Goal: Task Accomplishment & Management: Use online tool/utility

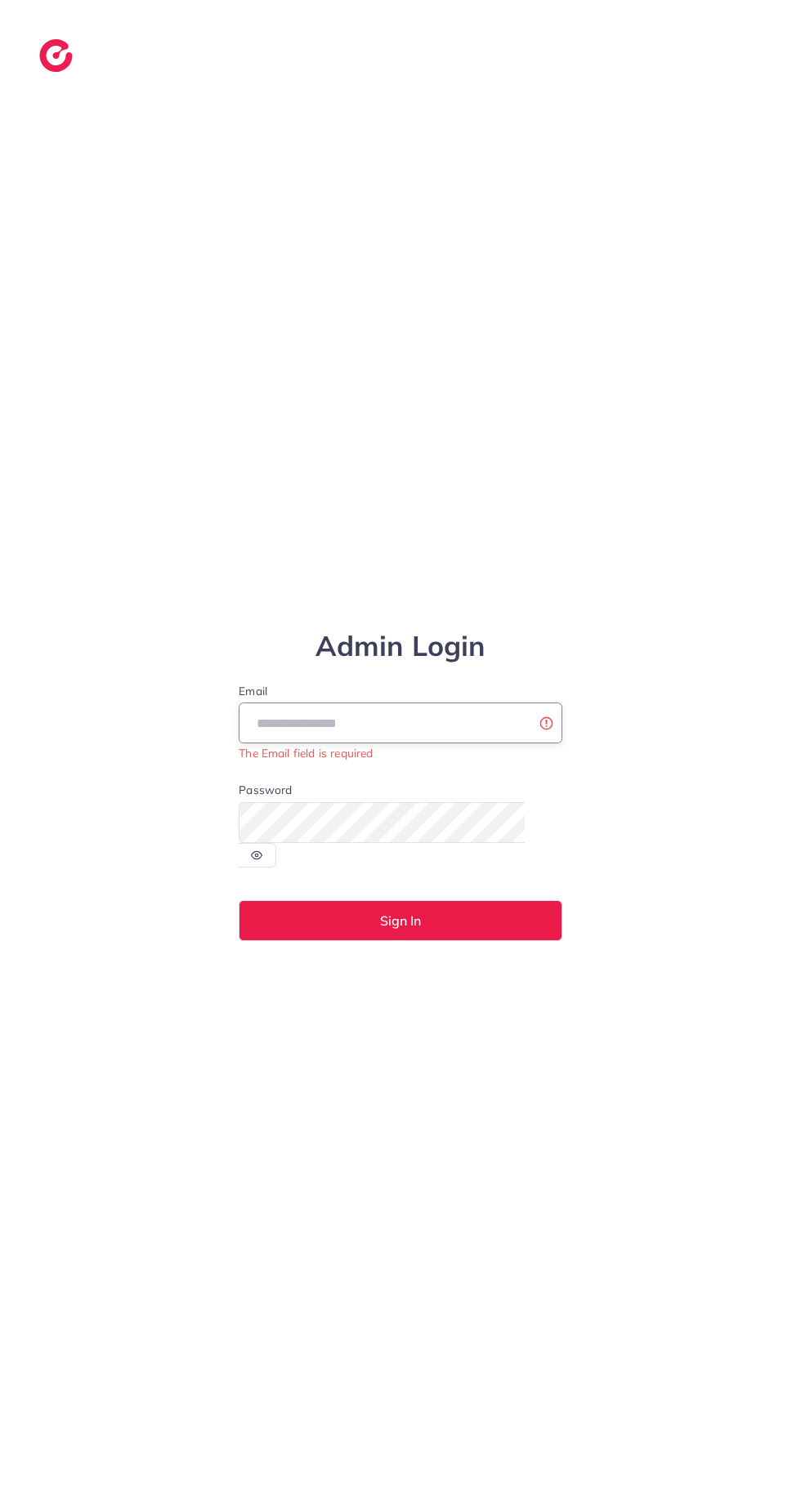
click at [443, 744] on input "Email" at bounding box center [400, 722] width 323 height 40
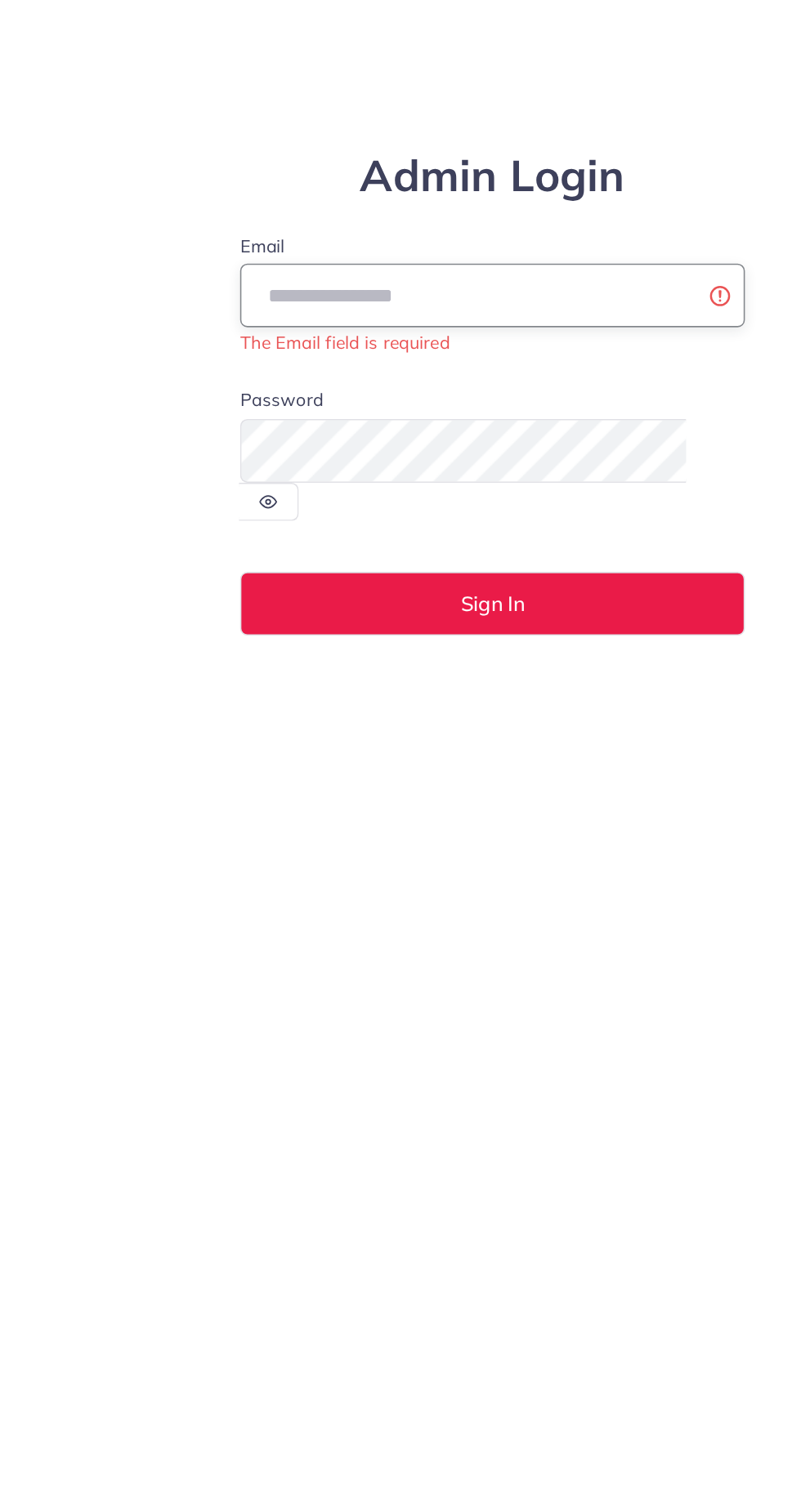
click at [434, 744] on input "Email" at bounding box center [400, 722] width 323 height 40
type input "**********"
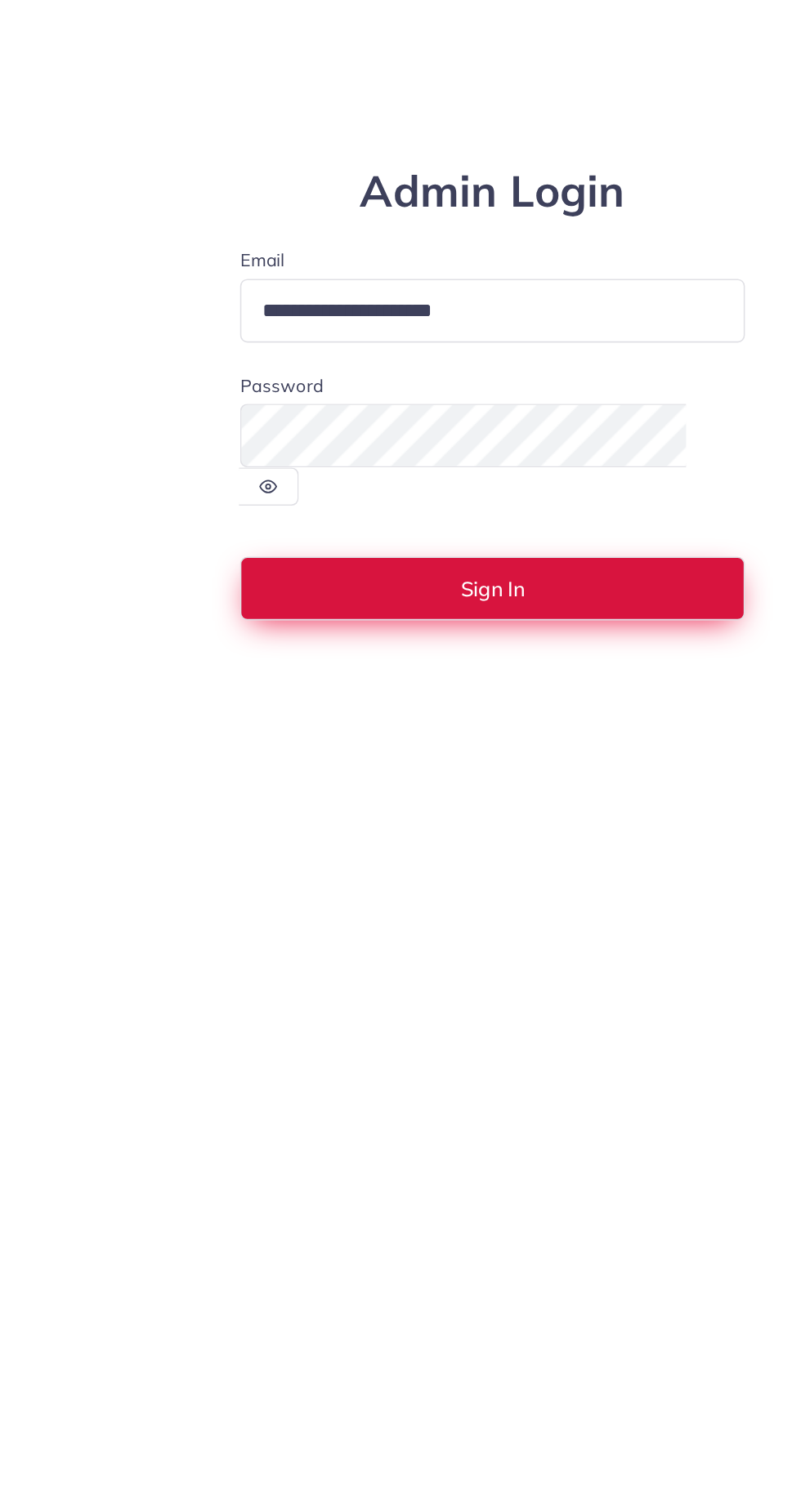
click at [395, 917] on span "Sign In" at bounding box center [400, 910] width 40 height 13
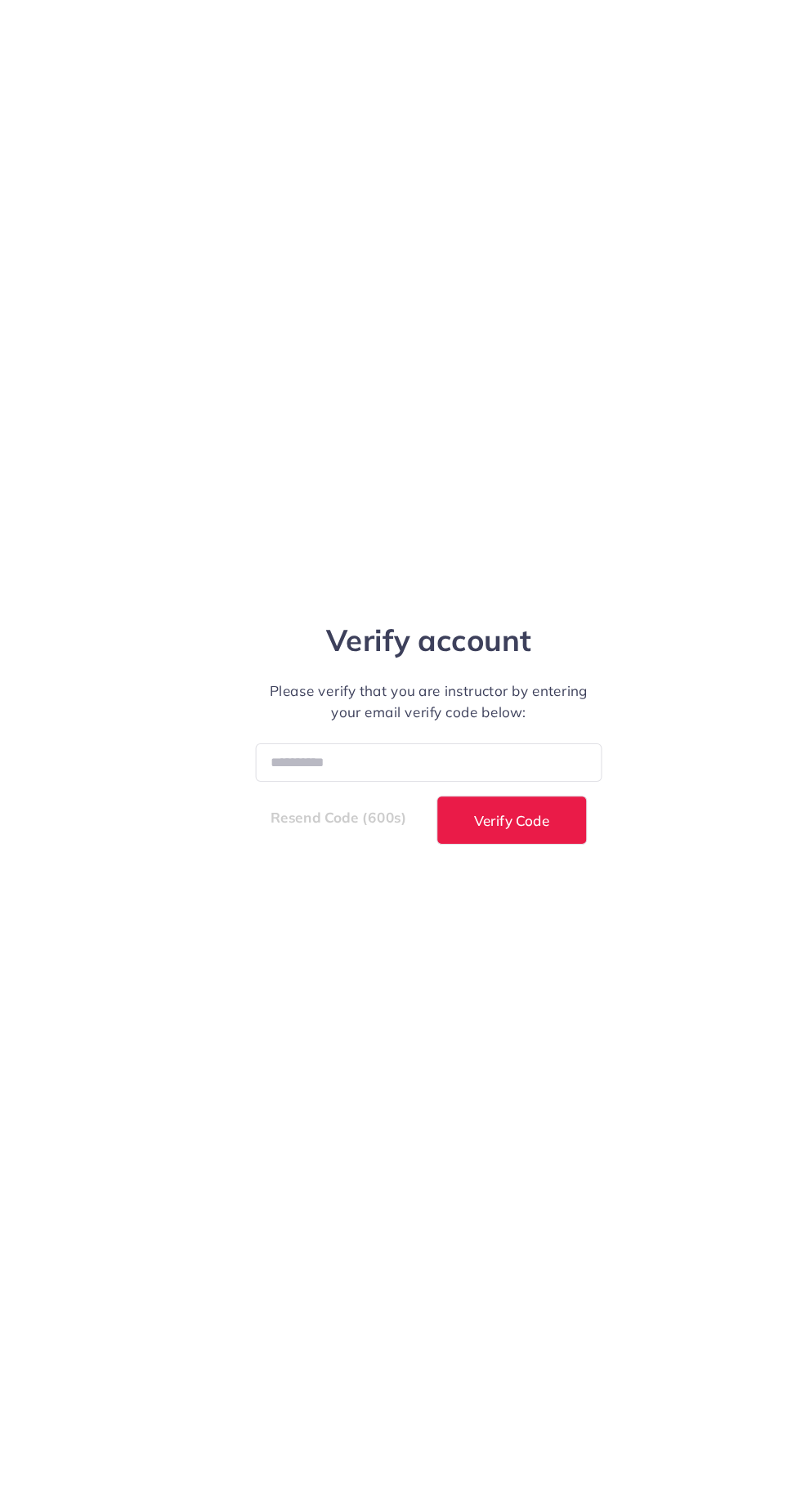
scroll to position [42, 0]
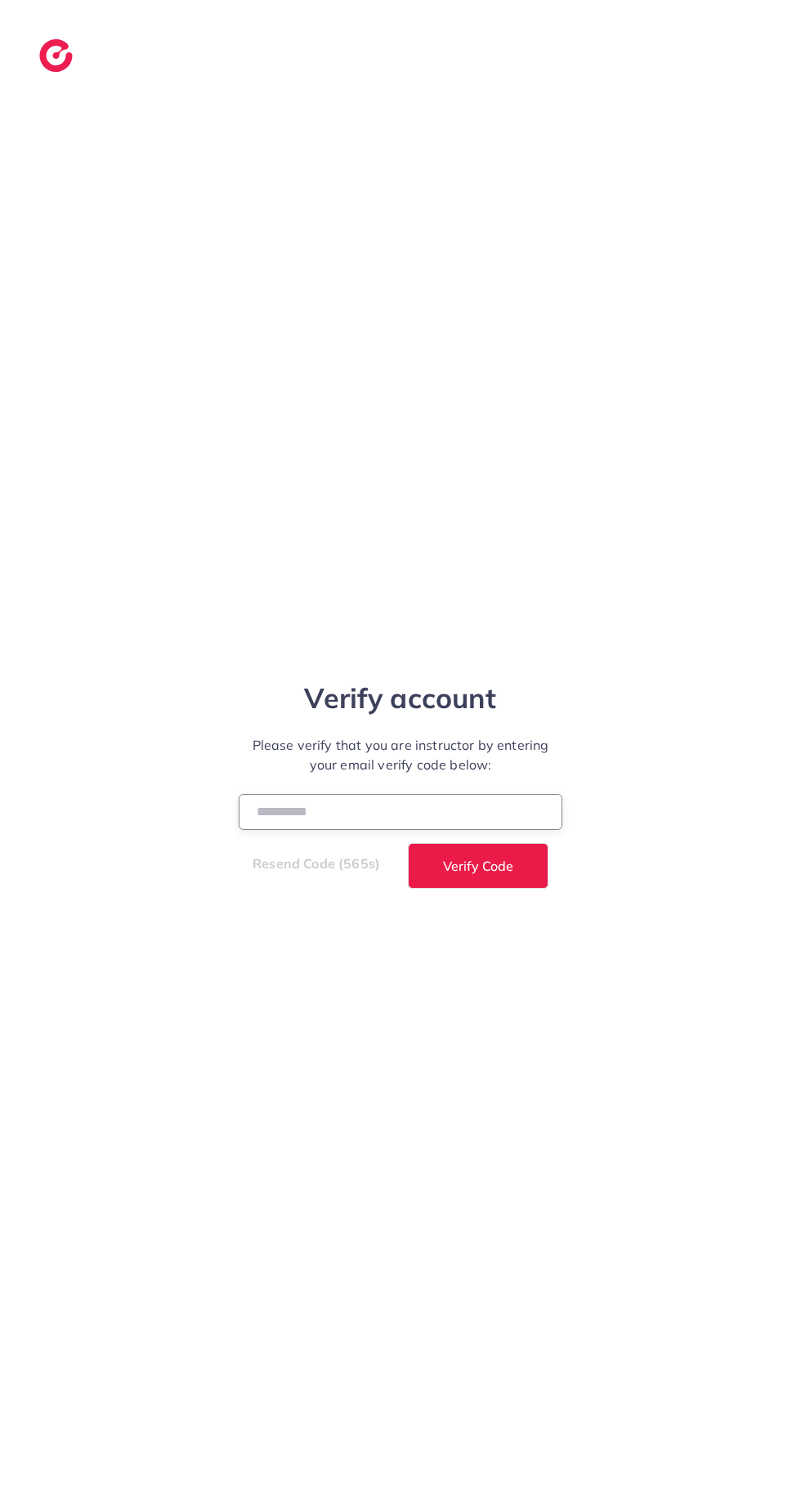
click at [298, 827] on input "number" at bounding box center [400, 812] width 323 height 35
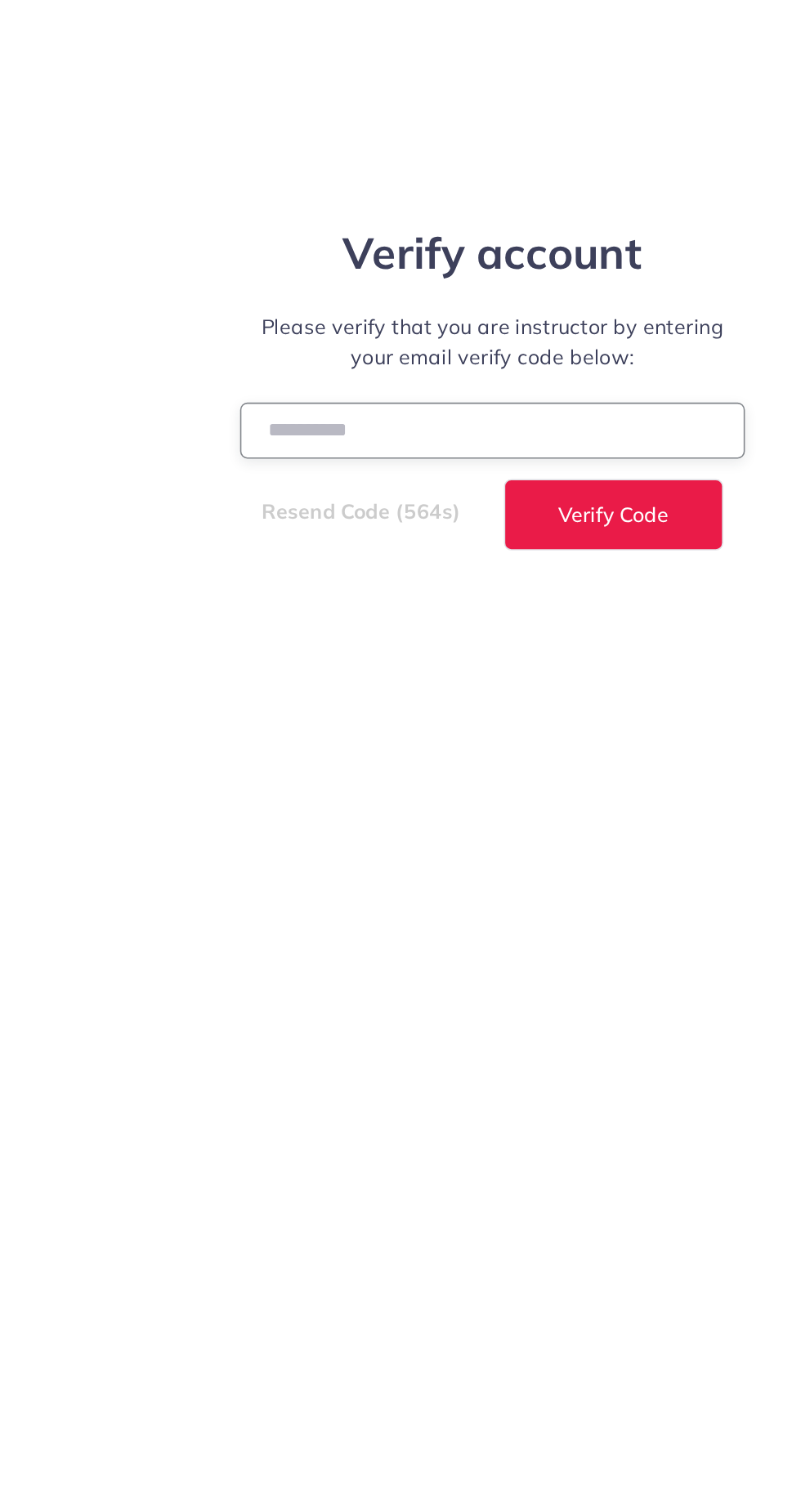
scroll to position [33, 0]
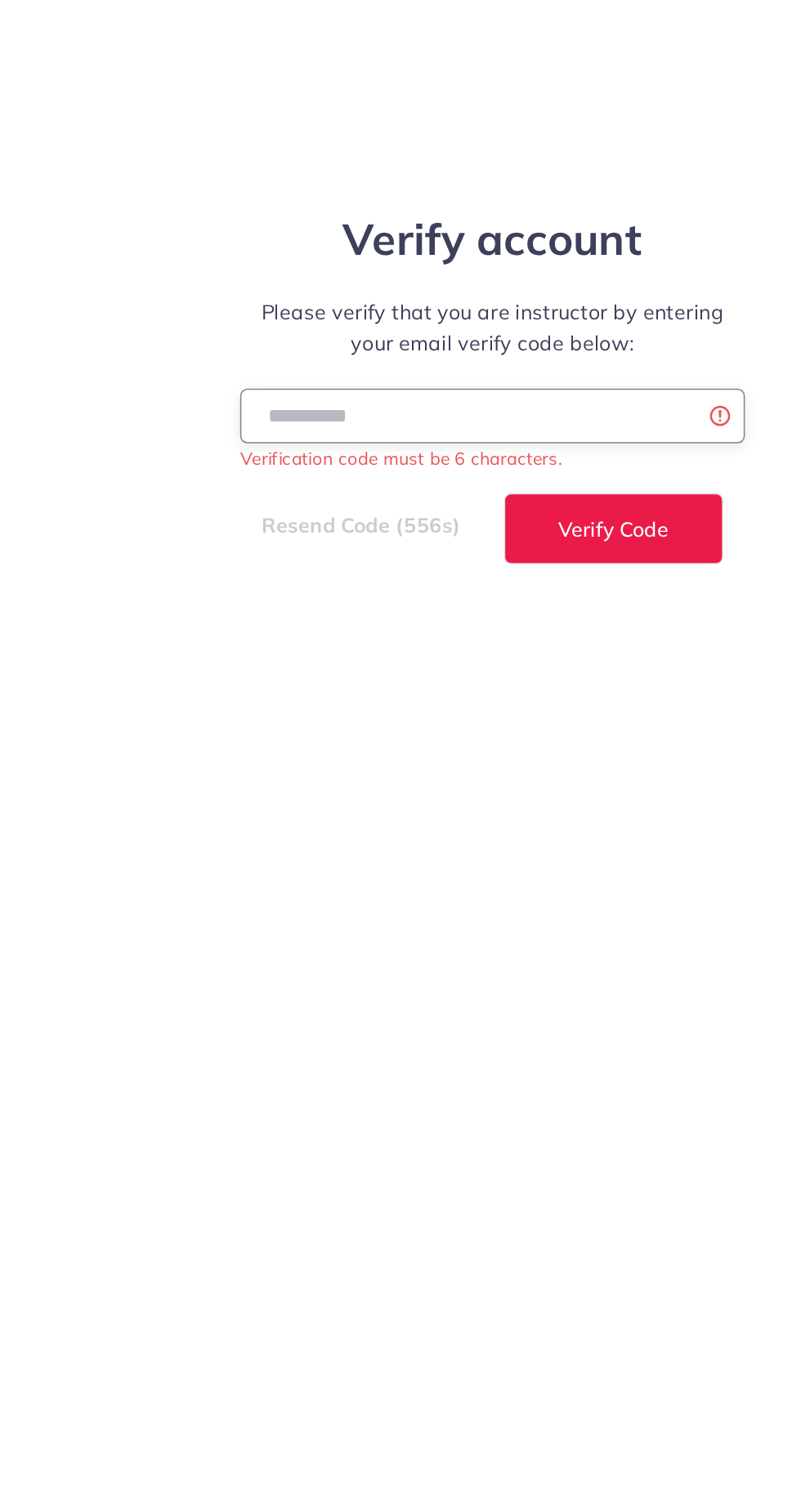
click at [356, 821] on input "****" at bounding box center [400, 803] width 323 height 35
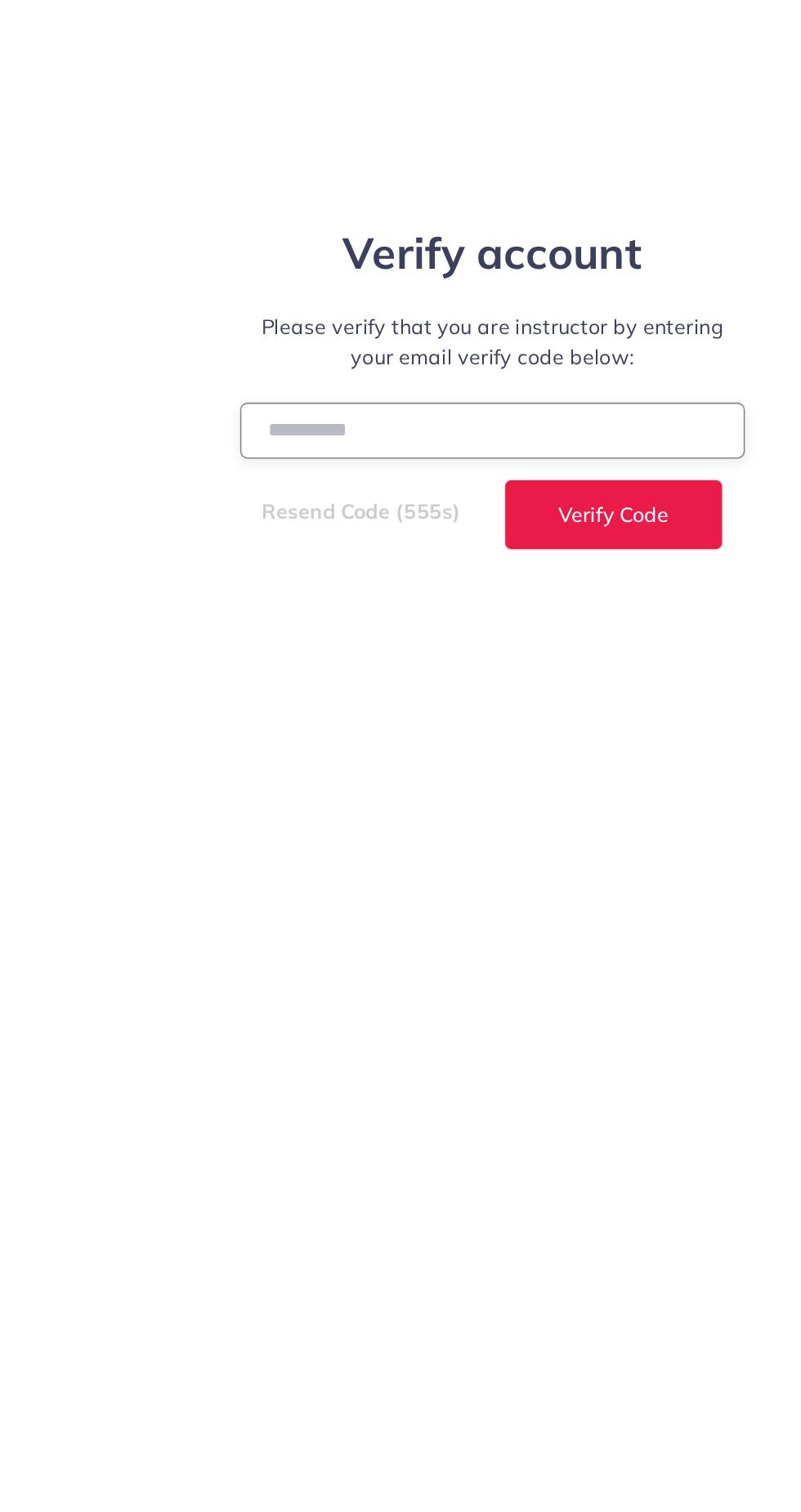
scroll to position [42, 0]
type input "******"
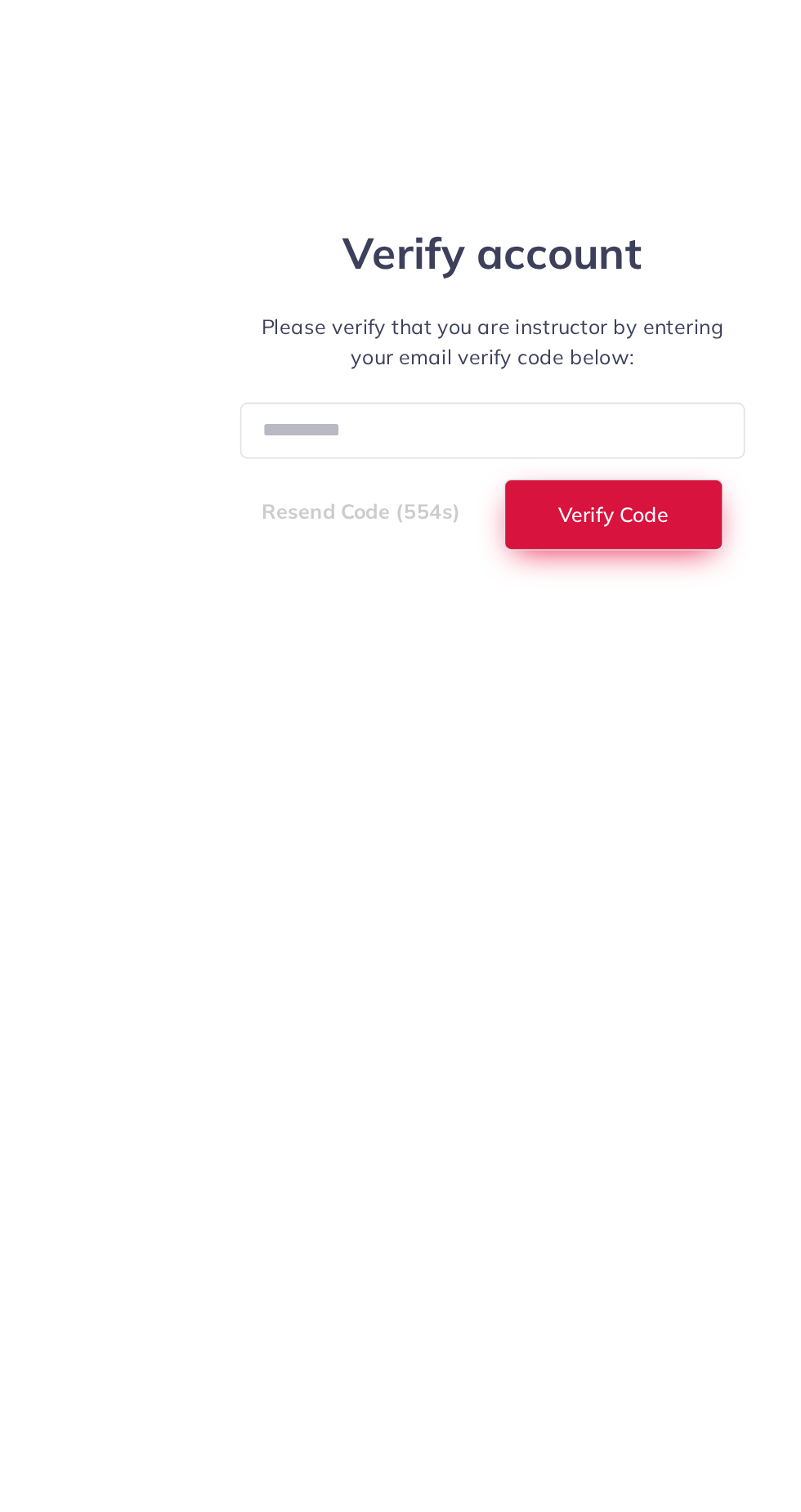
click at [505, 864] on button "Verify Code" at bounding box center [478, 866] width 141 height 45
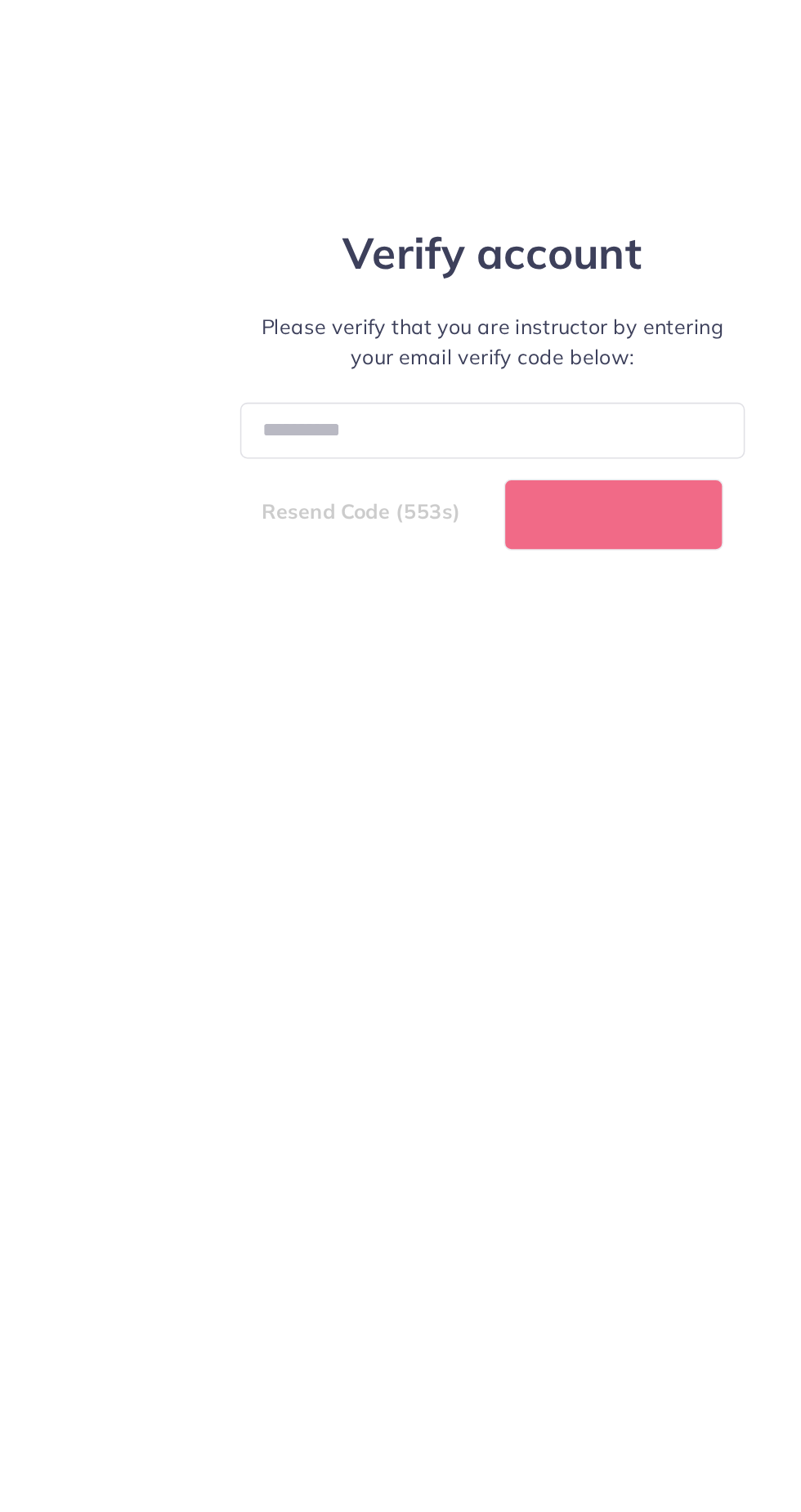
select select "*"
select select "****"
select select "*"
select select "****"
select select "*"
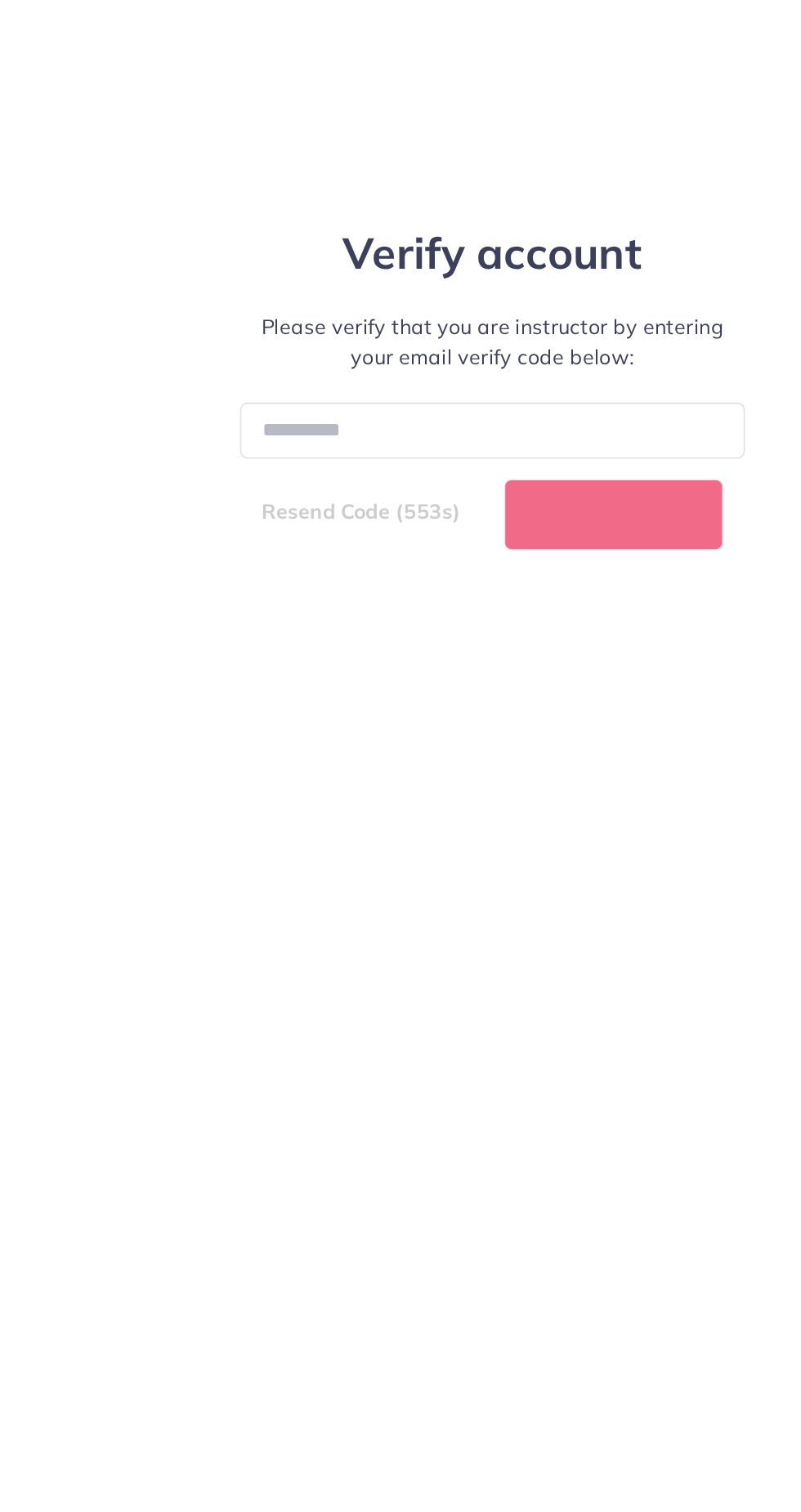
select select "****"
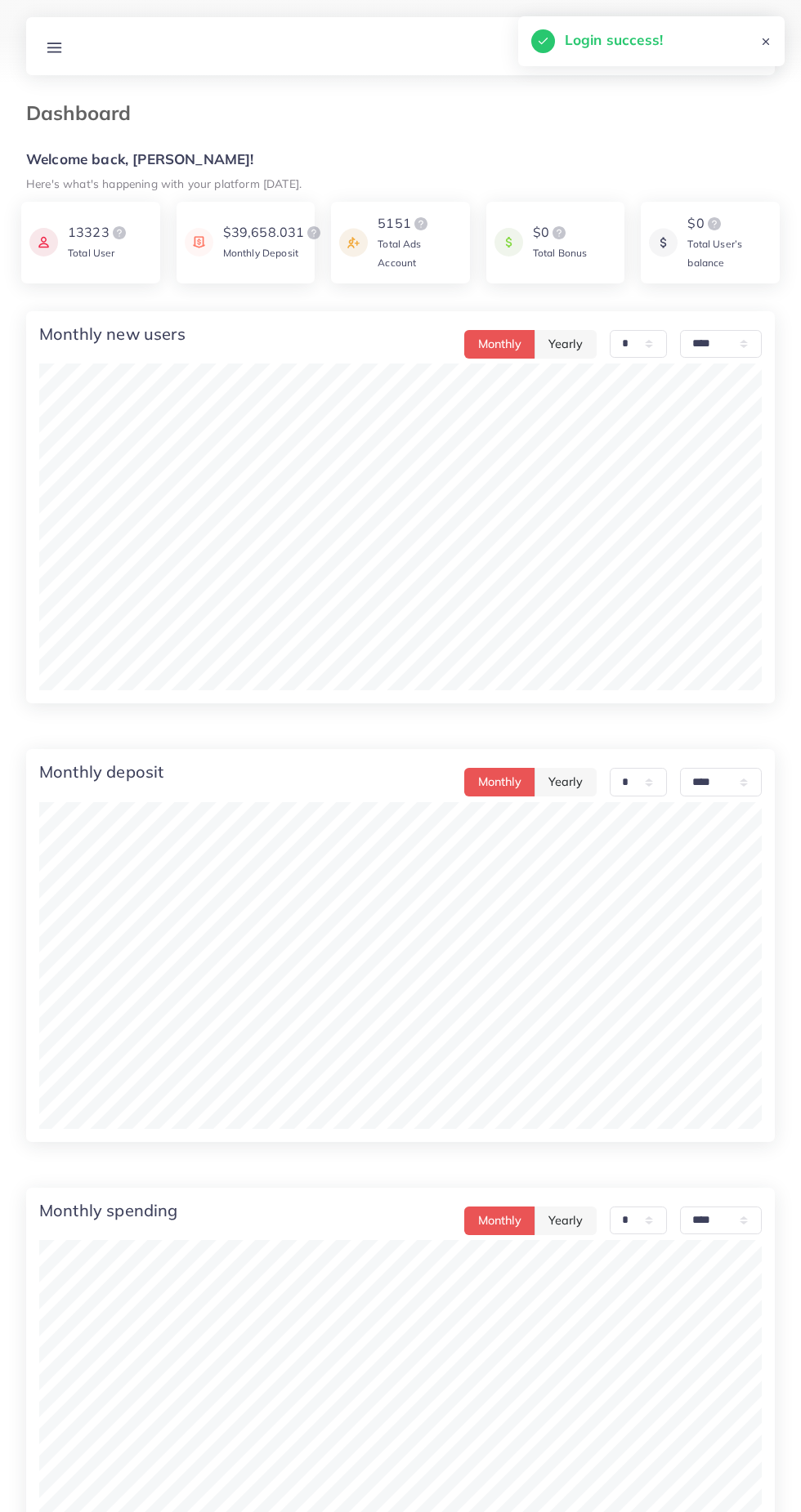
click at [54, 43] on line at bounding box center [54, 43] width 13 height 0
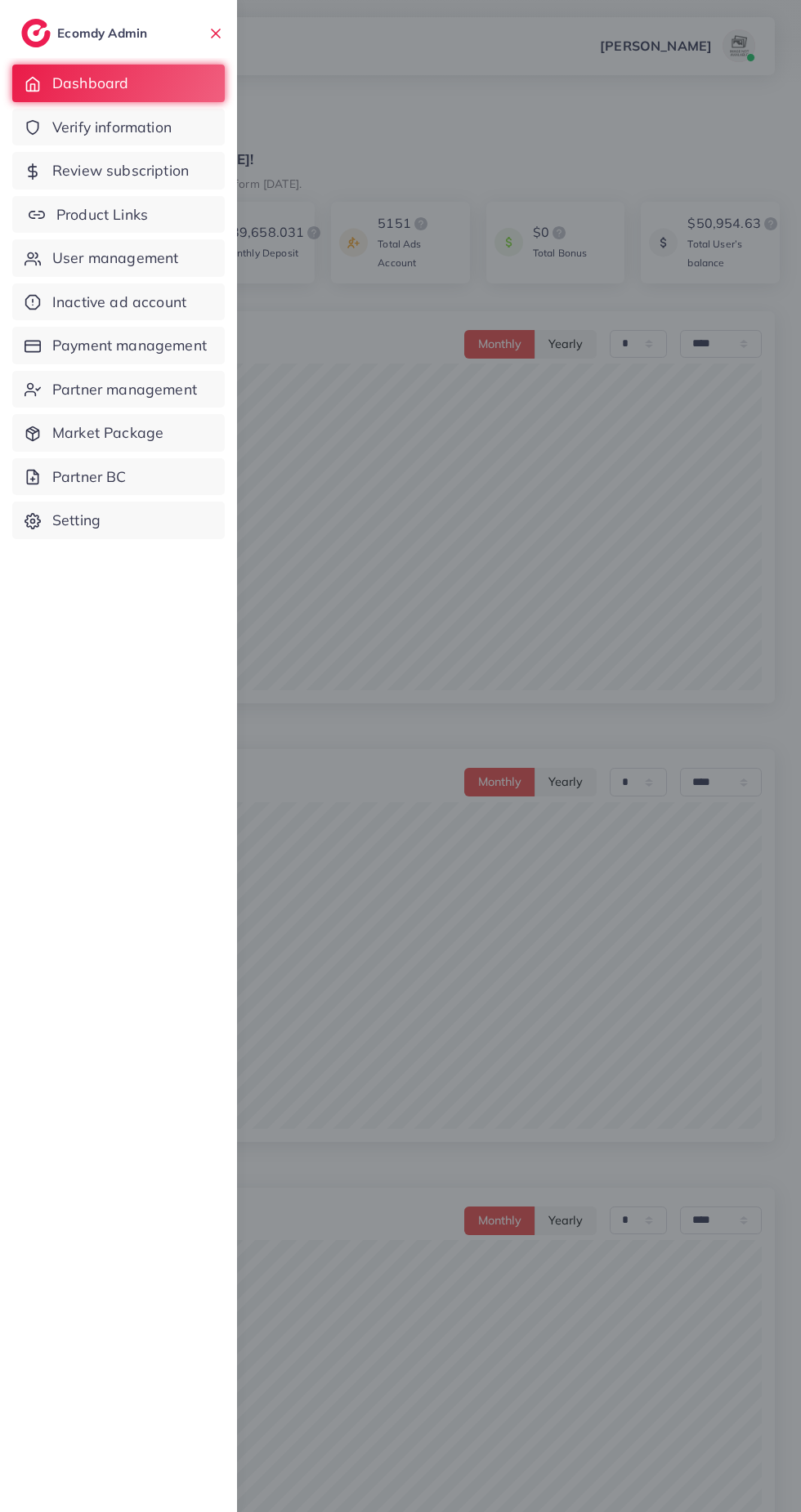
click at [168, 210] on link "Product Links" at bounding box center [118, 215] width 213 height 37
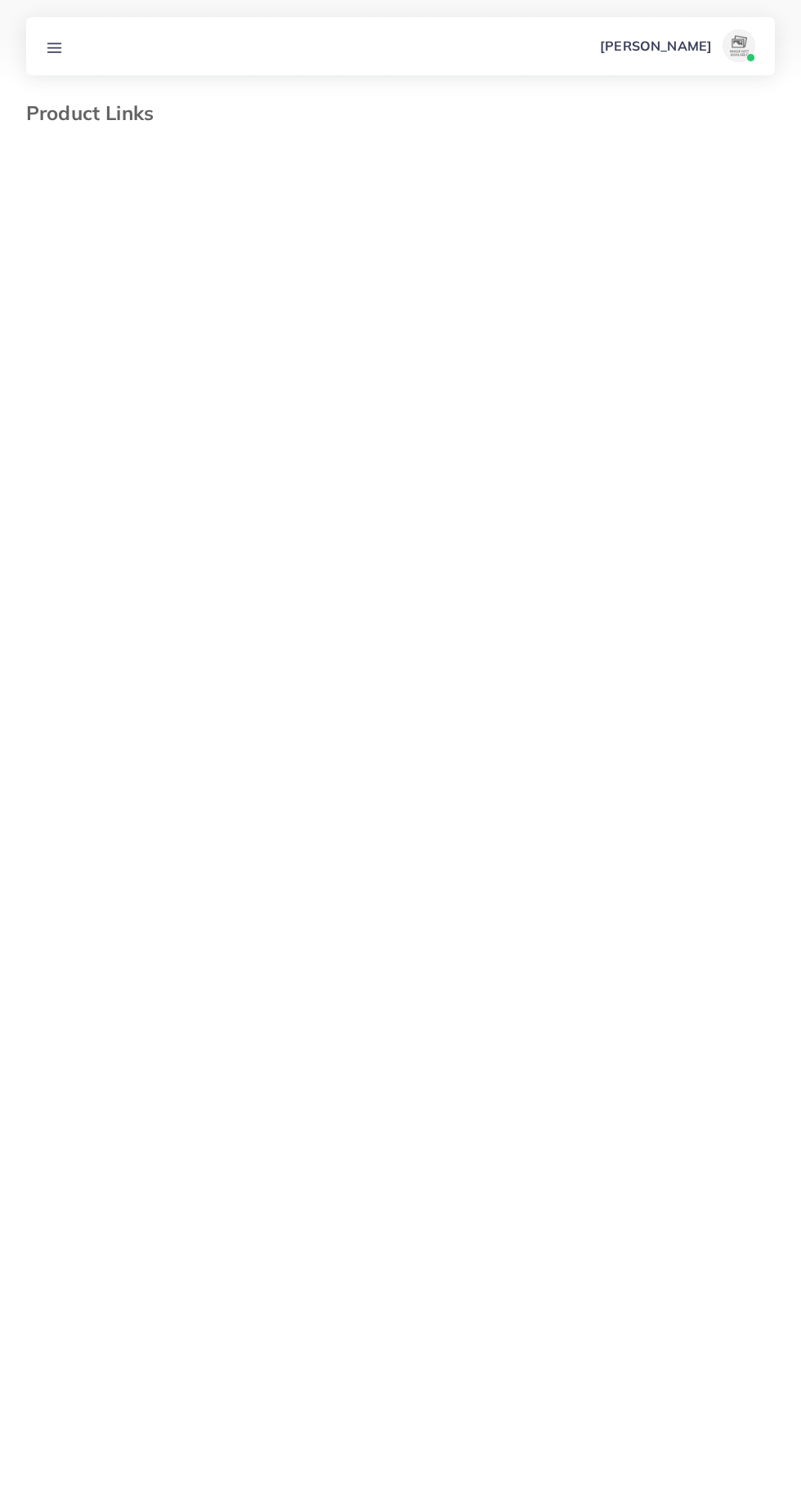
select select "*********"
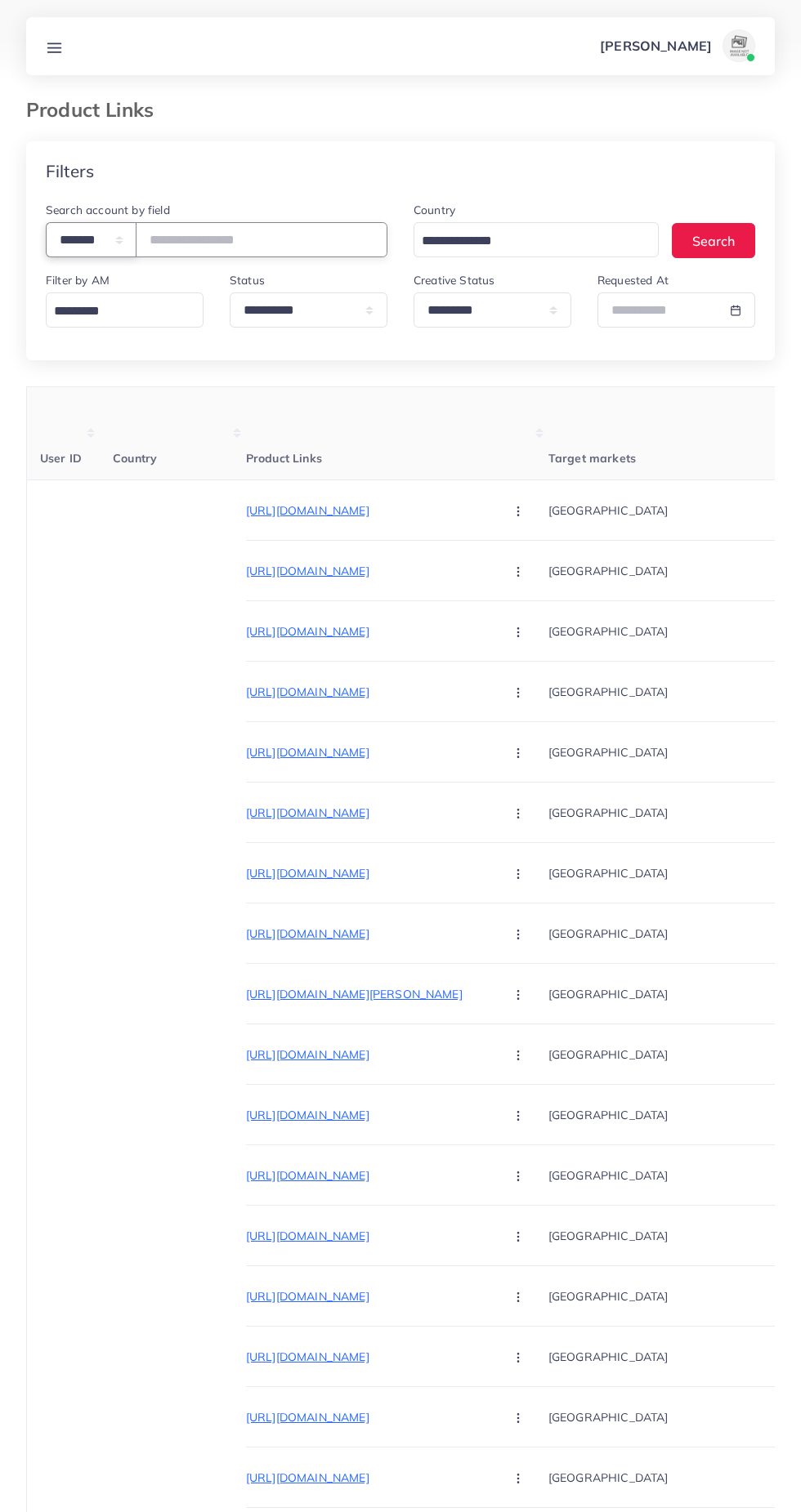
click at [102, 240] on select "**********" at bounding box center [91, 240] width 91 height 35
select select "*****"
click at [45, 223] on select "**********" at bounding box center [91, 240] width 91 height 35
click at [289, 235] on input "text" at bounding box center [261, 240] width 251 height 35
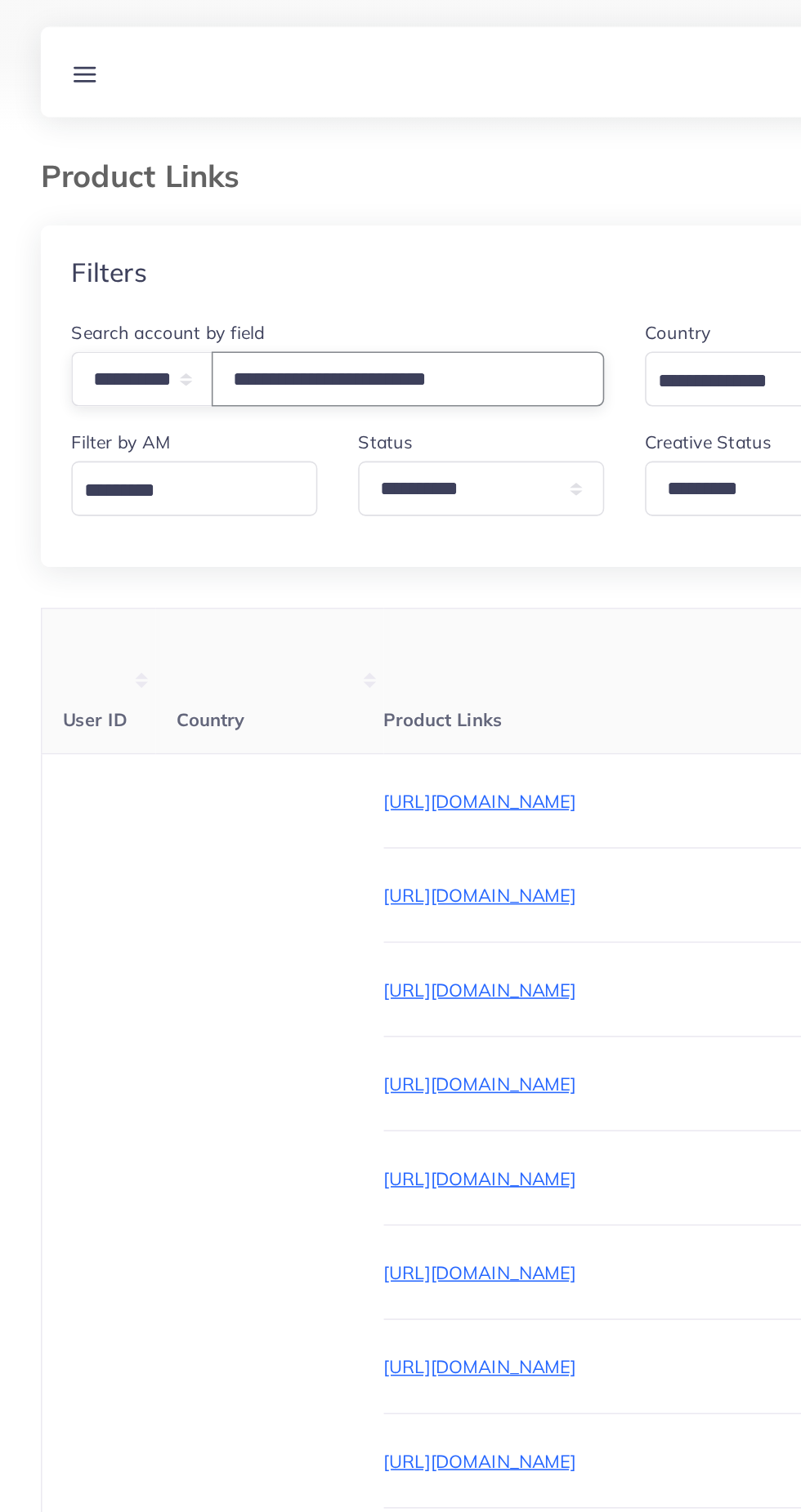
type input "**********"
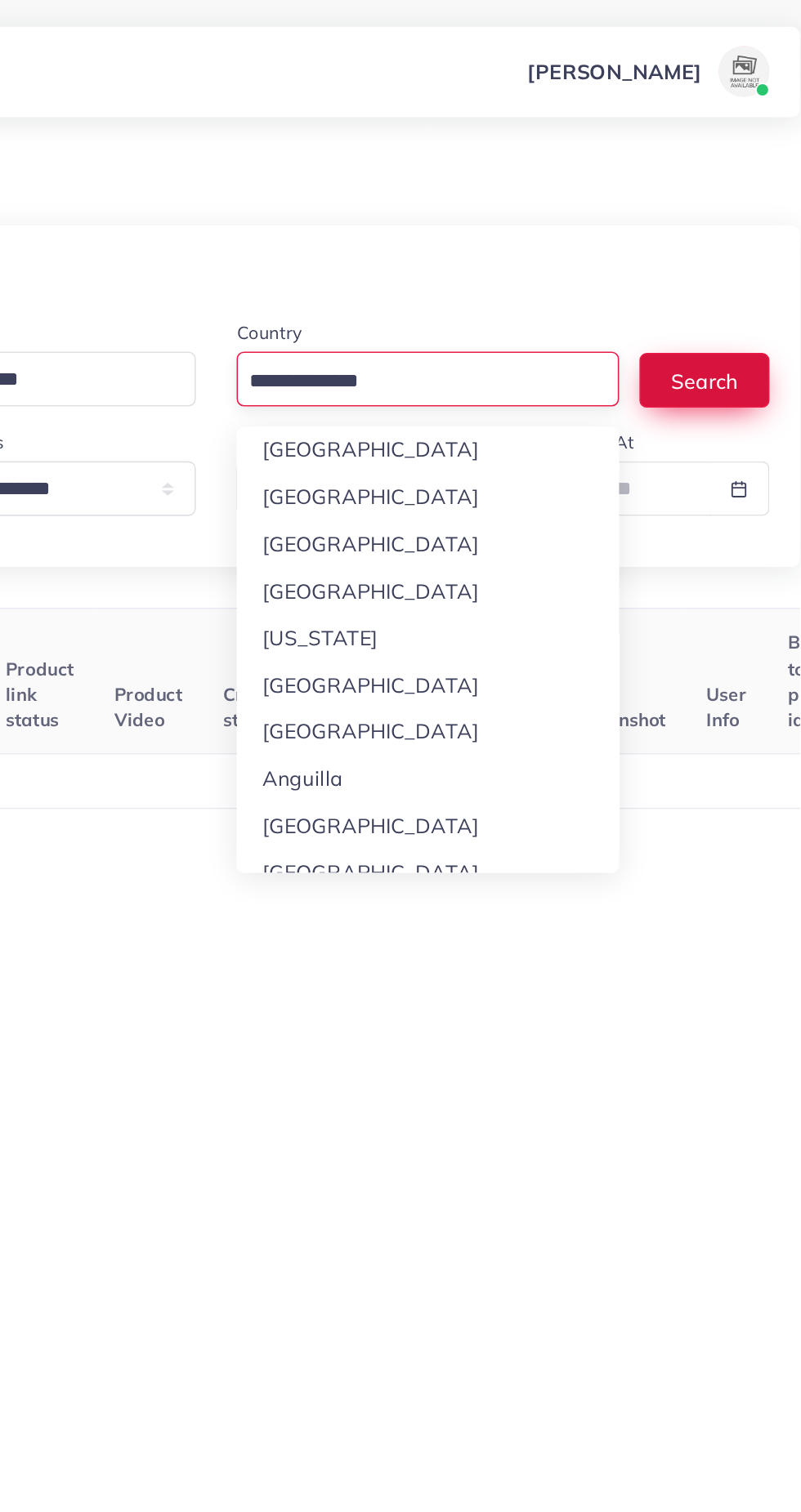
click at [735, 246] on button "Search" at bounding box center [713, 244] width 84 height 35
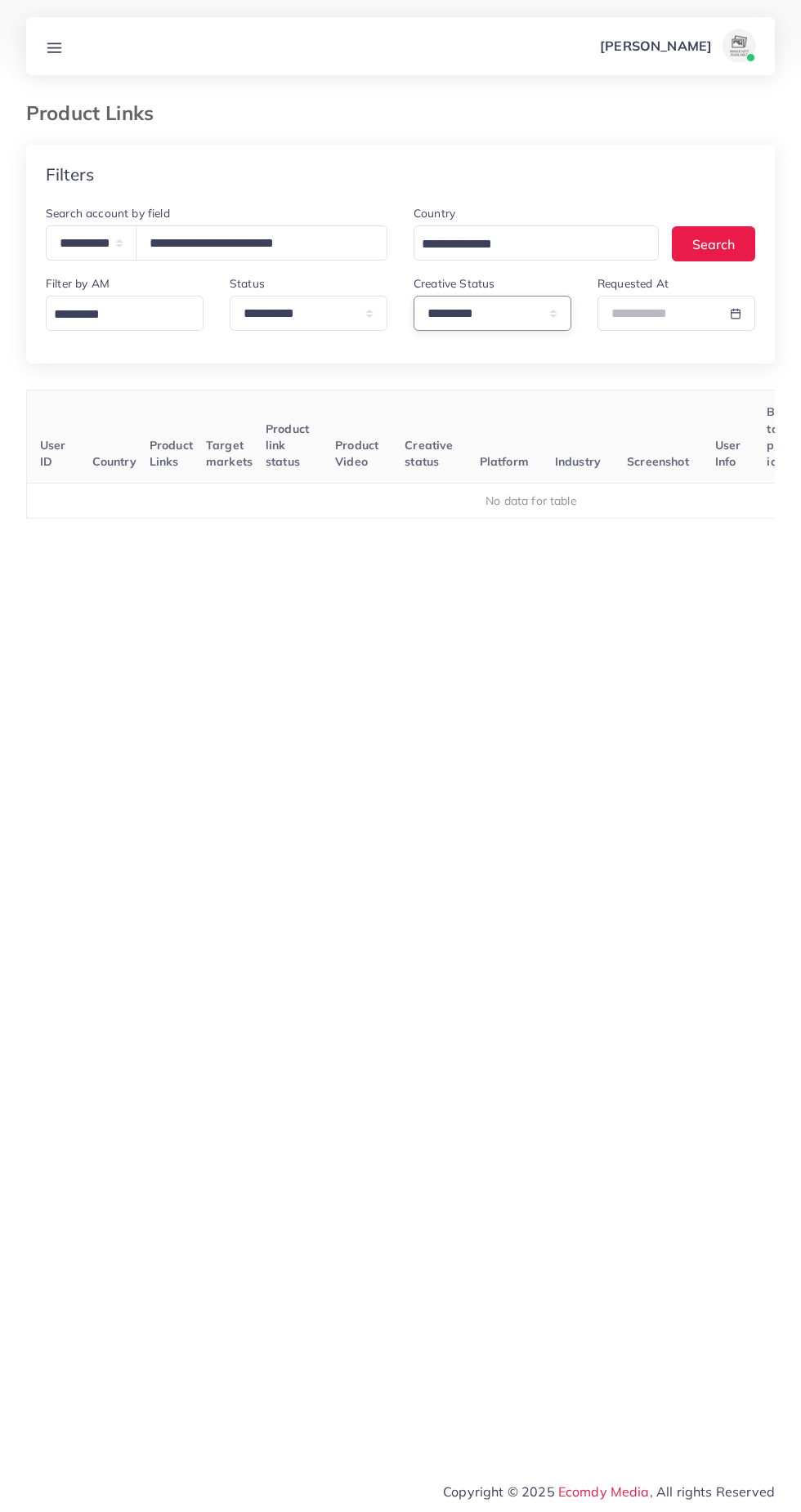
click at [479, 305] on select "**********" at bounding box center [493, 313] width 158 height 35
select select
click at [414, 296] on select "**********" at bounding box center [493, 313] width 158 height 35
click at [365, 243] on input "**********" at bounding box center [261, 243] width 251 height 35
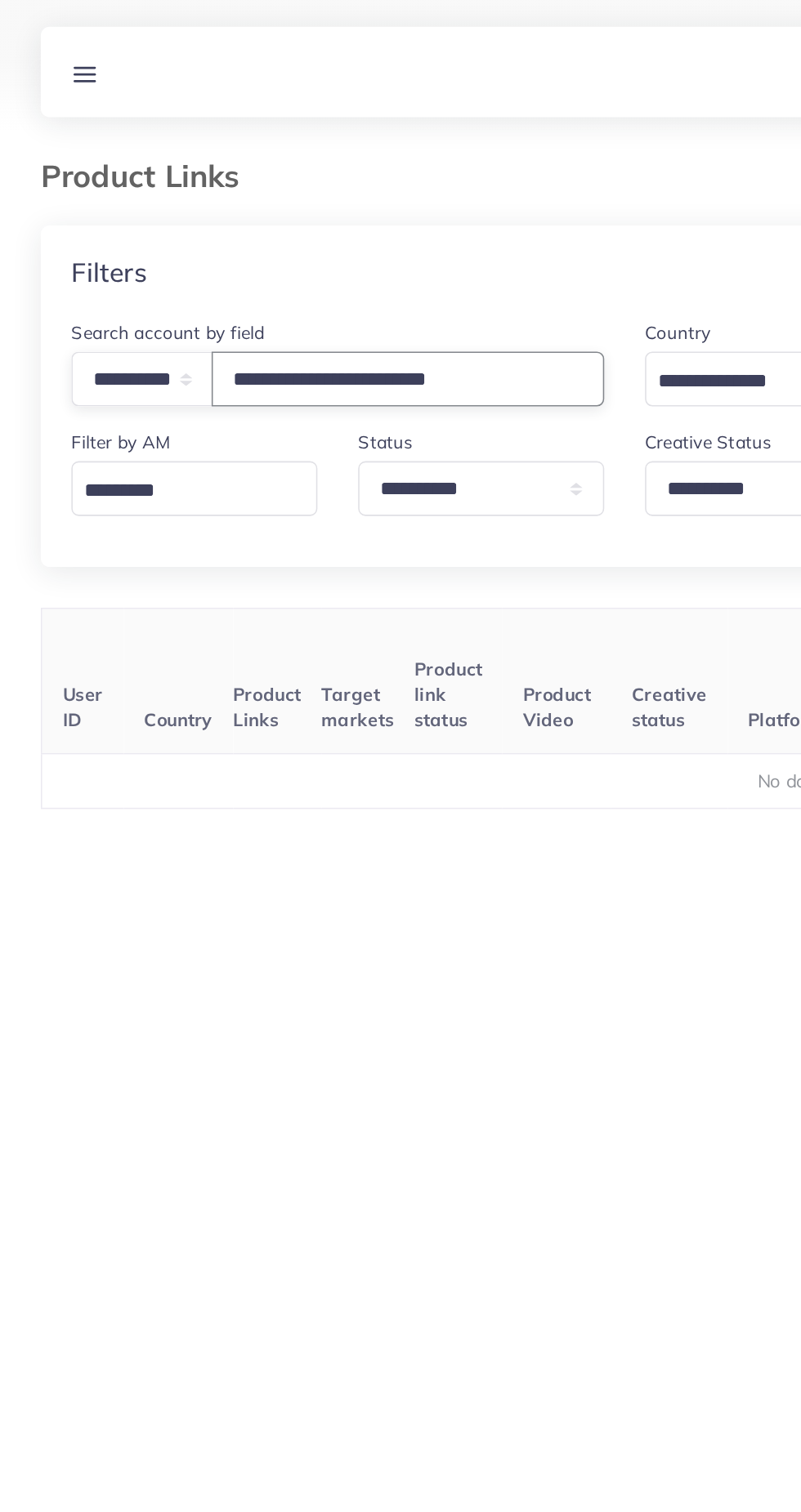
click at [352, 248] on input "**********" at bounding box center [261, 243] width 251 height 35
click at [343, 235] on input "**********" at bounding box center [261, 243] width 251 height 35
type input "*"
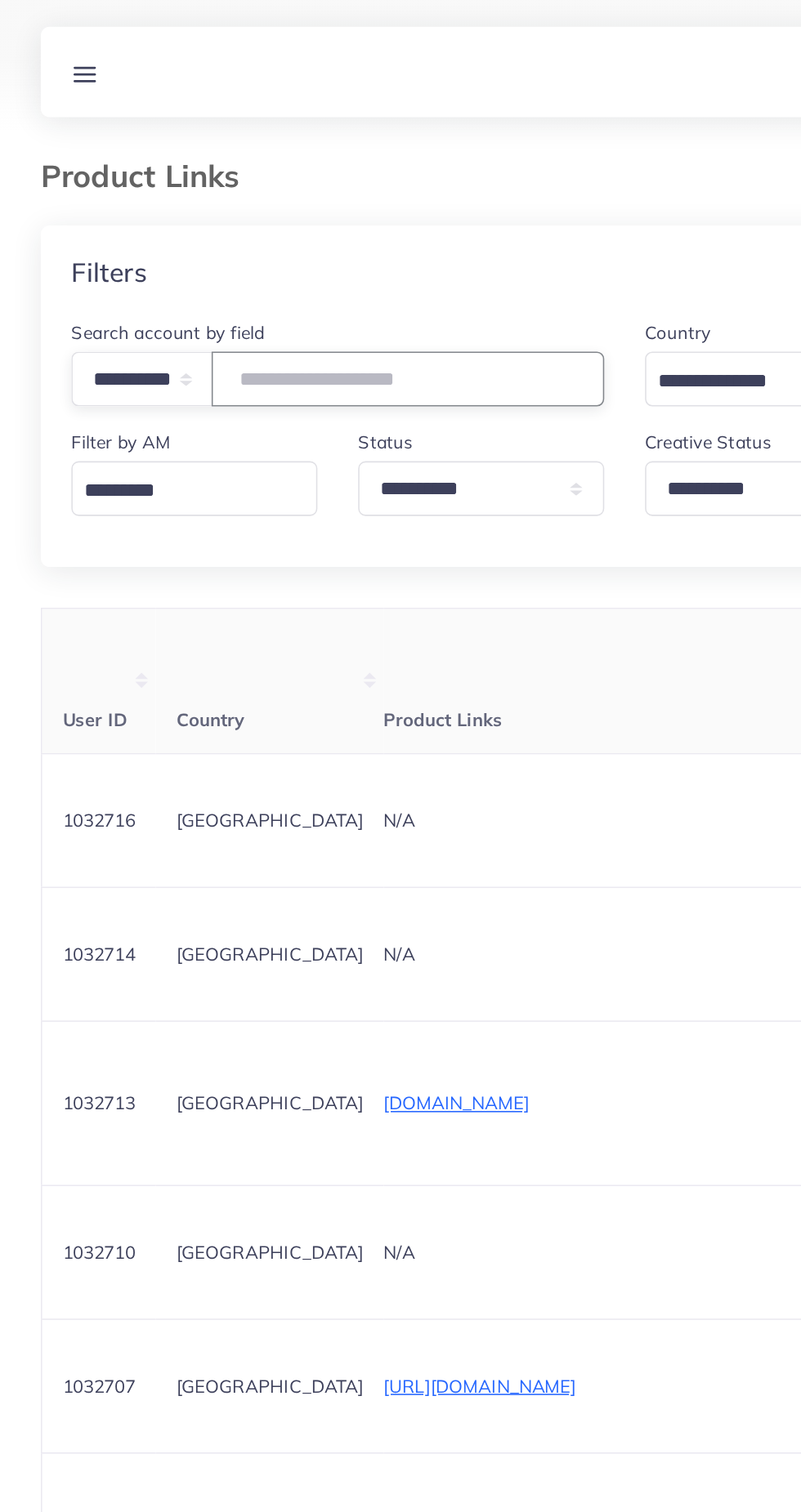
paste input "**********"
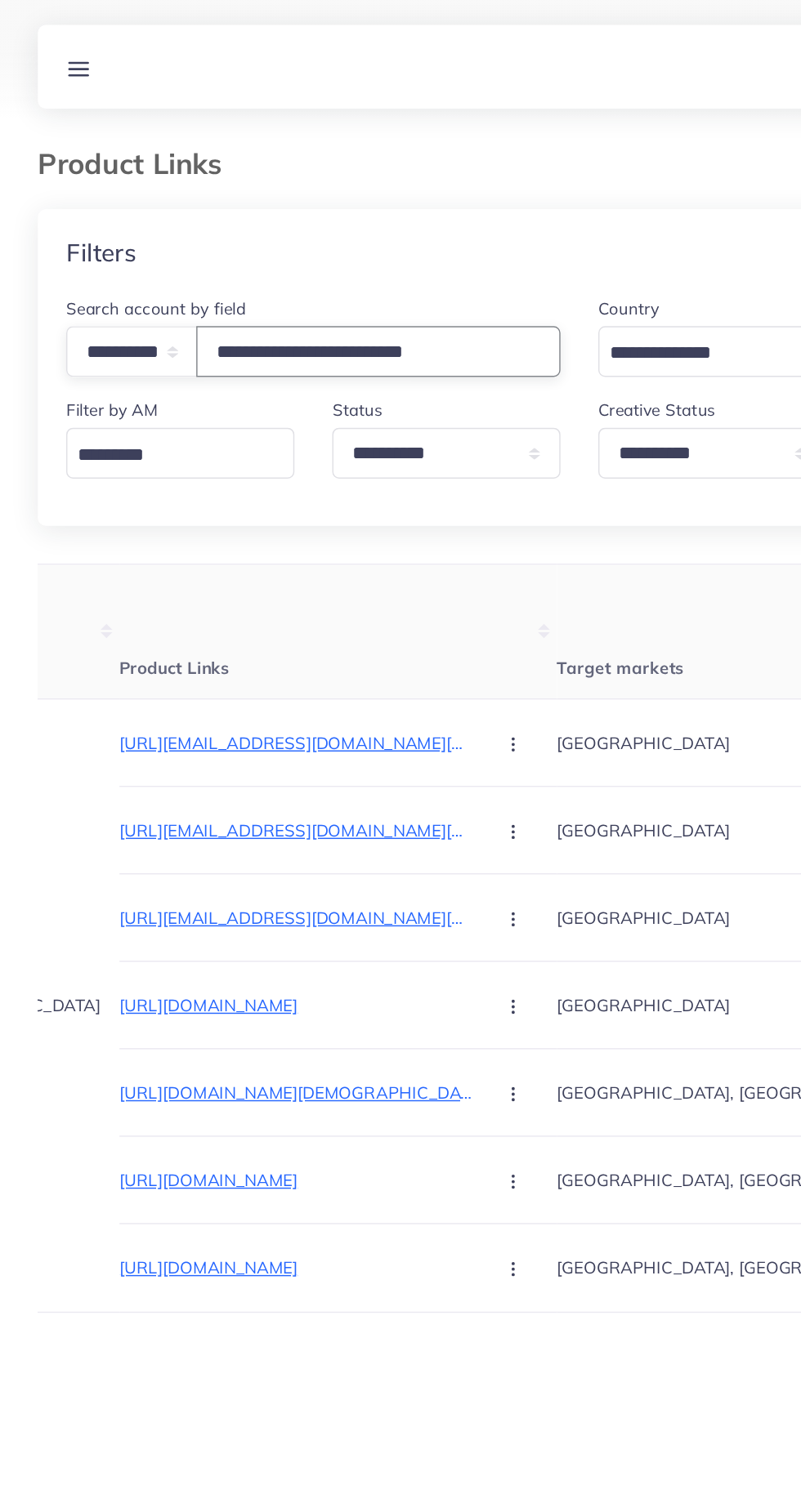
scroll to position [0, 147]
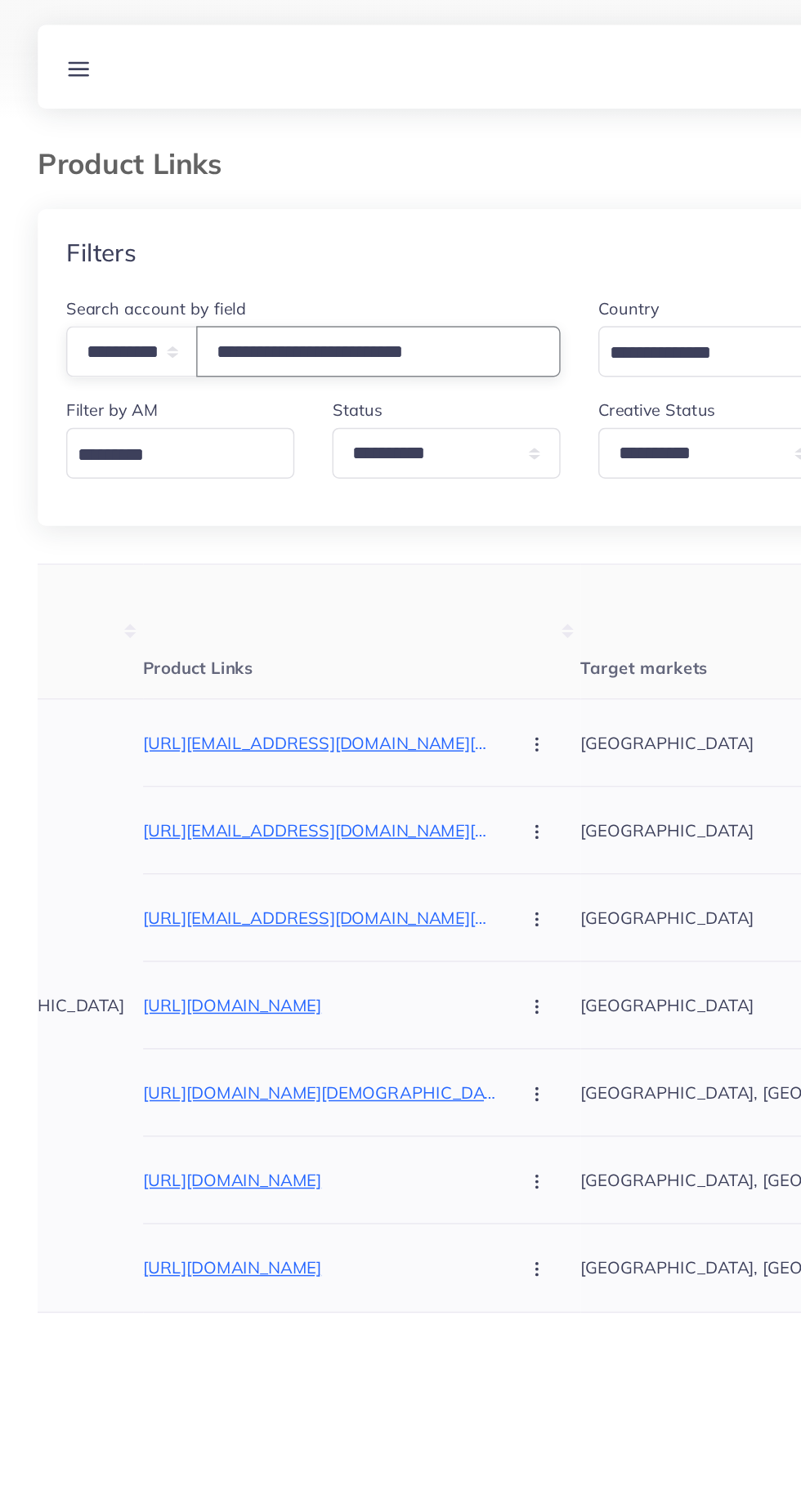
type input "**********"
click at [218, 508] on p "https://www.tiktok.com/@kbk.estates.develpors?_t=ZS-8zZkDuzlomK&_r=1" at bounding box center [221, 514] width 245 height 20
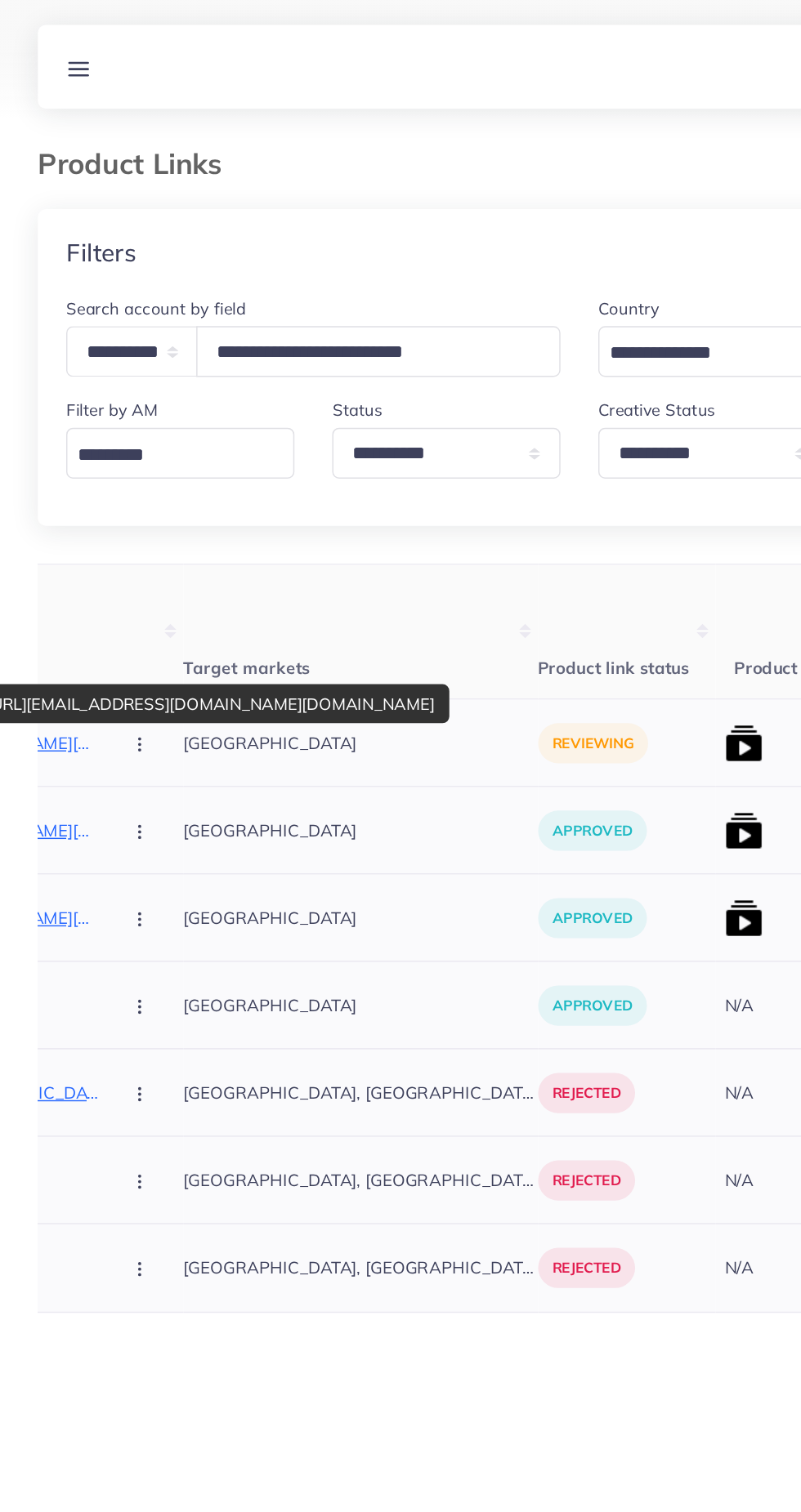
scroll to position [0, 418]
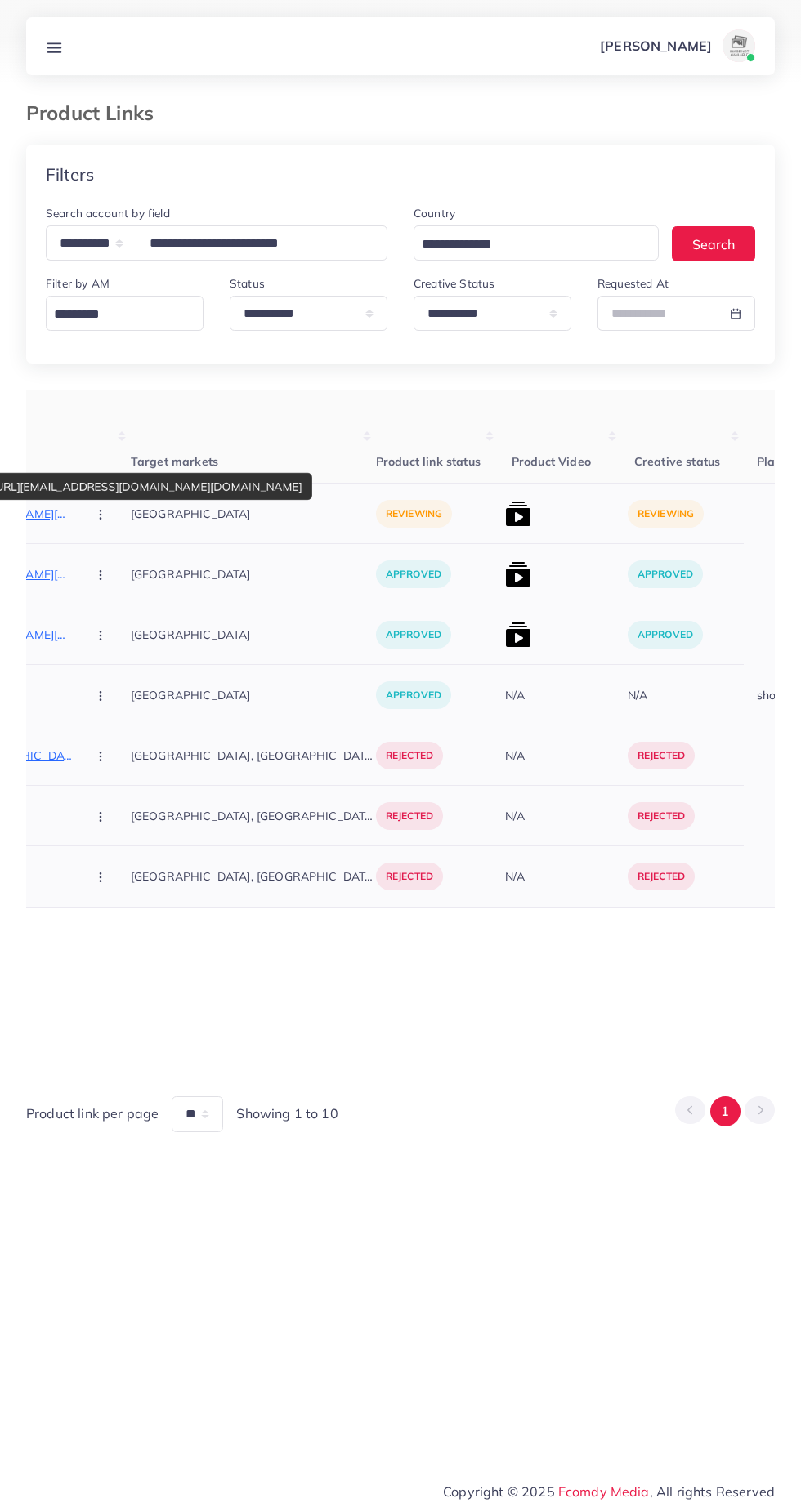
click at [504, 526] on img at bounding box center [517, 513] width 27 height 27
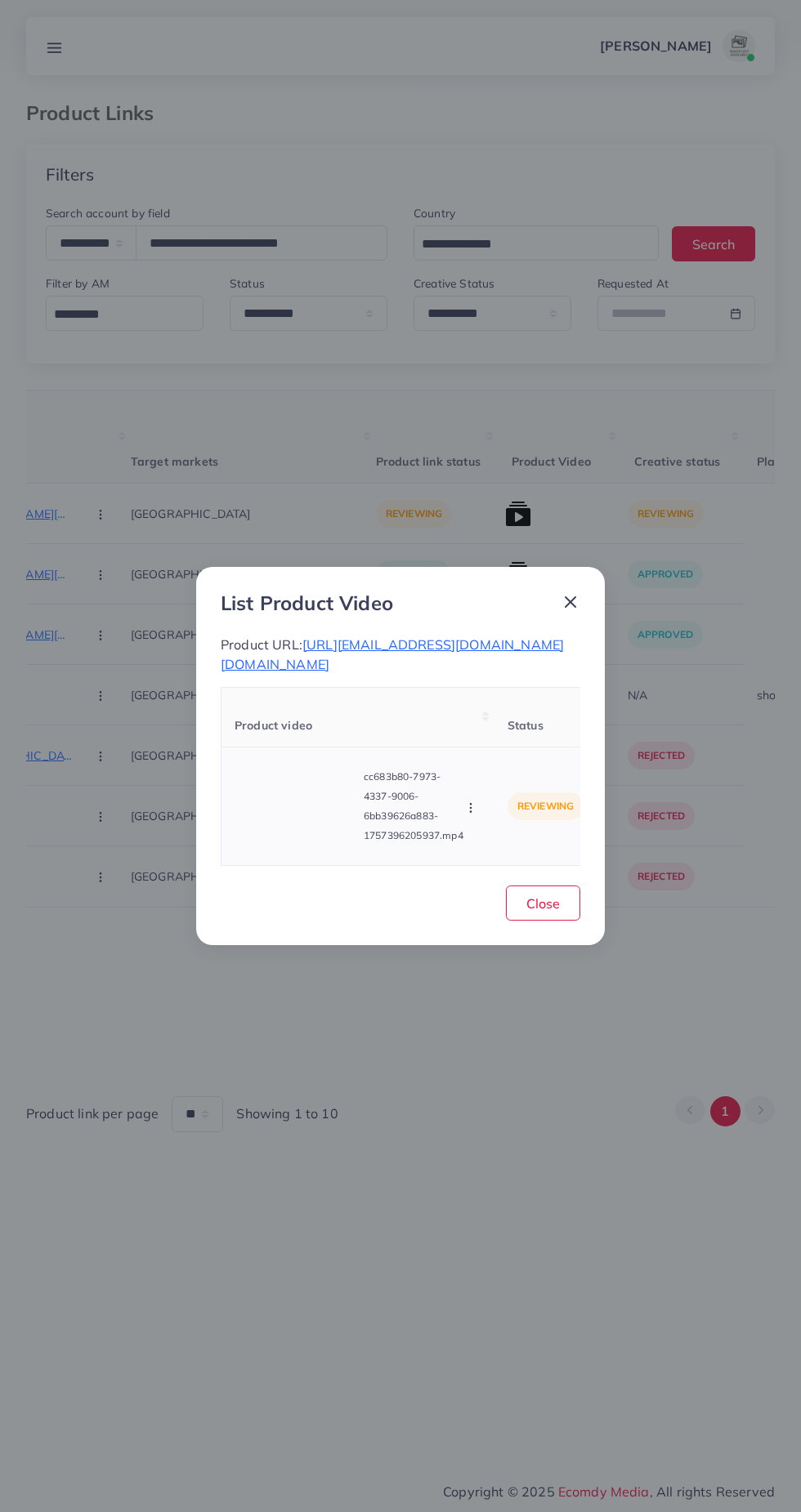
click at [303, 811] on video at bounding box center [296, 806] width 122 height 74
click at [313, 805] on div at bounding box center [296, 806] width 122 height 74
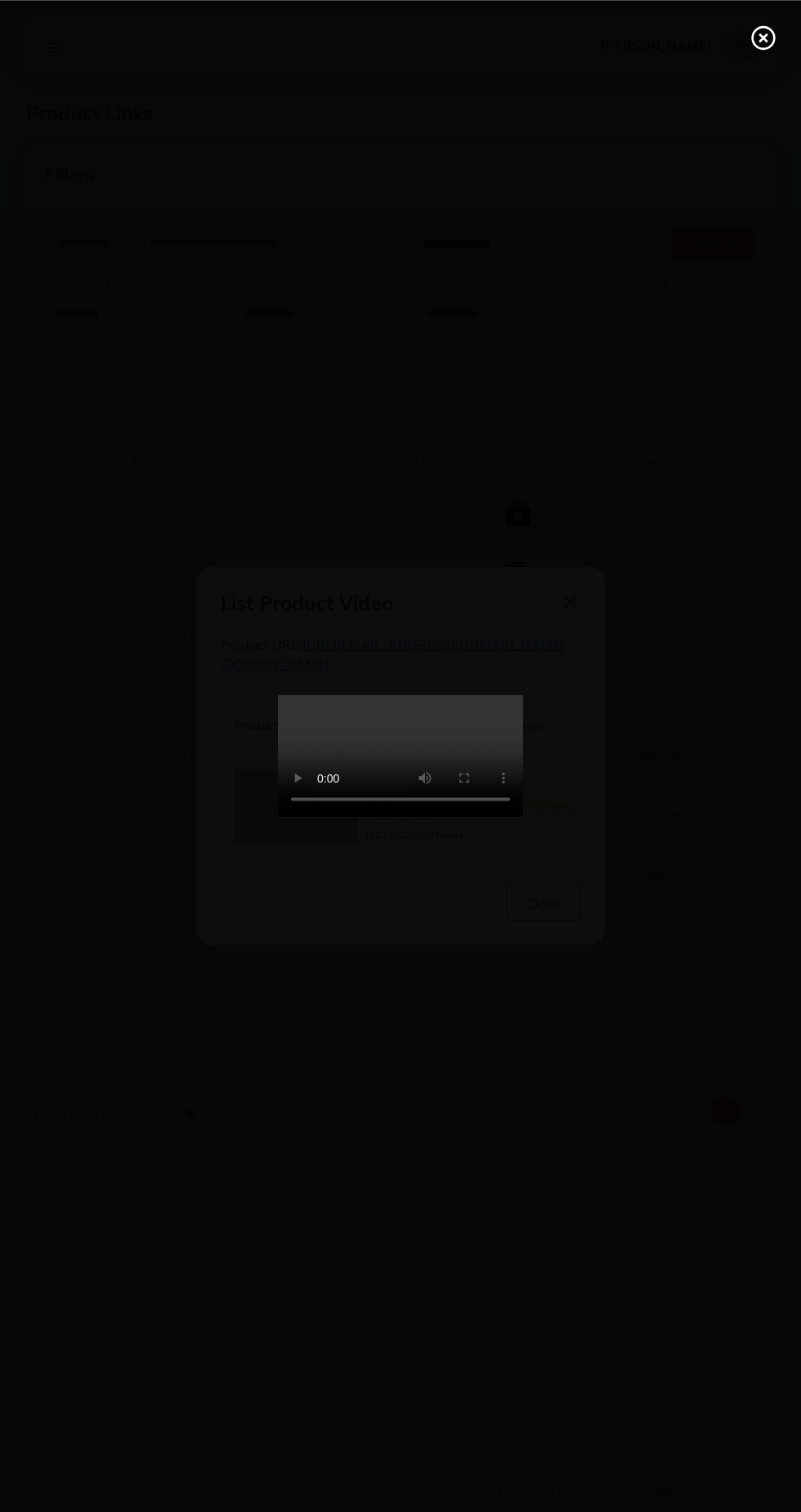
click at [196, 1184] on div at bounding box center [400, 756] width 801 height 1512
click at [190, 1180] on div at bounding box center [400, 756] width 801 height 1512
click at [183, 1169] on div at bounding box center [400, 756] width 801 height 1512
click at [763, 43] on icon at bounding box center [763, 37] width 27 height 27
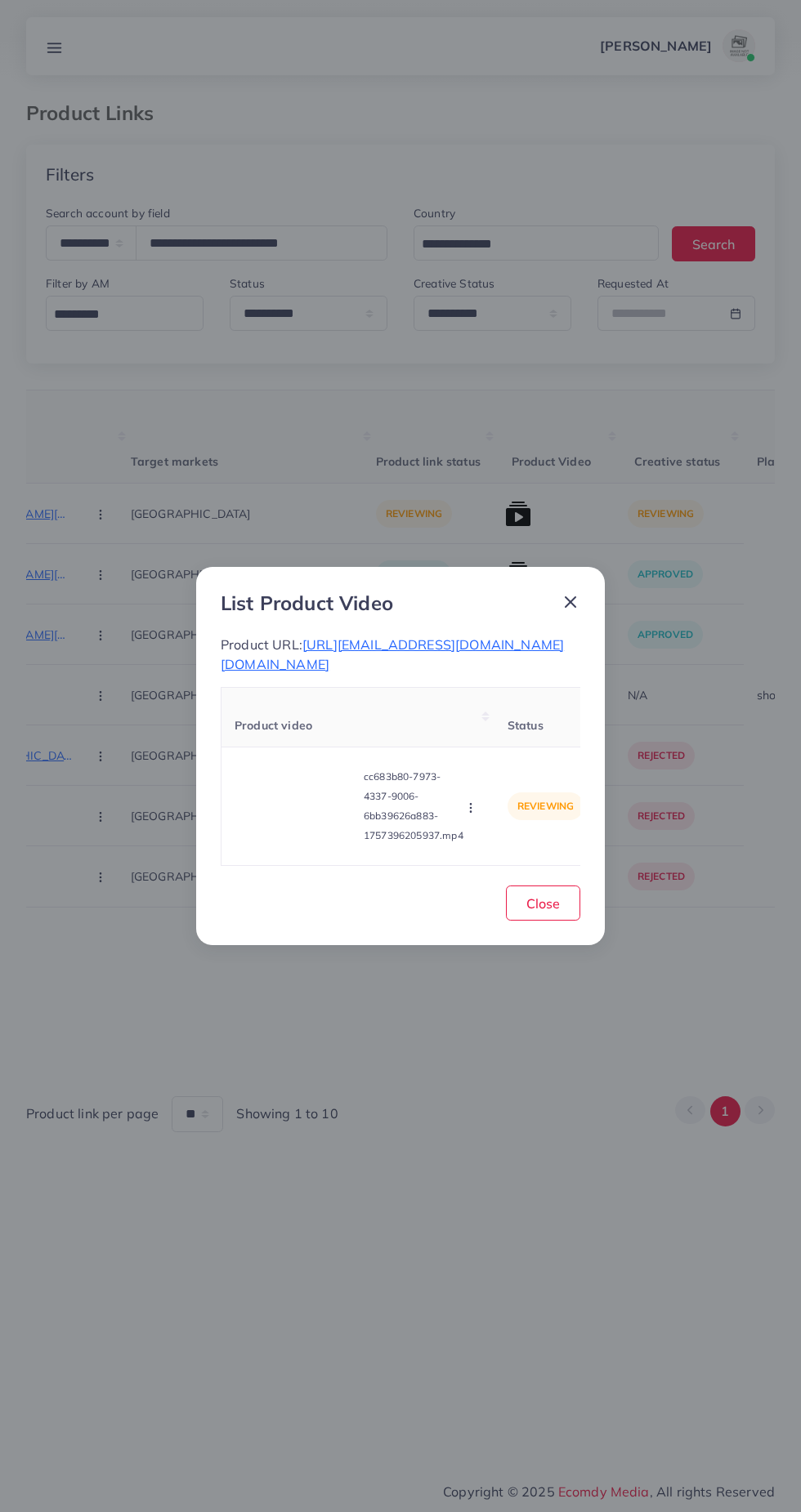
click at [564, 592] on icon at bounding box center [570, 602] width 20 height 20
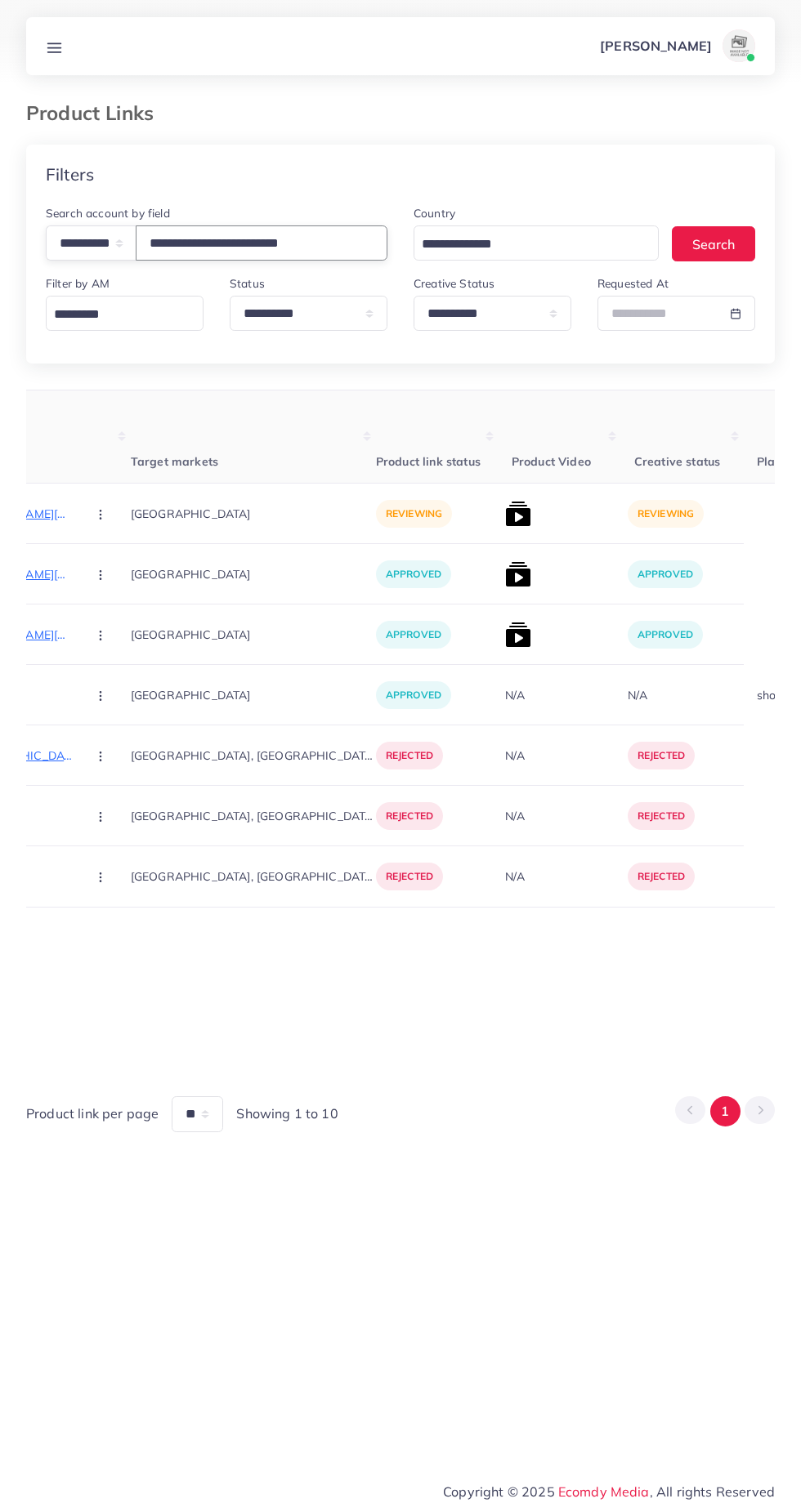
click at [281, 242] on input "**********" at bounding box center [261, 243] width 251 height 35
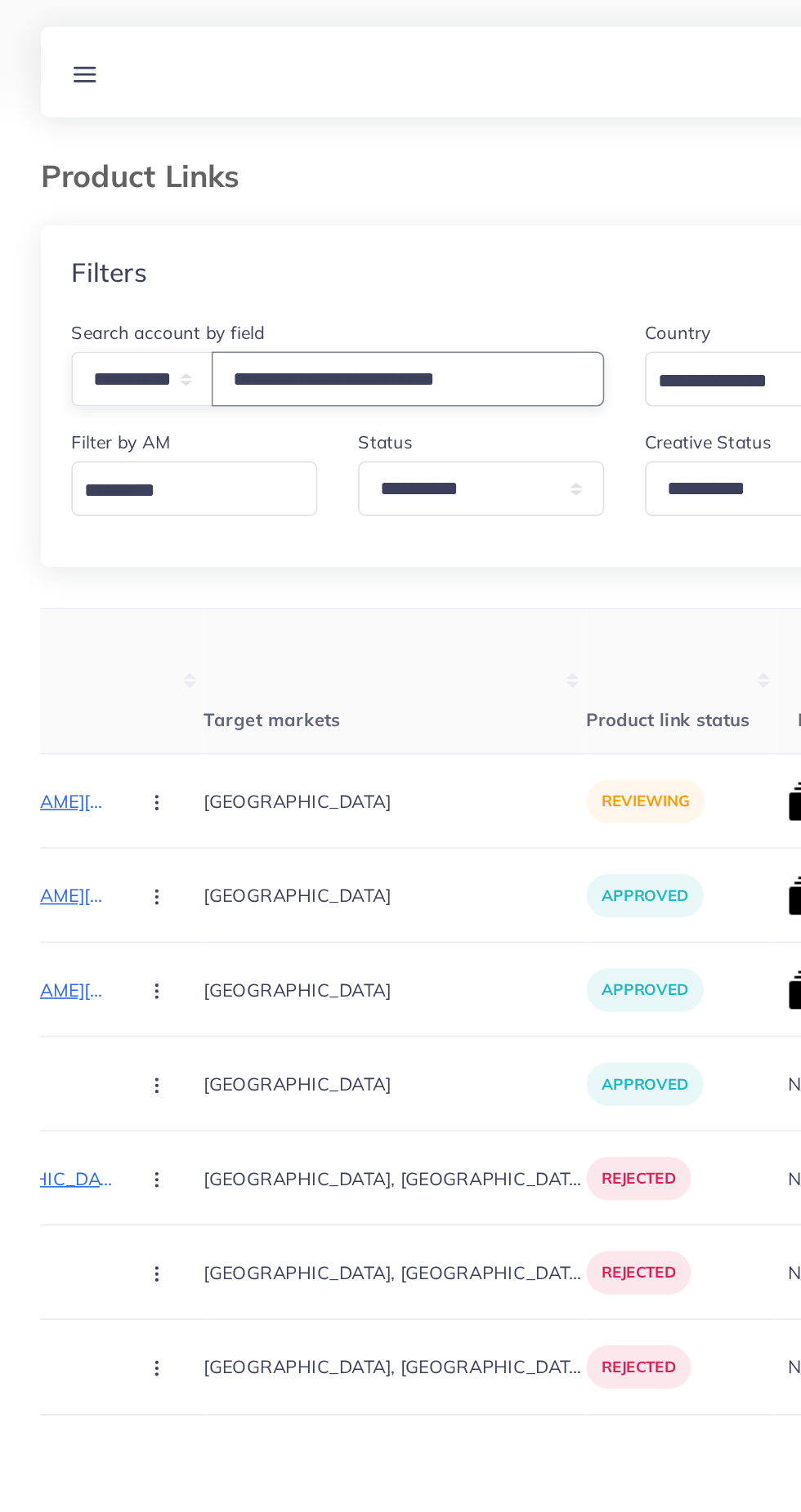
click at [347, 246] on input "**********" at bounding box center [261, 243] width 251 height 35
type input "*"
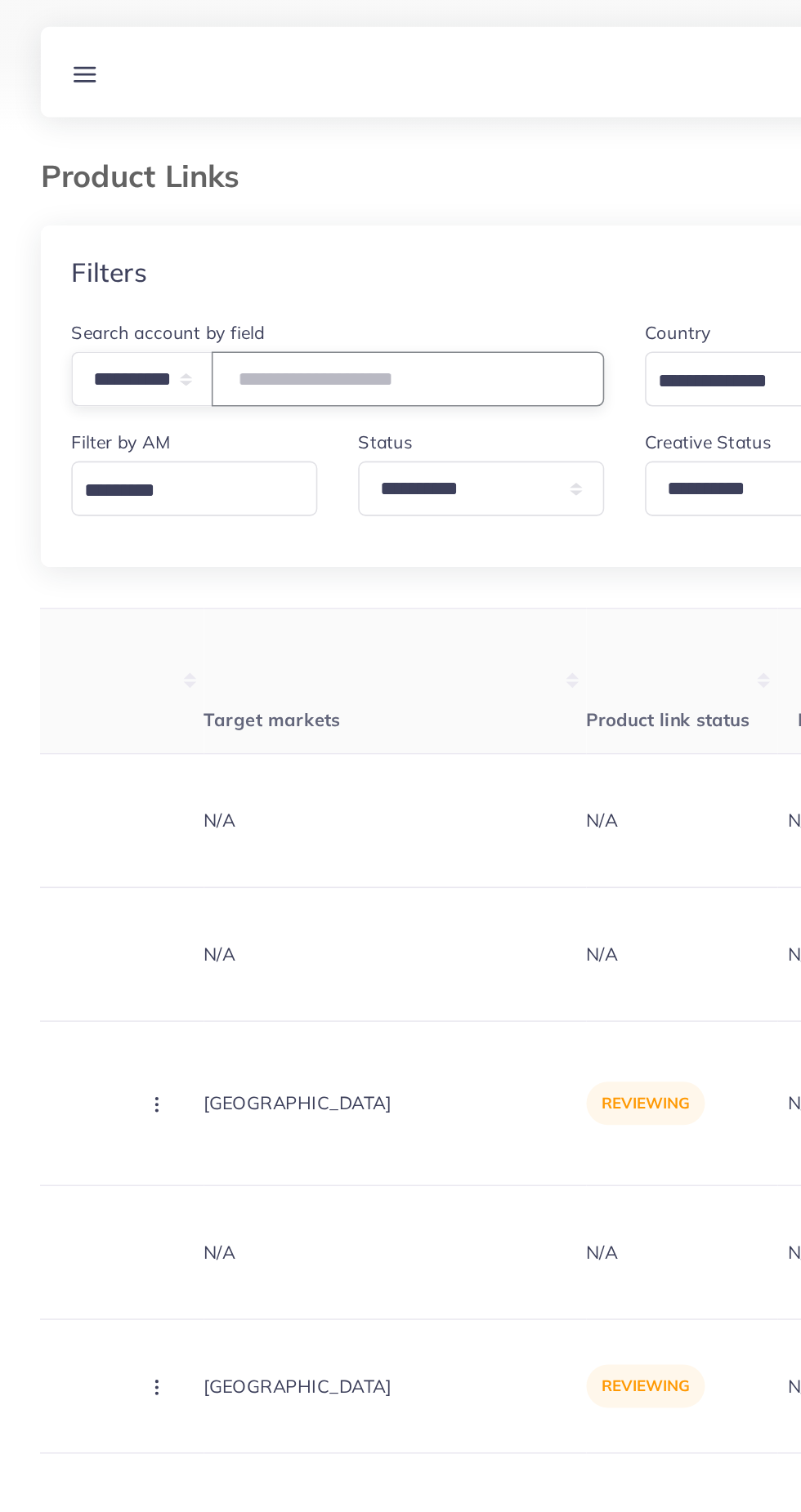
paste input "**********"
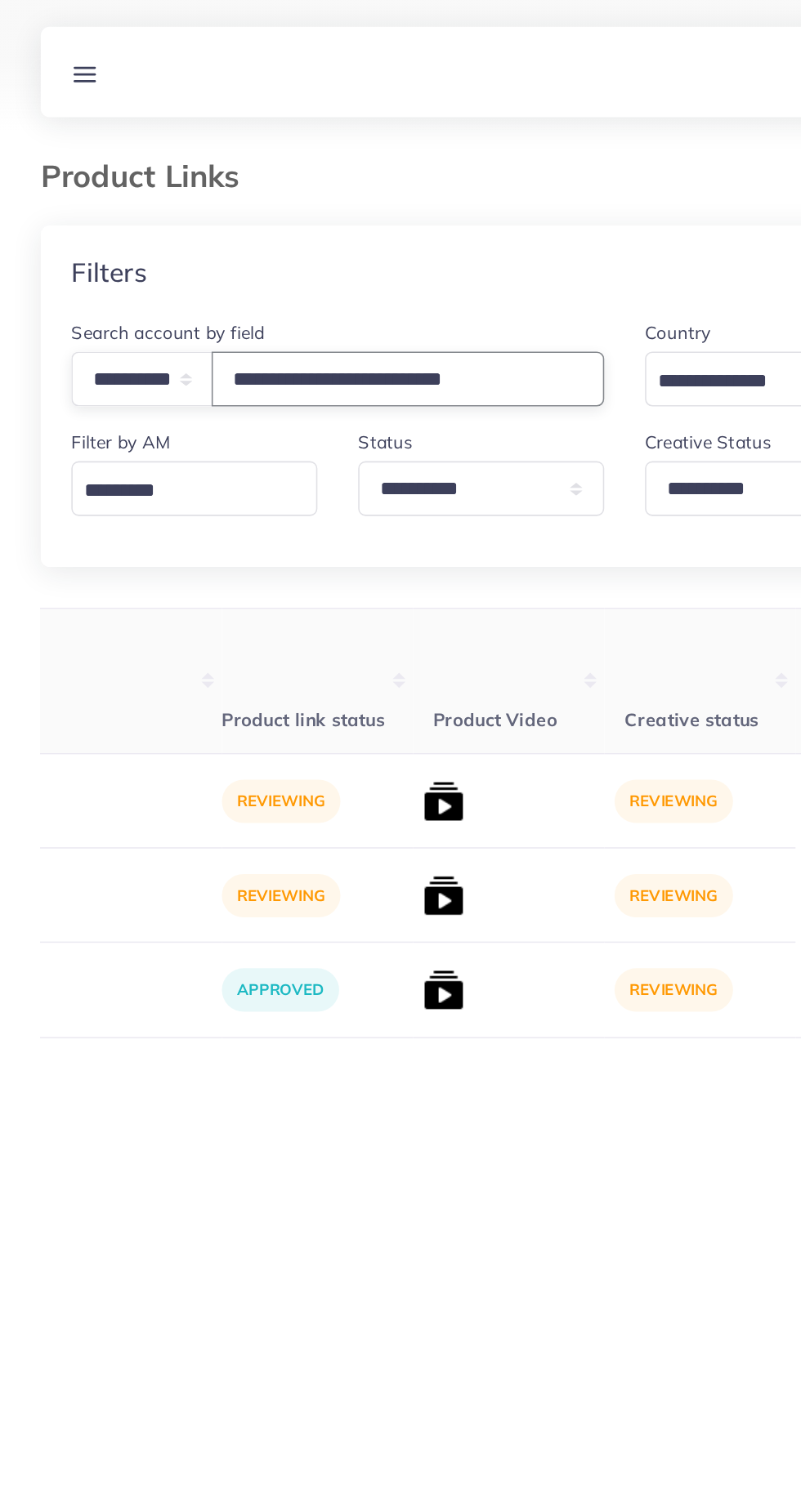
scroll to position [0, 654]
click at [268, 648] on img at bounding box center [281, 634] width 27 height 27
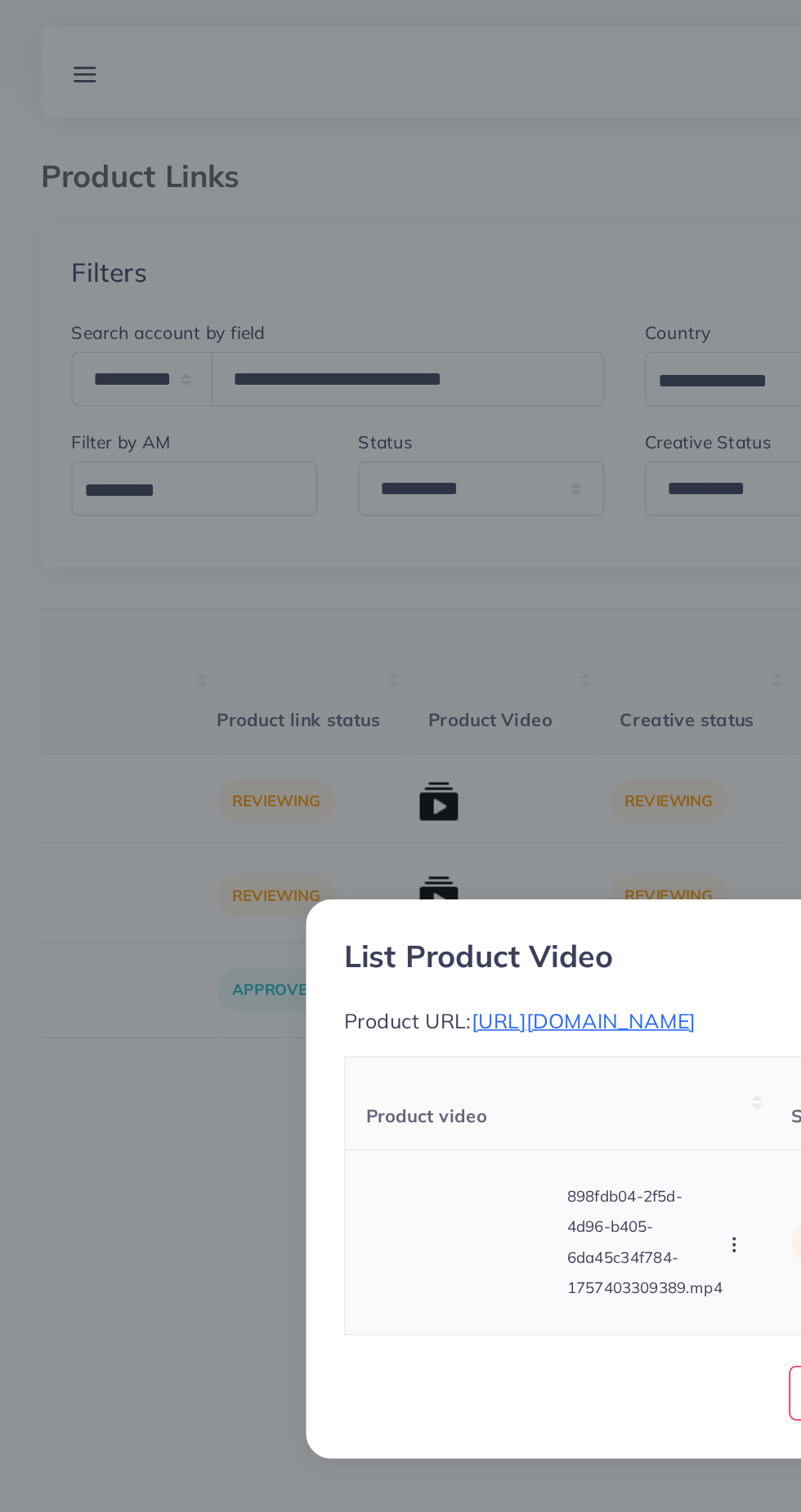
click at [307, 799] on video at bounding box center [296, 796] width 122 height 74
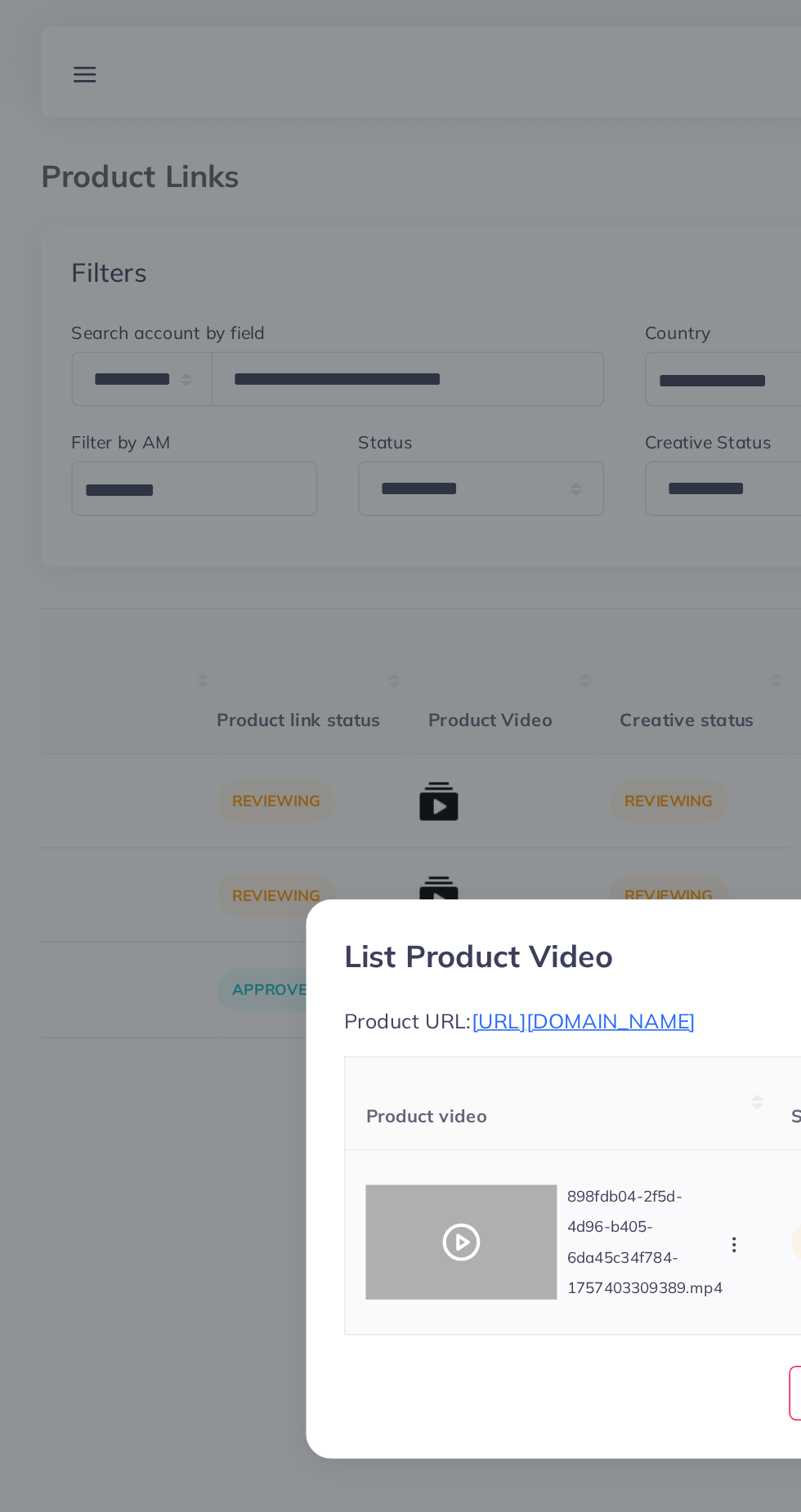
click at [299, 801] on polygon at bounding box center [297, 796] width 7 height 9
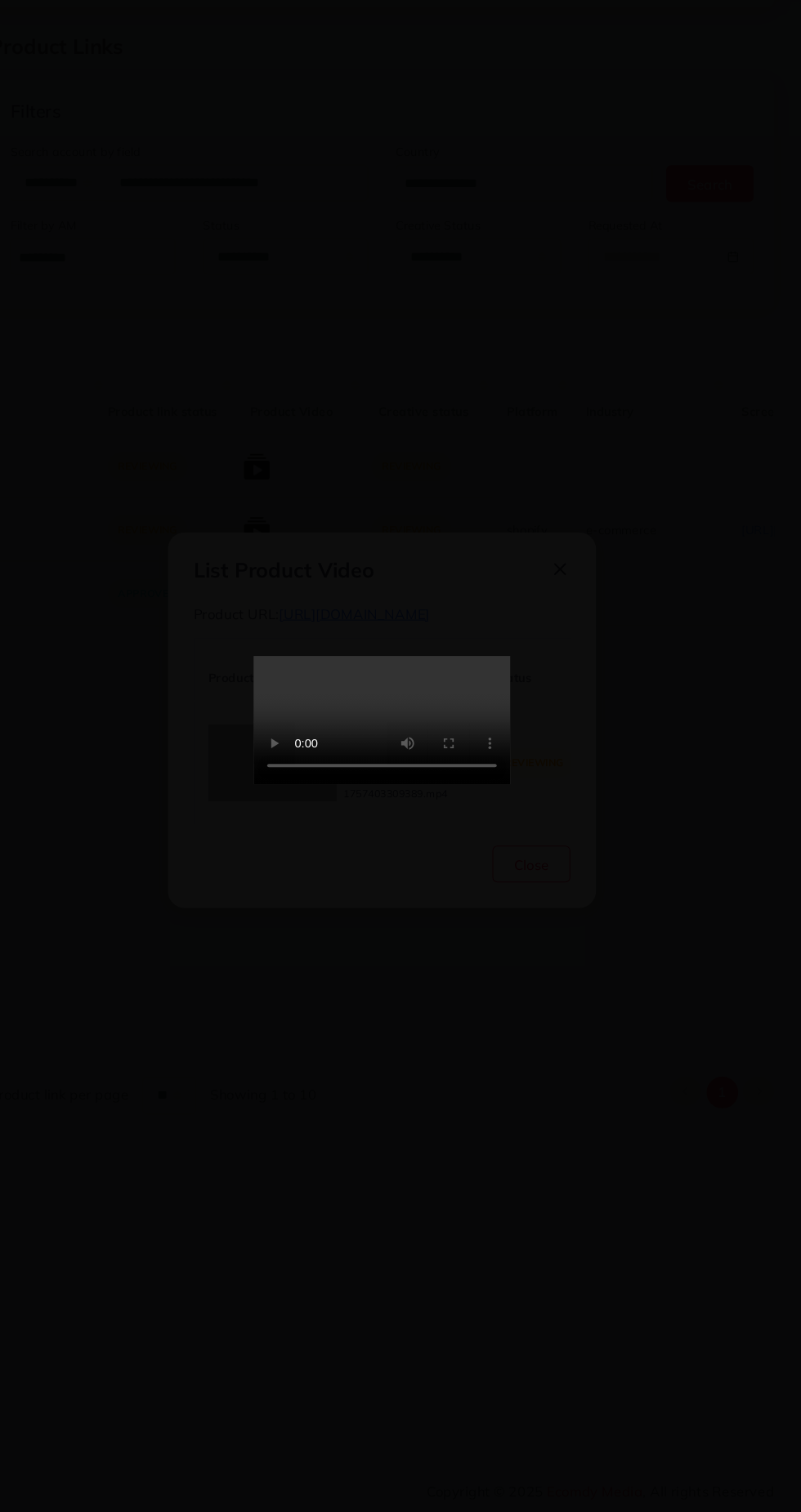
scroll to position [0, 0]
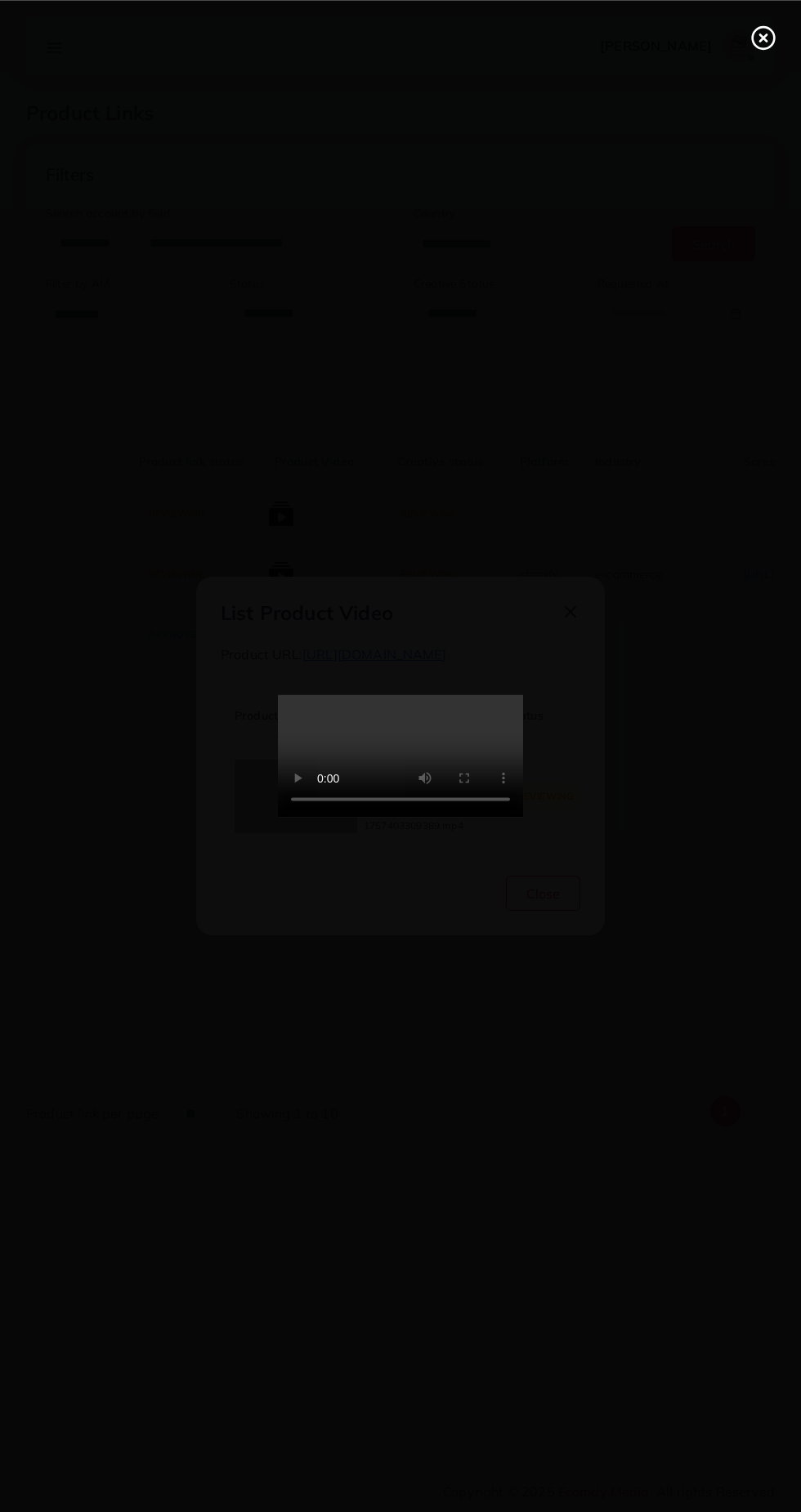
click at [762, 40] on line at bounding box center [763, 37] width 7 height 7
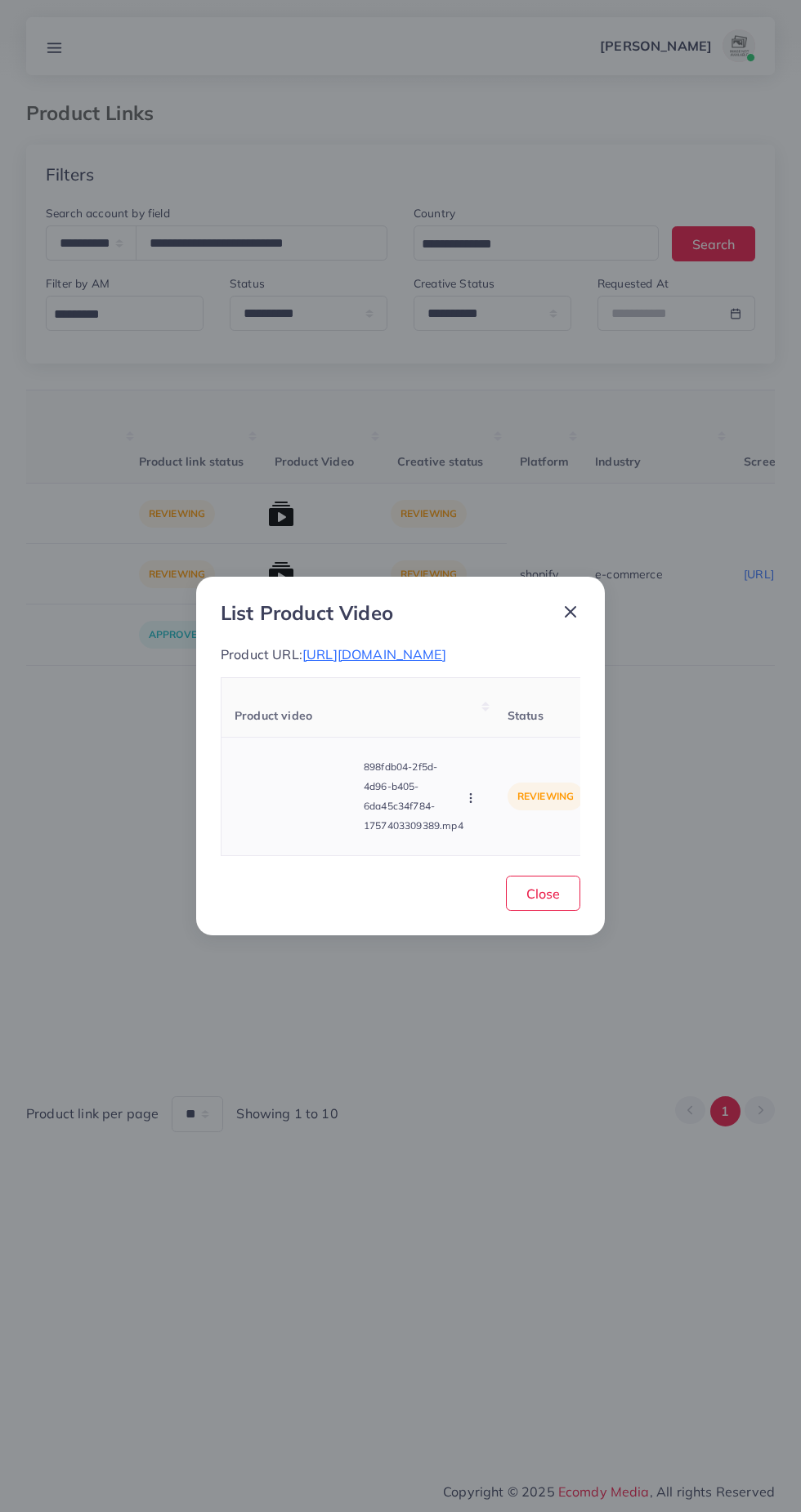
click at [476, 803] on icon "button" at bounding box center [470, 798] width 13 height 13
click at [501, 730] on span "Approve" at bounding box center [505, 721] width 54 height 17
click at [569, 607] on line at bounding box center [570, 612] width 10 height 10
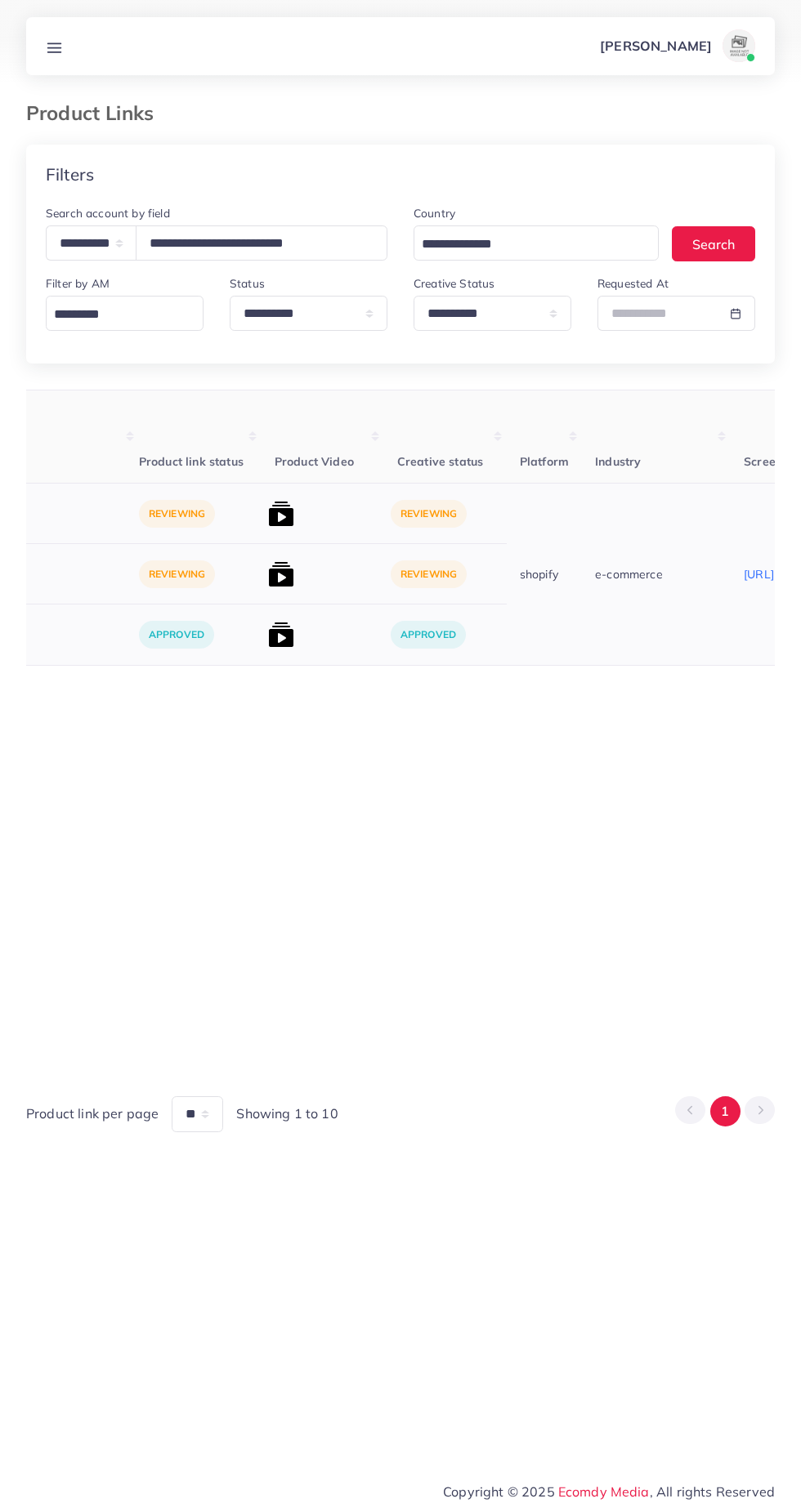
click at [268, 582] on img at bounding box center [281, 574] width 27 height 27
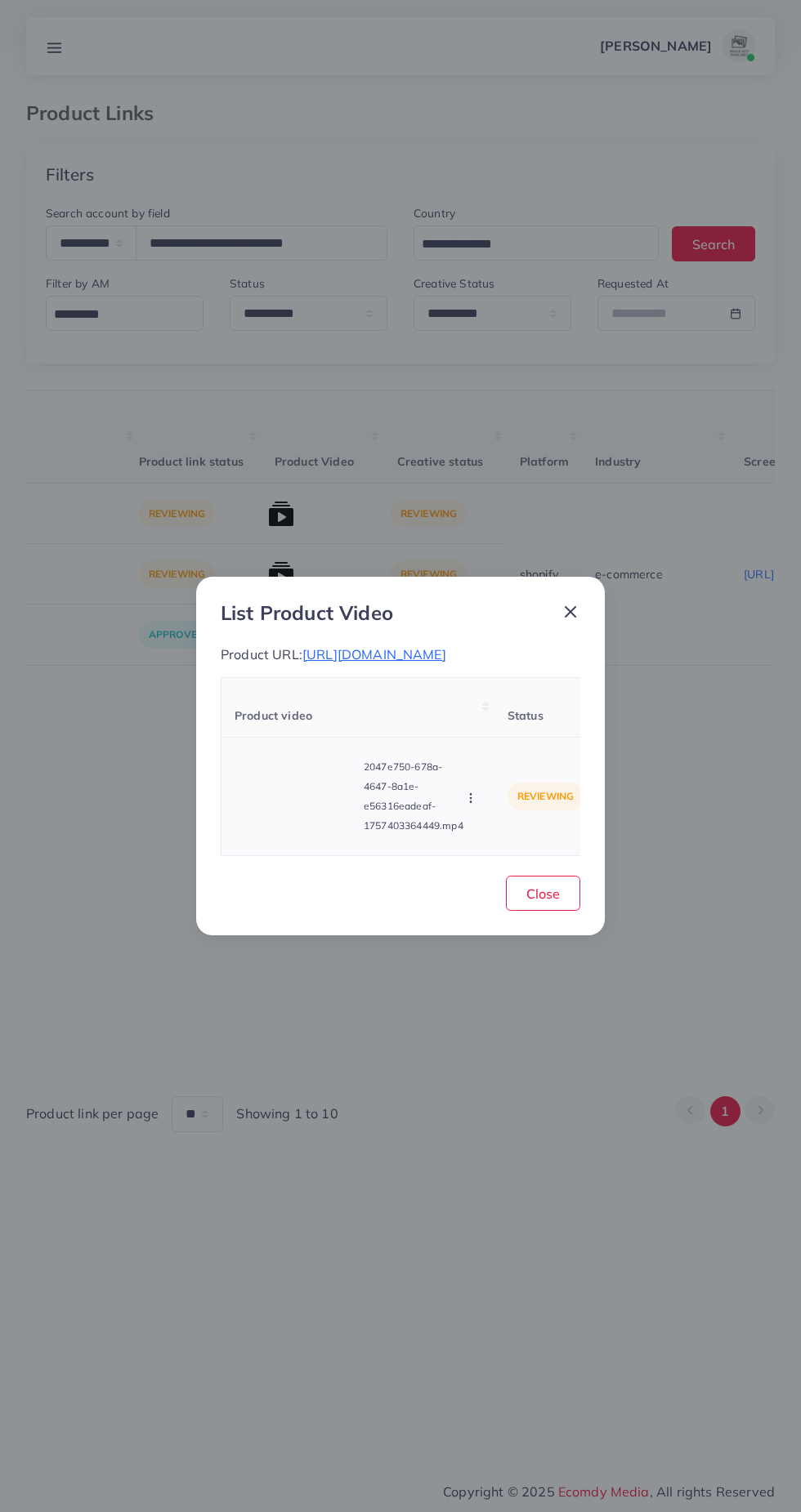
click at [295, 805] on video at bounding box center [296, 796] width 122 height 74
click at [300, 821] on div at bounding box center [296, 796] width 122 height 74
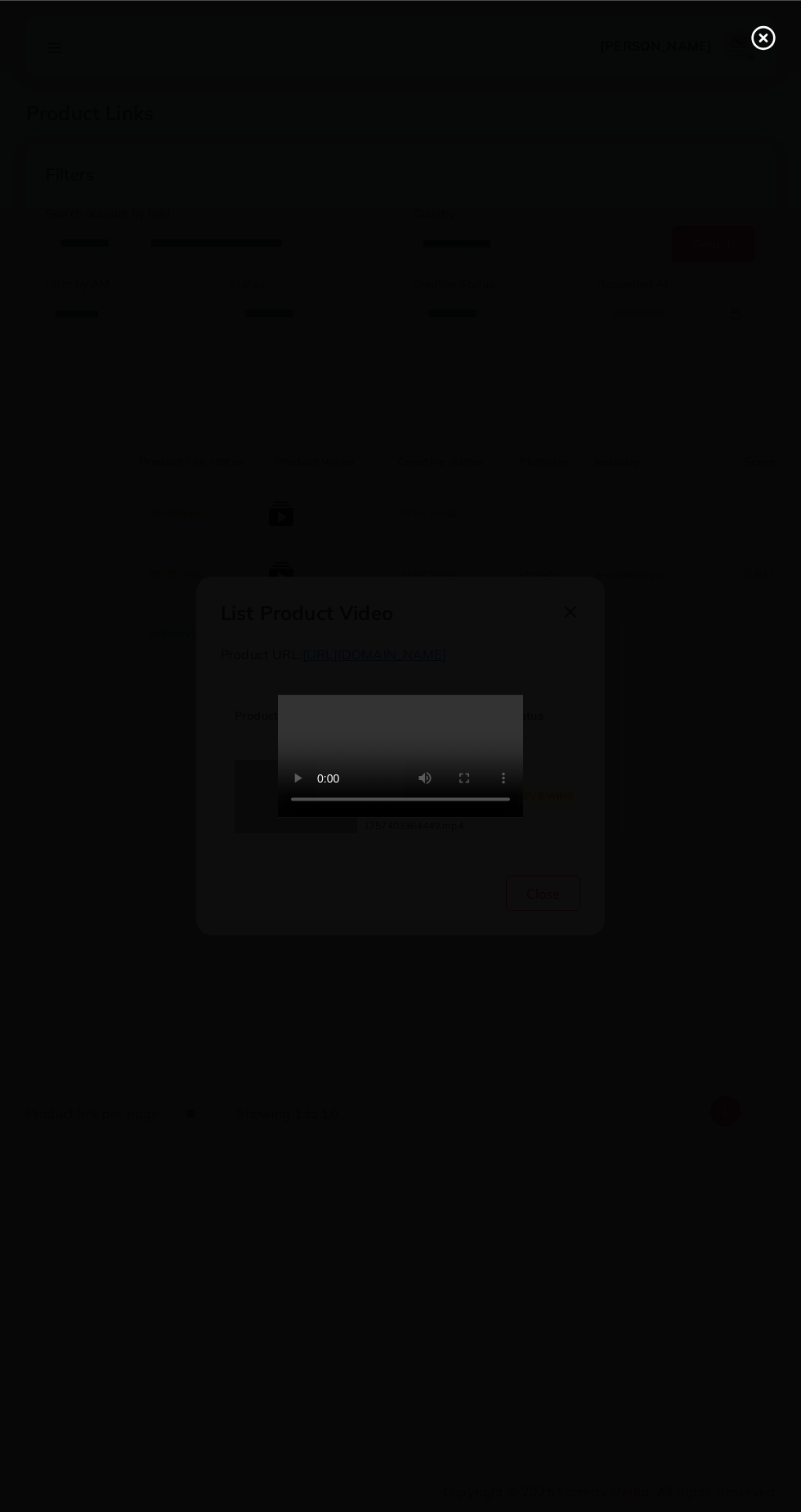
click at [763, 38] on line at bounding box center [763, 37] width 7 height 7
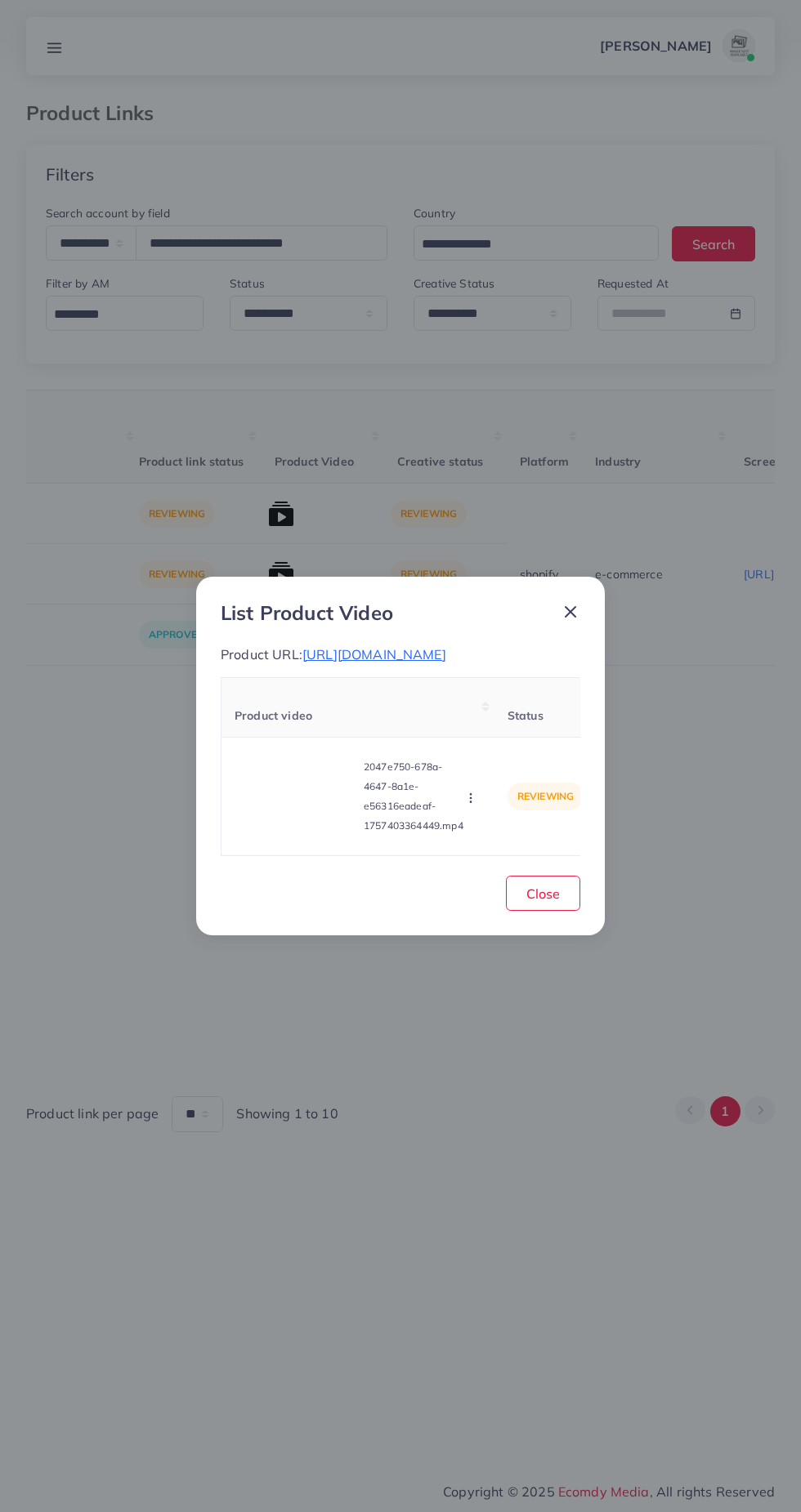
click at [578, 602] on icon at bounding box center [570, 612] width 20 height 20
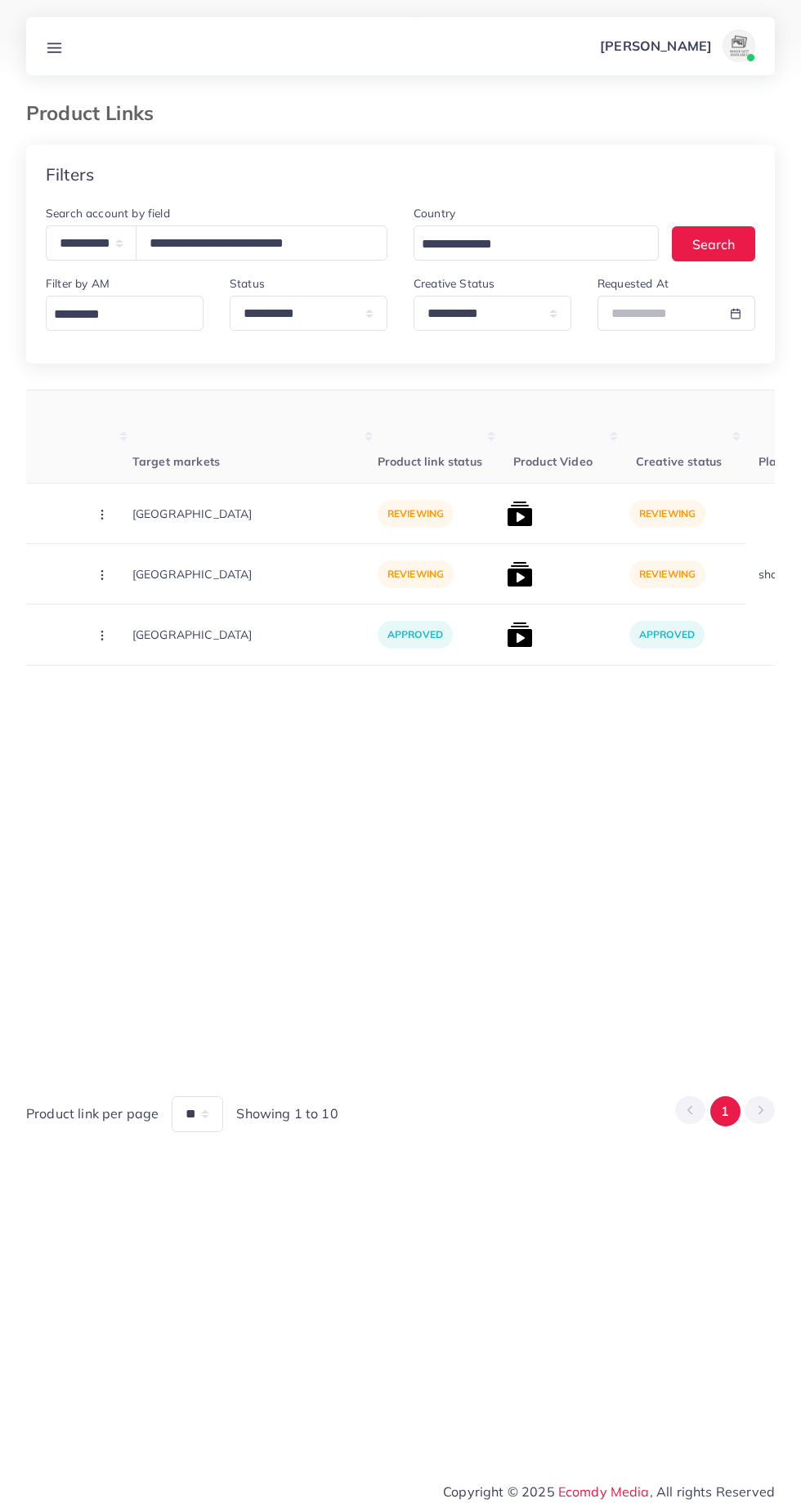
scroll to position [0, 322]
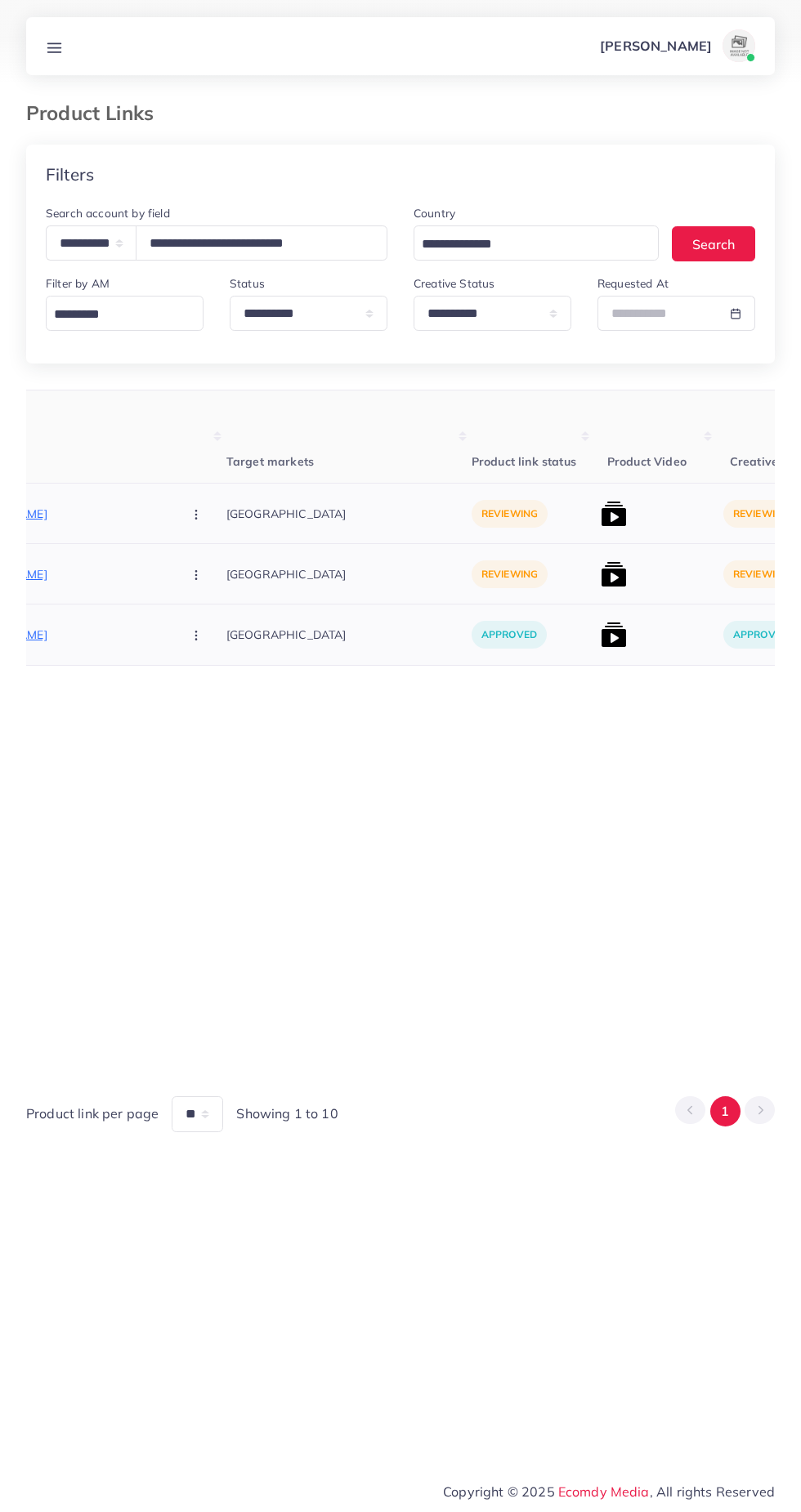
click at [189, 571] on icon "button" at bounding box center [195, 574] width 13 height 13
click at [189, 618] on link "Approve" at bounding box center [234, 624] width 129 height 35
click at [594, 576] on div at bounding box center [655, 573] width 122 height 60
click at [600, 576] on img at bounding box center [613, 574] width 27 height 27
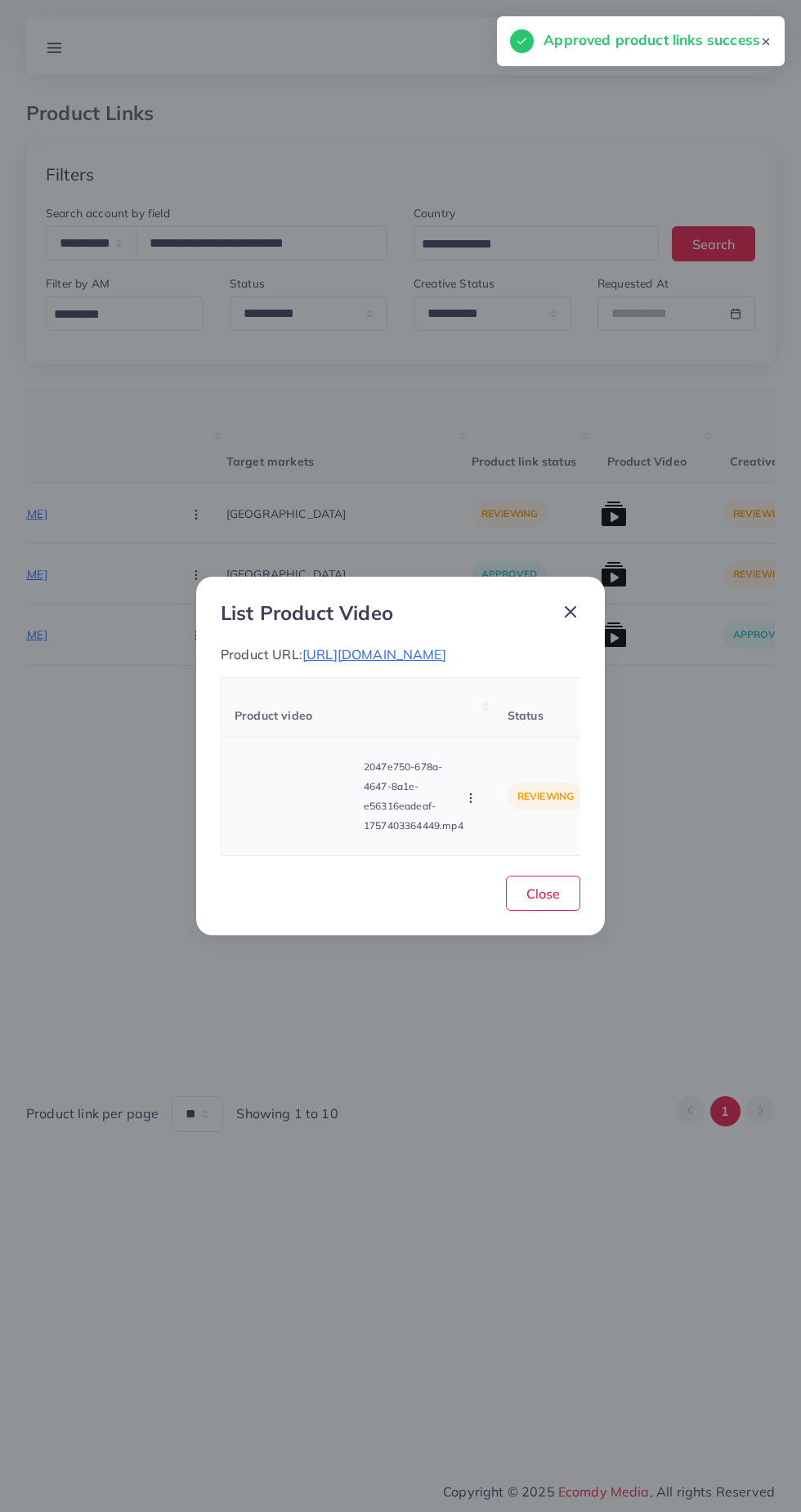
click at [473, 805] on icon "button" at bounding box center [470, 798] width 13 height 13
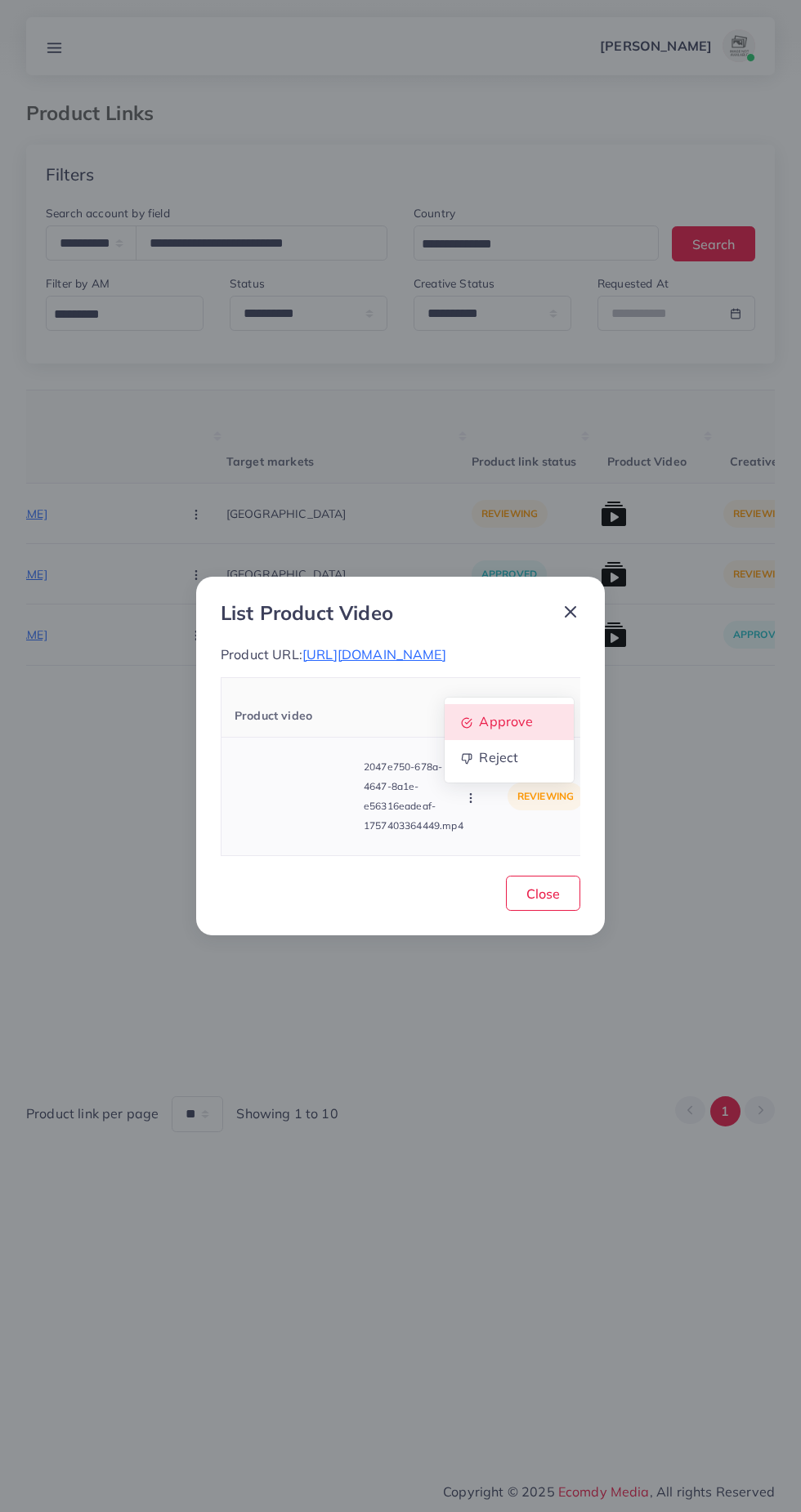
click at [486, 719] on link "Approve" at bounding box center [508, 722] width 129 height 35
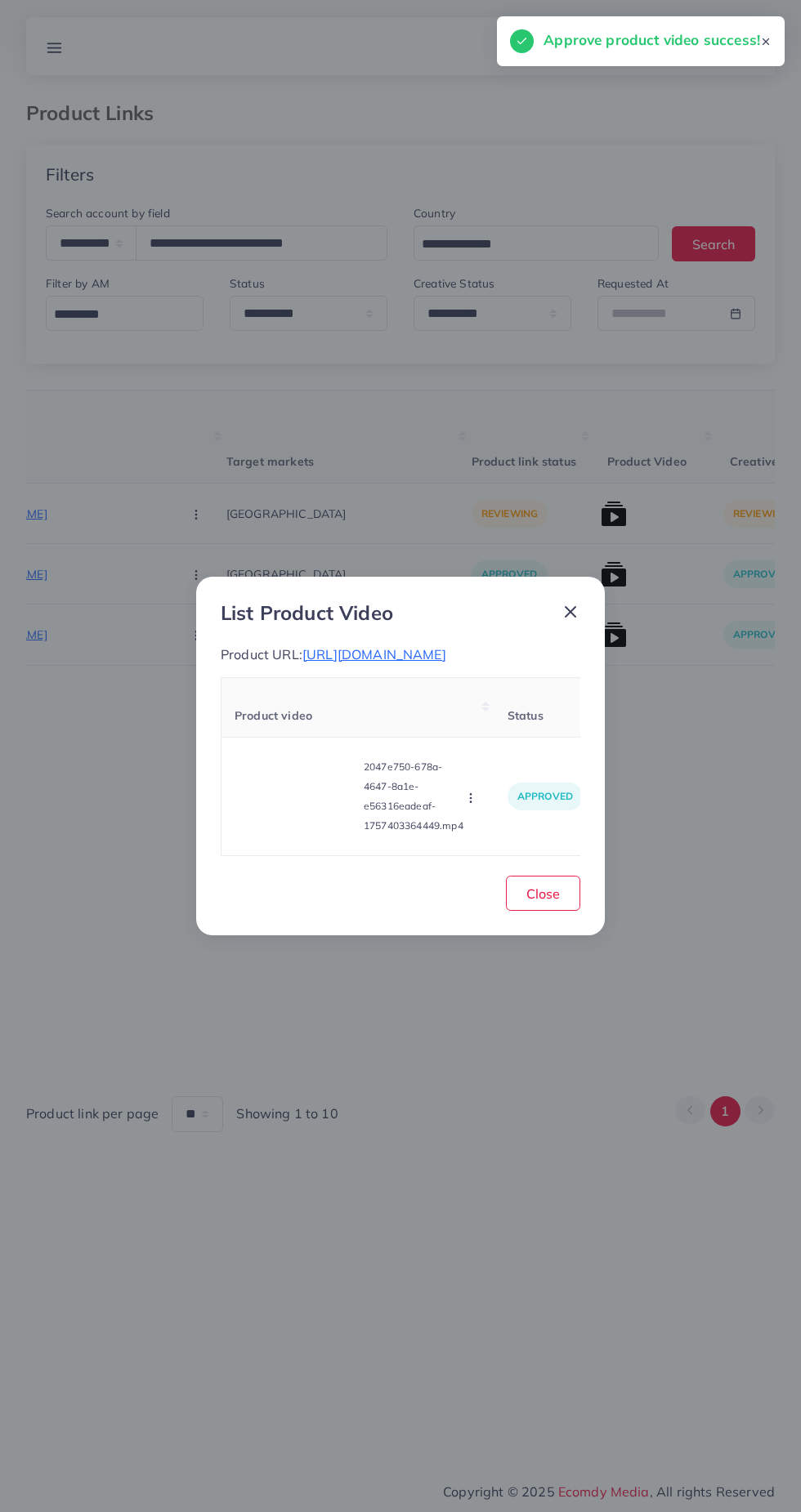
click at [571, 602] on icon at bounding box center [570, 612] width 20 height 20
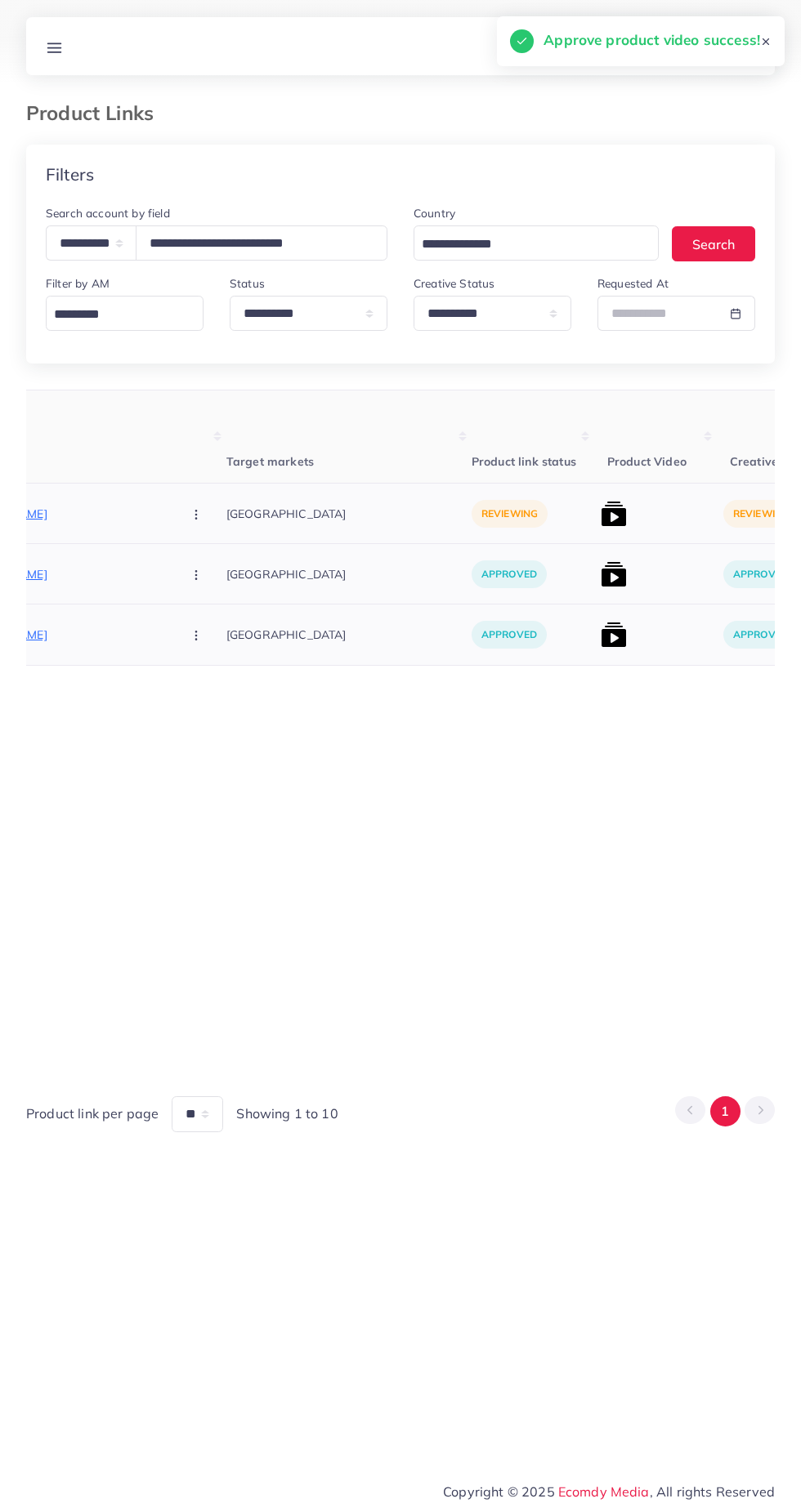
click at [600, 514] on img at bounding box center [613, 513] width 27 height 27
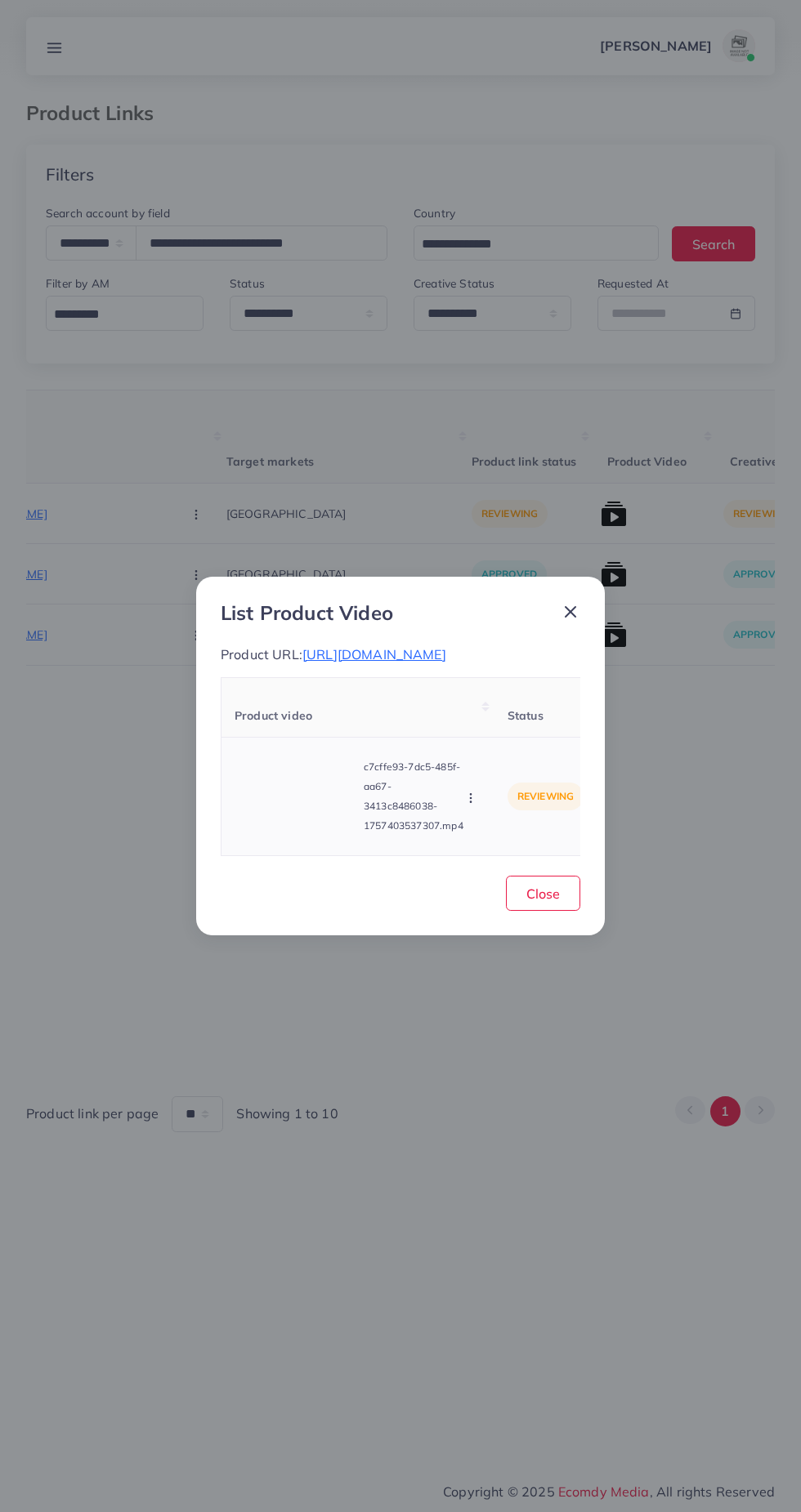
click at [290, 808] on video at bounding box center [296, 796] width 122 height 74
click at [286, 810] on icon at bounding box center [296, 796] width 27 height 27
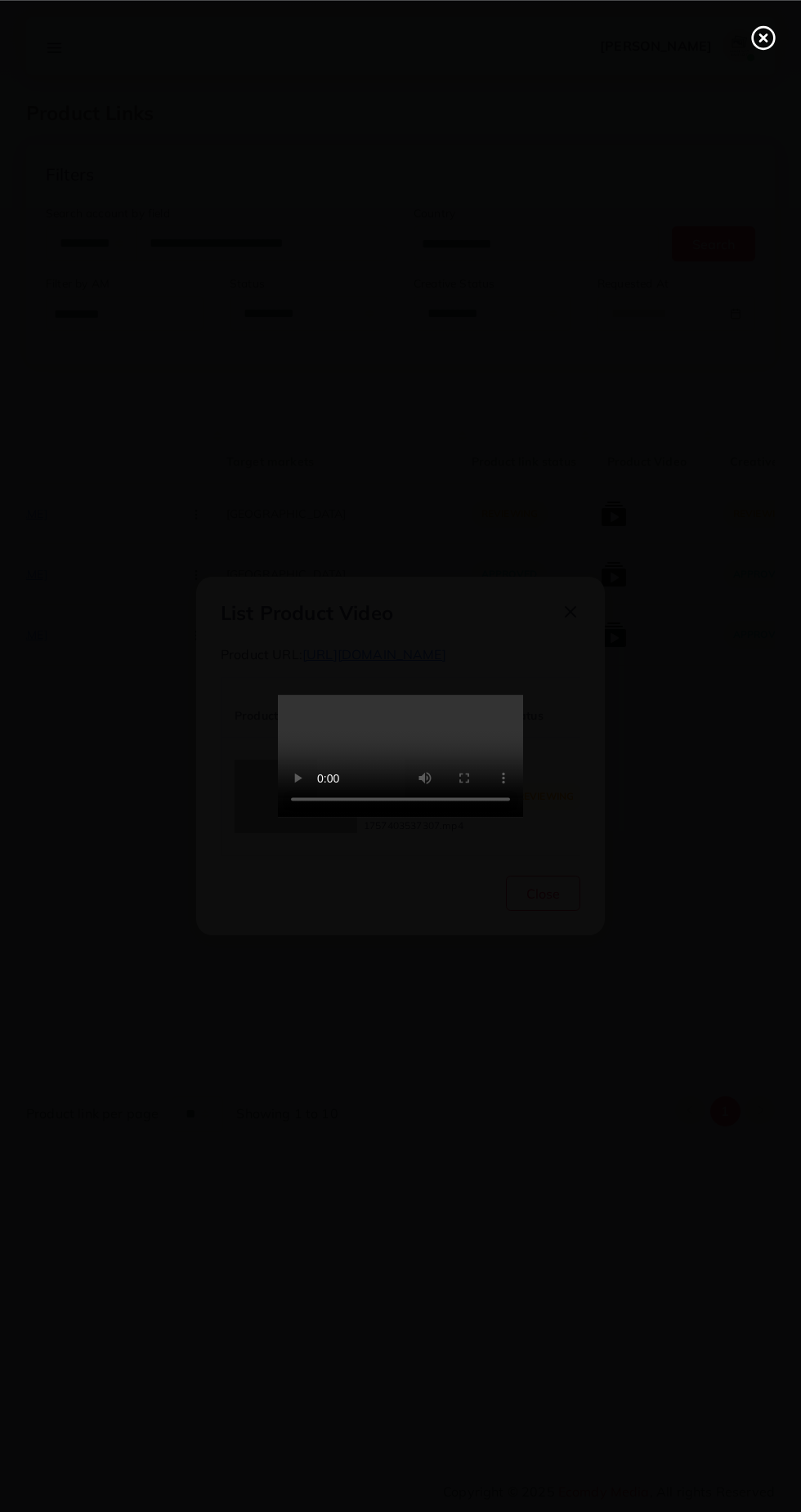
click at [763, 45] on icon at bounding box center [763, 37] width 27 height 27
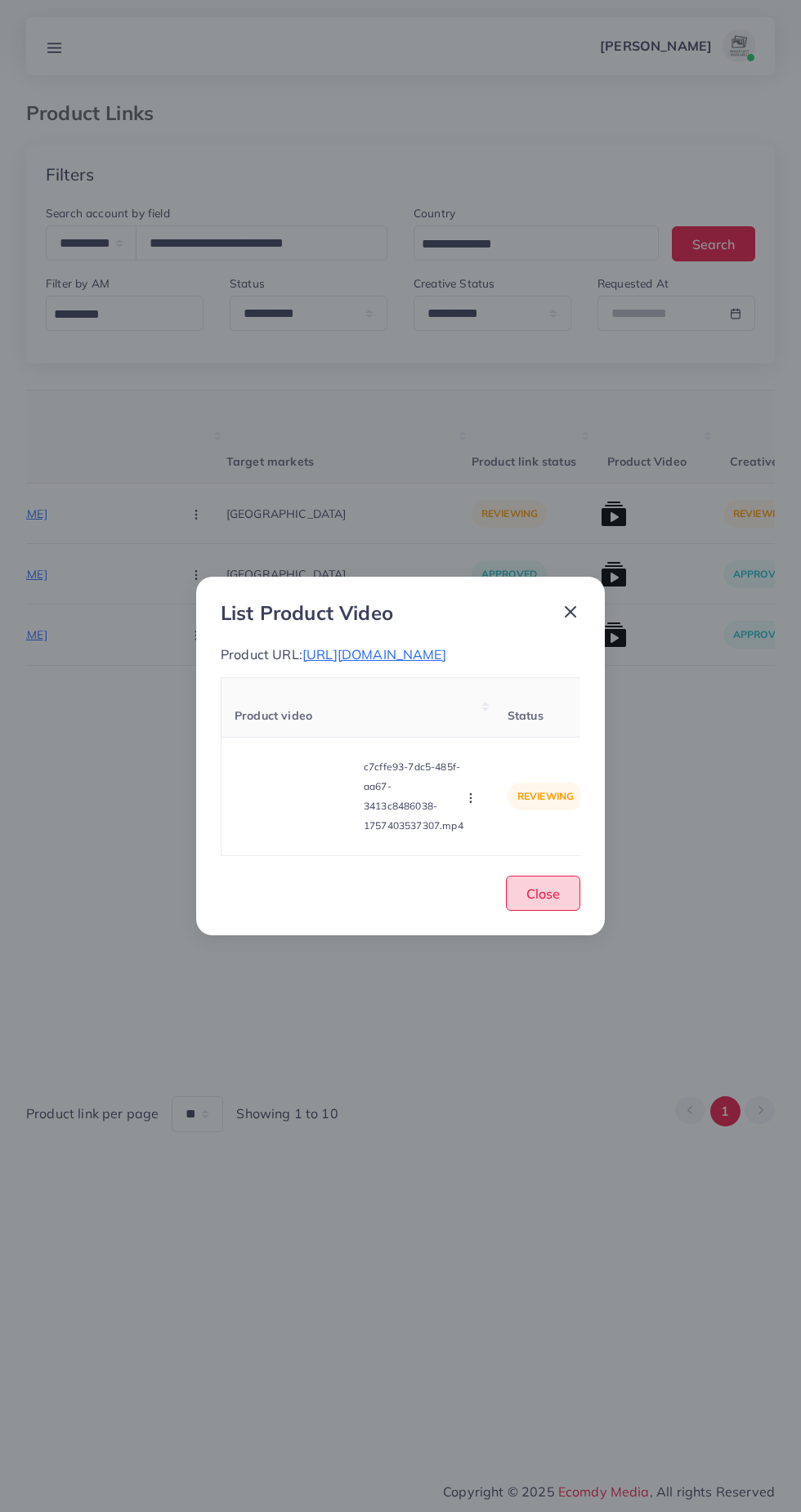
click at [548, 901] on span "Close" at bounding box center [543, 893] width 33 height 17
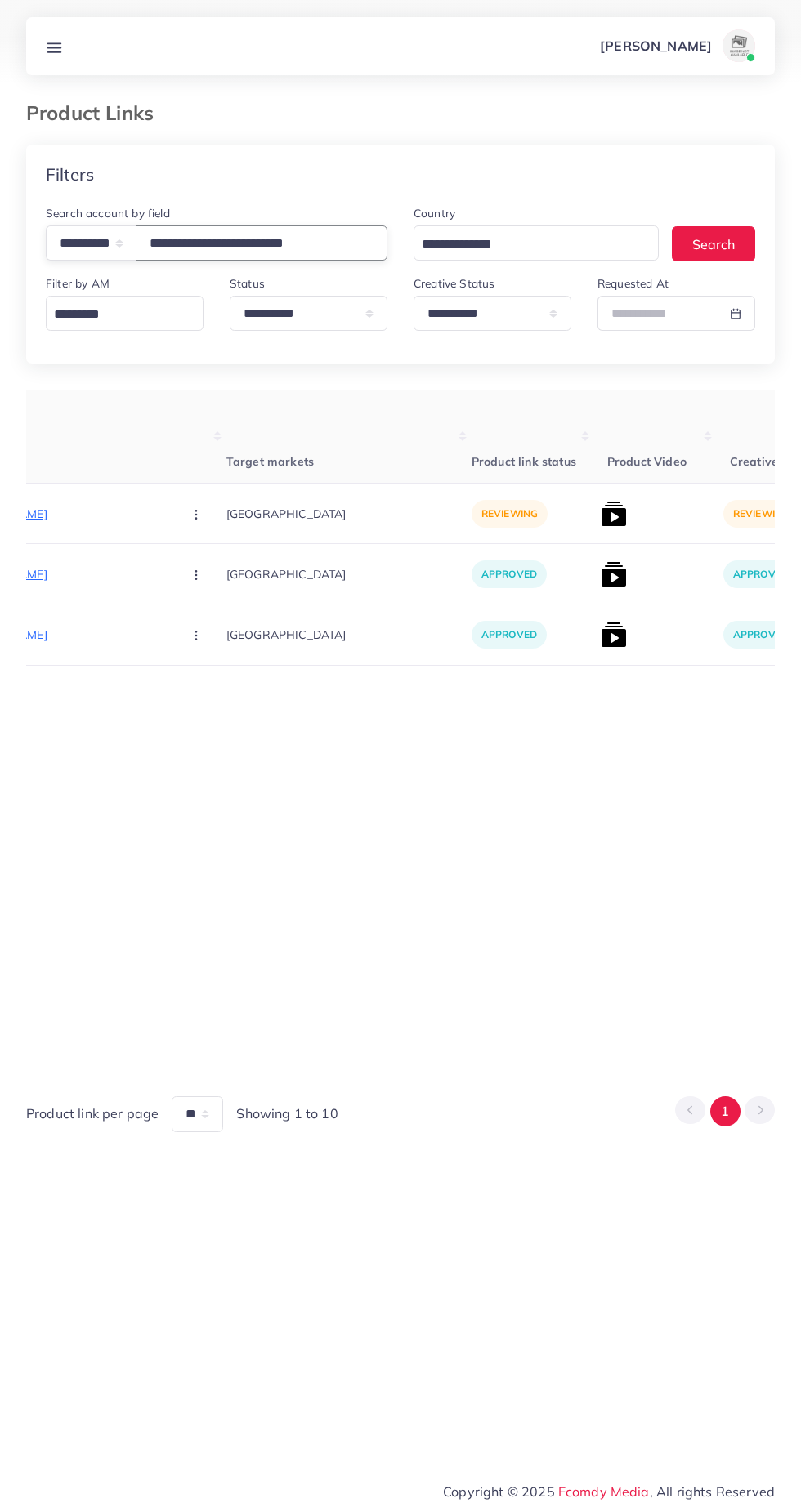
click at [251, 243] on input "**********" at bounding box center [261, 243] width 251 height 35
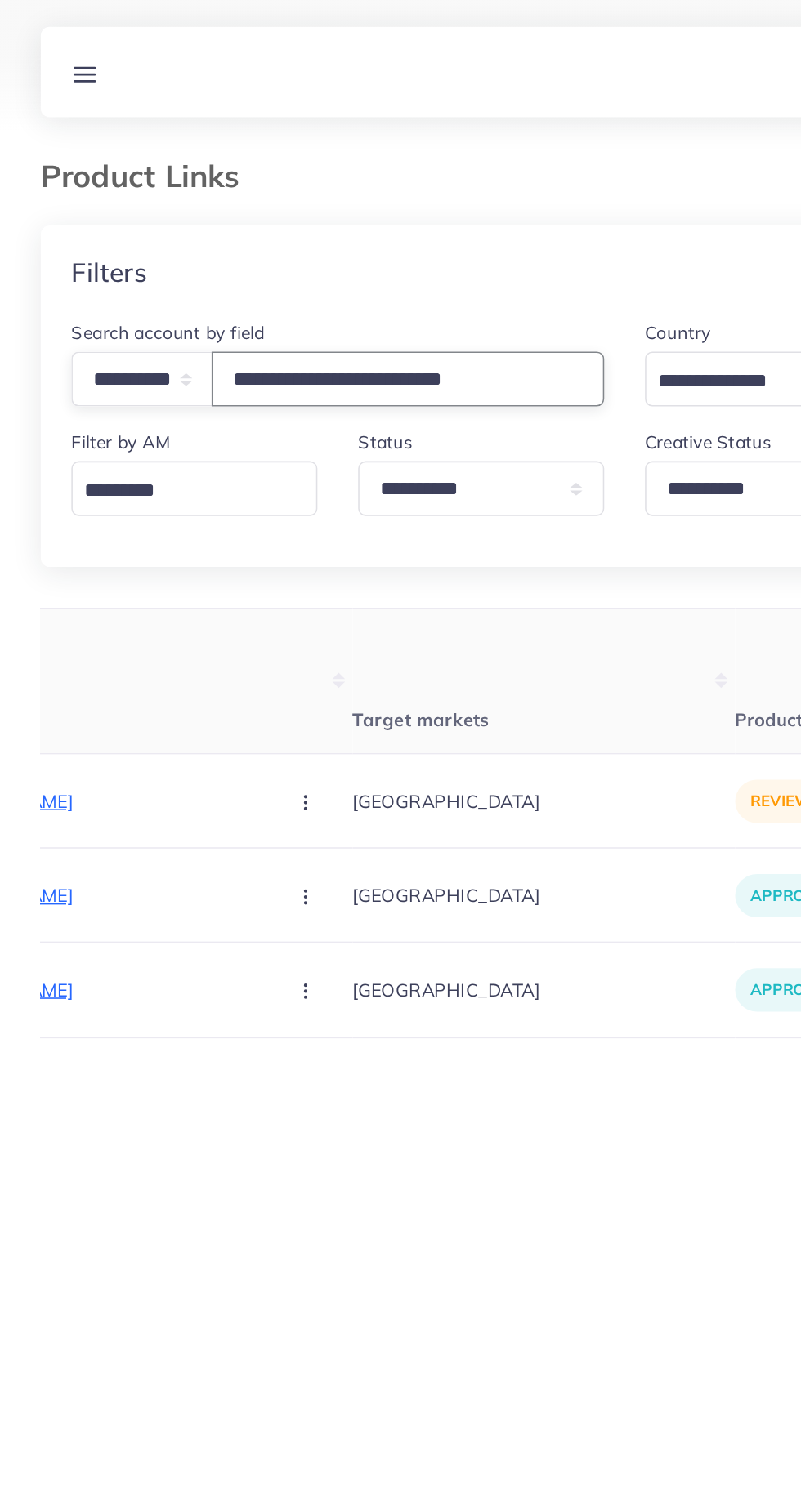
click at [357, 239] on input "**********" at bounding box center [261, 243] width 251 height 35
type input "*"
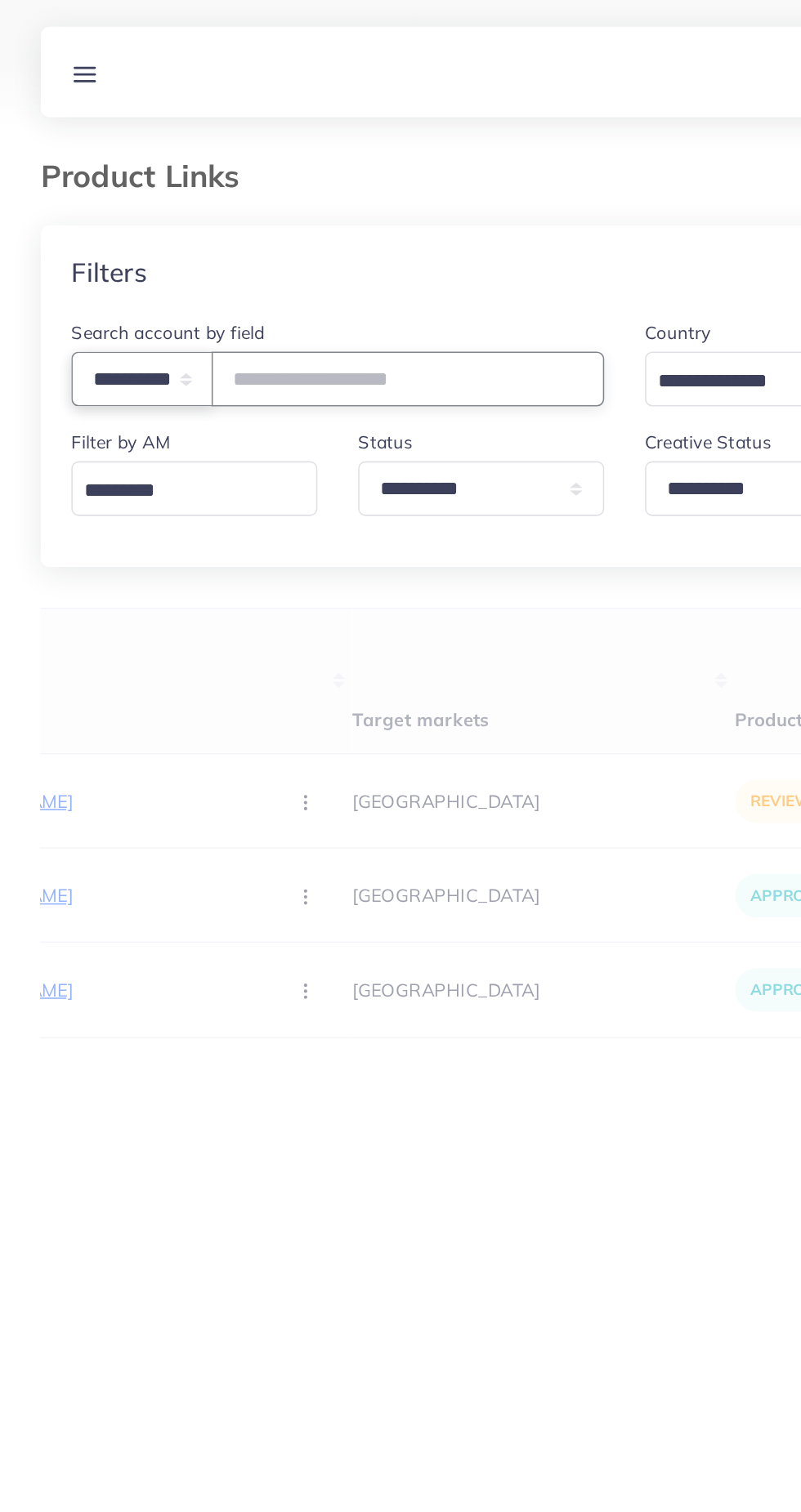
click at [68, 236] on select "**********" at bounding box center [91, 243] width 91 height 35
select select "**********"
click at [45, 226] on select "**********" at bounding box center [91, 243] width 91 height 35
click at [211, 230] on input "number" at bounding box center [261, 243] width 251 height 35
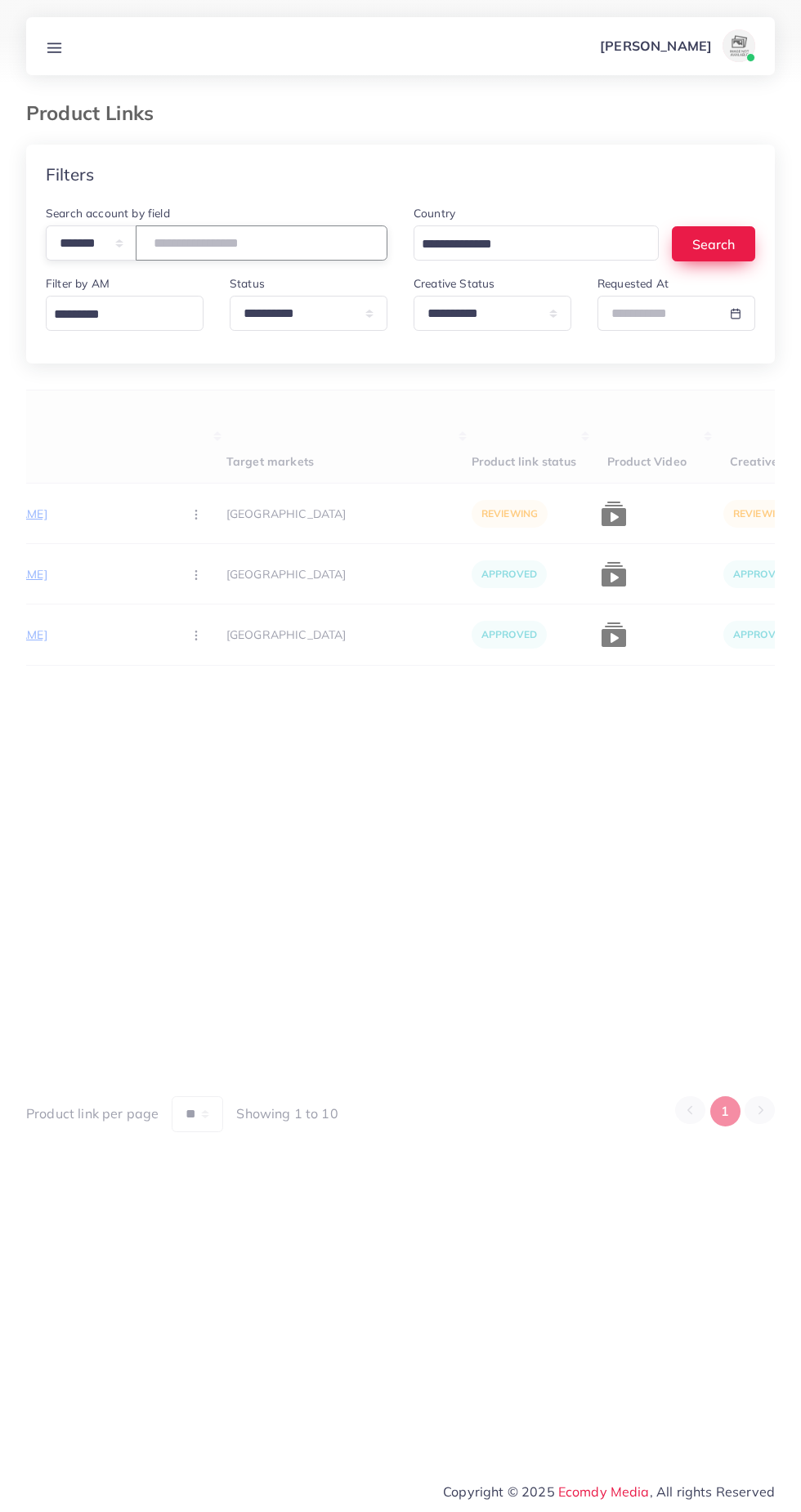
type input "*******"
click at [730, 246] on button "Search" at bounding box center [713, 244] width 84 height 35
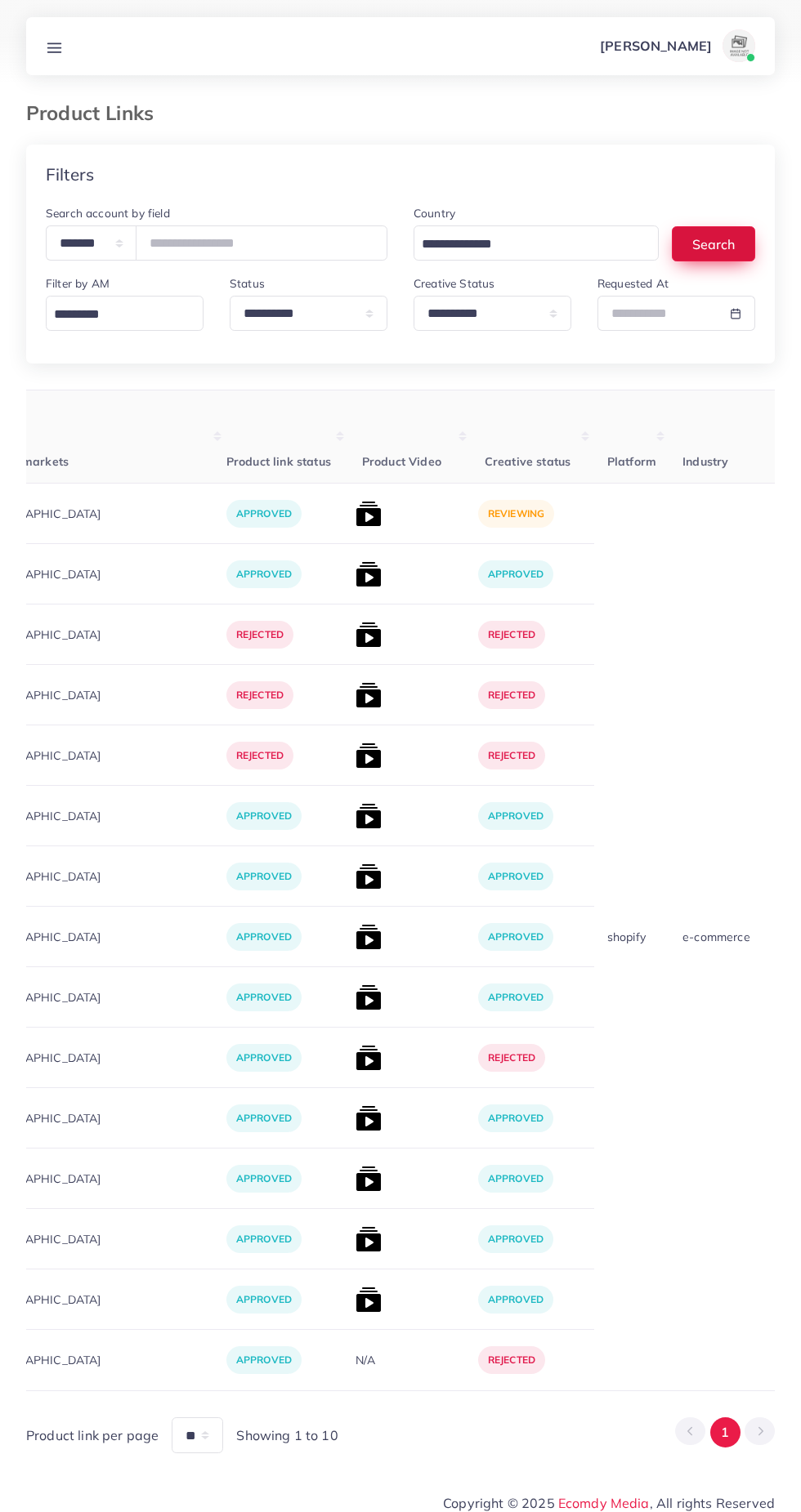
scroll to position [0, 548]
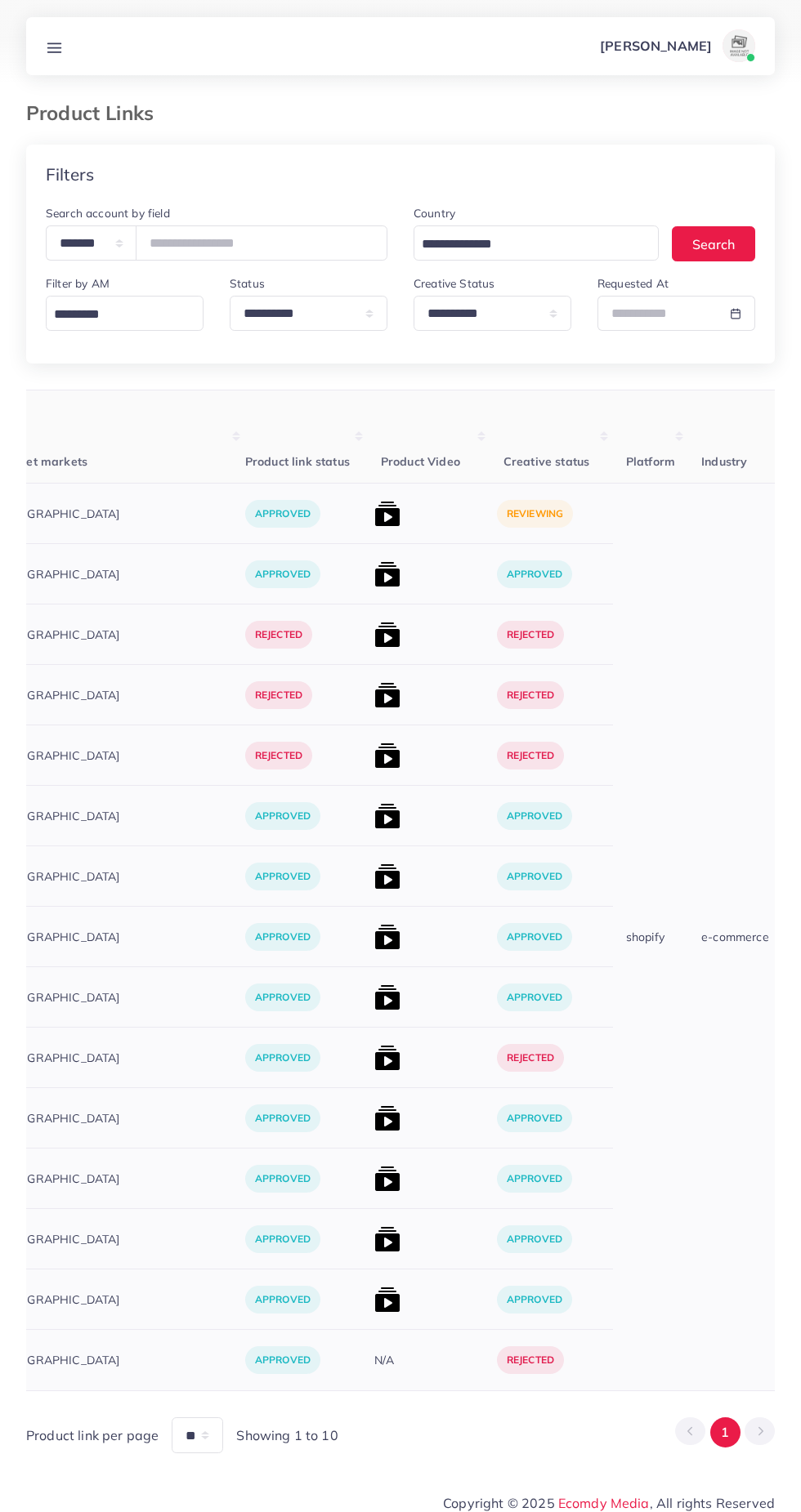
click at [374, 517] on img at bounding box center [387, 513] width 27 height 27
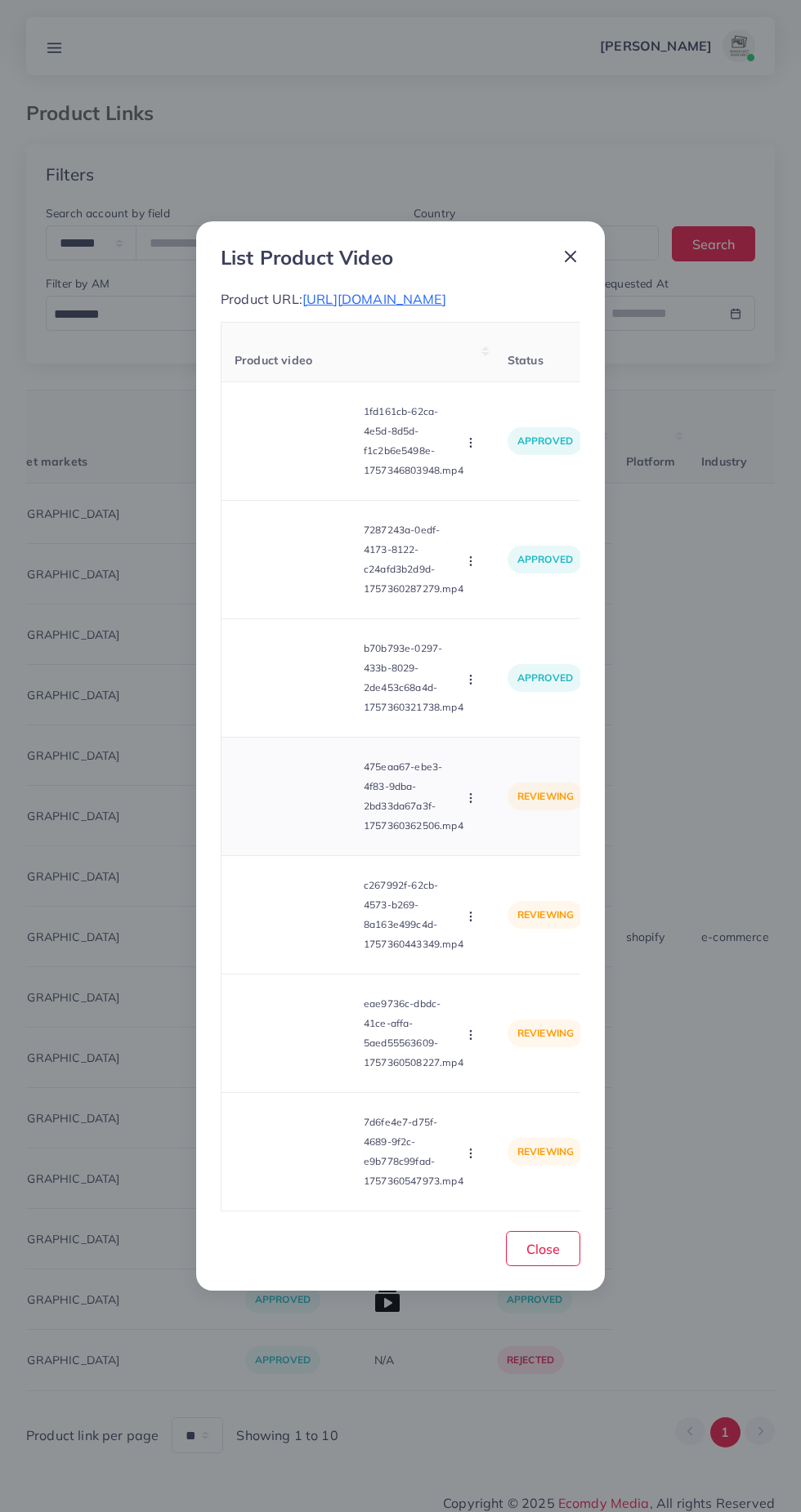
click at [306, 819] on video at bounding box center [296, 796] width 122 height 74
click at [286, 807] on icon at bounding box center [296, 796] width 27 height 27
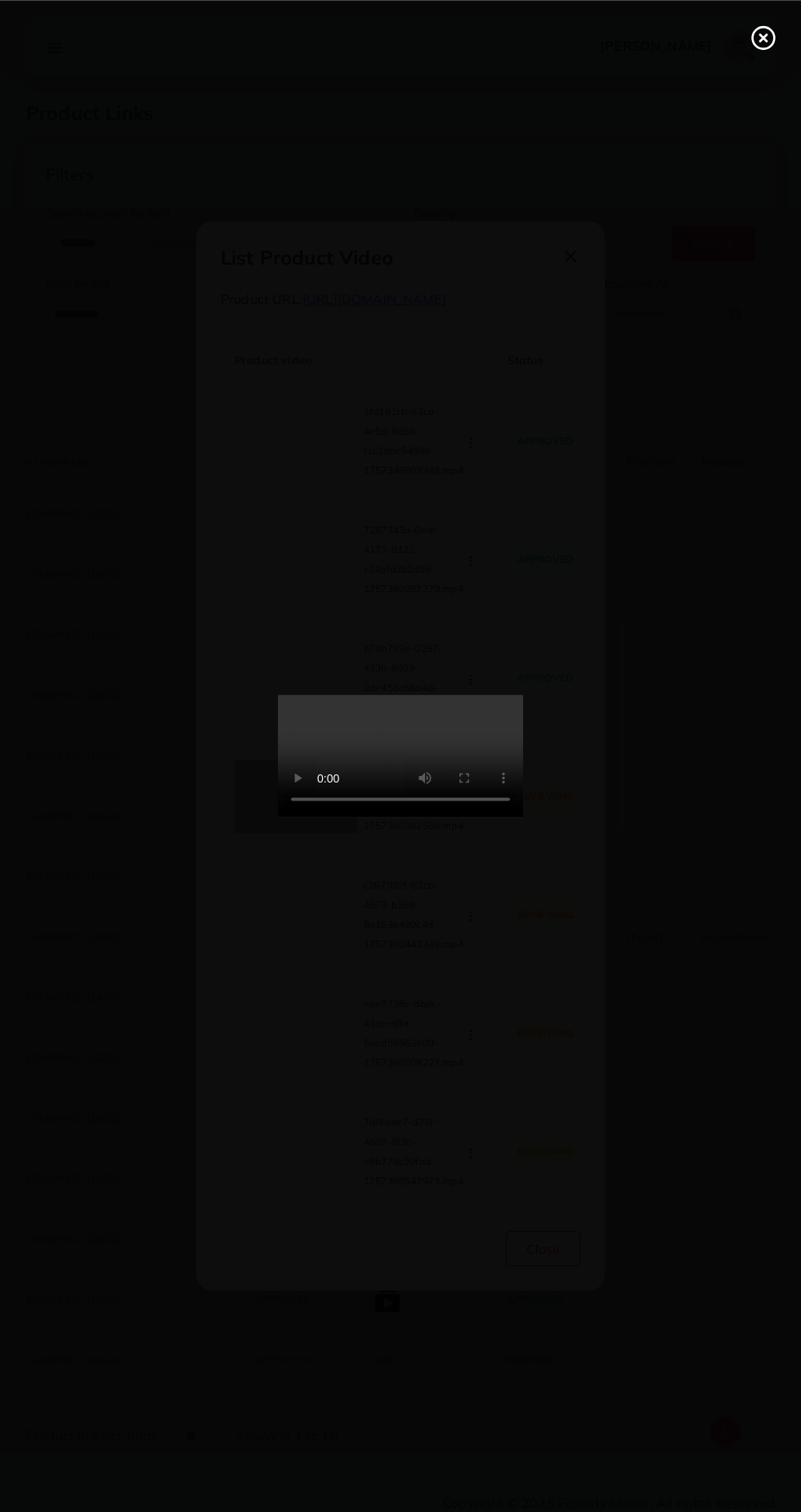
click at [763, 36] on line at bounding box center [763, 37] width 7 height 7
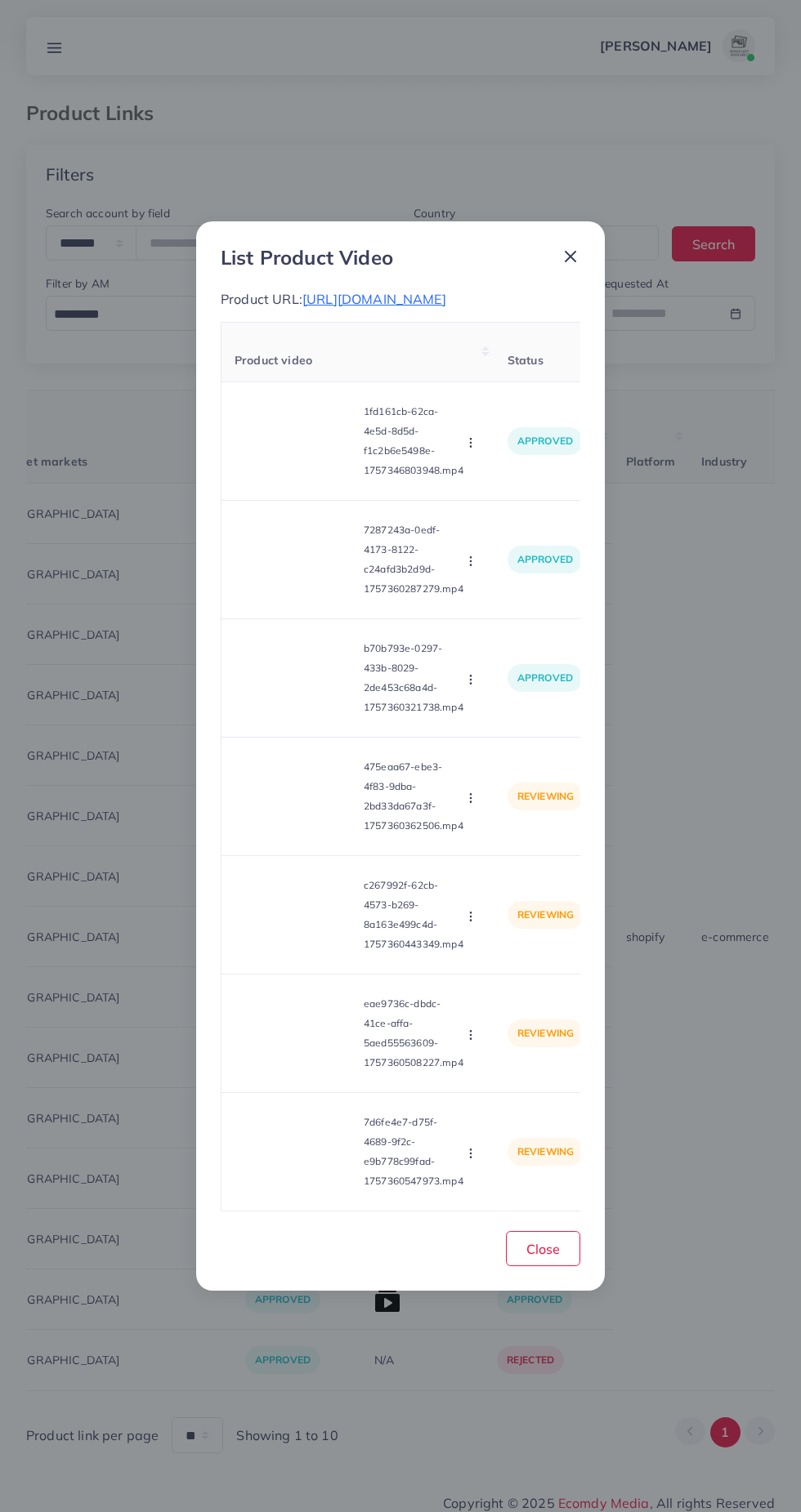
click at [446, 302] on span "https://www.ukcollections.shop/products/pack-of-2-baby-silicone-squeeze-spoon-f…" at bounding box center [374, 298] width 144 height 17
click at [471, 798] on circle "button" at bounding box center [470, 797] width 1 height 1
click at [524, 844] on span "Approve" at bounding box center [505, 836] width 54 height 17
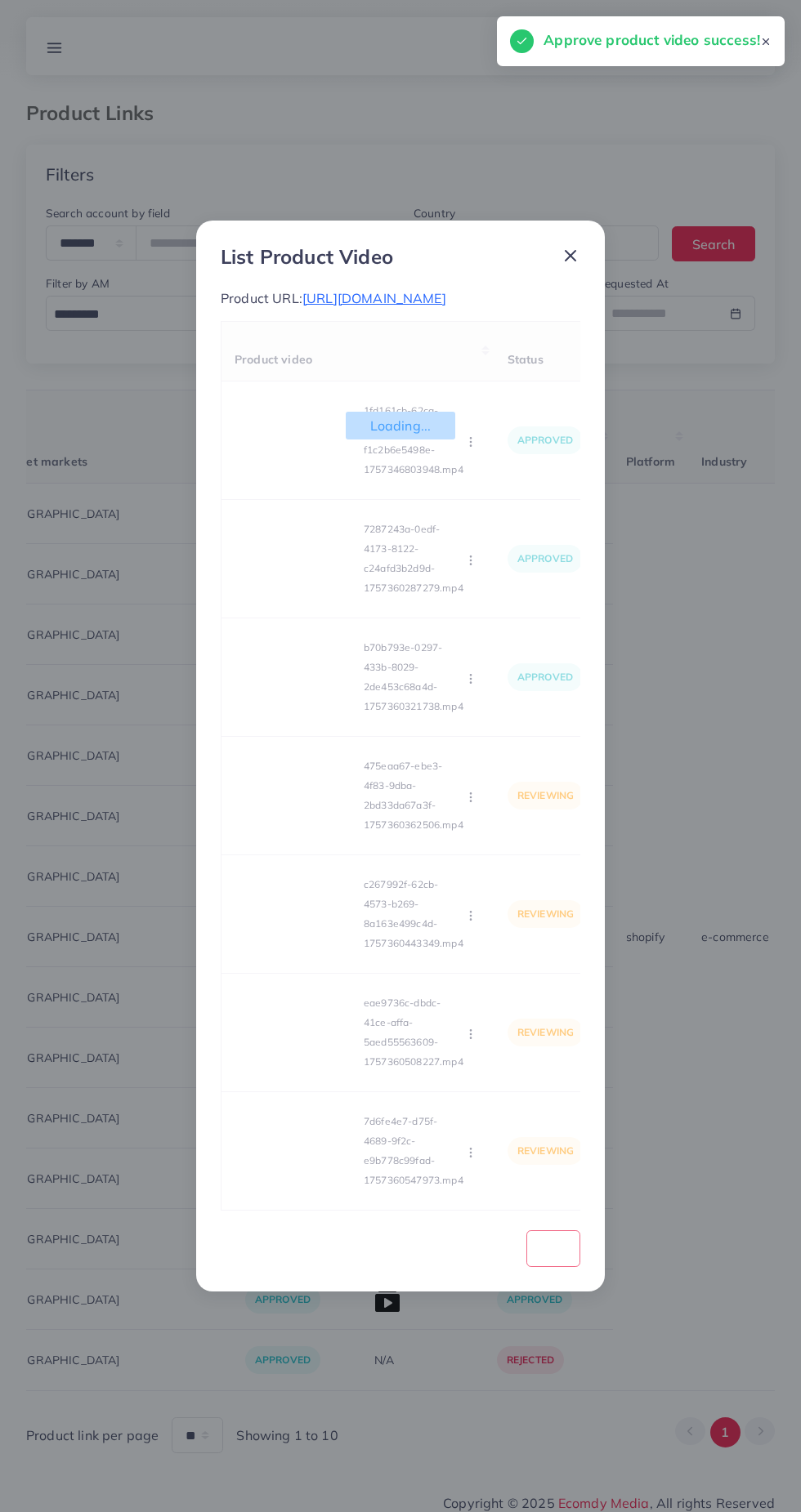
click at [308, 961] on div "Loading... Product video Status Reason reject 1fd161cb-62ca-4e5d-8d5d-f1c2b6e54…" at bounding box center [400, 766] width 360 height 890
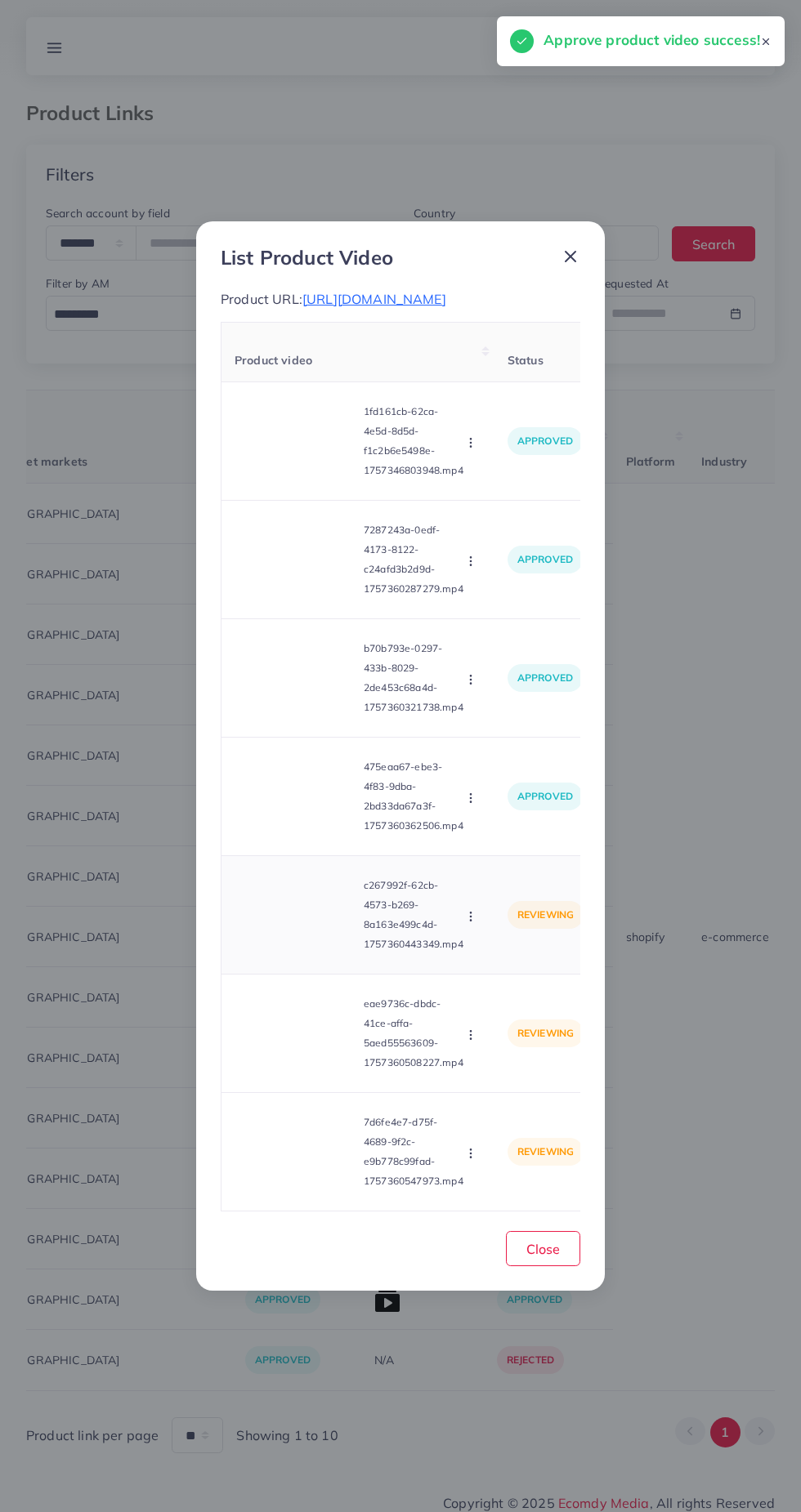
click at [299, 945] on video at bounding box center [296, 914] width 122 height 74
click at [325, 952] on div at bounding box center [296, 914] width 122 height 74
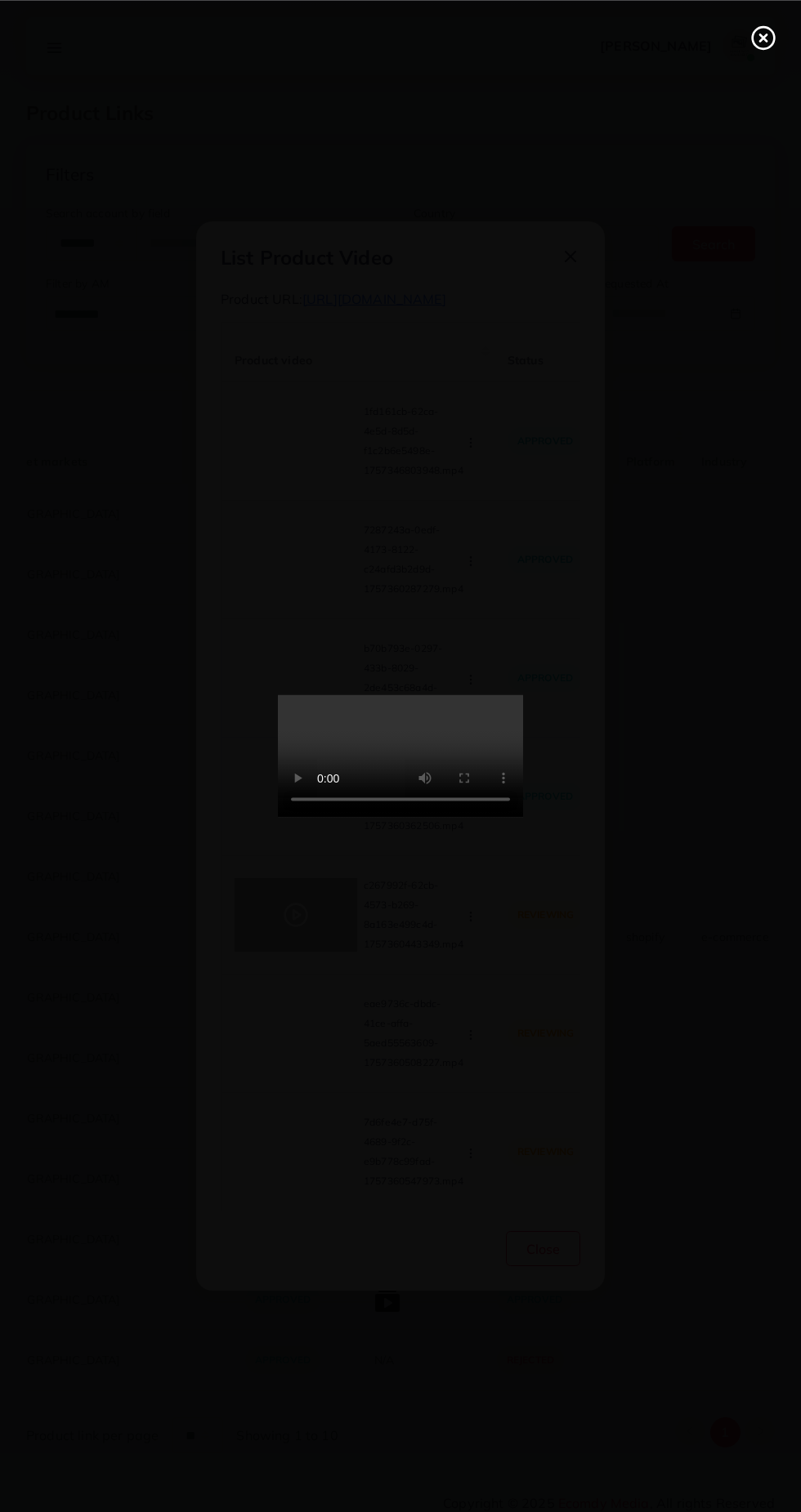
click at [767, 38] on icon at bounding box center [763, 37] width 27 height 27
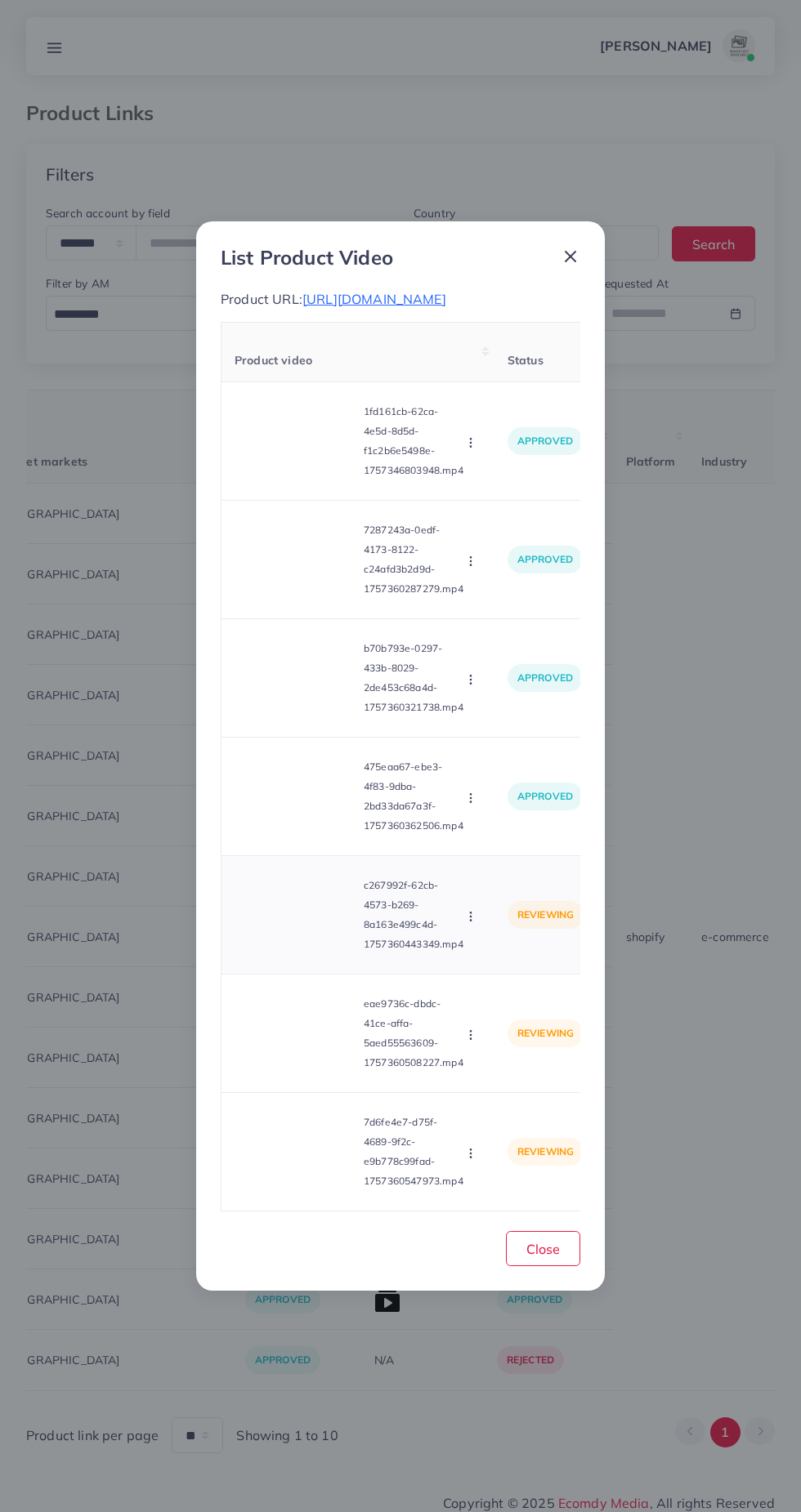
click at [471, 921] on circle "button" at bounding box center [470, 920] width 1 height 1
click at [512, 963] on span "Approve" at bounding box center [505, 954] width 54 height 17
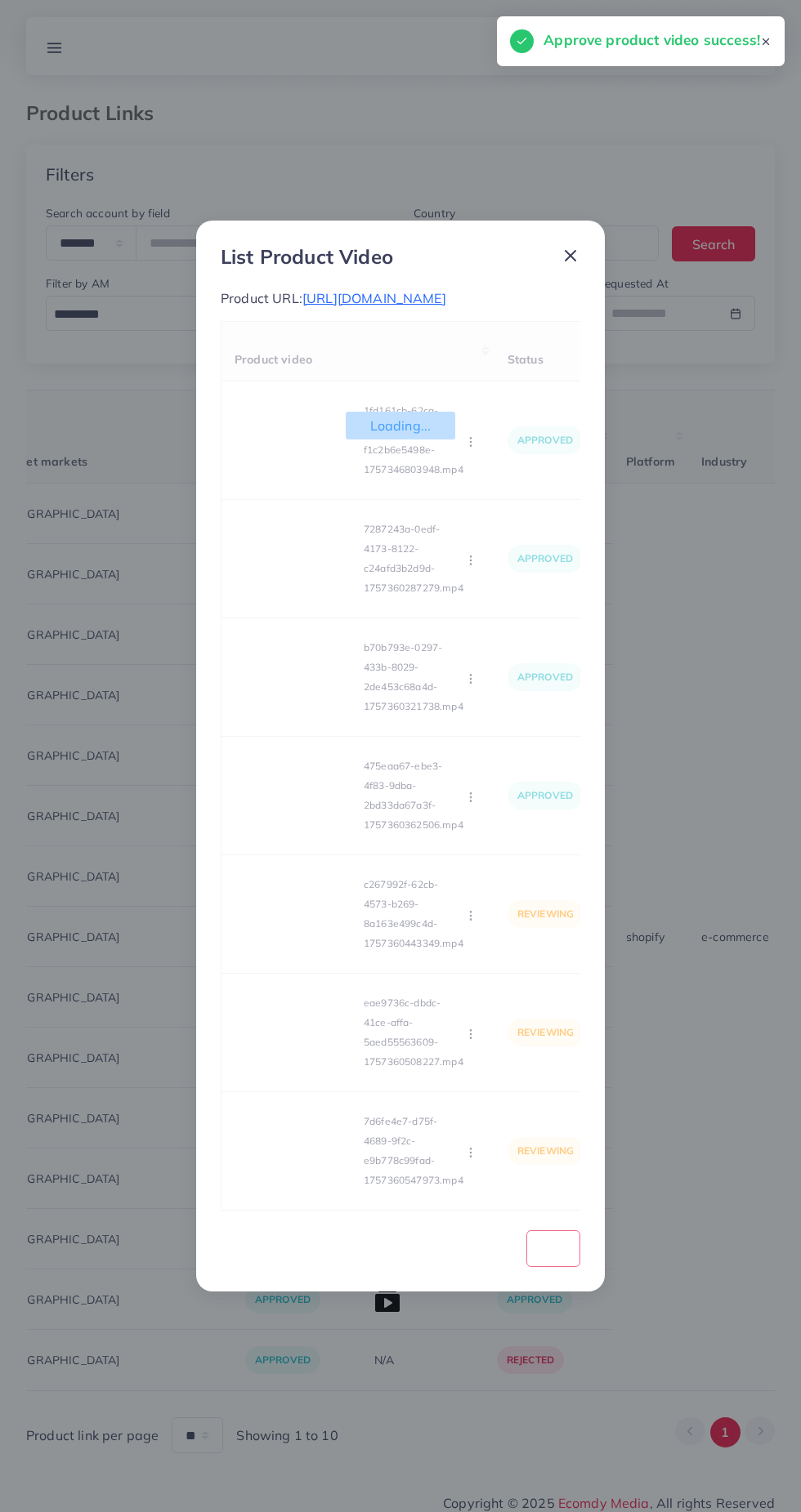
click at [307, 1060] on div "Loading... Product video Status Reason reject 1fd161cb-62ca-4e5d-8d5d-f1c2b6e54…" at bounding box center [400, 766] width 360 height 890
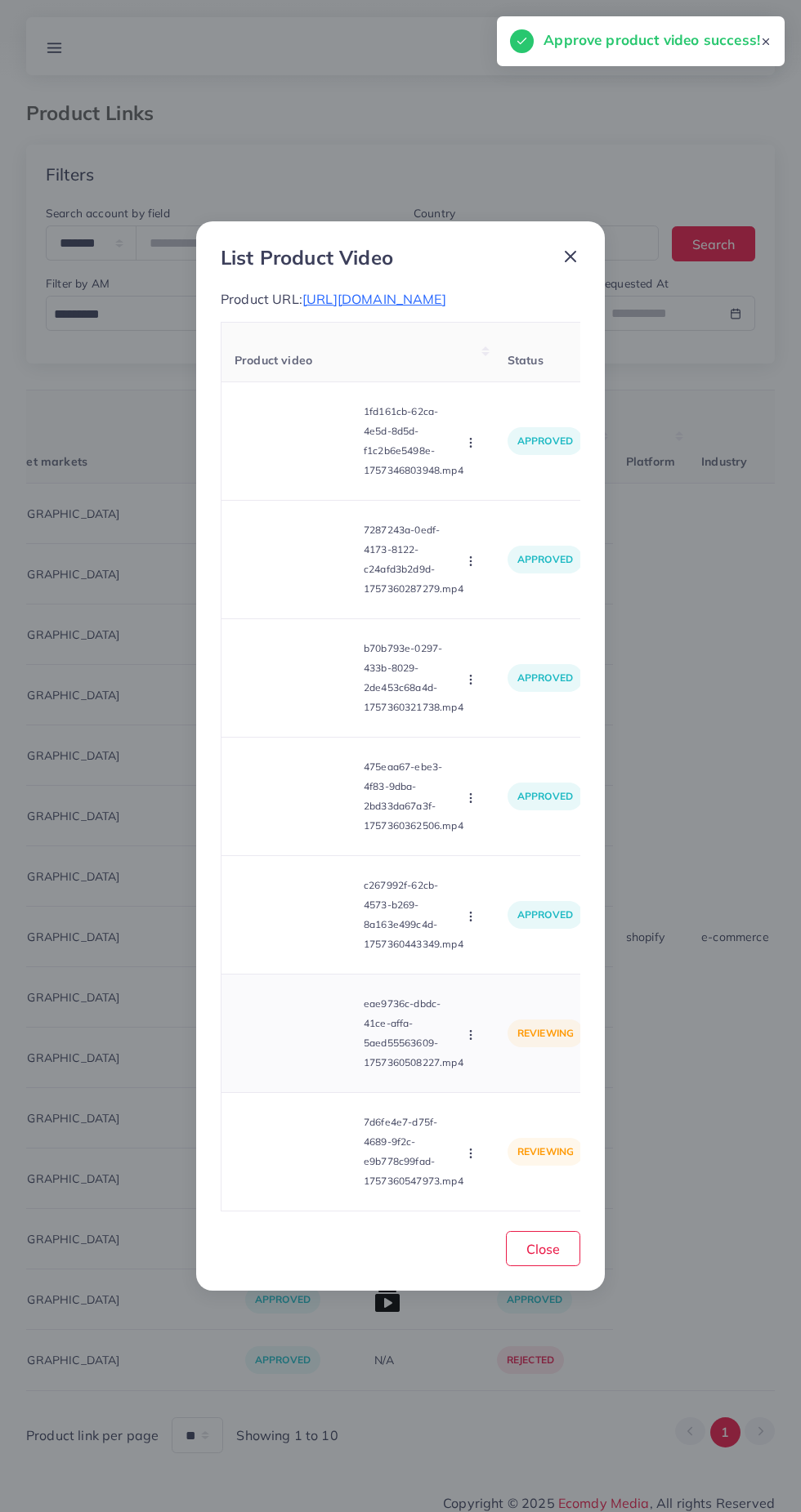
click at [299, 1070] on video at bounding box center [296, 1033] width 122 height 74
click at [298, 1070] on div at bounding box center [296, 1033] width 122 height 74
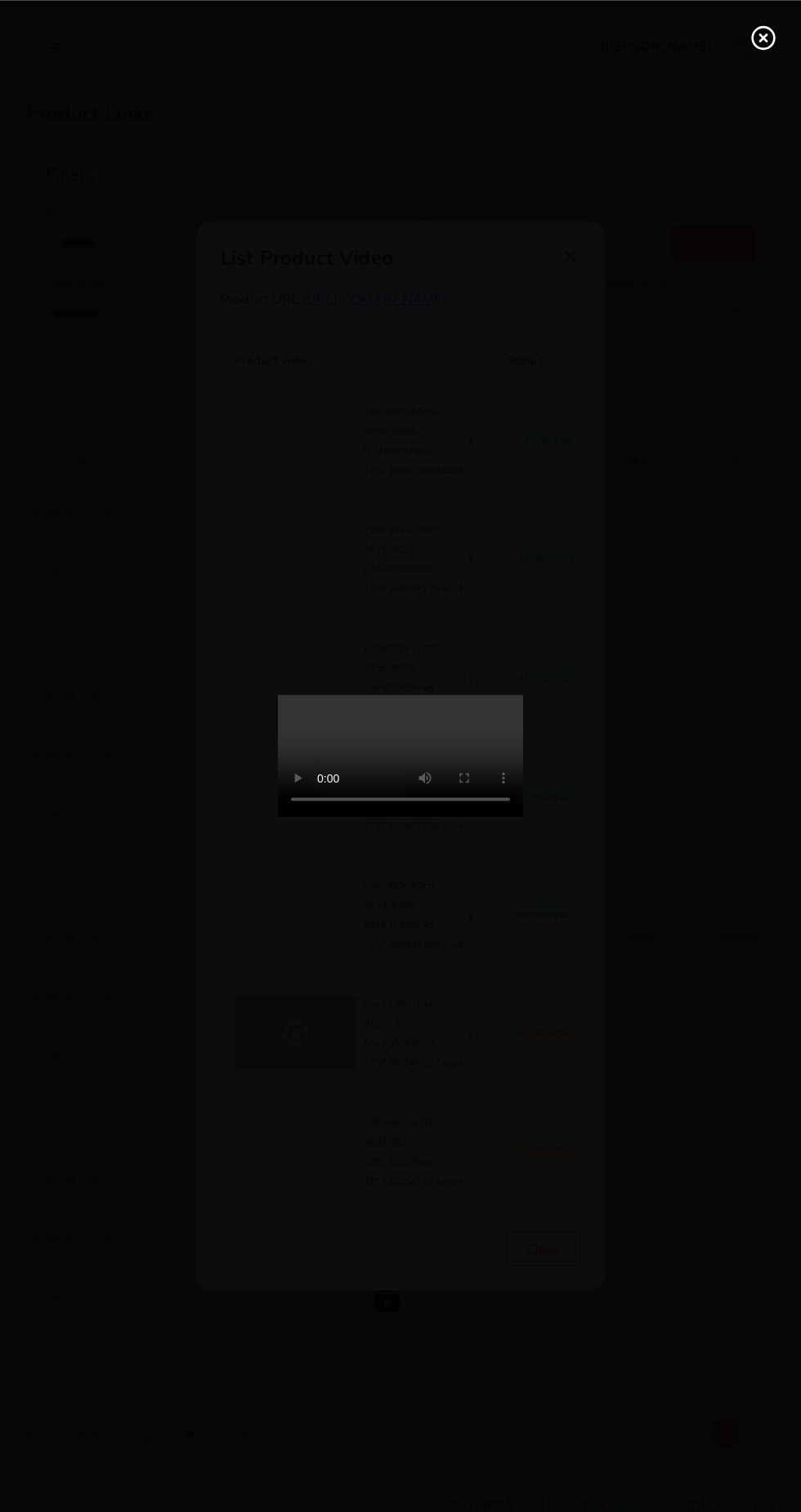
click at [759, 49] on icon at bounding box center [763, 37] width 27 height 27
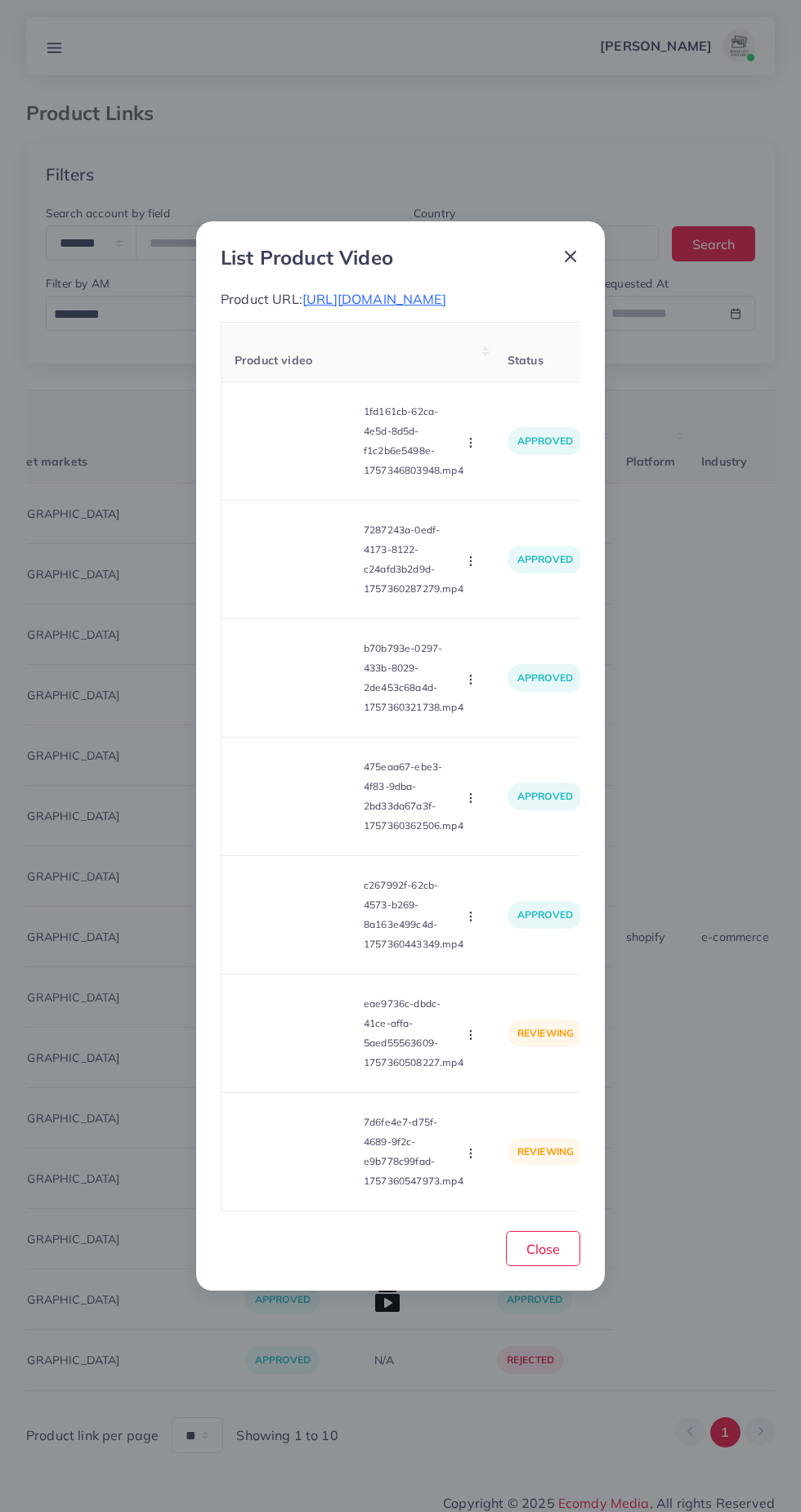
click at [569, 251] on line at bounding box center [570, 256] width 10 height 10
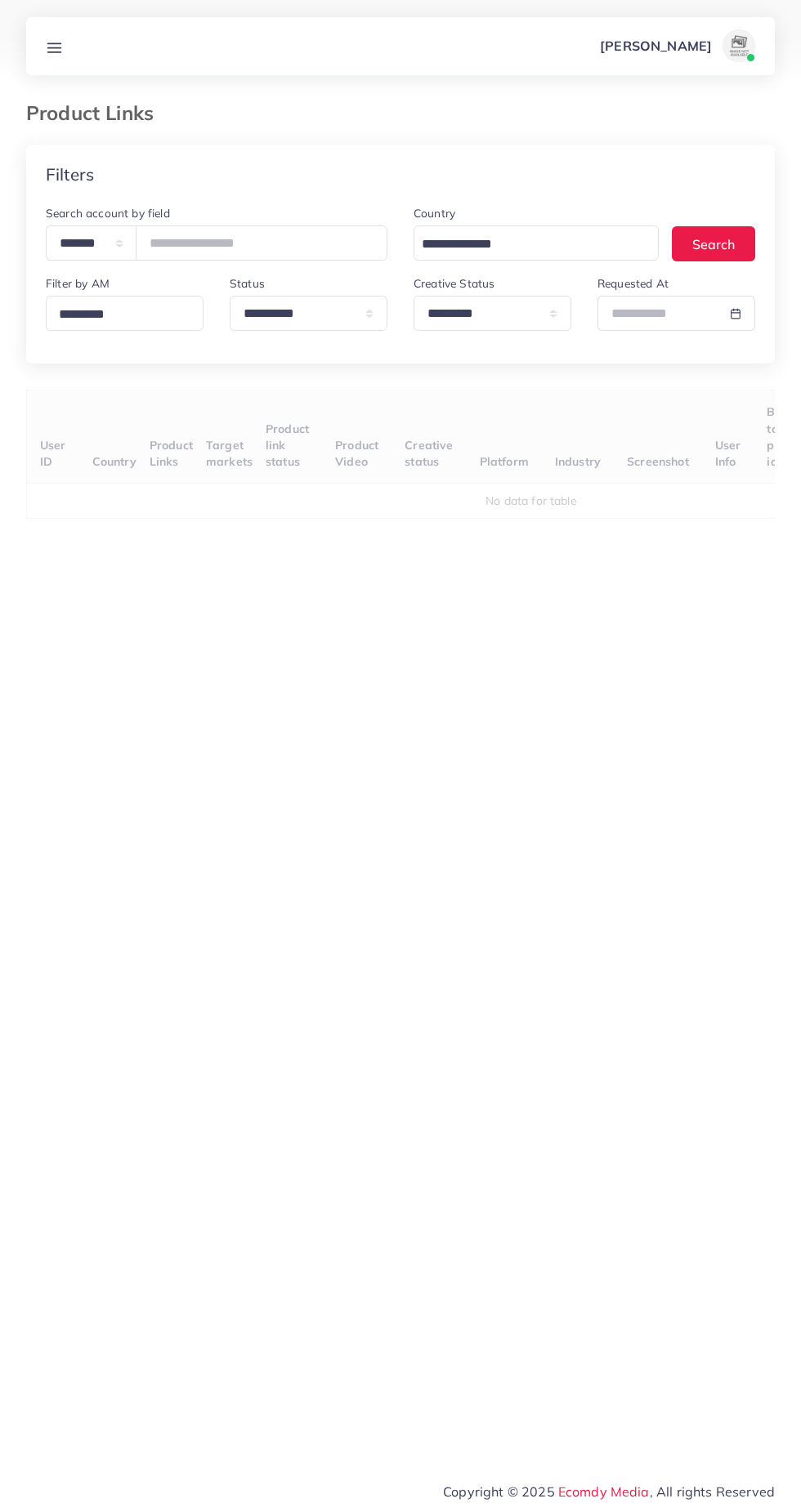
select select "*********"
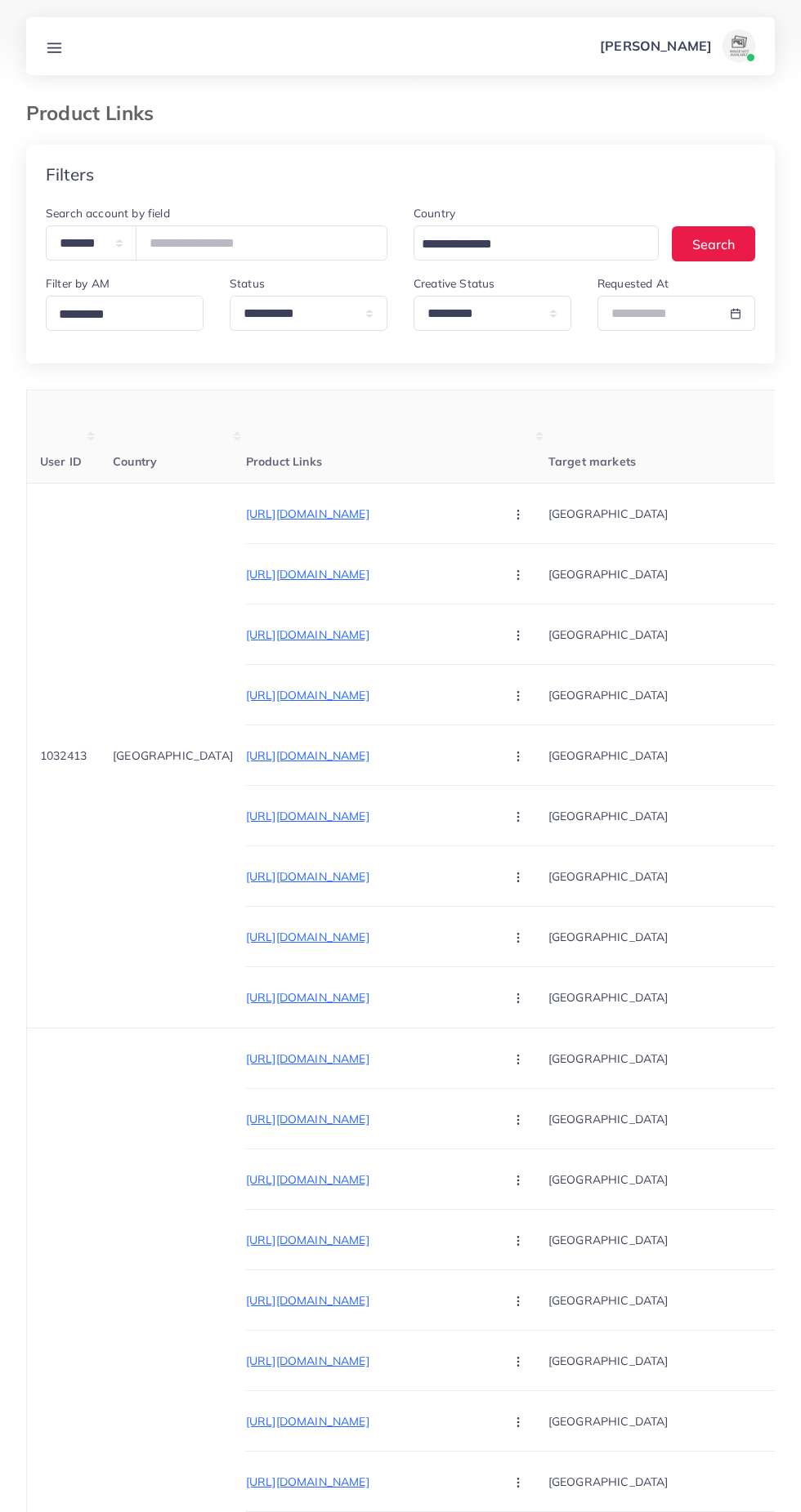
select select "*********"
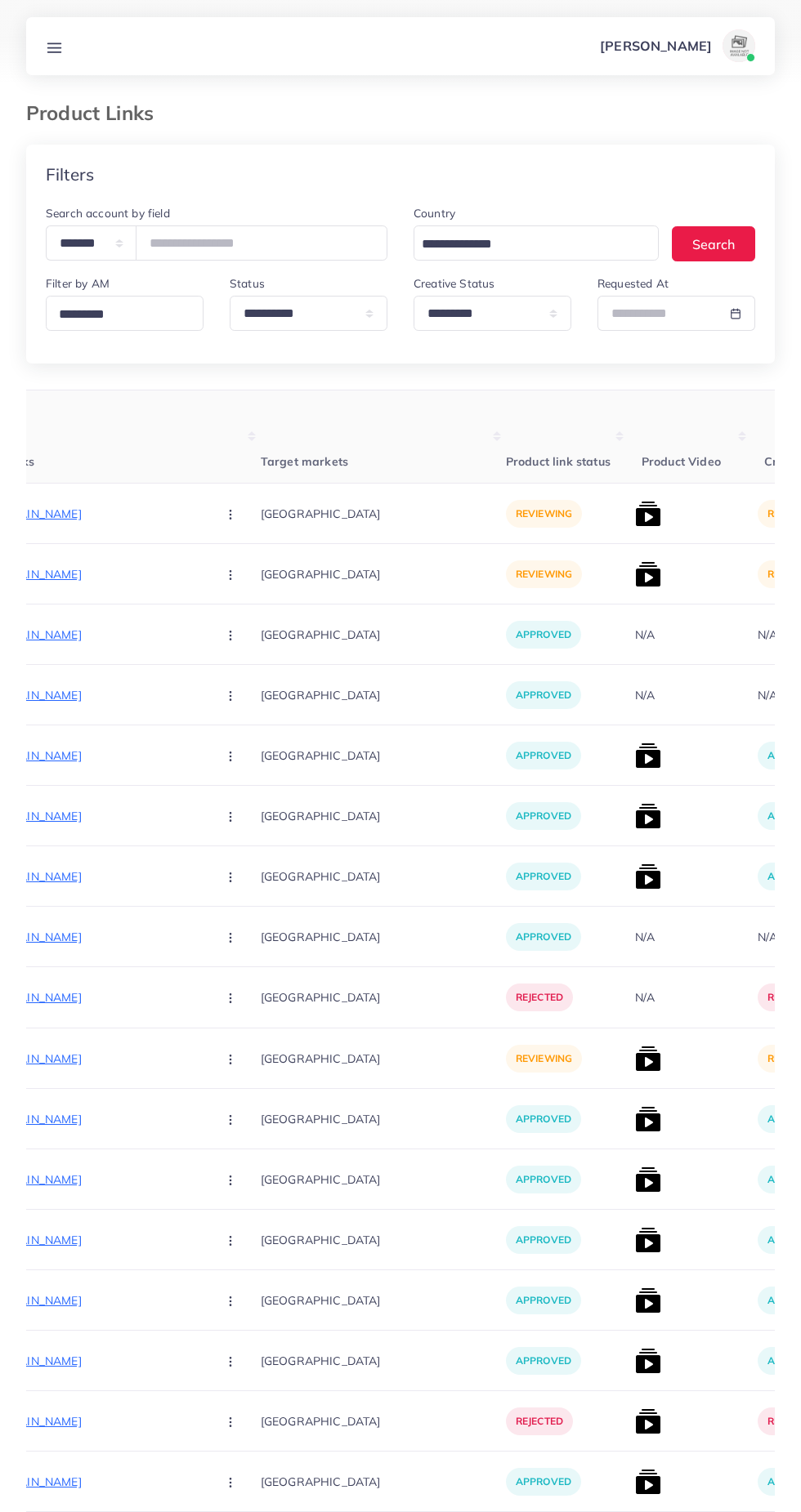
scroll to position [0, 353]
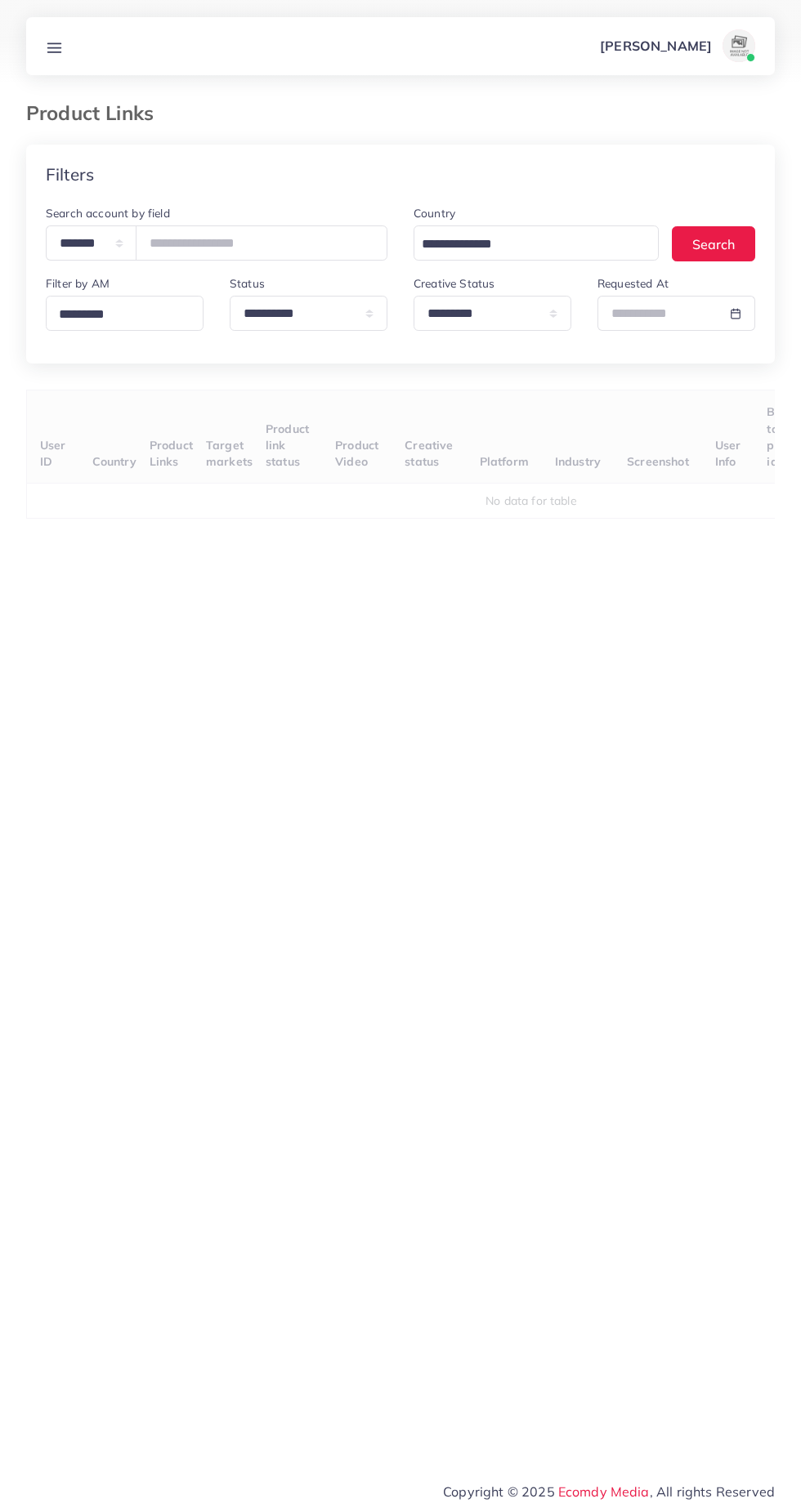
select select "*********"
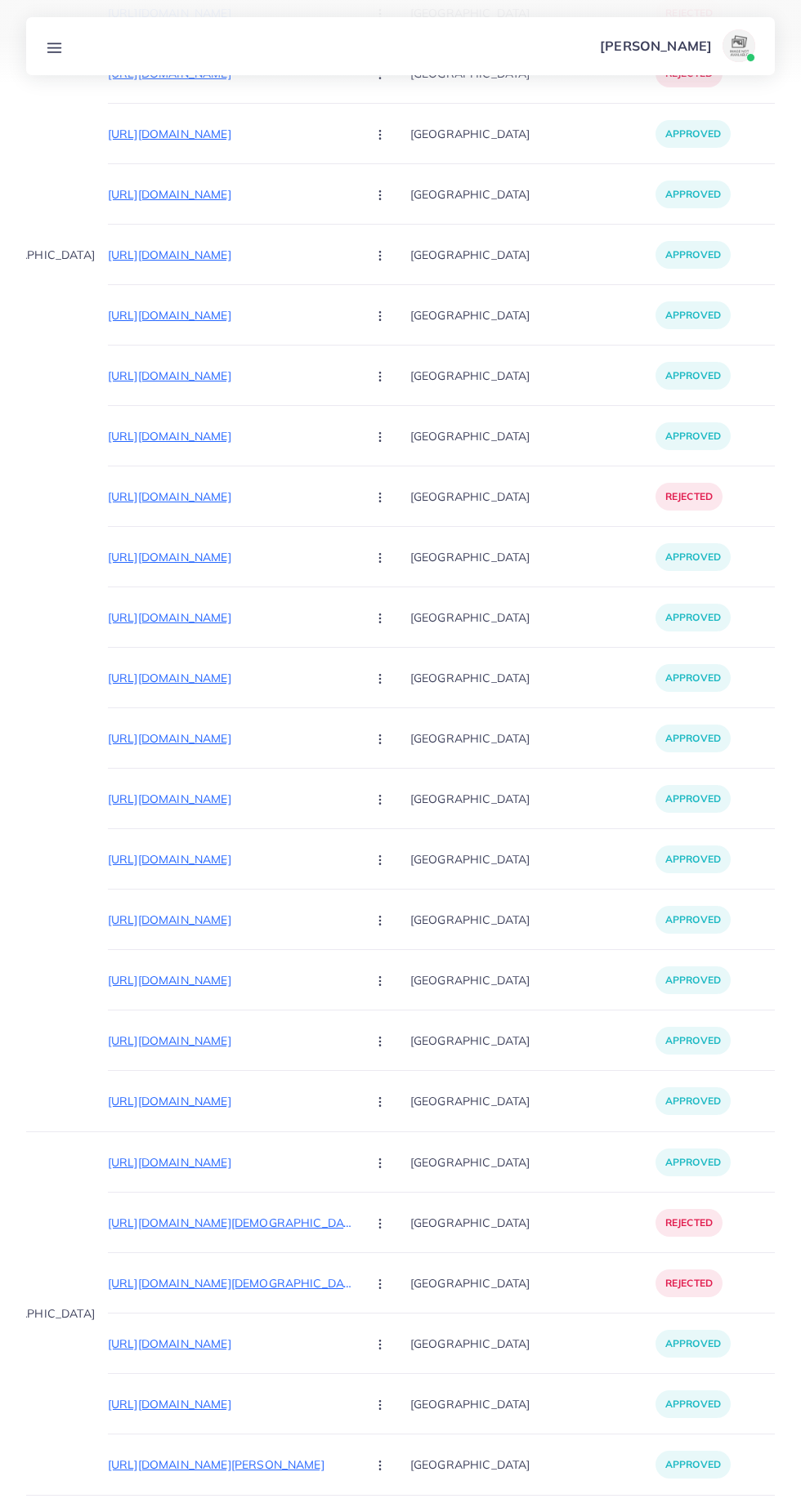
scroll to position [0, 136]
click at [109, 1160] on p "https://sketchhub1.online/products/personalized-eye-necklace" at bounding box center [232, 1162] width 245 height 20
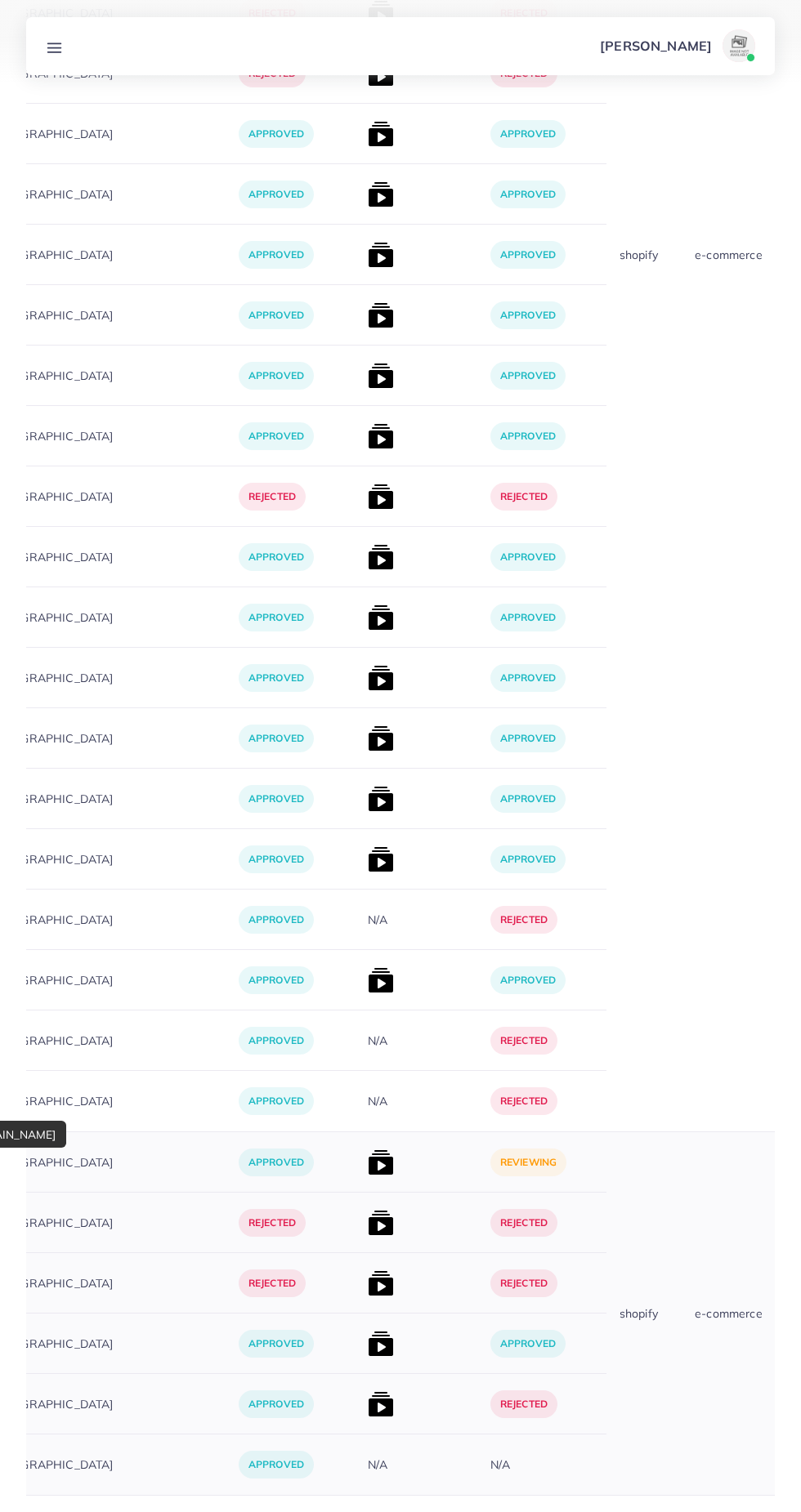
scroll to position [0, 551]
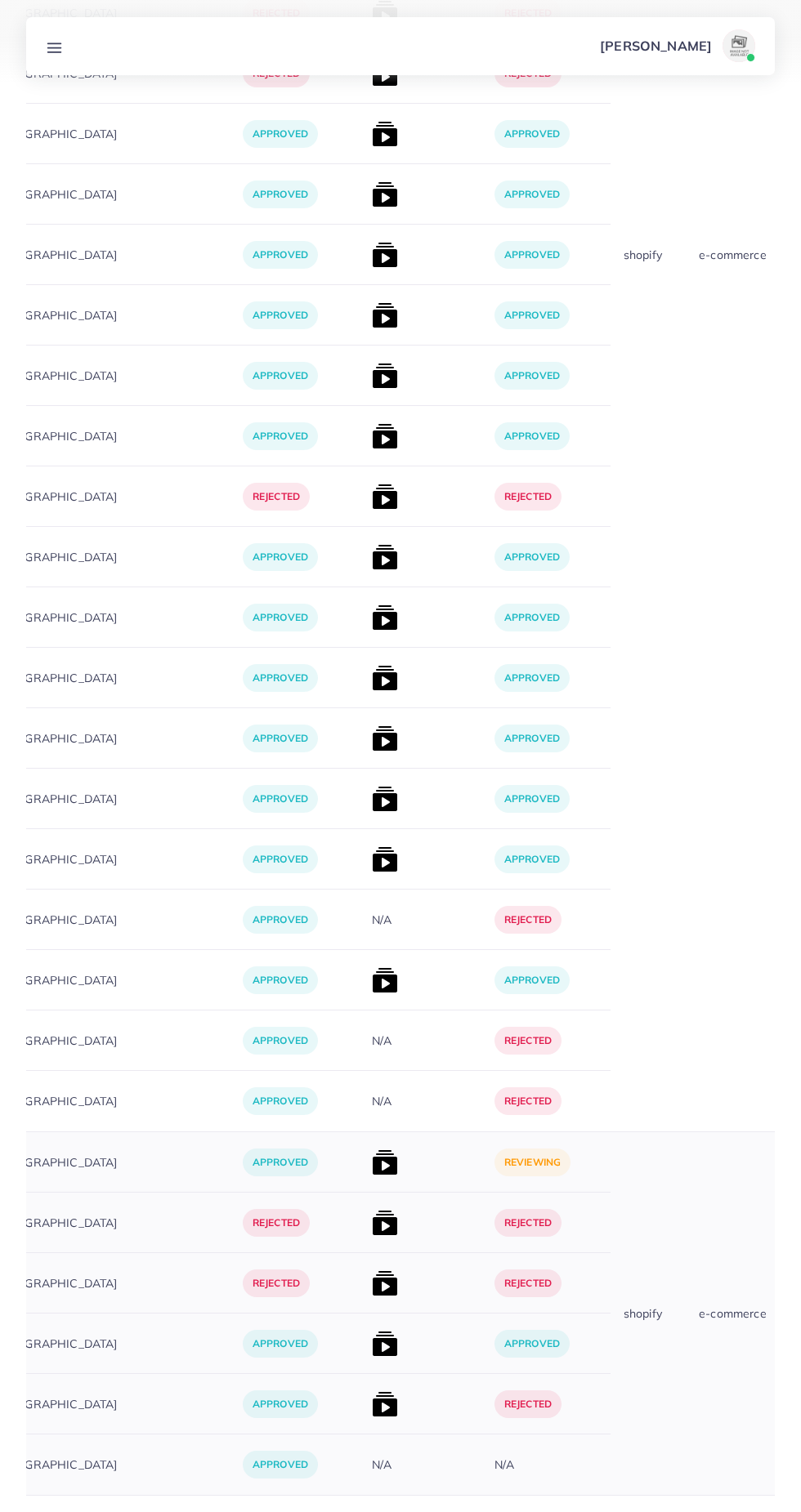
click at [371, 1162] on img at bounding box center [384, 1162] width 27 height 27
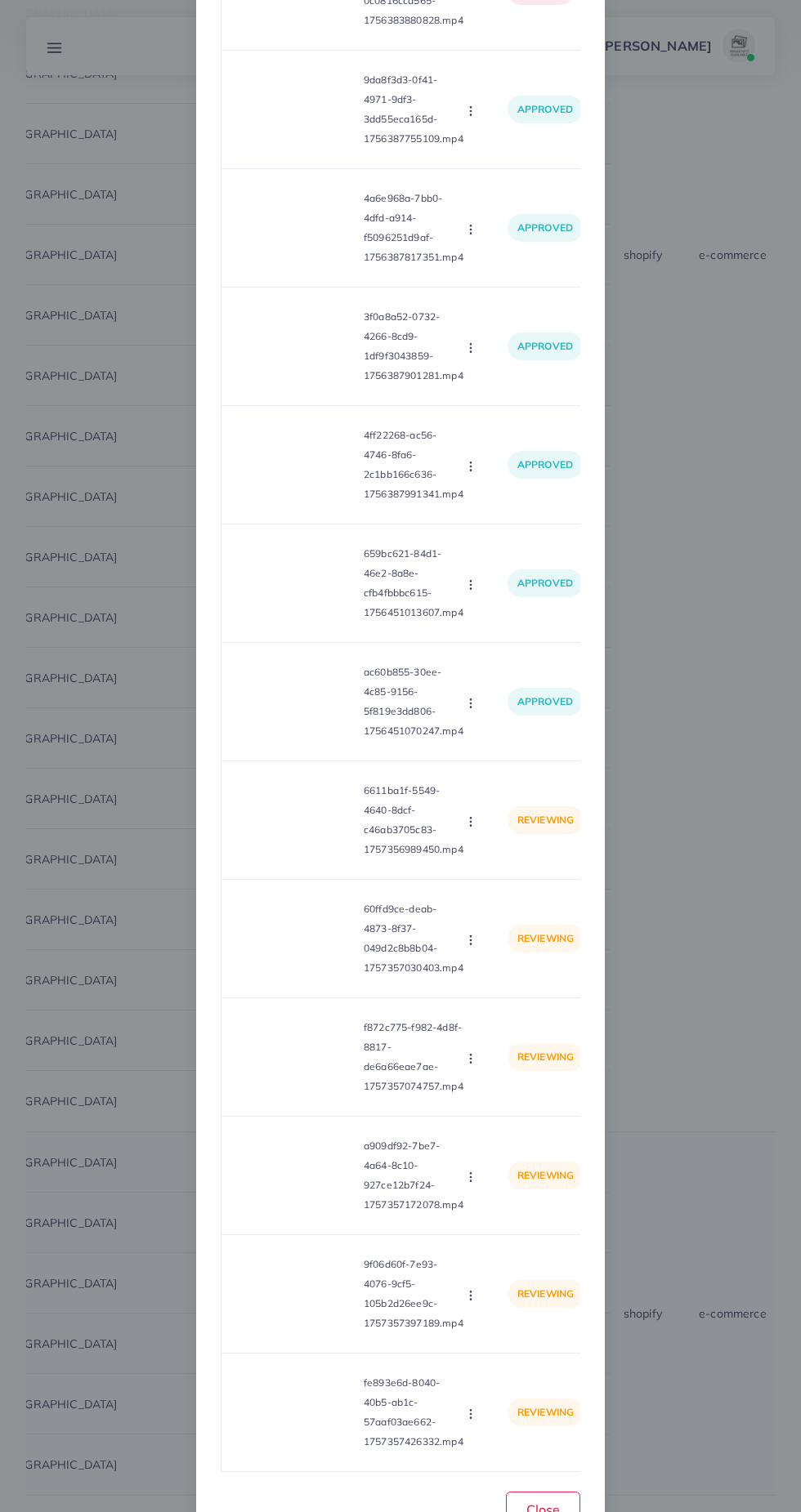
scroll to position [333, 0]
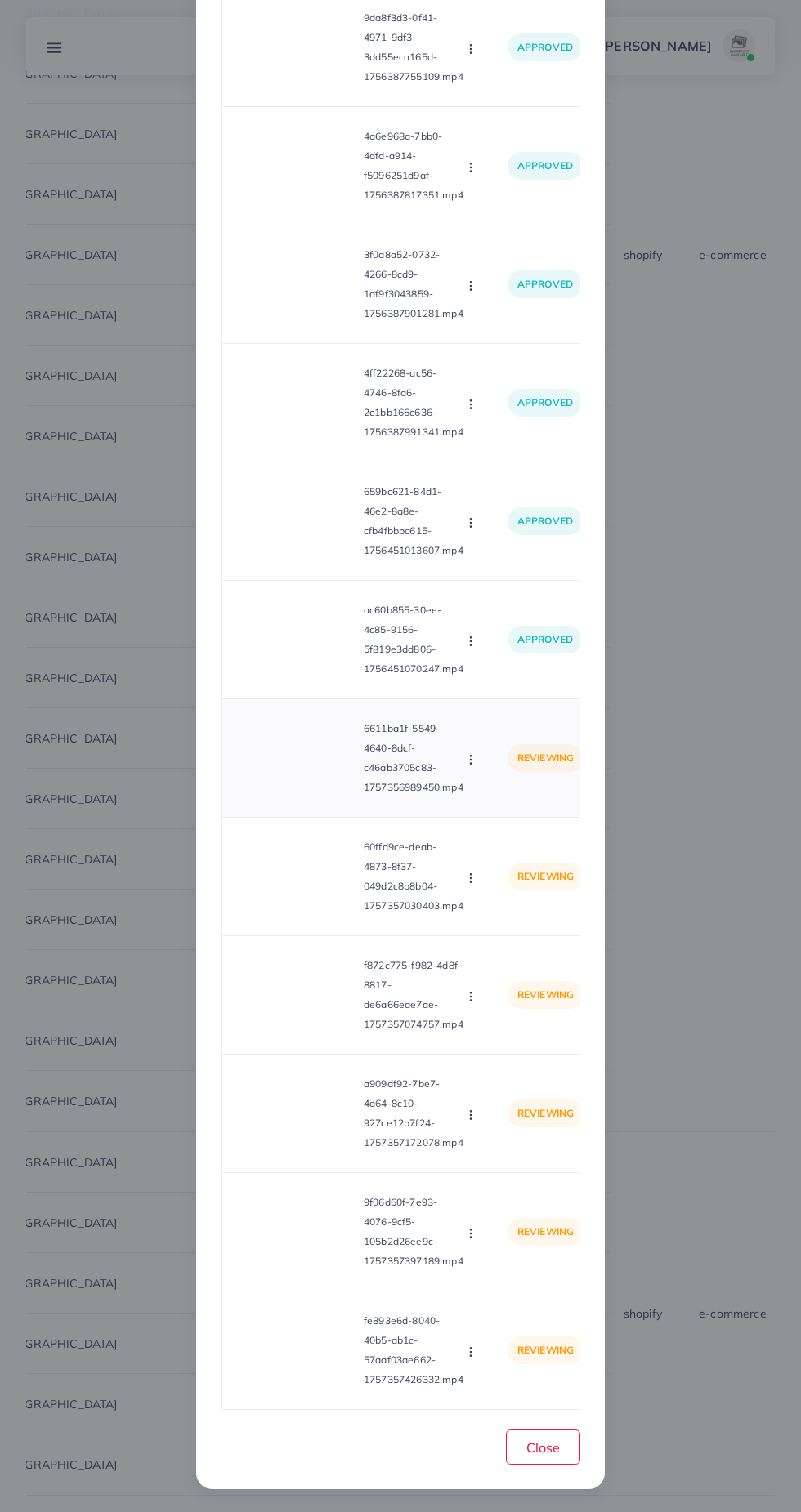
click at [314, 726] on video at bounding box center [296, 757] width 122 height 74
click at [313, 777] on div at bounding box center [296, 757] width 122 height 74
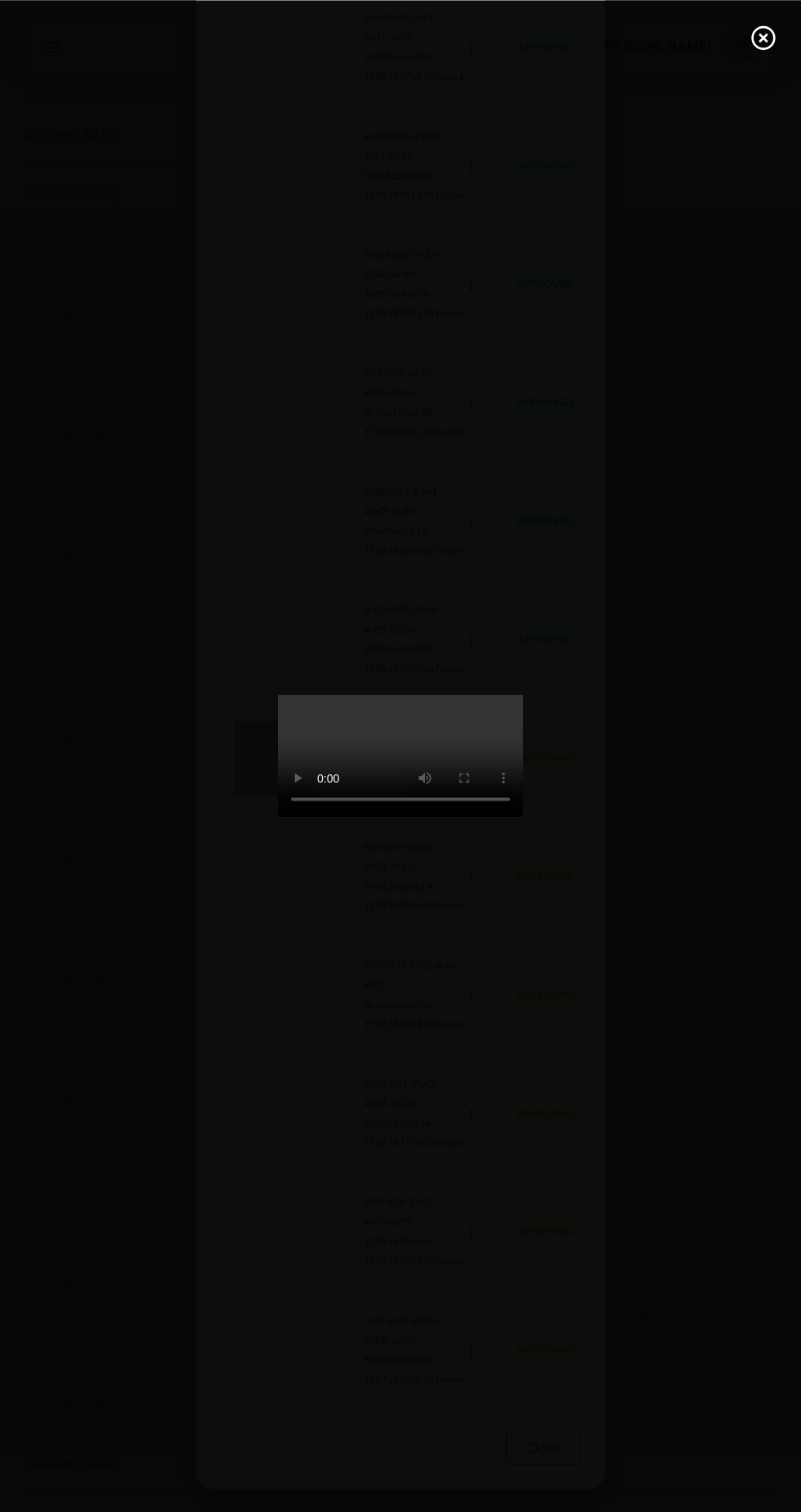
click at [763, 36] on line at bounding box center [763, 37] width 7 height 7
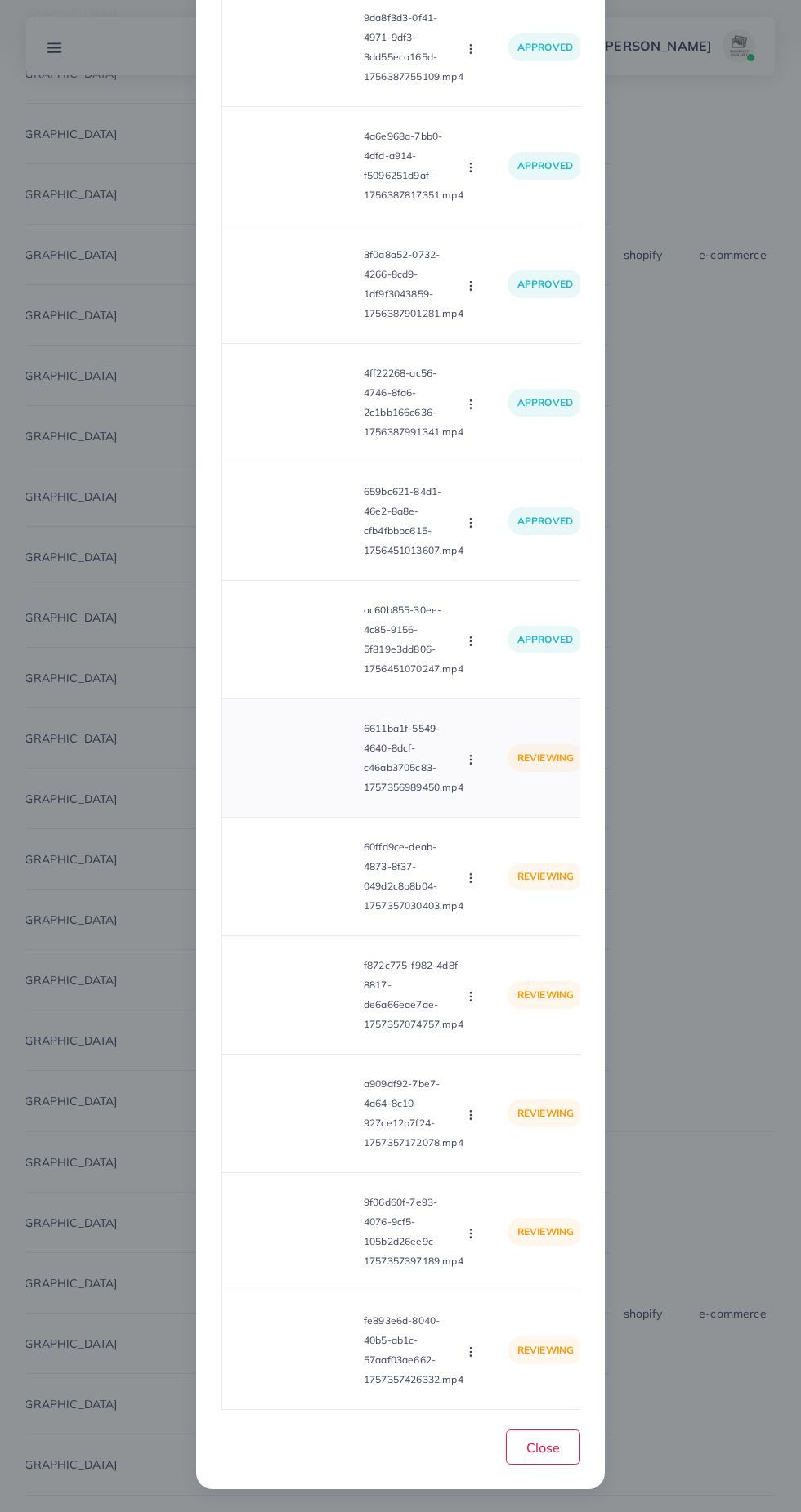
click at [471, 759] on circle "button" at bounding box center [470, 758] width 1 height 1
click at [509, 797] on span "Approve" at bounding box center [505, 798] width 54 height 17
click at [311, 895] on div "Product video Status Reason reject 35e67329-2e92-4b3c-ba88-0c0816cca565-1756383…" at bounding box center [400, 618] width 360 height 1584
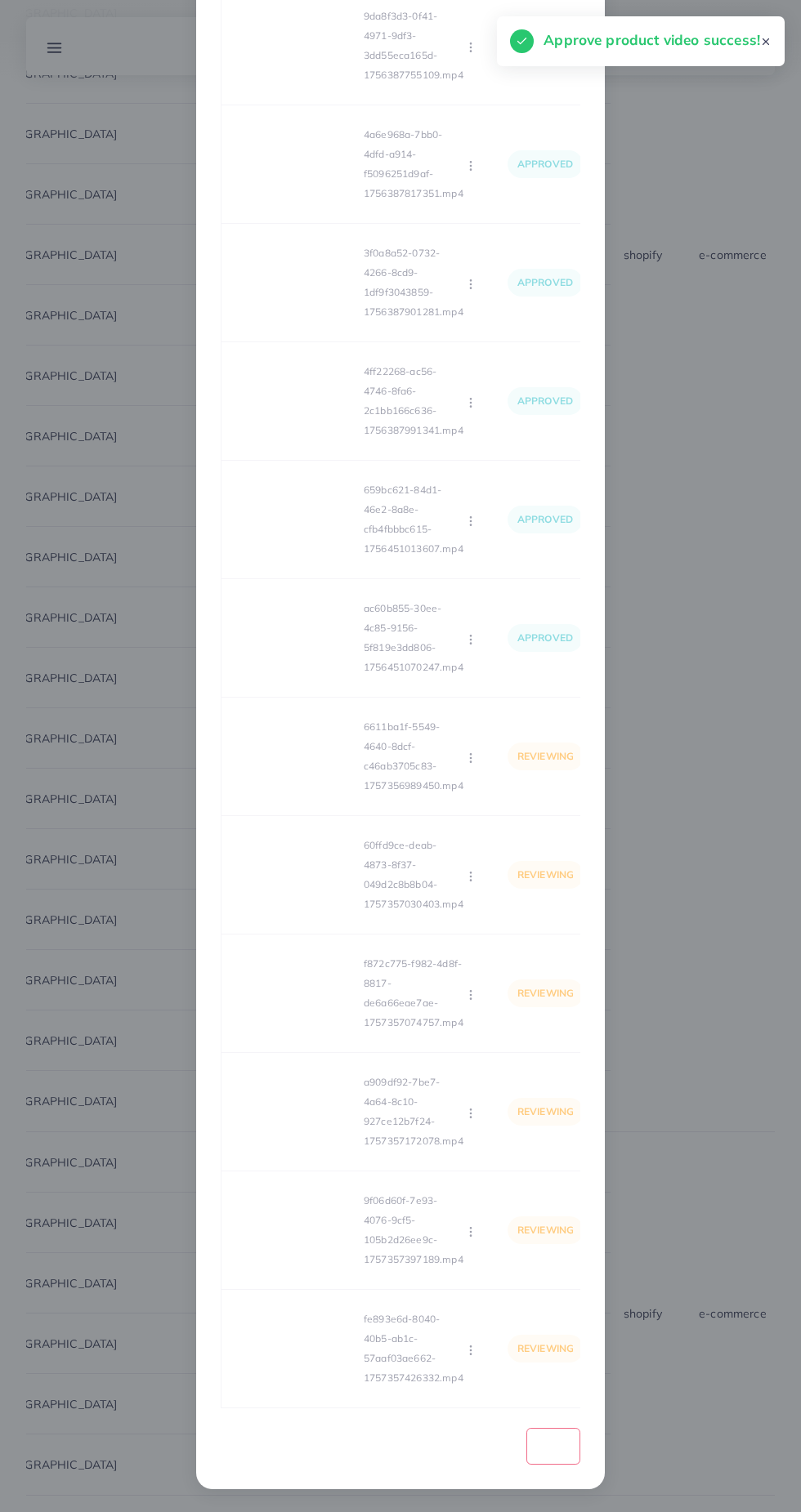
click at [323, 900] on div "Loading... Product video Status Reason reject 35e67329-2e92-4b3c-ba88-0c0816cca…" at bounding box center [400, 617] width 360 height 1584
click at [285, 903] on video at bounding box center [296, 875] width 122 height 74
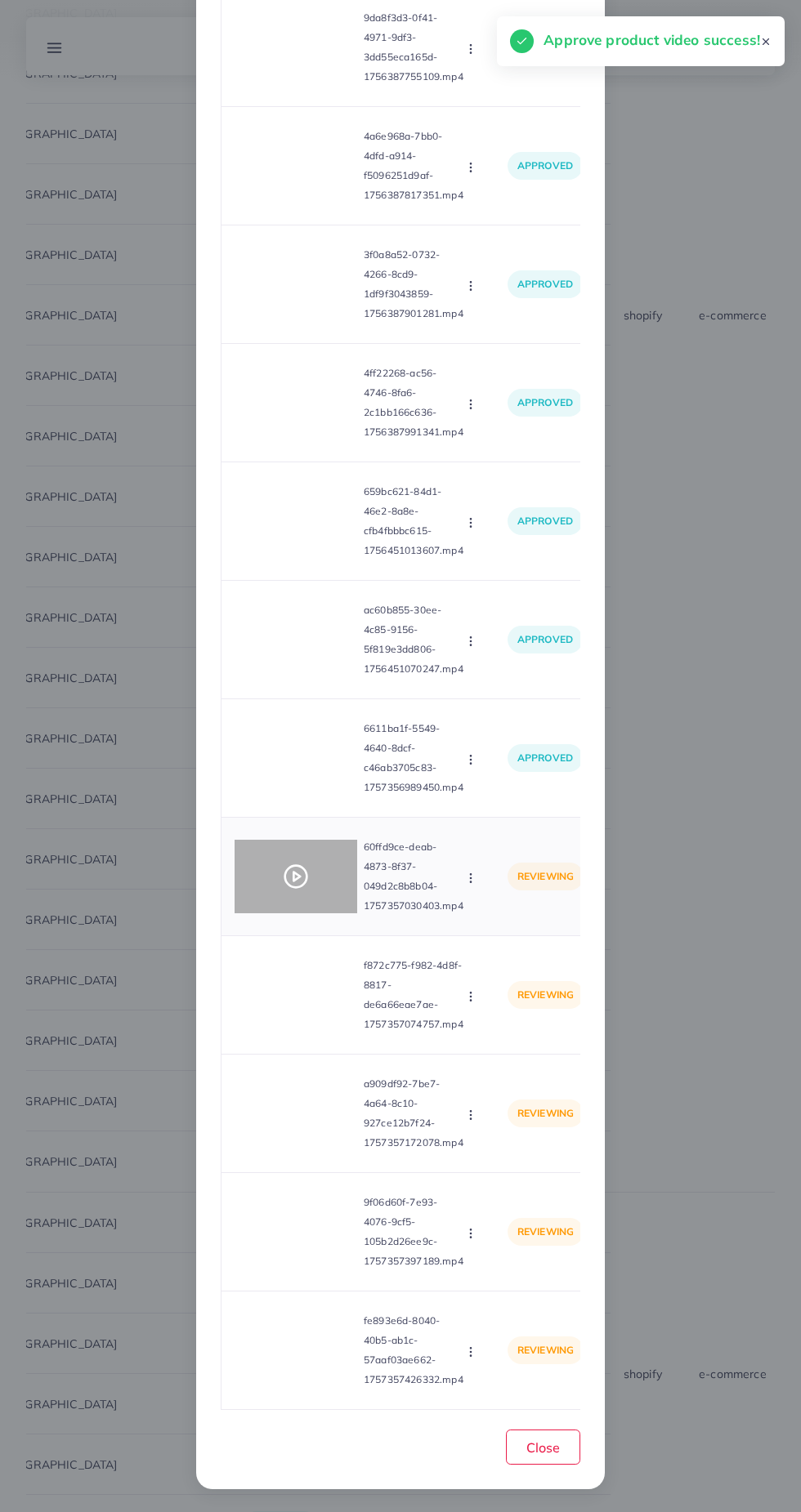
scroll to position [17248, 0]
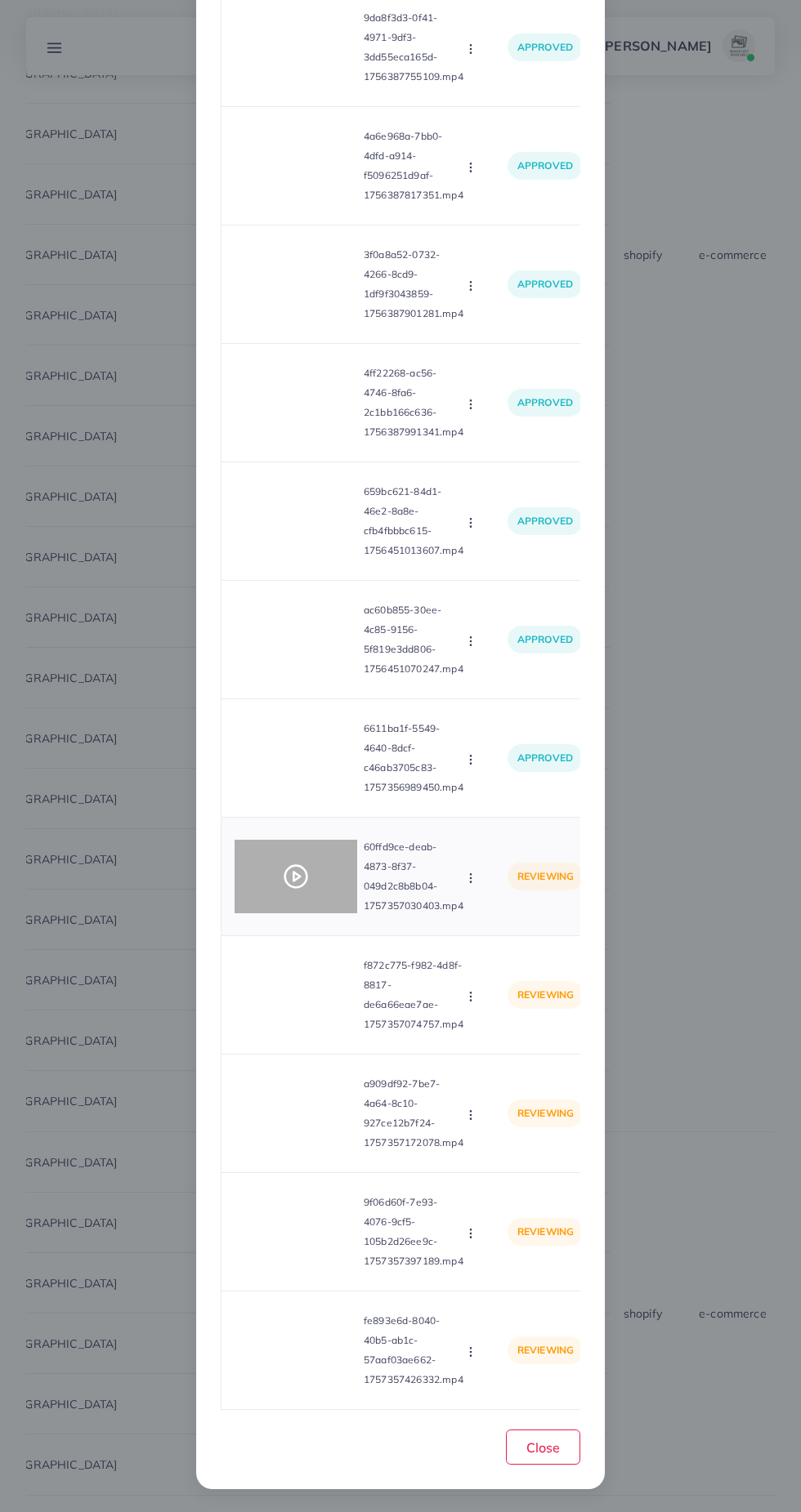
click at [312, 877] on div at bounding box center [296, 876] width 122 height 74
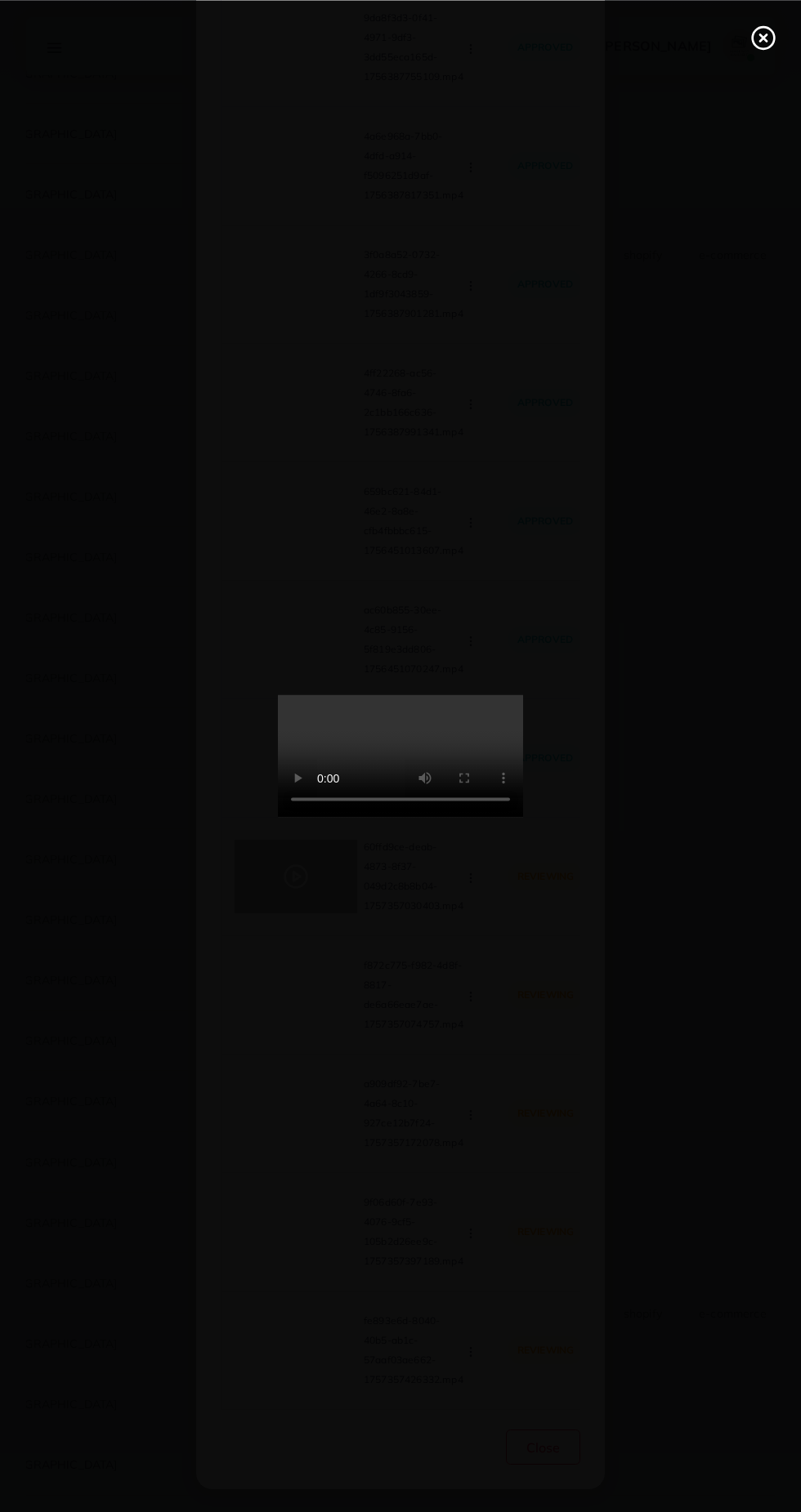
click at [752, 72] on div at bounding box center [400, 756] width 801 height 1512
click at [763, 36] on line at bounding box center [763, 37] width 7 height 7
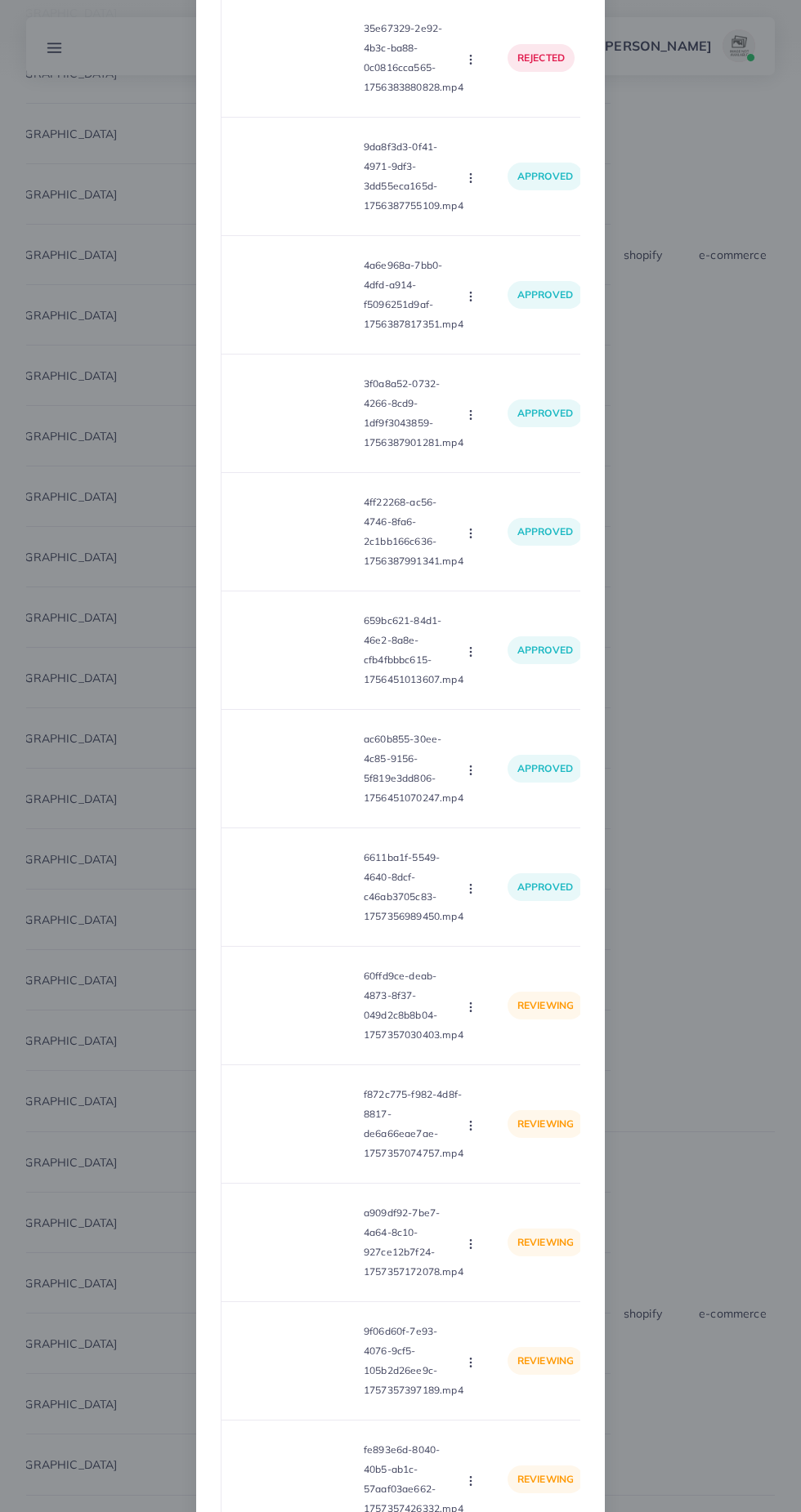
scroll to position [328, 0]
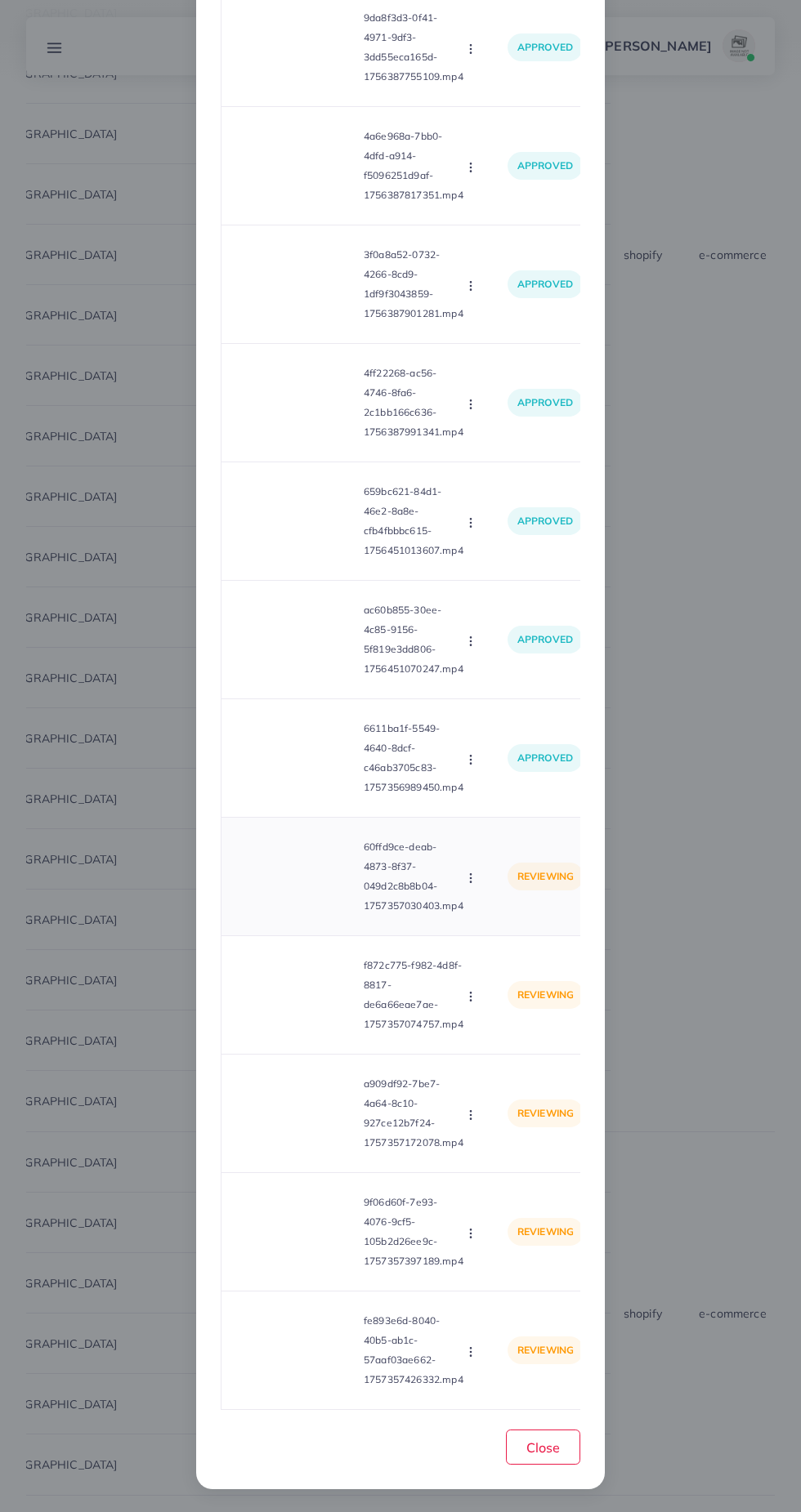
click at [473, 885] on icon "button" at bounding box center [470, 878] width 13 height 13
click at [509, 917] on span "Approve" at bounding box center [505, 916] width 54 height 17
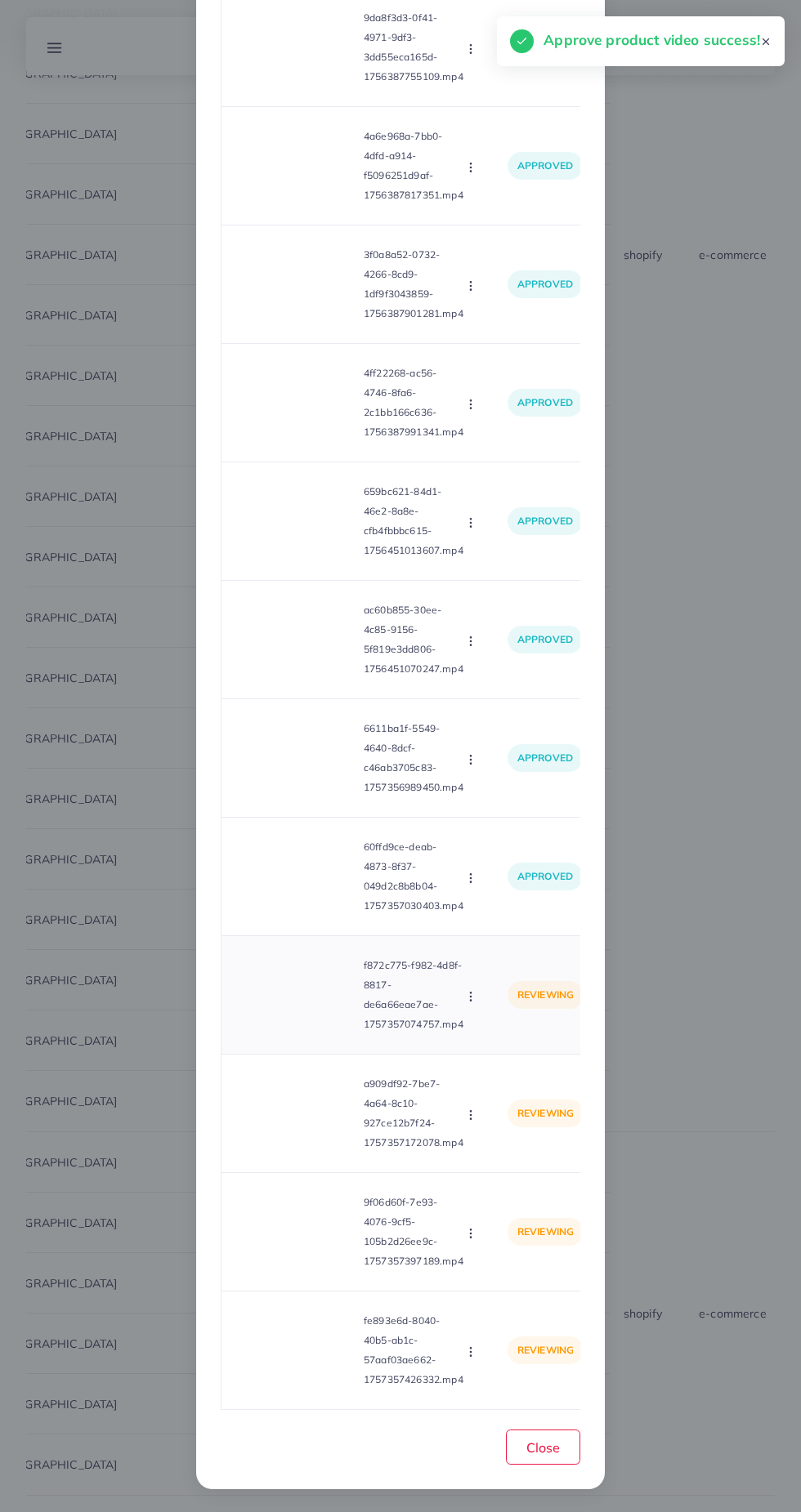
click at [290, 1023] on video at bounding box center [296, 995] width 122 height 74
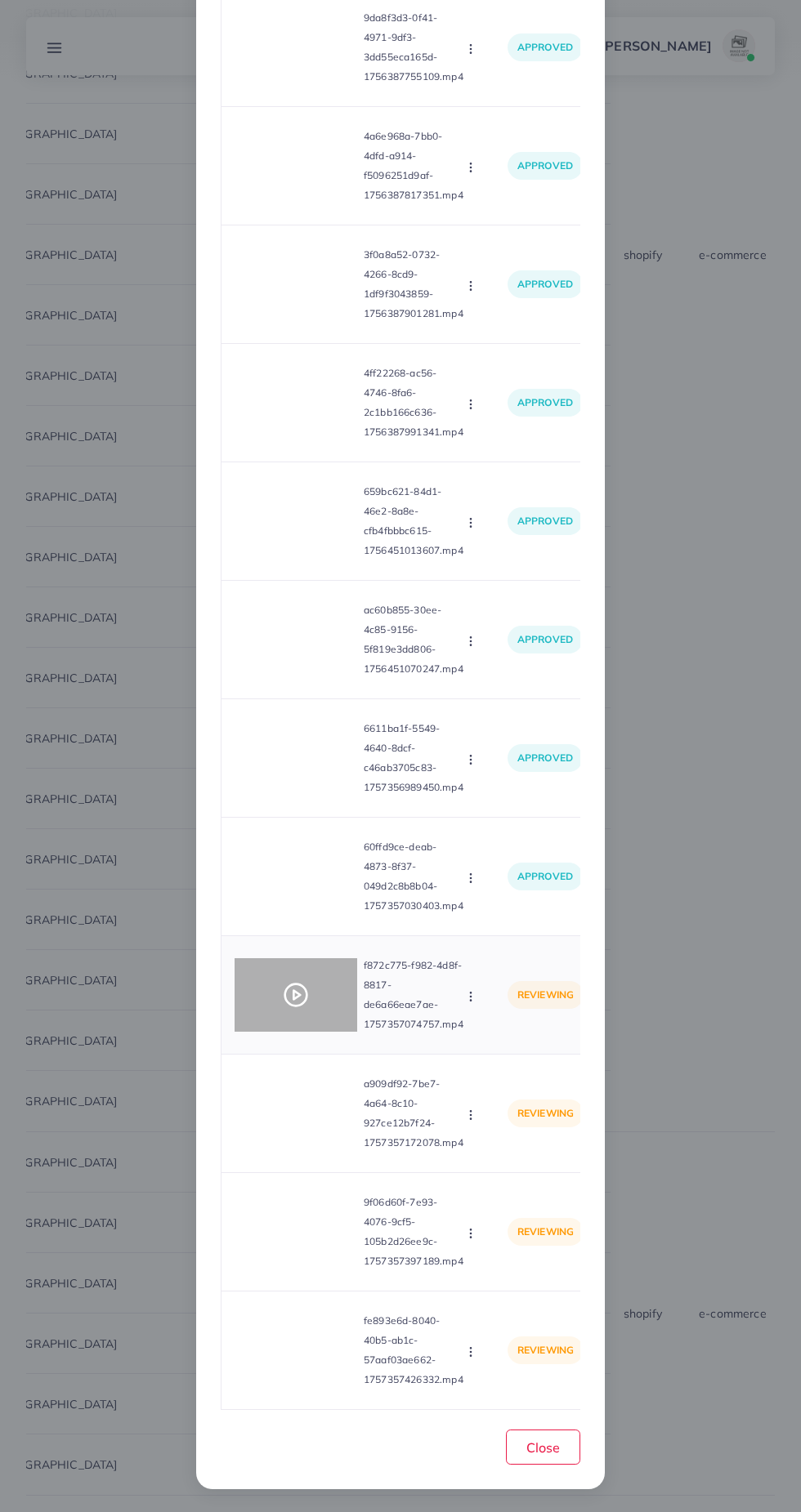
click at [312, 1012] on div at bounding box center [296, 995] width 122 height 74
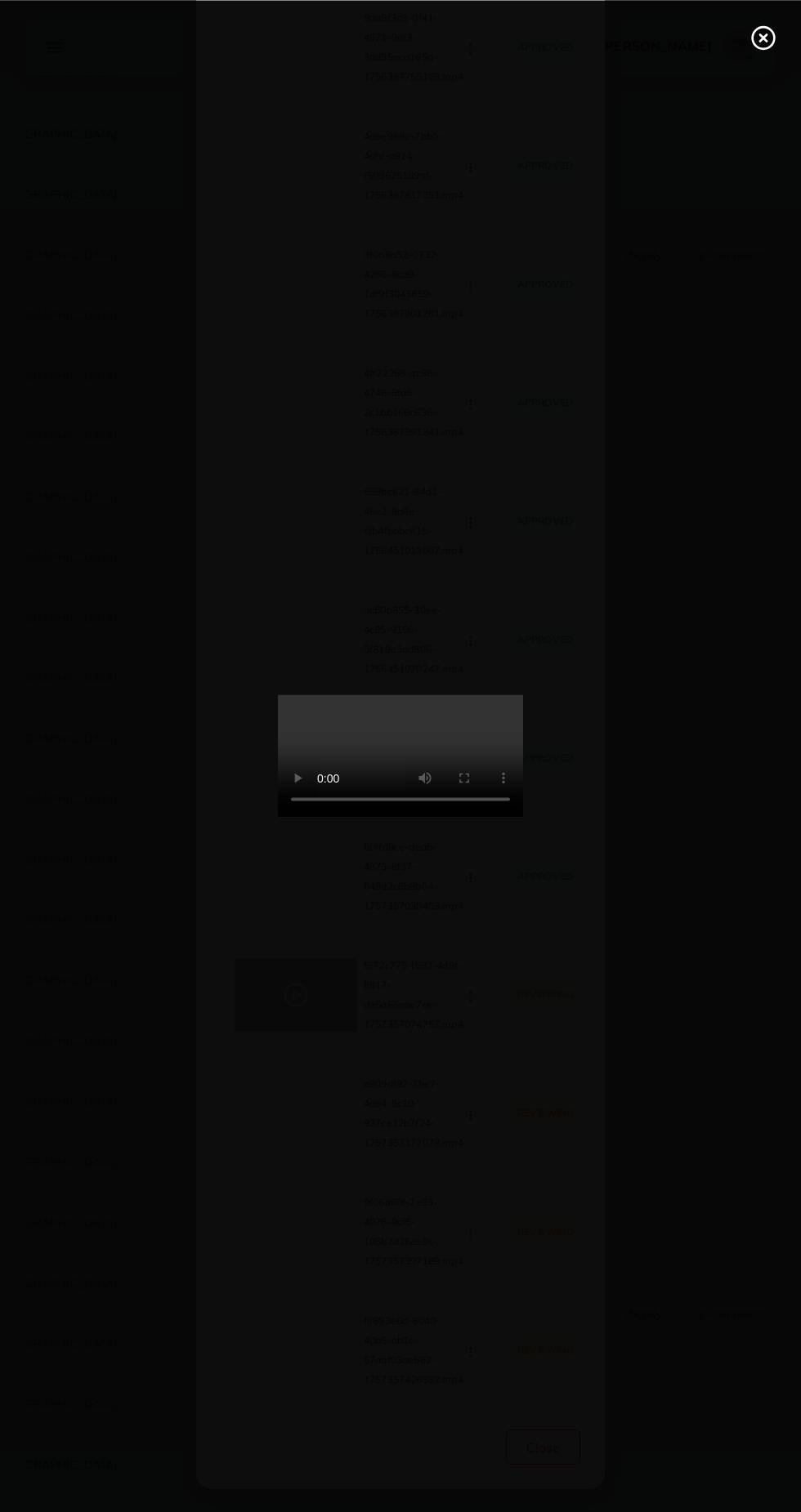
click at [754, 36] on icon at bounding box center [763, 37] width 27 height 27
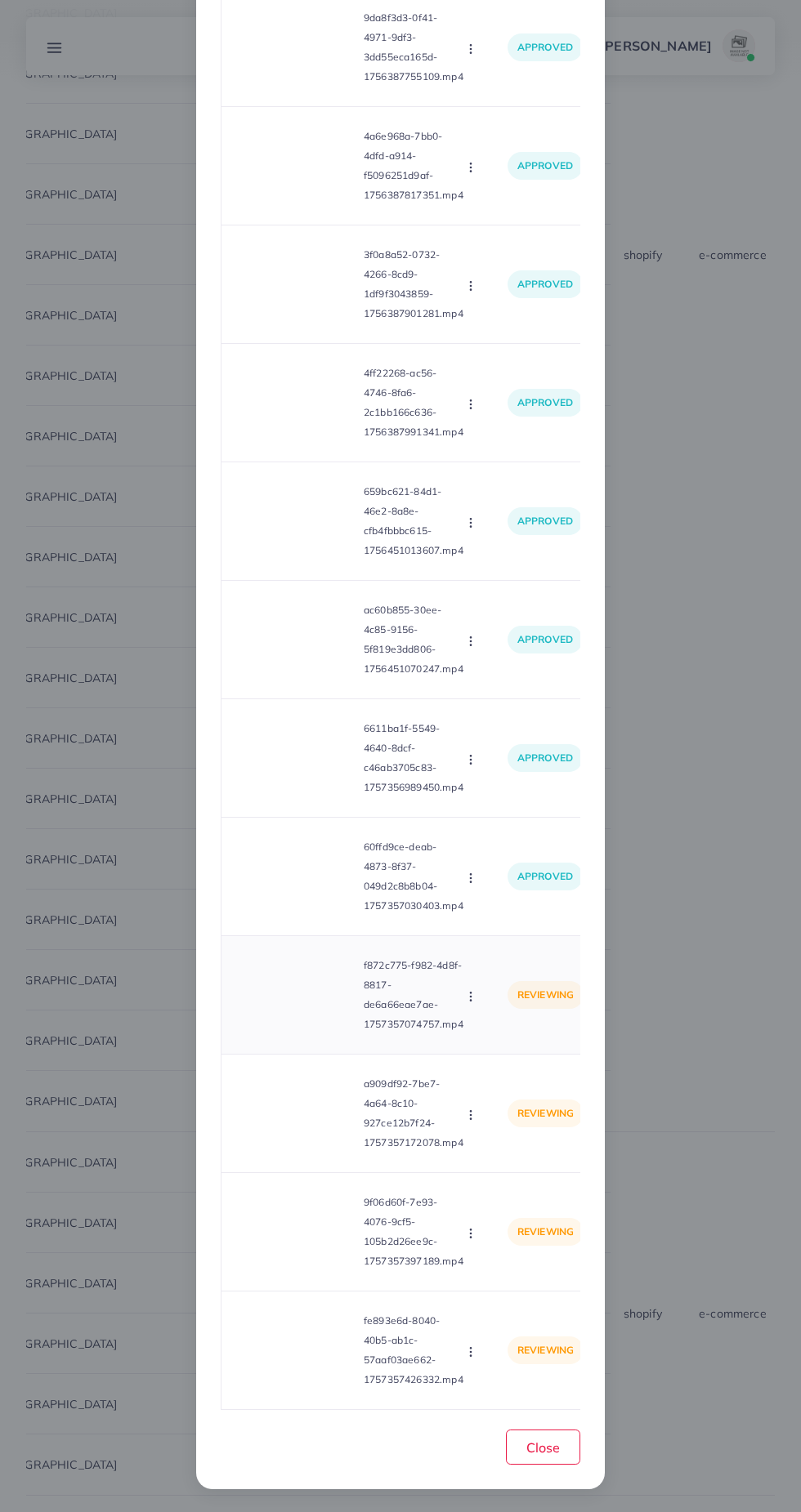
click at [471, 997] on circle "button" at bounding box center [470, 996] width 1 height 1
click at [509, 1039] on span "Approve" at bounding box center [505, 1034] width 54 height 17
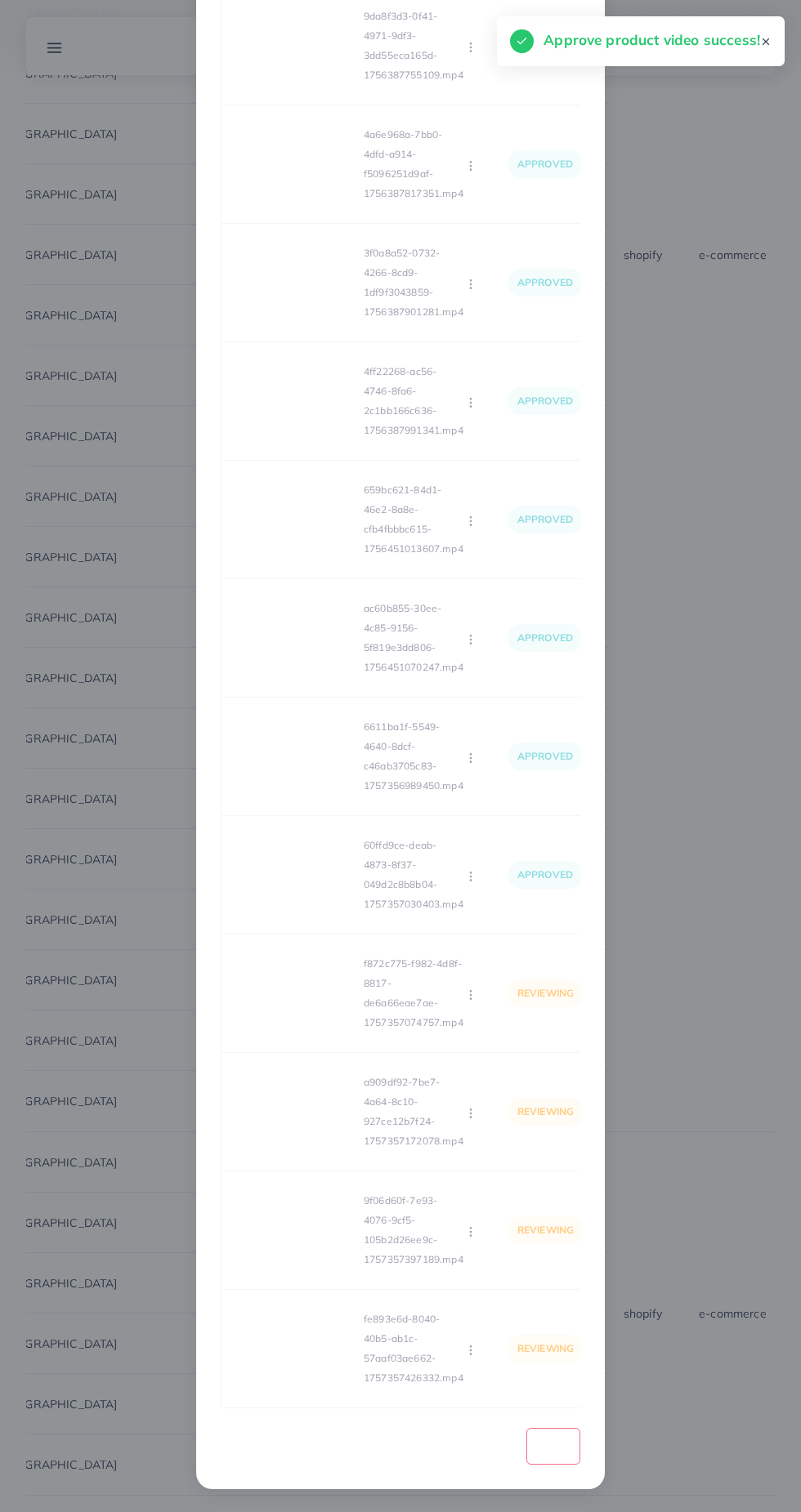
click at [313, 1138] on div "Loading... Product video Status Reason reject 35e67329-2e92-4b3c-ba88-0c0816cca…" at bounding box center [400, 617] width 360 height 1584
click at [303, 1138] on div "Loading... Product video Status Reason reject 35e67329-2e92-4b3c-ba88-0c0816cca…" at bounding box center [400, 617] width 360 height 1584
click at [308, 1126] on div "Loading... Product video Status Reason reject 35e67329-2e92-4b3c-ba88-0c0816cca…" at bounding box center [400, 617] width 360 height 1584
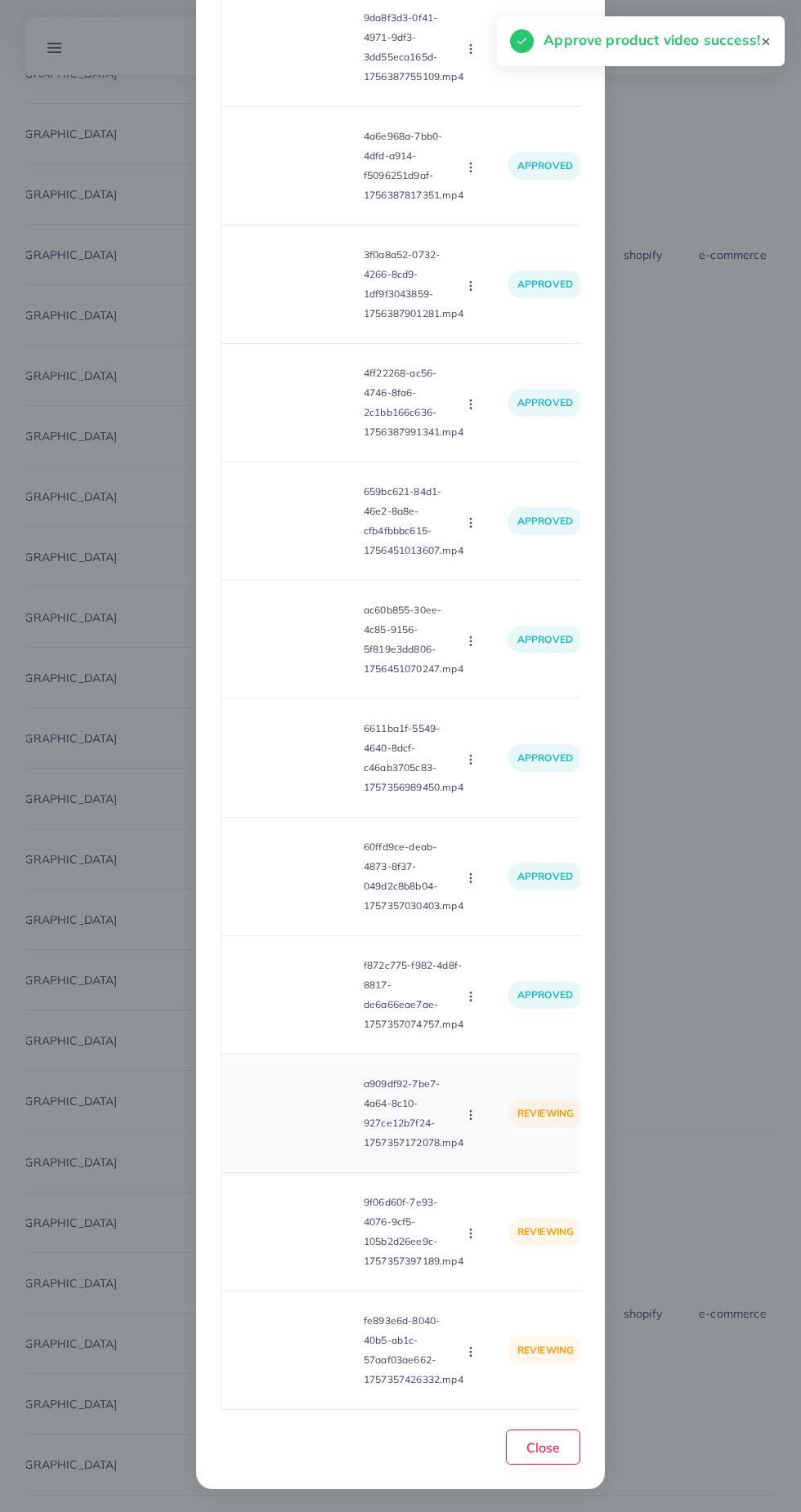
click at [305, 1127] on video at bounding box center [296, 1113] width 122 height 74
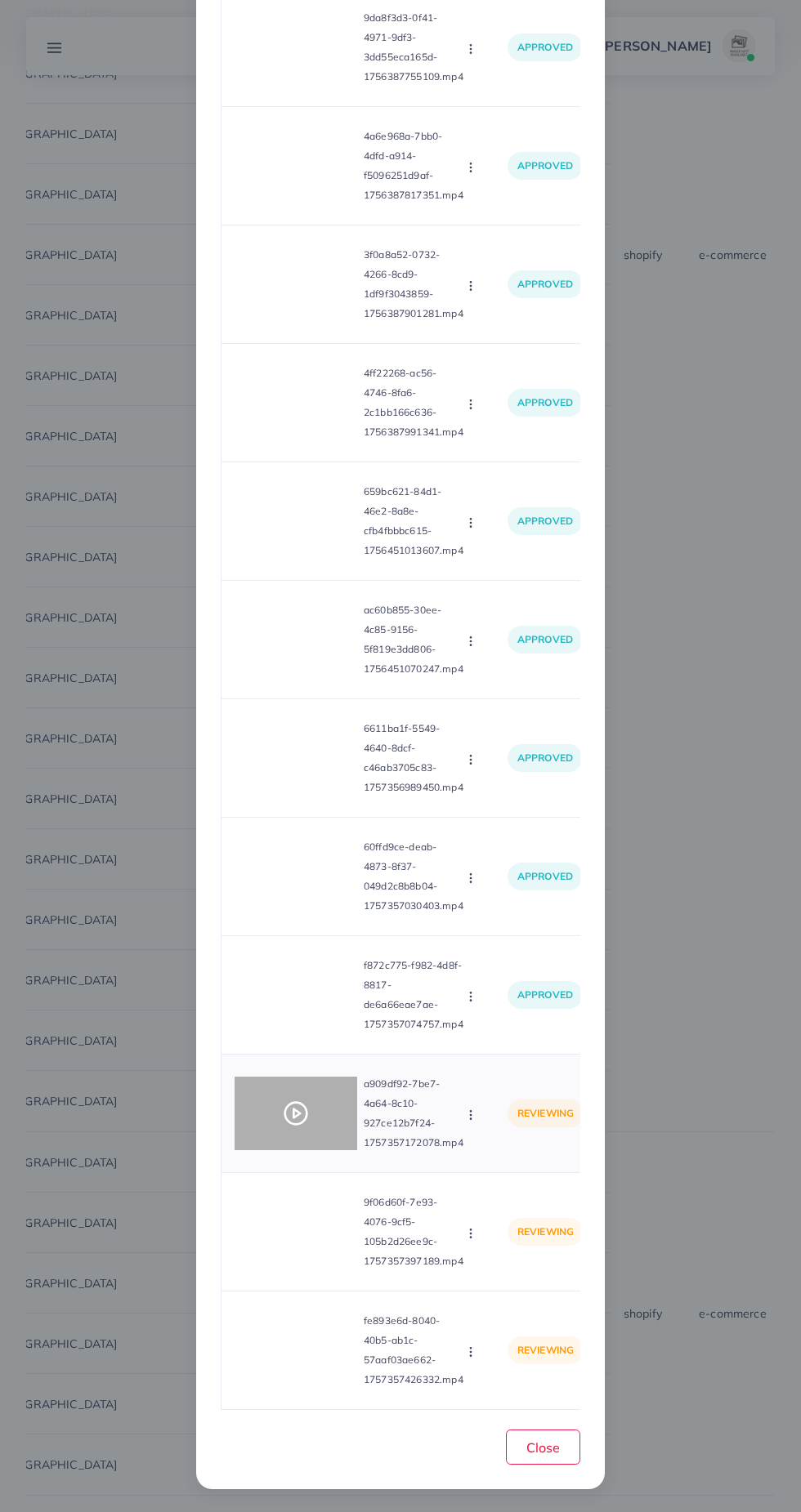
click at [296, 1118] on polygon at bounding box center [297, 1113] width 7 height 9
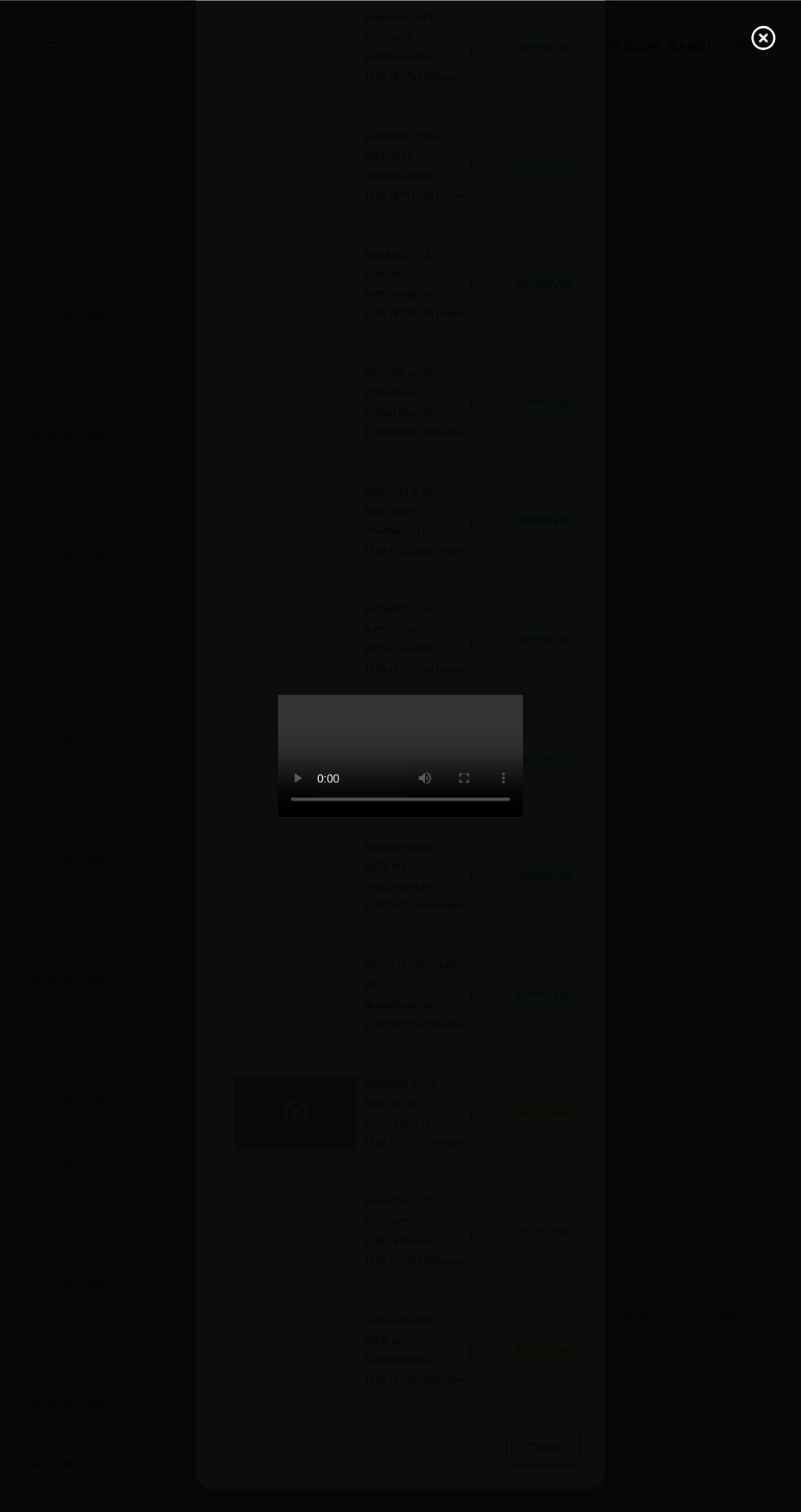
click at [786, 44] on div at bounding box center [400, 756] width 801 height 1512
click at [749, 71] on div at bounding box center [400, 756] width 801 height 1512
click at [763, 36] on line at bounding box center [763, 37] width 7 height 7
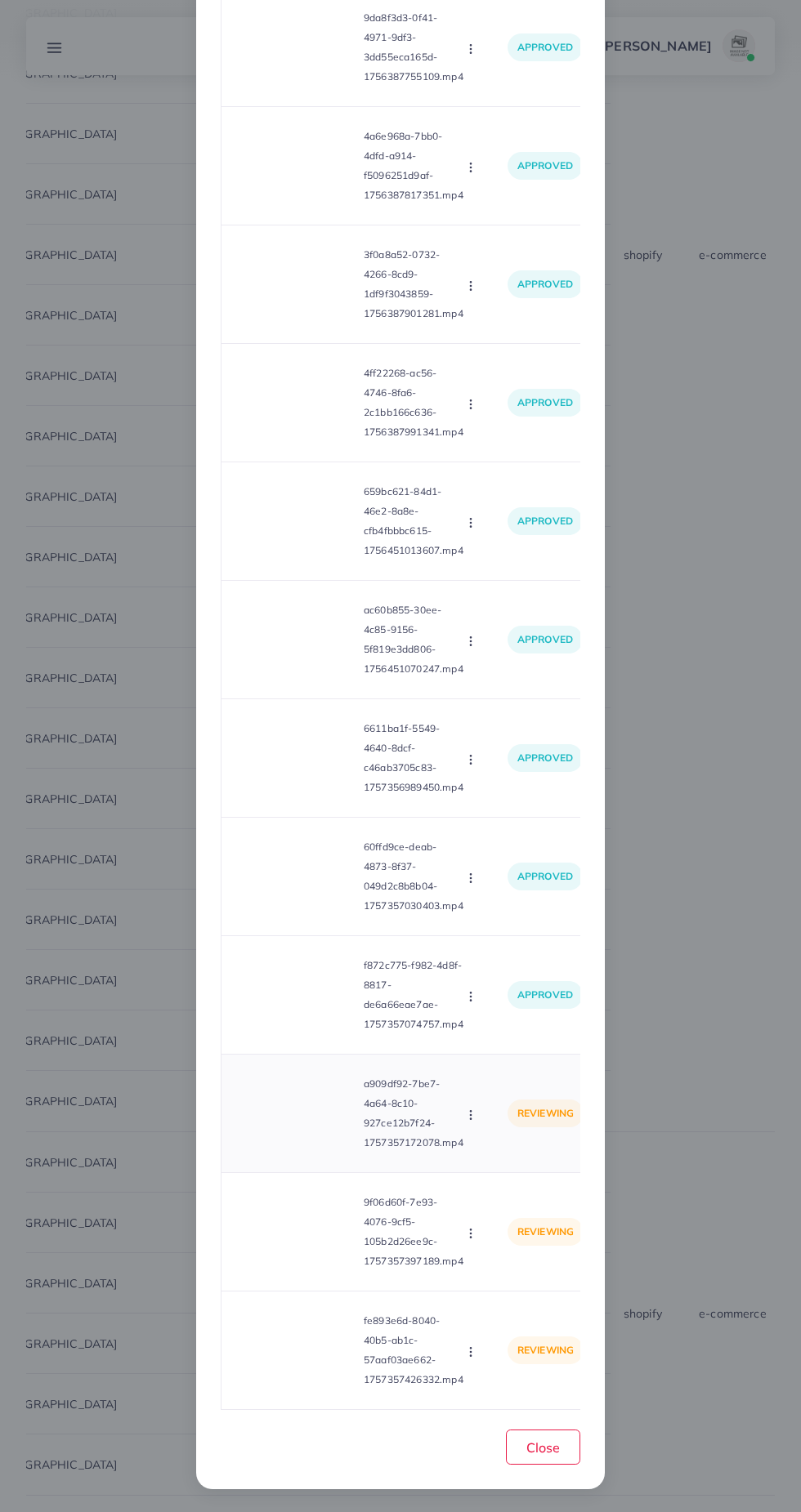
click at [471, 1119] on circle "button" at bounding box center [470, 1118] width 1 height 1
click at [530, 1150] on link "Approve" at bounding box center [508, 1153] width 129 height 35
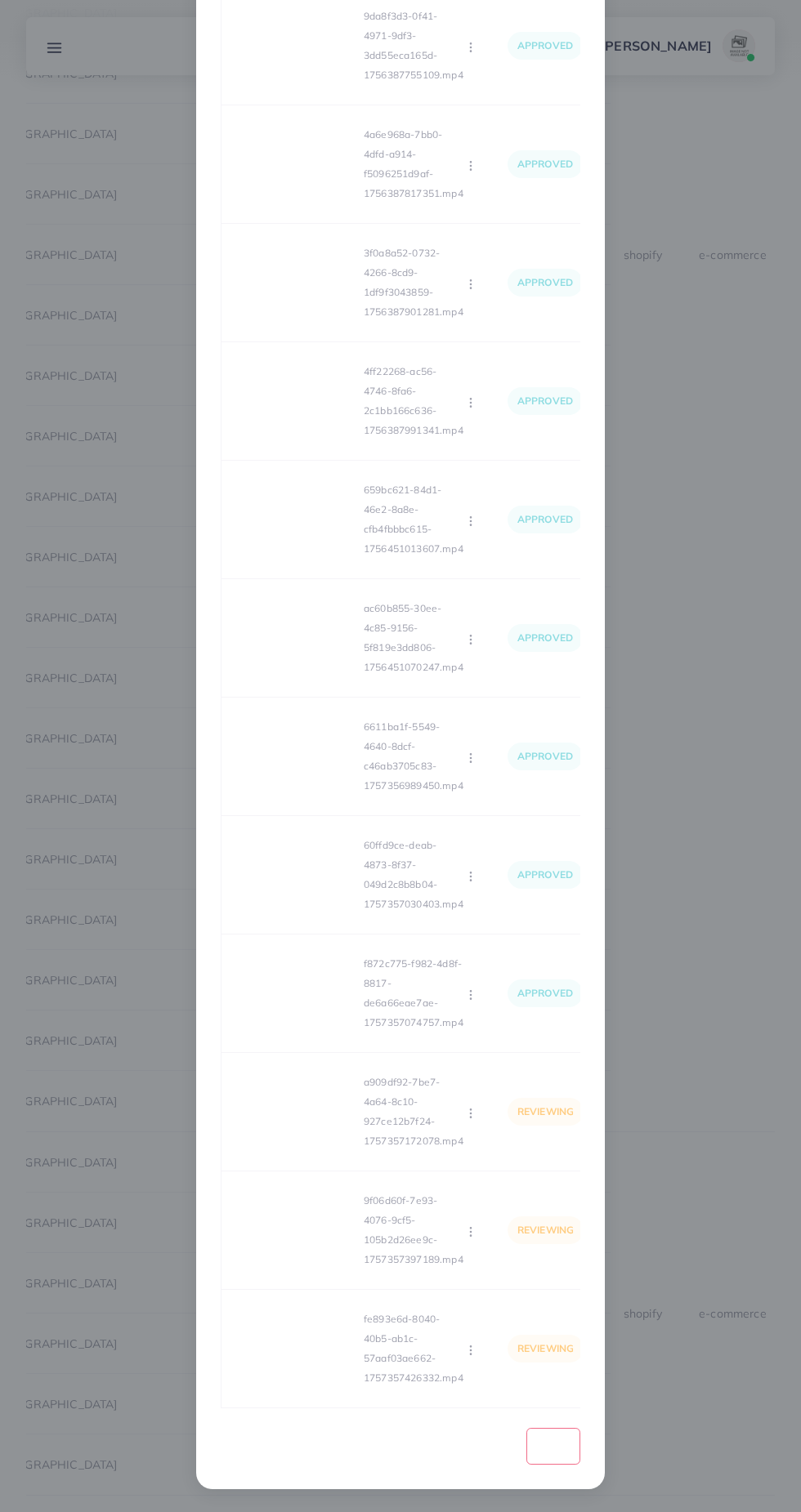
click at [330, 1256] on div "Loading... Product video Status Reason reject 35e67329-2e92-4b3c-ba88-0c0816cca…" at bounding box center [400, 617] width 360 height 1584
click at [317, 1239] on div "Loading... Product video Status Reason reject 35e67329-2e92-4b3c-ba88-0c0816cca…" at bounding box center [400, 617] width 360 height 1584
click at [317, 1250] on div "Loading... Product video Status Reason reject 35e67329-2e92-4b3c-ba88-0c0816cca…" at bounding box center [400, 617] width 360 height 1584
click at [301, 1256] on div "Loading... Product video Status Reason reject 35e67329-2e92-4b3c-ba88-0c0816cca…" at bounding box center [400, 617] width 360 height 1584
click at [292, 1232] on div "Loading... Product video Status Reason reject 35e67329-2e92-4b3c-ba88-0c0816cca…" at bounding box center [400, 617] width 360 height 1584
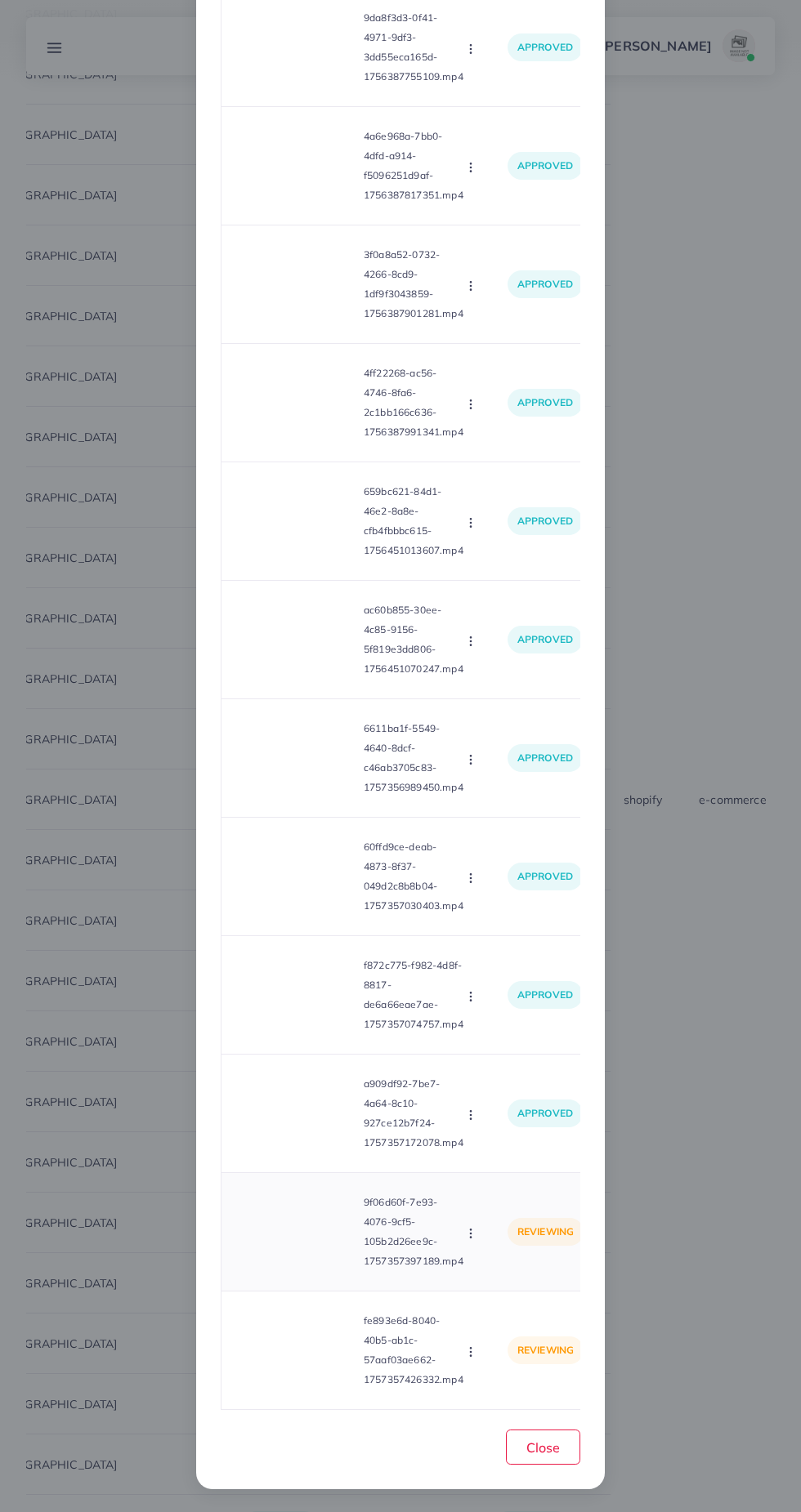
click at [320, 1243] on video at bounding box center [296, 1231] width 122 height 74
click at [292, 1243] on circle at bounding box center [296, 1232] width 22 height 22
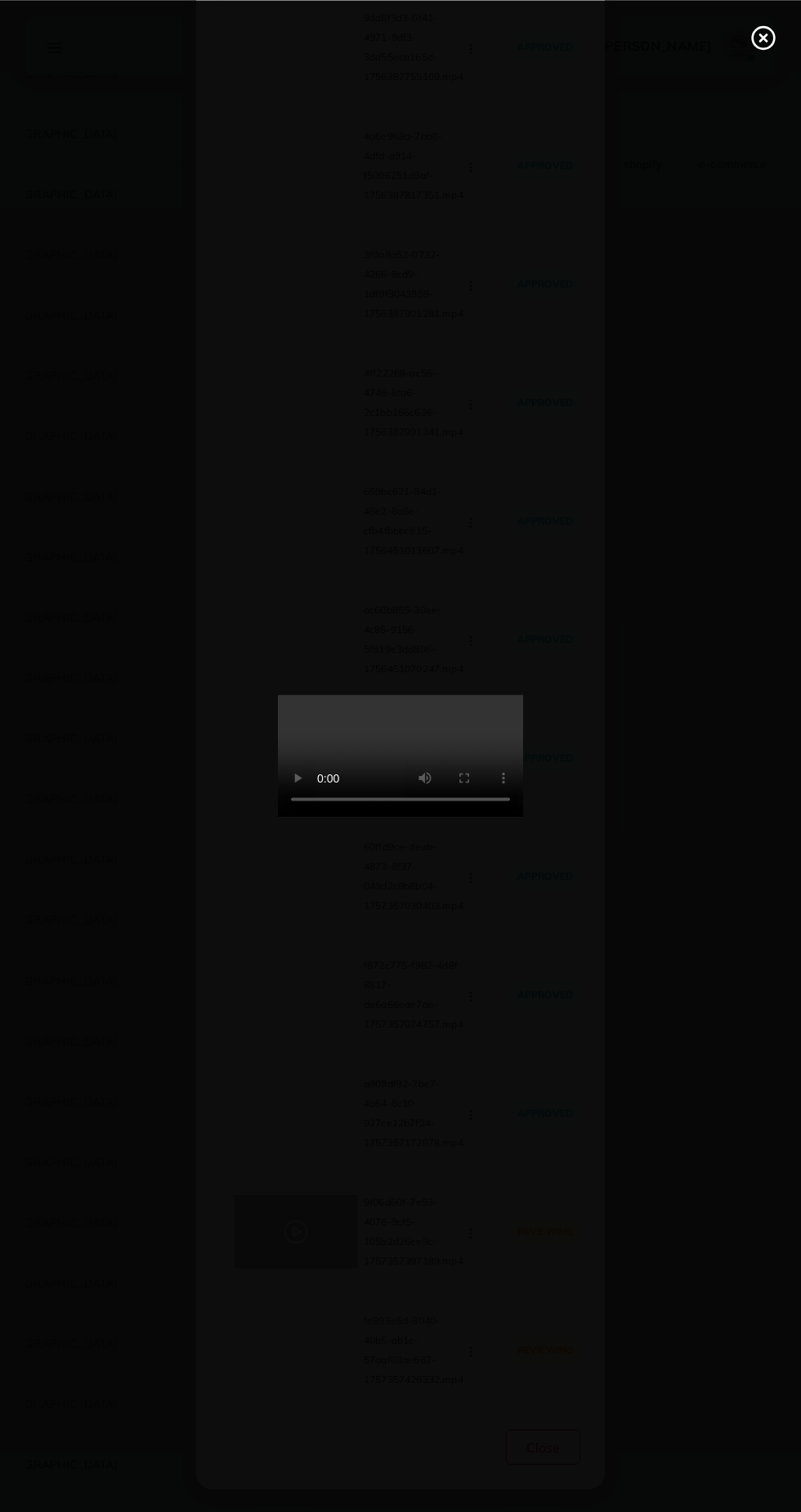
click at [725, 55] on div at bounding box center [400, 756] width 801 height 1512
click at [753, 45] on icon at bounding box center [763, 37] width 27 height 27
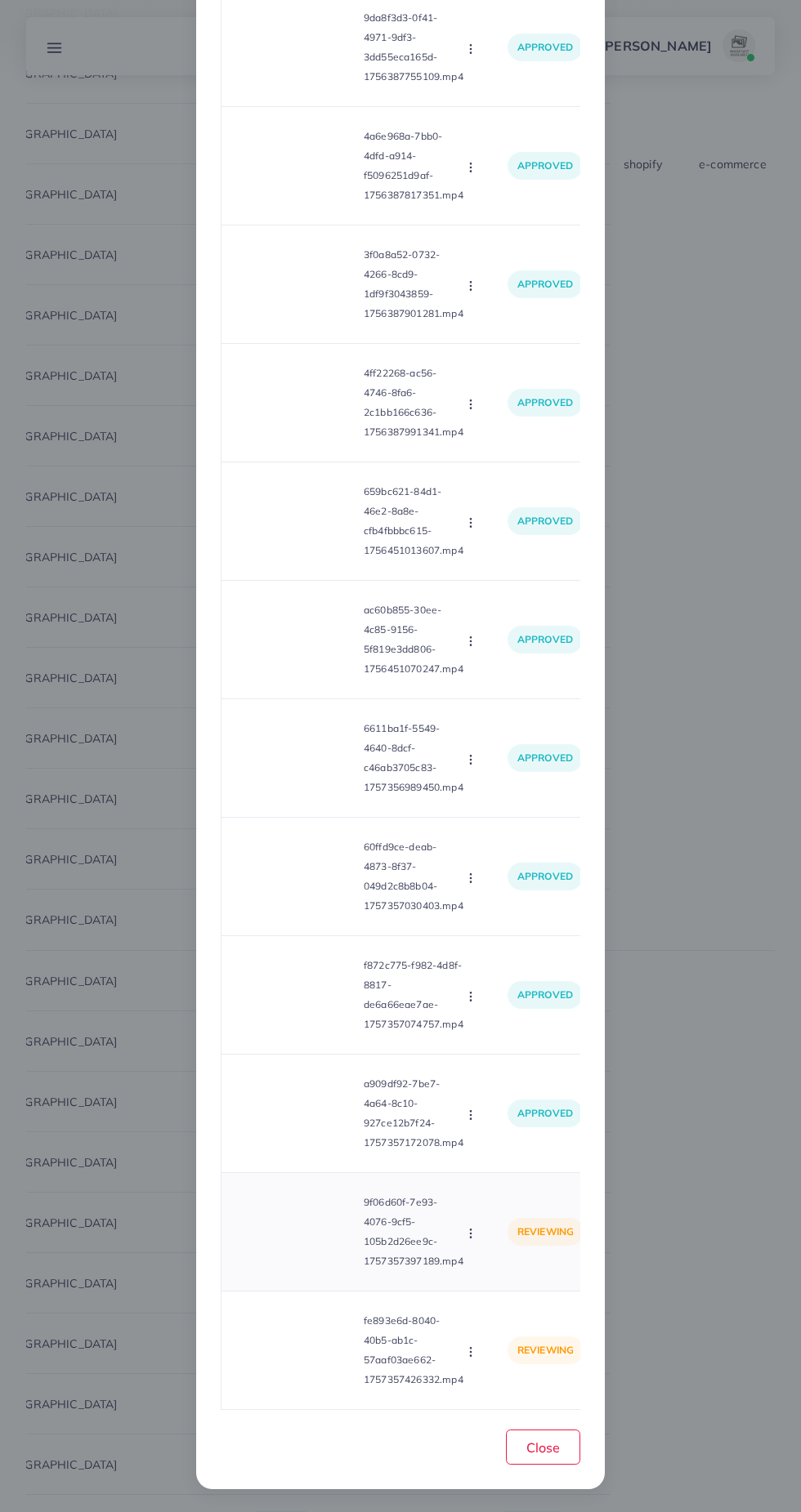
click at [469, 1234] on icon "button" at bounding box center [470, 1233] width 13 height 13
click at [519, 1272] on span "Approve" at bounding box center [505, 1272] width 54 height 17
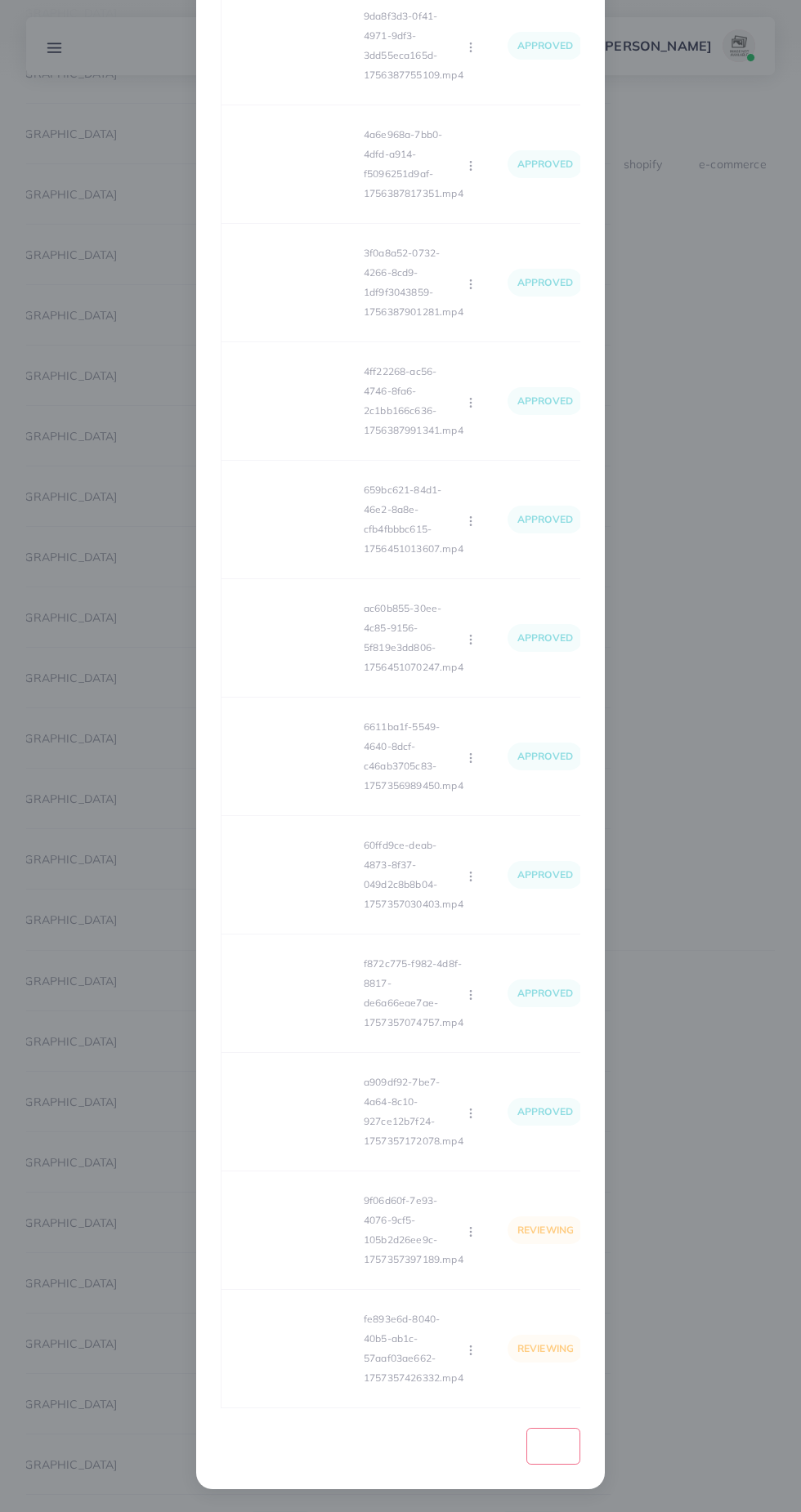
click at [289, 1348] on div "Loading... Product video Status Reason reject 35e67329-2e92-4b3c-ba88-0c0816cca…" at bounding box center [400, 617] width 360 height 1584
click at [322, 1365] on div "Loading... Product video Status Reason reject 35e67329-2e92-4b3c-ba88-0c0816cca…" at bounding box center [400, 617] width 360 height 1584
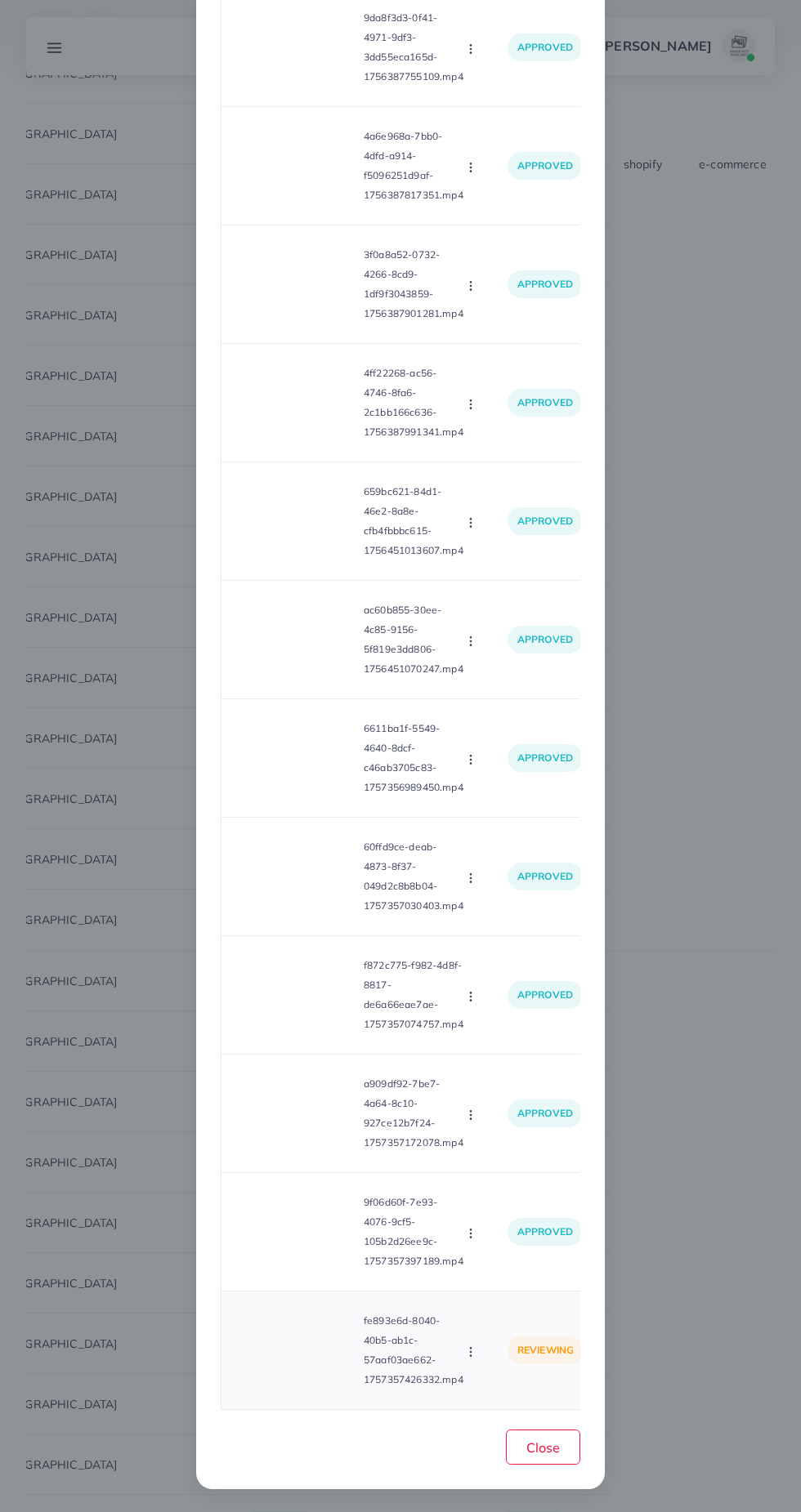
click at [319, 1366] on video at bounding box center [296, 1349] width 122 height 74
click at [309, 1351] on div at bounding box center [296, 1349] width 122 height 74
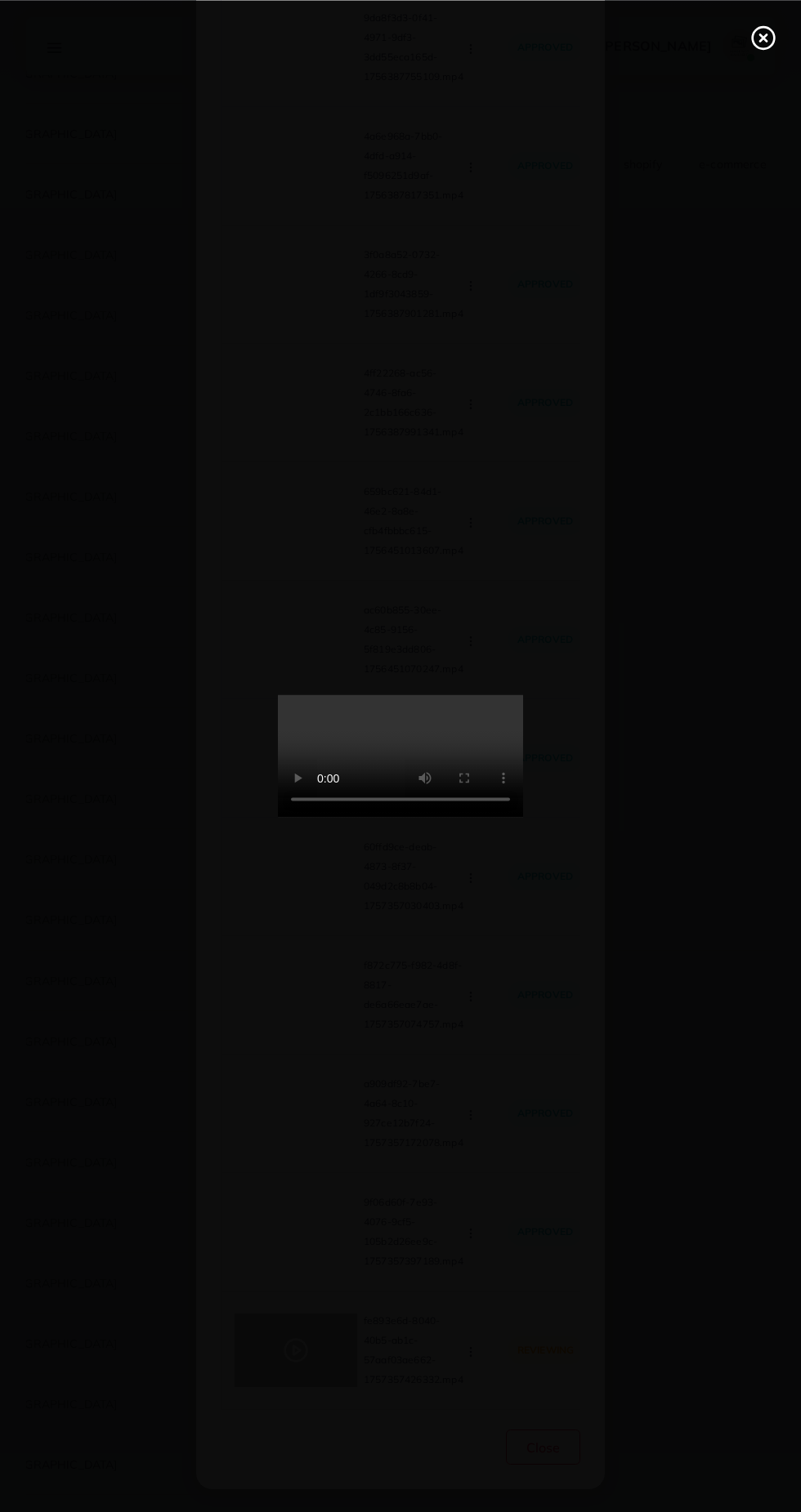
click at [763, 36] on line at bounding box center [763, 37] width 7 height 7
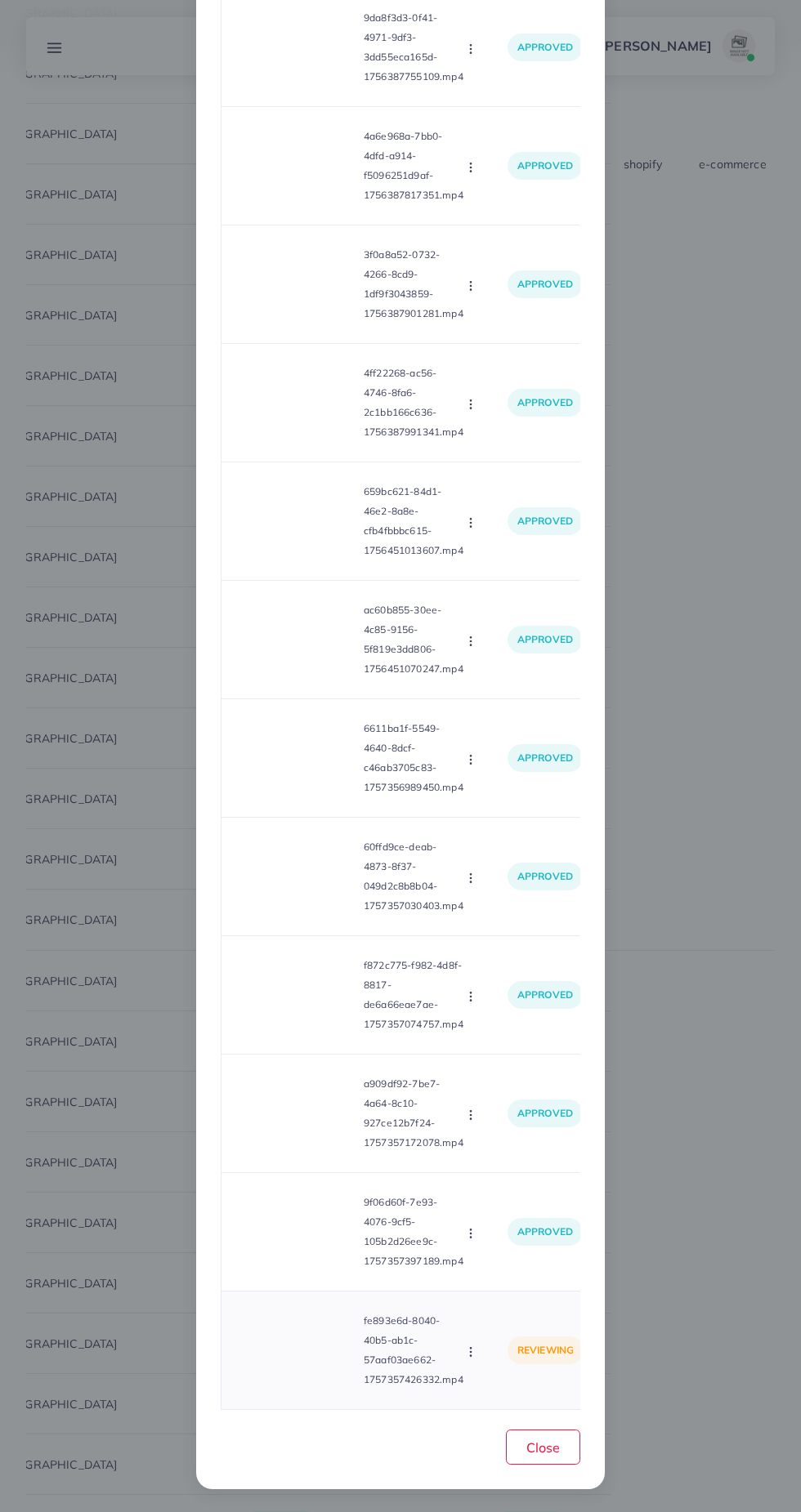
click at [478, 1350] on button "button" at bounding box center [472, 1350] width 18 height 17
click at [506, 1280] on span "Approve" at bounding box center [505, 1275] width 54 height 17
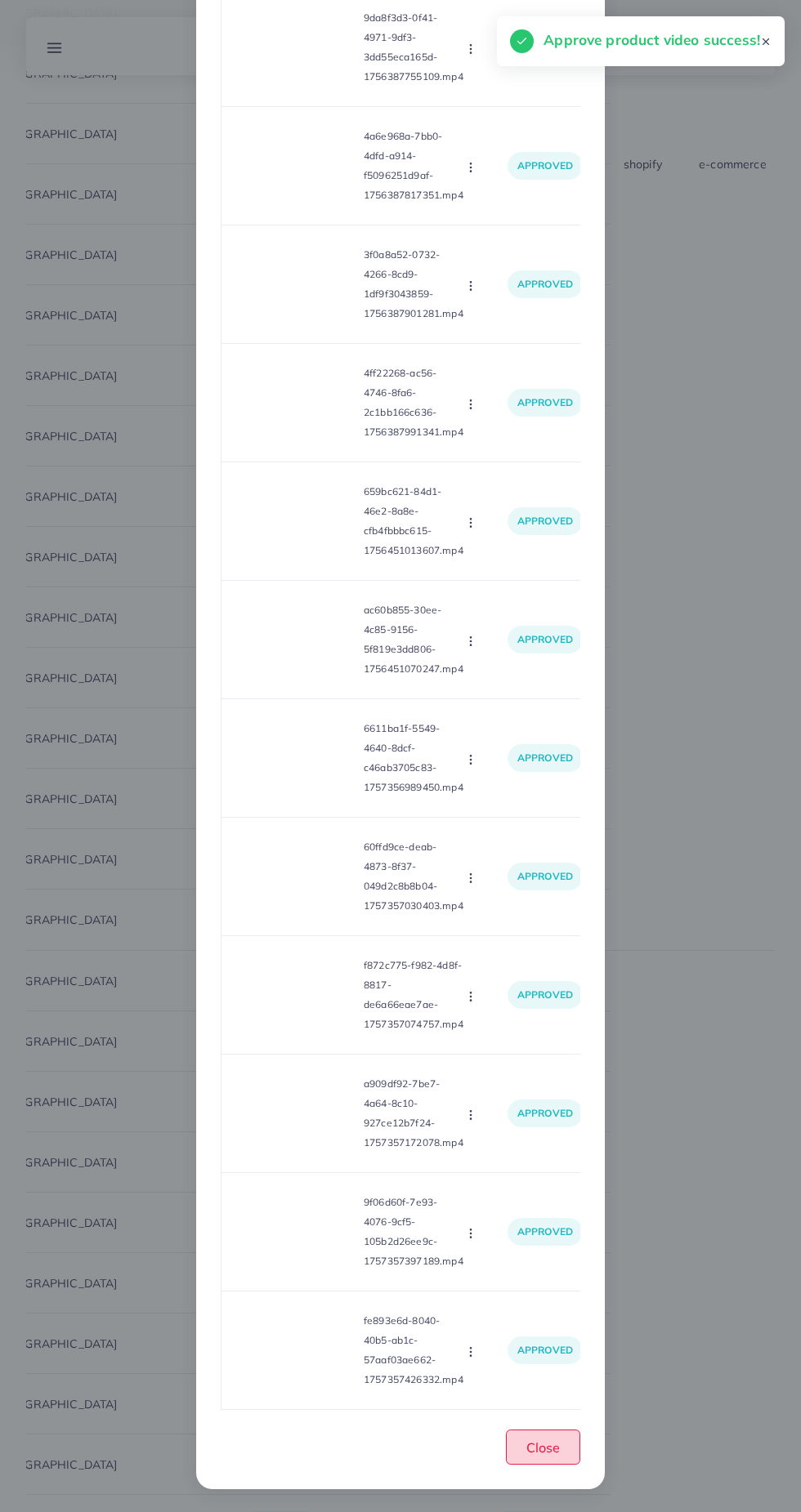
click at [558, 1447] on span "Close" at bounding box center [543, 1447] width 33 height 17
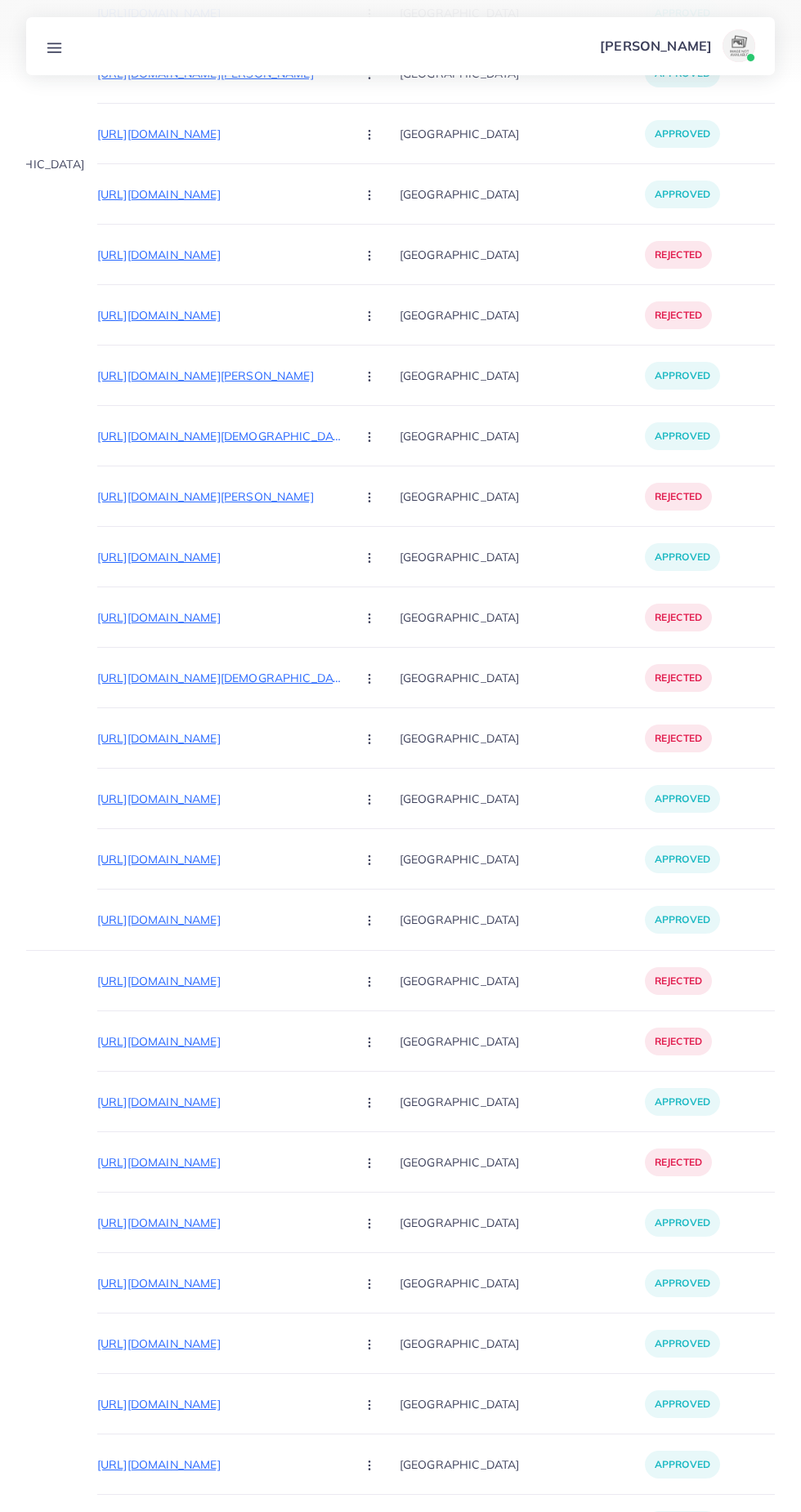
scroll to position [0, 146]
click at [100, 1098] on p "https://elixirorganics.pk/products/pppppzzz" at bounding box center [222, 1102] width 245 height 20
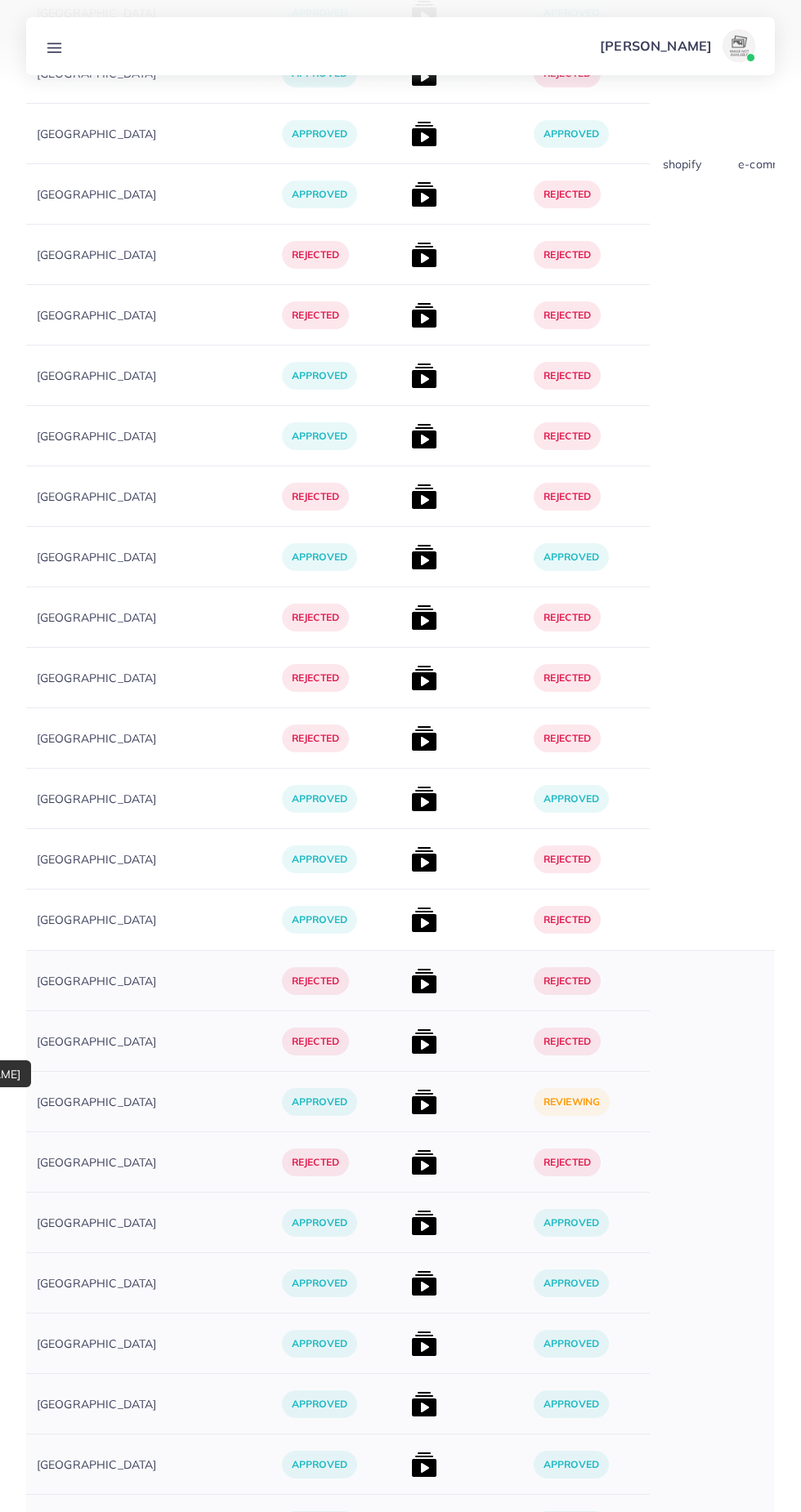
scroll to position [0, 508]
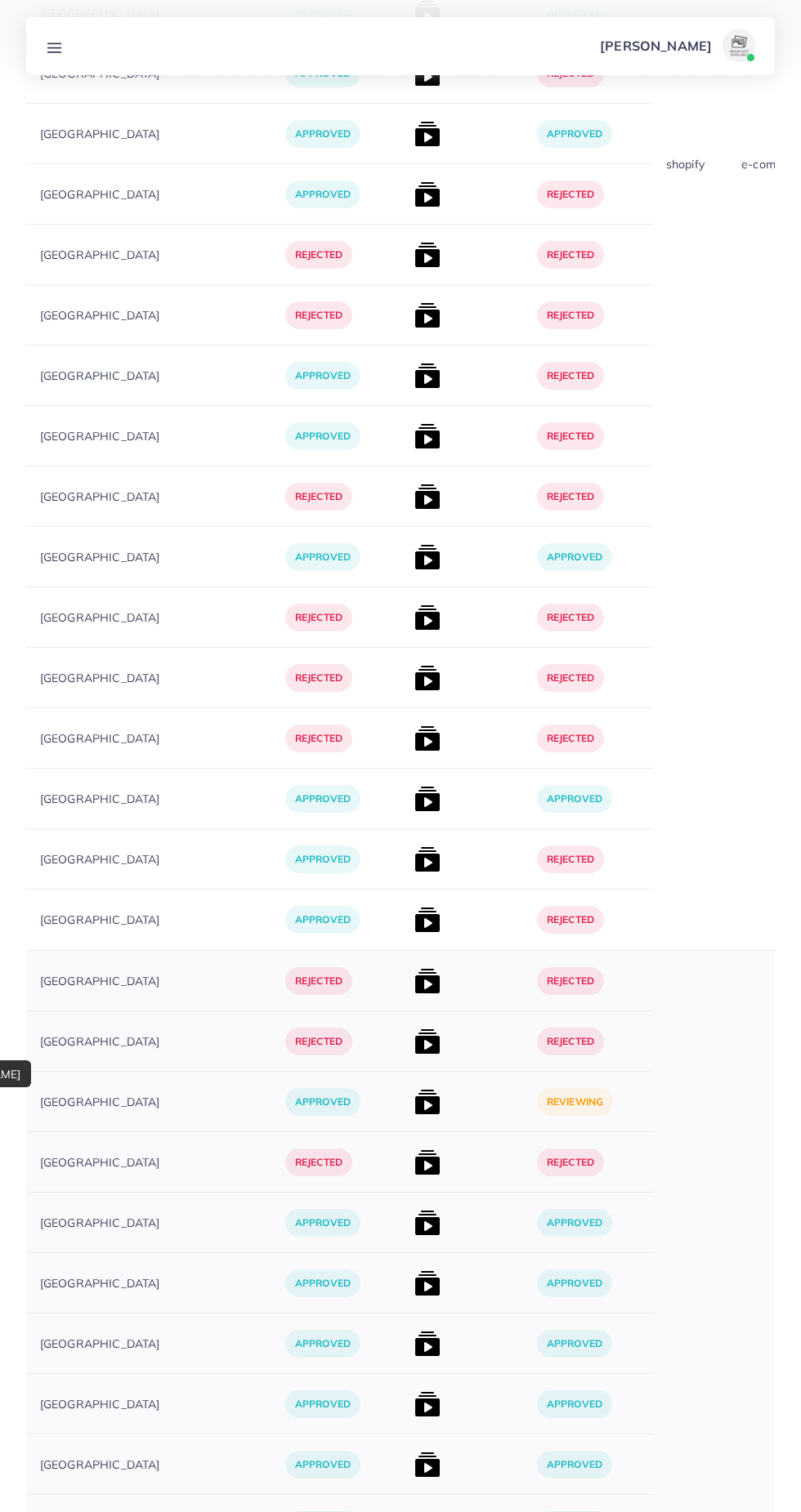
click at [414, 1104] on img at bounding box center [427, 1101] width 27 height 27
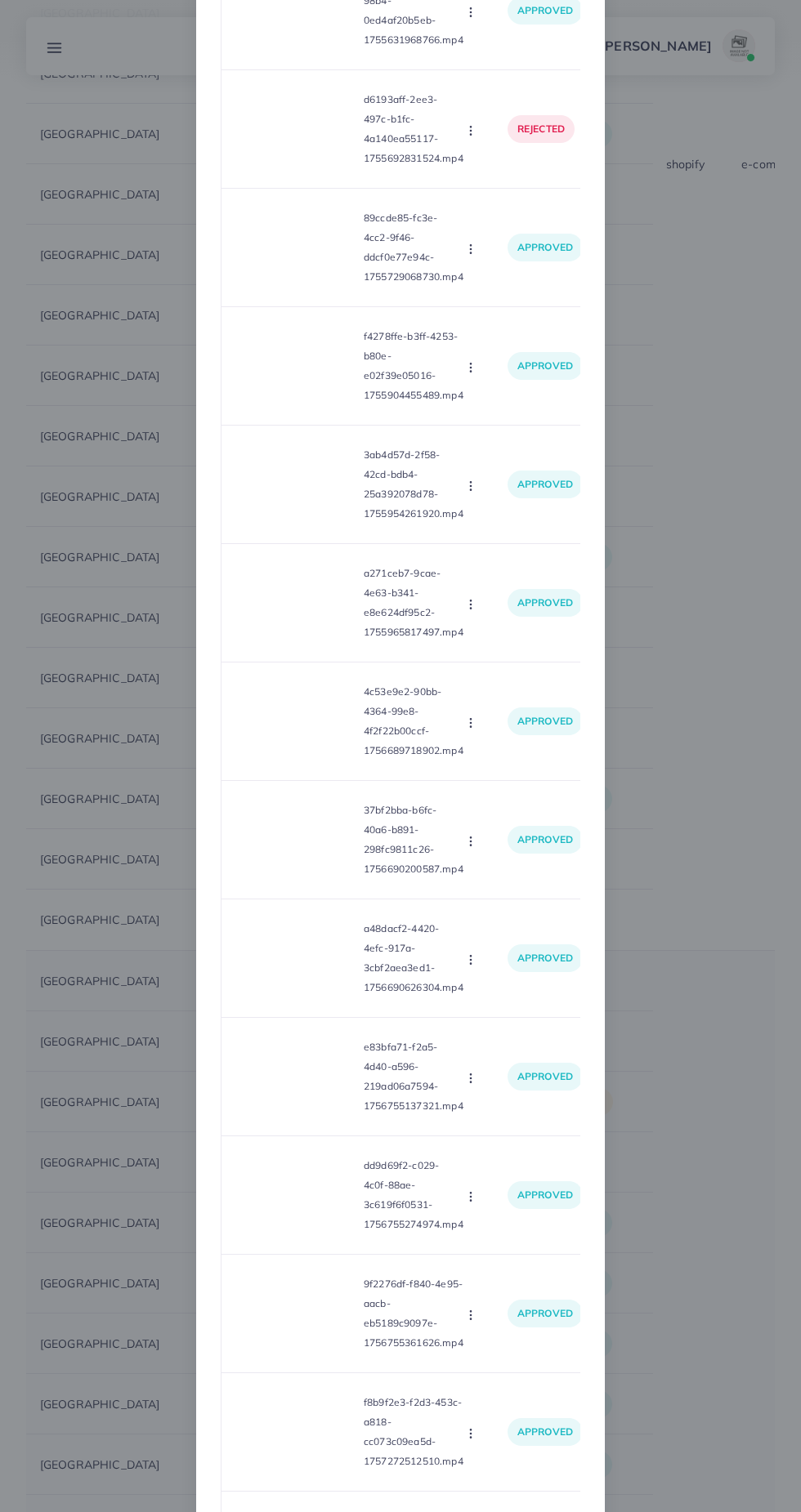
scroll to position [983, 0]
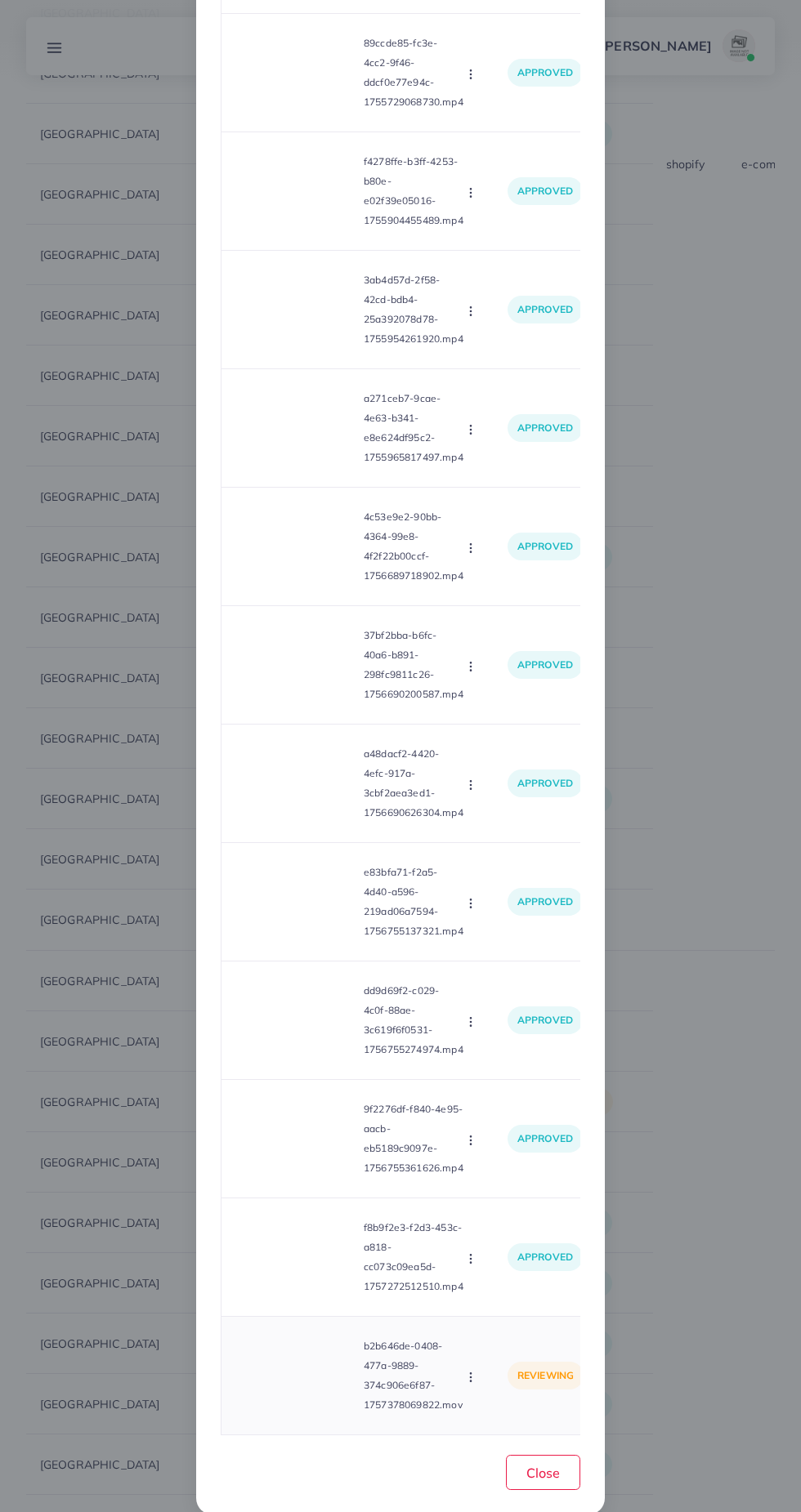
click at [328, 1356] on video at bounding box center [296, 1375] width 122 height 74
click at [311, 1351] on div at bounding box center [296, 1375] width 122 height 74
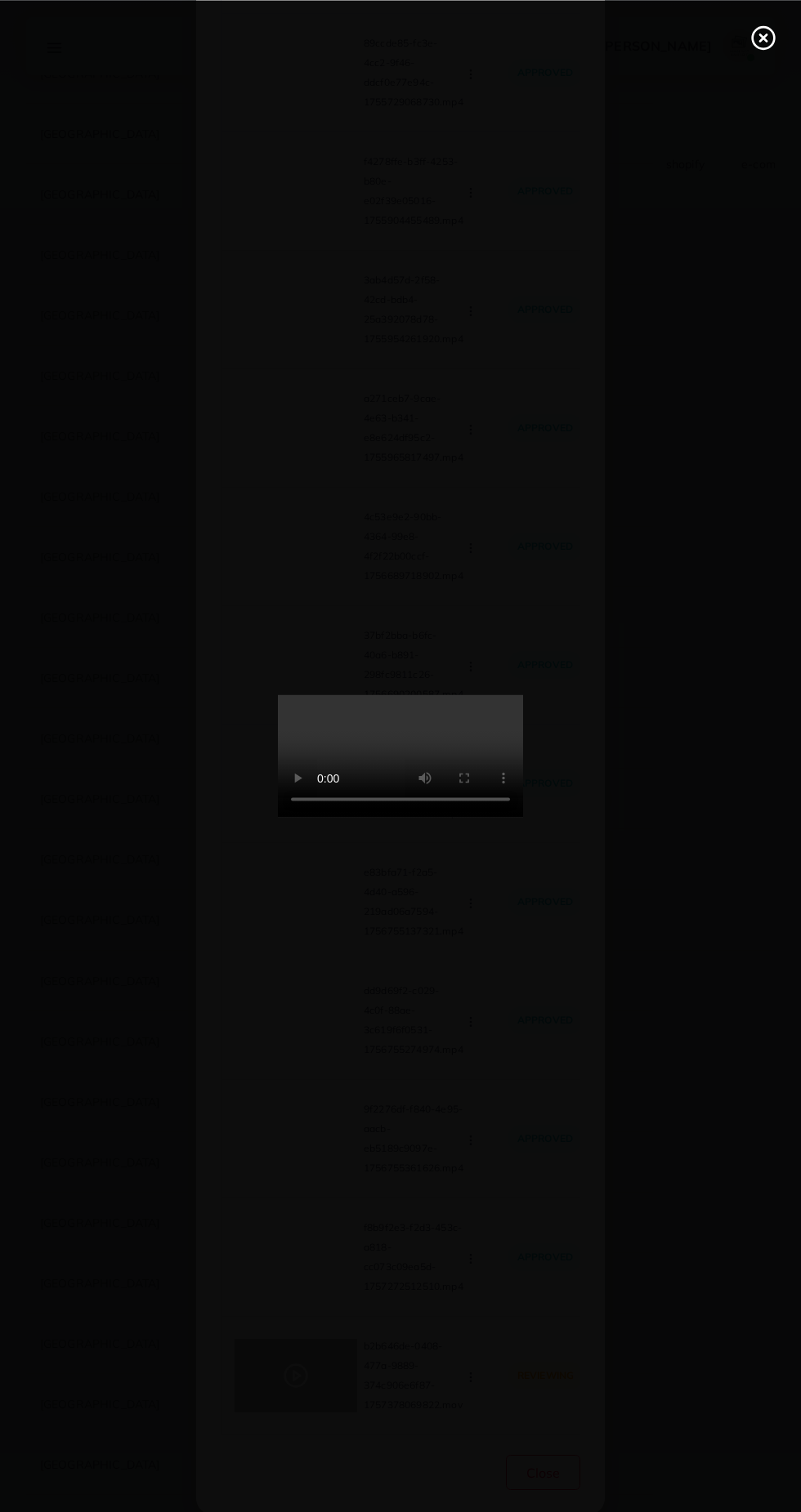
click at [763, 42] on icon at bounding box center [763, 37] width 27 height 27
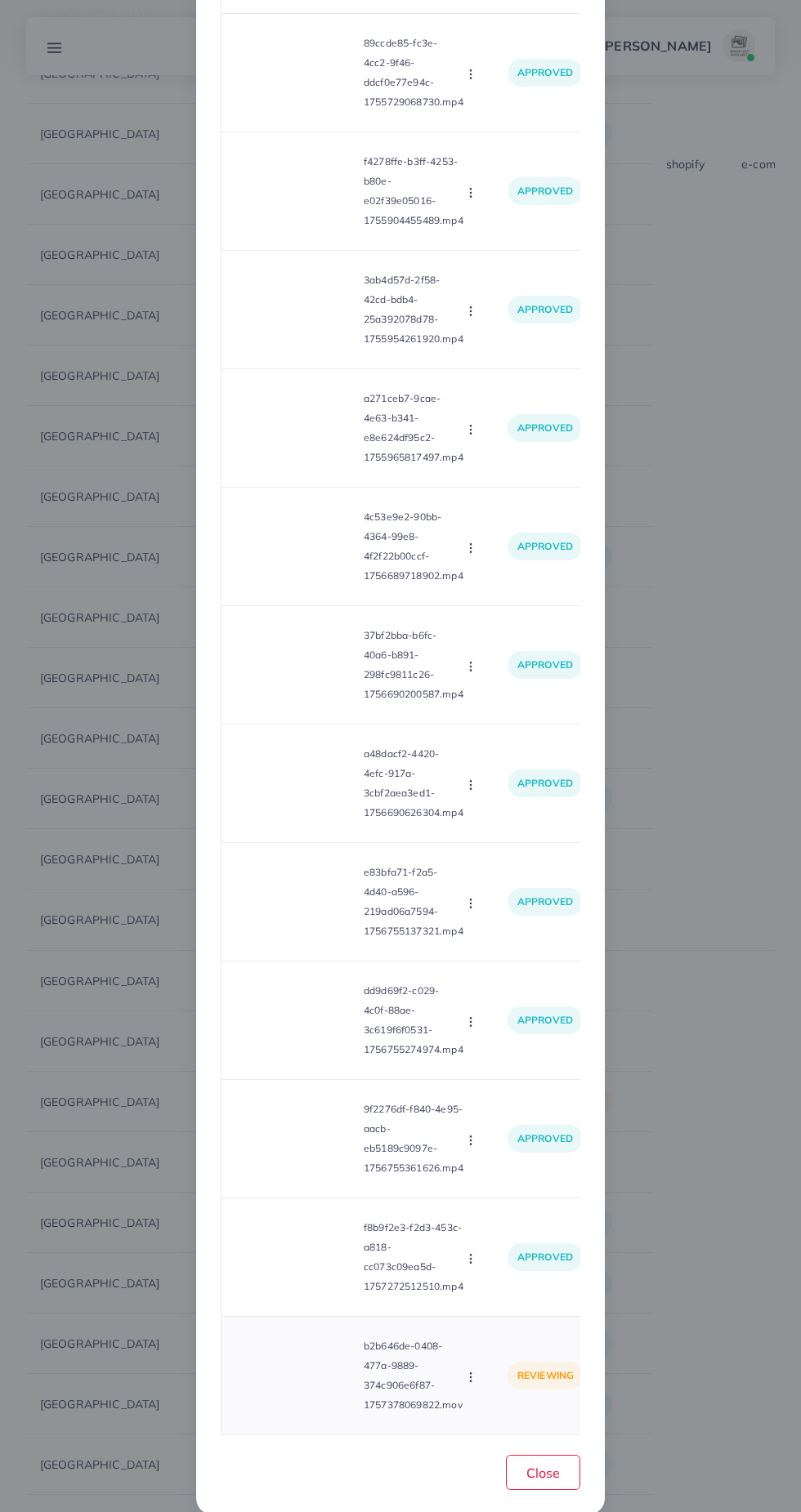
click at [476, 1370] on icon "button" at bounding box center [470, 1376] width 13 height 13
click at [542, 1244] on p "approved" at bounding box center [545, 1257] width 75 height 28
click at [476, 1370] on icon "button" at bounding box center [470, 1376] width 13 height 13
click at [514, 1283] on link "Approve" at bounding box center [508, 1301] width 129 height 35
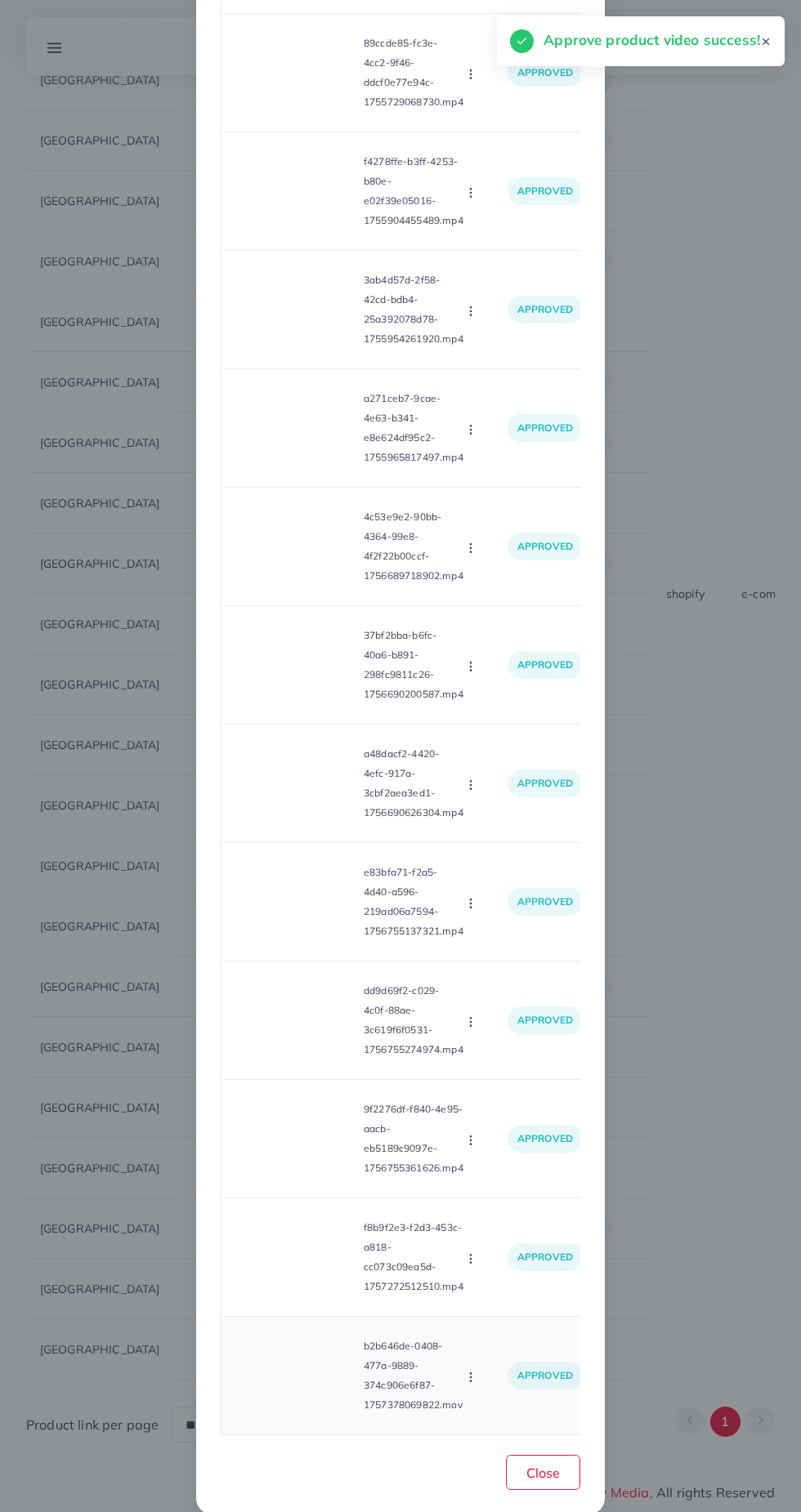
scroll to position [15790, 0]
click at [581, 1480] on div "List Product Video Product URL: https://elixirorganics.pk/products/pppppzzz Pro…" at bounding box center [400, 278] width 409 height 2474
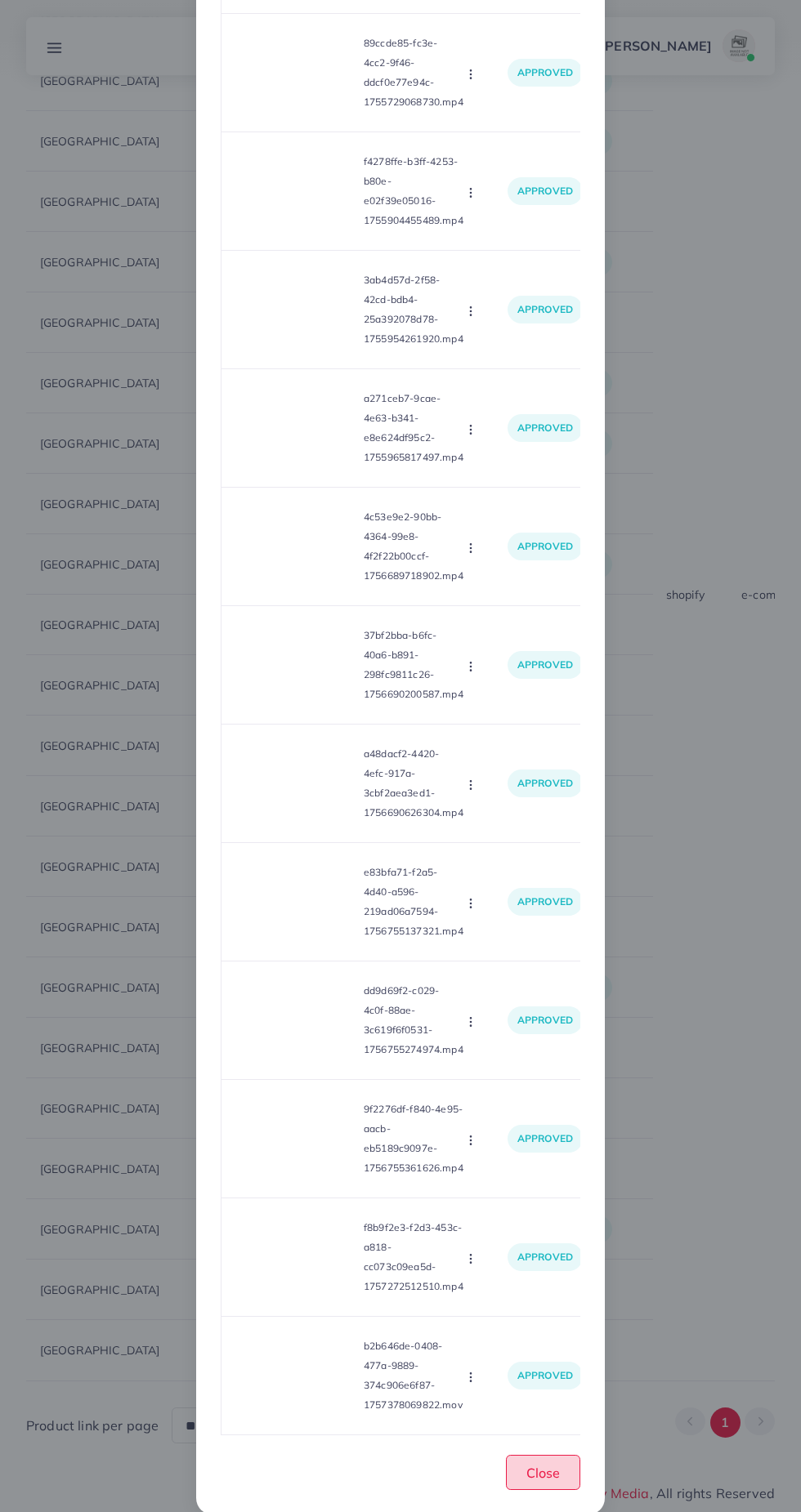
click at [558, 1465] on span "Close" at bounding box center [543, 1473] width 33 height 17
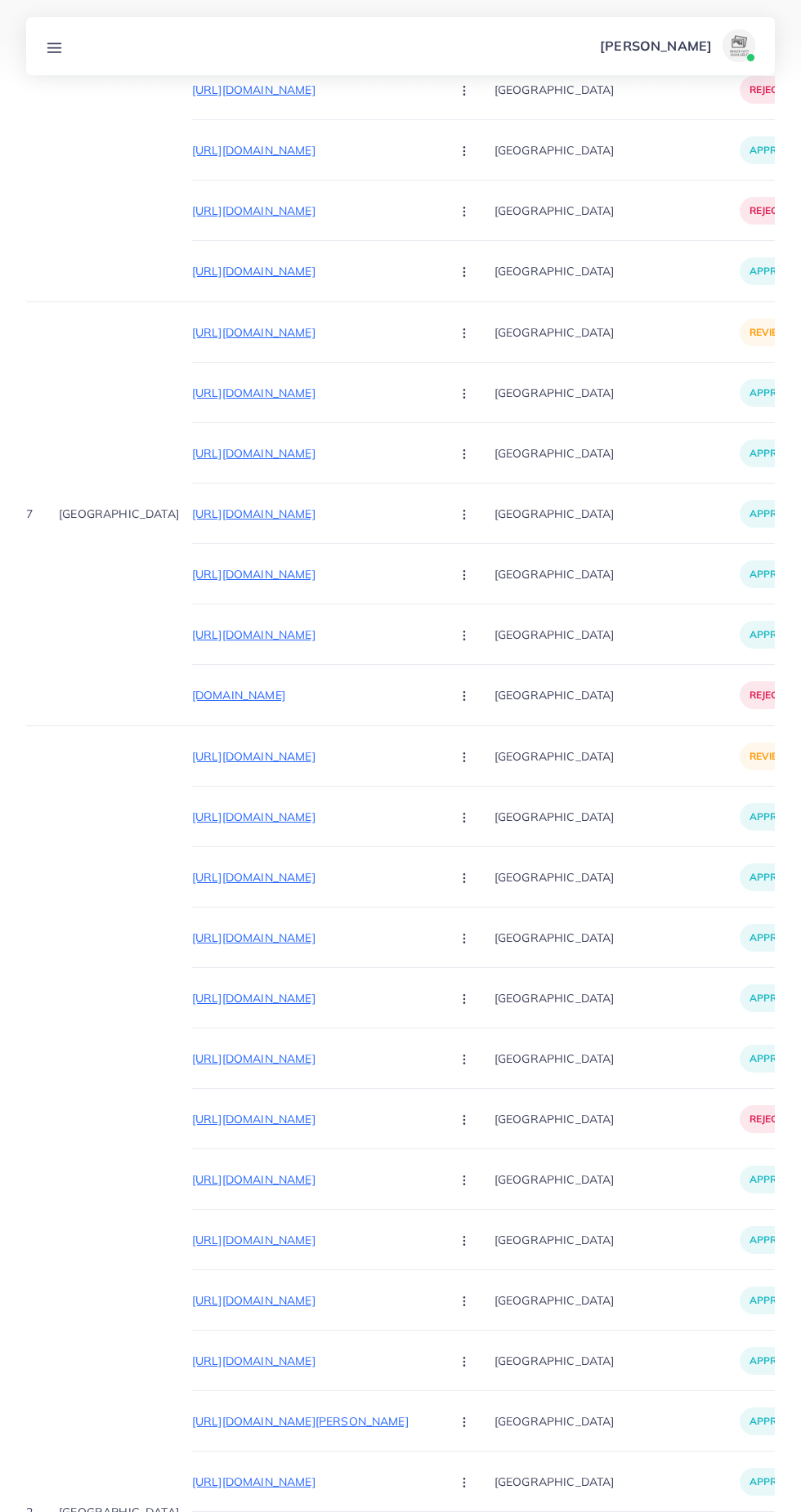
scroll to position [0, 65]
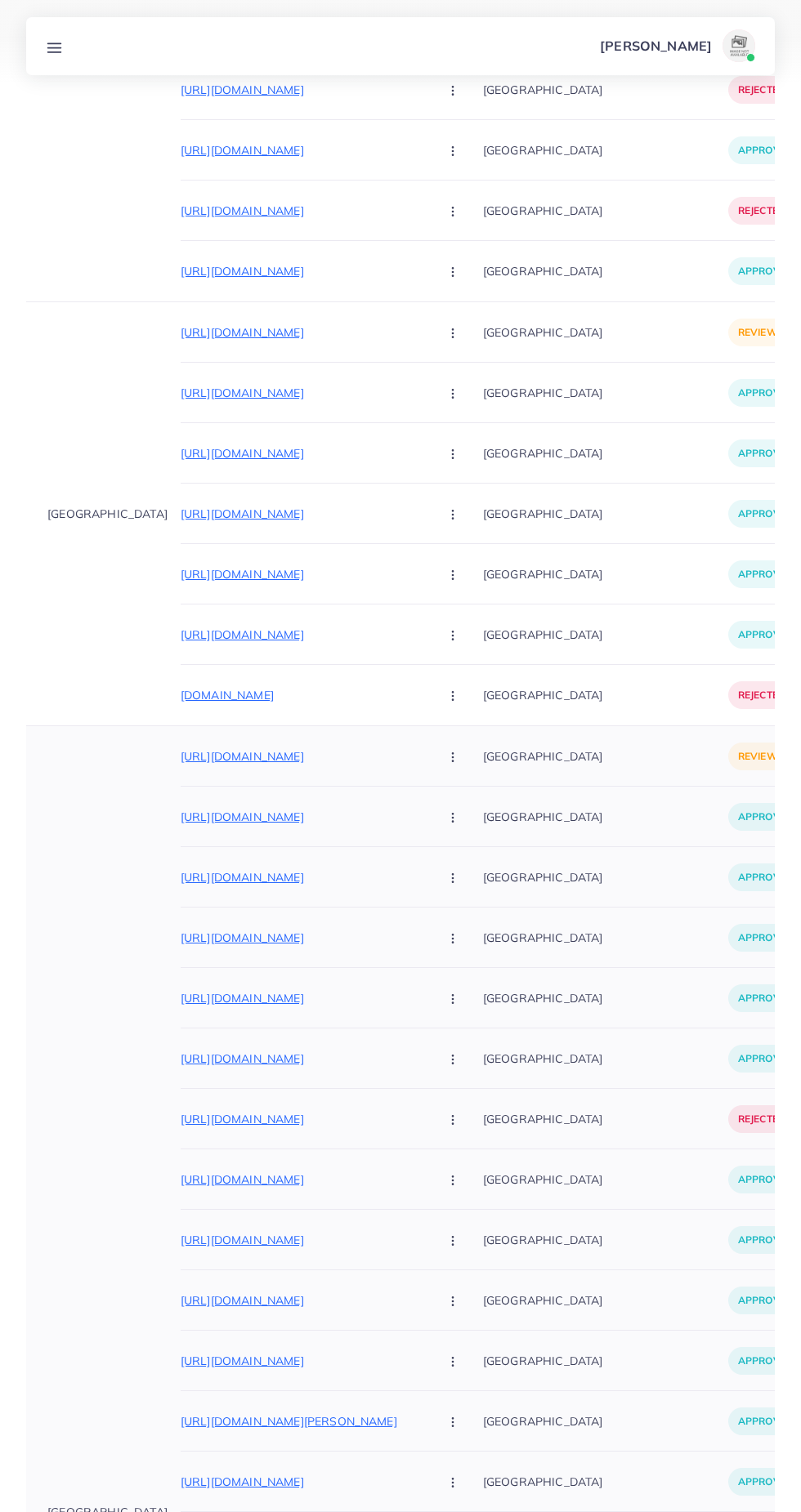
click at [180, 758] on p "https://stonage.net/products/black-pashmina-96-count-shawl" at bounding box center [302, 756] width 245 height 20
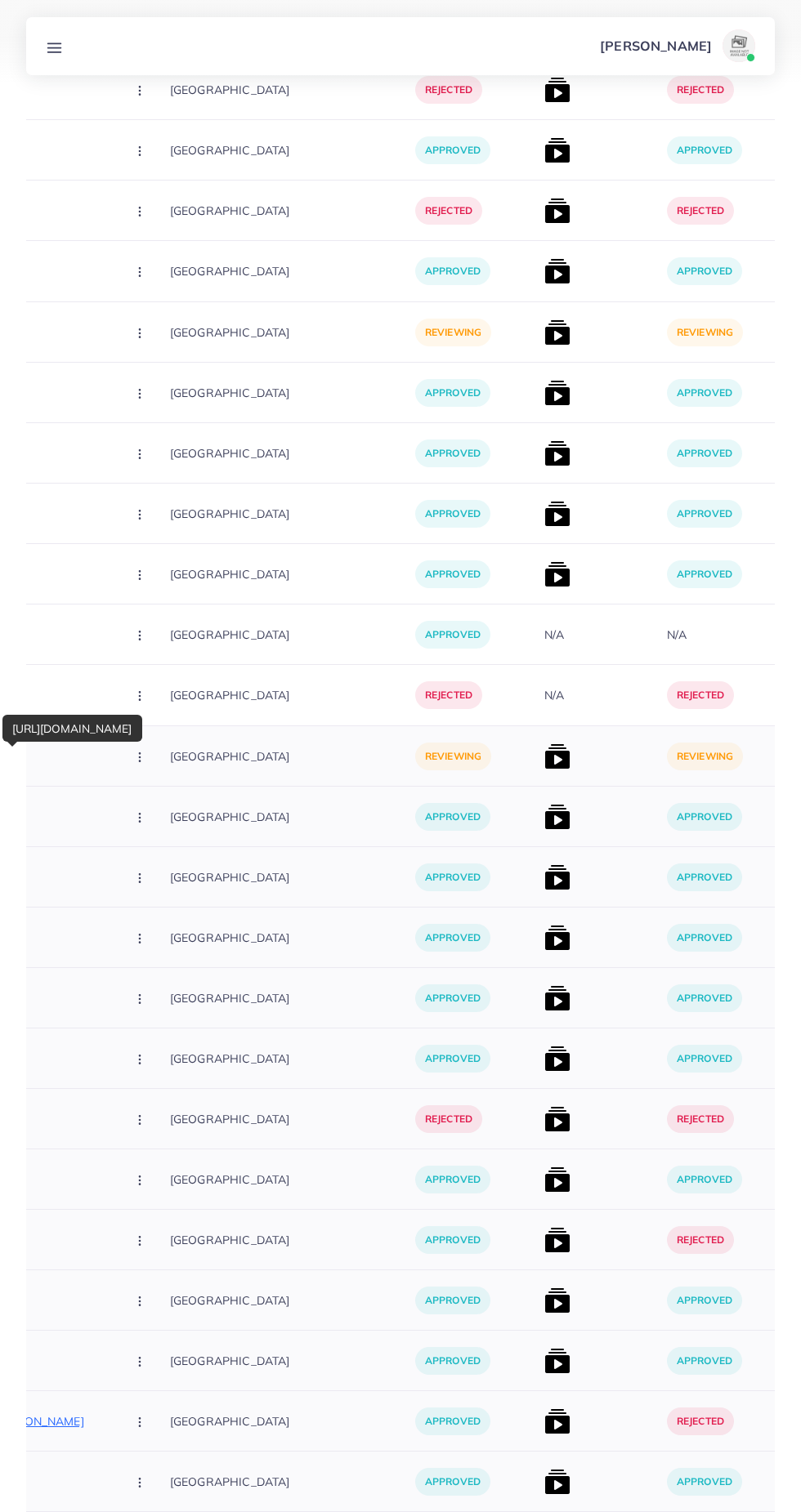
scroll to position [0, 408]
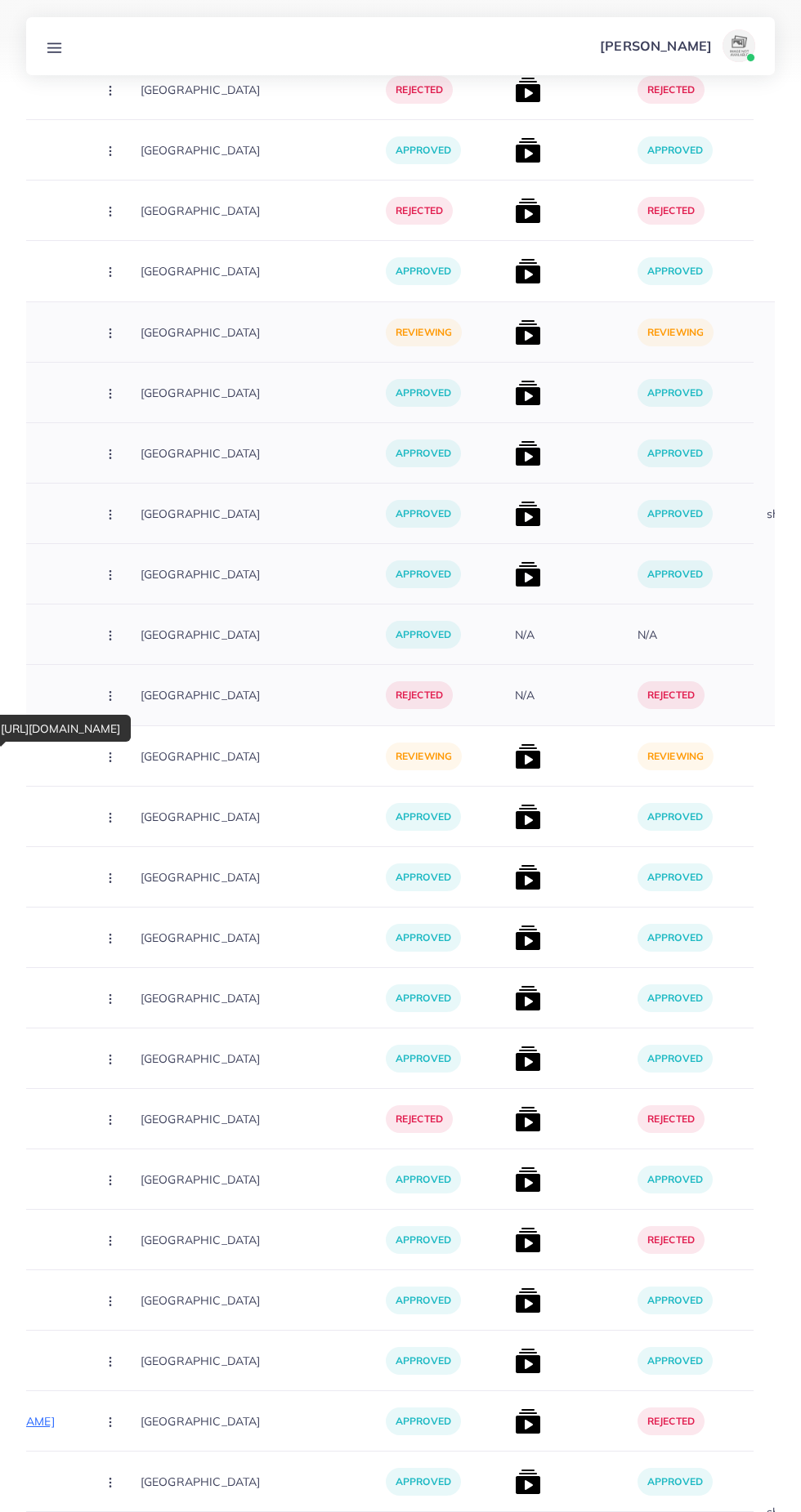
click at [508, 718] on div "N/A" at bounding box center [569, 694] width 122 height 60
click at [514, 756] on img at bounding box center [527, 756] width 27 height 27
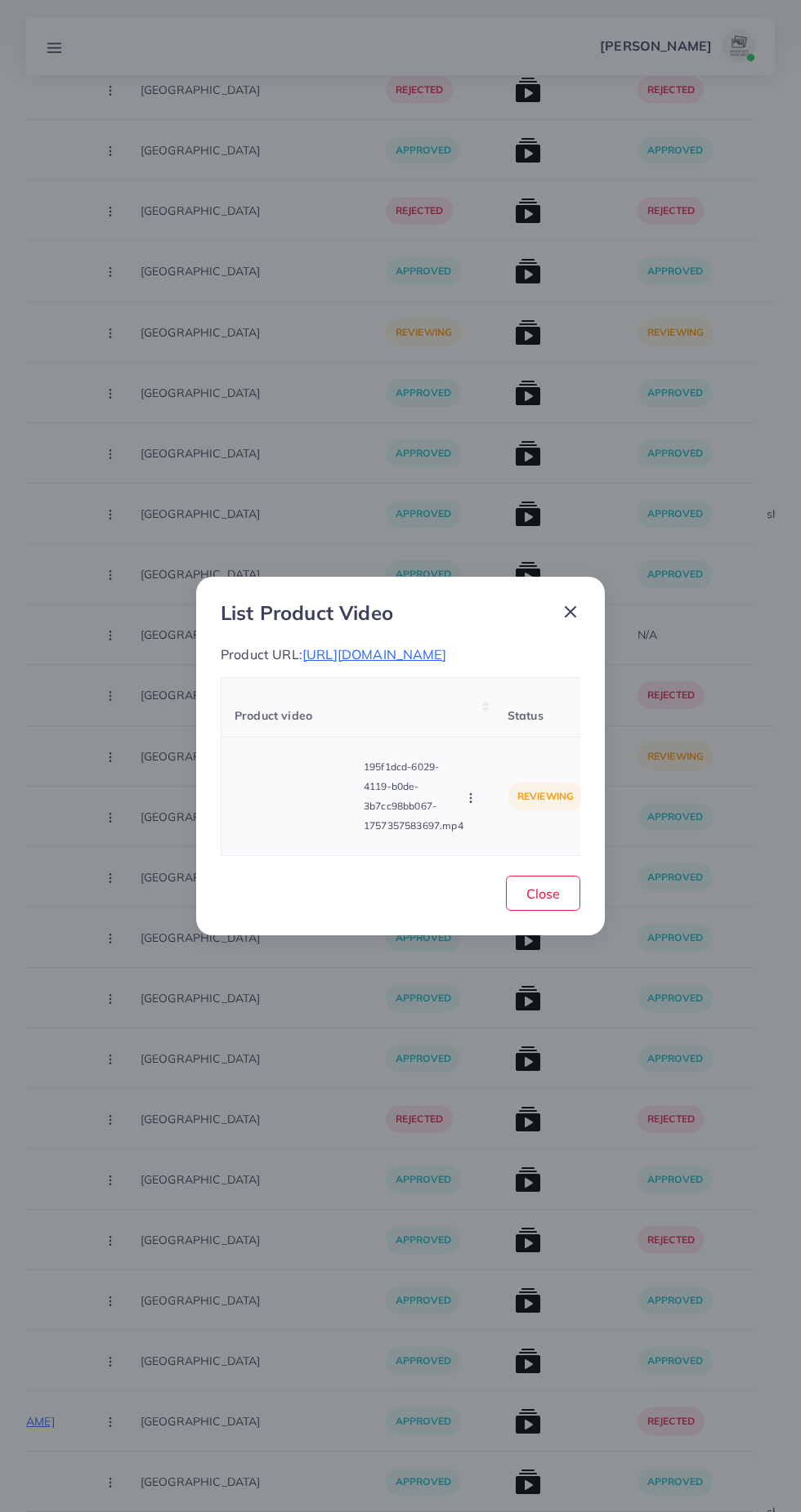
click at [276, 826] on video at bounding box center [296, 796] width 122 height 74
click at [288, 806] on icon at bounding box center [296, 796] width 27 height 27
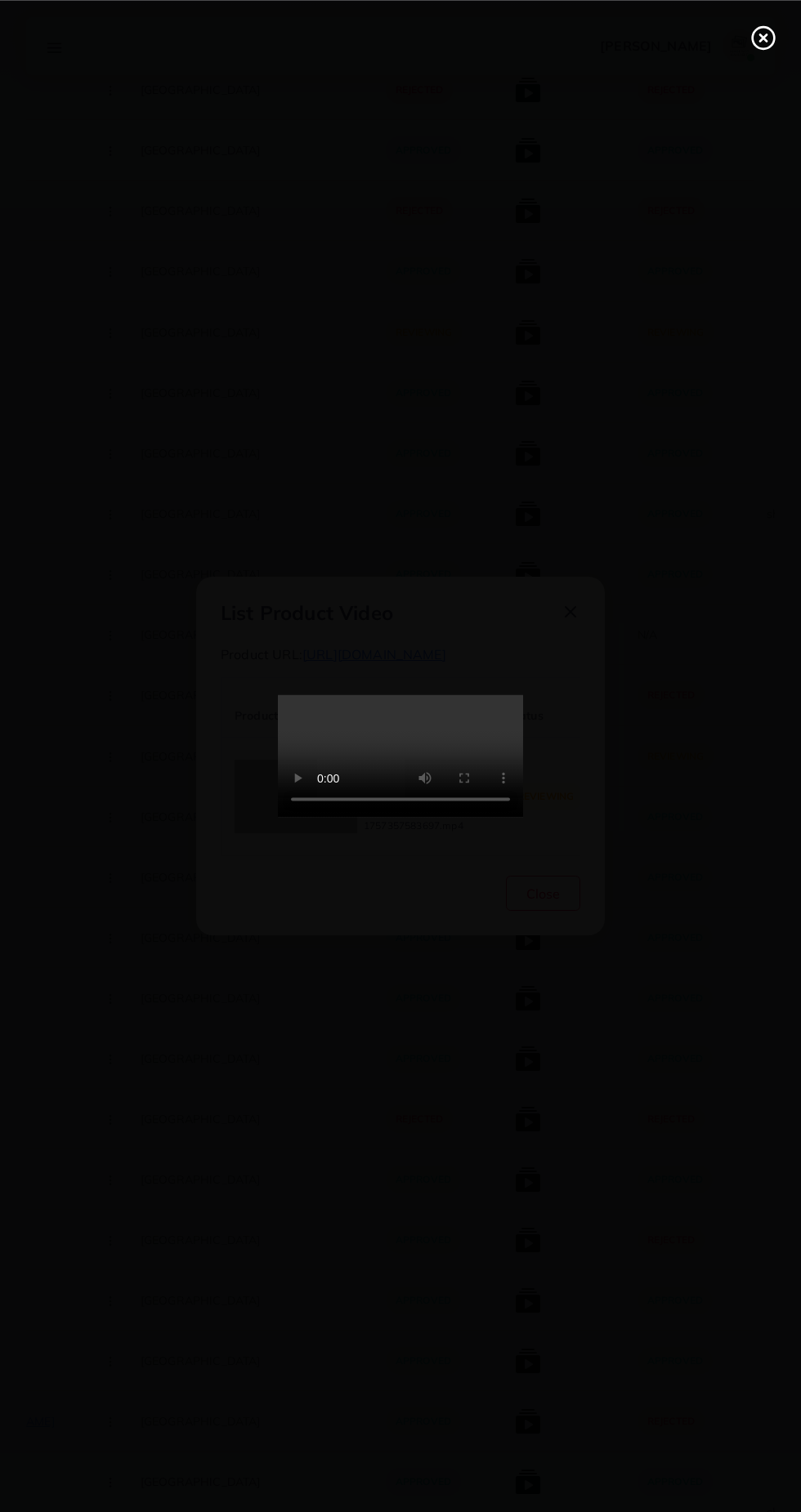
click at [760, 32] on icon at bounding box center [763, 37] width 27 height 27
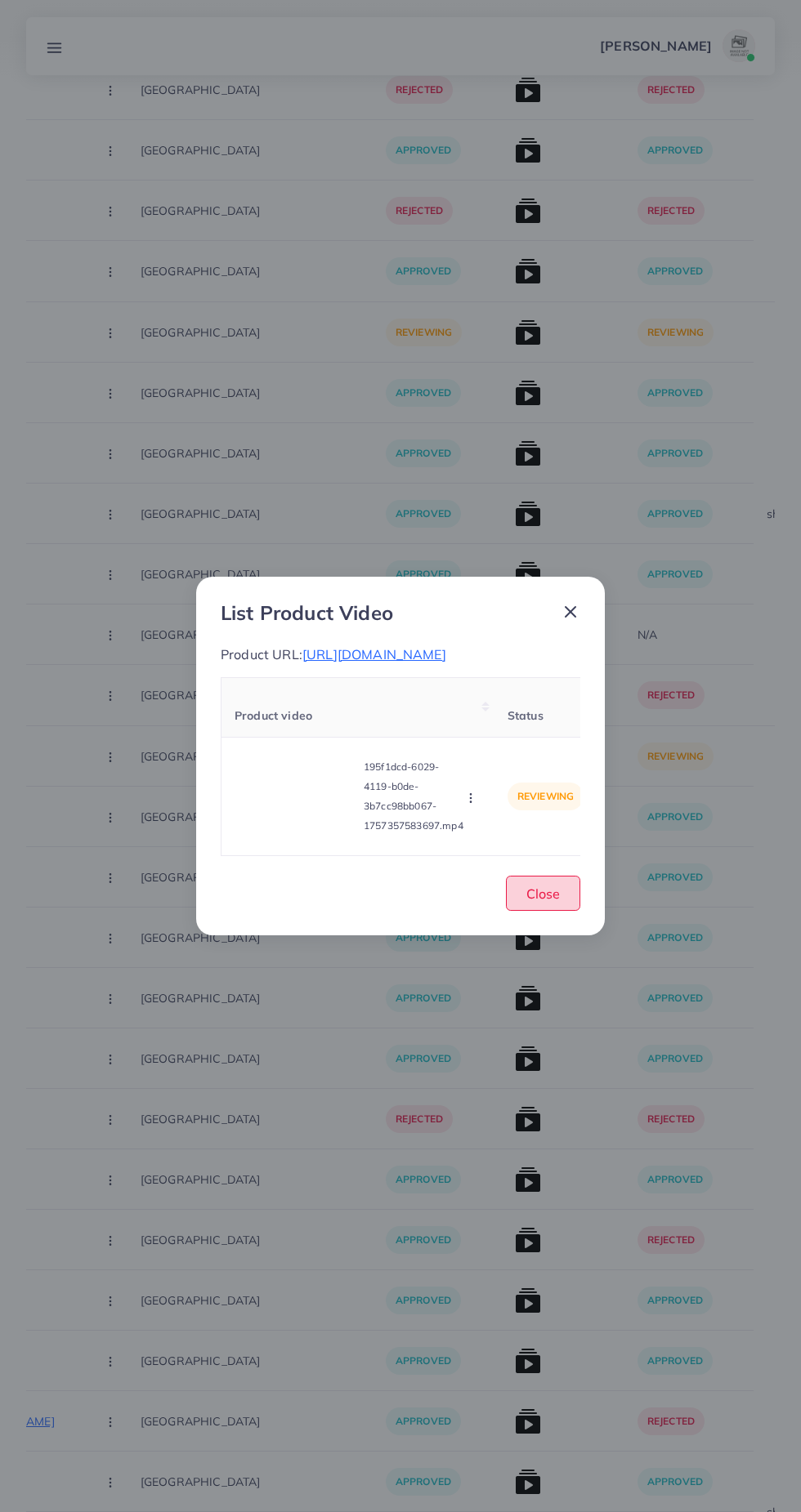
click at [549, 901] on span "Close" at bounding box center [543, 893] width 33 height 17
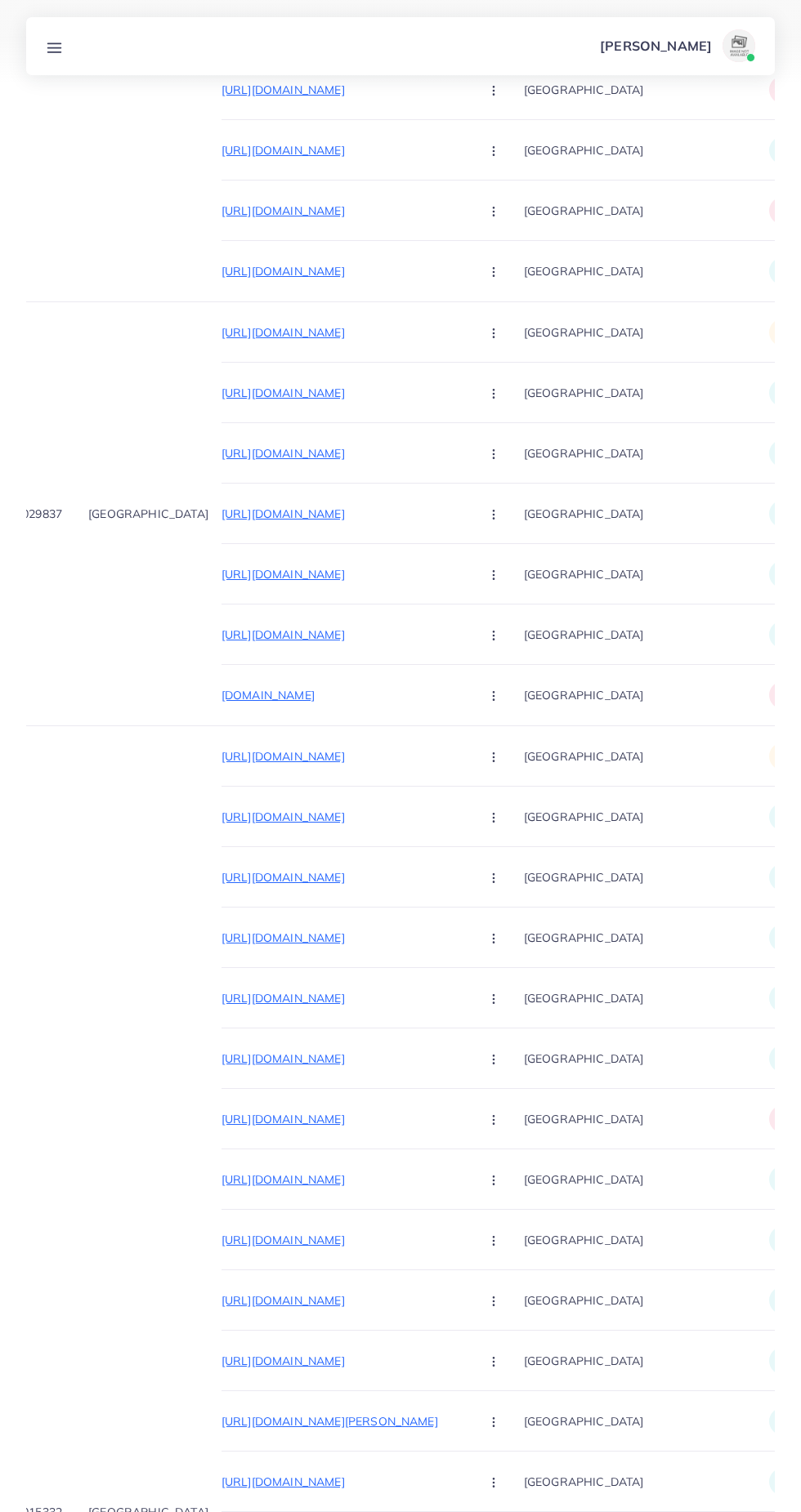
scroll to position [0, 24]
click at [488, 751] on icon "button" at bounding box center [494, 756] width 13 height 13
click at [467, 784] on ul "Approve Reject" at bounding box center [532, 824] width 131 height 87
click at [484, 800] on link "Approve" at bounding box center [532, 806] width 129 height 35
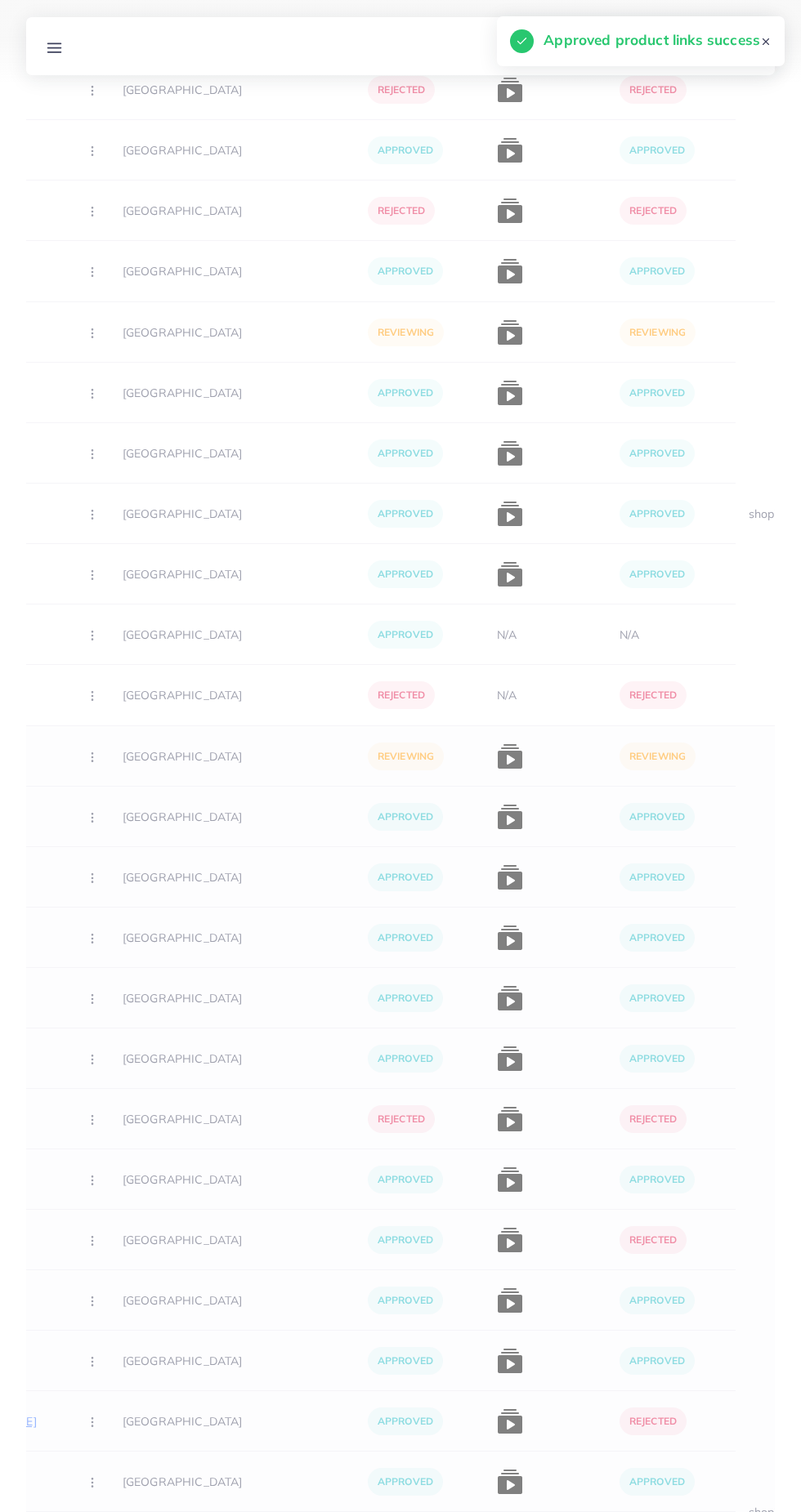
scroll to position [0, 434]
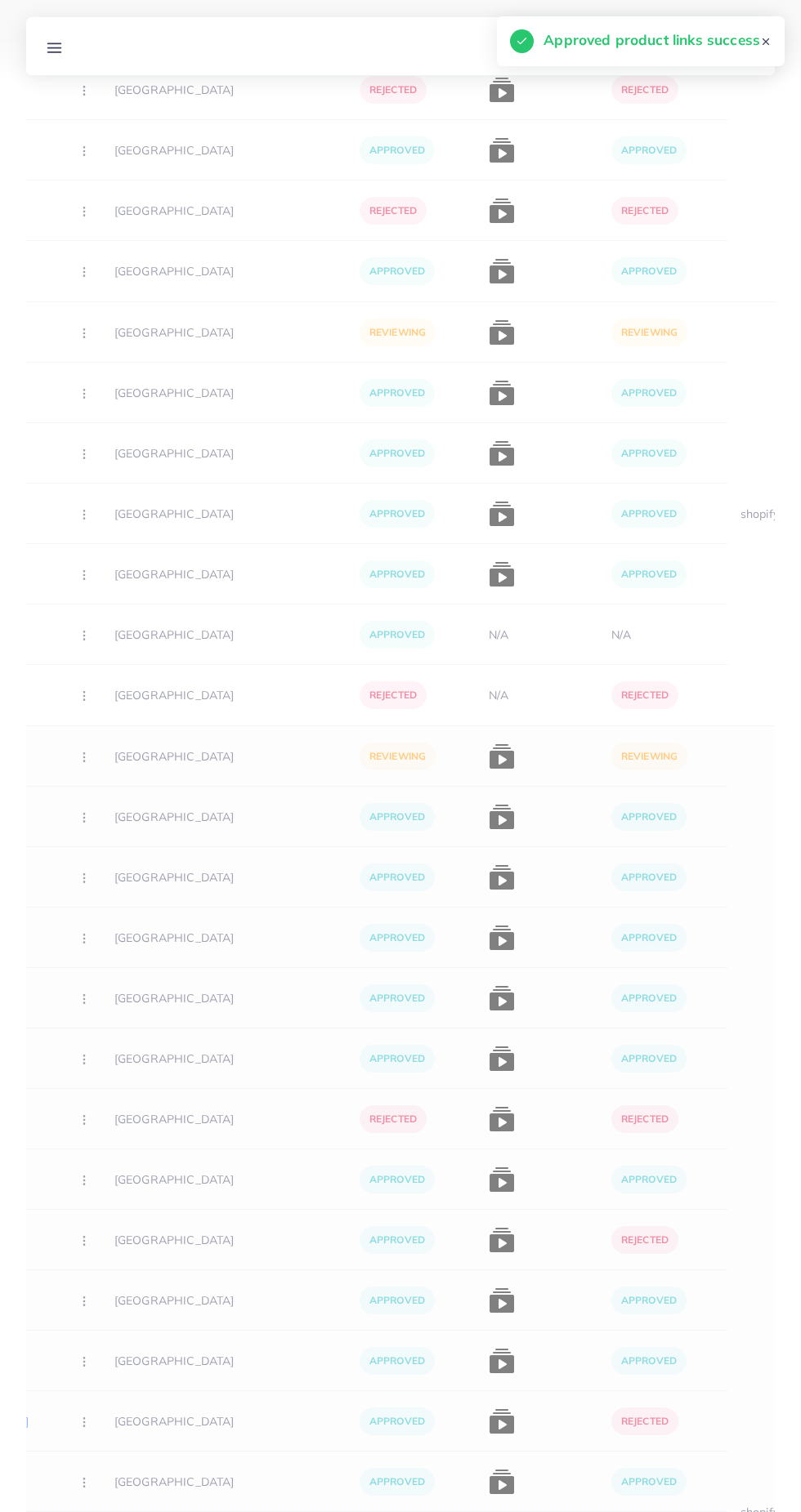
click at [489, 756] on img at bounding box center [501, 756] width 27 height 27
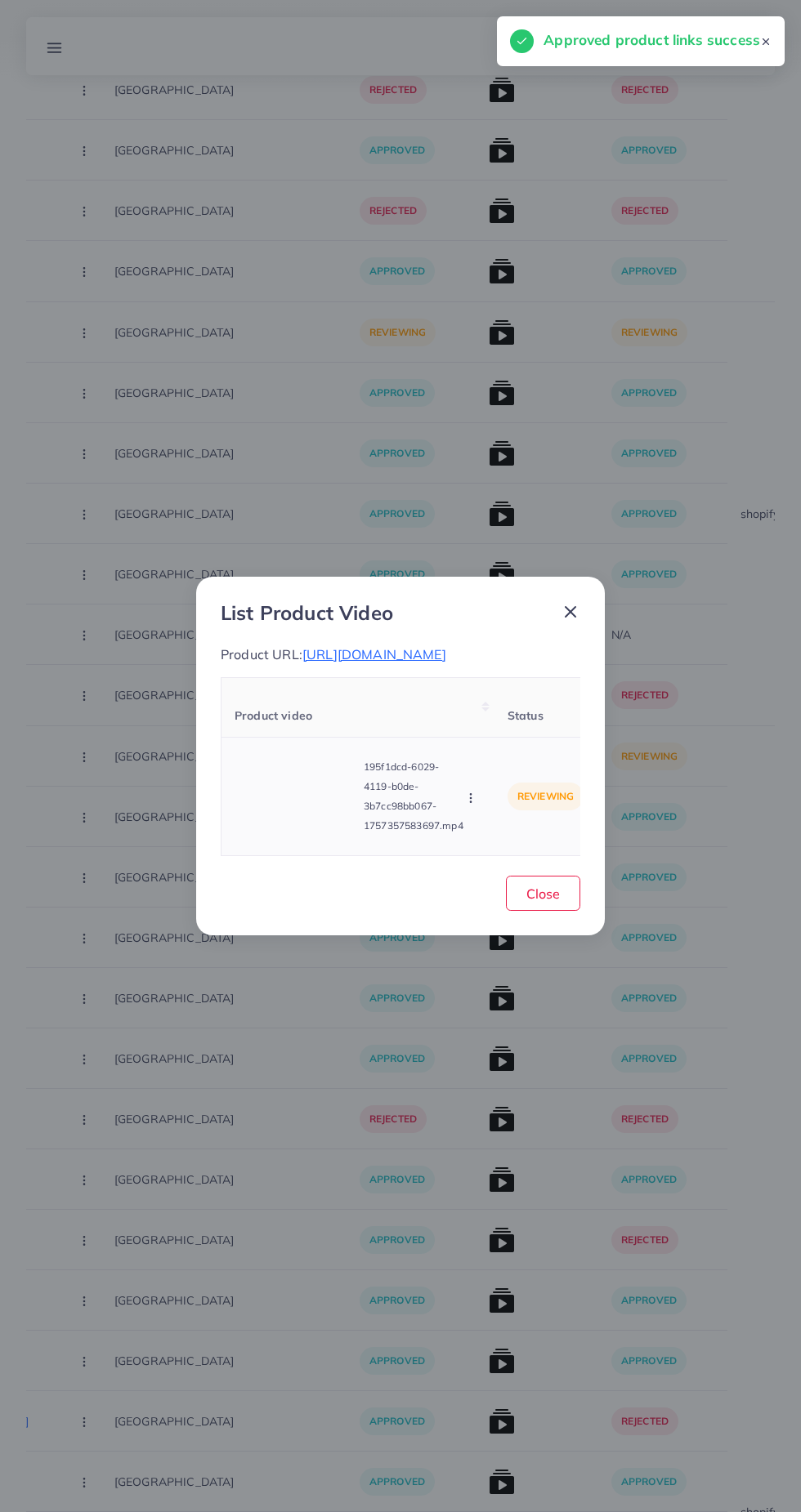
click at [471, 795] on circle "button" at bounding box center [470, 794] width 1 height 1
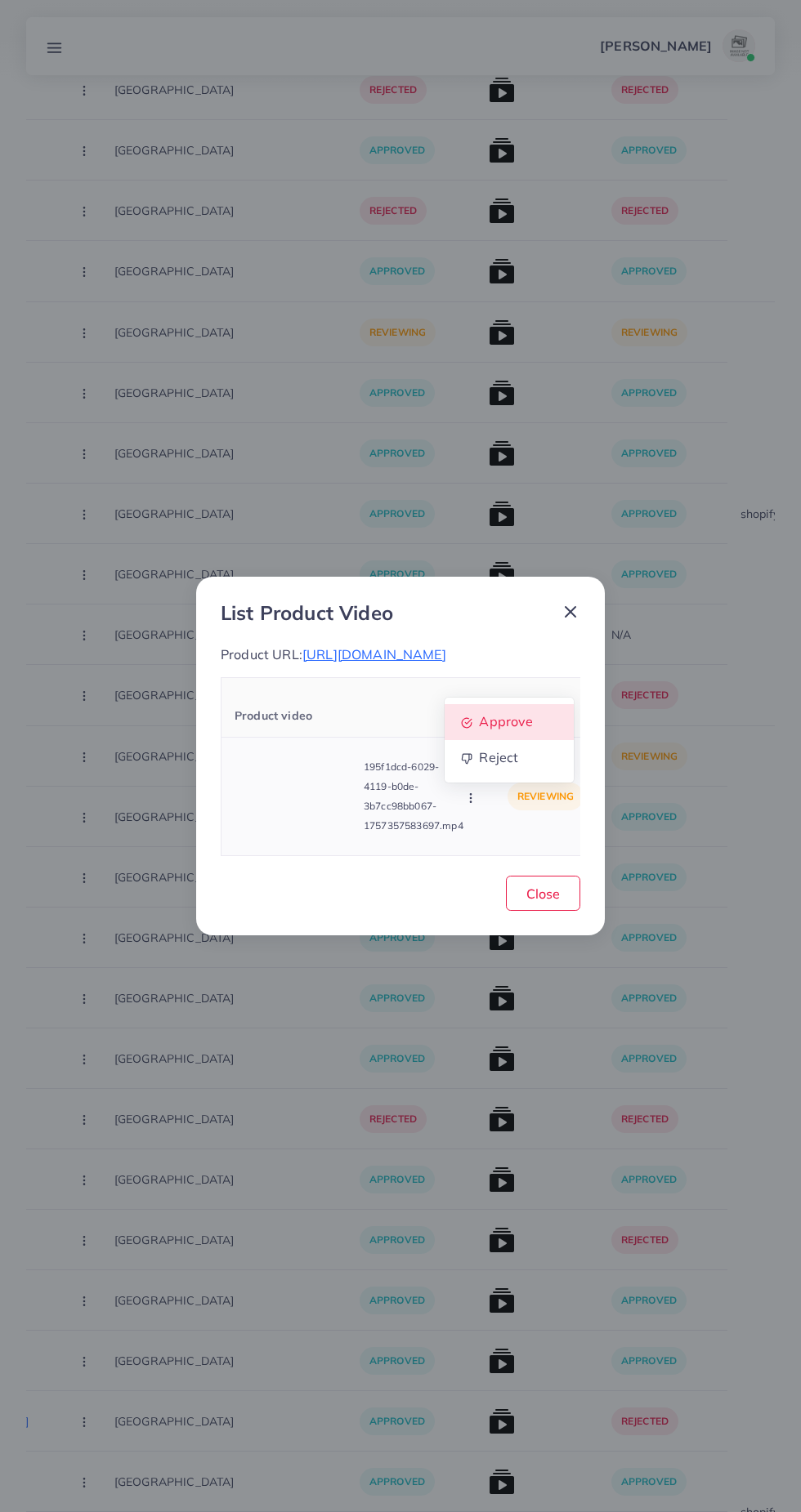
click at [529, 725] on span "Approve" at bounding box center [505, 721] width 54 height 17
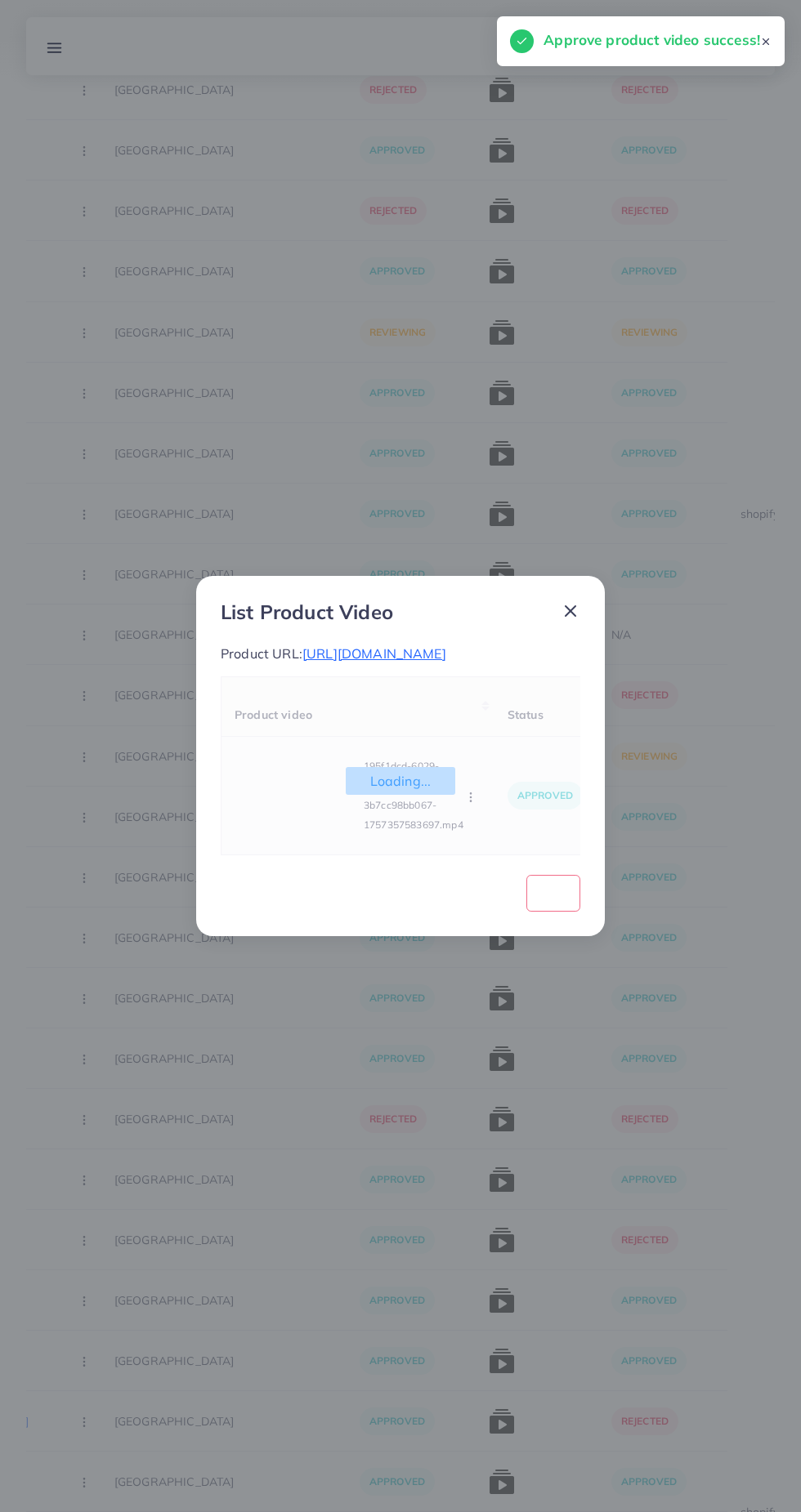
scroll to position [14218, 0]
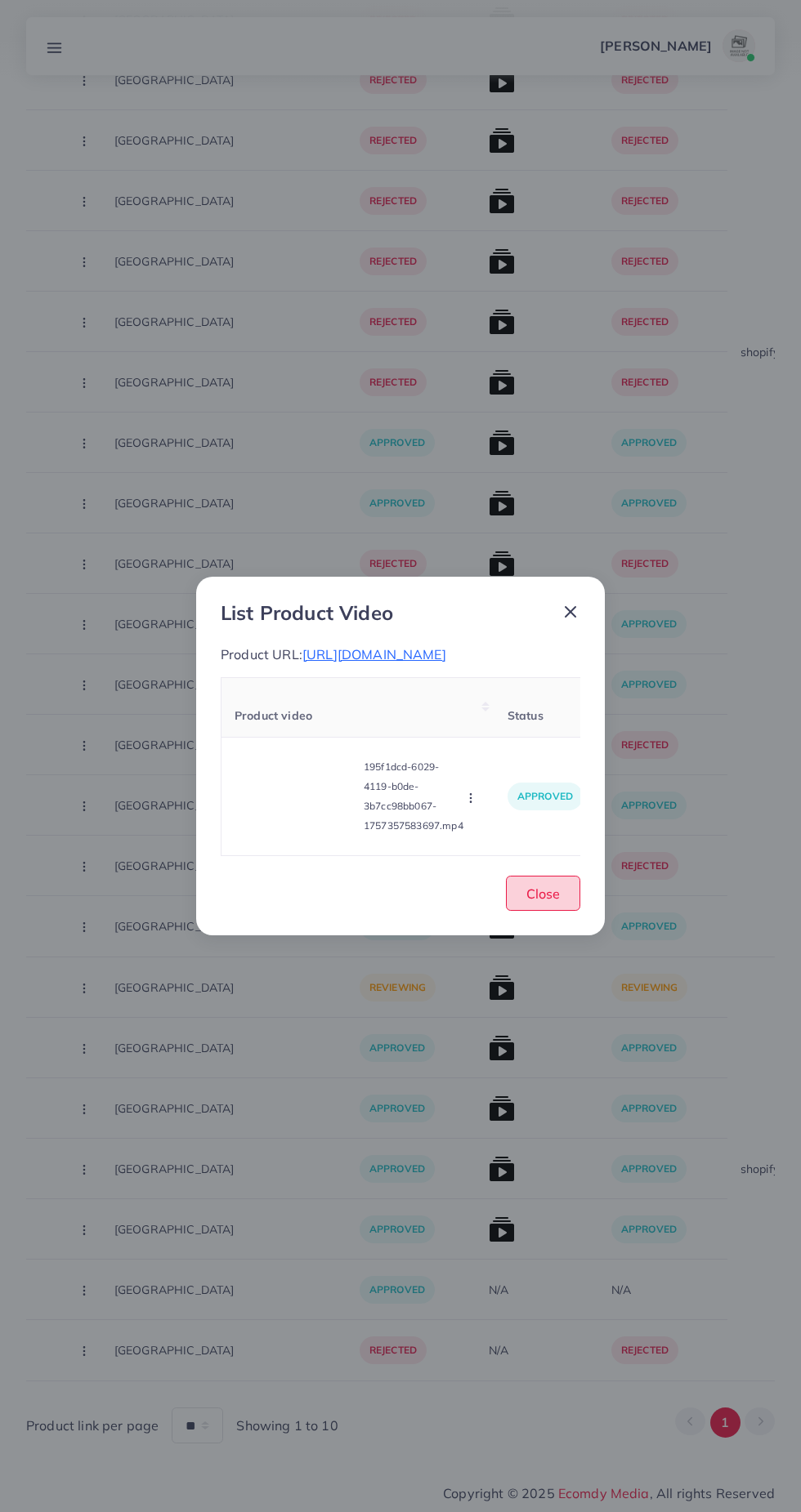
click at [544, 901] on span "Close" at bounding box center [543, 893] width 33 height 17
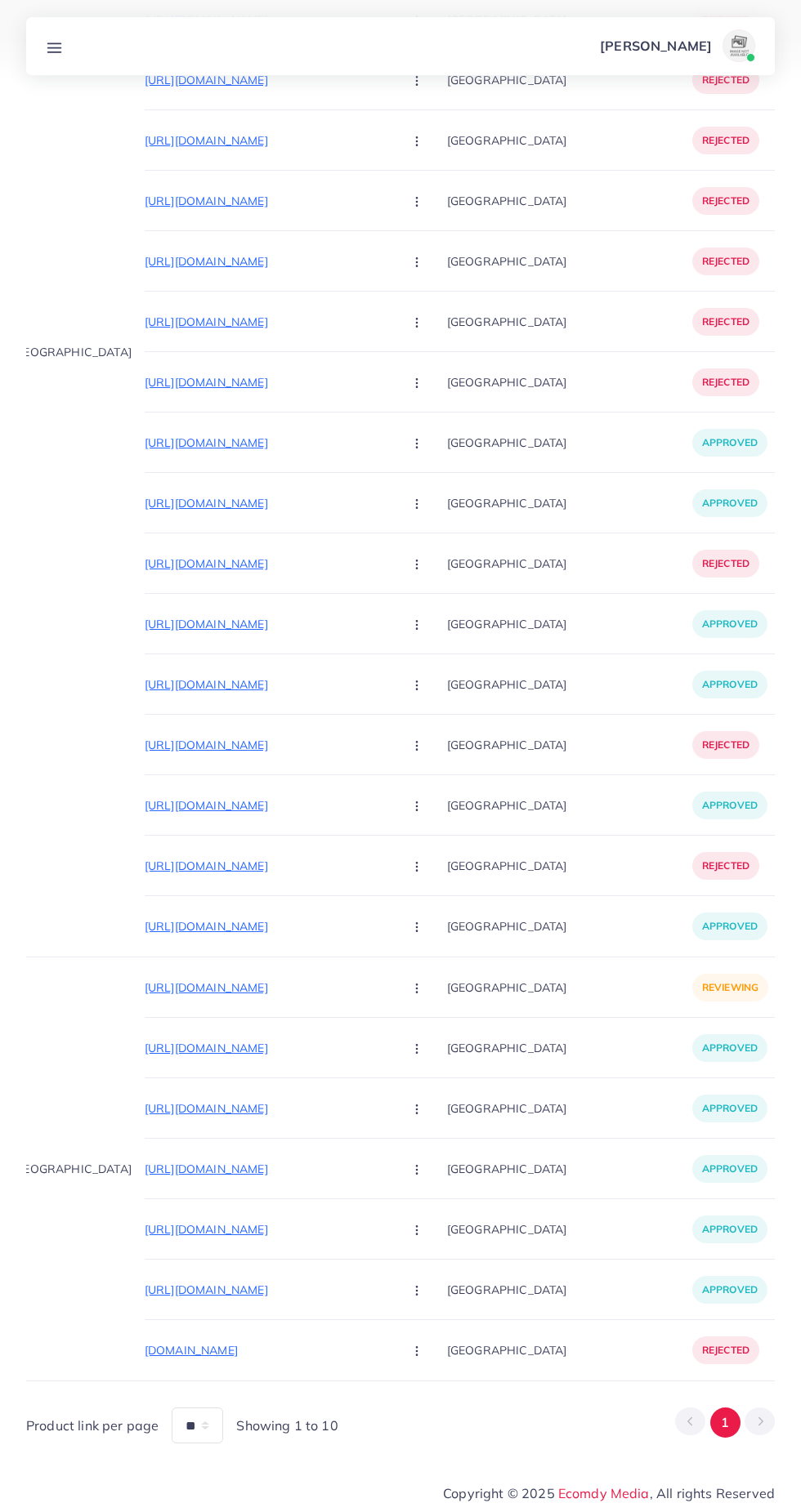
scroll to position [0, 102]
click at [156, 978] on p "[URL][DOMAIN_NAME]" at bounding box center [266, 988] width 245 height 20
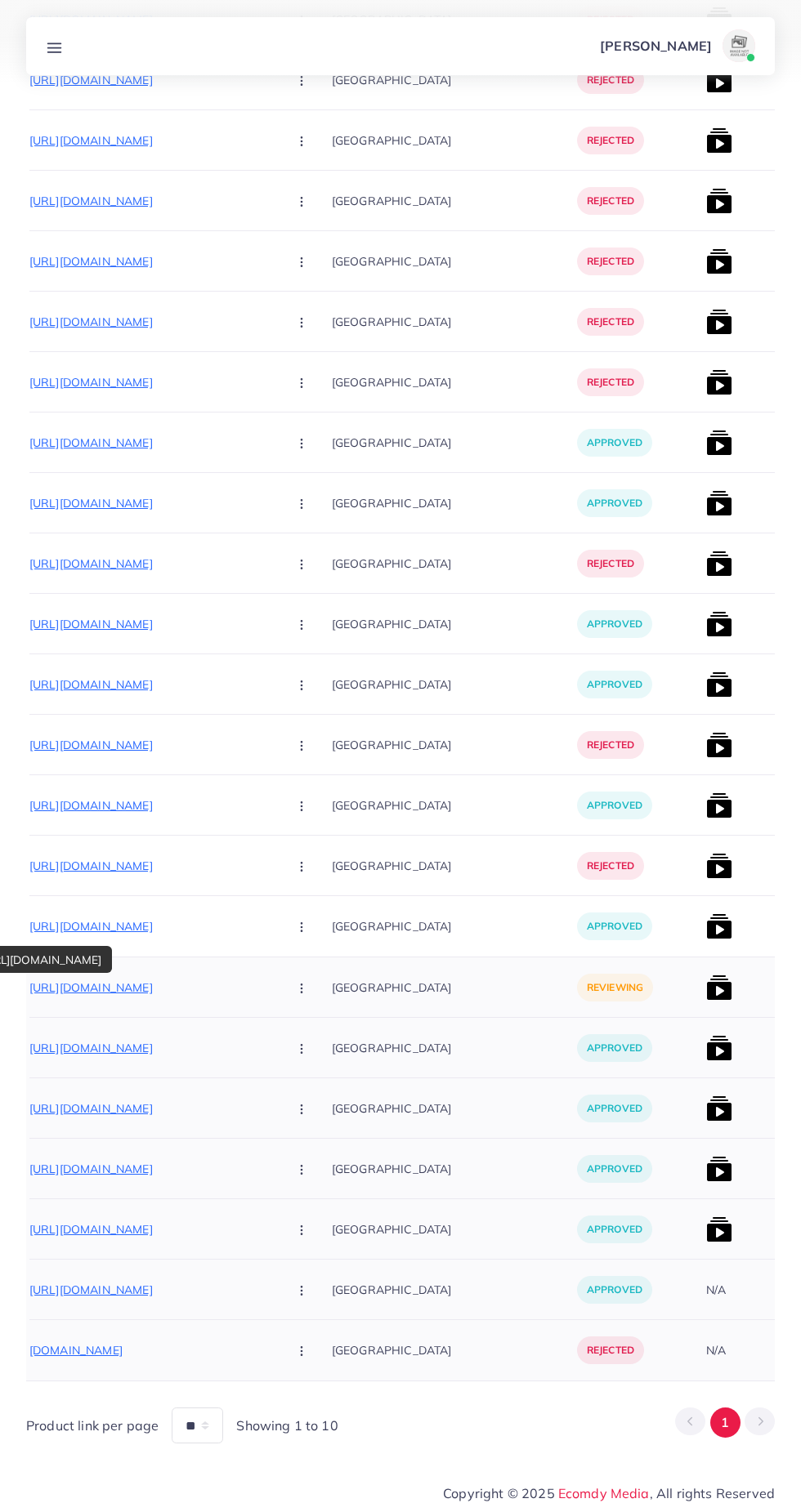
scroll to position [0, 154]
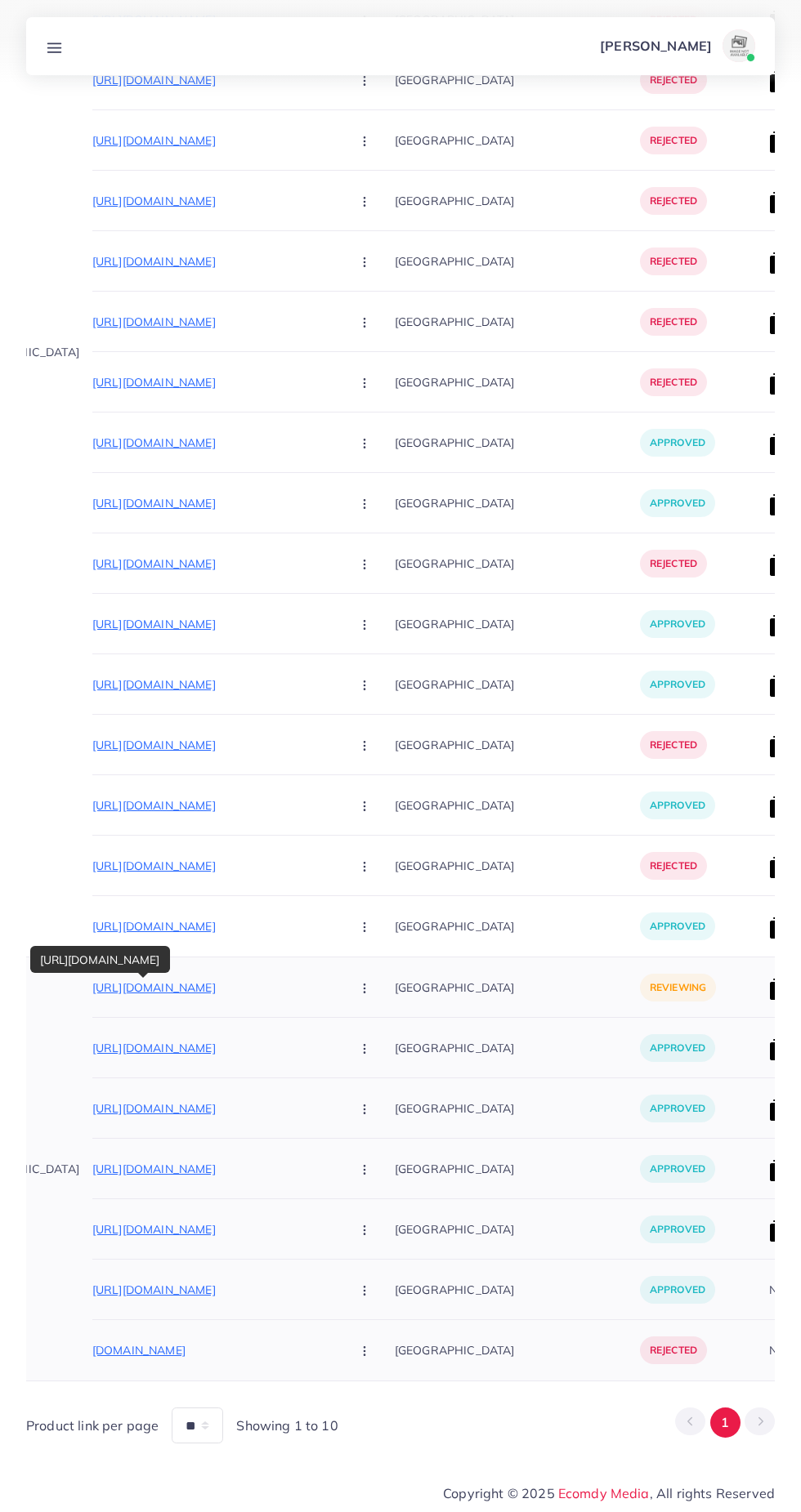
click at [364, 988] on circle "button" at bounding box center [364, 988] width 1 height 1
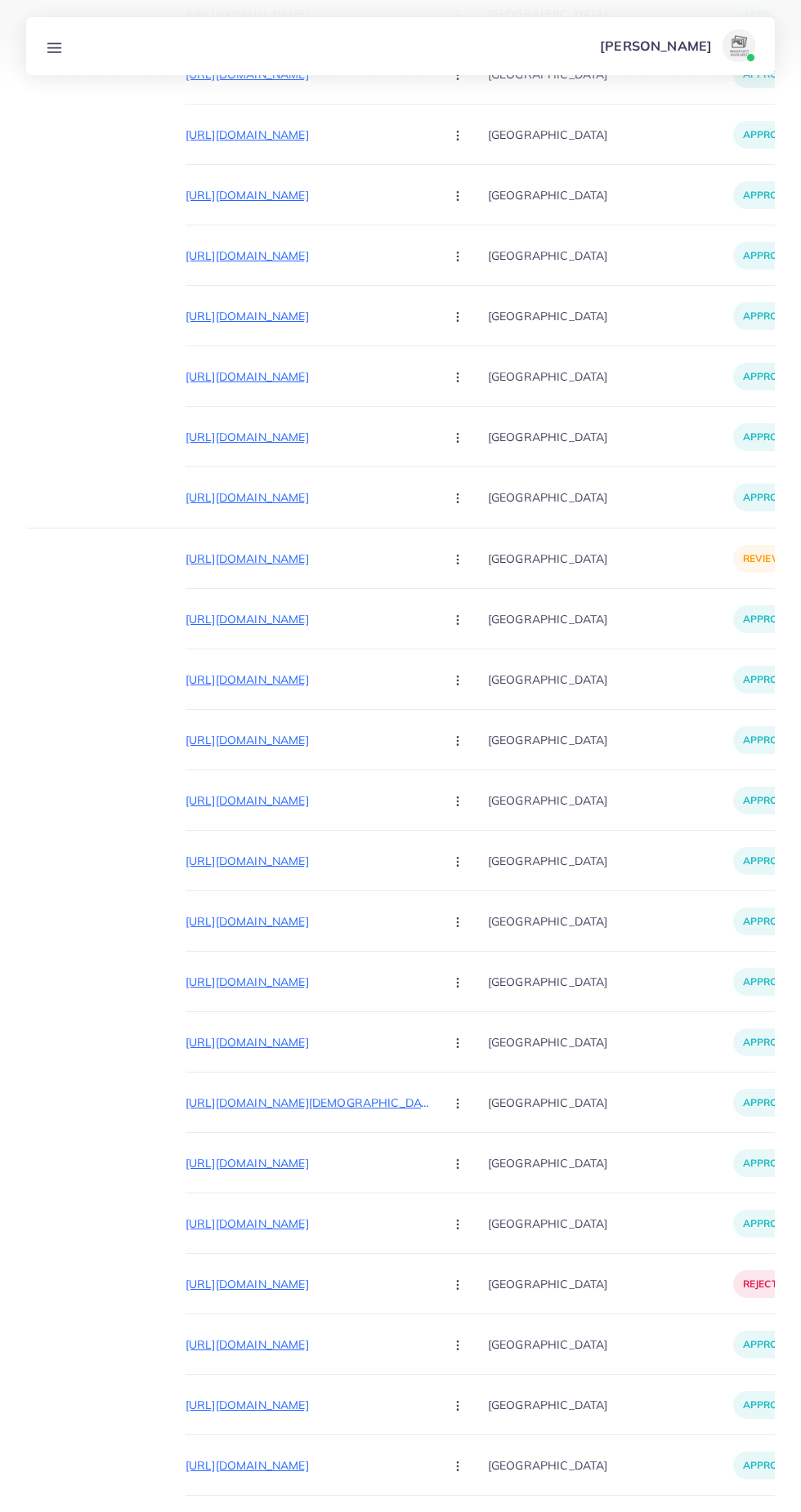
scroll to position [0, 0]
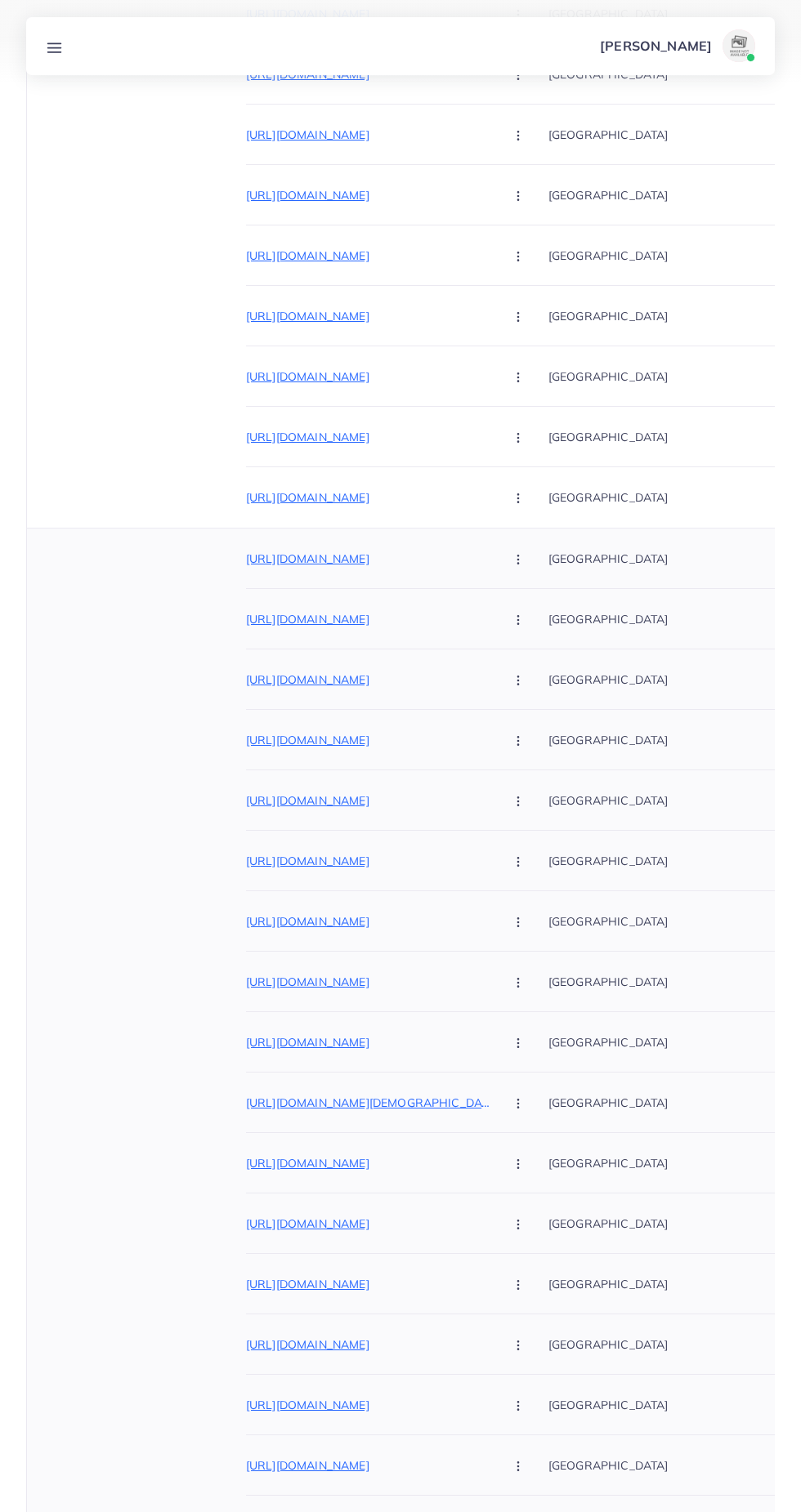
click at [246, 551] on p "https://usama-mart.online/products/buy-1-get-1-free-new-pack-of-2-exclussive-kh…" at bounding box center [368, 559] width 245 height 20
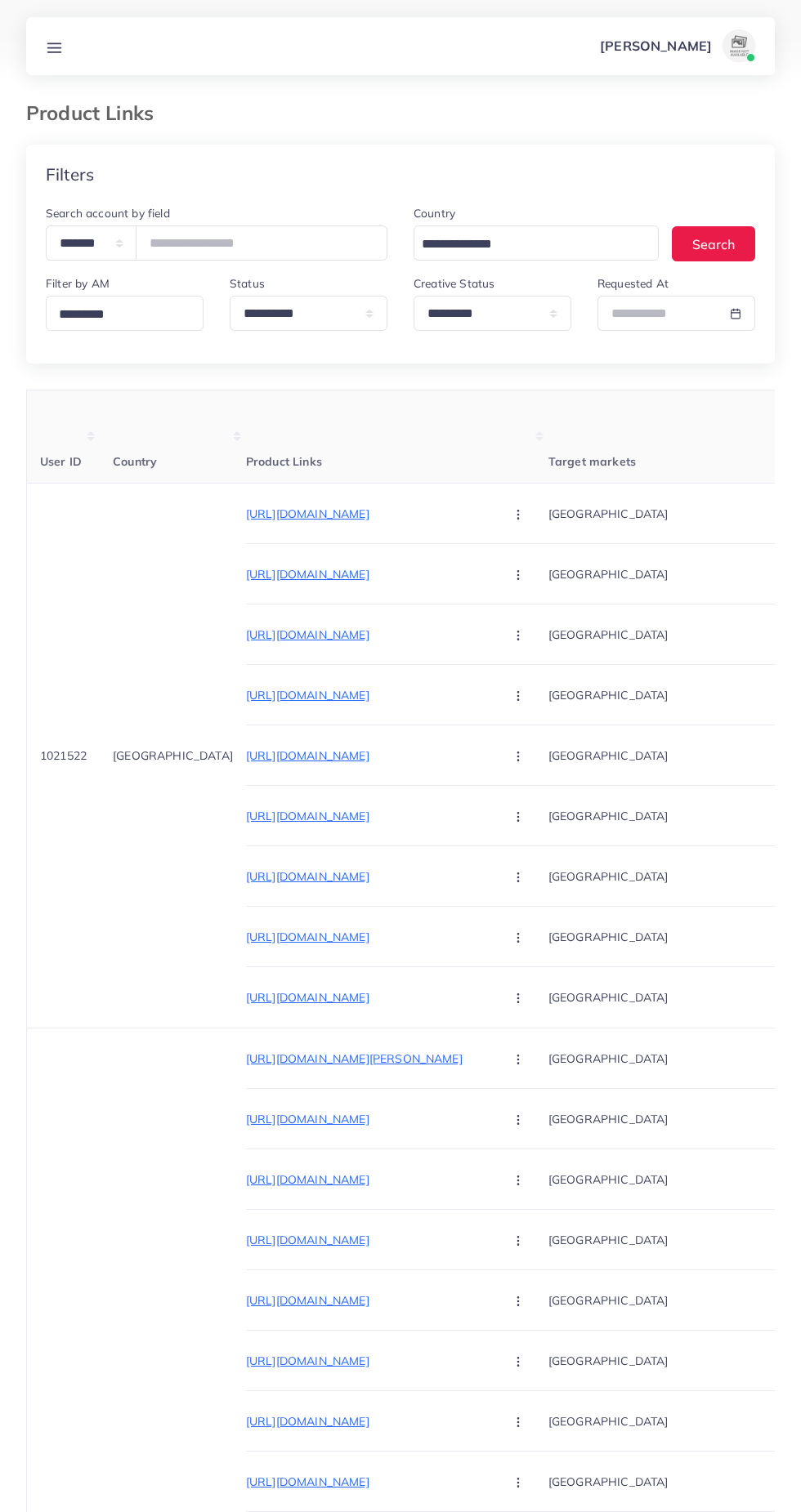
select select "*********"
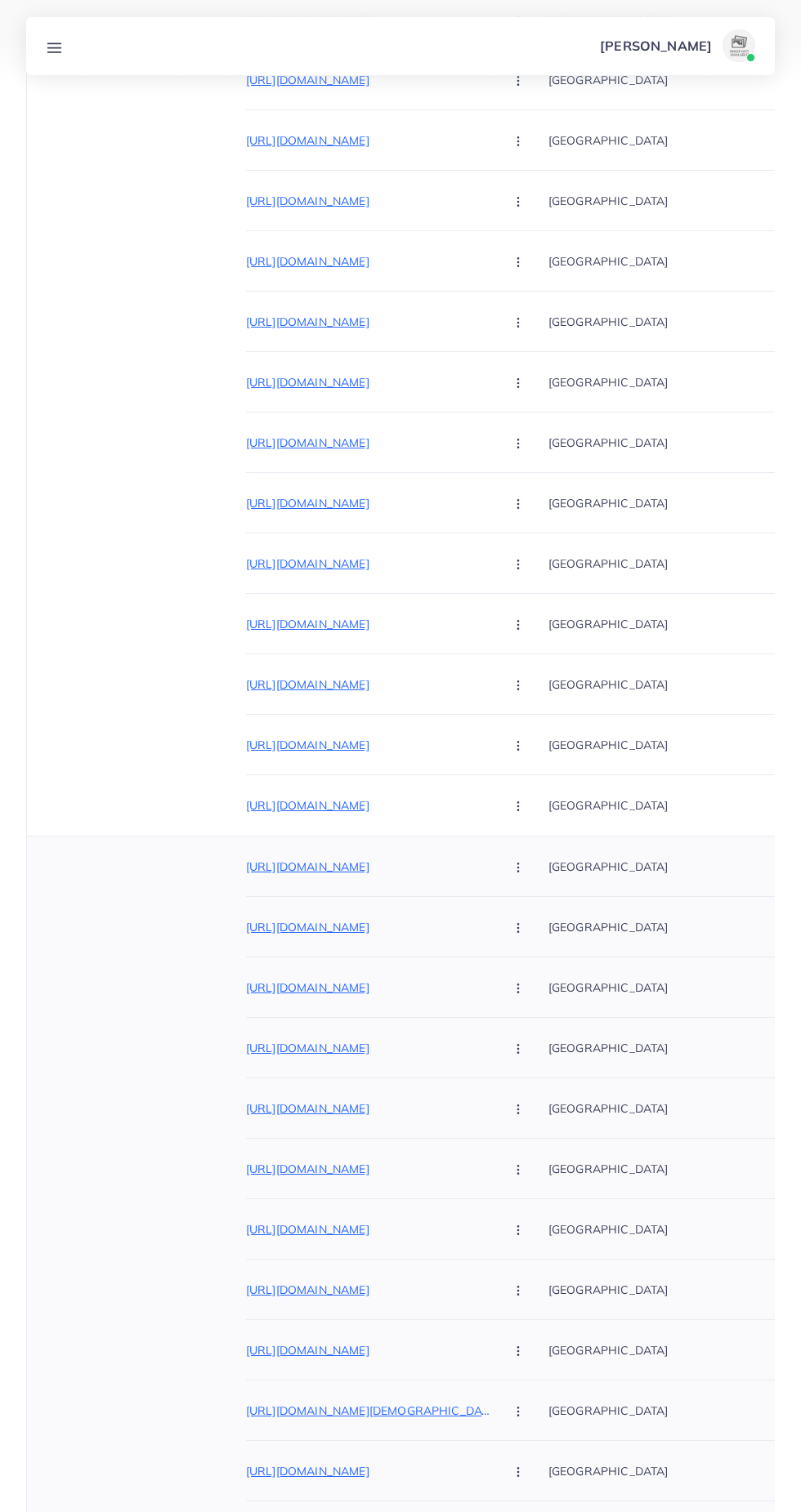
click at [396, 872] on p "[URL][DOMAIN_NAME]" at bounding box center [368, 867] width 245 height 20
click at [511, 871] on icon "button" at bounding box center [517, 867] width 13 height 13
click at [526, 953] on span "Reject" at bounding box center [546, 953] width 39 height 17
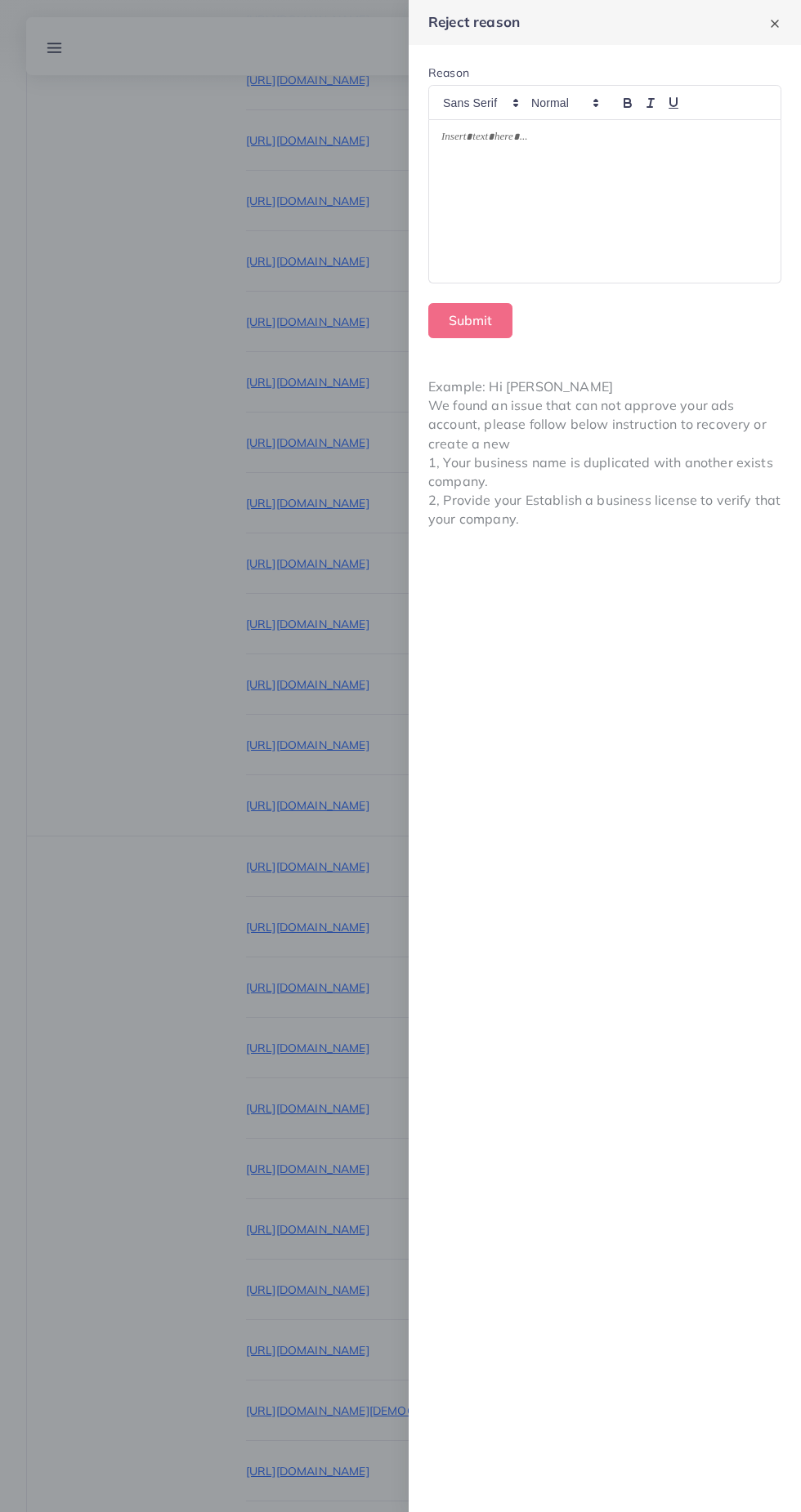
scroll to position [2332, 0]
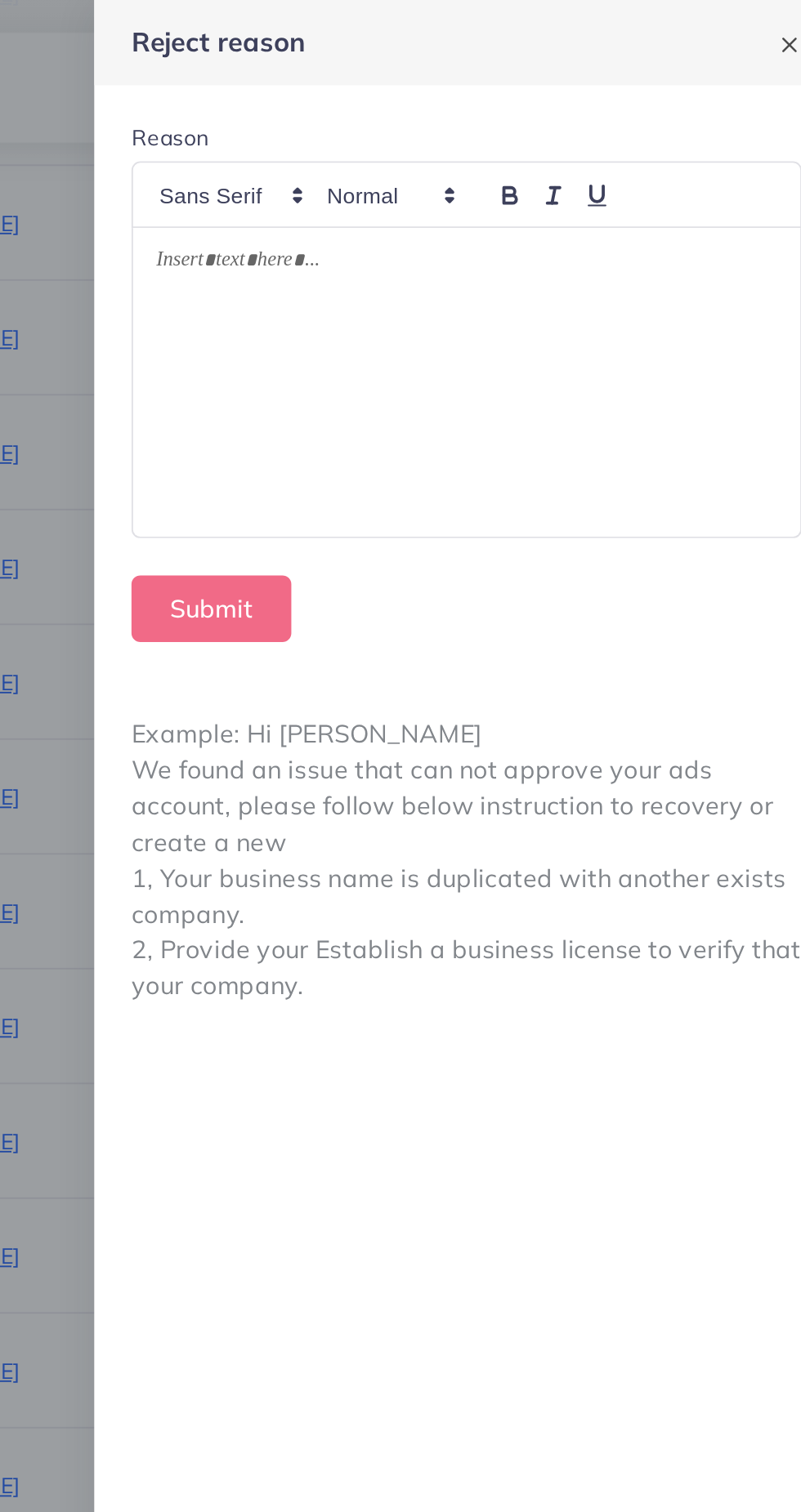
click at [399, 40] on div at bounding box center [400, 756] width 801 height 1512
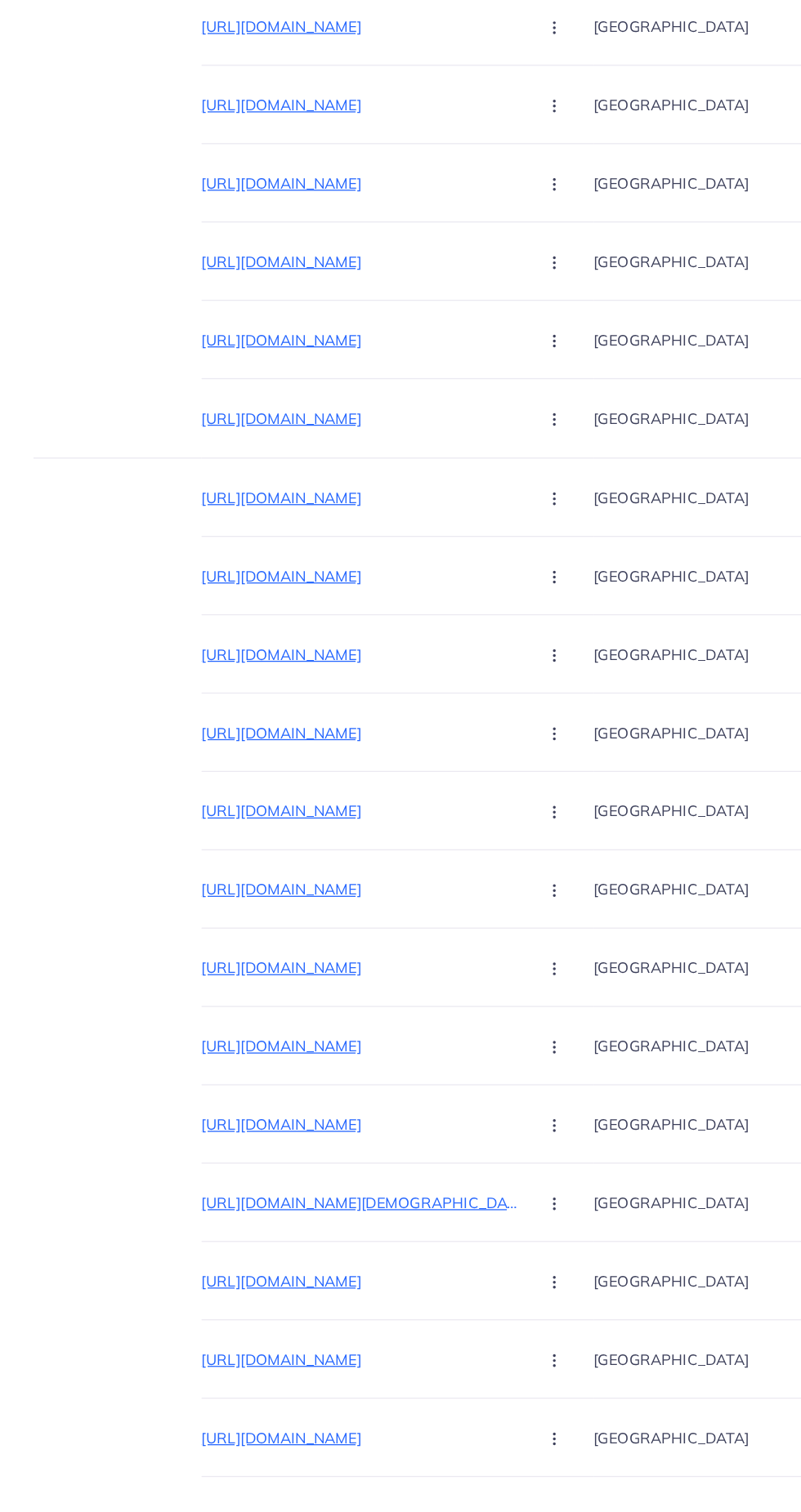
scroll to position [0, 100]
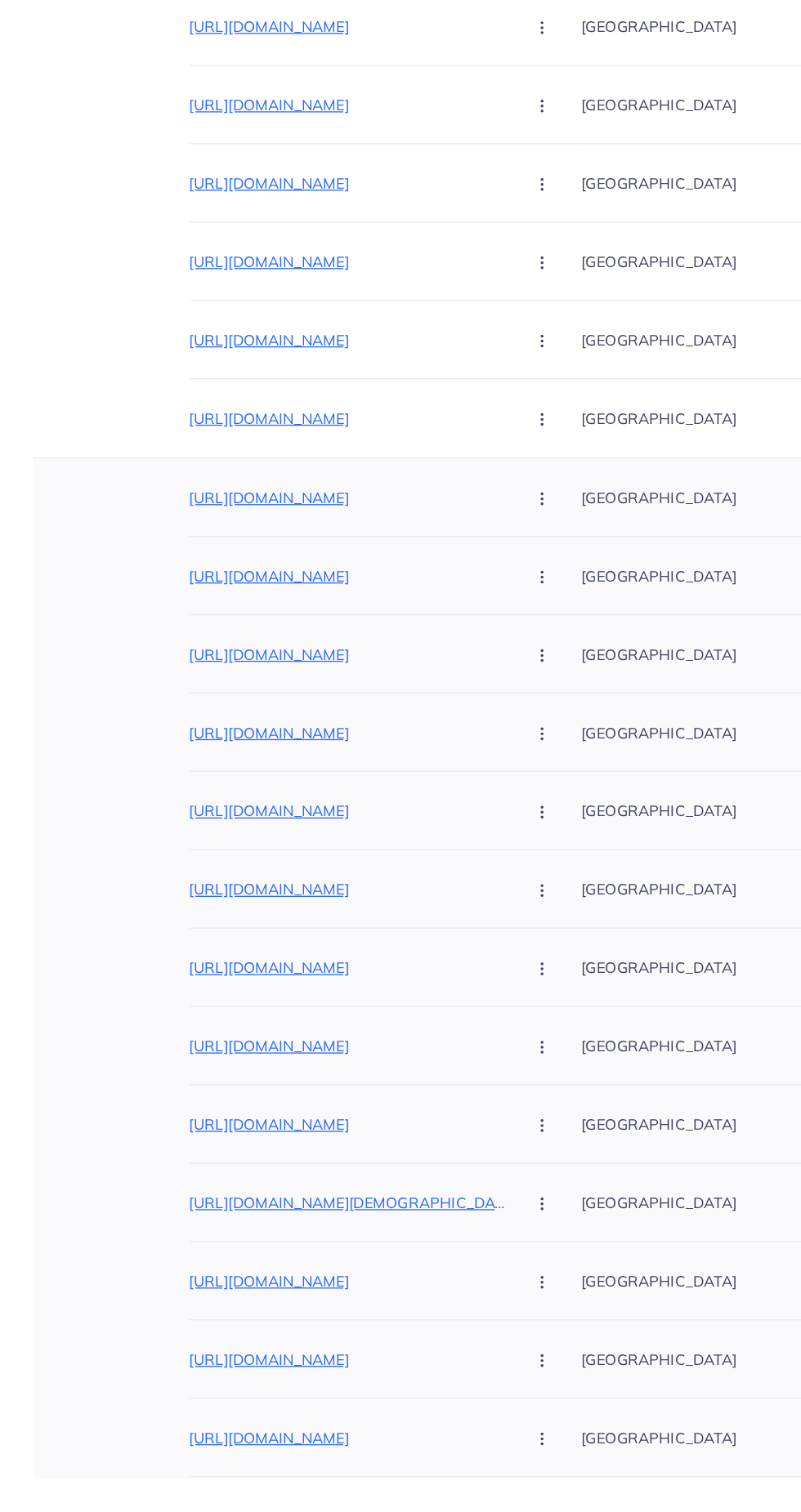
click at [412, 754] on icon "button" at bounding box center [418, 756] width 13 height 13
click at [427, 841] on span "Reject" at bounding box center [446, 841] width 39 height 17
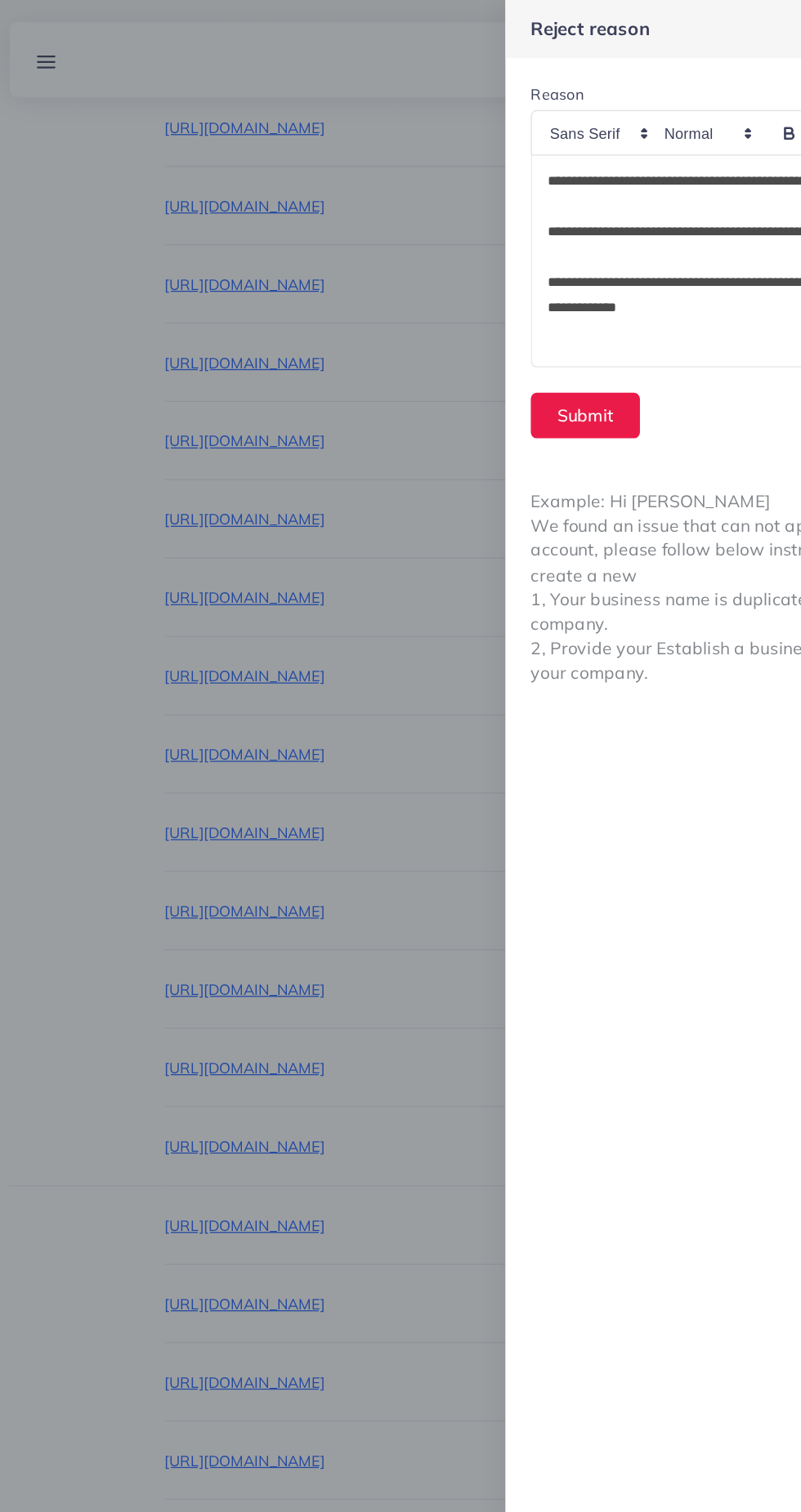
scroll to position [2154, 0]
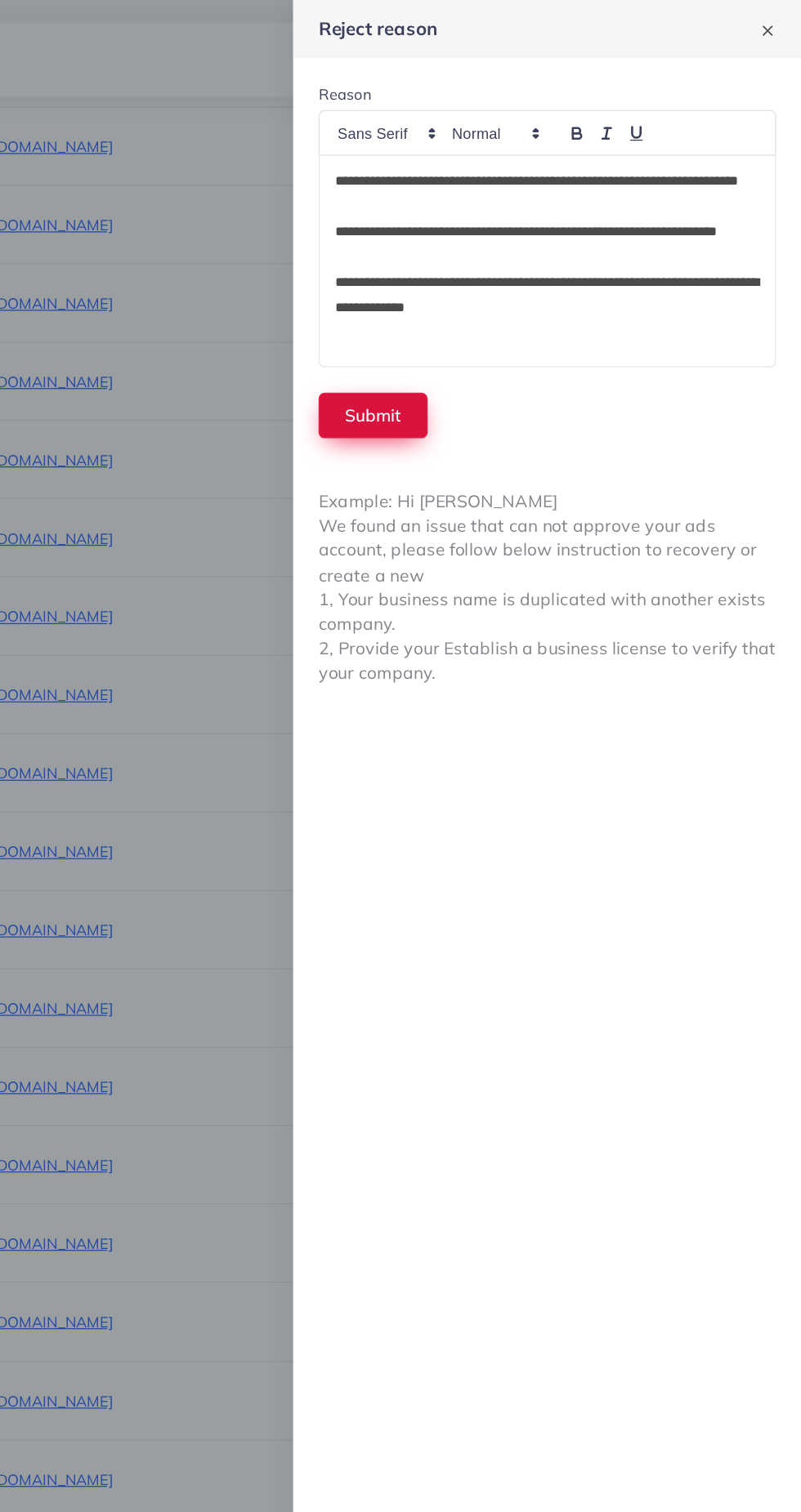
click at [476, 325] on button "Submit" at bounding box center [470, 321] width 84 height 35
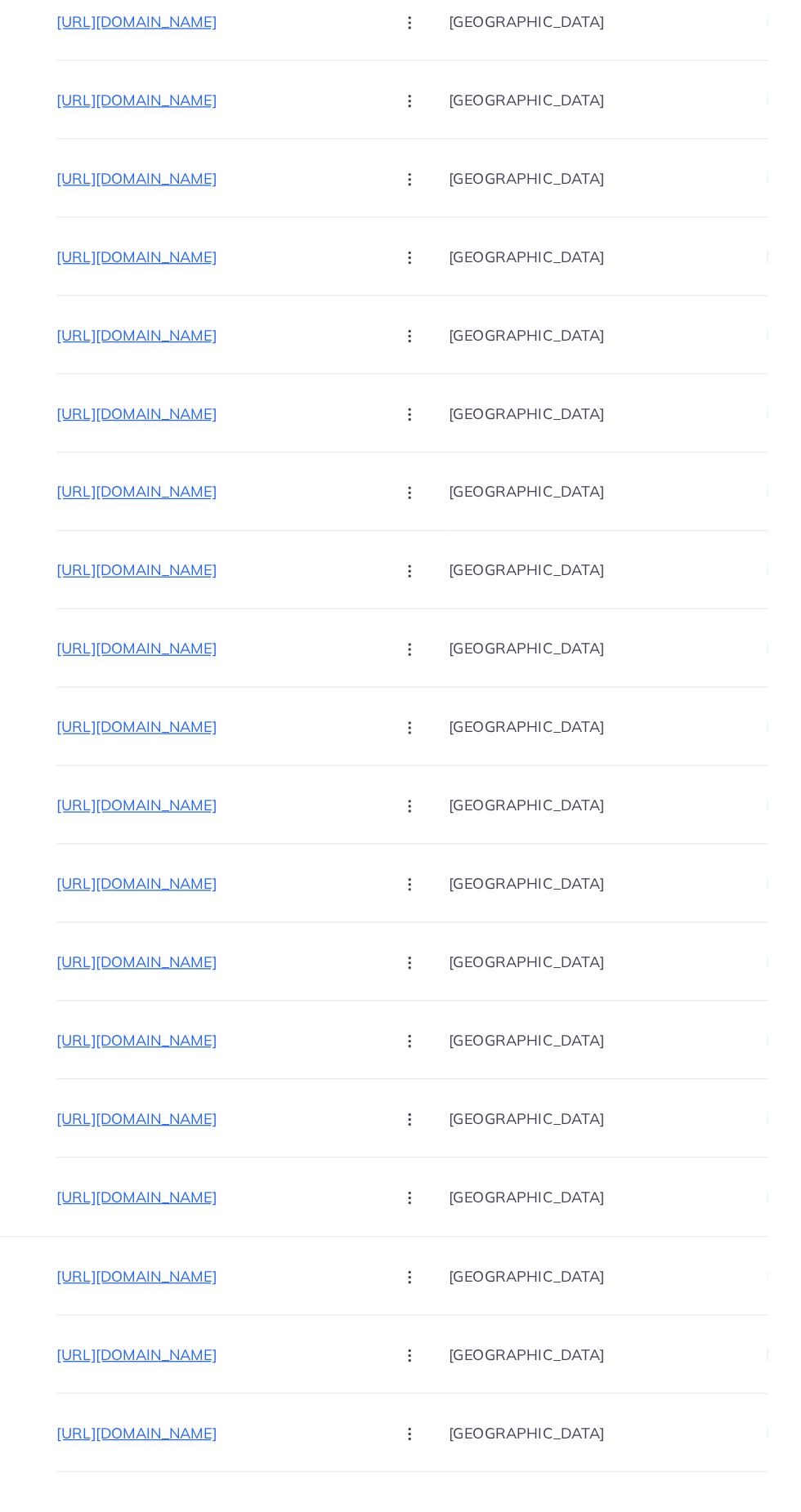
scroll to position [0, 0]
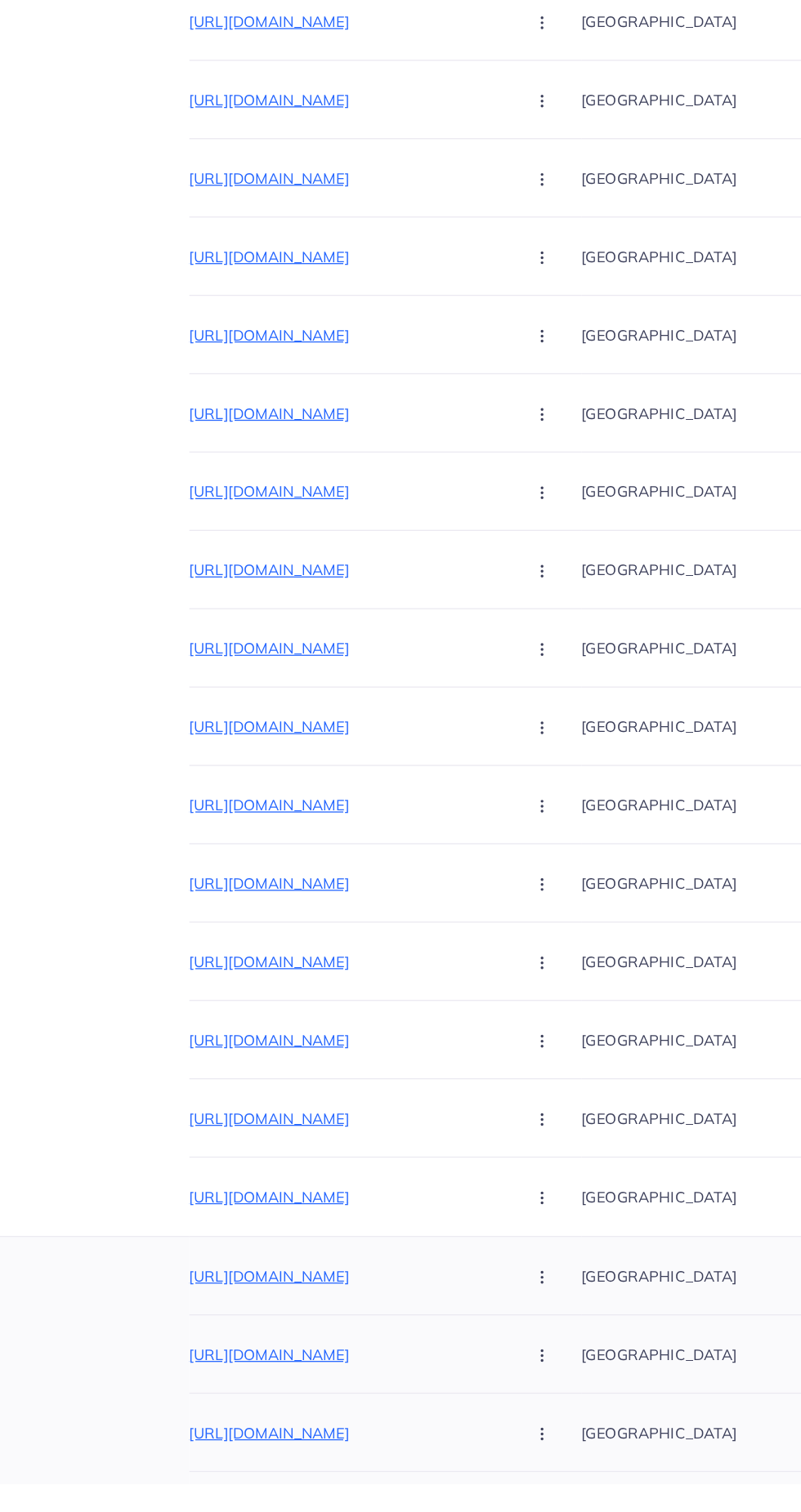
click at [270, 1349] on p "https://www.wellzonepk.com/products/men-luxury-watch-for-men" at bounding box center [368, 1351] width 245 height 20
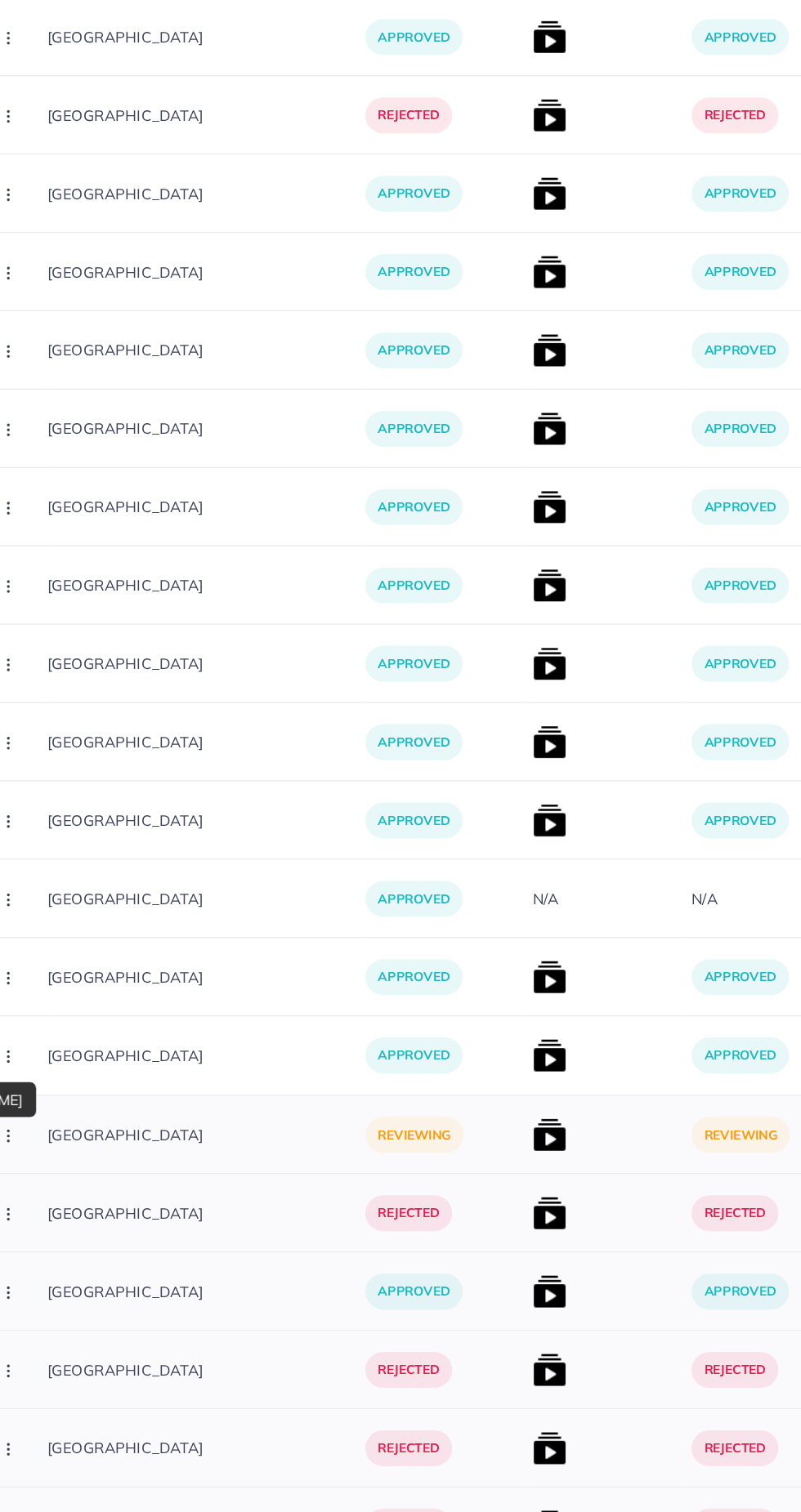
scroll to position [0, 419]
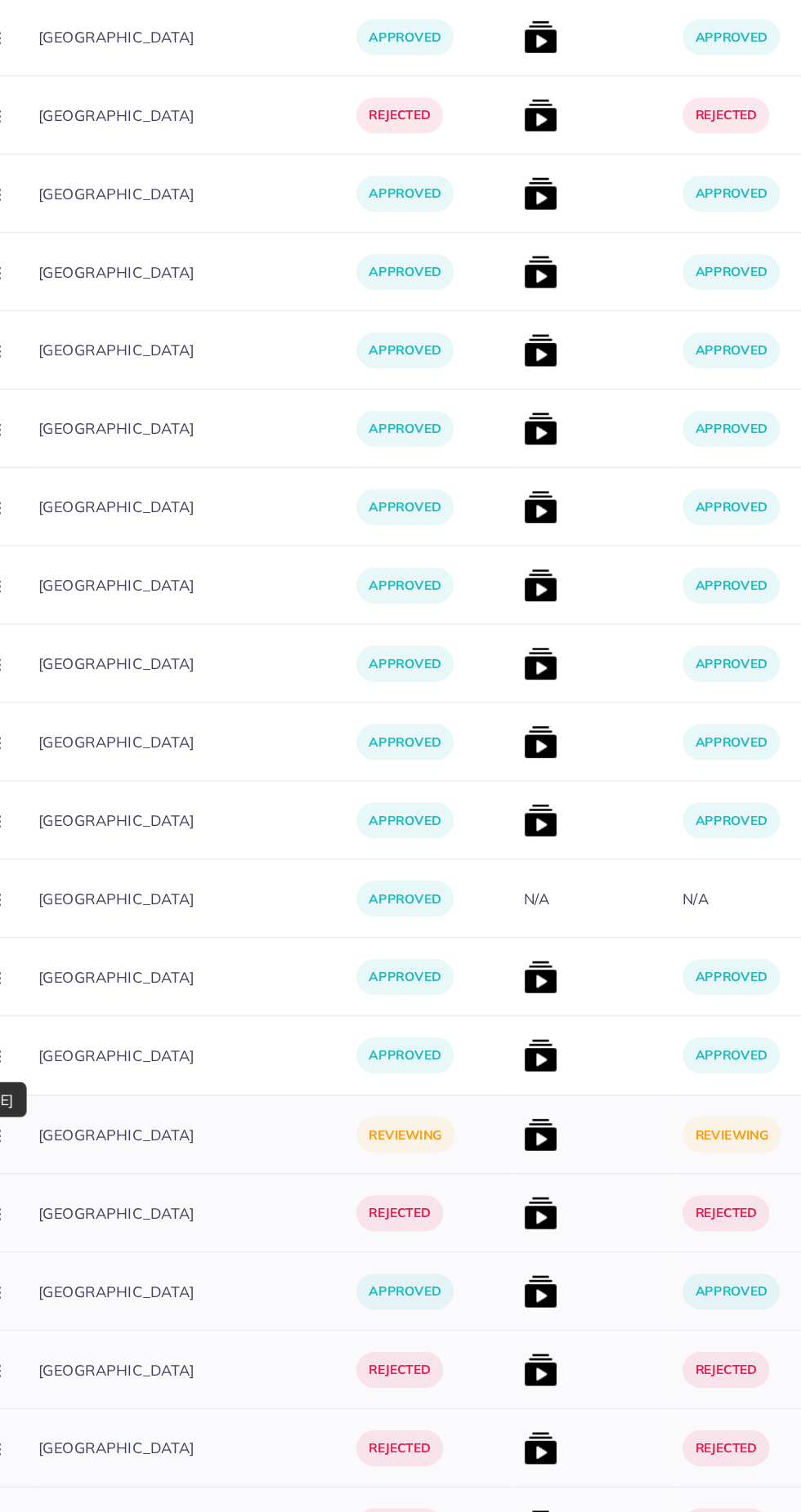
click at [503, 1213] on img at bounding box center [516, 1220] width 27 height 27
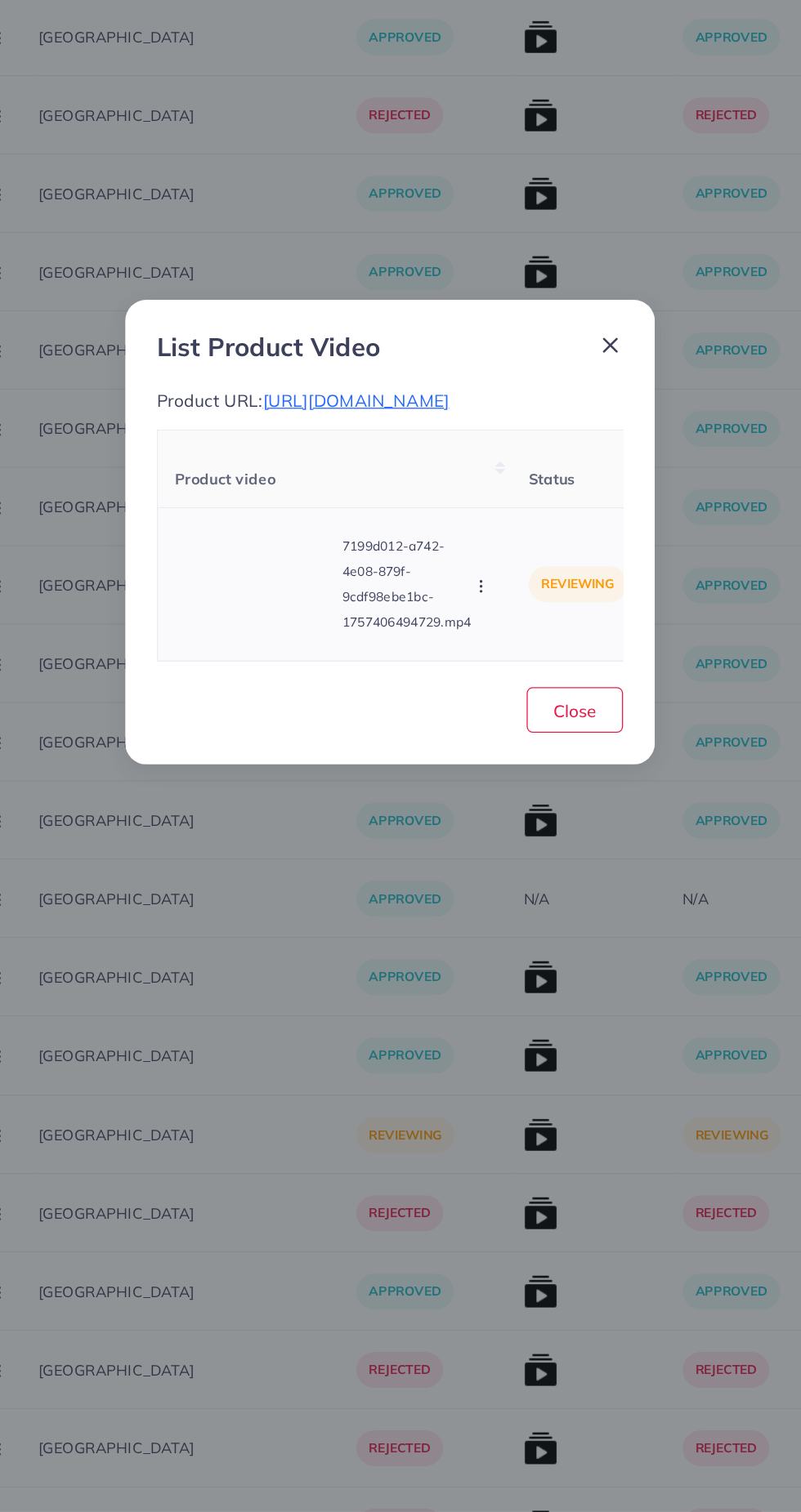
click at [323, 806] on video at bounding box center [296, 796] width 122 height 74
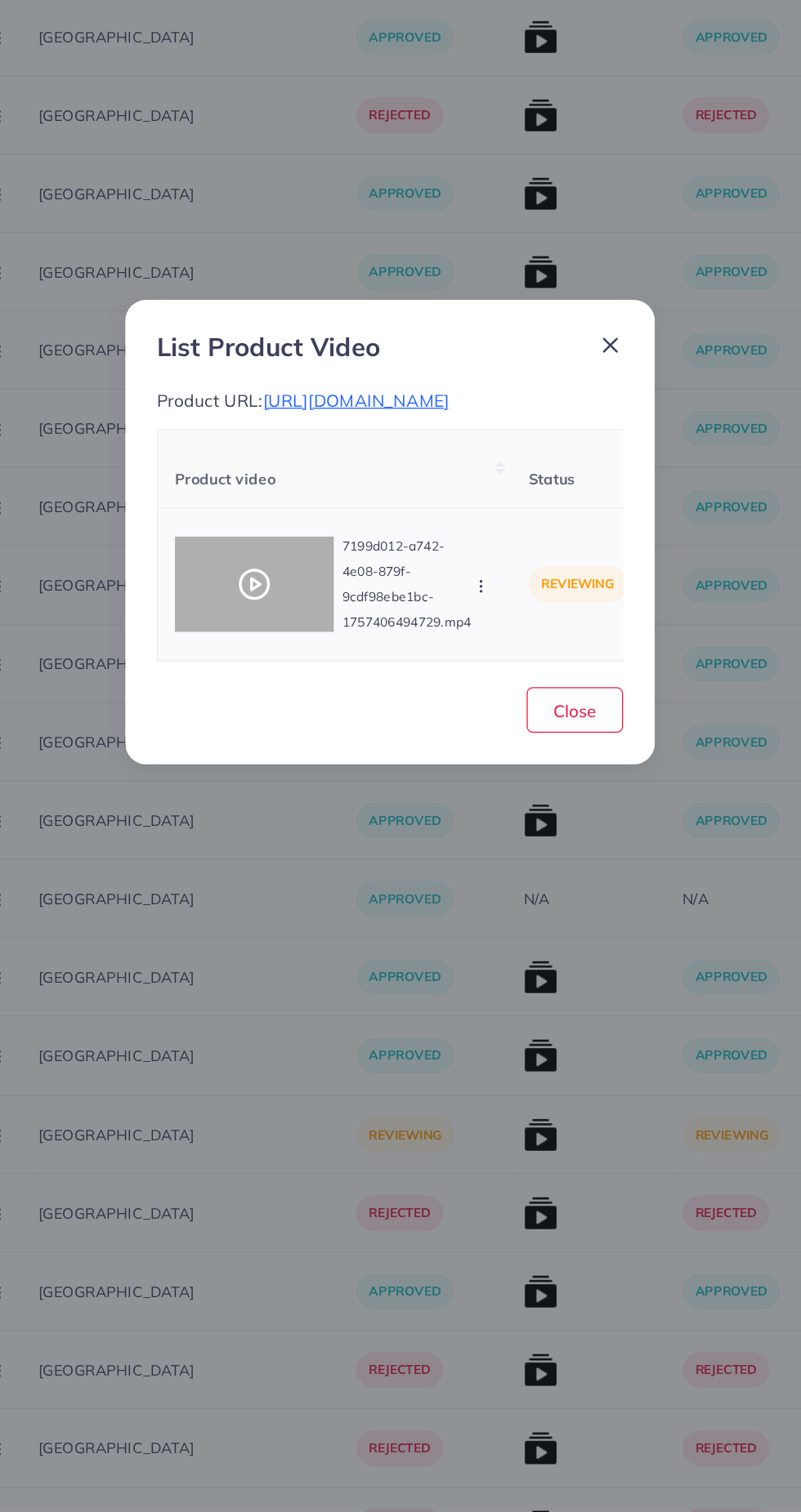
click at [301, 805] on icon at bounding box center [296, 796] width 27 height 27
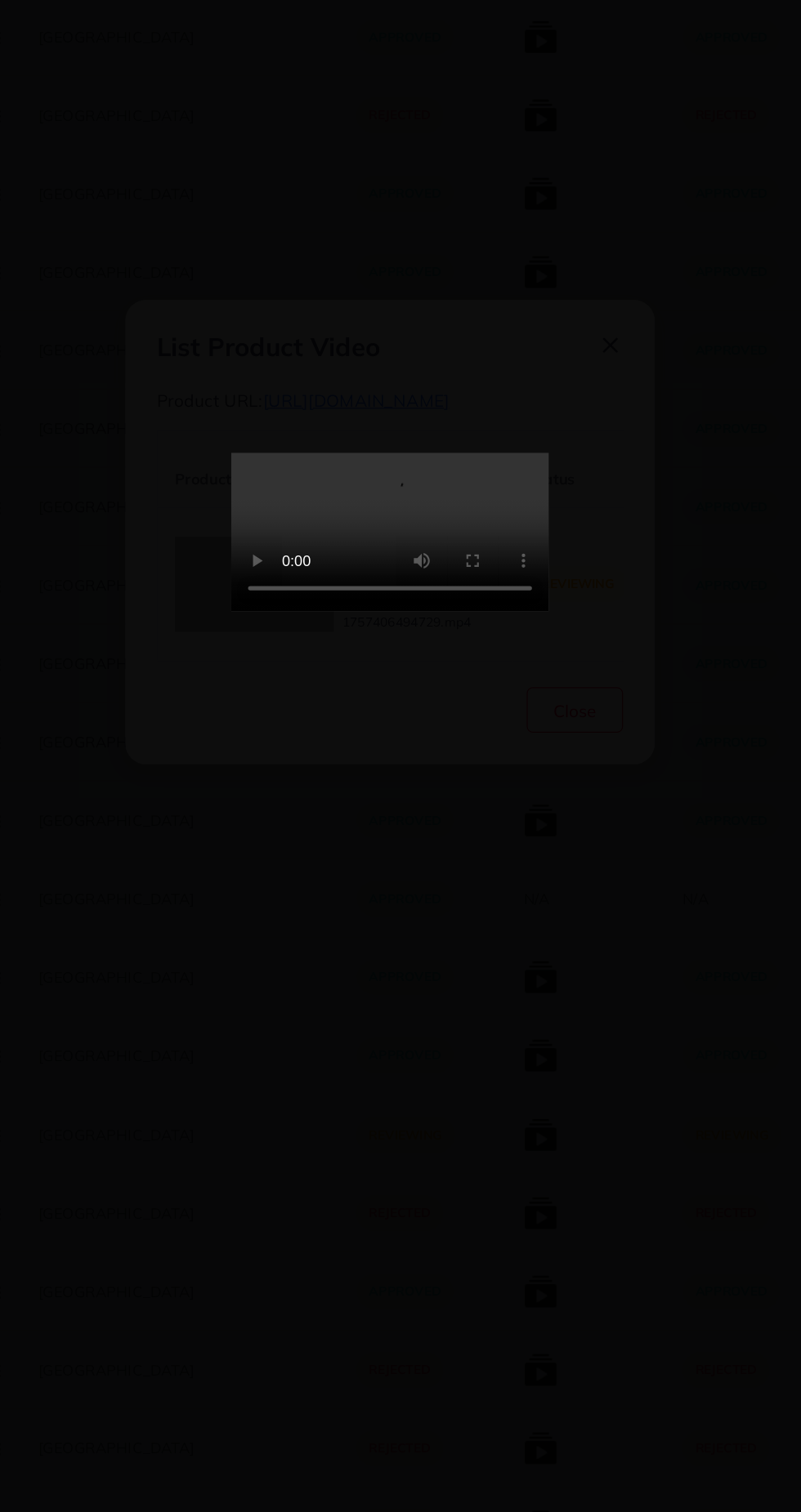
scroll to position [2014, 0]
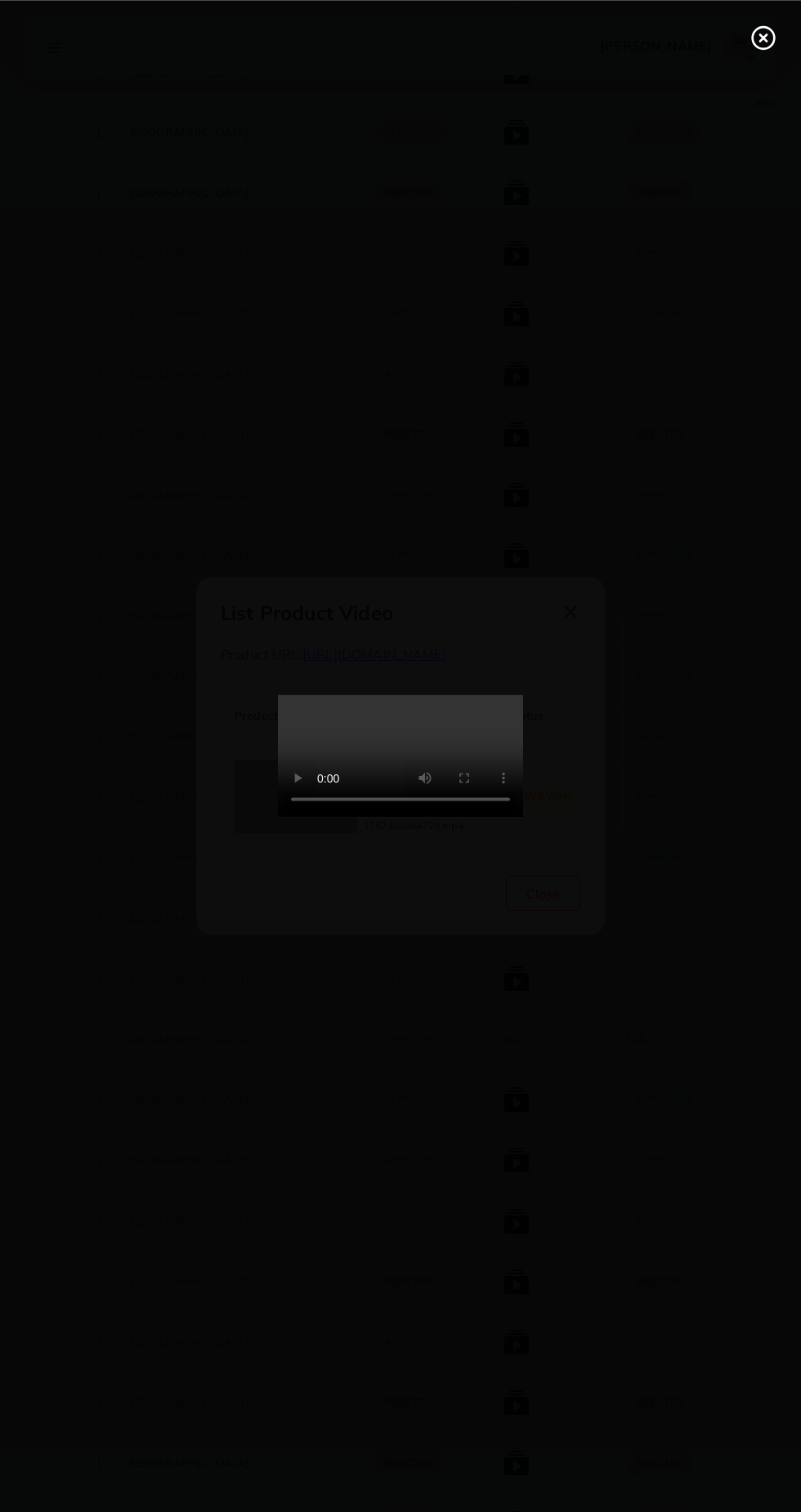
click at [760, 40] on line at bounding box center [763, 37] width 7 height 7
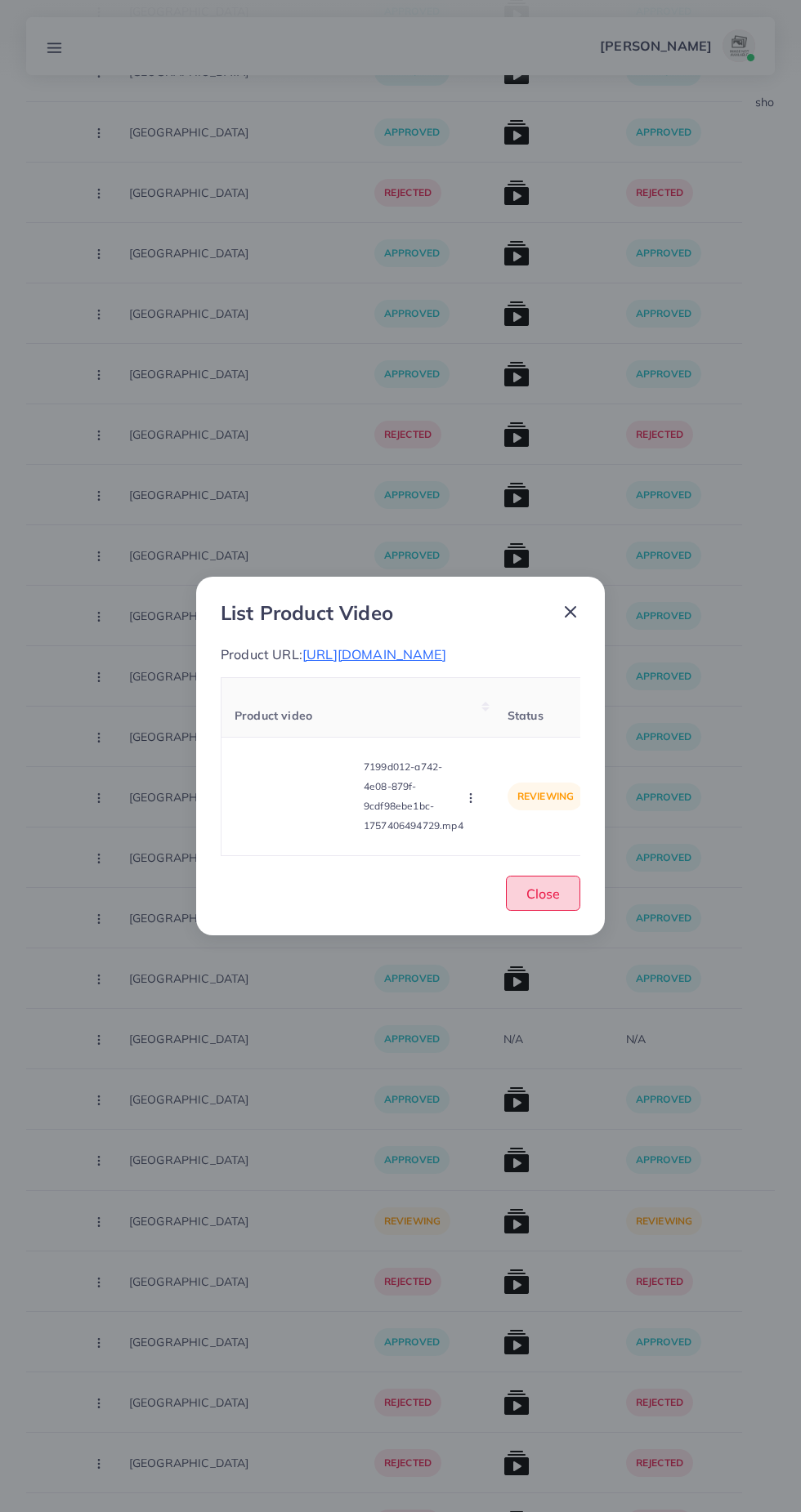
click at [552, 897] on span "Close" at bounding box center [543, 893] width 33 height 17
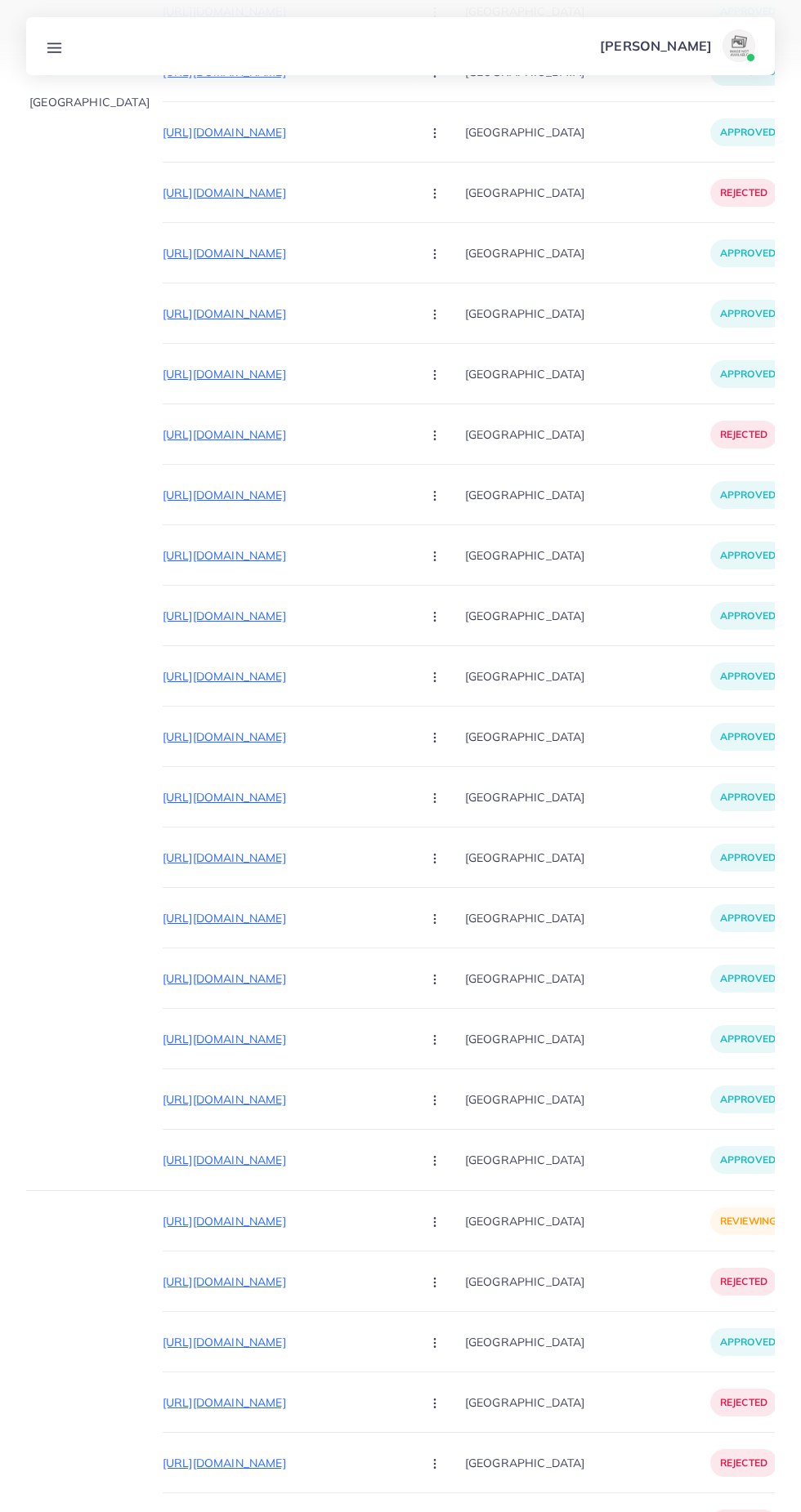
scroll to position [0, 67]
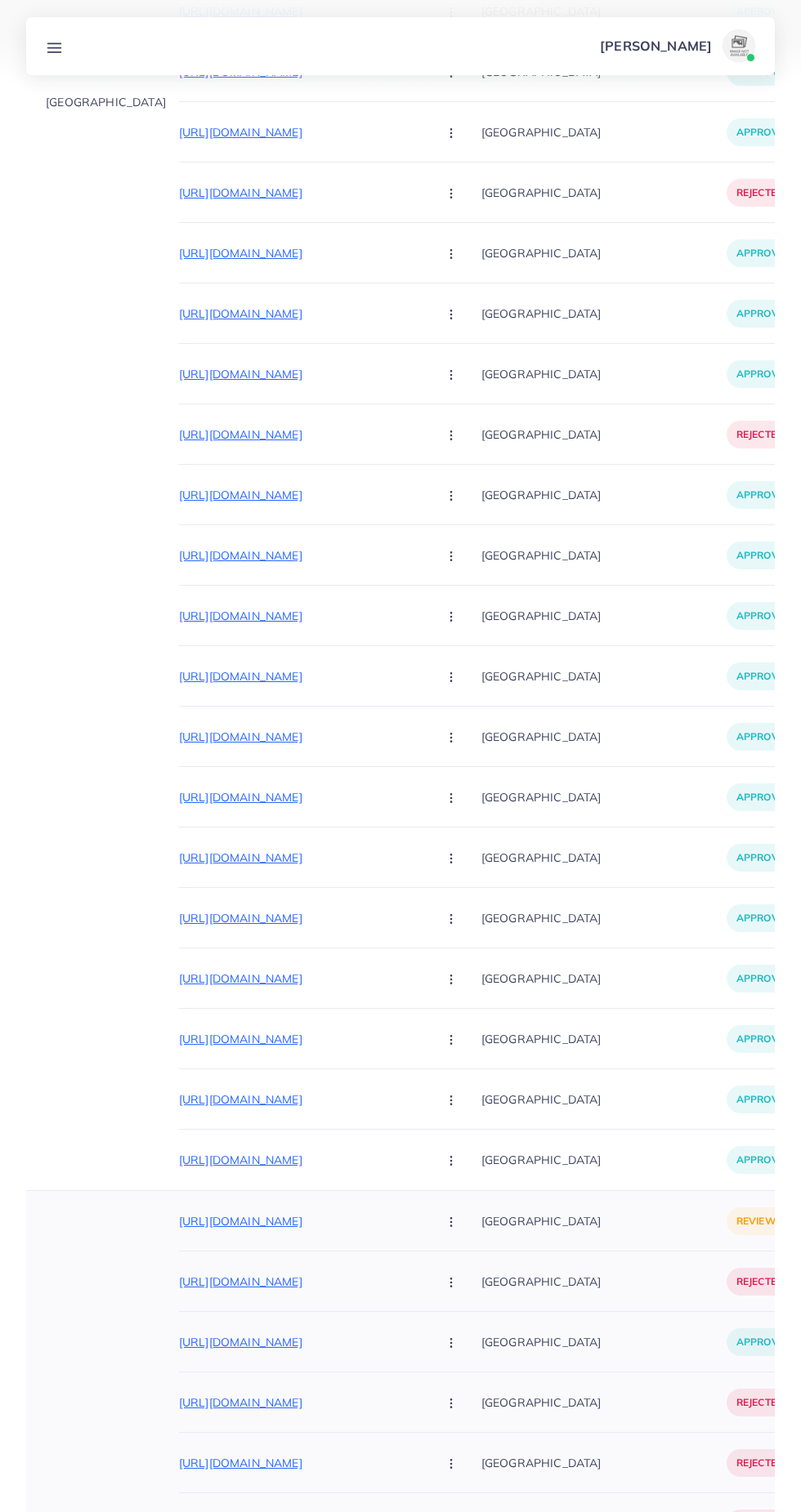
click at [424, 1222] on button "button" at bounding box center [452, 1220] width 57 height 36
click at [459, 1269] on span "Approve" at bounding box center [486, 1271] width 54 height 17
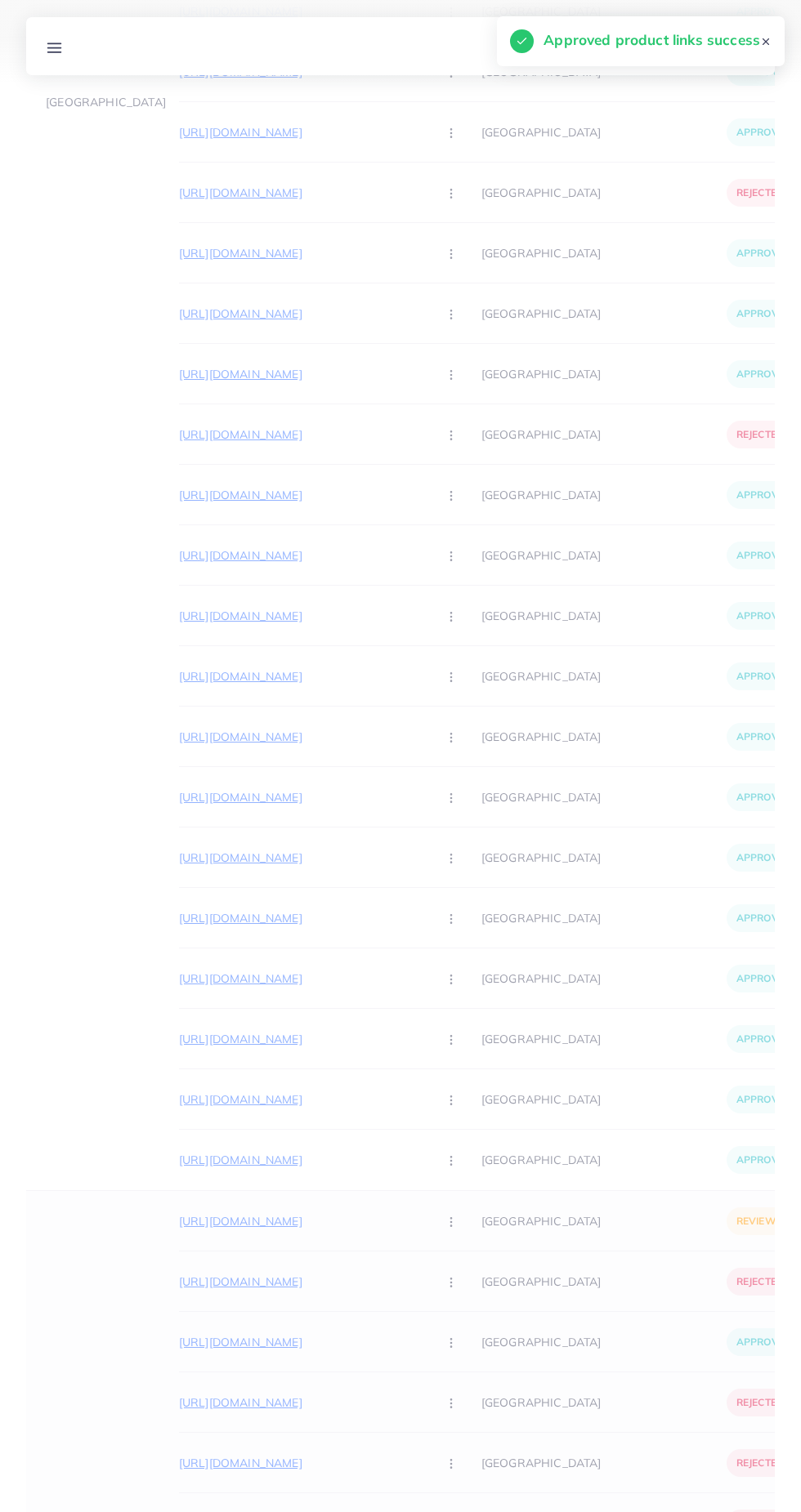
scroll to position [0, 400]
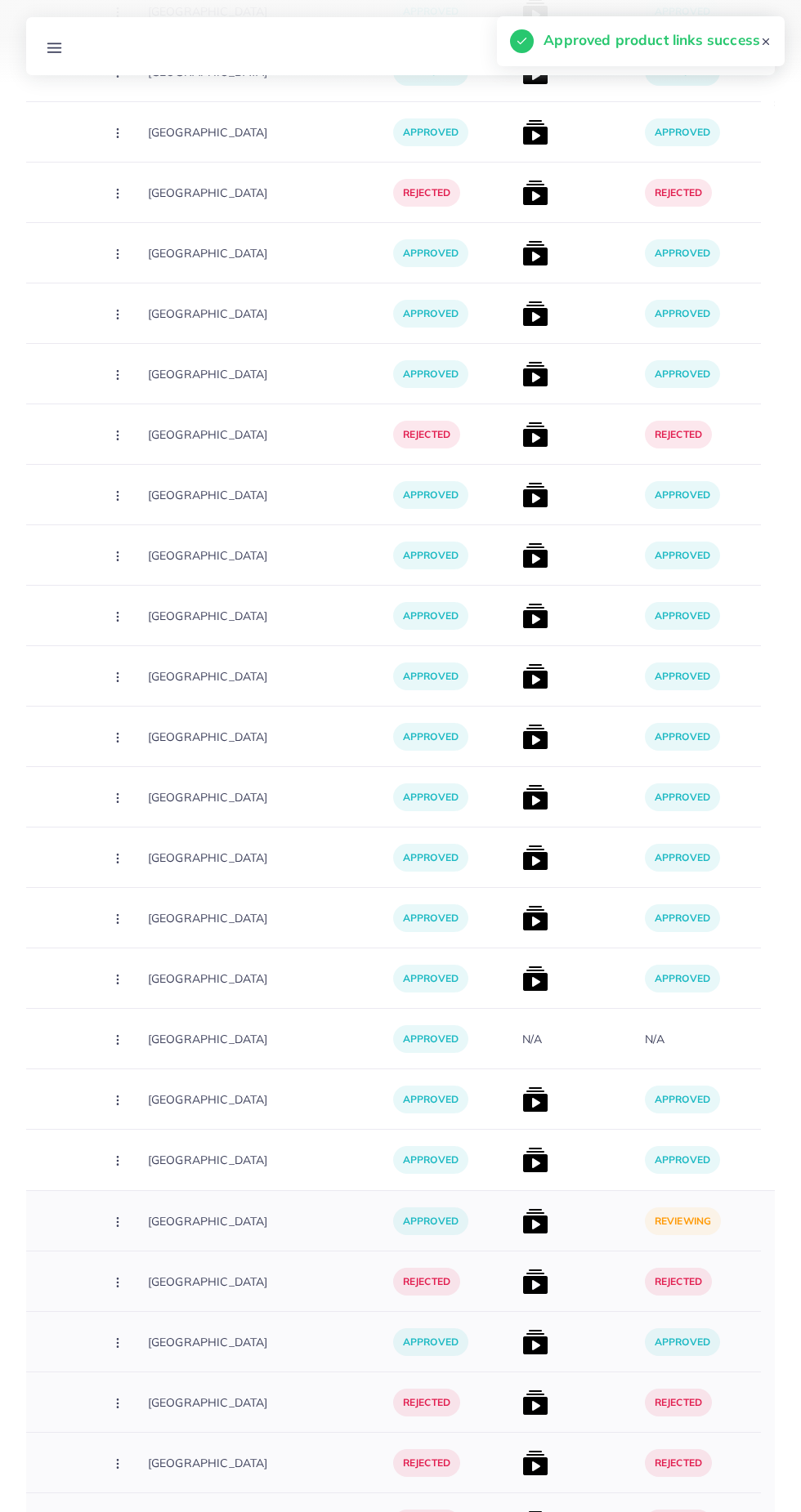
click at [522, 1218] on img at bounding box center [535, 1220] width 27 height 27
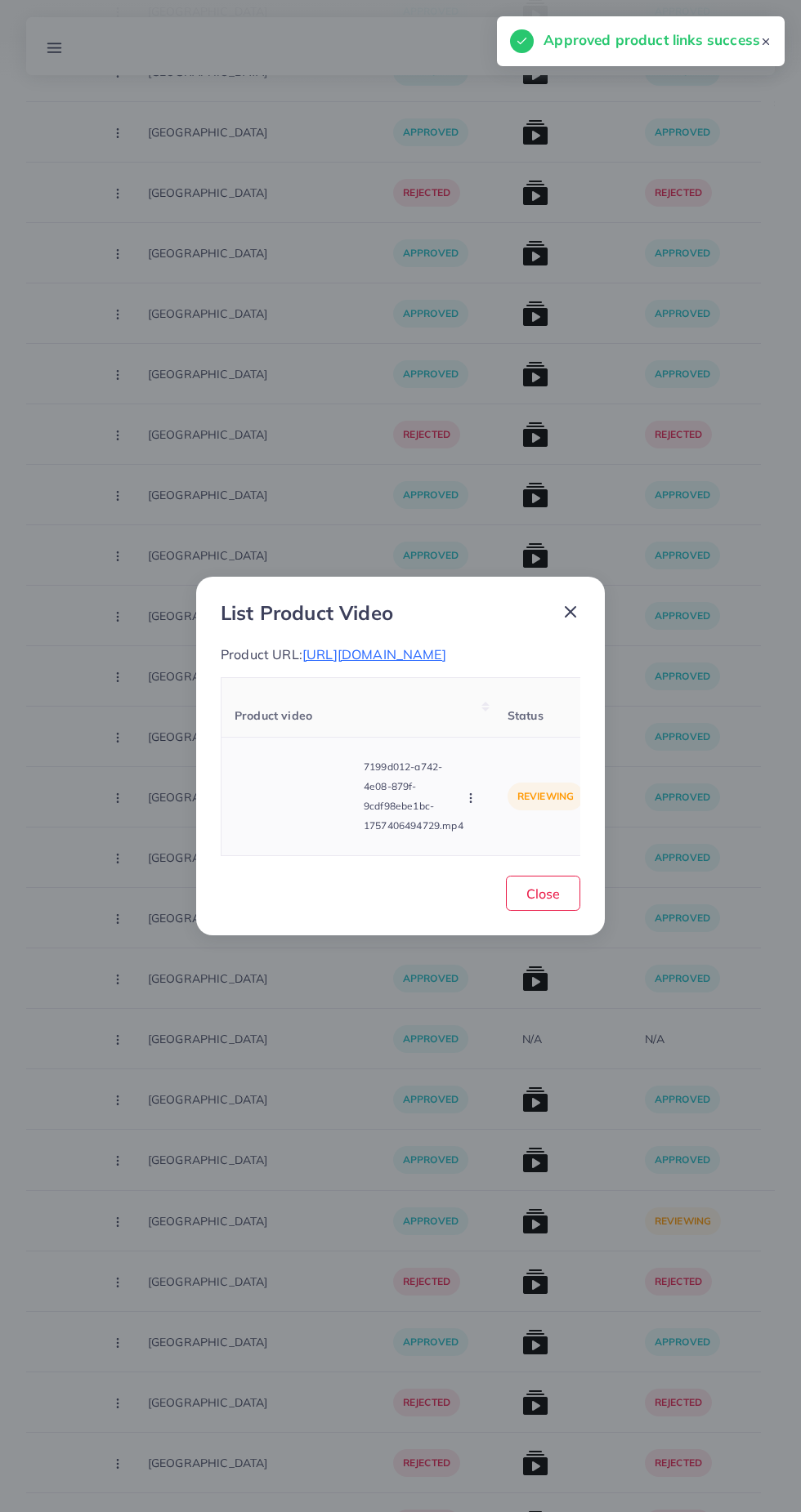
click at [473, 805] on icon "button" at bounding box center [470, 798] width 13 height 13
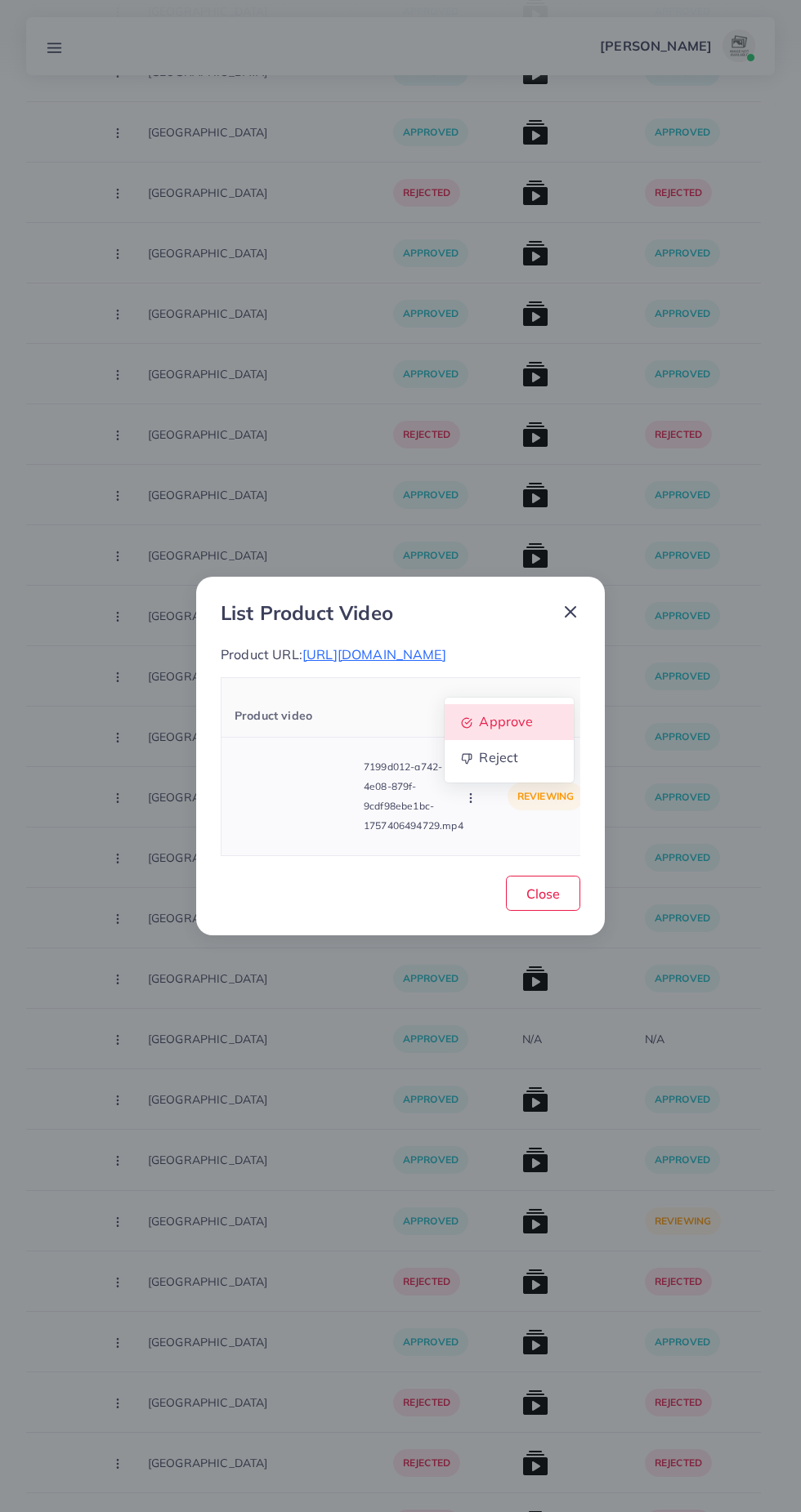
click at [519, 725] on span "Approve" at bounding box center [505, 721] width 54 height 17
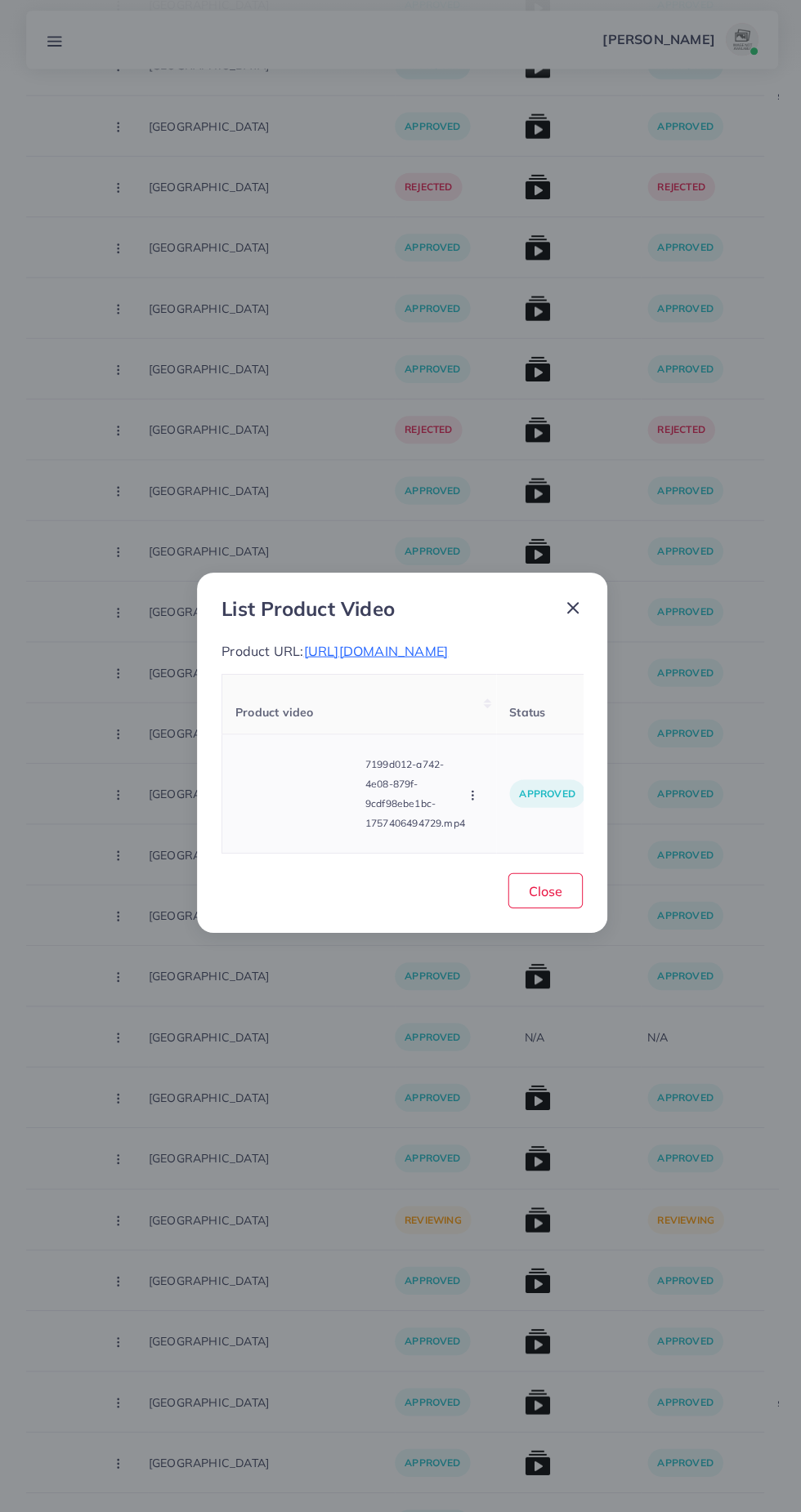
scroll to position [2014, 0]
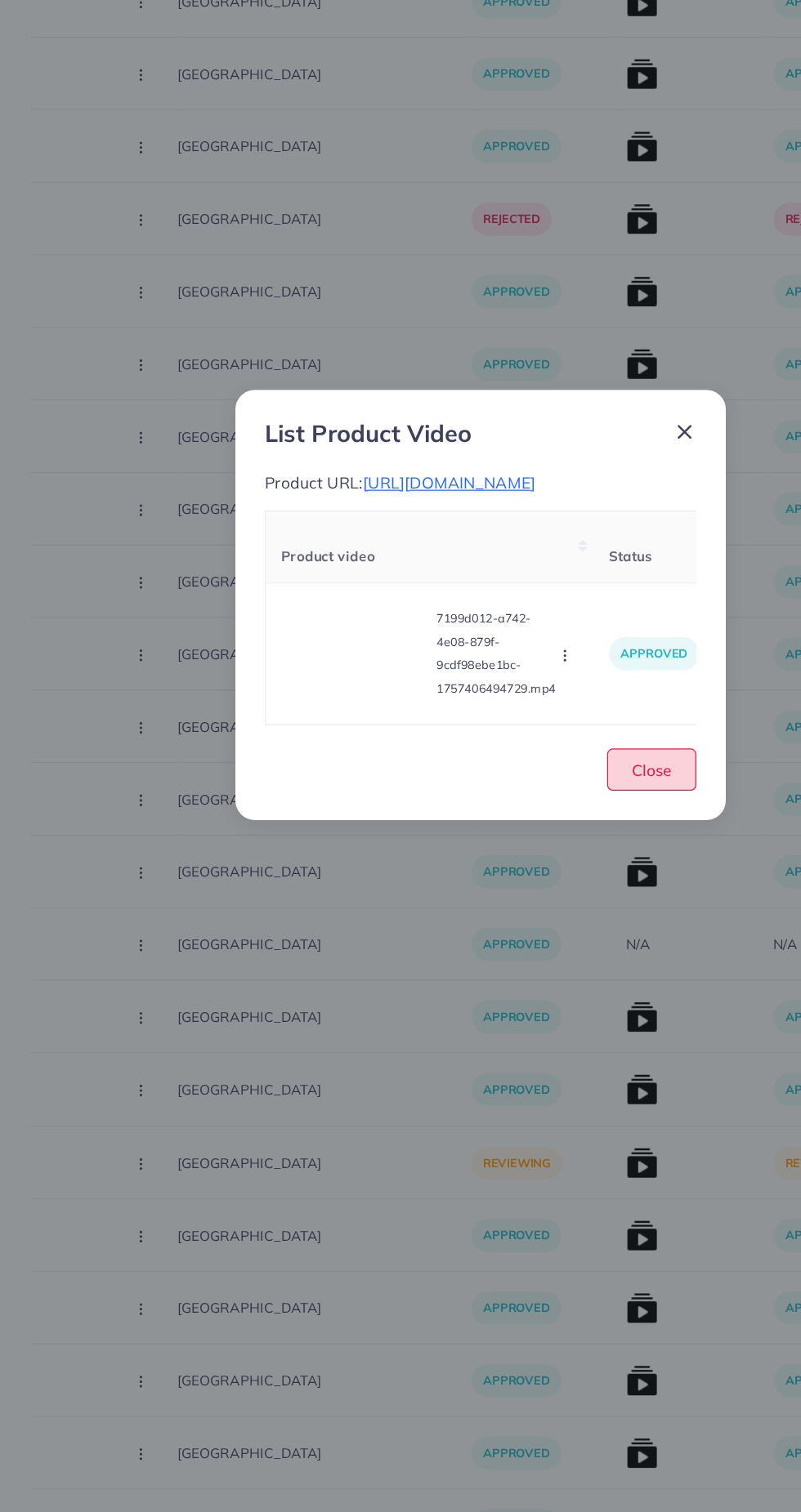
click at [550, 897] on span "Close" at bounding box center [543, 893] width 33 height 17
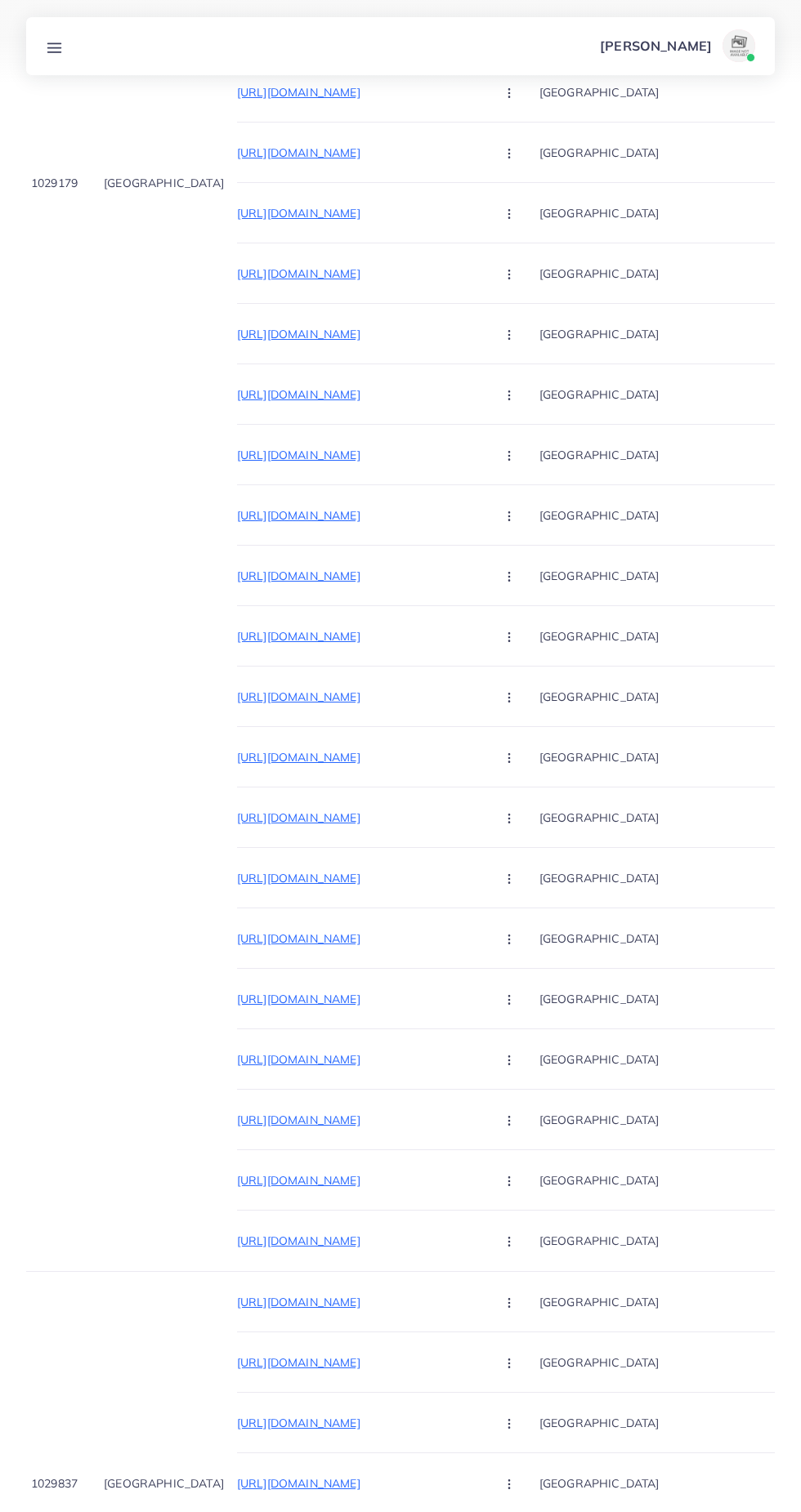
scroll to position [0, 0]
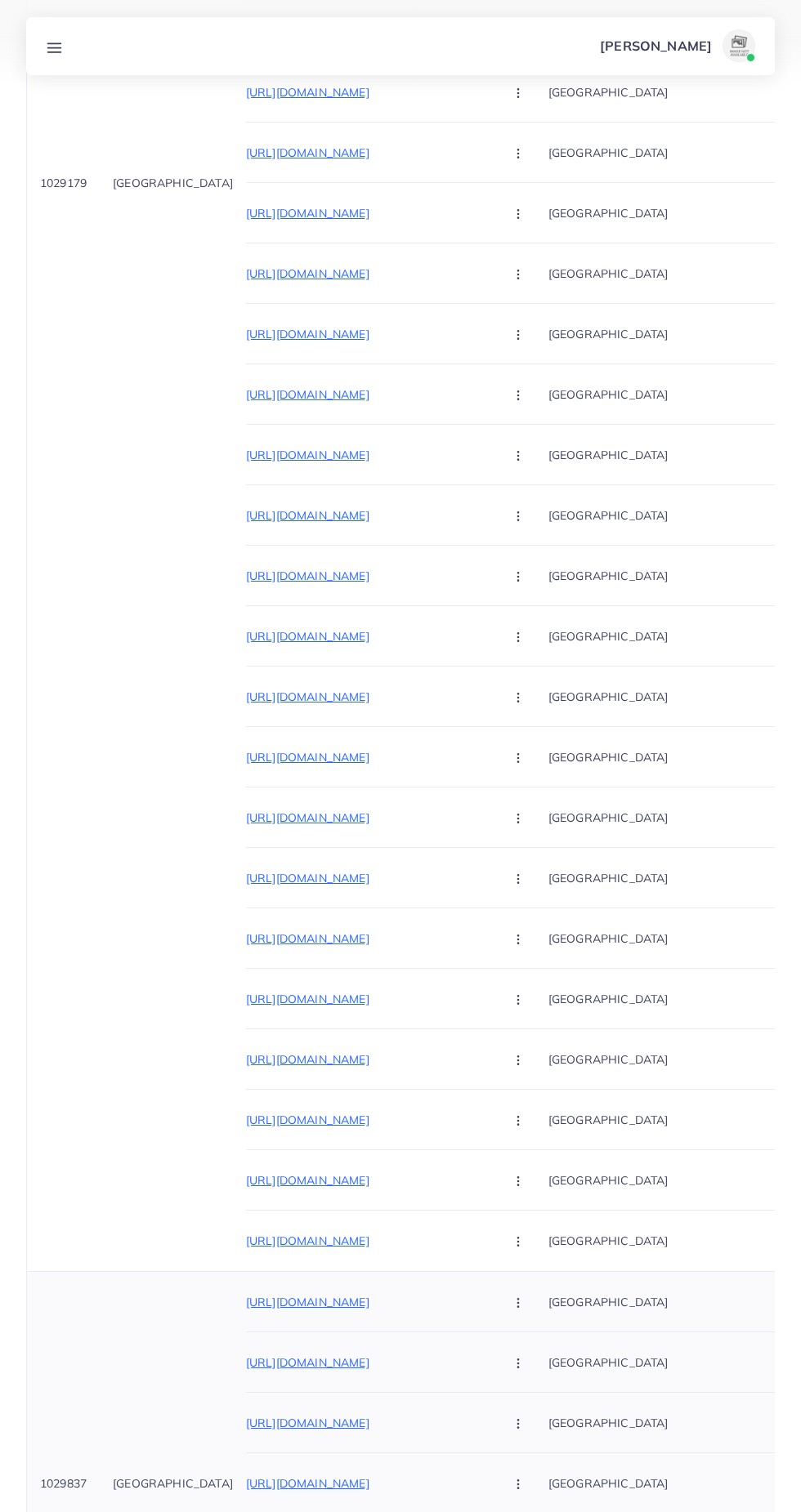
click at [345, 1298] on p "[URL][DOMAIN_NAME]" at bounding box center [368, 1302] width 245 height 20
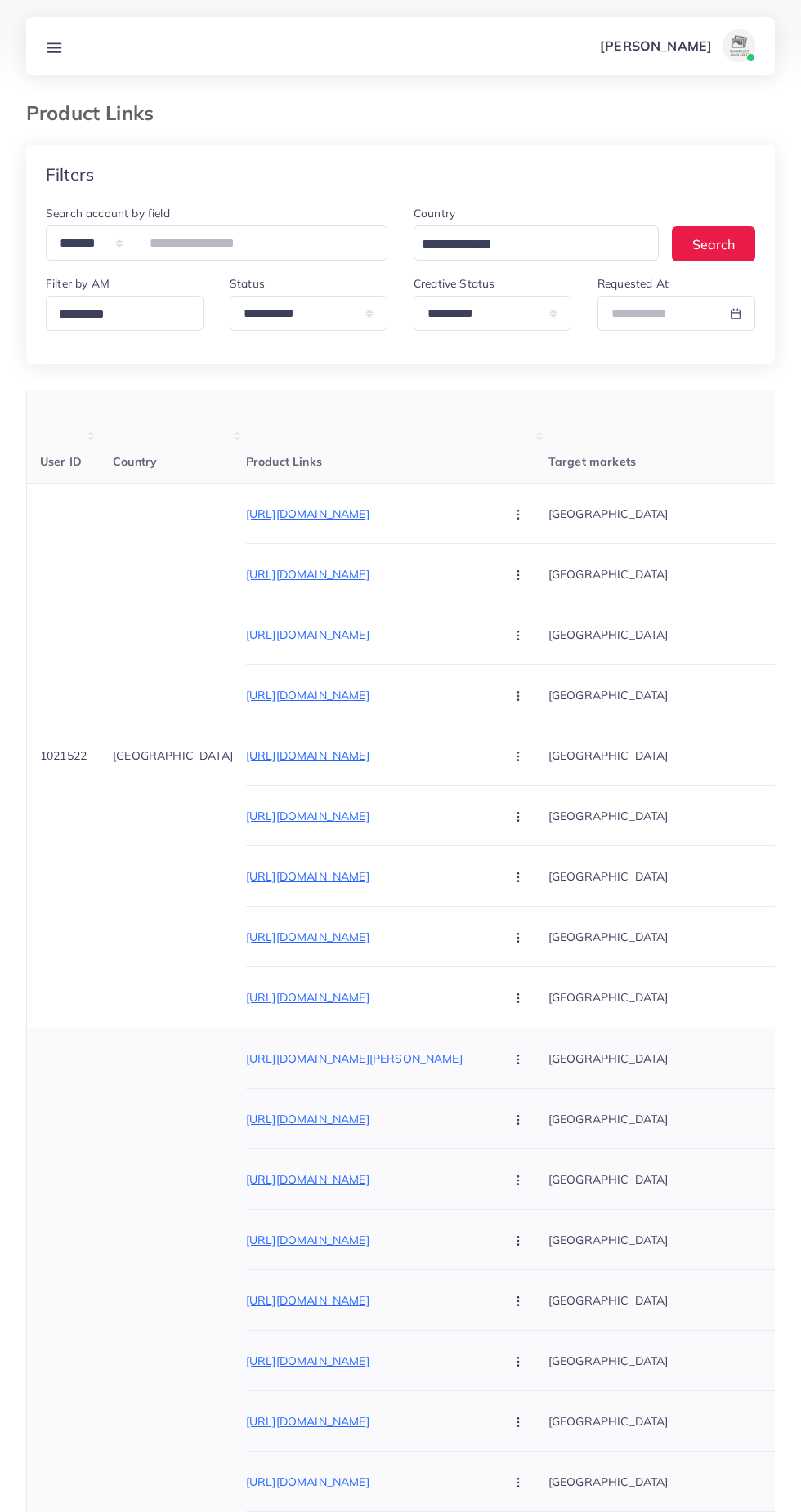
click at [392, 1119] on p "https://trenzio.pk/products/heatnbond-hem-iron-on-adhesive" at bounding box center [368, 1119] width 245 height 20
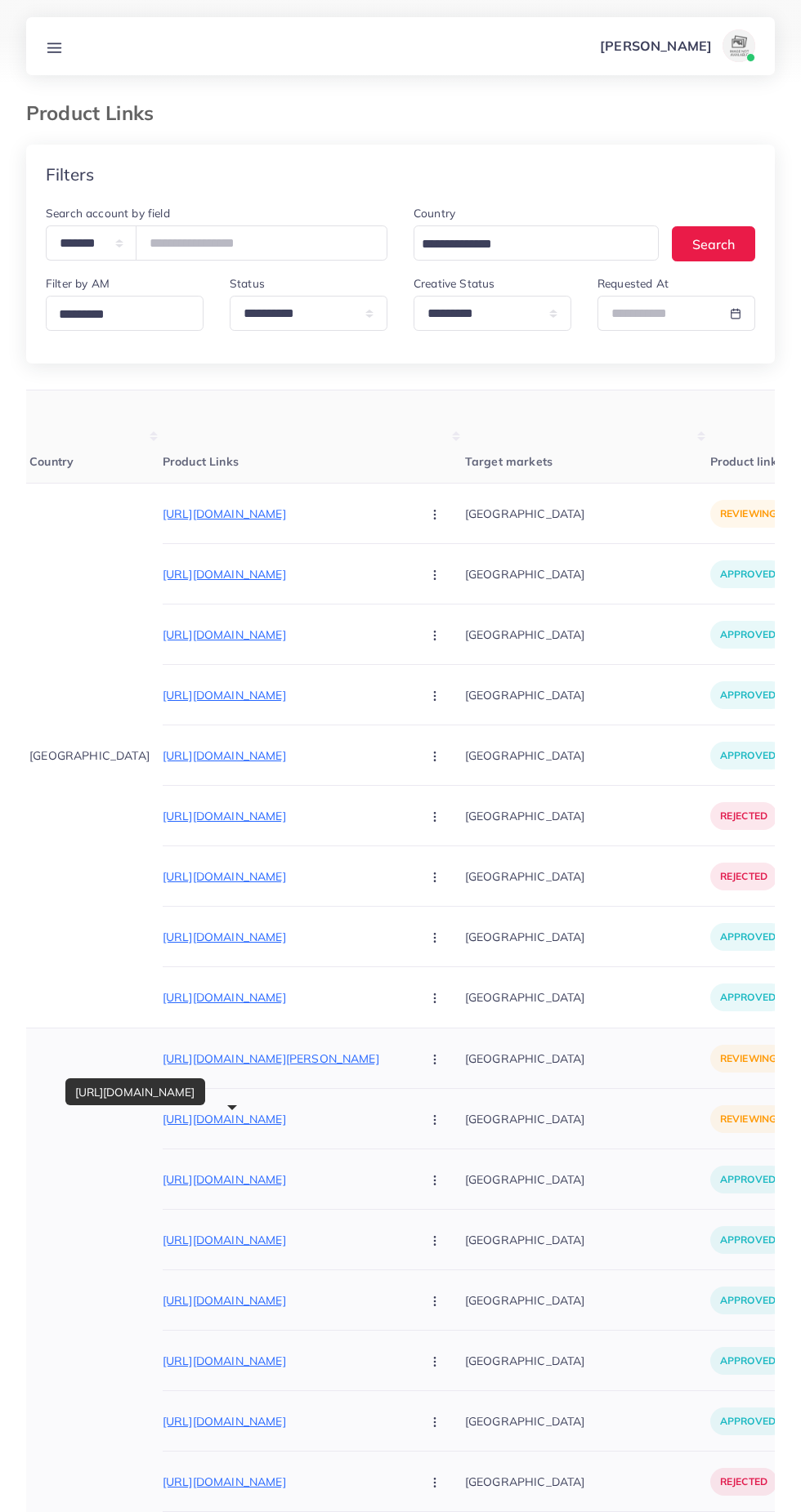
scroll to position [0, 300]
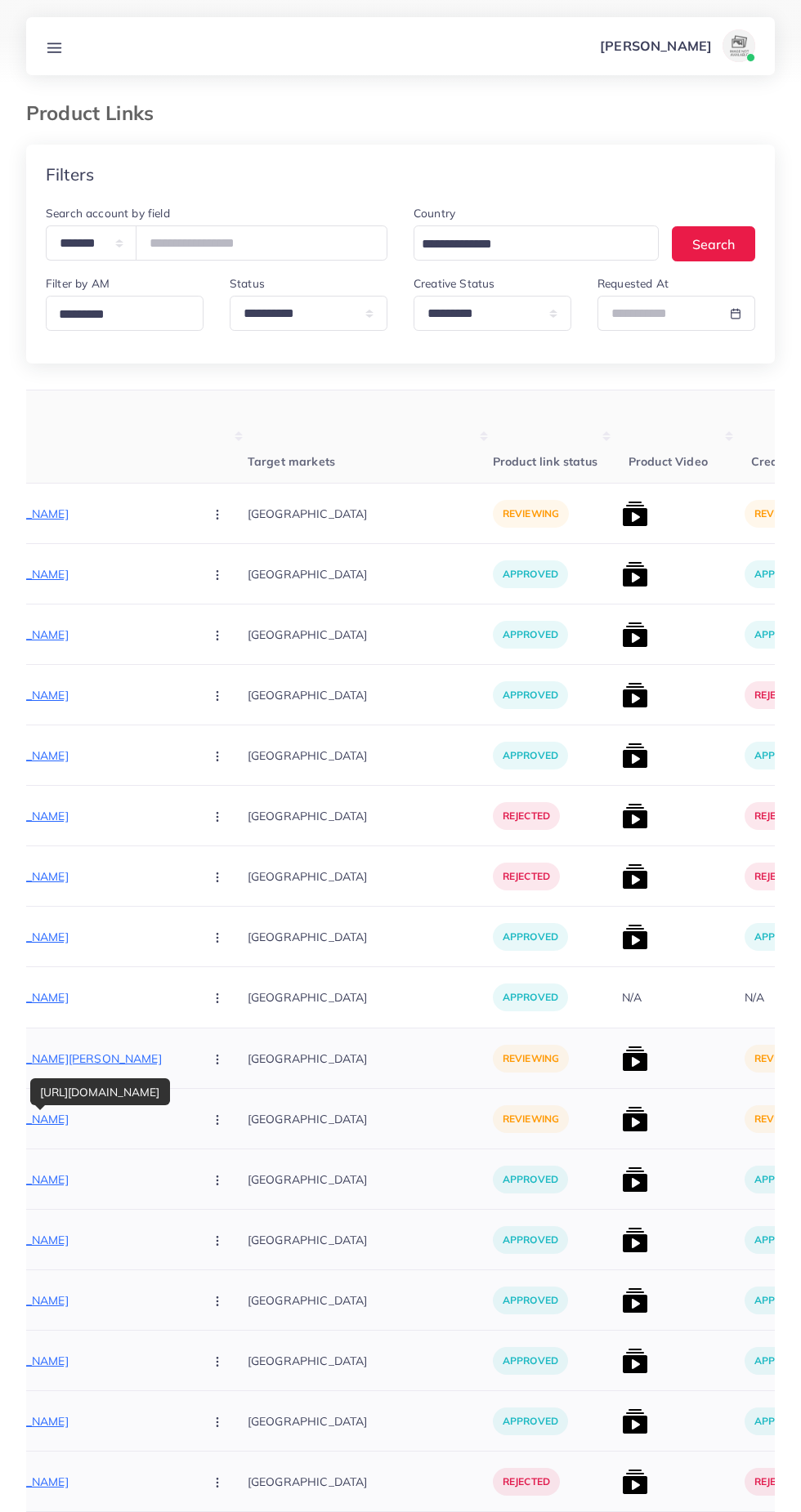
click at [622, 1113] on img at bounding box center [634, 1119] width 27 height 27
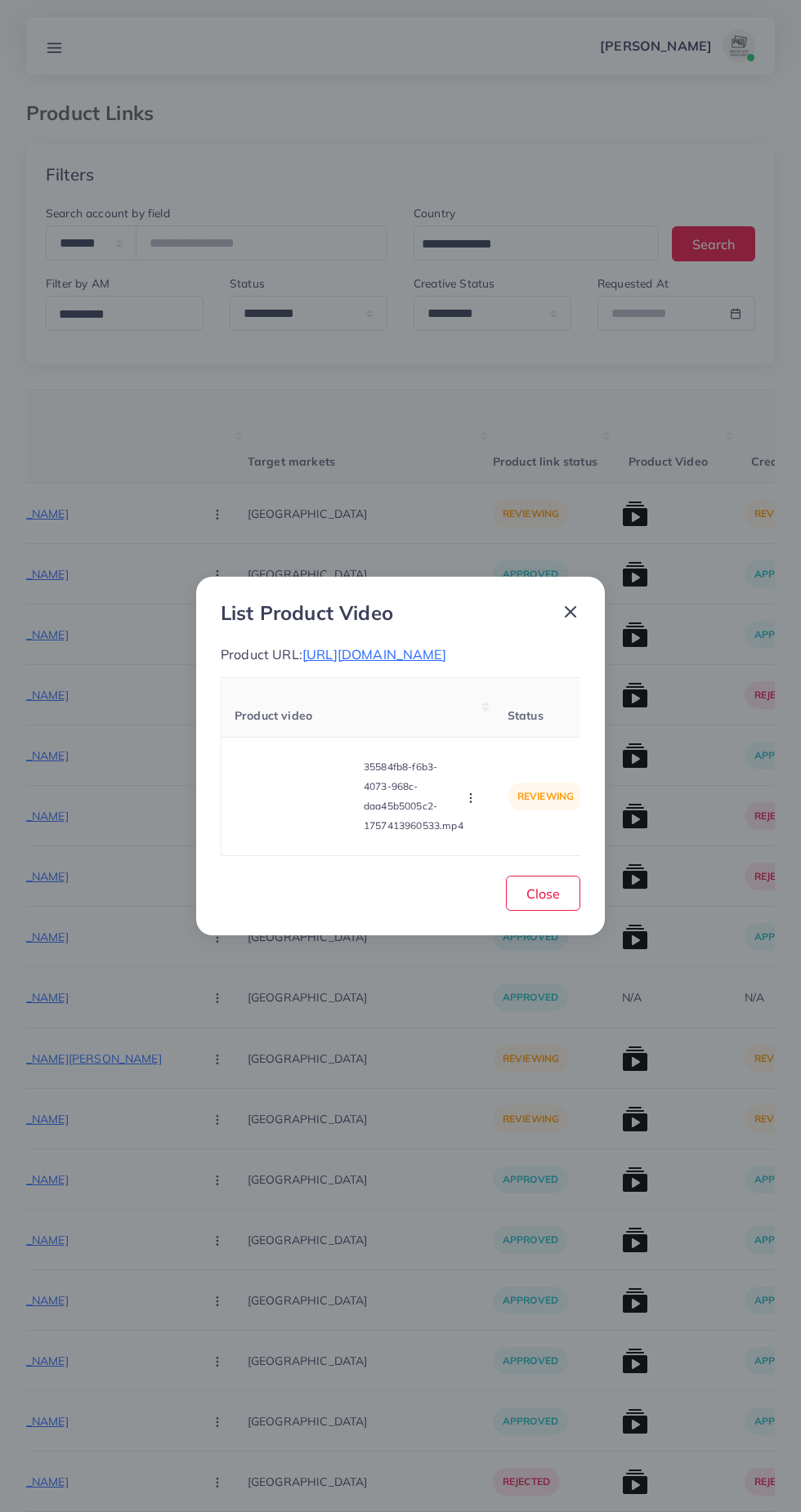
click at [318, 738] on th "Product video" at bounding box center [358, 706] width 273 height 60
click at [313, 787] on video at bounding box center [296, 796] width 122 height 74
click at [302, 798] on circle at bounding box center [296, 797] width 22 height 22
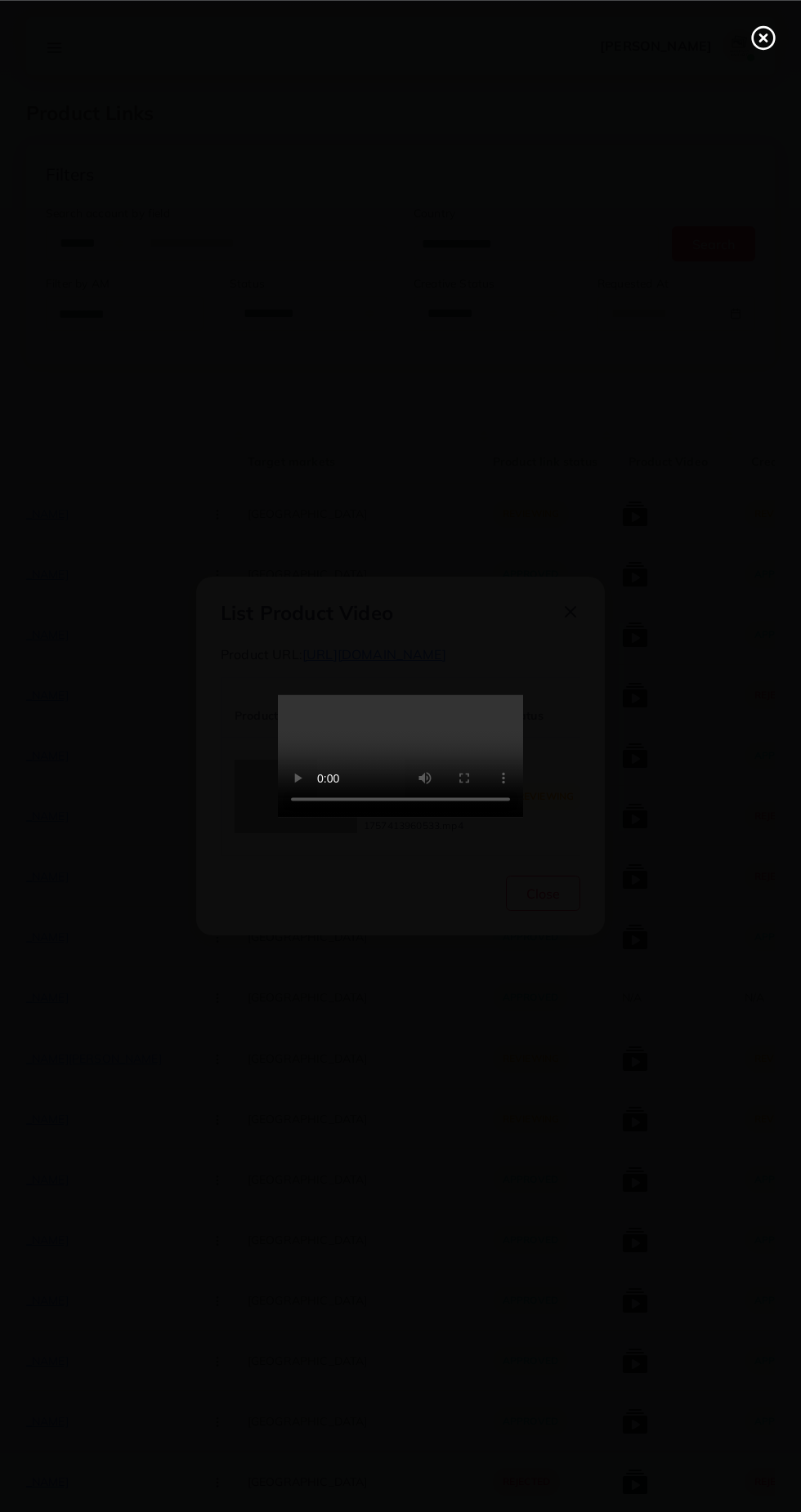
click at [754, 40] on icon at bounding box center [763, 37] width 27 height 27
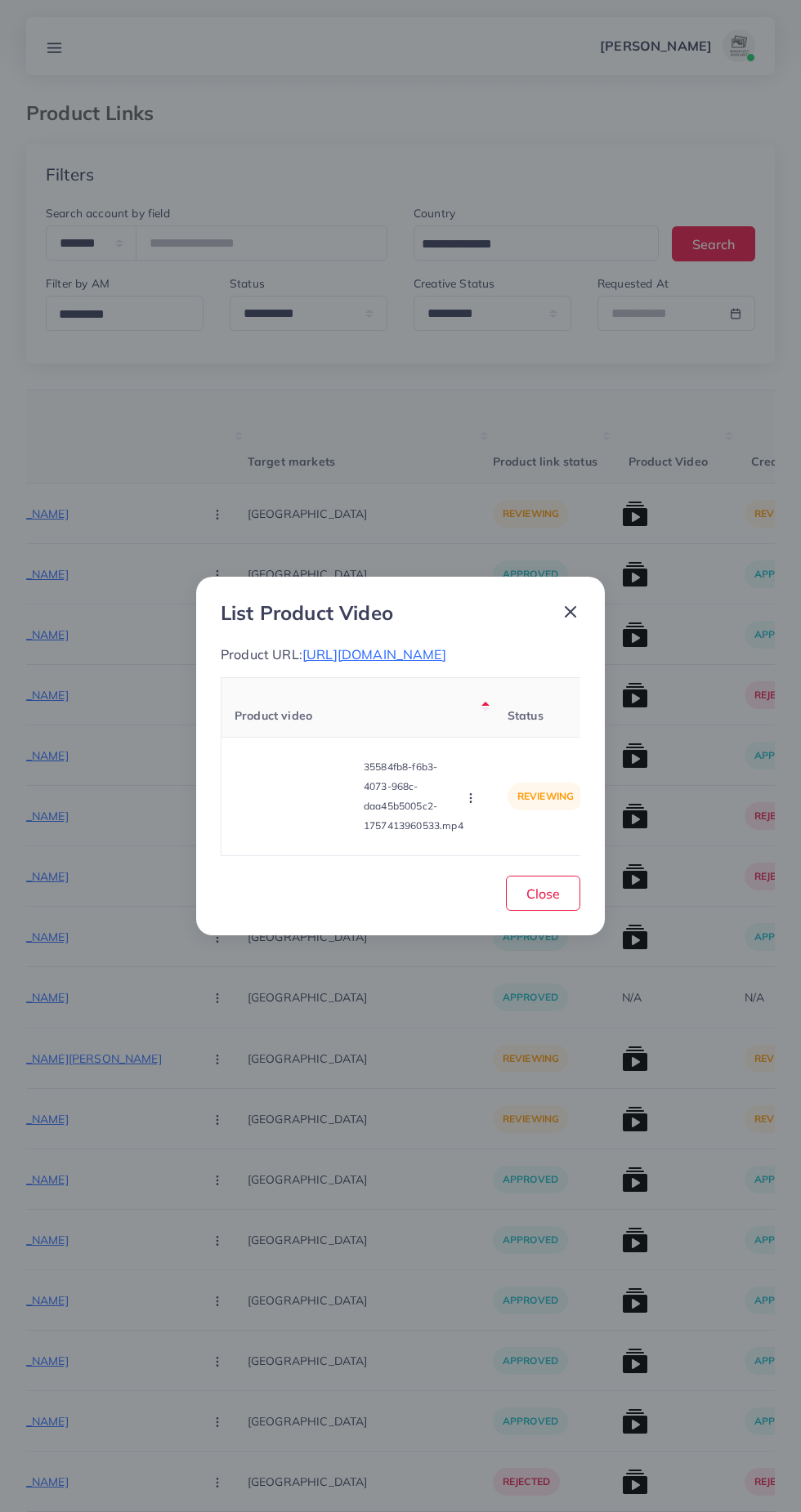
click at [446, 646] on span "https://trenzio.pk/products/heatnbond-hem-iron-on-adhesive" at bounding box center [374, 654] width 144 height 17
click at [555, 901] on span "Close" at bounding box center [543, 893] width 33 height 17
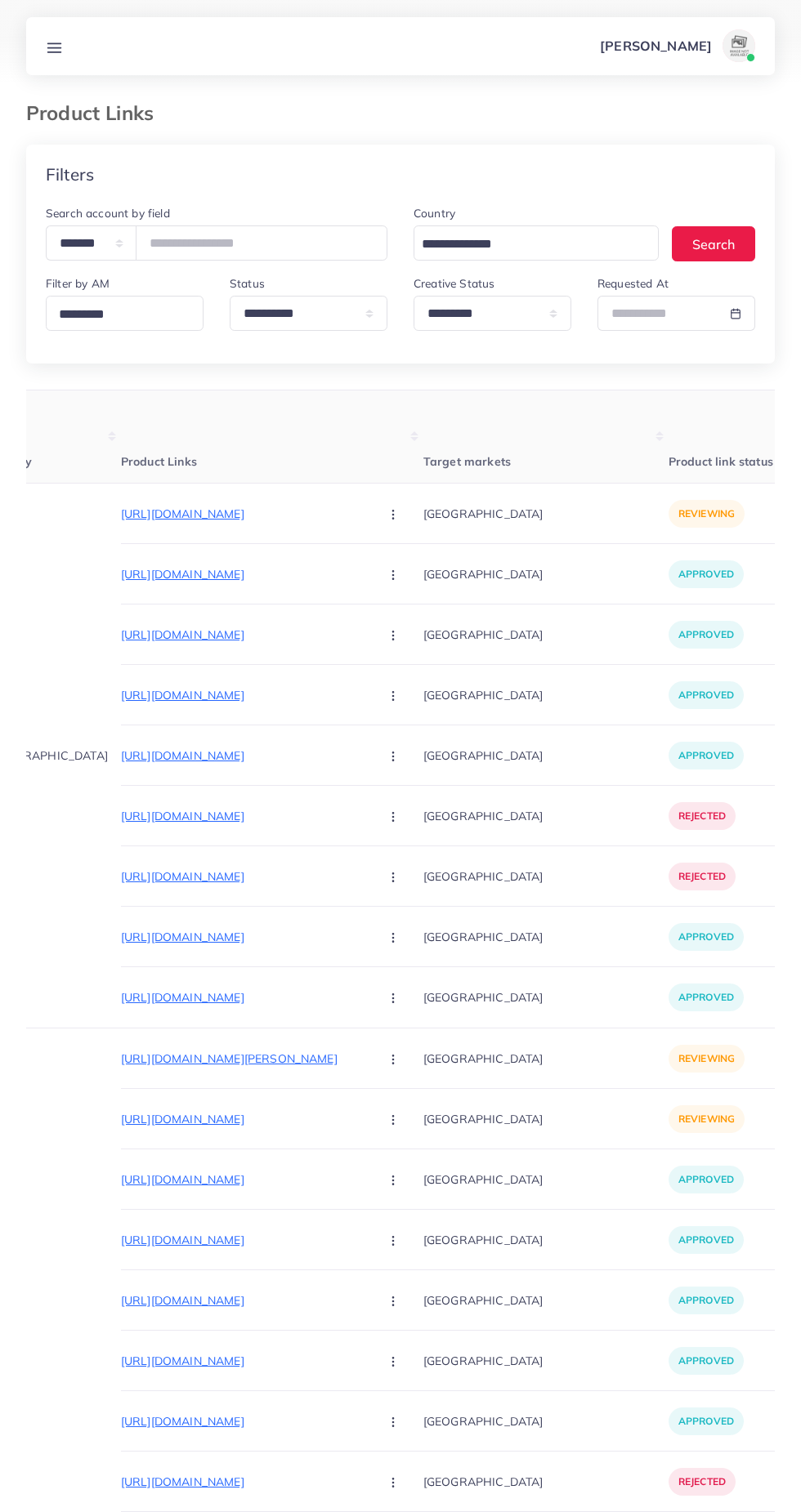
scroll to position [0, 124]
click at [367, 1119] on button "button" at bounding box center [395, 1118] width 57 height 36
click at [367, 1150] on ul "Approve Reject" at bounding box center [432, 1187] width 131 height 87
click at [402, 1163] on span "Approve" at bounding box center [429, 1168] width 54 height 17
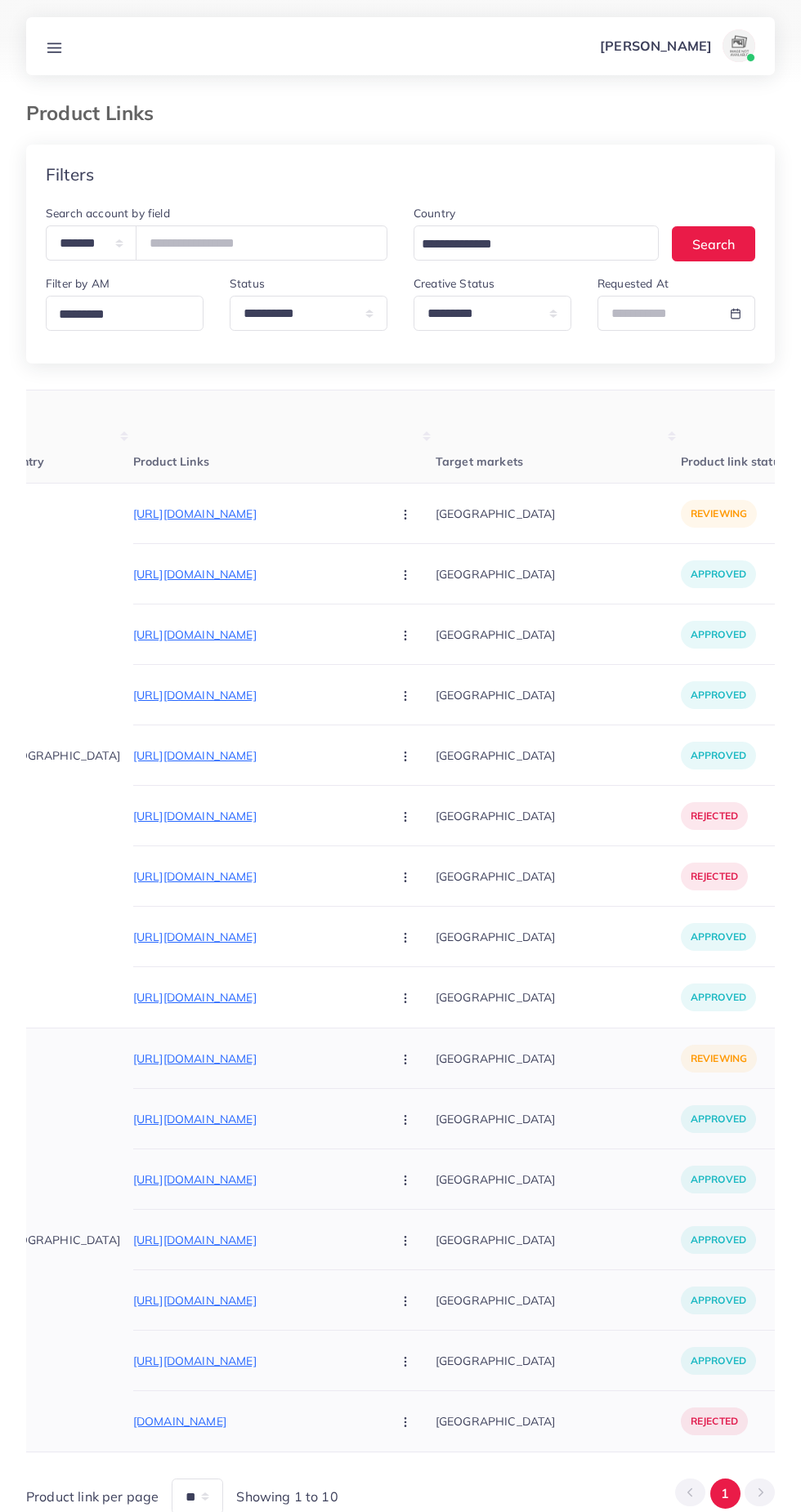
scroll to position [0, 112]
click at [233, 512] on p "https://www.shoeline.shop/collections/elite-peshawari" at bounding box center [256, 514] width 245 height 20
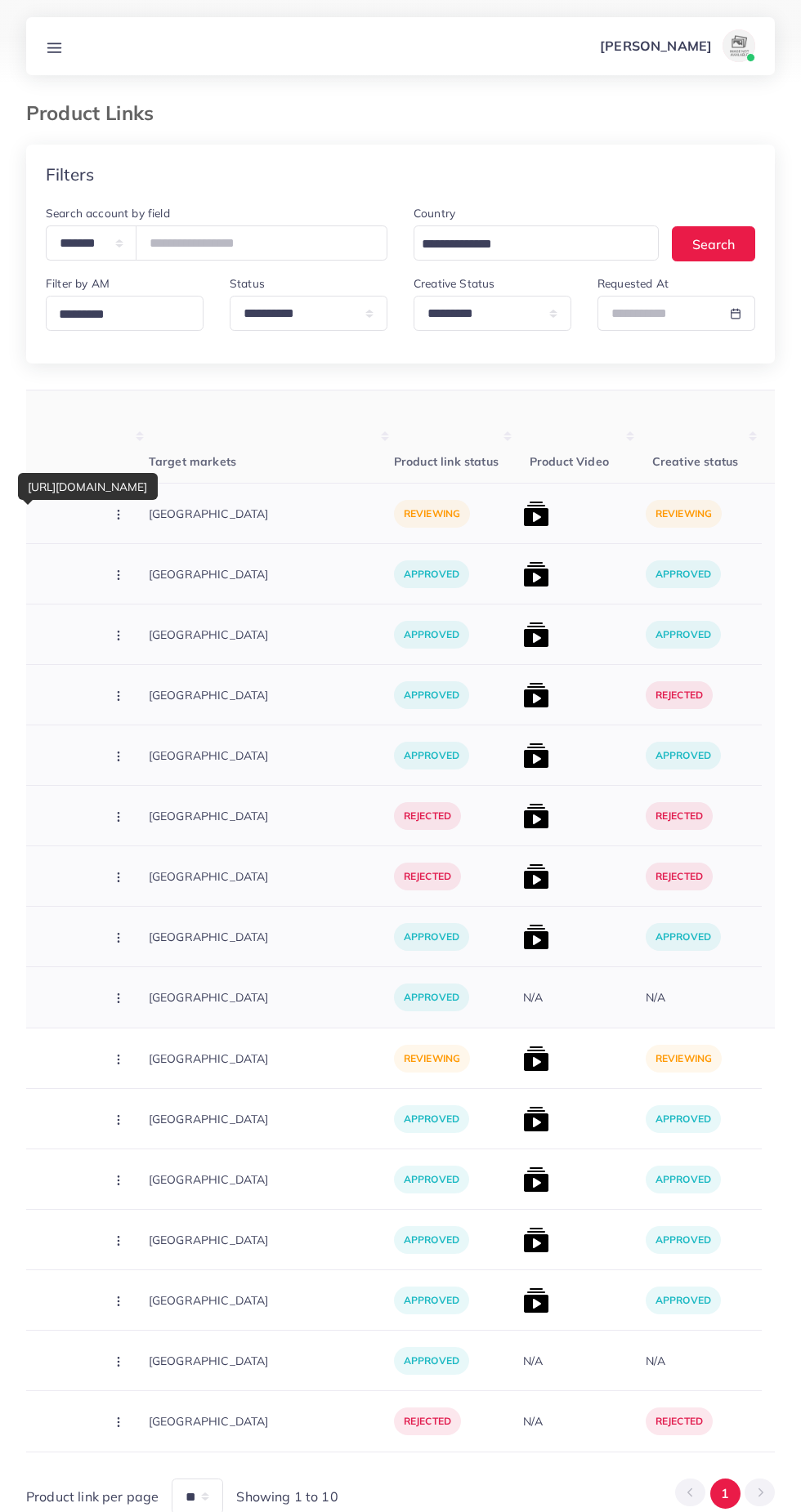
scroll to position [0, 437]
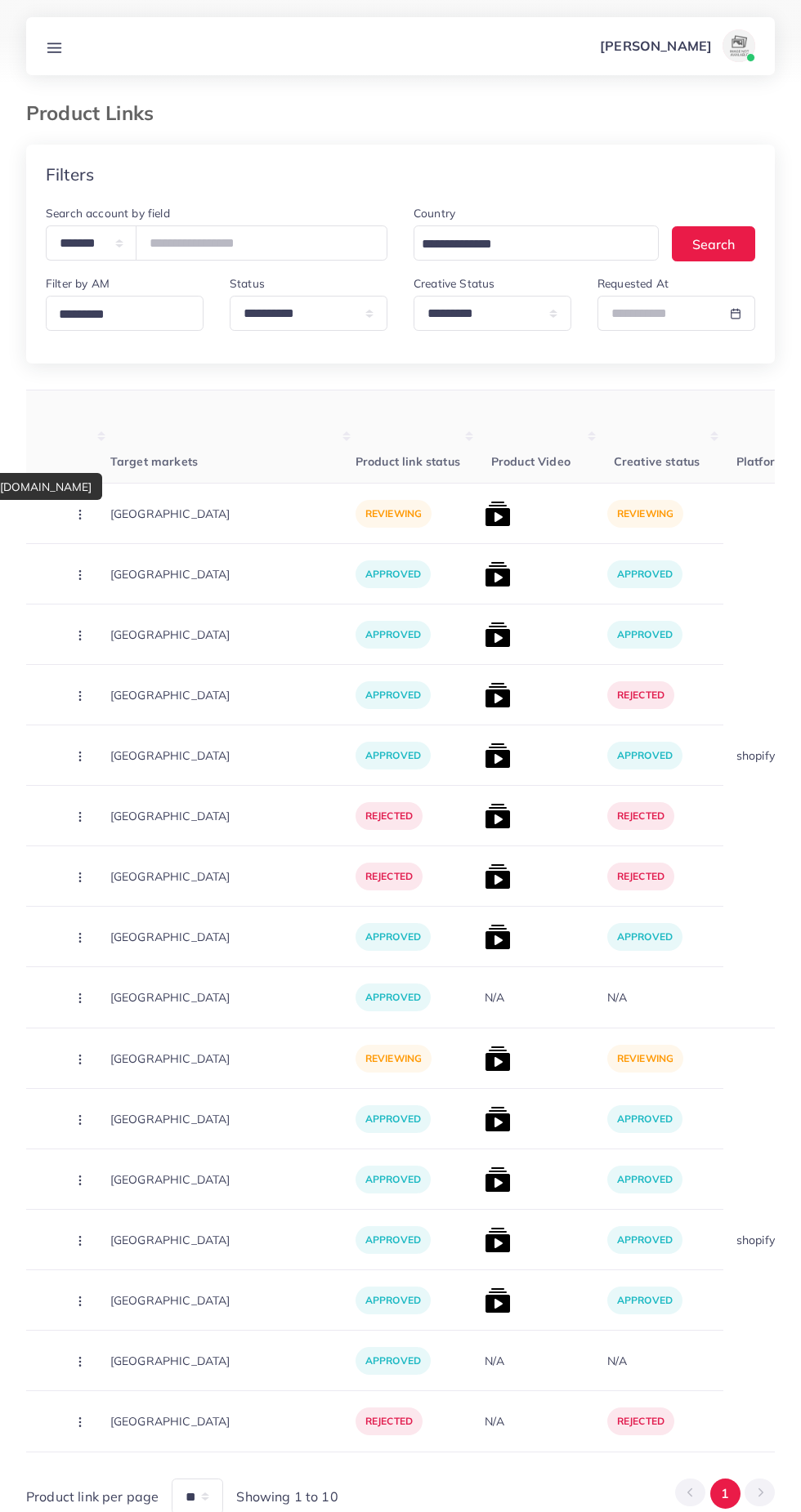
click at [478, 478] on th "Product Video" at bounding box center [539, 436] width 122 height 94
click at [485, 510] on img at bounding box center [498, 513] width 27 height 27
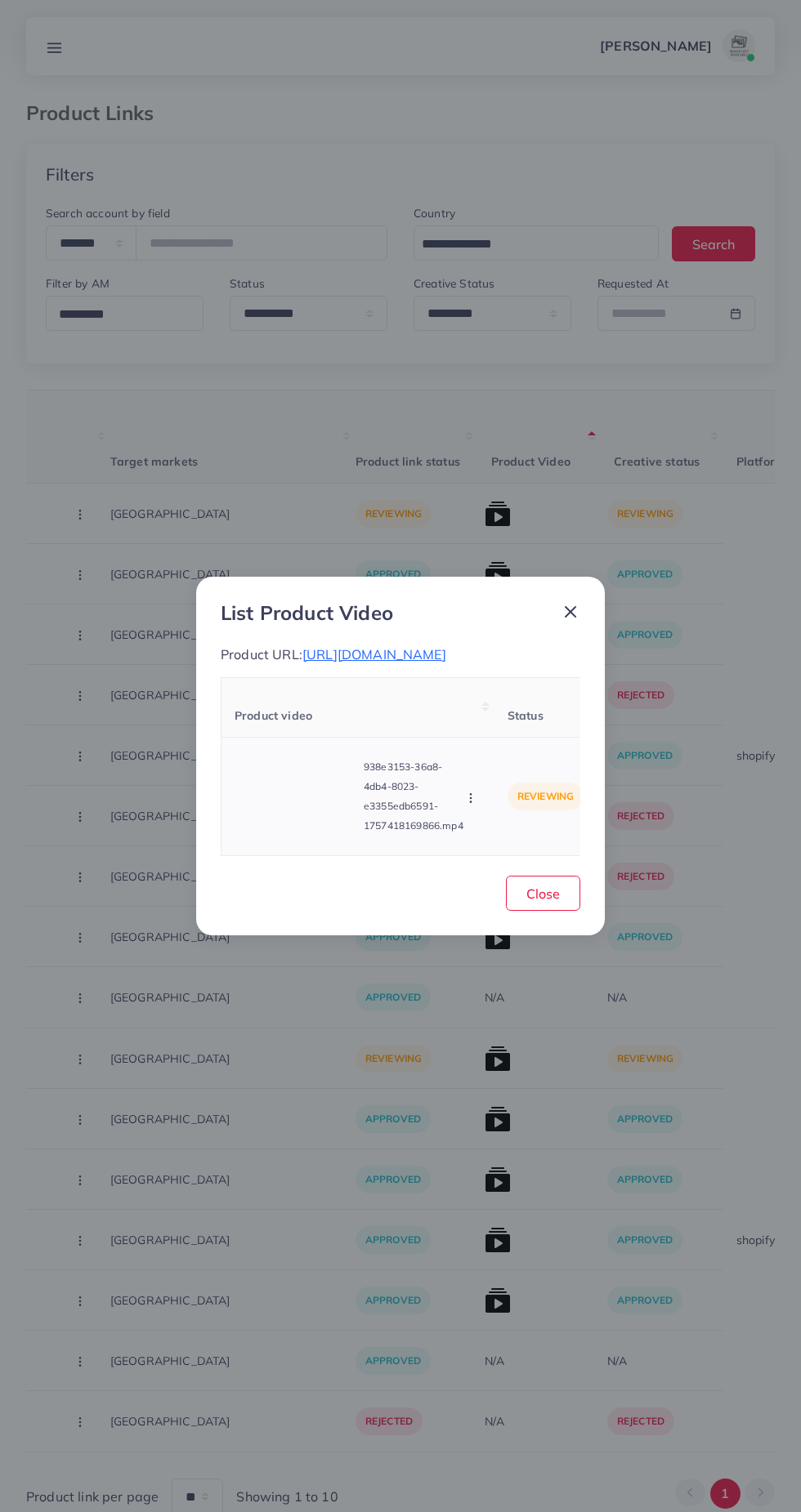
click at [302, 772] on video at bounding box center [296, 796] width 122 height 74
click at [289, 801] on icon at bounding box center [296, 796] width 27 height 27
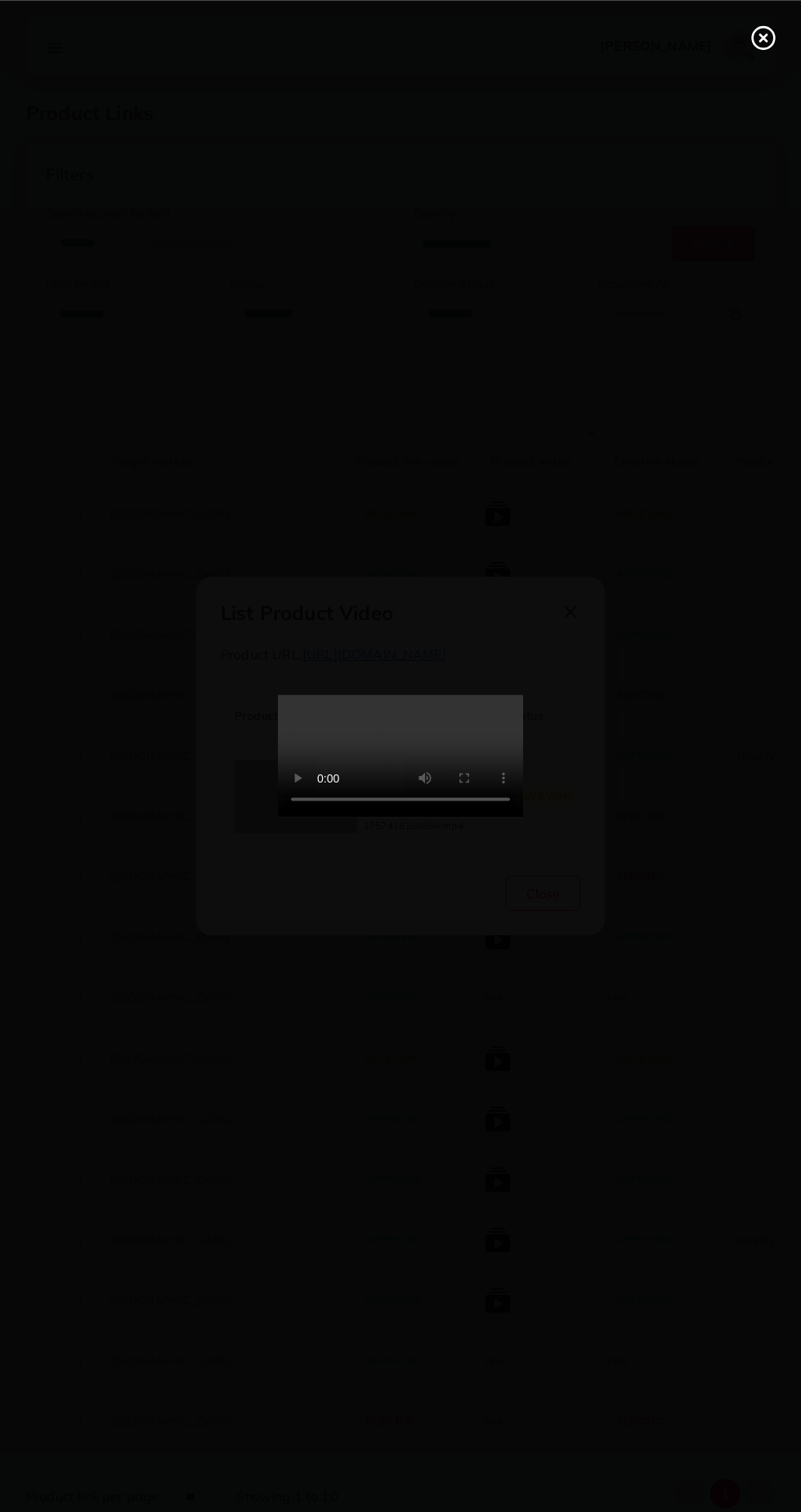
click at [763, 36] on line at bounding box center [763, 37] width 7 height 7
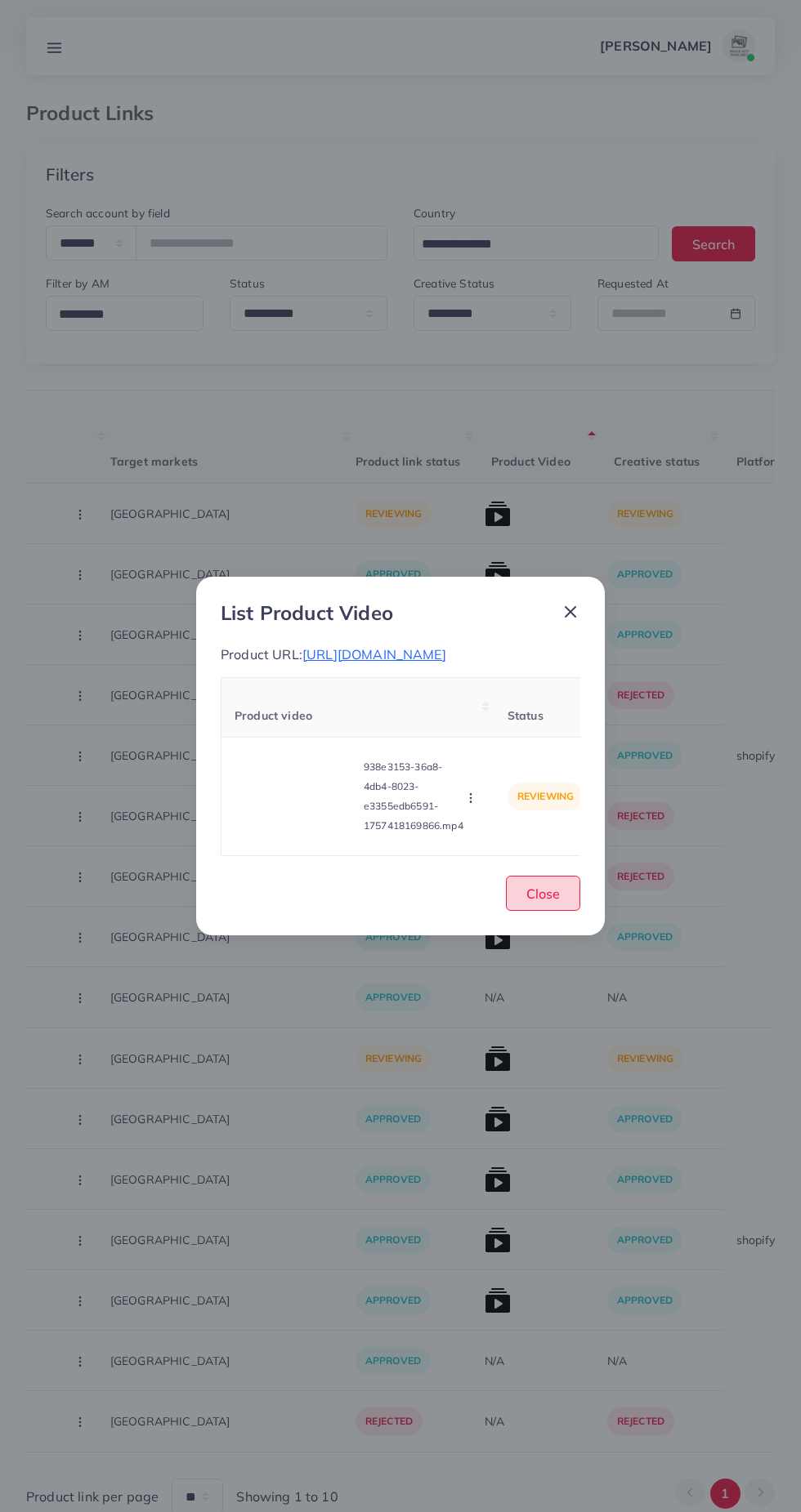
click at [533, 901] on span "Close" at bounding box center [543, 893] width 33 height 17
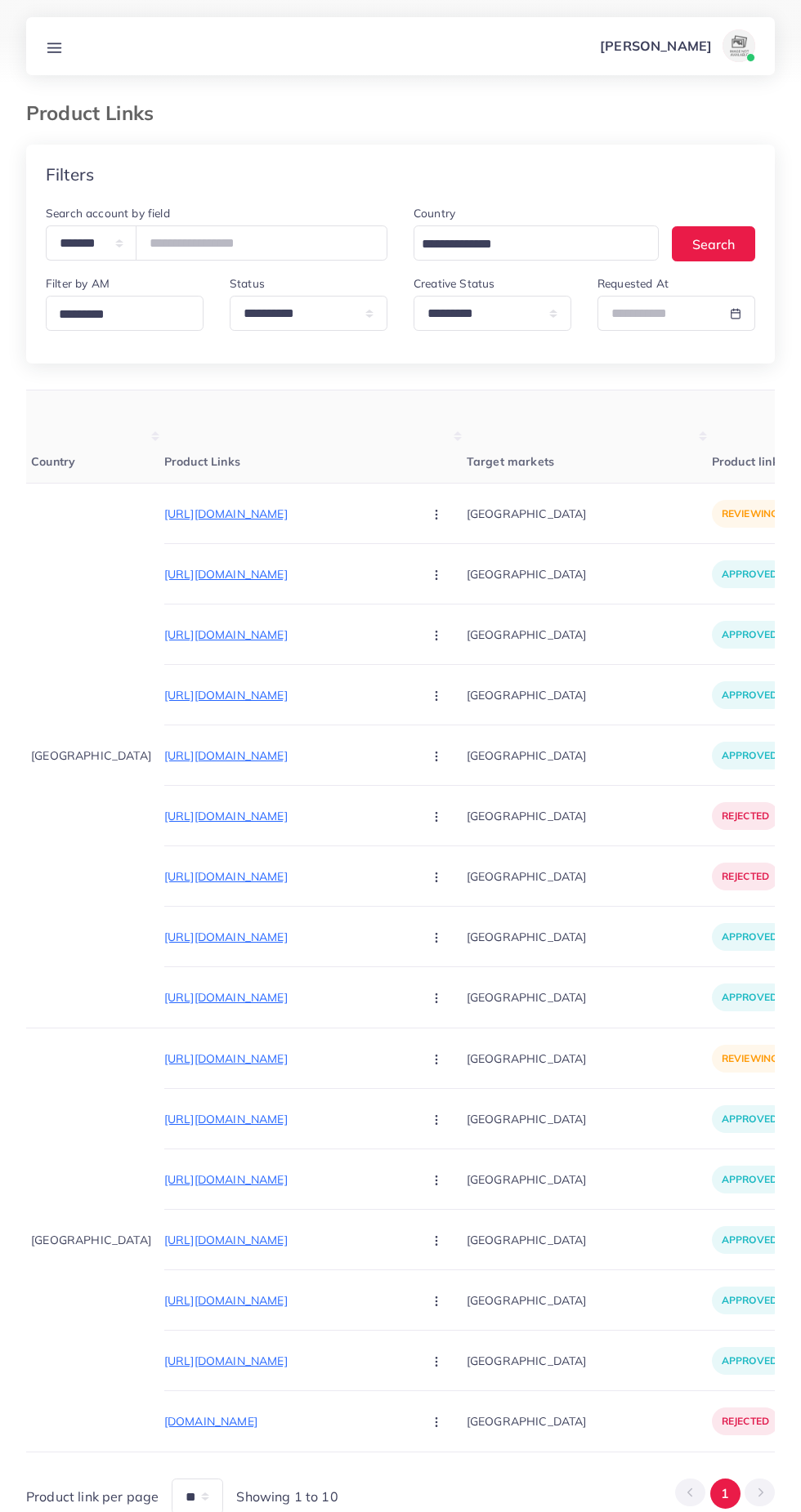
scroll to position [0, 79]
click at [438, 511] on circle "button" at bounding box center [438, 510] width 1 height 1
click at [413, 543] on ul "Approve Reject" at bounding box center [478, 581] width 131 height 87
click at [447, 559] on span "Approve" at bounding box center [474, 563] width 54 height 17
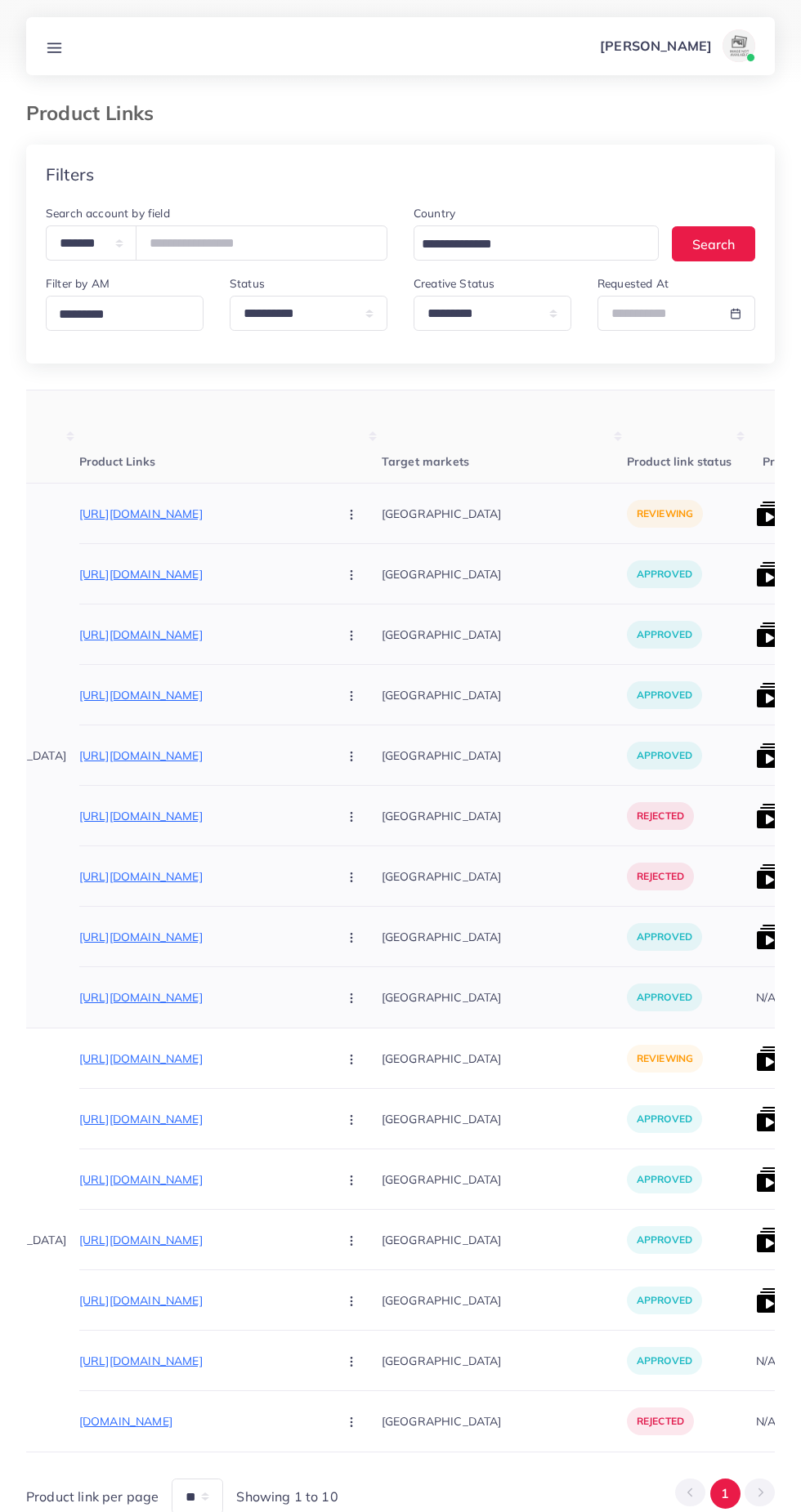
scroll to position [0, 438]
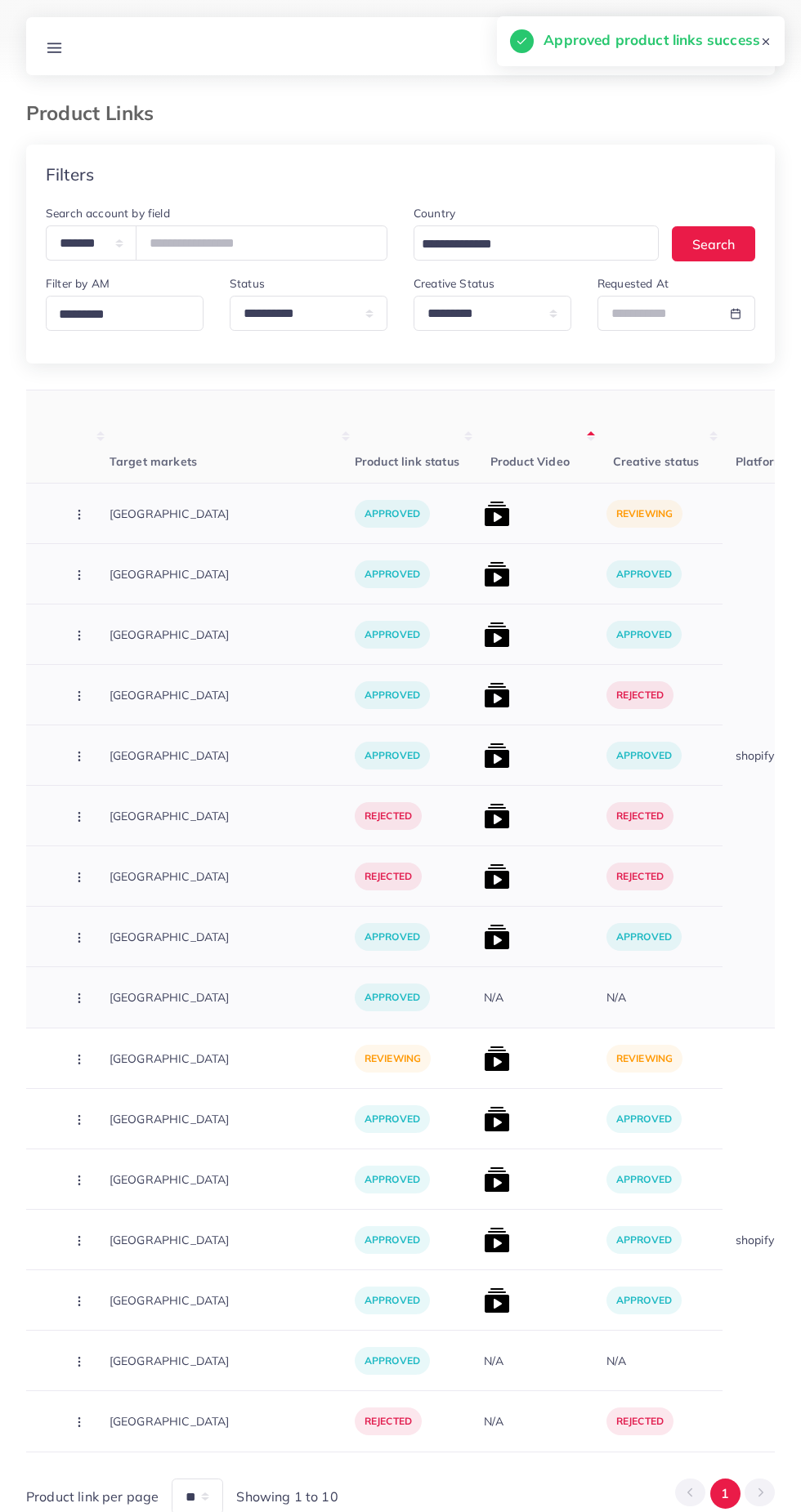
click at [484, 503] on img at bounding box center [497, 513] width 27 height 27
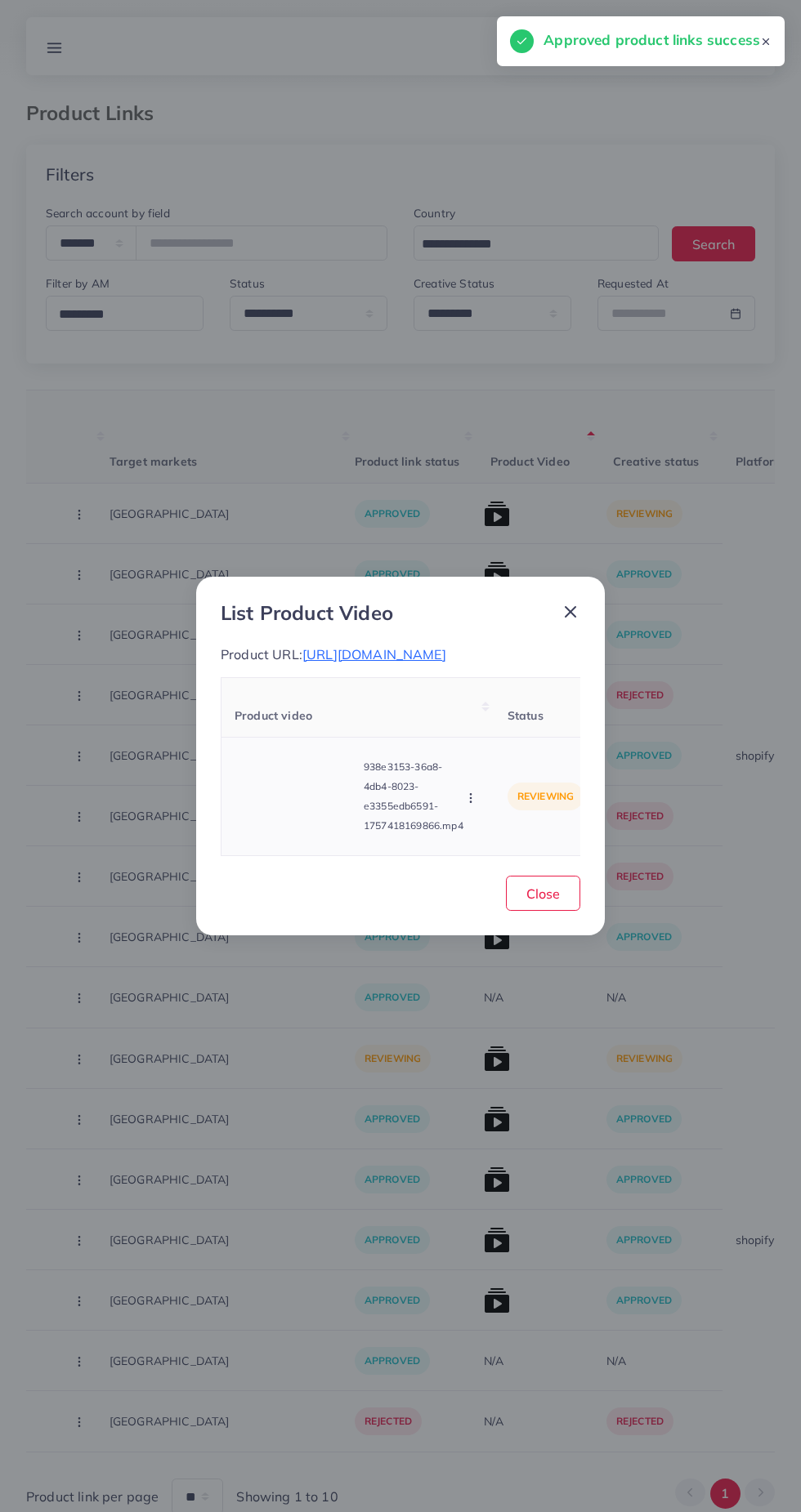
click at [467, 805] on icon "button" at bounding box center [470, 798] width 13 height 13
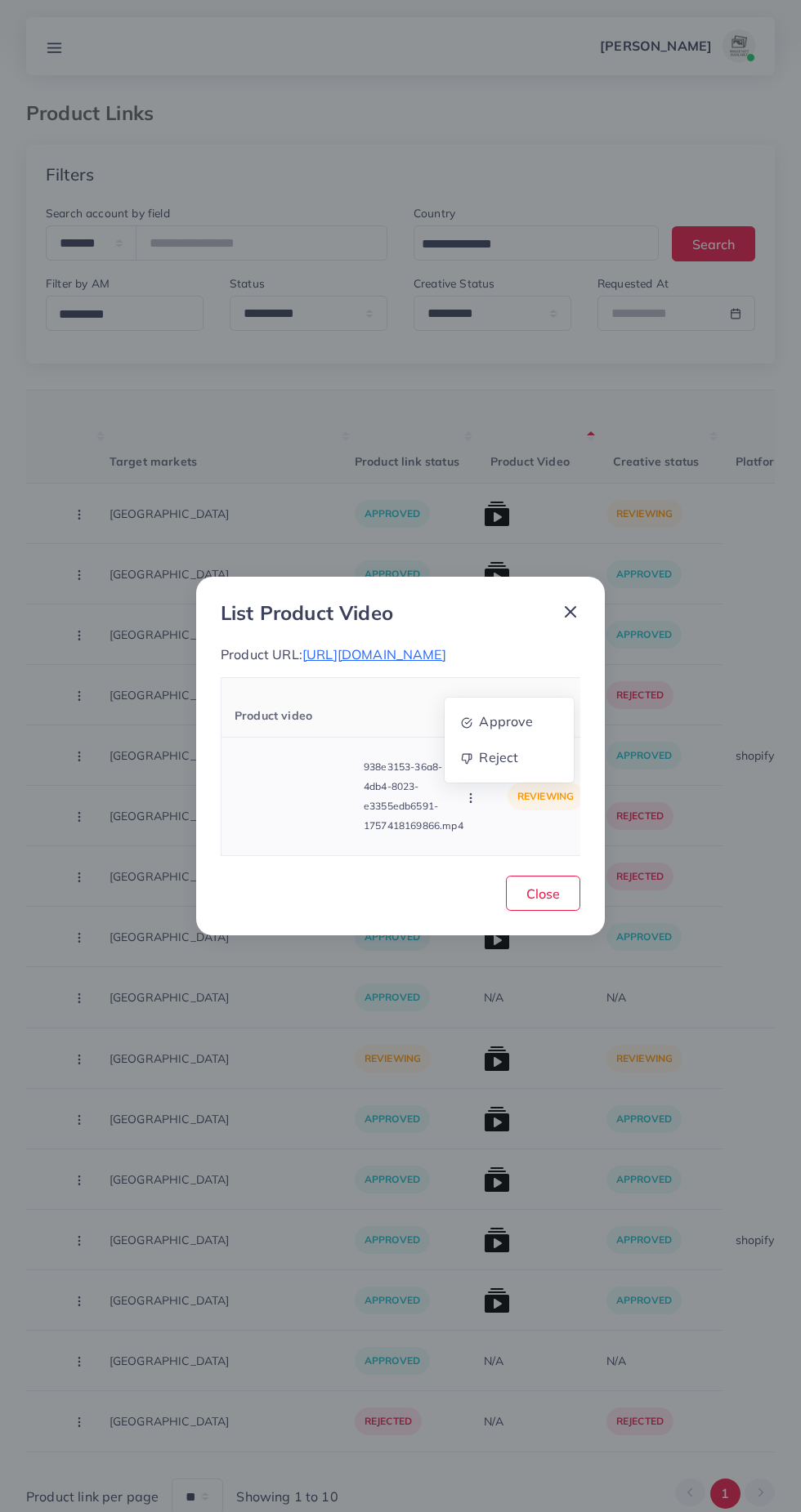
click at [486, 713] on ul "Approve Reject" at bounding box center [508, 740] width 131 height 87
click at [486, 711] on ul "Approve Reject" at bounding box center [508, 740] width 131 height 87
click at [504, 730] on span "Approve" at bounding box center [505, 721] width 54 height 17
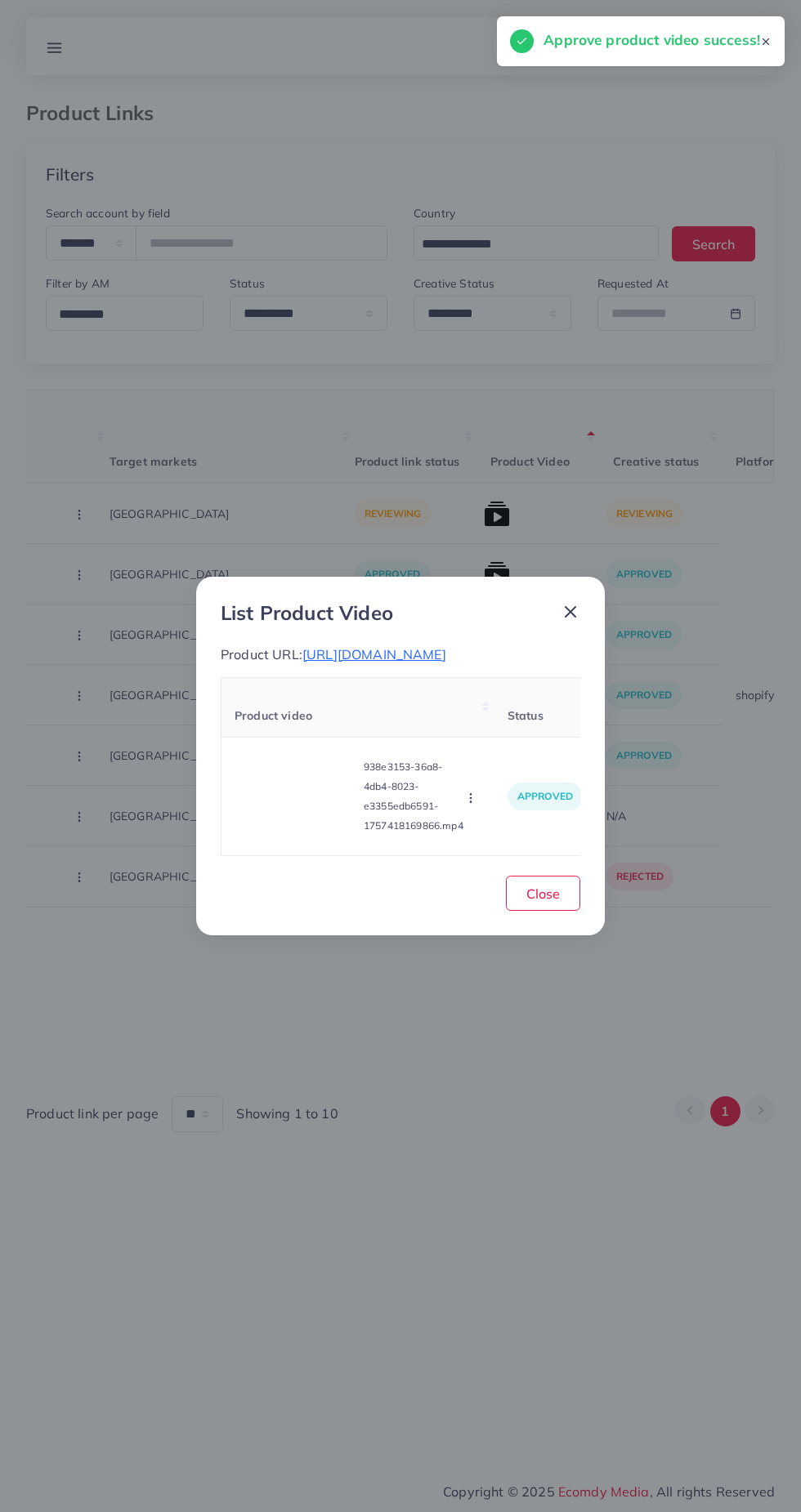
click at [569, 607] on line at bounding box center [570, 612] width 10 height 10
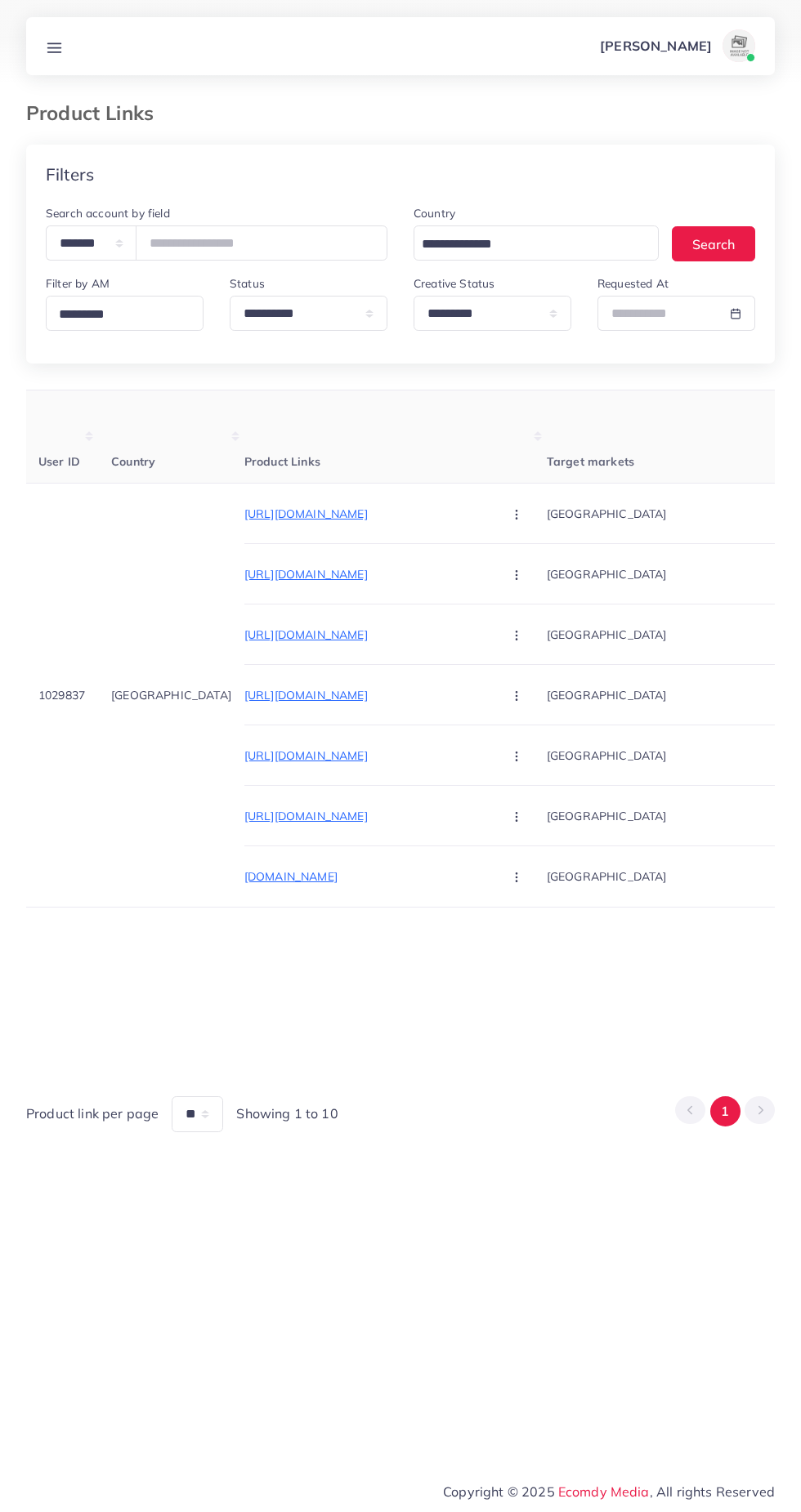
scroll to position [0, 2]
click at [352, 514] on p "[URL][DOMAIN_NAME]" at bounding box center [367, 514] width 245 height 20
click at [98, 232] on select "**********" at bounding box center [91, 243] width 91 height 35
select select "*****"
click at [45, 226] on select "**********" at bounding box center [91, 243] width 91 height 35
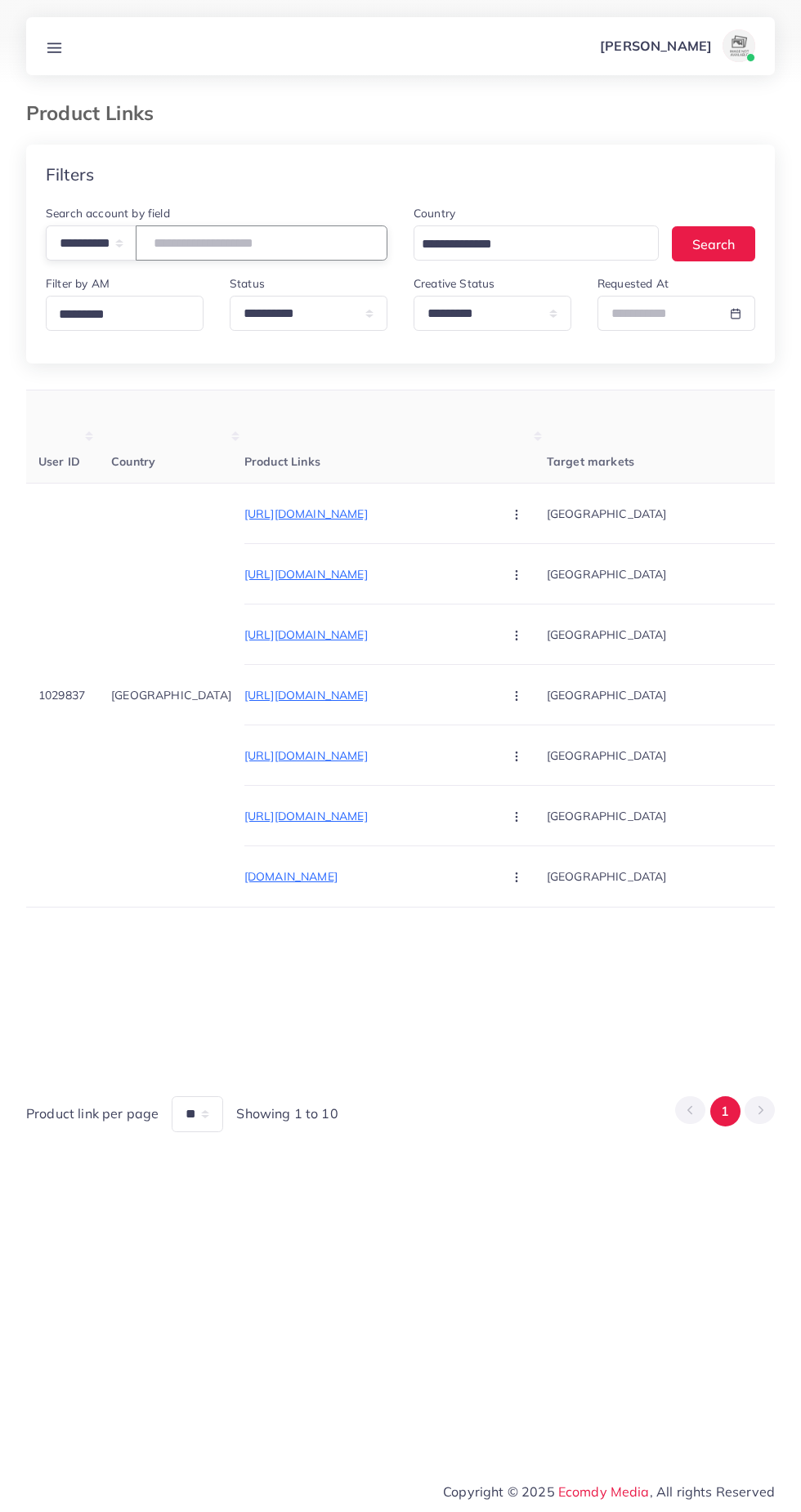
click at [279, 243] on input "text" at bounding box center [261, 243] width 251 height 35
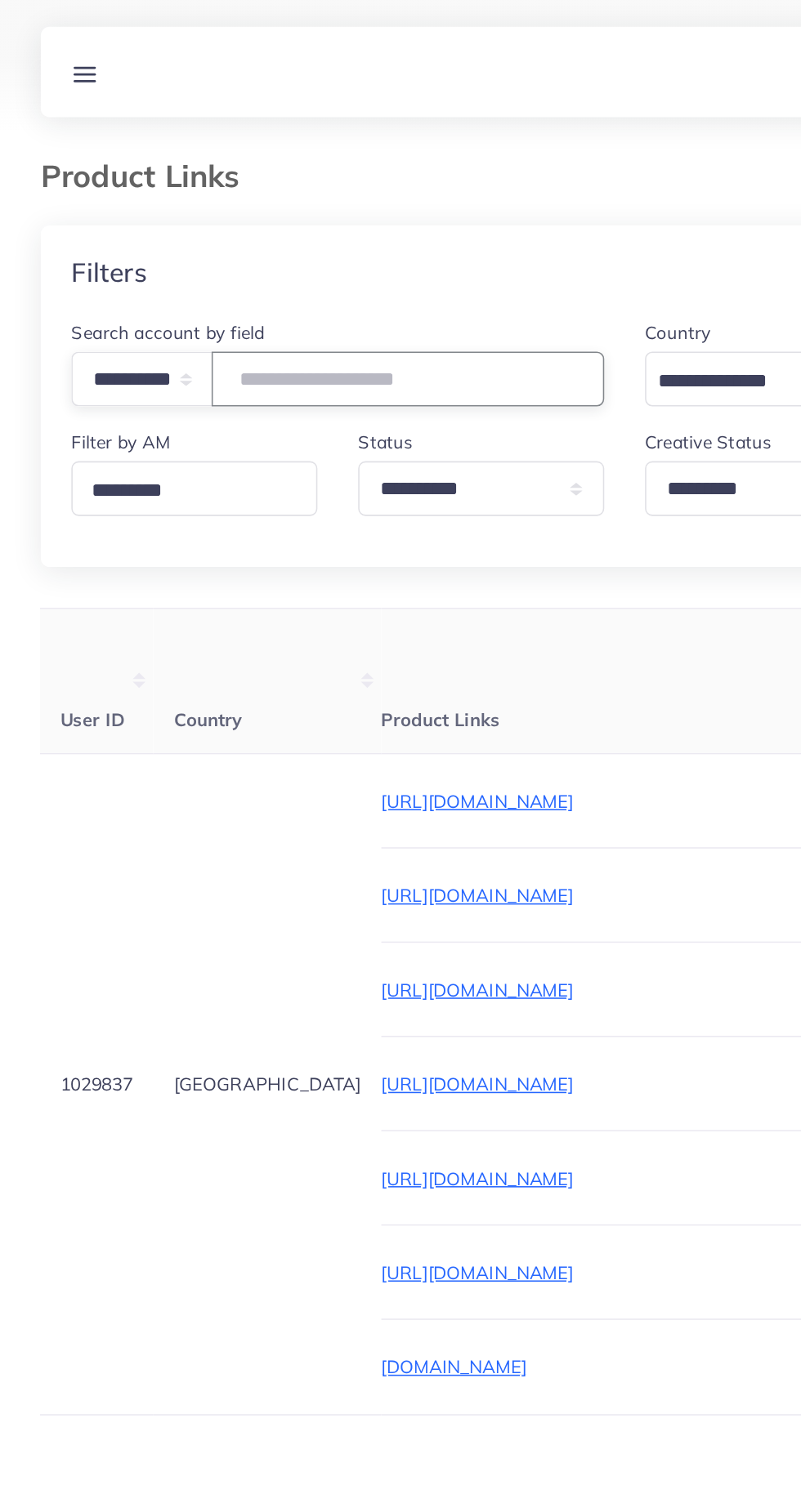
click at [194, 240] on input "text" at bounding box center [261, 243] width 251 height 35
paste input "**********"
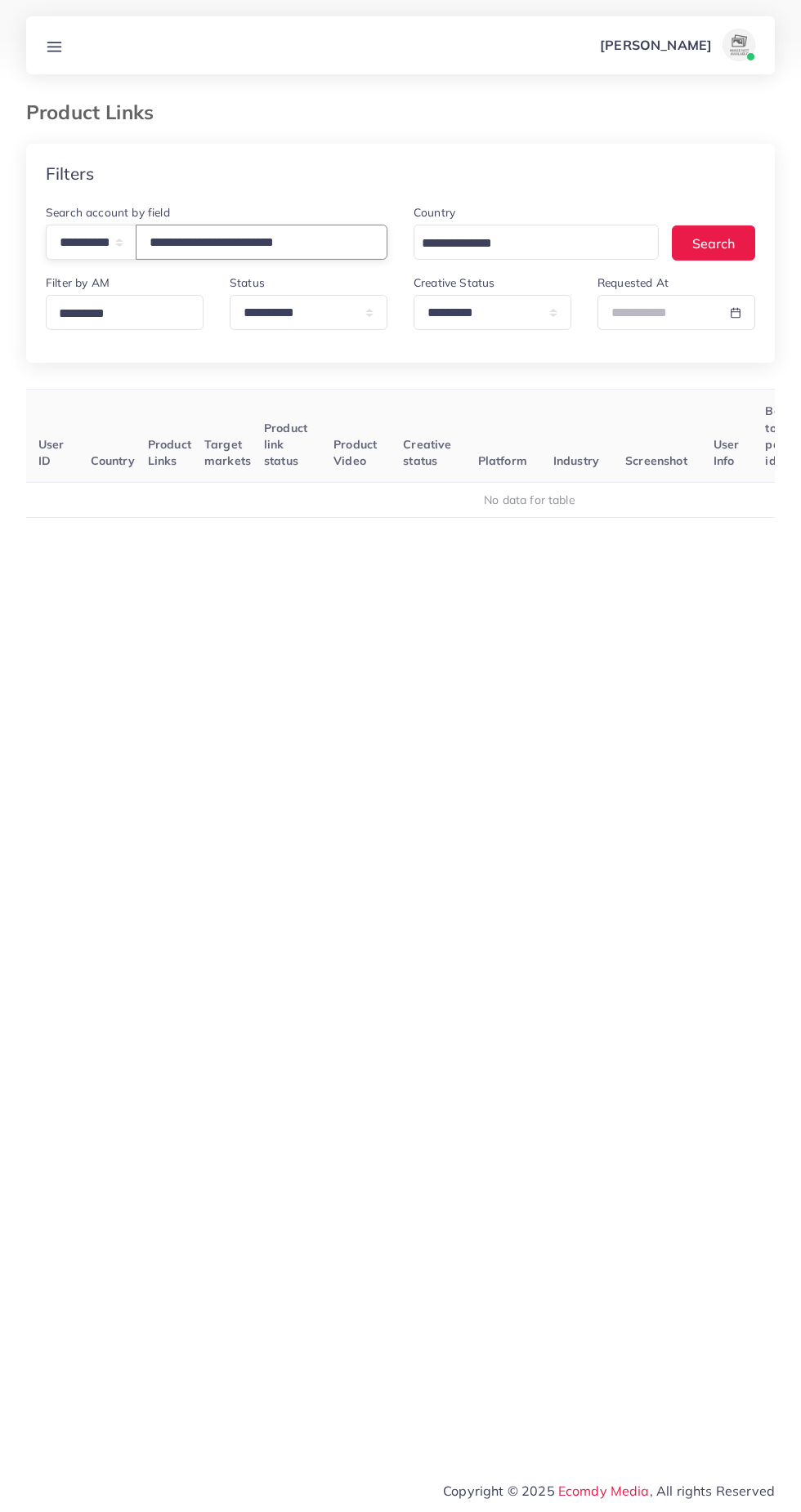
type input "**********"
click at [477, 323] on select "**********" at bounding box center [493, 313] width 158 height 35
select select "********"
click at [414, 296] on select "**********" at bounding box center [493, 313] width 158 height 35
click at [470, 308] on select "**********" at bounding box center [493, 313] width 158 height 35
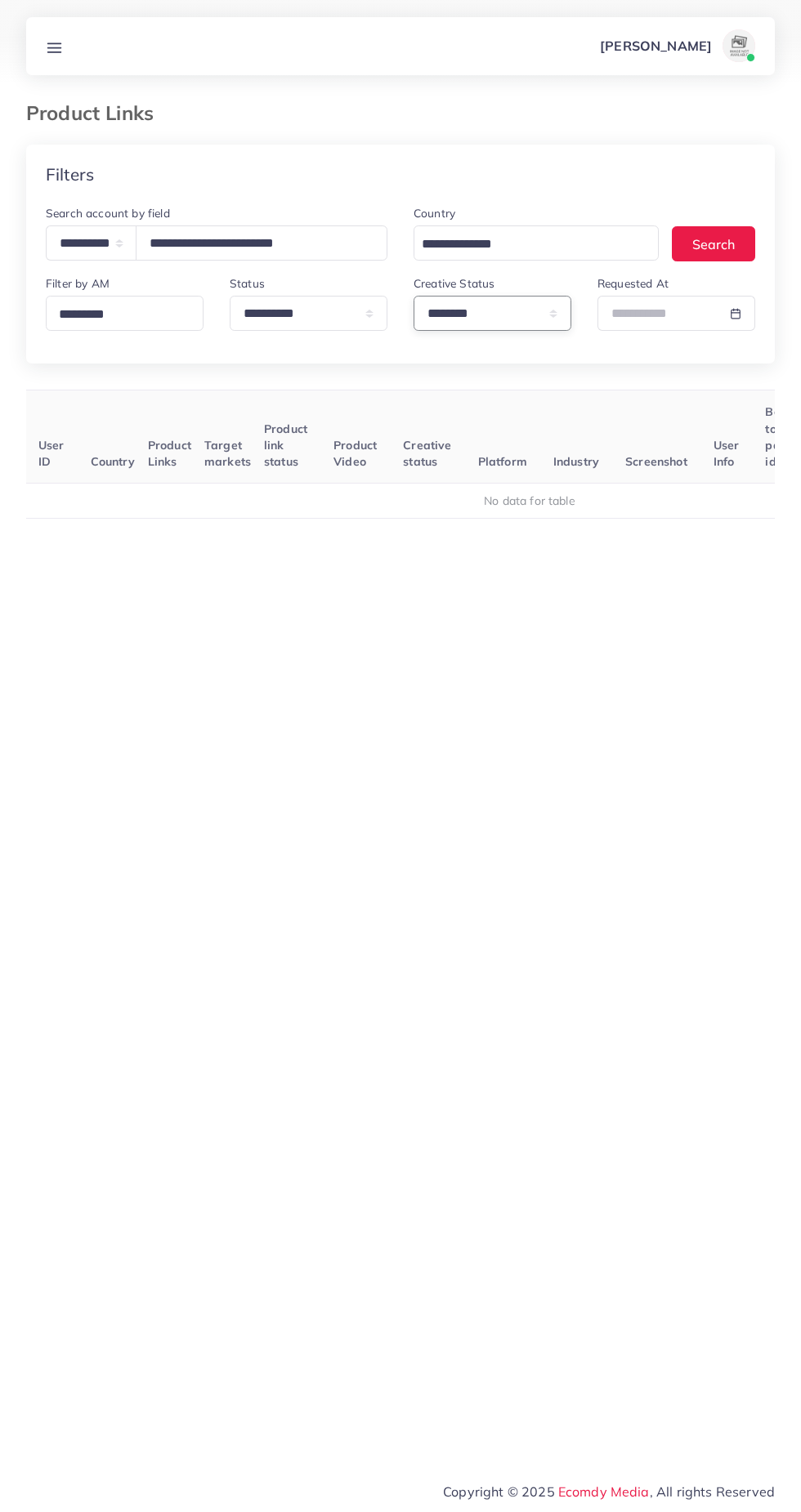
select select
click at [414, 296] on select "**********" at bounding box center [493, 313] width 158 height 35
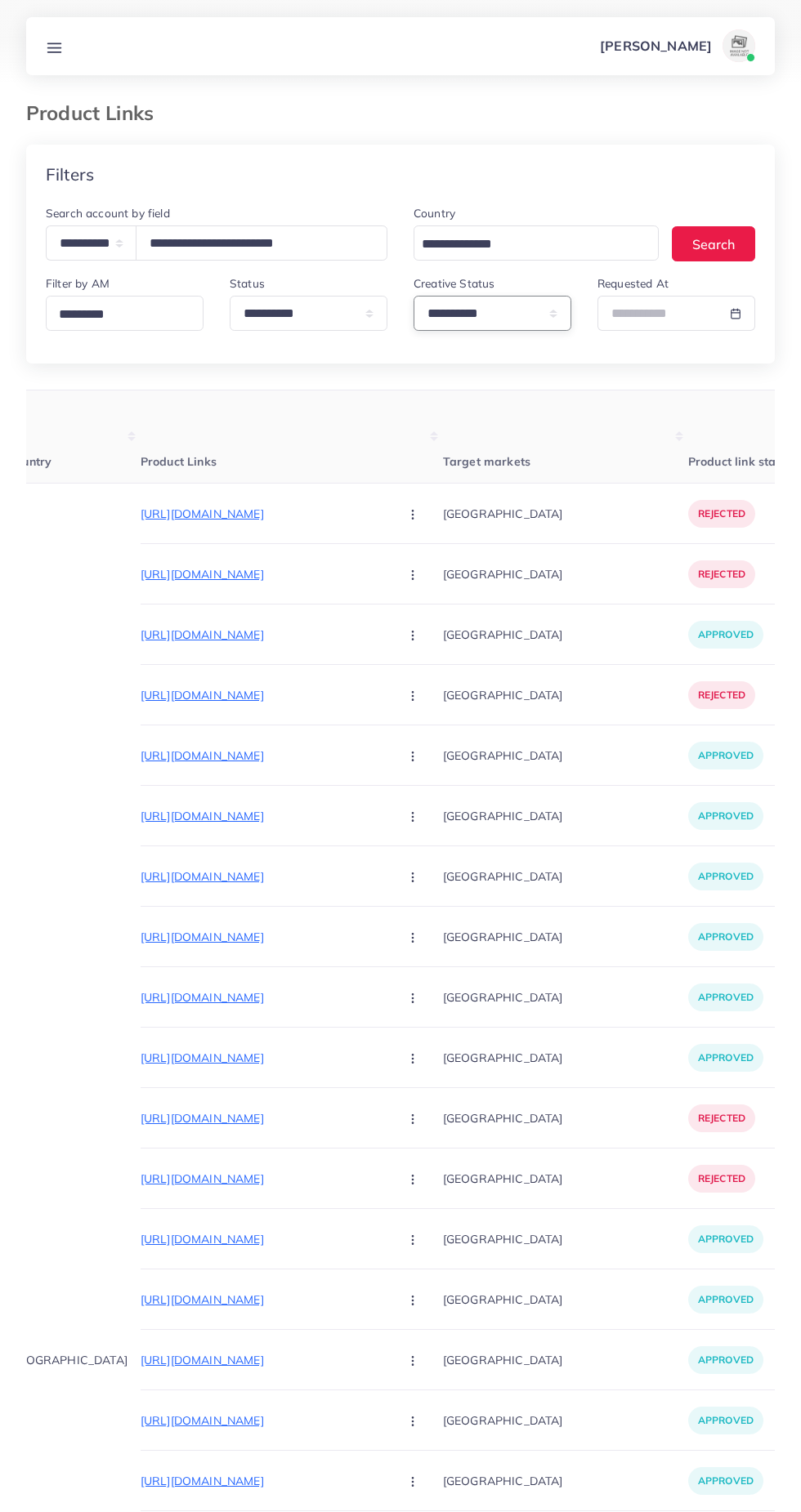
scroll to position [0, 103]
click at [261, 571] on p "https://wearaurapk.store/collections/premium-watches" at bounding box center [264, 574] width 245 height 20
click at [249, 513] on p "https://wearaurapk.store/collections/premium-watches/products/frosted-steel-sei…" at bounding box center [264, 514] width 245 height 20
click at [270, 690] on p "https://elixirorganics.pk/products/pure-himalayan-shilajit-30g" at bounding box center [264, 695] width 245 height 20
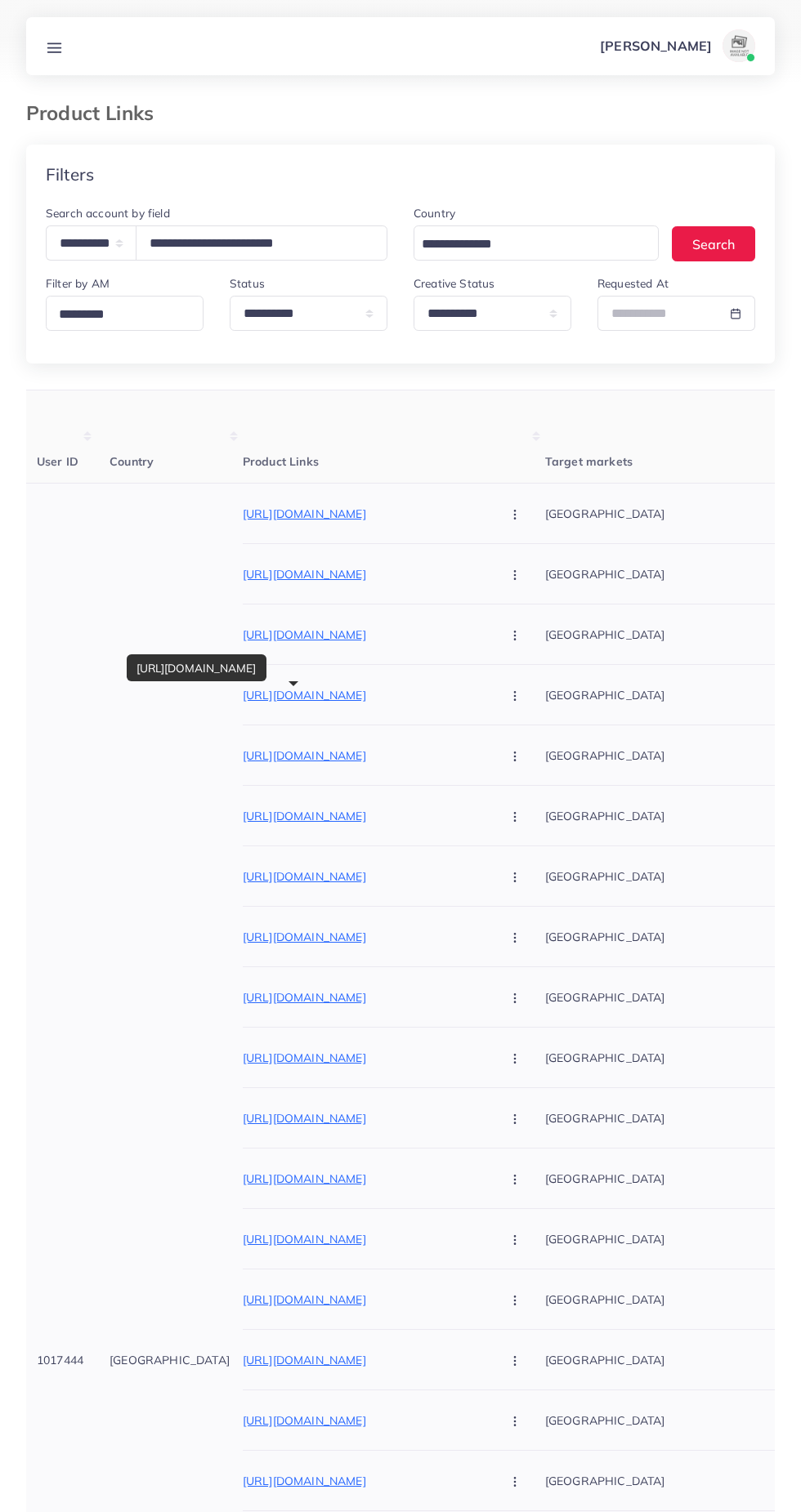
scroll to position [0, 8]
click at [237, 696] on p "https://elixirorganics.pk/products/pure-himalayan-shilajit-30g" at bounding box center [360, 695] width 245 height 20
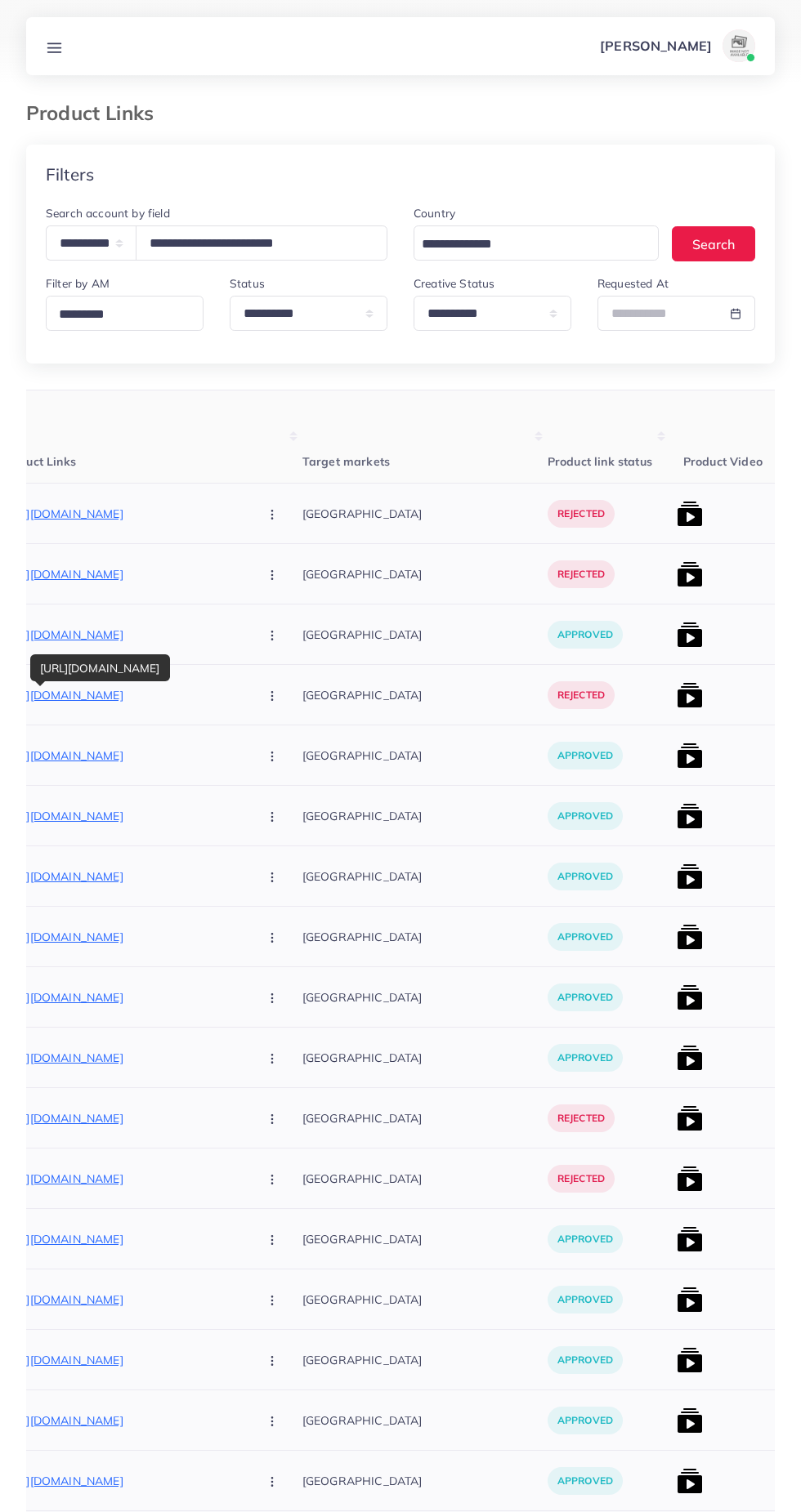
scroll to position [0, 362]
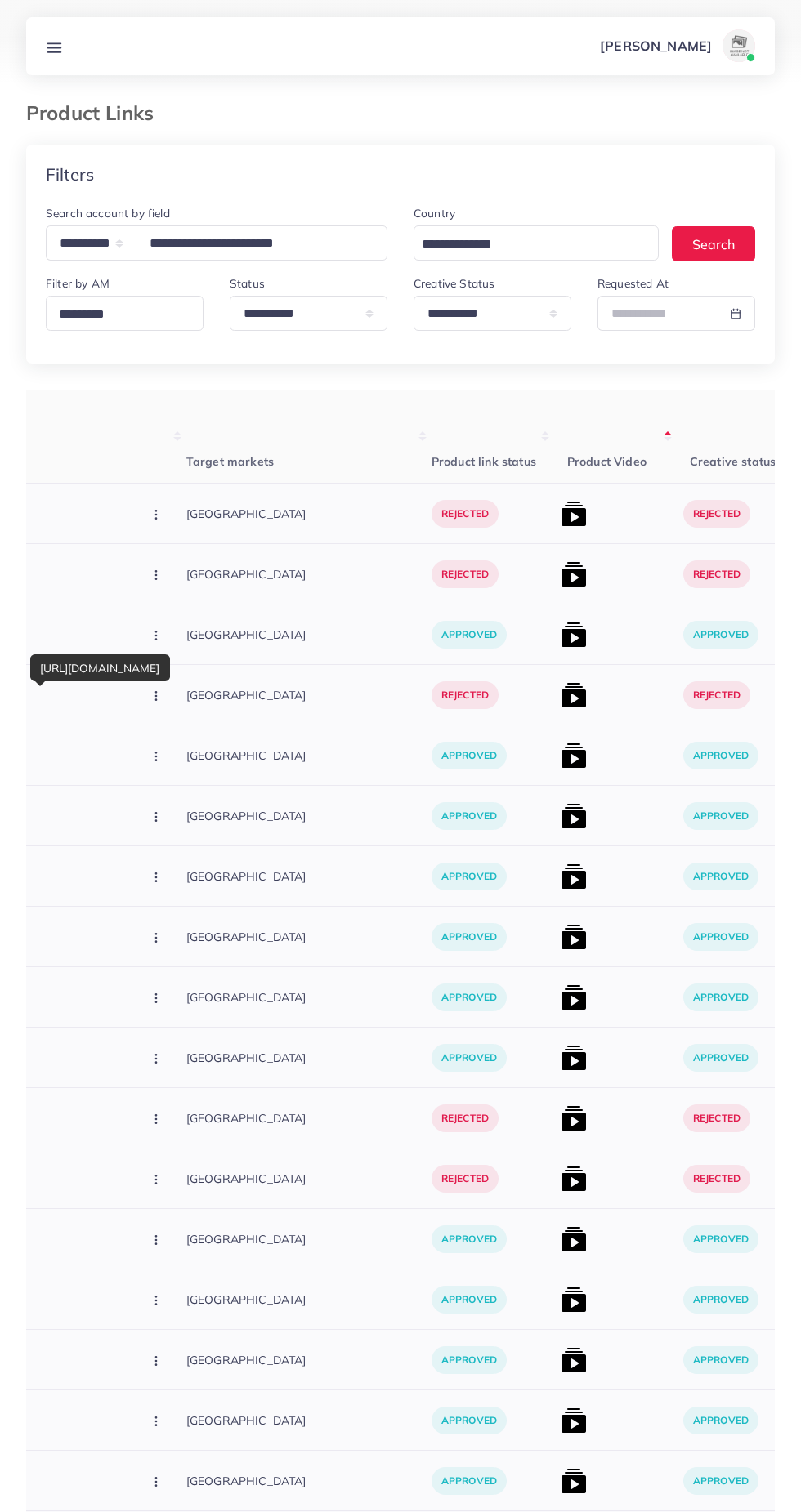
click at [561, 691] on img at bounding box center [573, 694] width 27 height 27
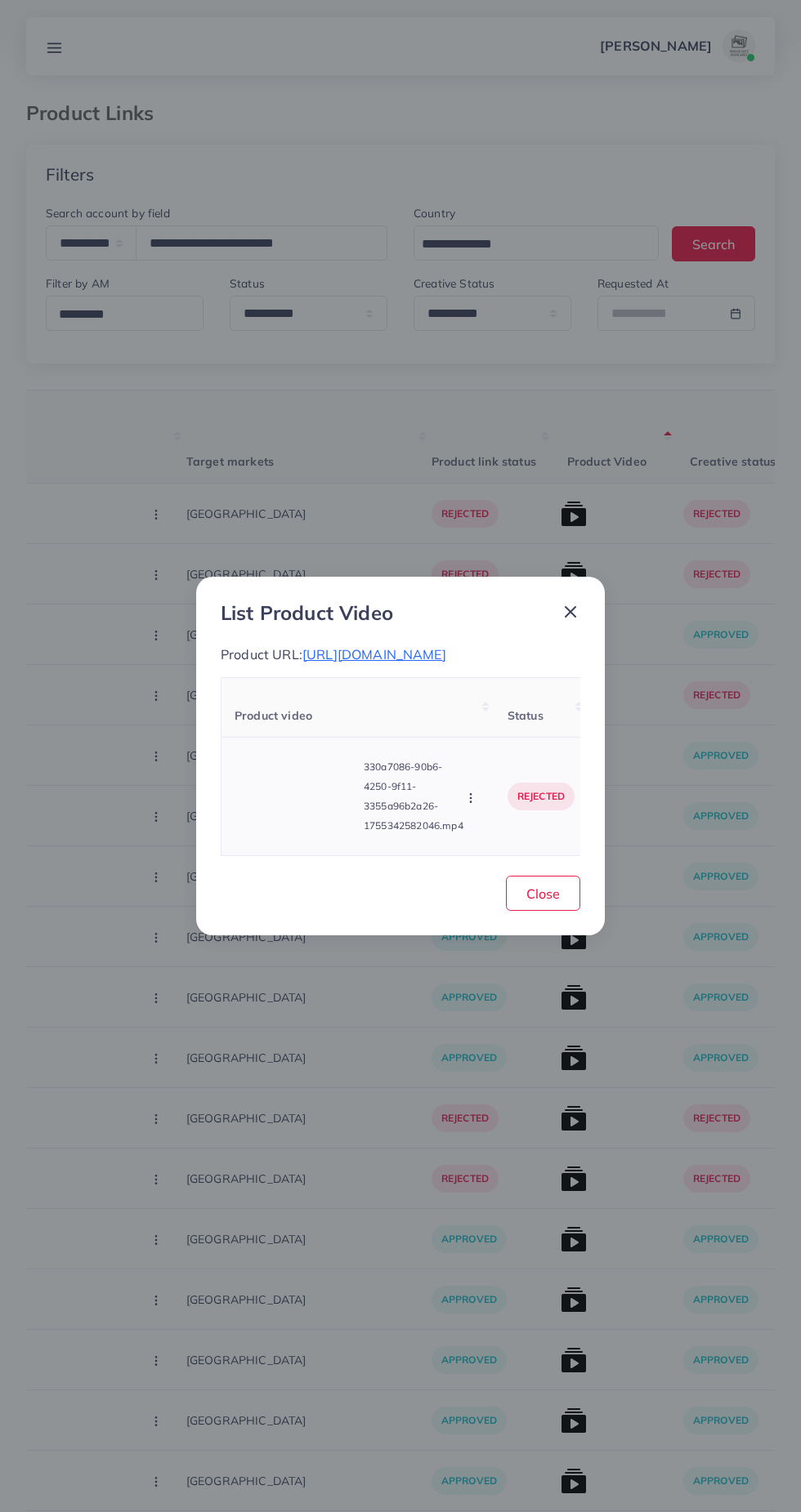
click at [273, 811] on video at bounding box center [296, 796] width 122 height 74
click at [298, 801] on polygon at bounding box center [297, 796] width 7 height 9
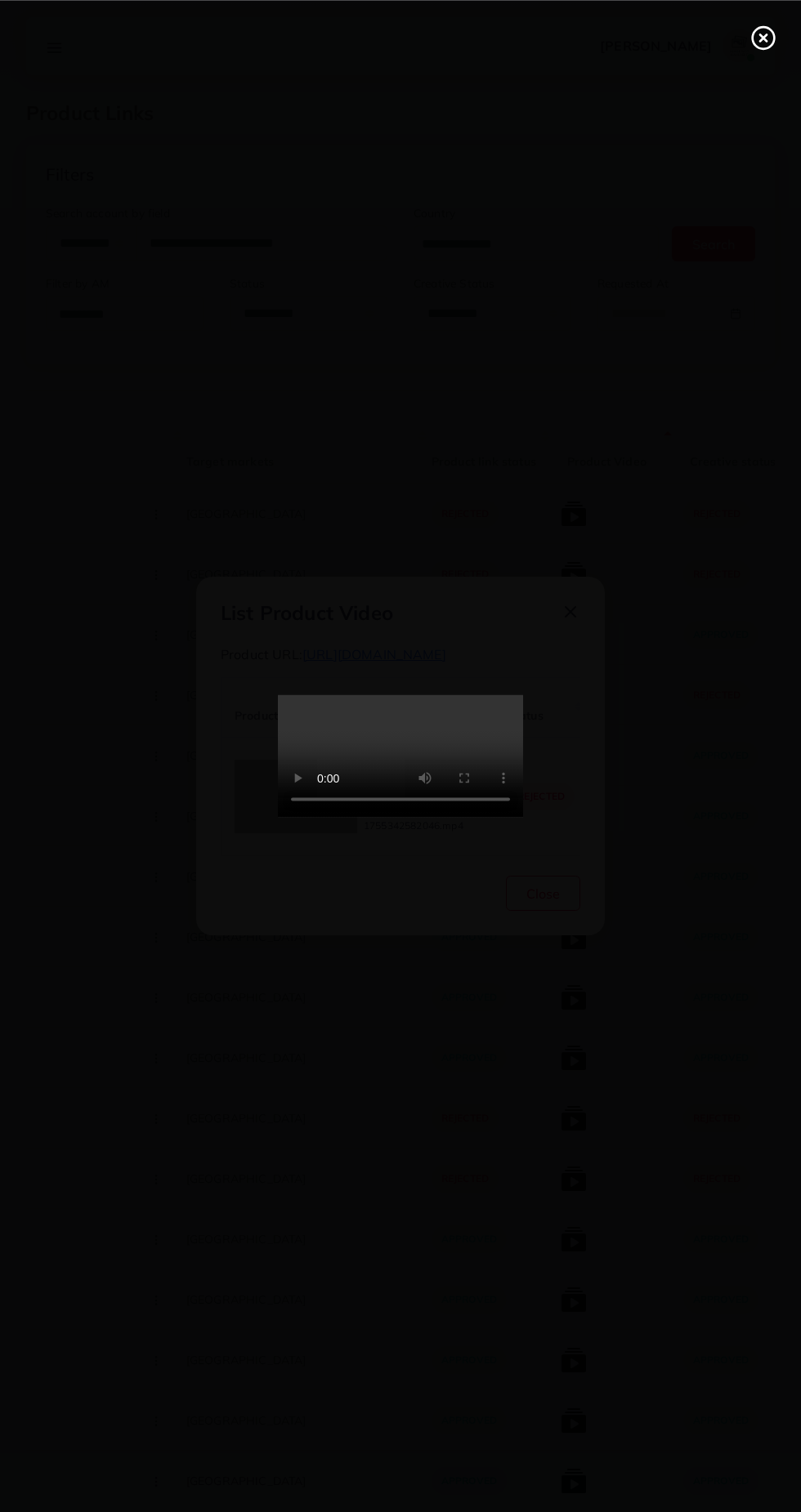
click at [710, 768] on div at bounding box center [400, 756] width 801 height 1512
click at [658, 625] on div at bounding box center [400, 756] width 801 height 1512
click at [641, 529] on div at bounding box center [400, 756] width 801 height 1512
click at [765, 29] on icon at bounding box center [763, 37] width 27 height 27
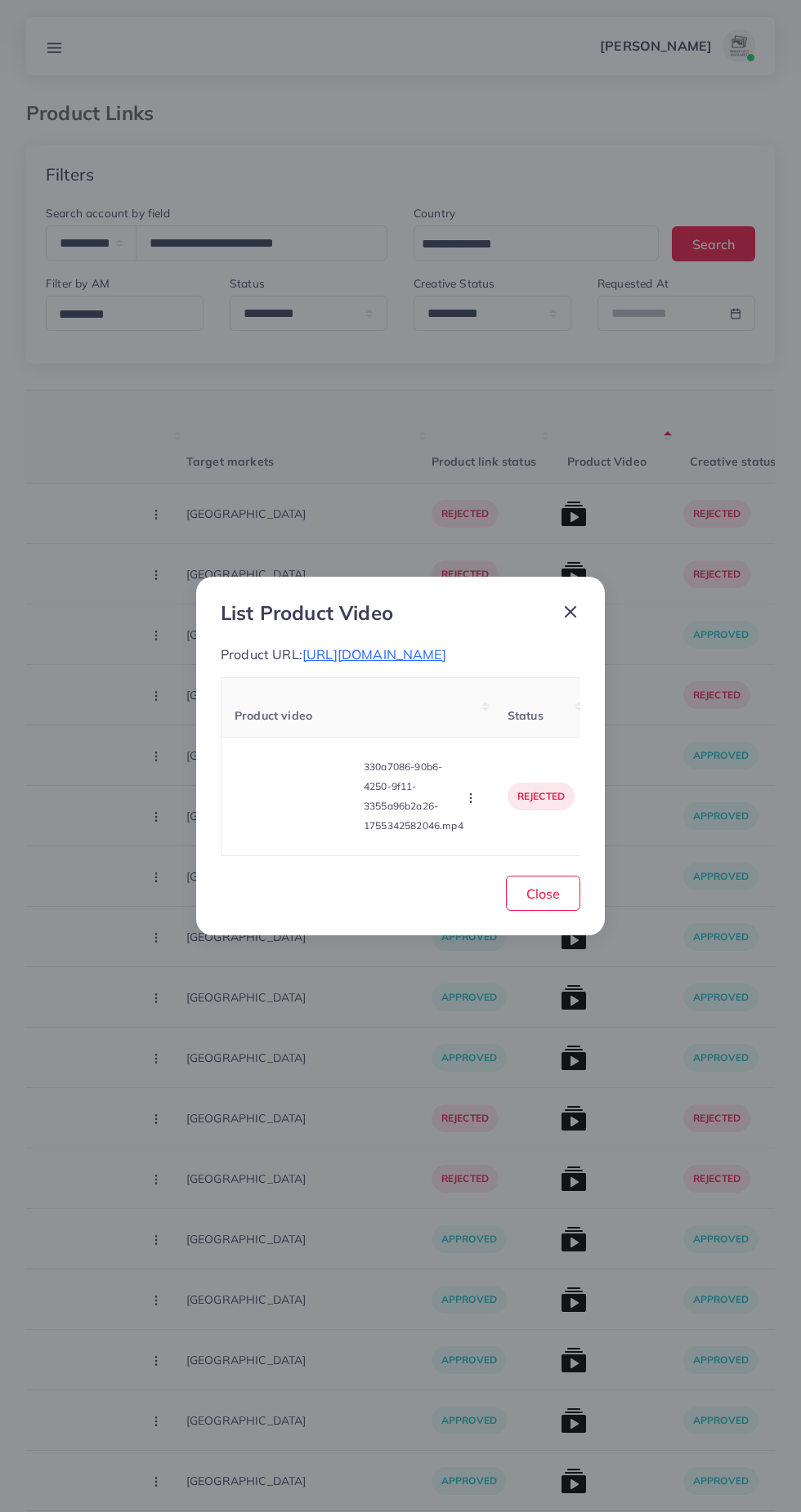
click at [571, 602] on icon at bounding box center [570, 612] width 20 height 20
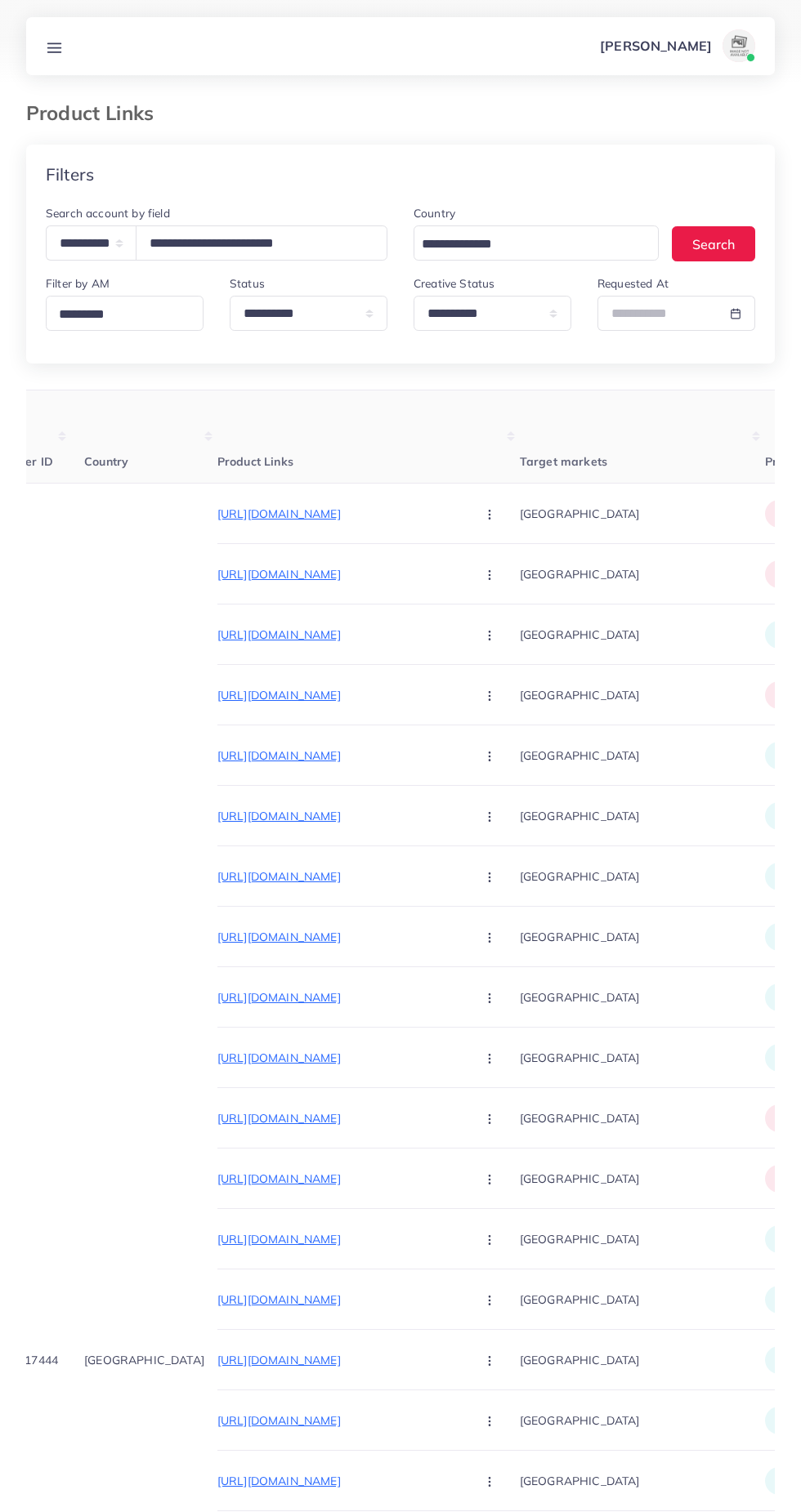
scroll to position [0, 28]
click at [357, 696] on p "https://elixirorganics.pk/products/pure-himalayan-shilajit-30g" at bounding box center [340, 695] width 245 height 20
click at [85, 243] on select "**********" at bounding box center [91, 243] width 91 height 35
select select "**********"
click at [45, 226] on select "**********" at bounding box center [91, 243] width 91 height 35
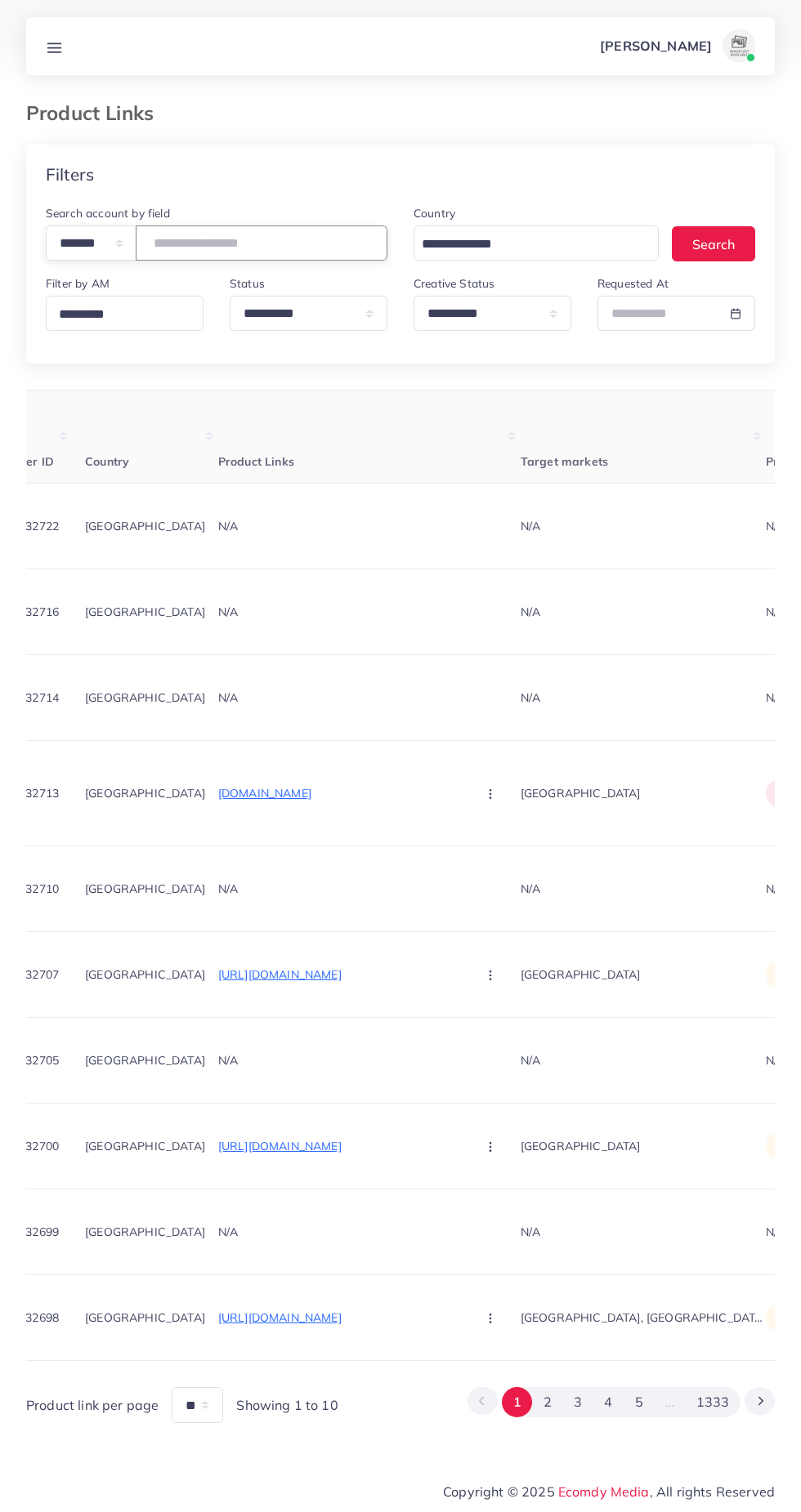
click at [256, 236] on input "**********" at bounding box center [261, 243] width 251 height 35
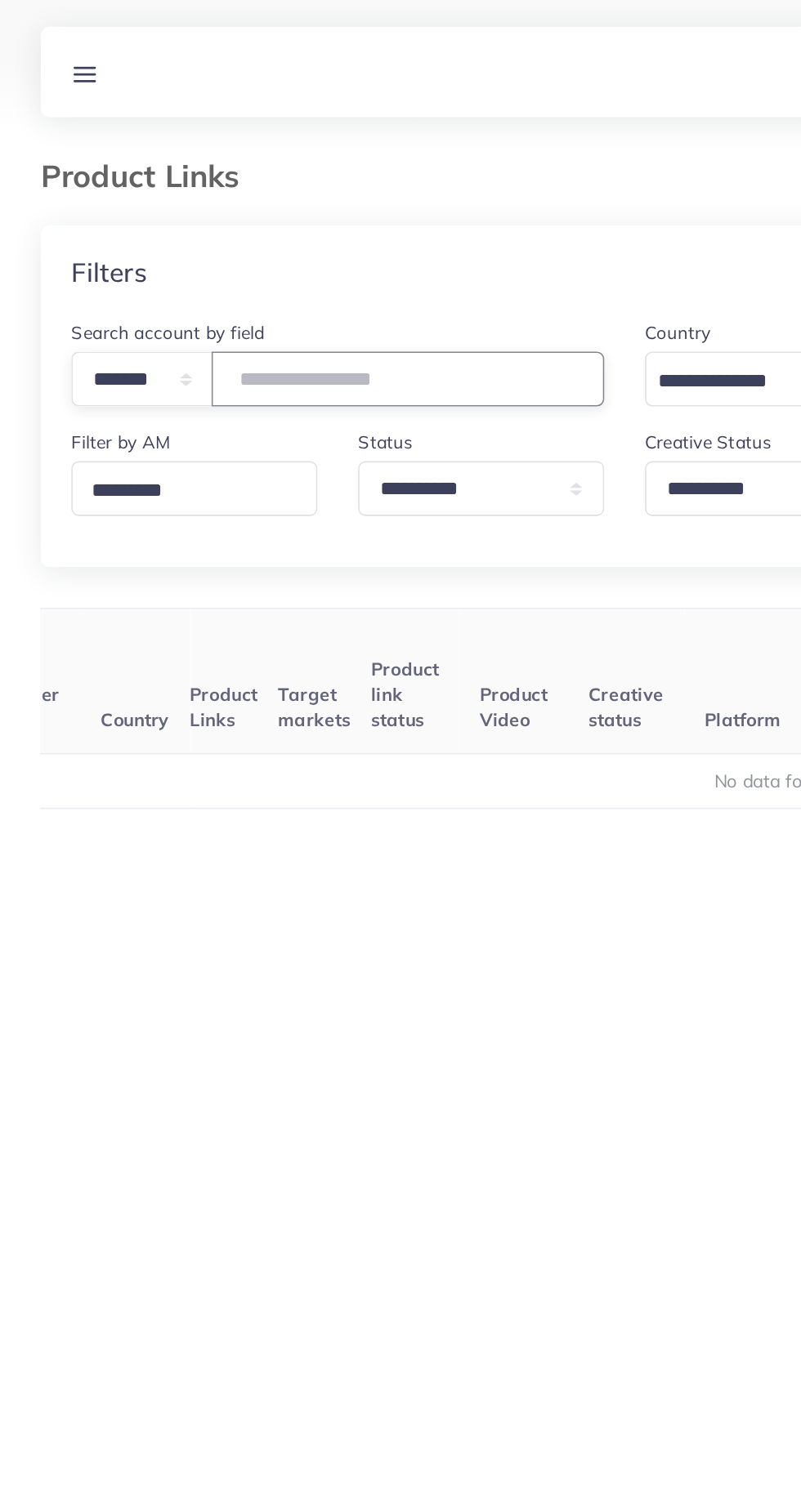
click at [261, 241] on input "*****" at bounding box center [261, 243] width 251 height 35
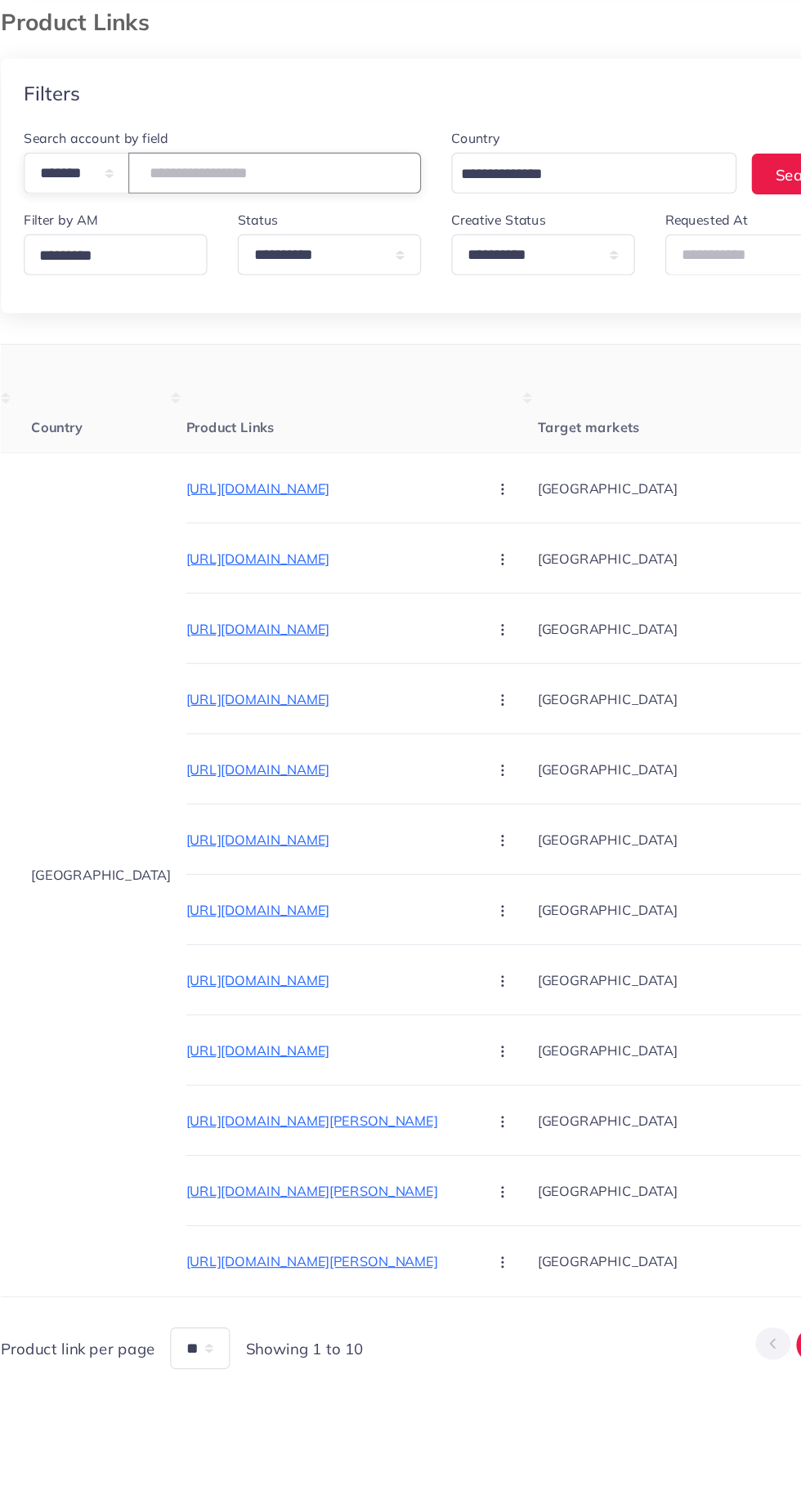
scroll to position [0, 60]
click at [215, 512] on p "https://larosawears.com/collections/cotton-summer-sets?utm_source=tiktok&utm_me…" at bounding box center [307, 514] width 245 height 20
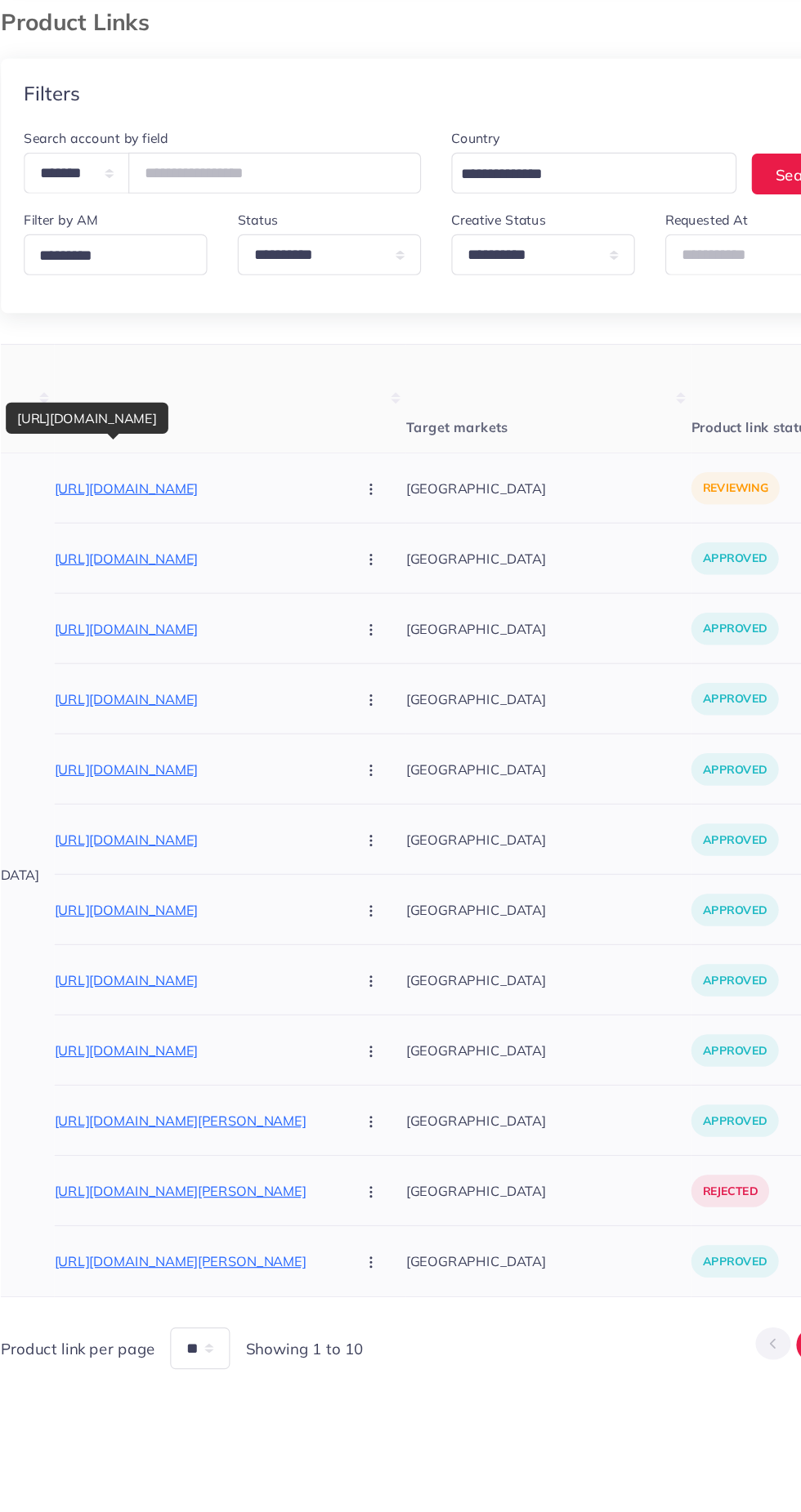
scroll to position [0, 415]
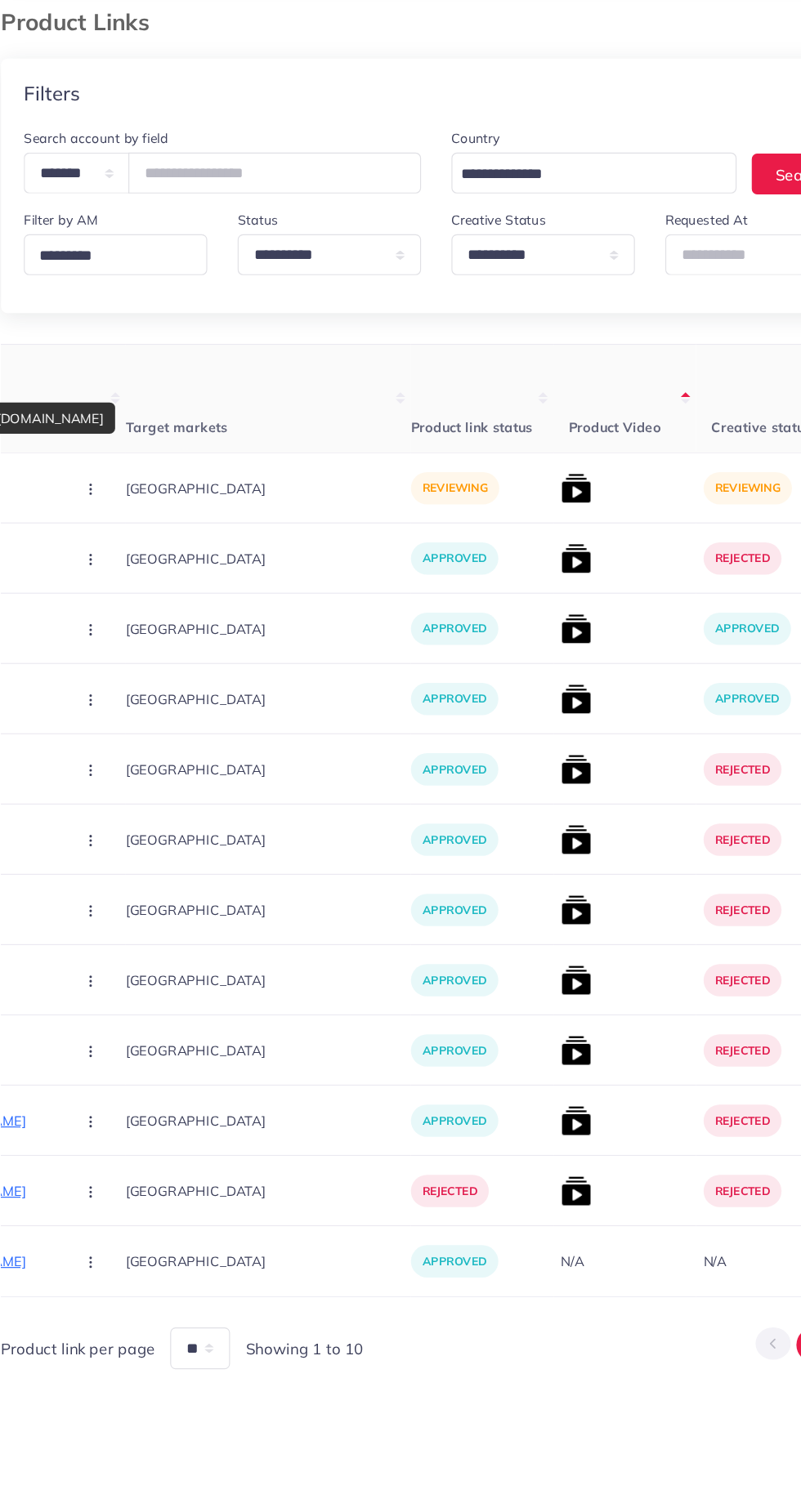
click at [124, 467] on div "https://larosawears.com/collections/cotton-summer-sets?utm_source=tiktok&utm_me…" at bounding box center [54, 453] width 140 height 27
click at [507, 519] on img at bounding box center [520, 513] width 27 height 27
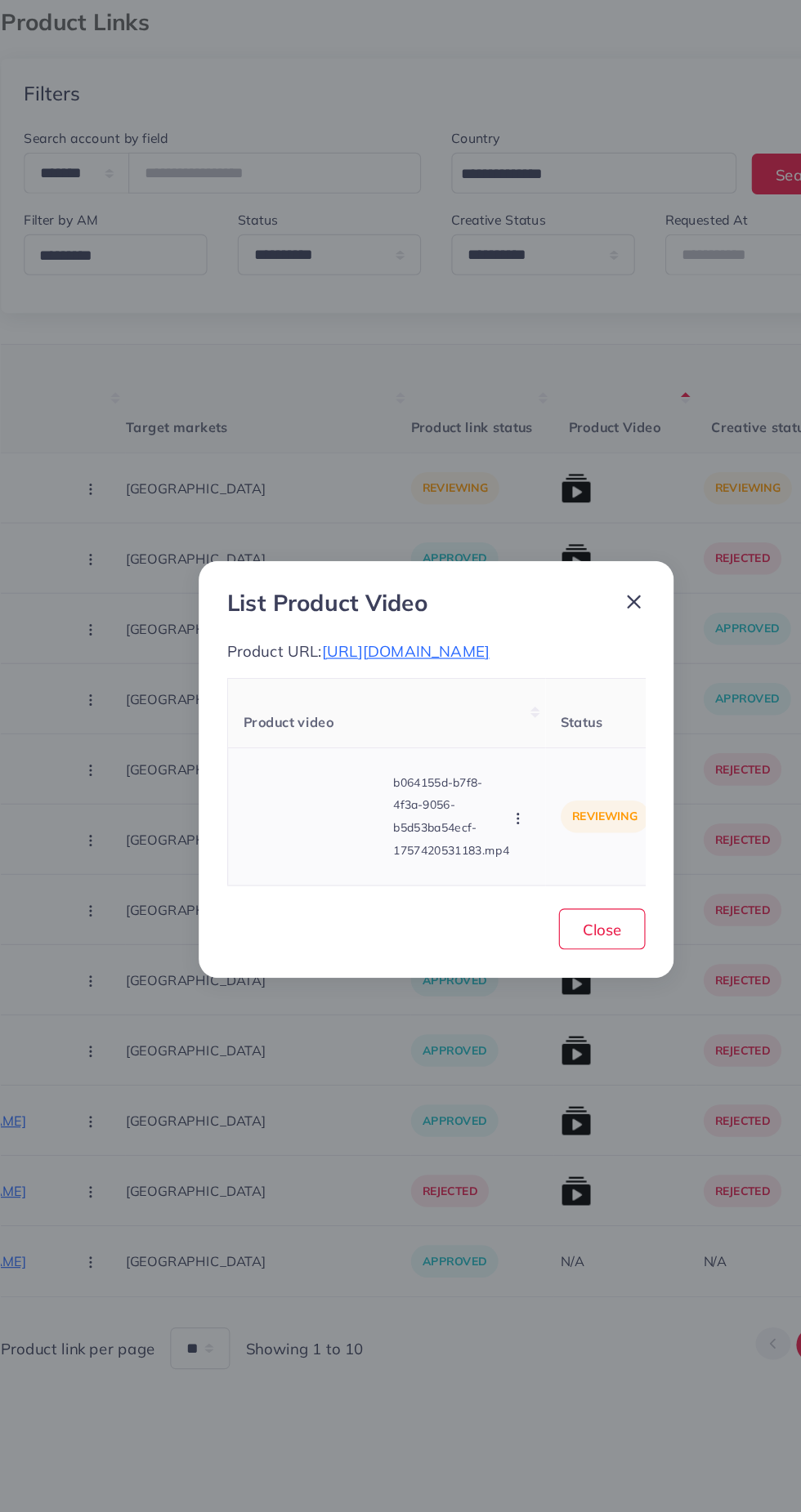
click at [326, 802] on video at bounding box center [296, 796] width 122 height 74
click at [318, 788] on div at bounding box center [296, 796] width 122 height 74
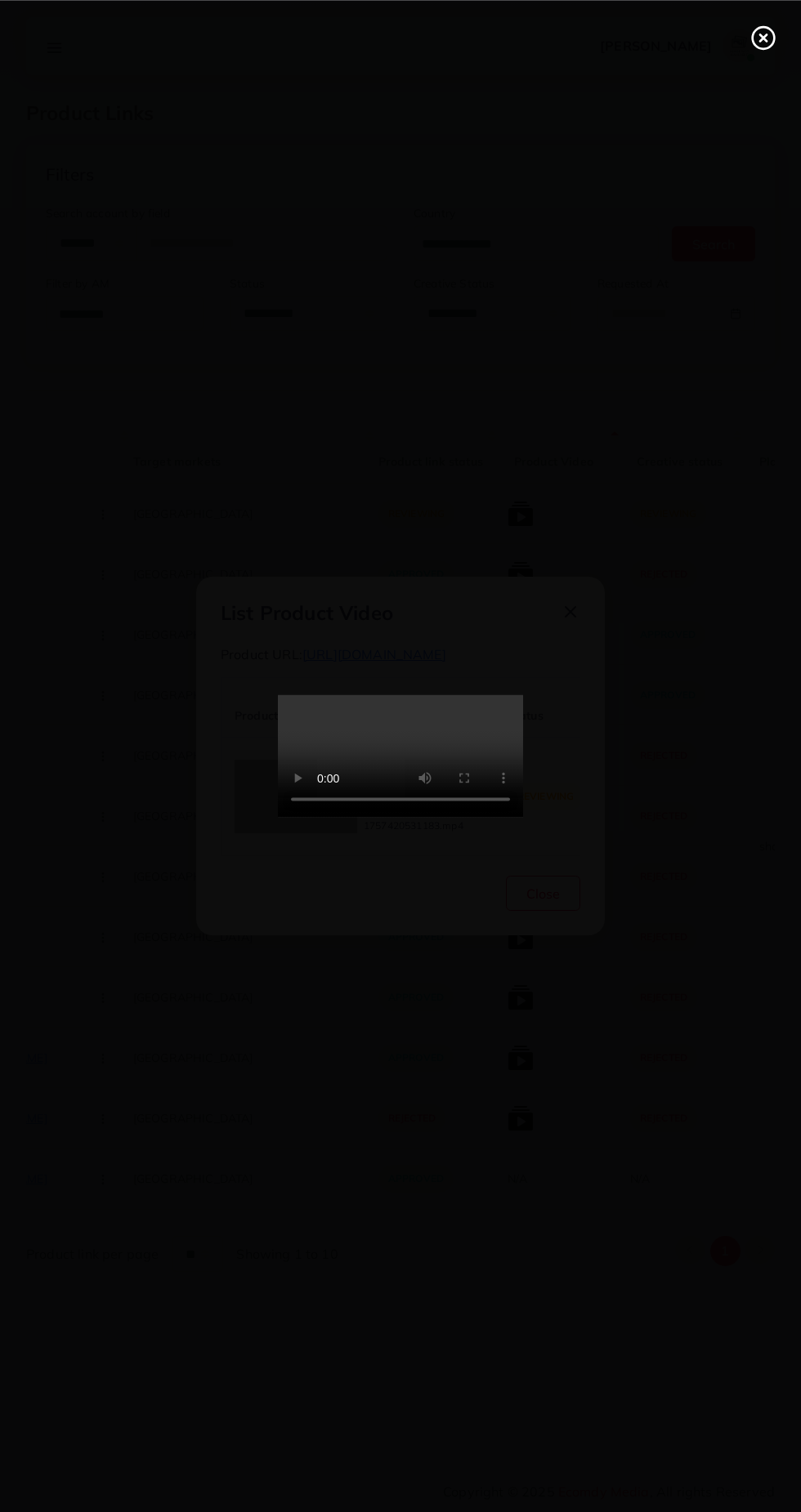
click at [761, 43] on icon at bounding box center [763, 37] width 27 height 27
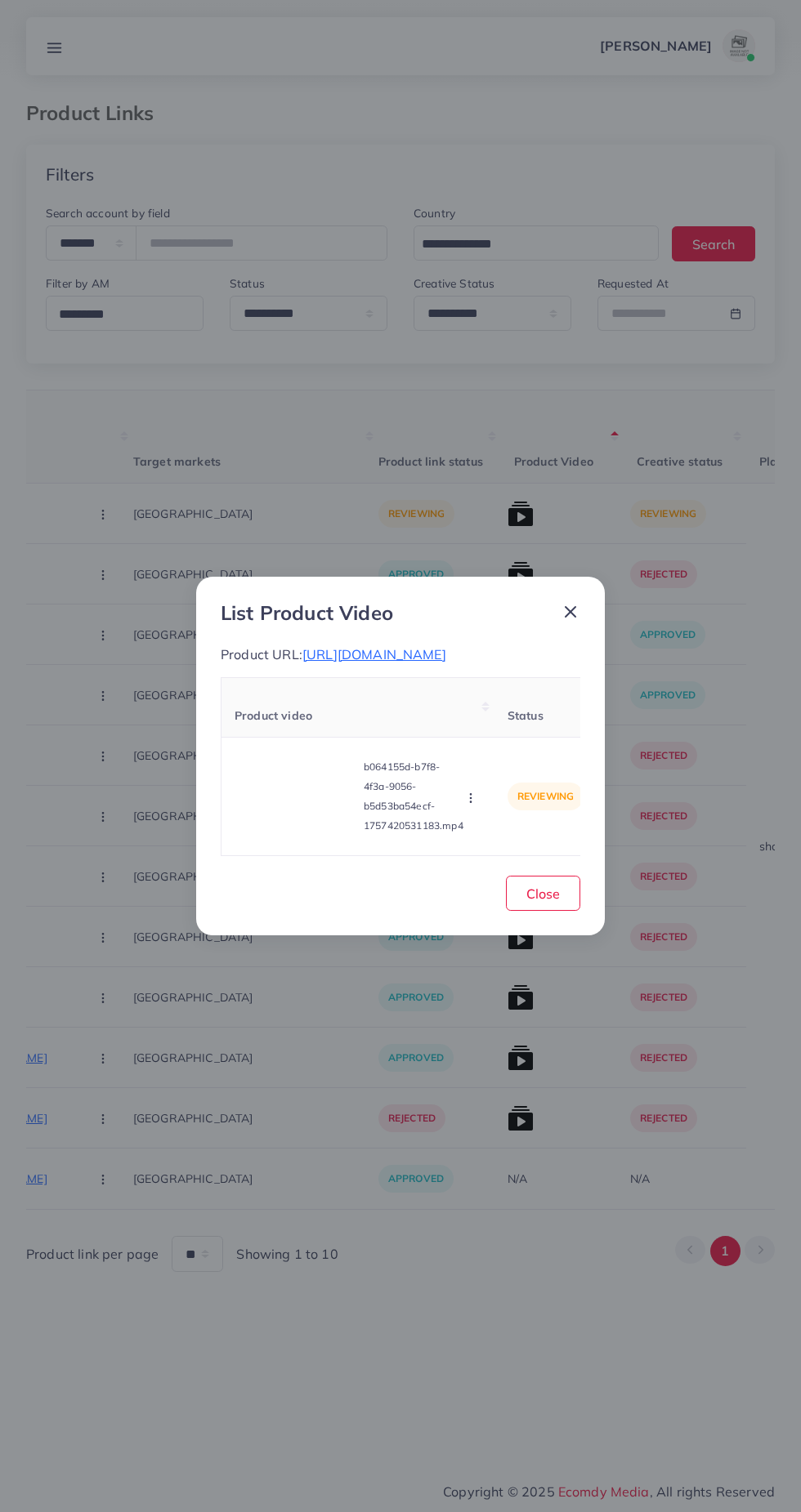
click at [446, 663] on span "https://larosawears.com/collections/cotton-summer-sets?utm_source=tiktok&utm_me…" at bounding box center [374, 654] width 144 height 17
click at [553, 901] on span "Close" at bounding box center [543, 893] width 33 height 17
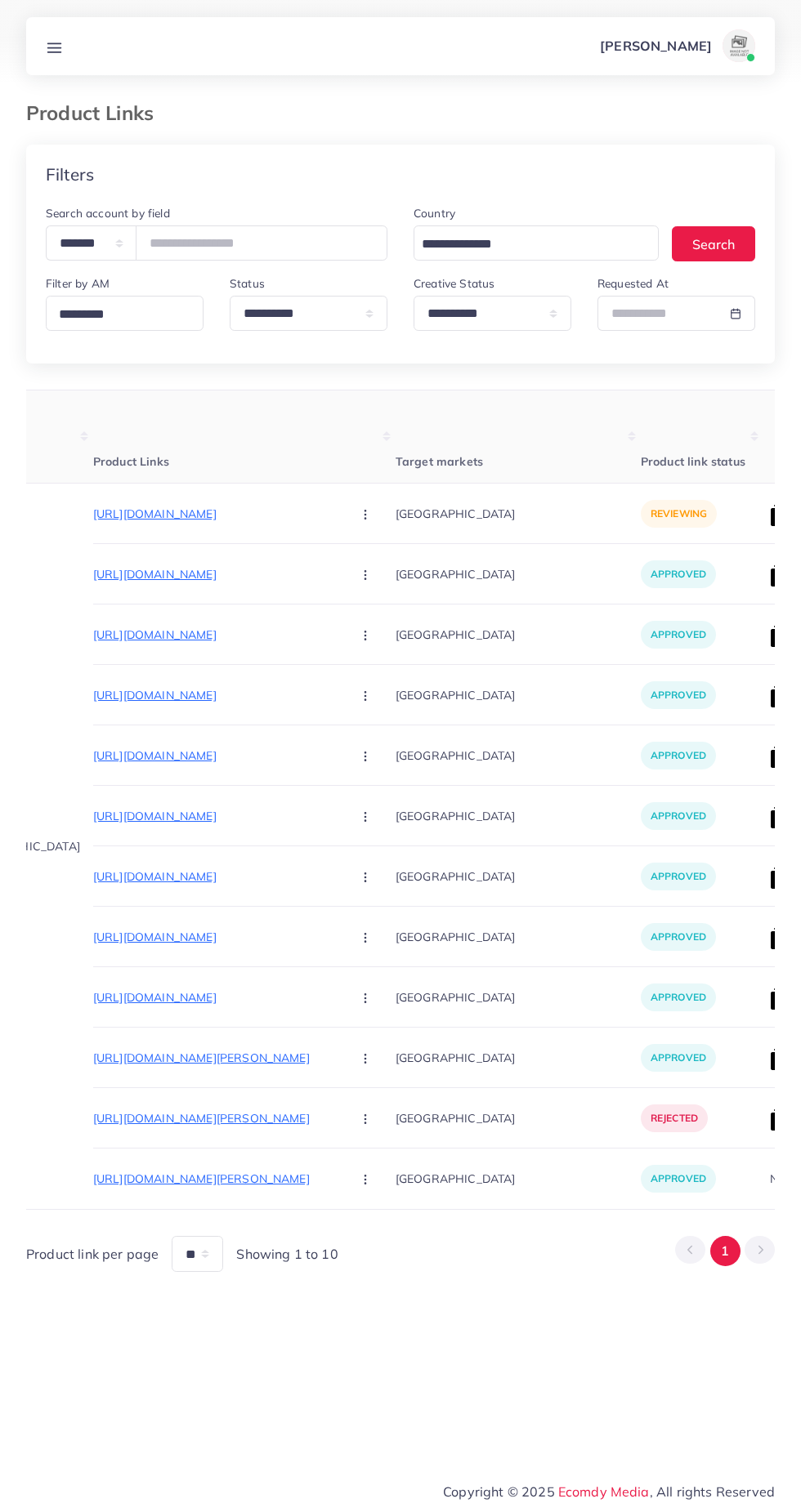
scroll to position [0, 40]
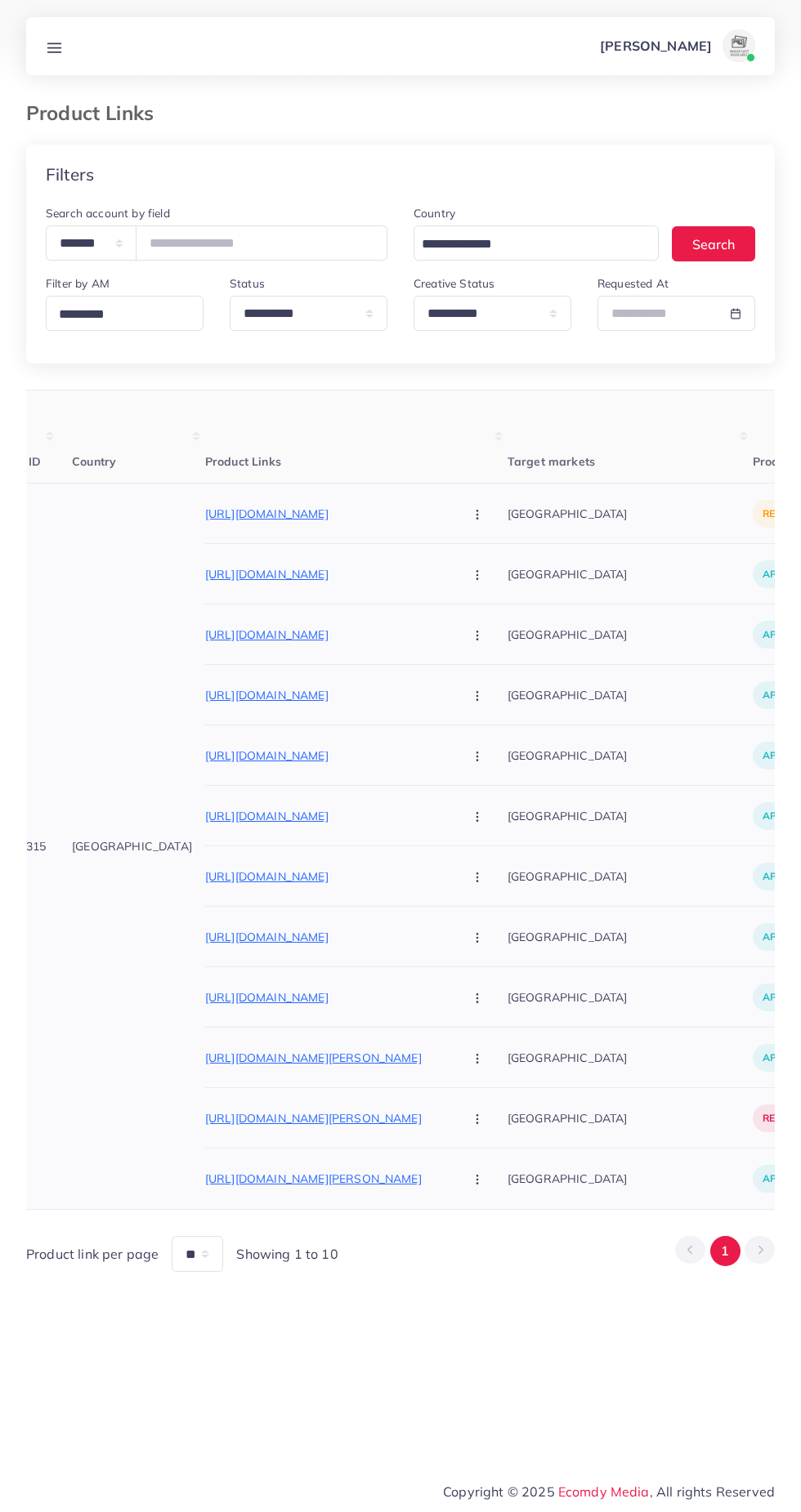
click at [476, 511] on circle "button" at bounding box center [476, 510] width 1 height 1
click at [486, 558] on span "Approve" at bounding box center [512, 563] width 54 height 17
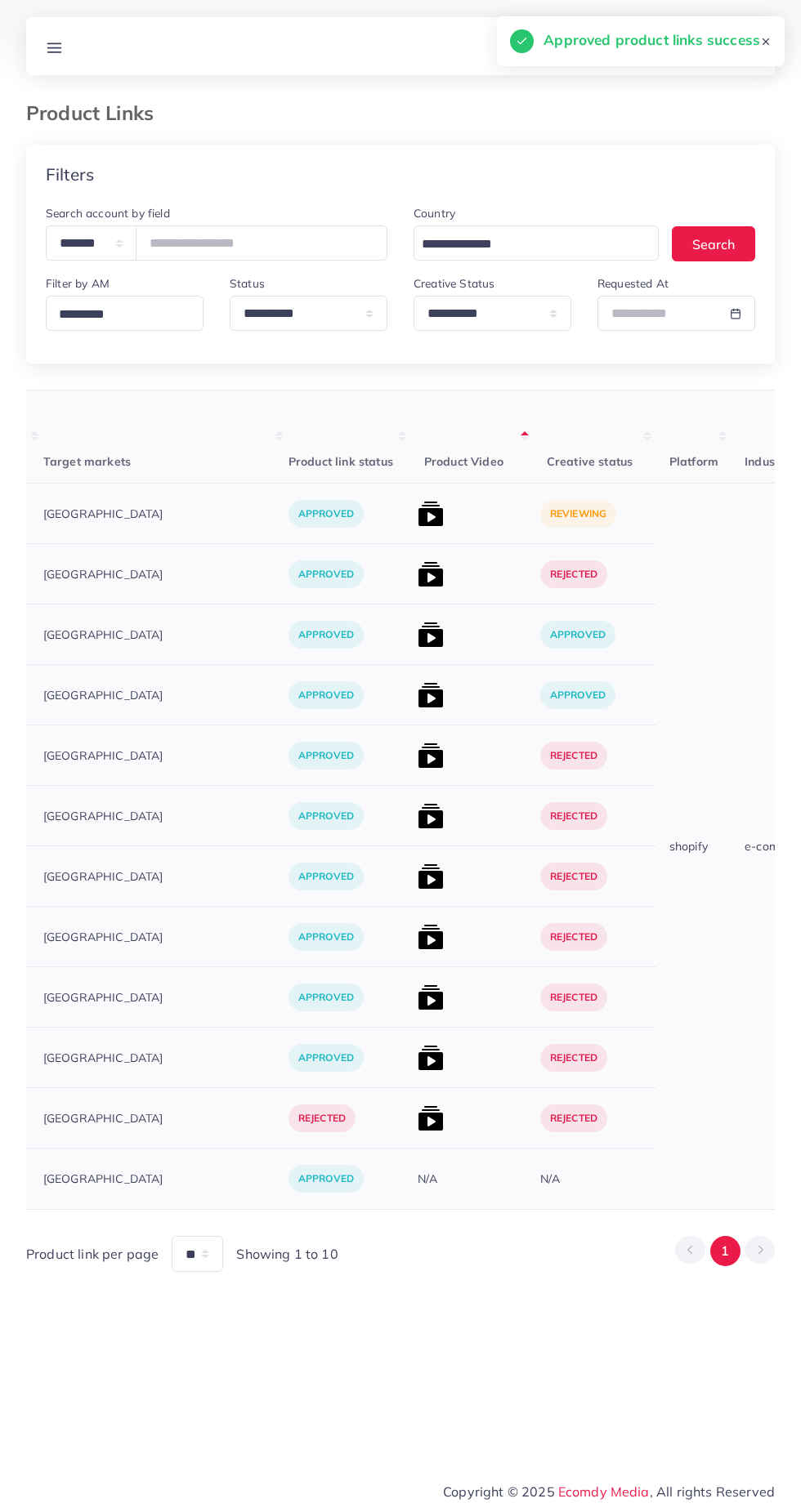
scroll to position [0, 515]
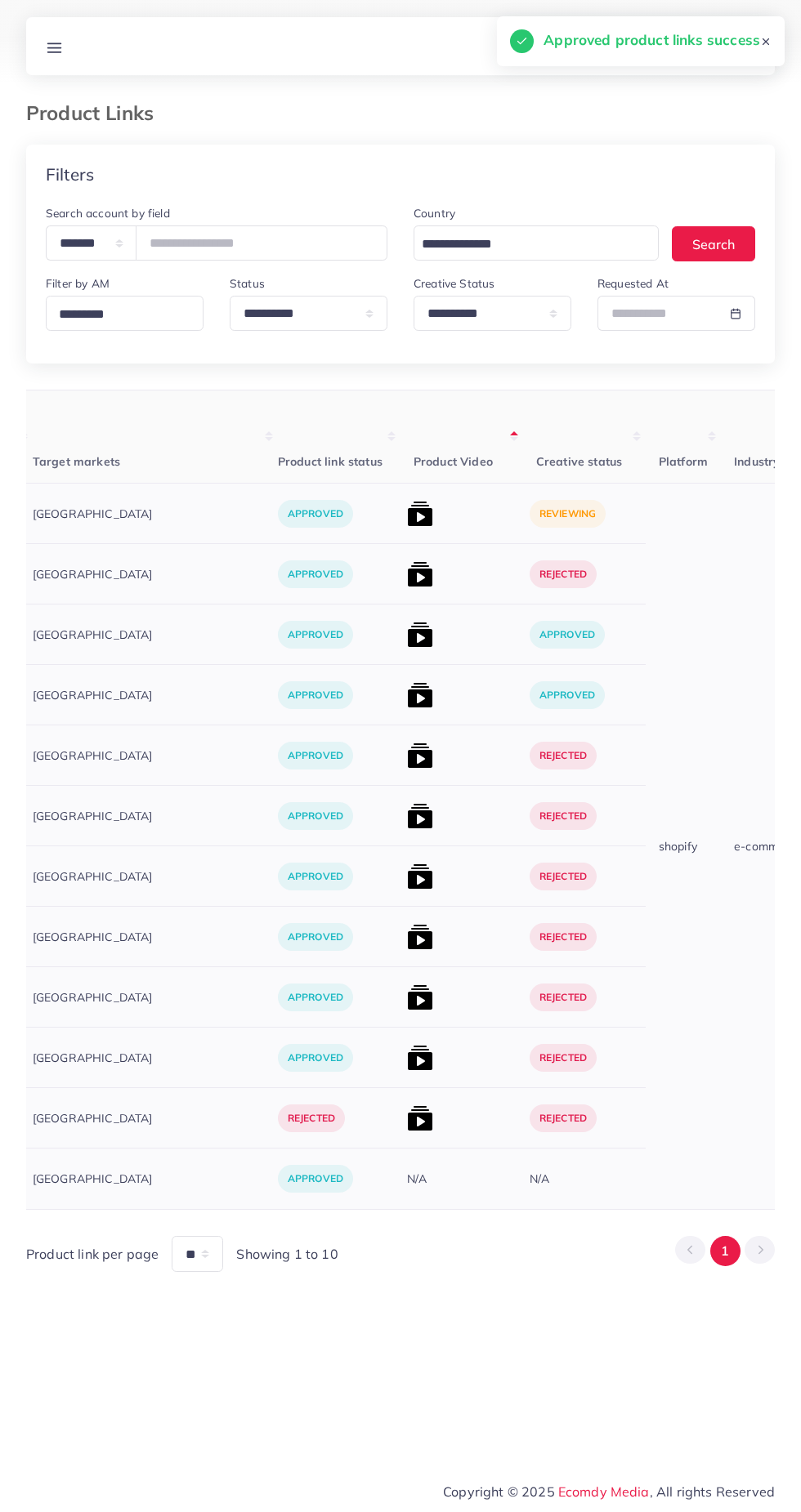
click at [407, 514] on img at bounding box center [420, 513] width 27 height 27
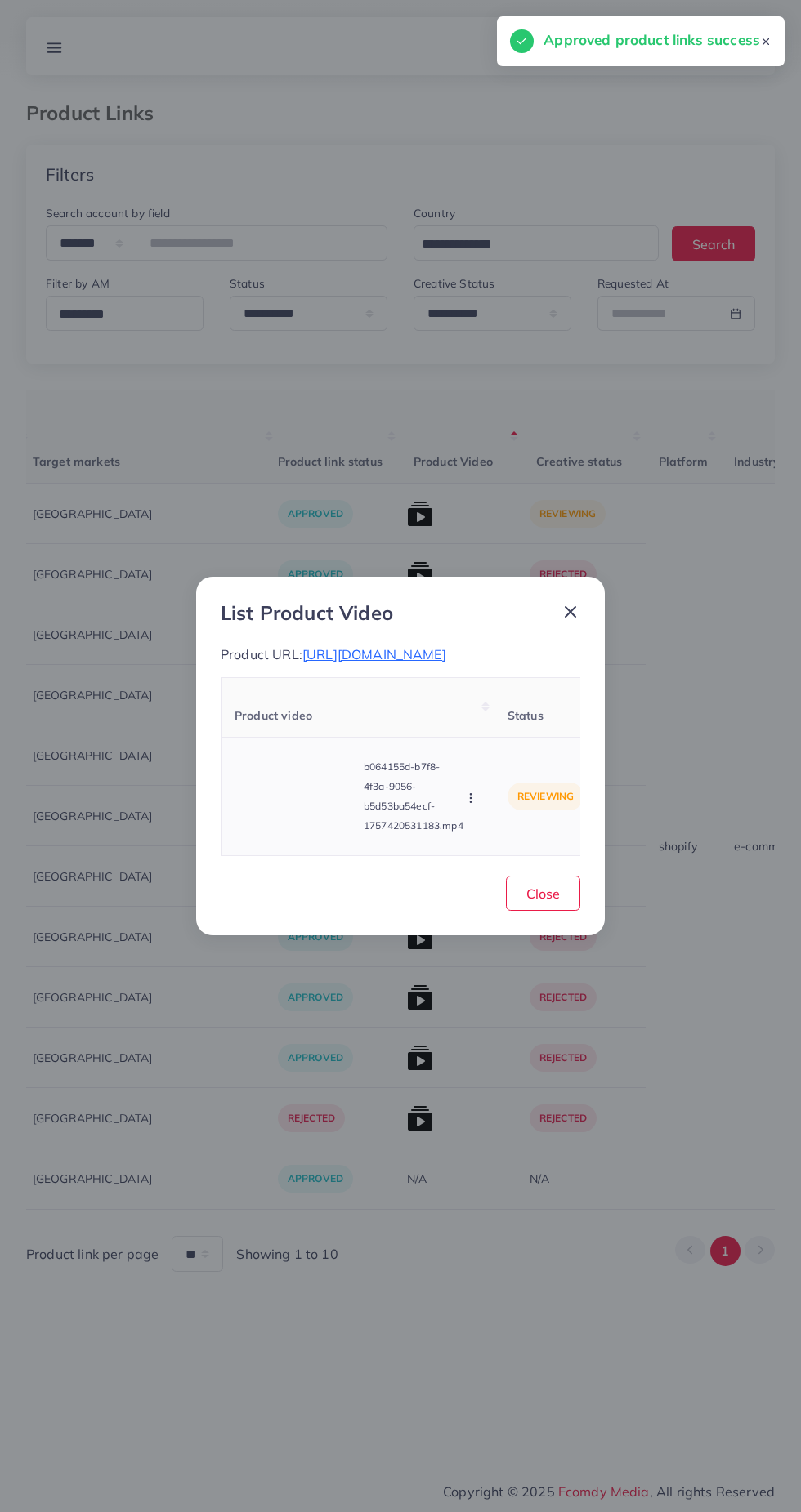
click at [471, 798] on circle "button" at bounding box center [470, 797] width 1 height 1
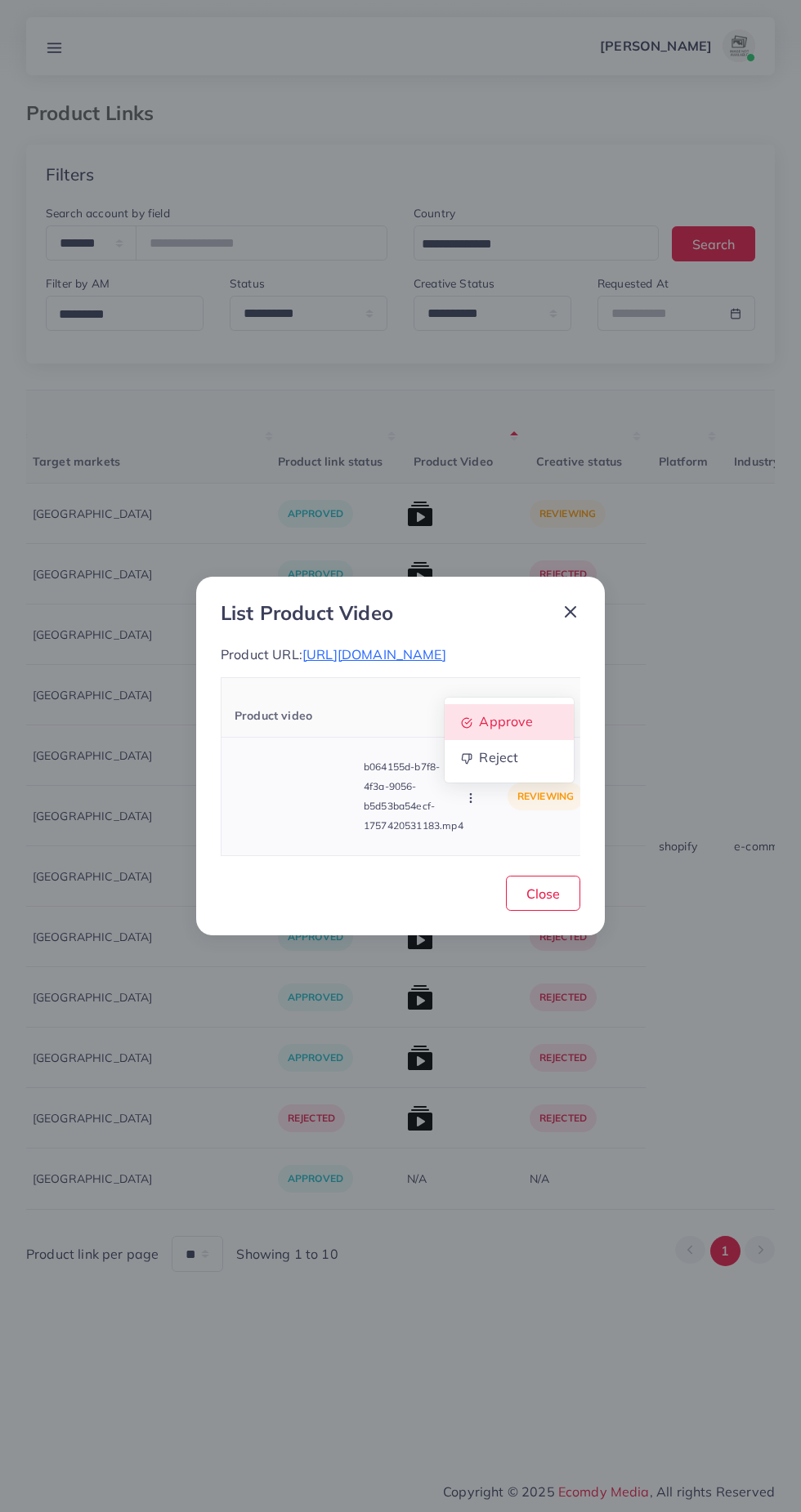
click at [528, 730] on span "Approve" at bounding box center [505, 721] width 54 height 17
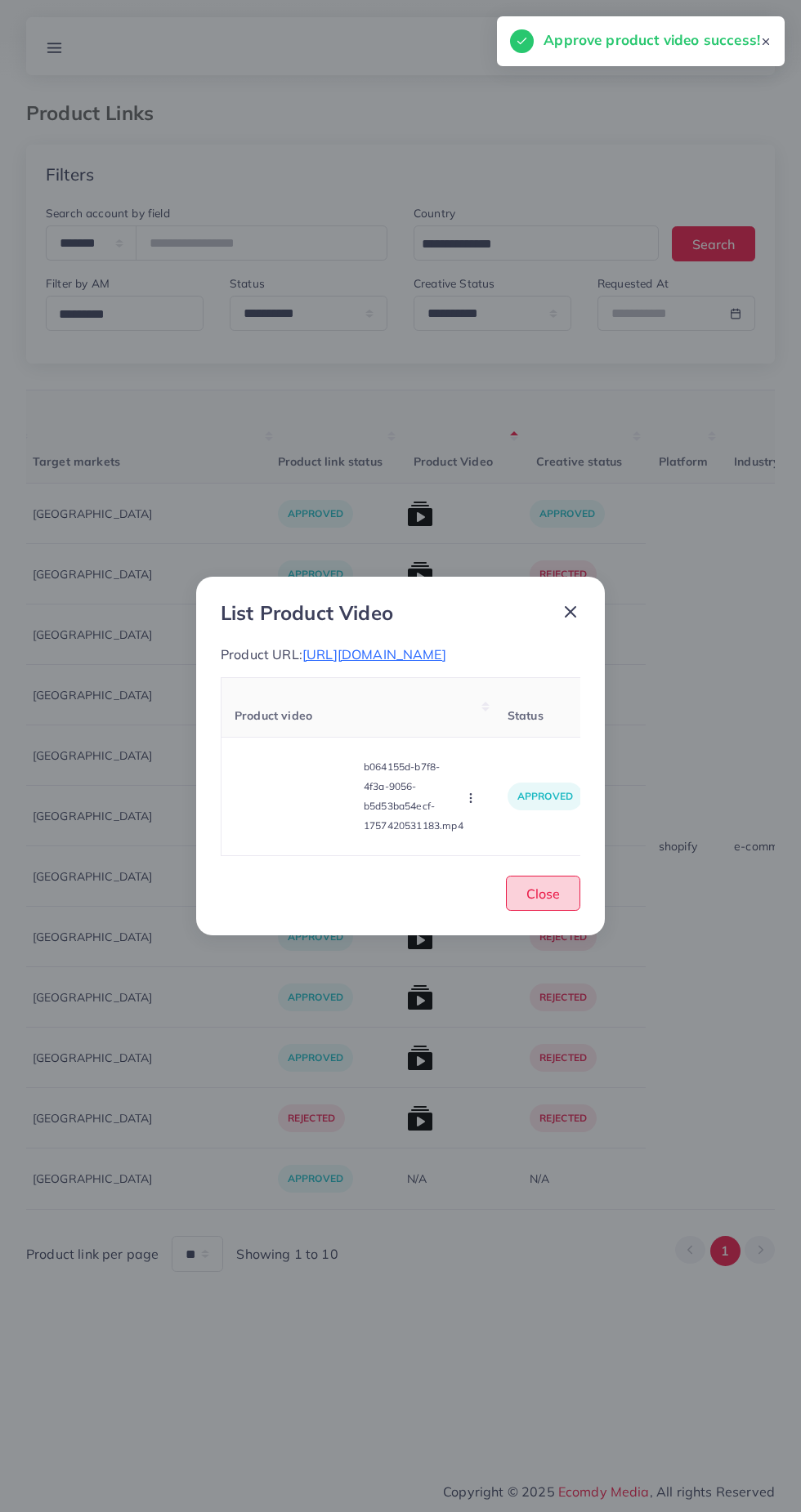
click at [549, 901] on span "Close" at bounding box center [543, 893] width 33 height 17
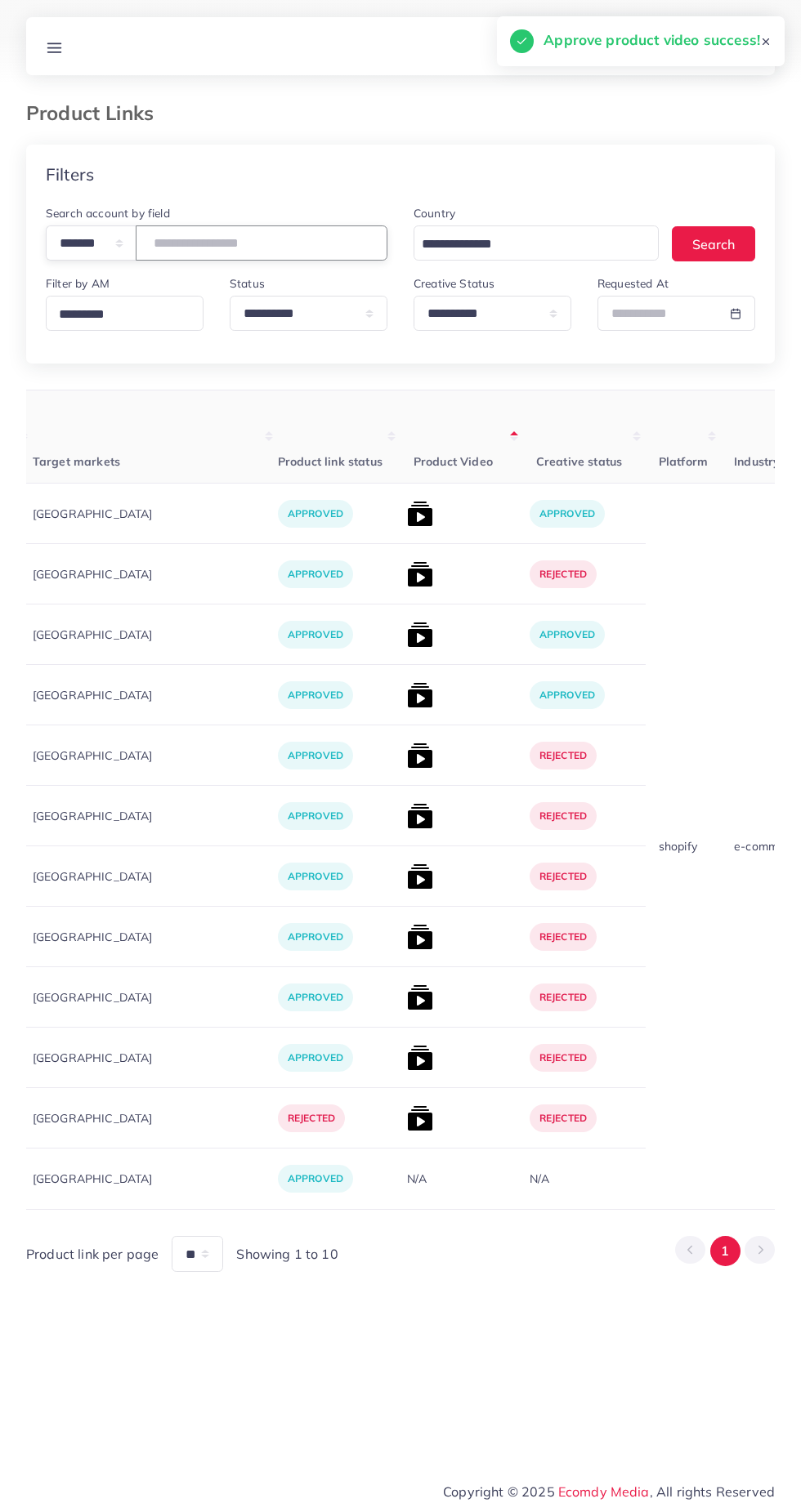
click at [300, 241] on input "*******" at bounding box center [261, 243] width 251 height 35
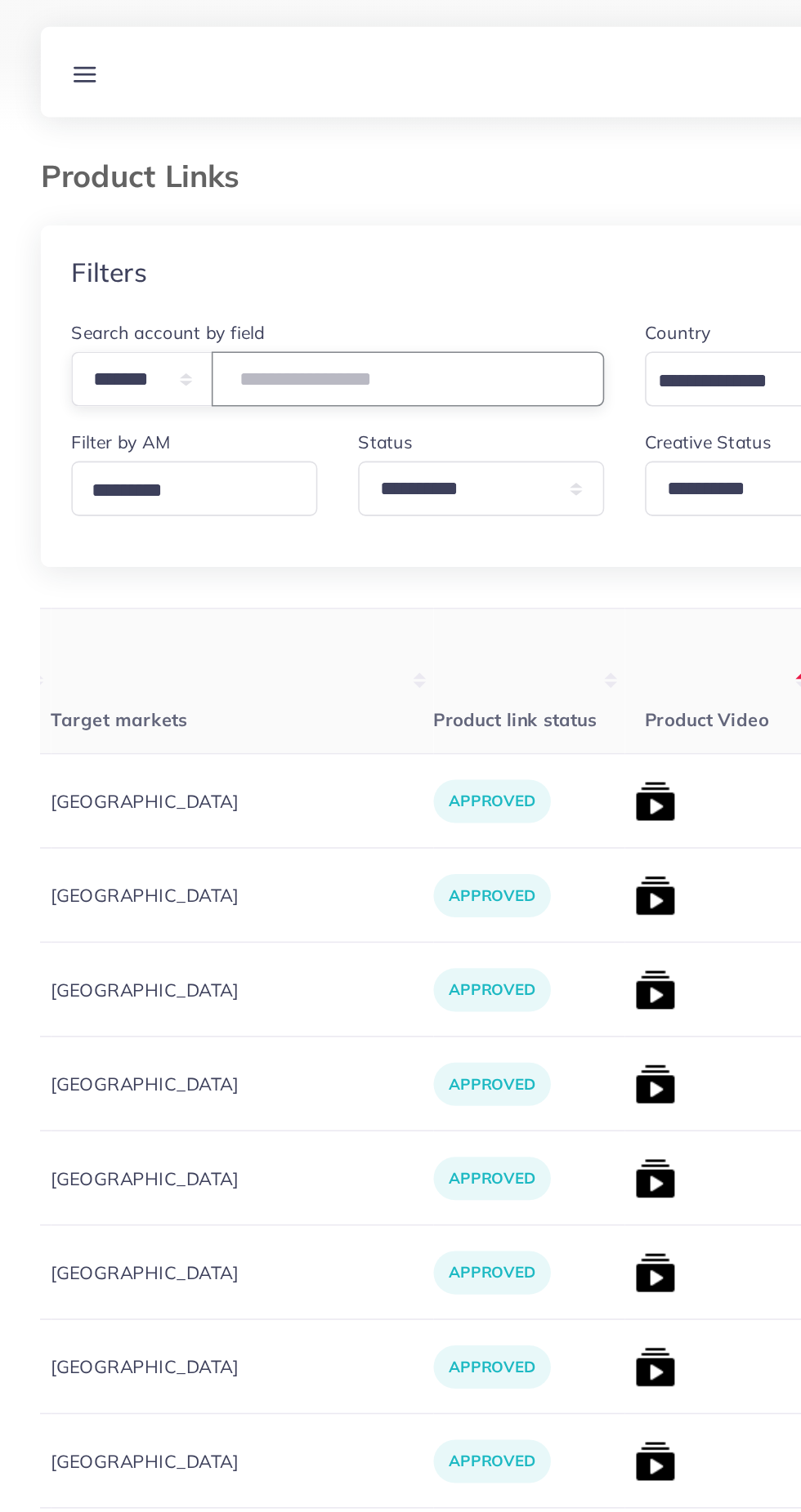
type input "*"
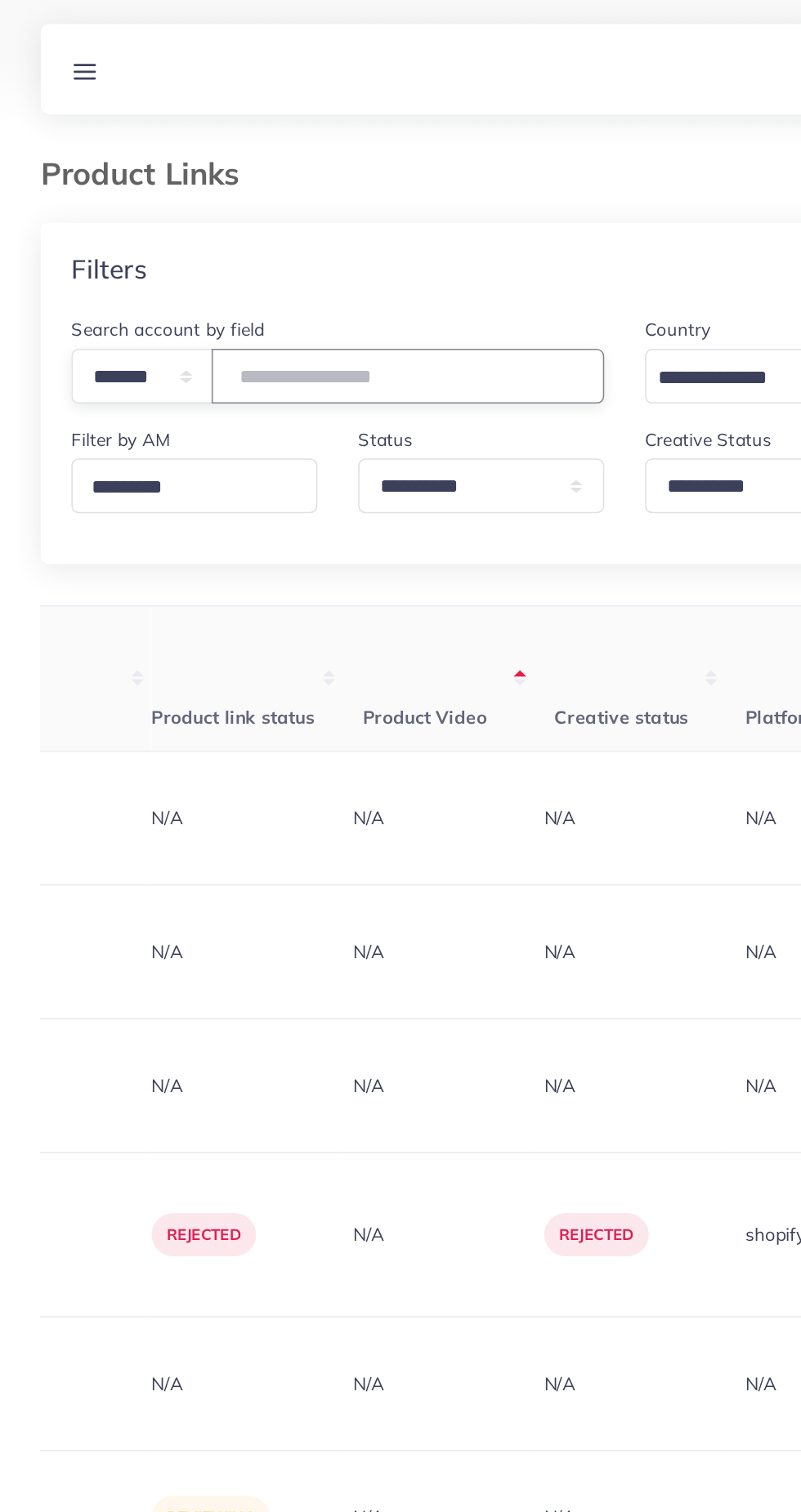
scroll to position [0, 692]
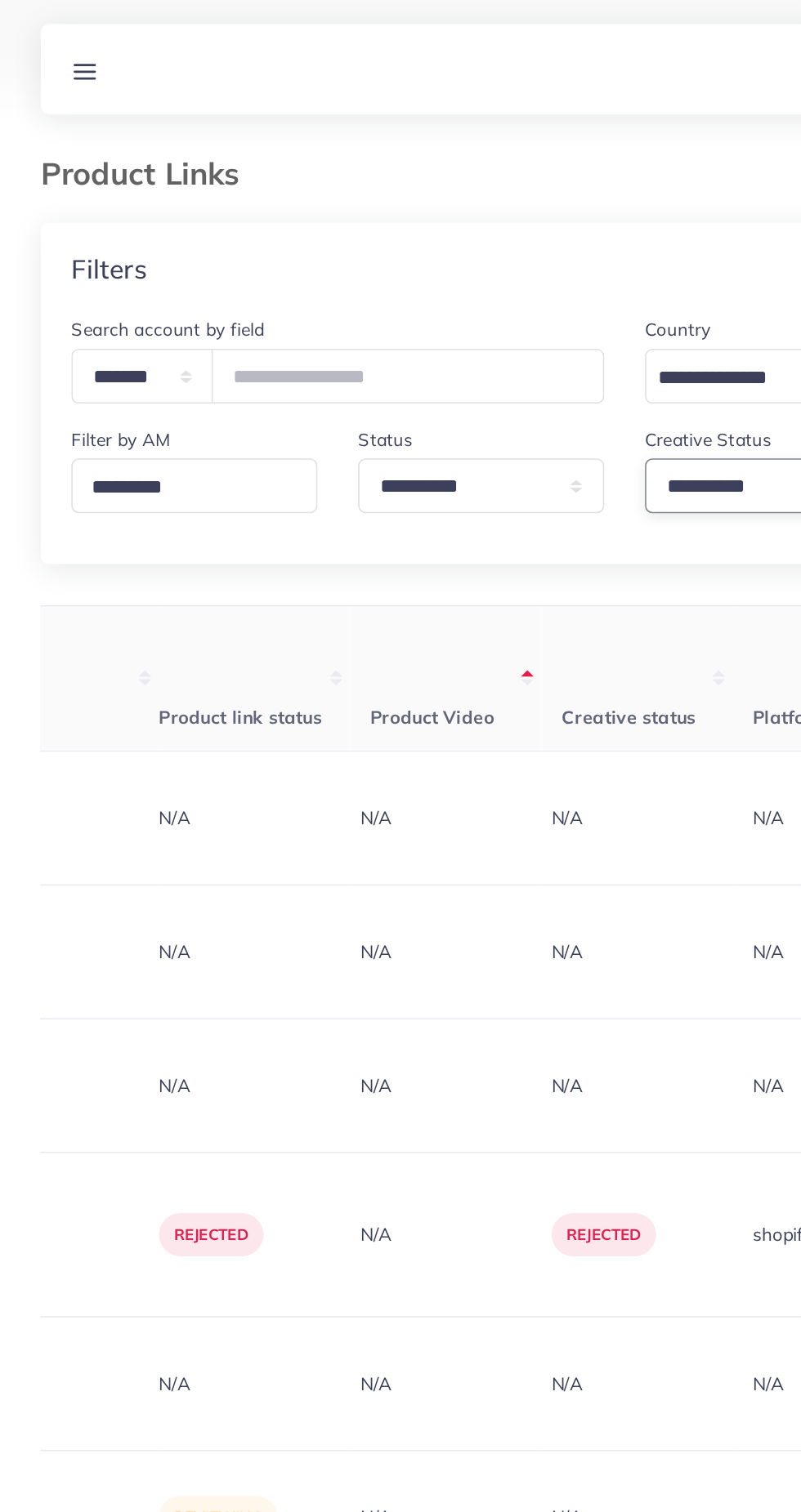
click at [462, 310] on select "**********" at bounding box center [493, 313] width 158 height 35
select select "*********"
click at [414, 296] on select "**********" at bounding box center [493, 313] width 158 height 35
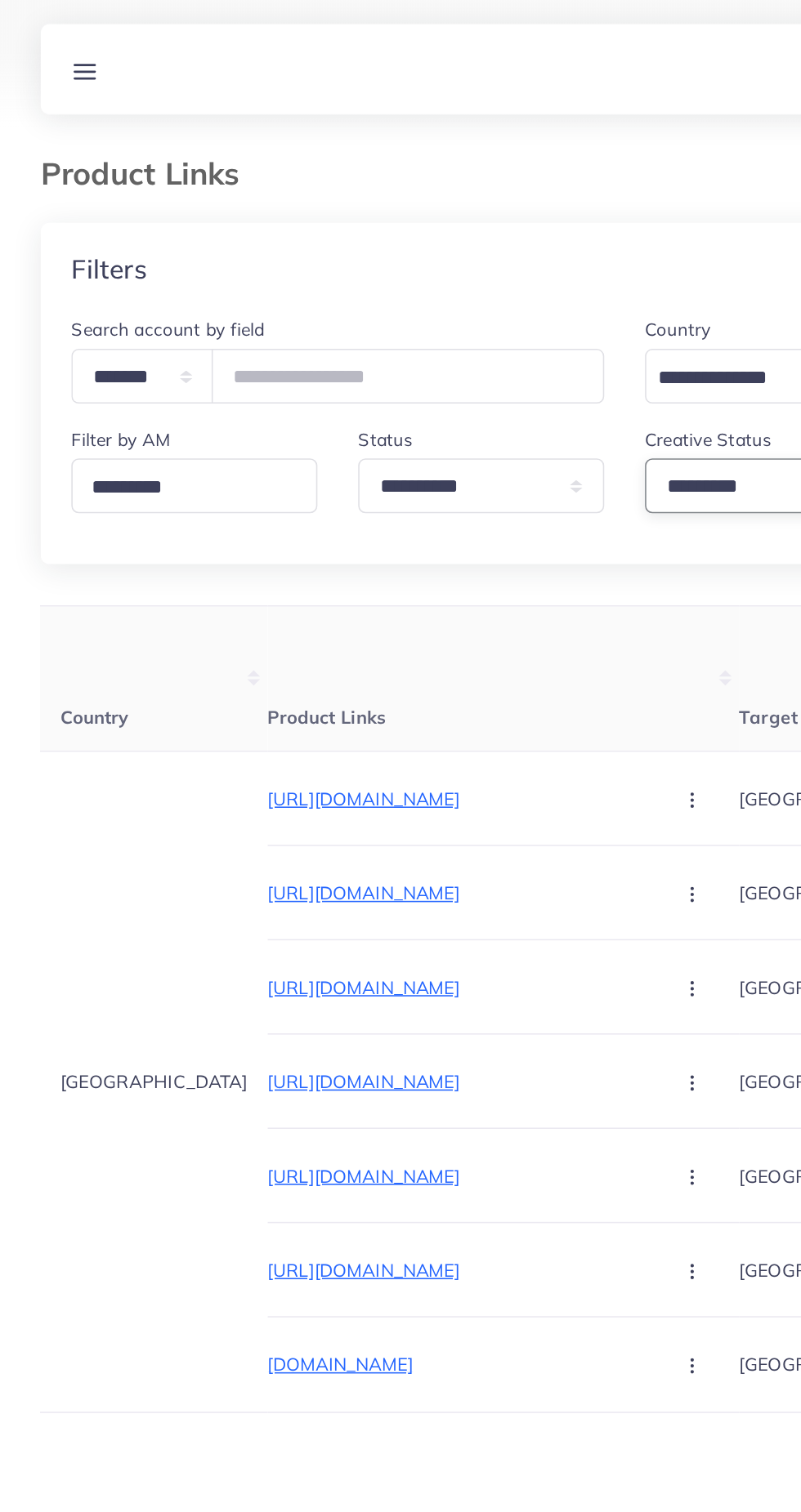
scroll to position [0, 69]
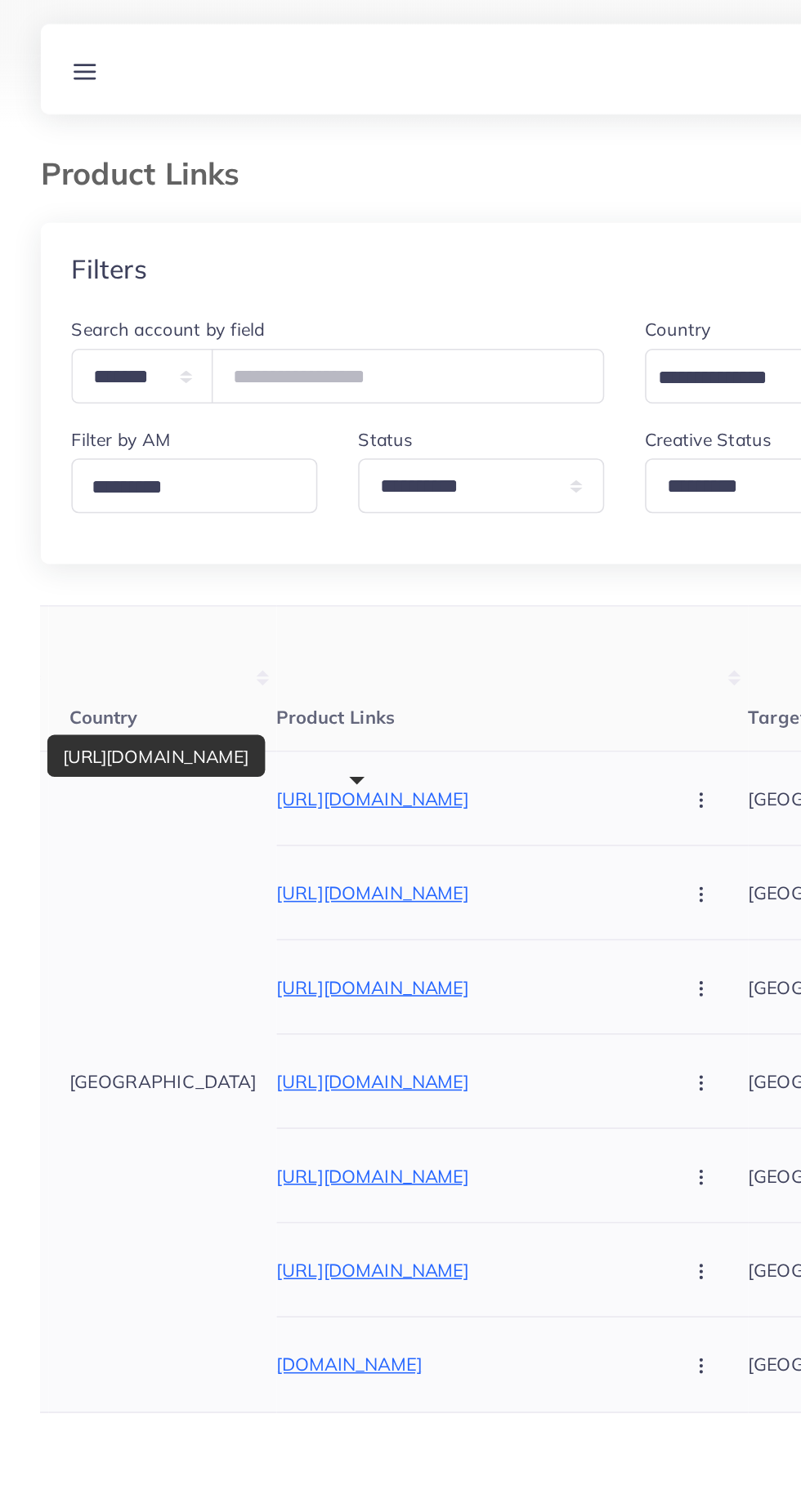
copy p "[URL][DOMAIN_NAME]"
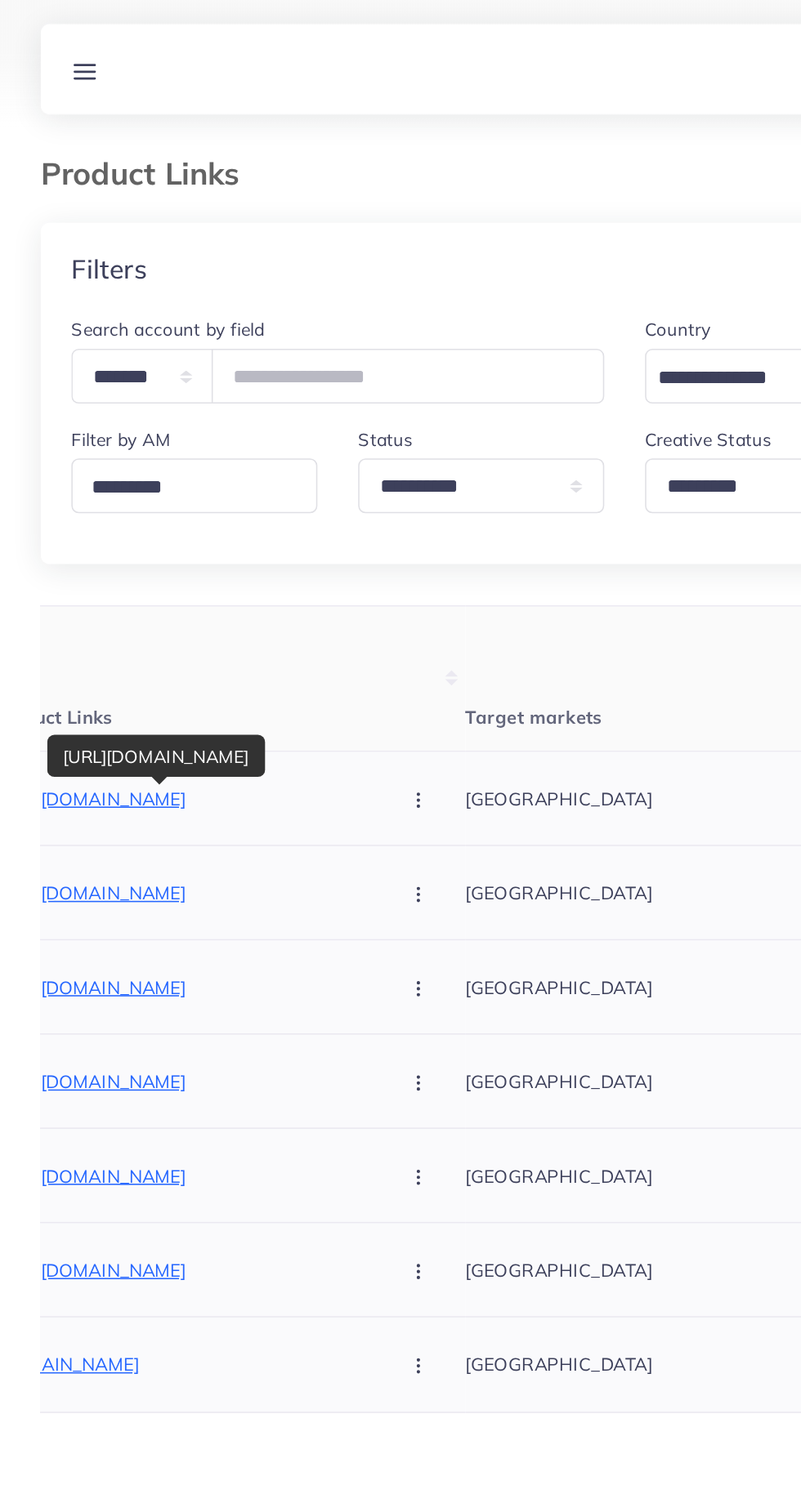
scroll to position [0, 187]
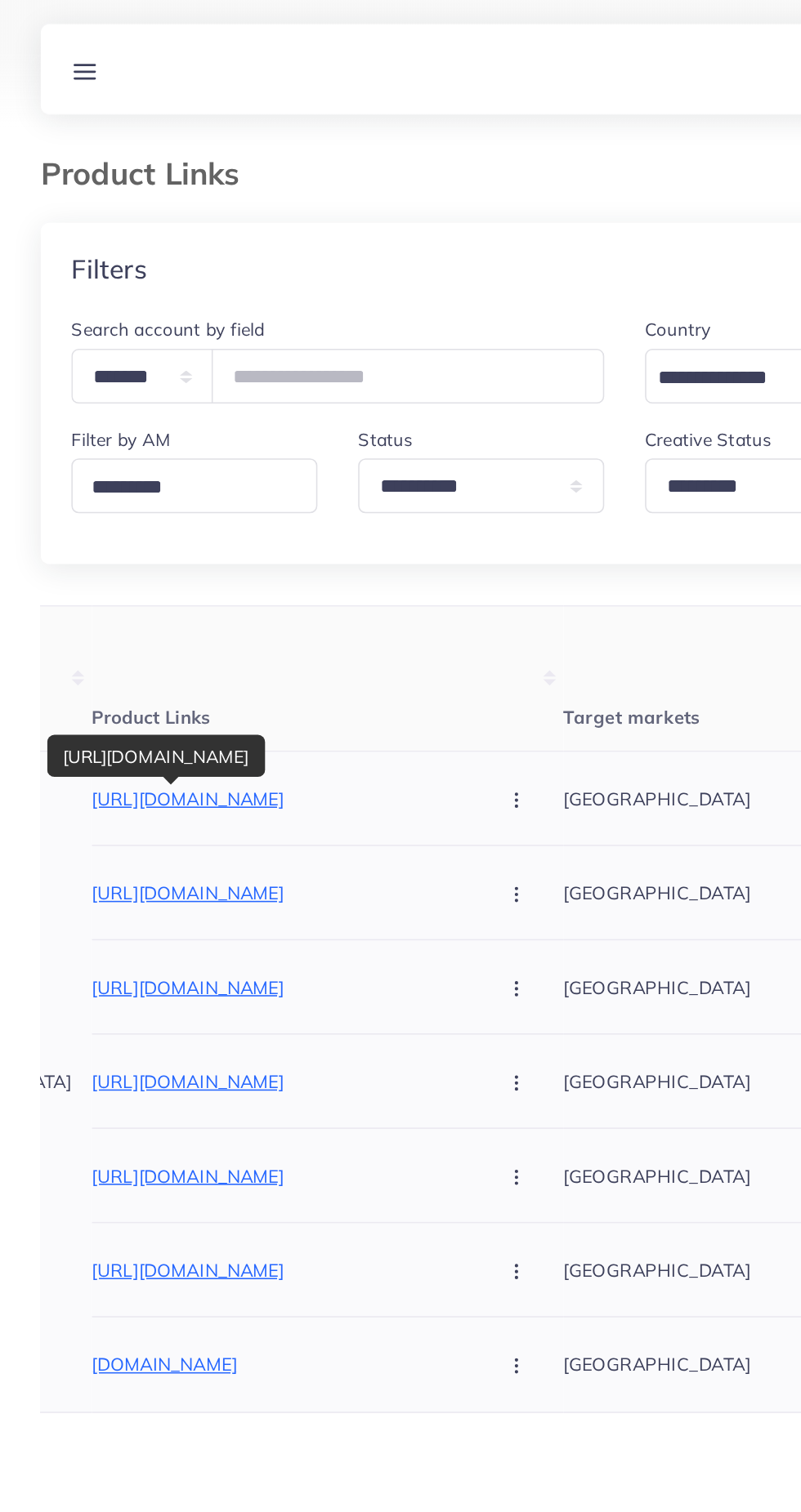
click at [100, 516] on p "[URL][DOMAIN_NAME]" at bounding box center [181, 514] width 245 height 20
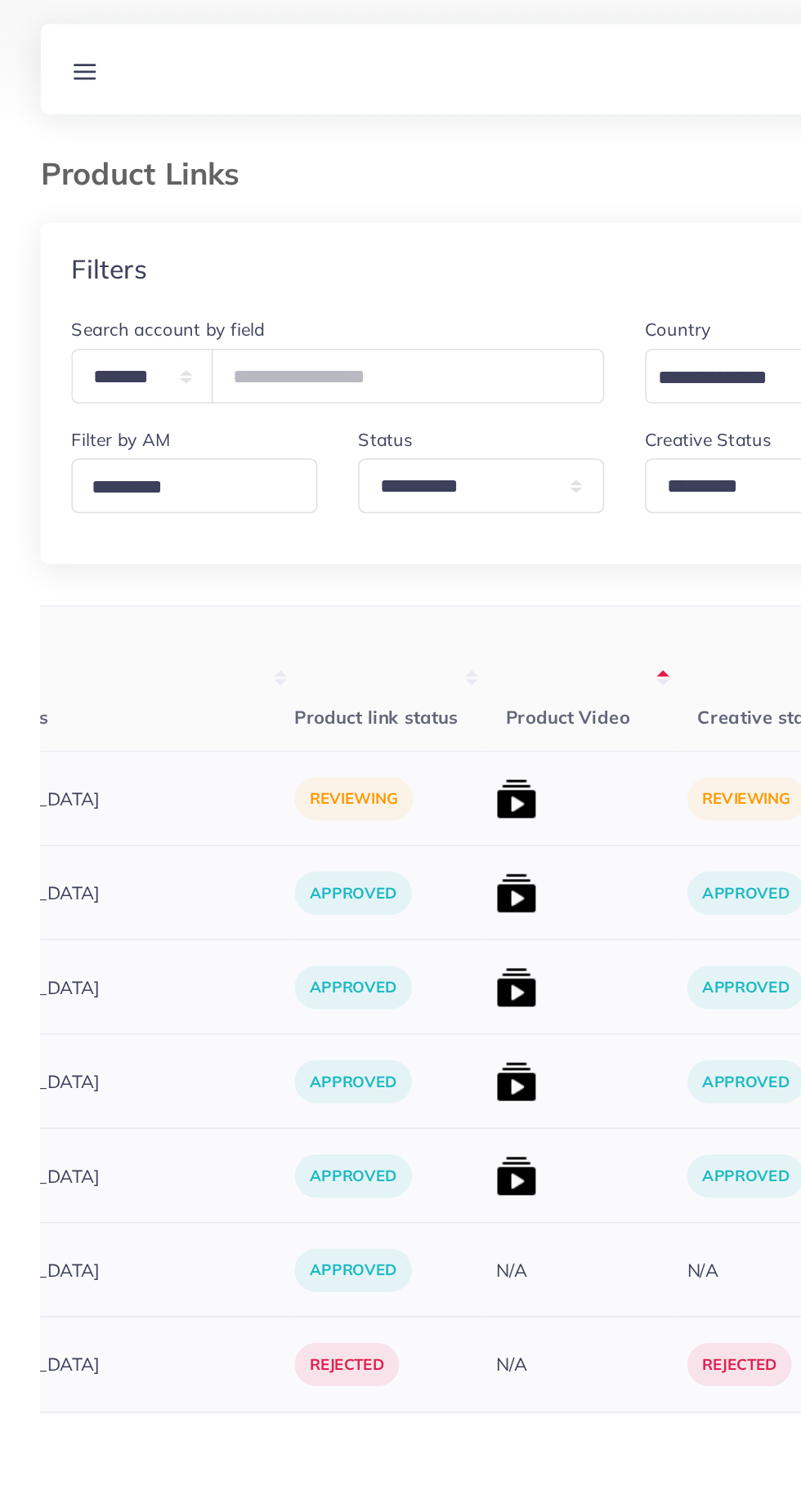
scroll to position [0, 640]
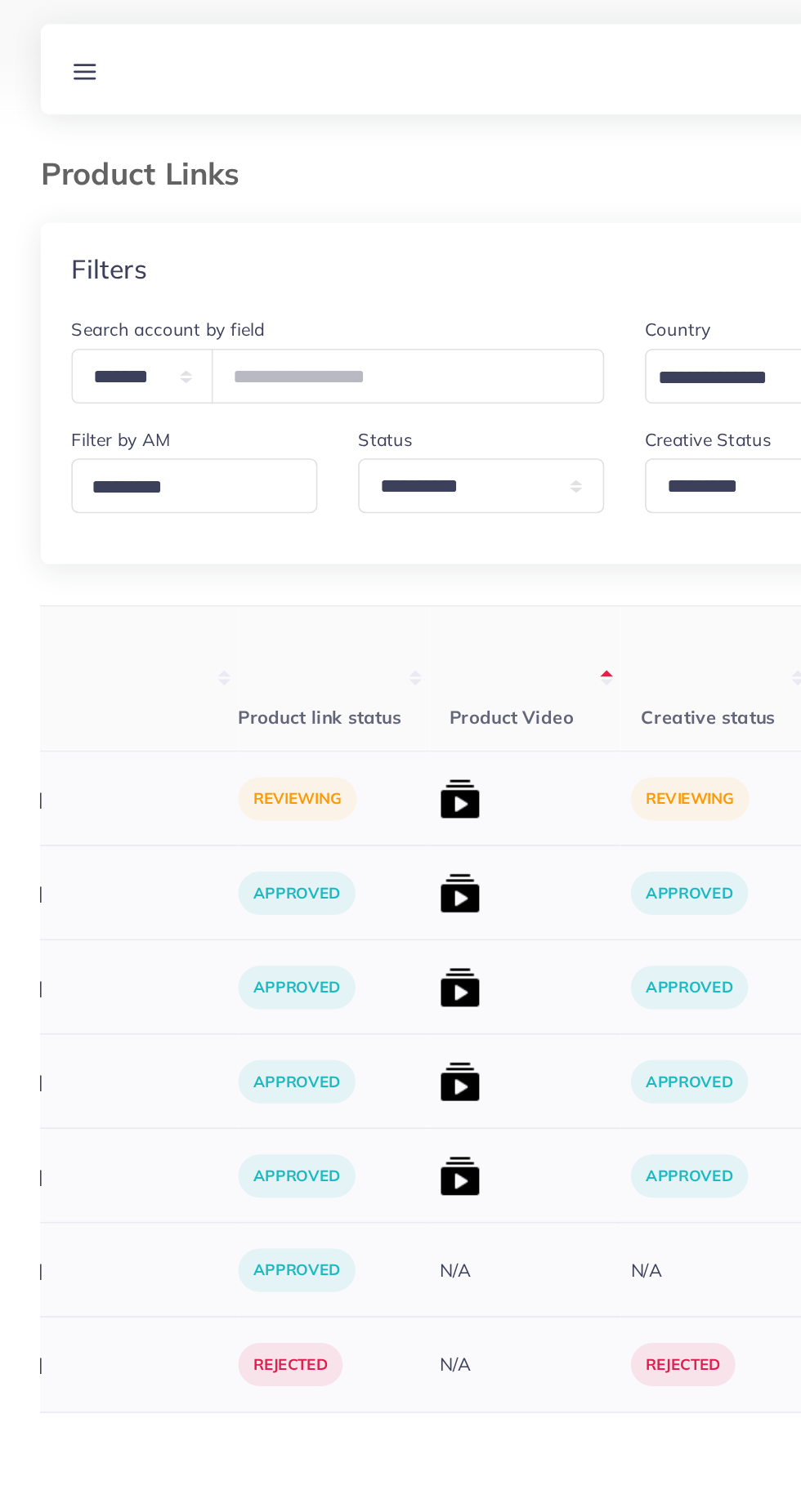
click at [282, 521] on img at bounding box center [295, 513] width 27 height 27
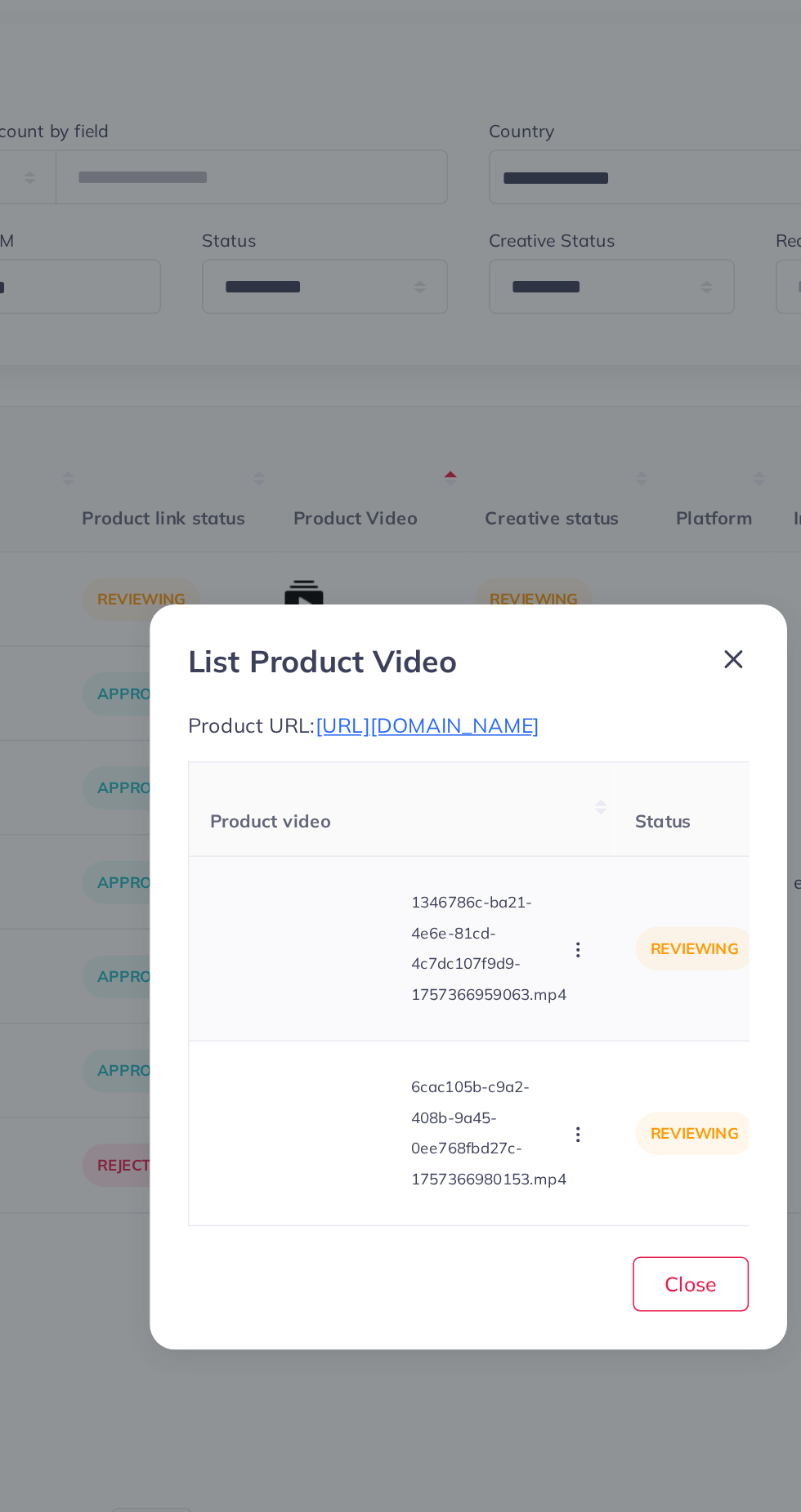
click at [299, 774] on video at bounding box center [296, 737] width 122 height 74
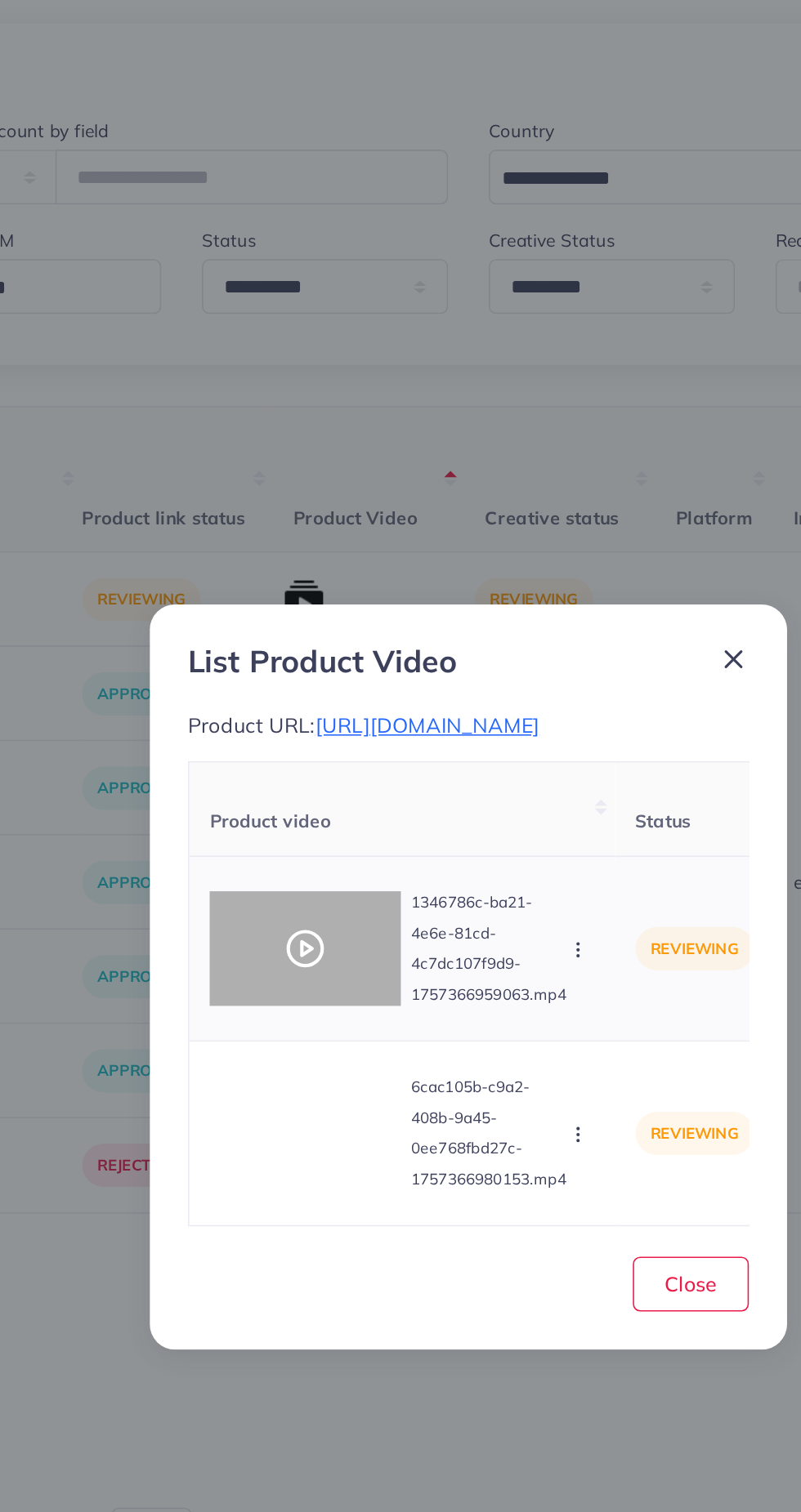
click at [302, 751] on icon at bounding box center [296, 738] width 27 height 27
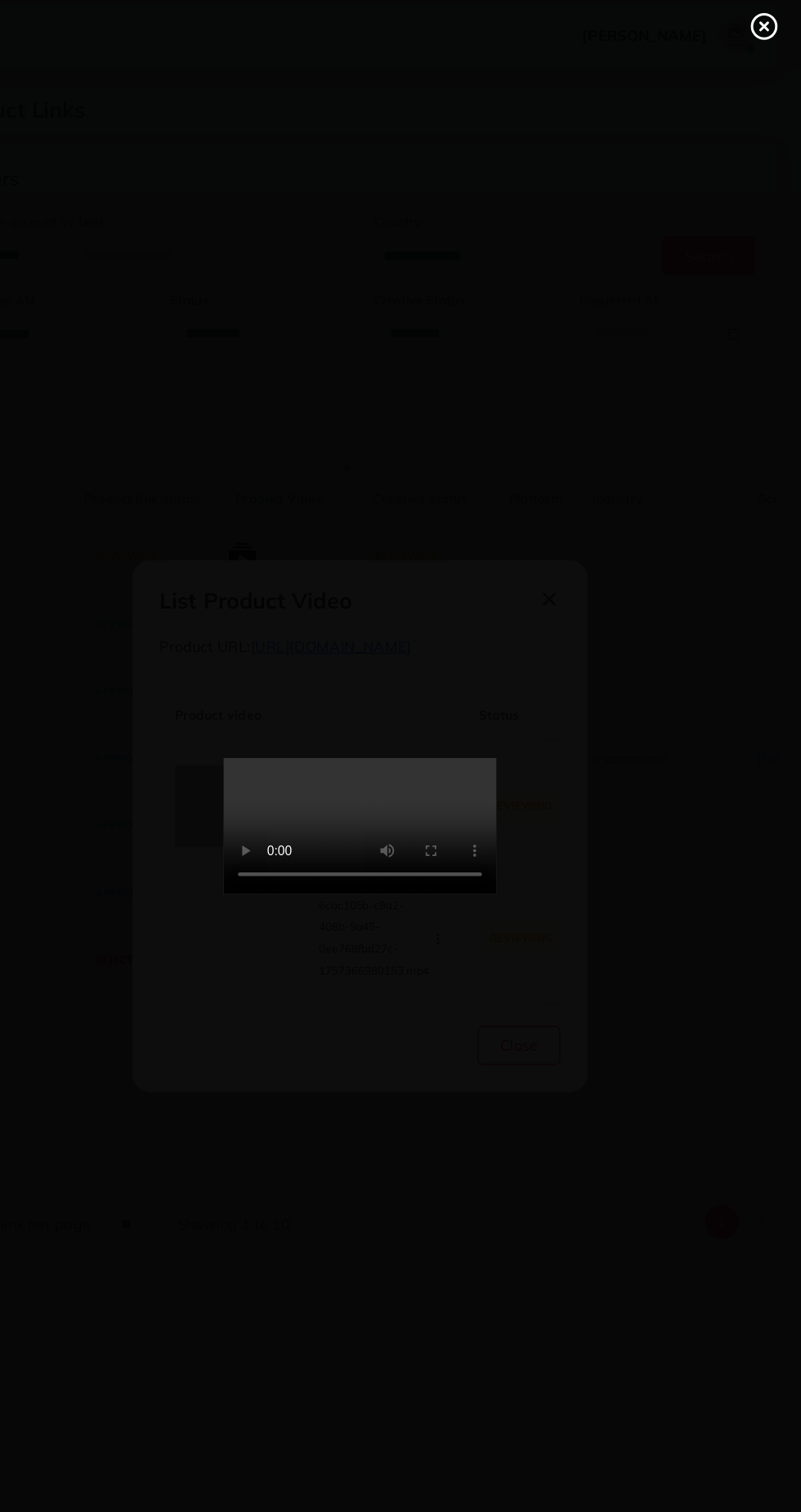
click at [763, 36] on line at bounding box center [763, 37] width 7 height 7
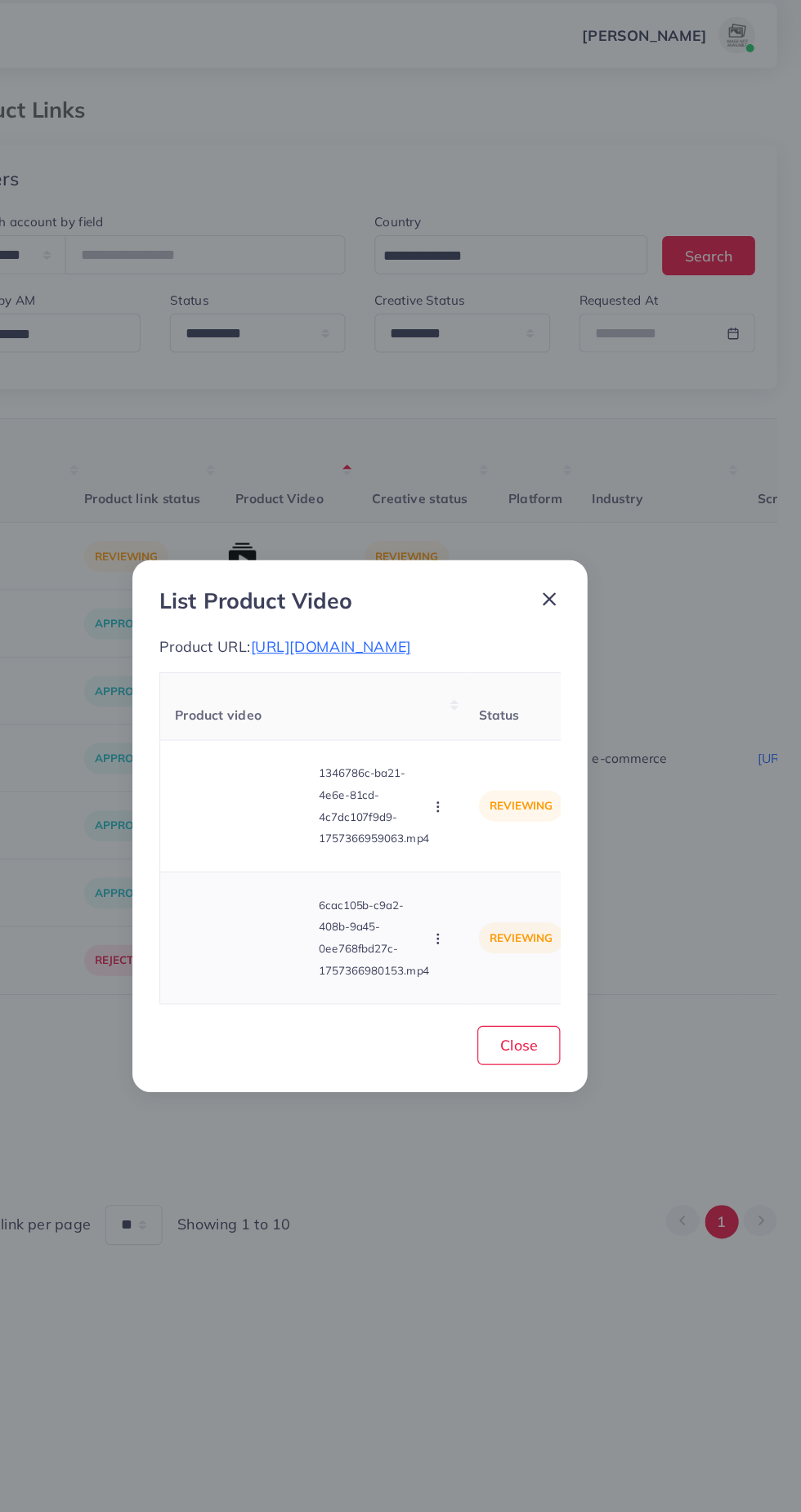
click at [318, 892] on video at bounding box center [296, 856] width 122 height 74
click at [282, 892] on div at bounding box center [296, 856] width 122 height 74
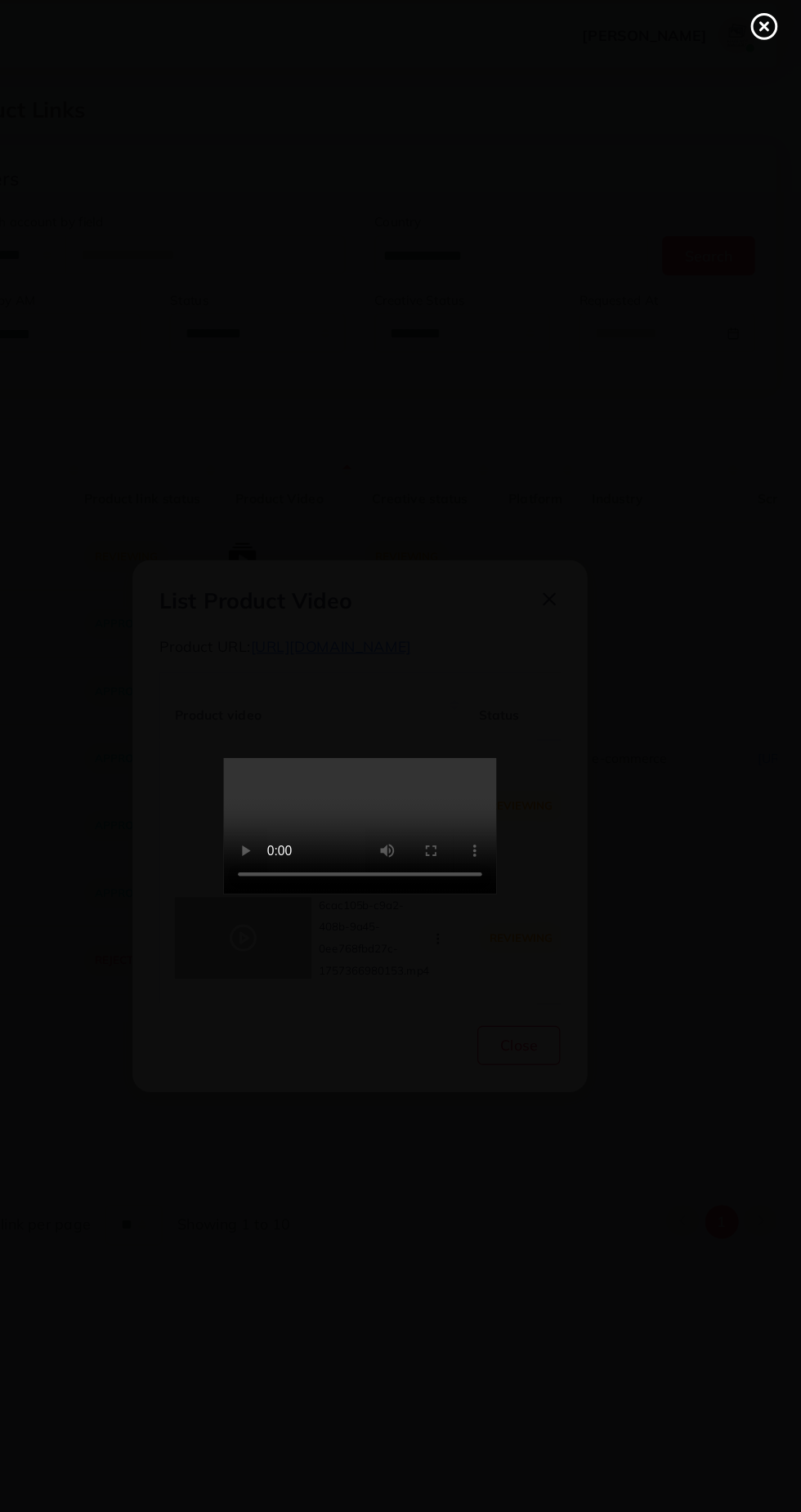
click at [709, 976] on div at bounding box center [400, 756] width 801 height 1512
click at [787, 1133] on div at bounding box center [400, 756] width 801 height 1512
click at [761, 47] on circle at bounding box center [764, 37] width 22 height 22
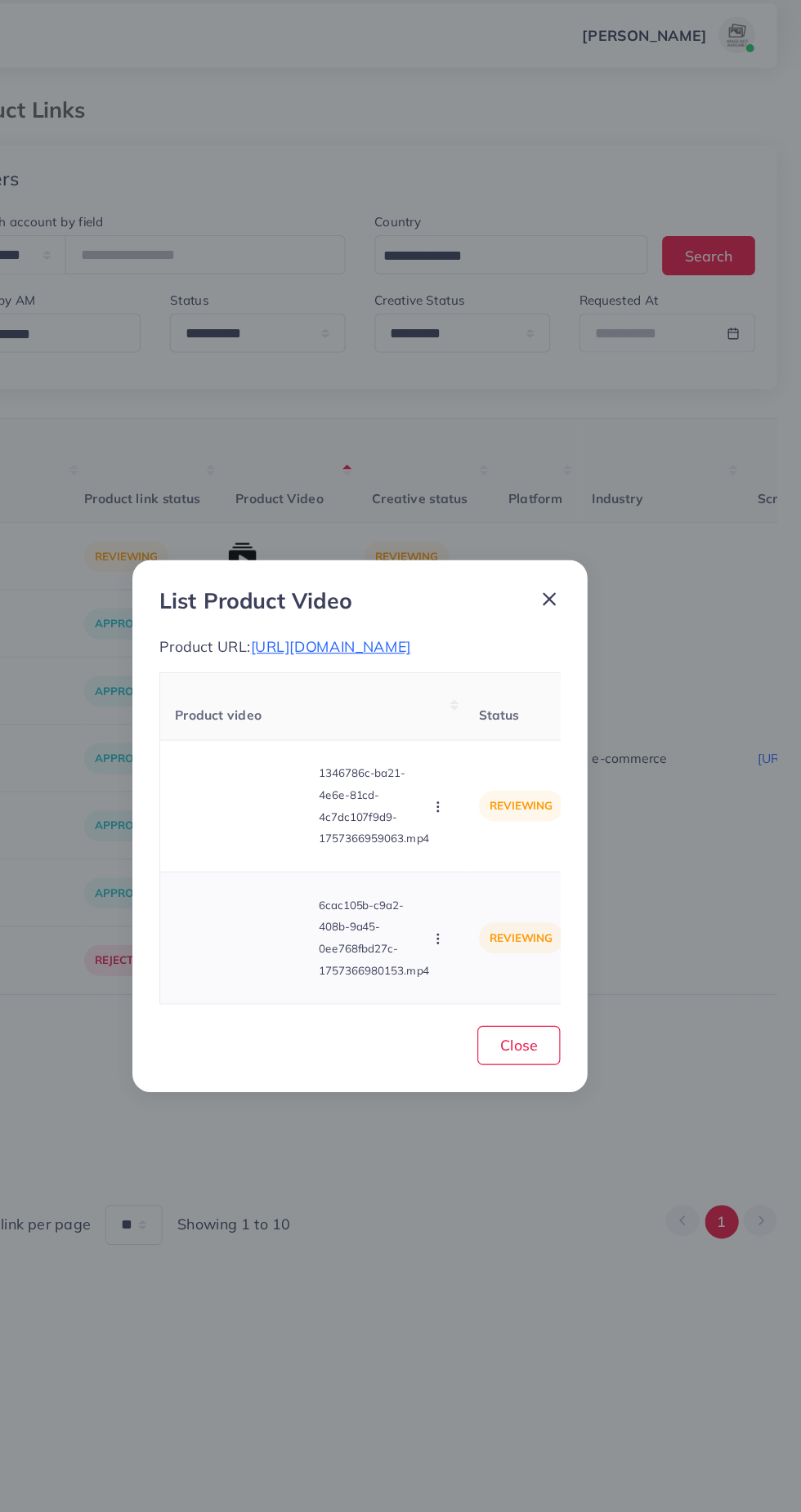
click at [473, 864] on icon "button" at bounding box center [470, 856] width 13 height 13
click at [519, 834] on link "Reject" at bounding box center [508, 817] width 129 height 35
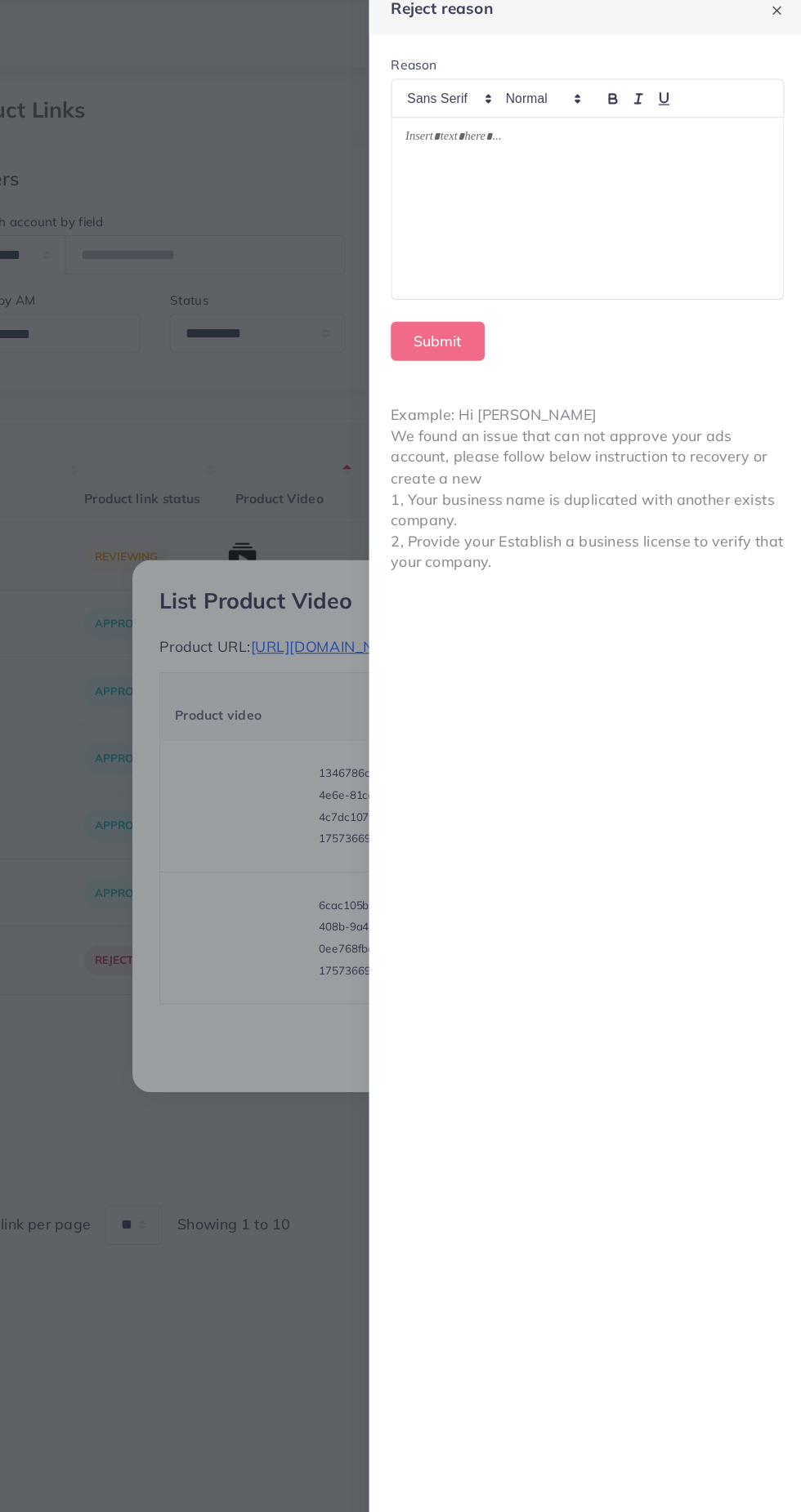
click at [608, 232] on div at bounding box center [604, 201] width 352 height 163
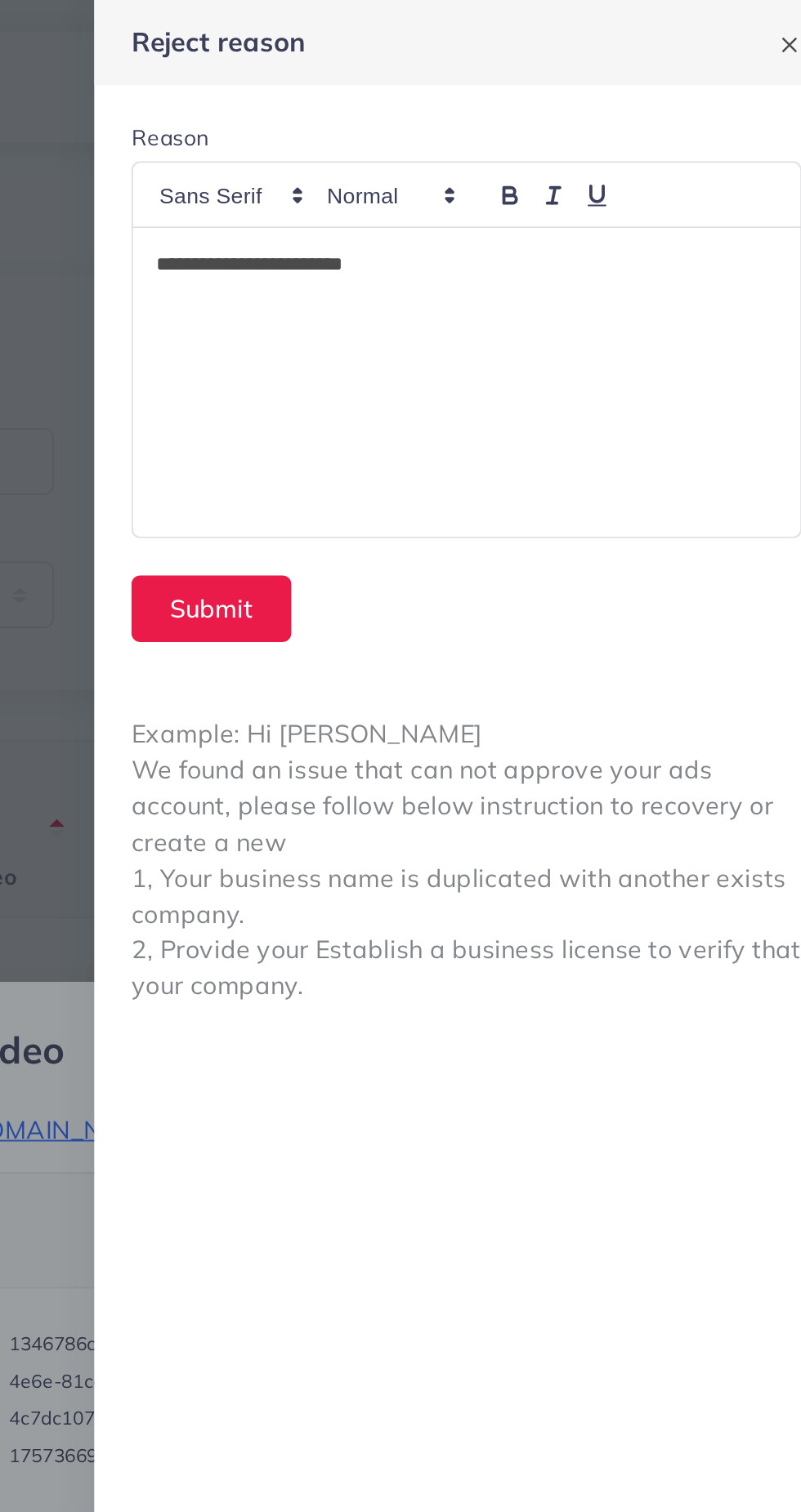
click at [609, 215] on div "**********" at bounding box center [604, 201] width 352 height 163
click at [715, 295] on form "**********" at bounding box center [605, 202] width 392 height 313
click at [721, 218] on div "**********" at bounding box center [604, 201] width 352 height 163
click at [741, 174] on div "**********" at bounding box center [604, 201] width 352 height 163
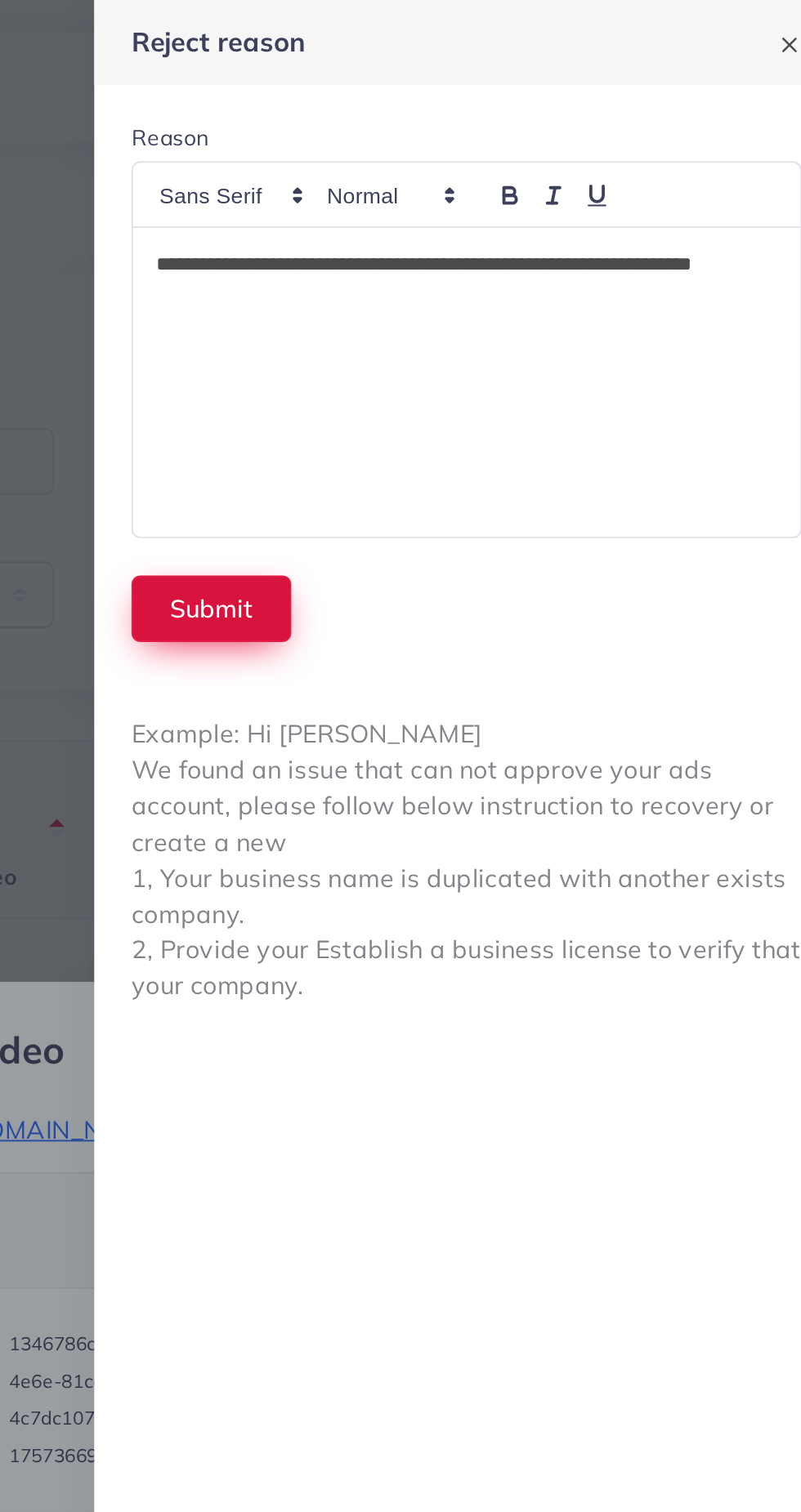
click at [478, 318] on button "Submit" at bounding box center [470, 321] width 84 height 35
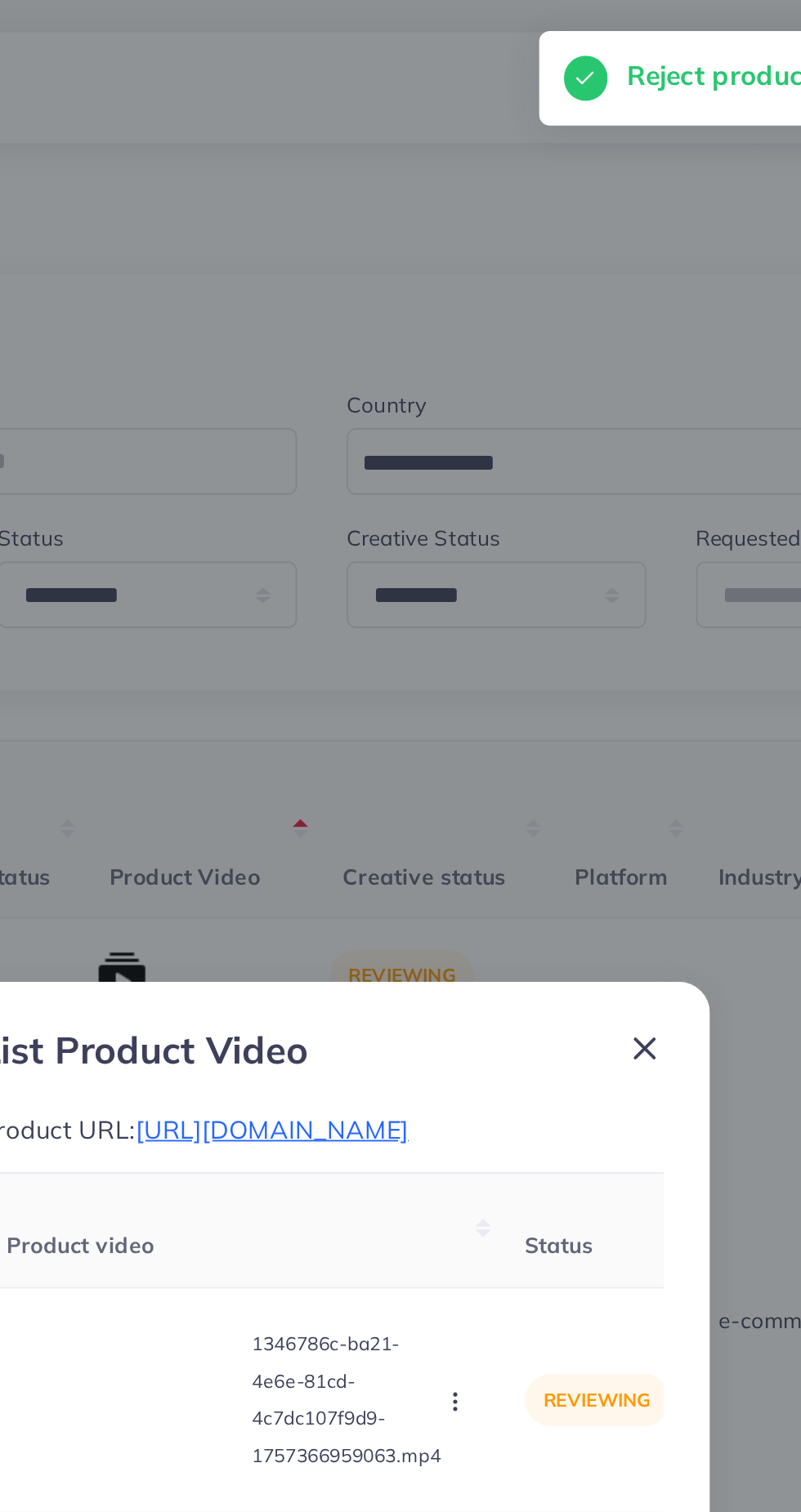
click at [569, 548] on line at bounding box center [570, 553] width 10 height 10
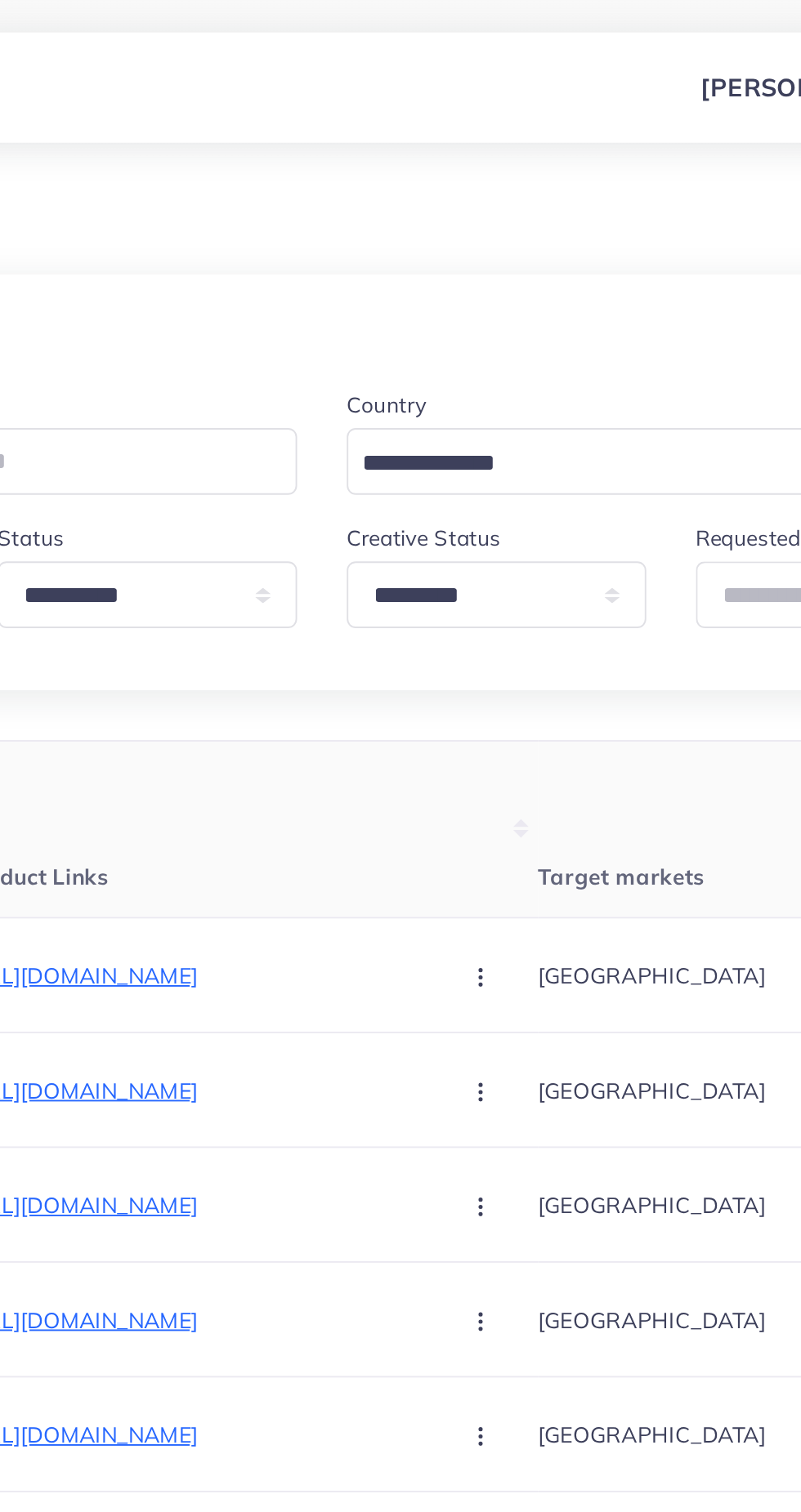
scroll to position [0, 0]
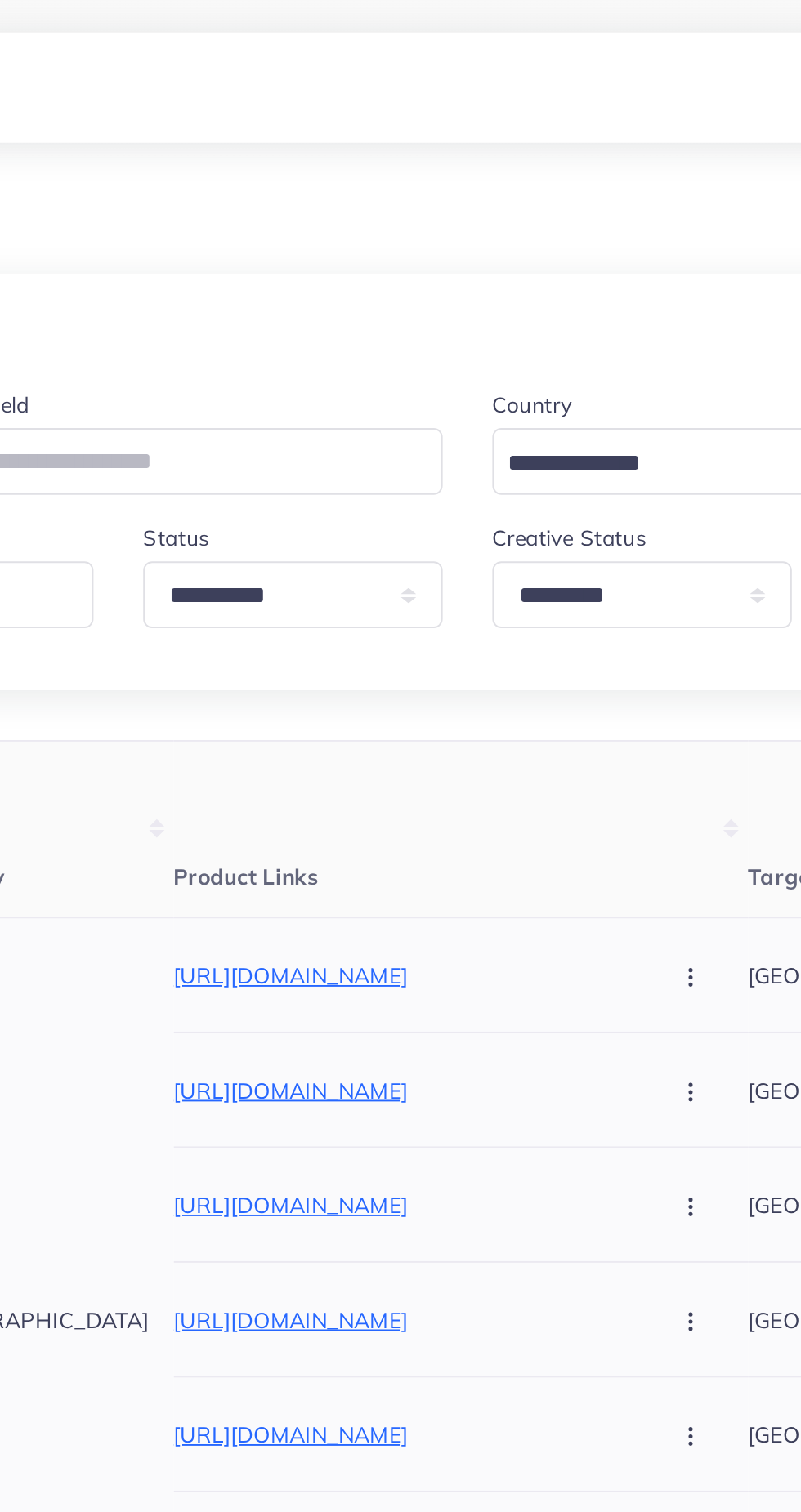
click at [511, 512] on icon "button" at bounding box center [517, 514] width 13 height 13
click at [526, 557] on span "Approve" at bounding box center [553, 563] width 54 height 17
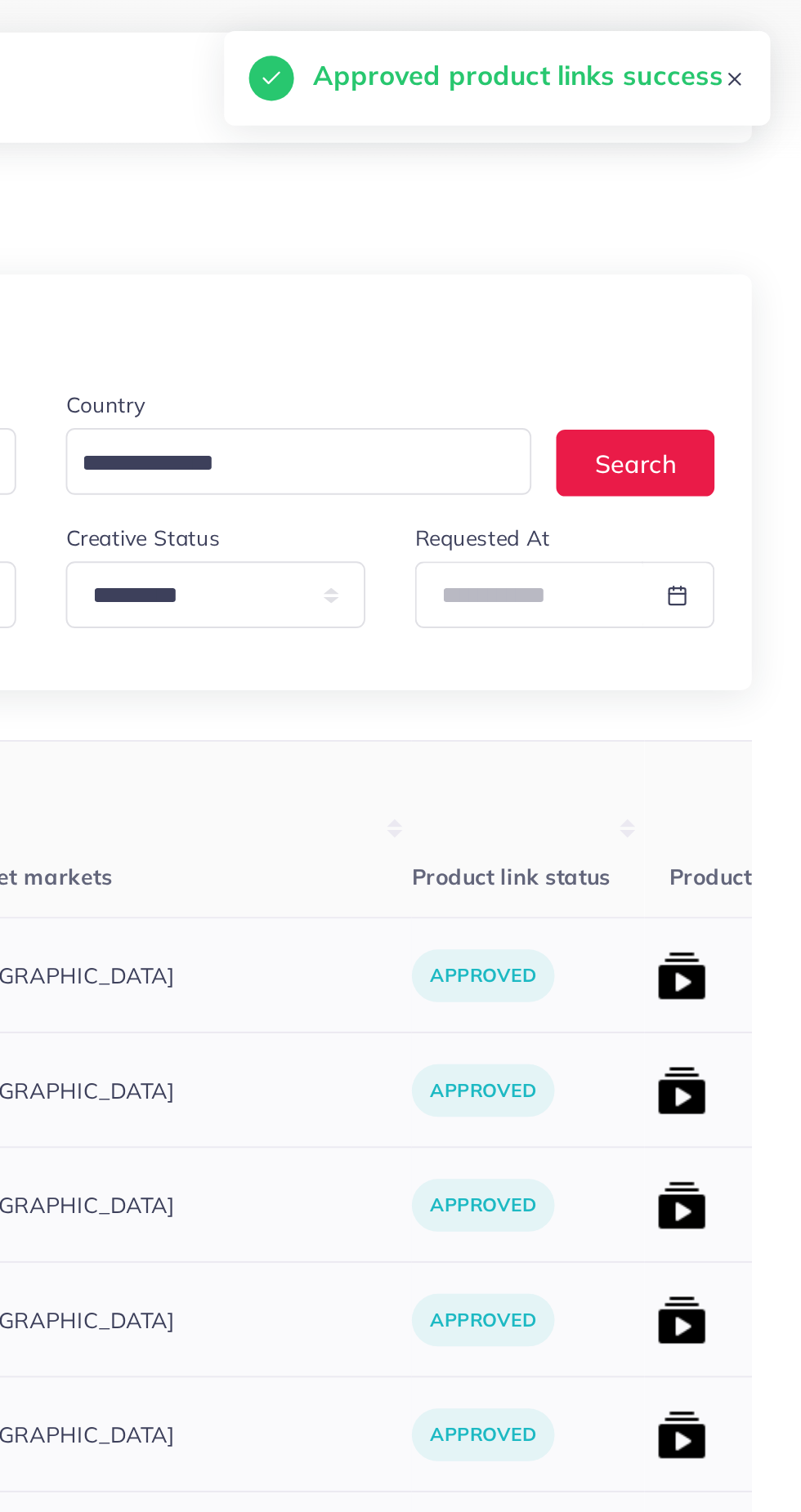
scroll to position [0, 198]
click at [725, 514] on img at bounding box center [738, 513] width 27 height 27
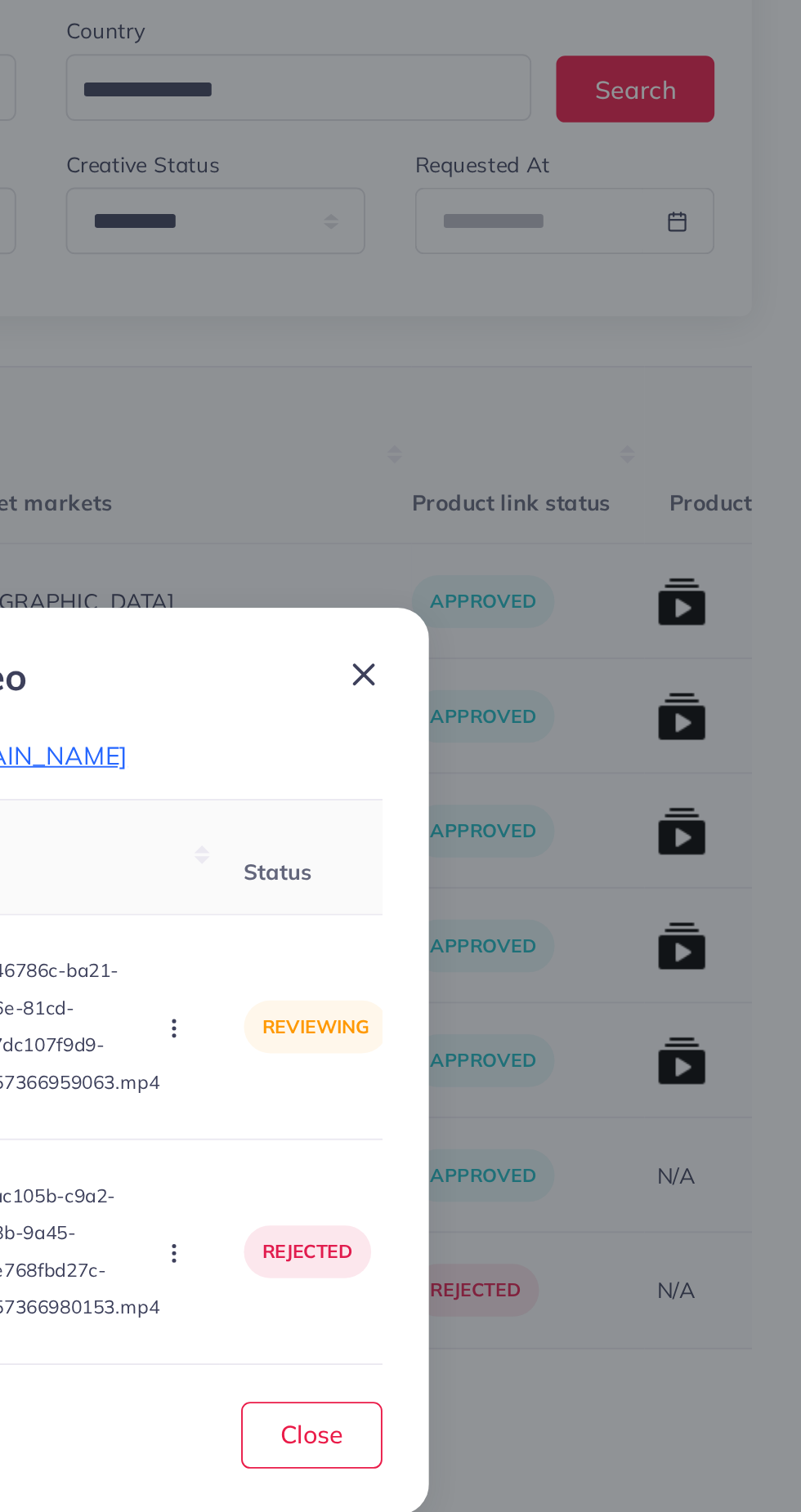
scroll to position [0, 0]
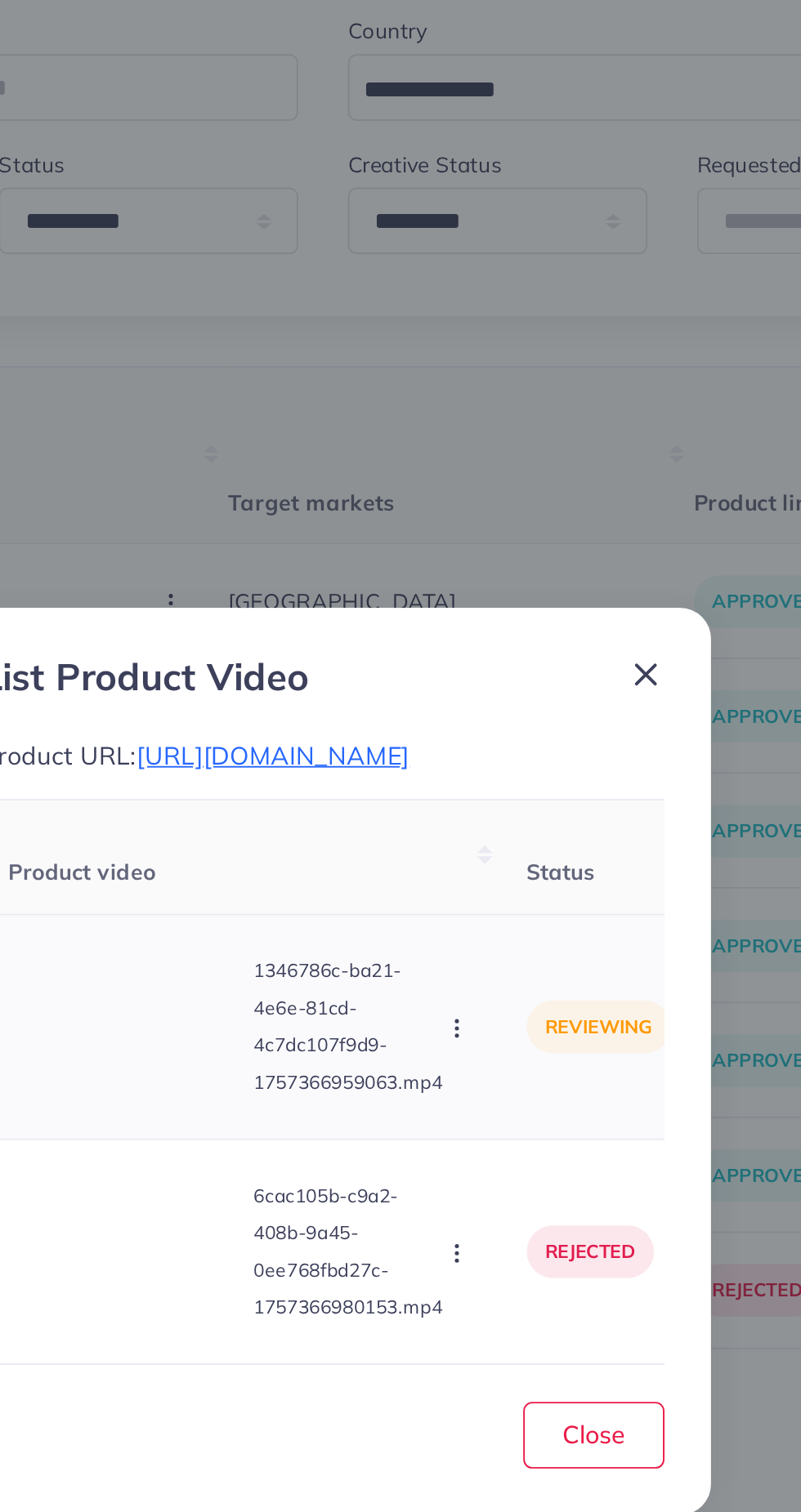
click at [464, 747] on div "Approve Reject" at bounding box center [472, 738] width 18 height 18
click at [471, 743] on circle "button" at bounding box center [470, 742] width 1 height 1
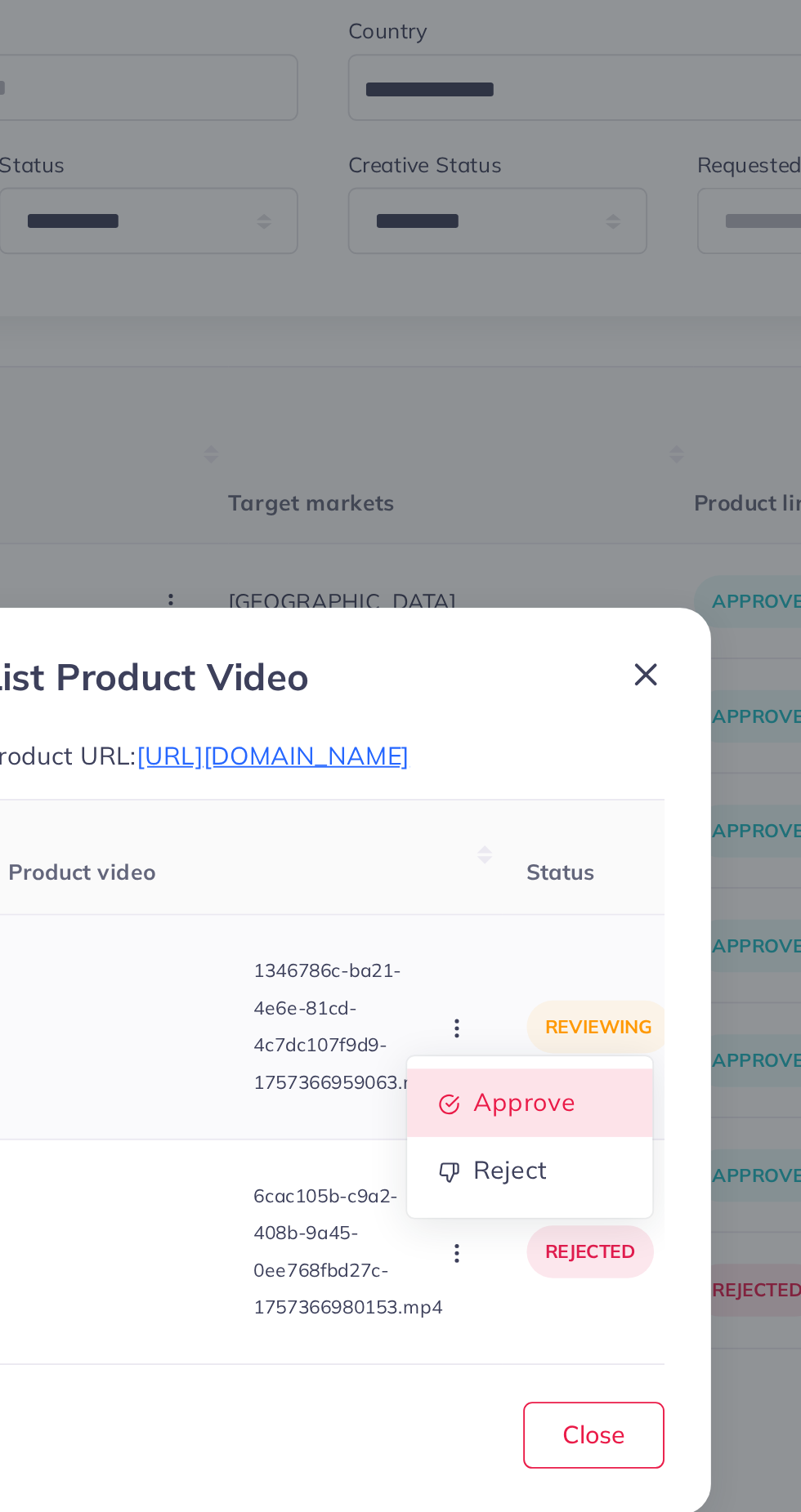
click at [507, 786] on span "Approve" at bounding box center [505, 777] width 54 height 17
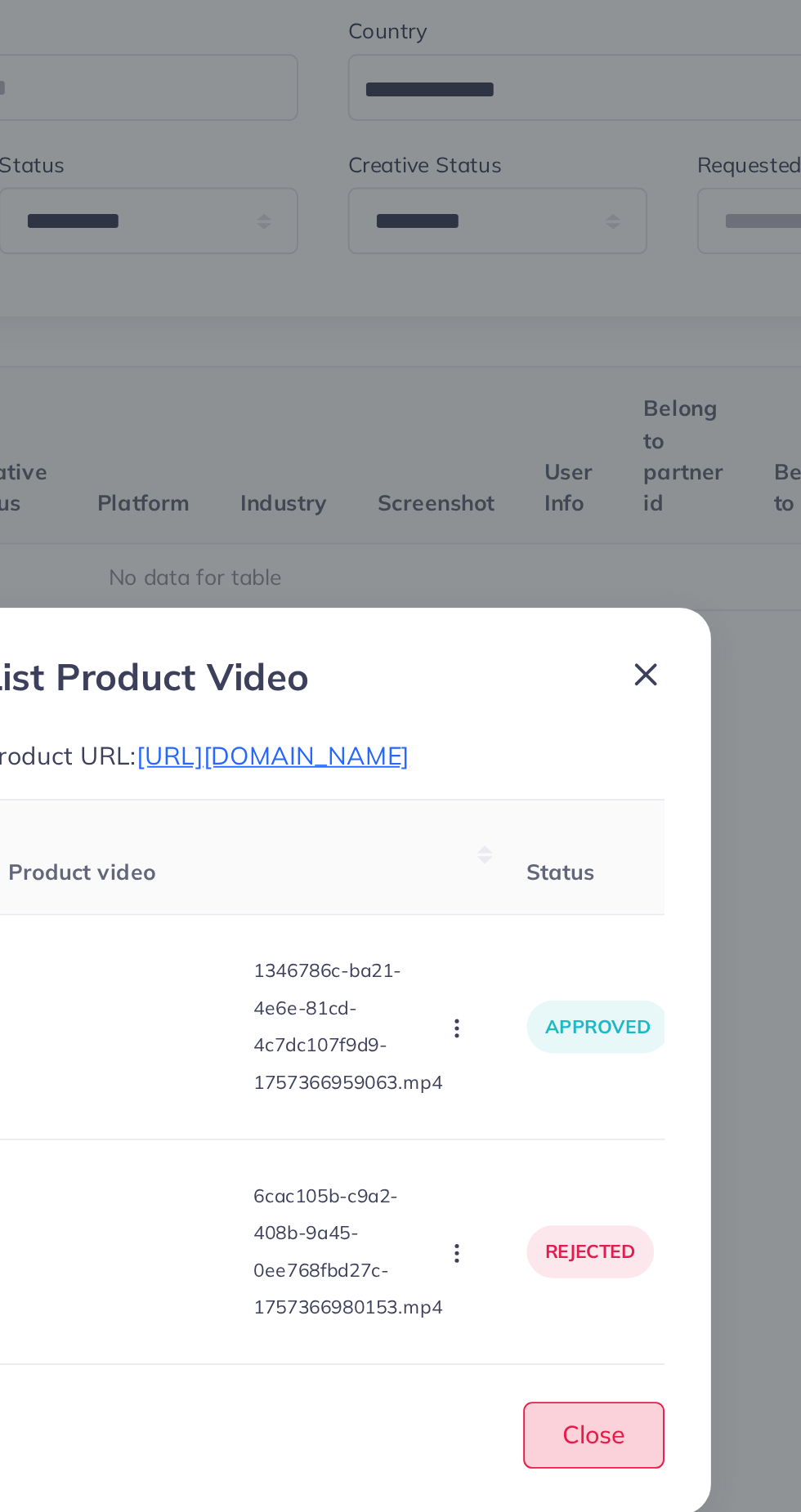
click at [538, 960] on span "Close" at bounding box center [543, 953] width 33 height 17
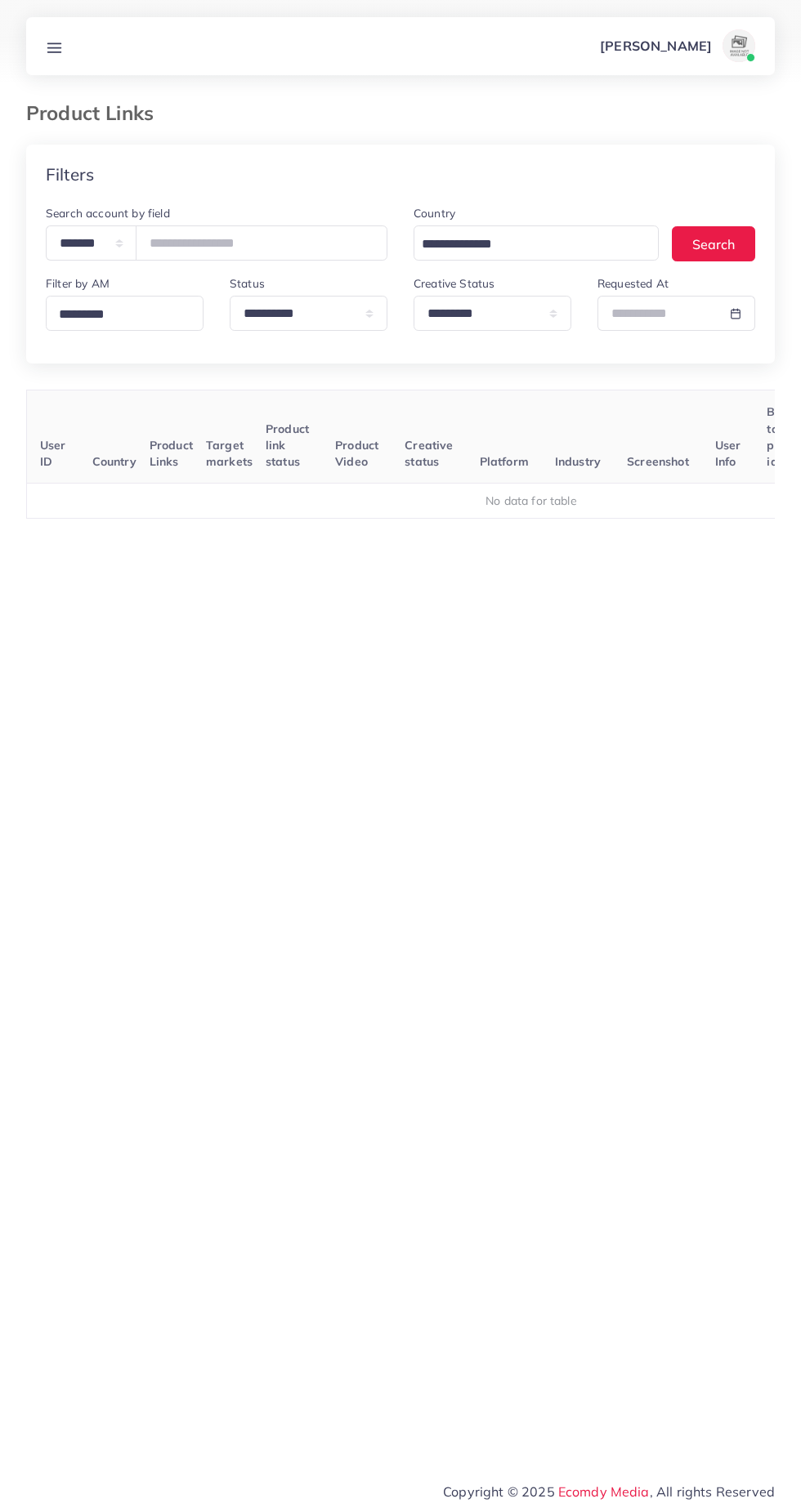
select select "*********"
click at [234, 239] on input "number" at bounding box center [261, 243] width 251 height 35
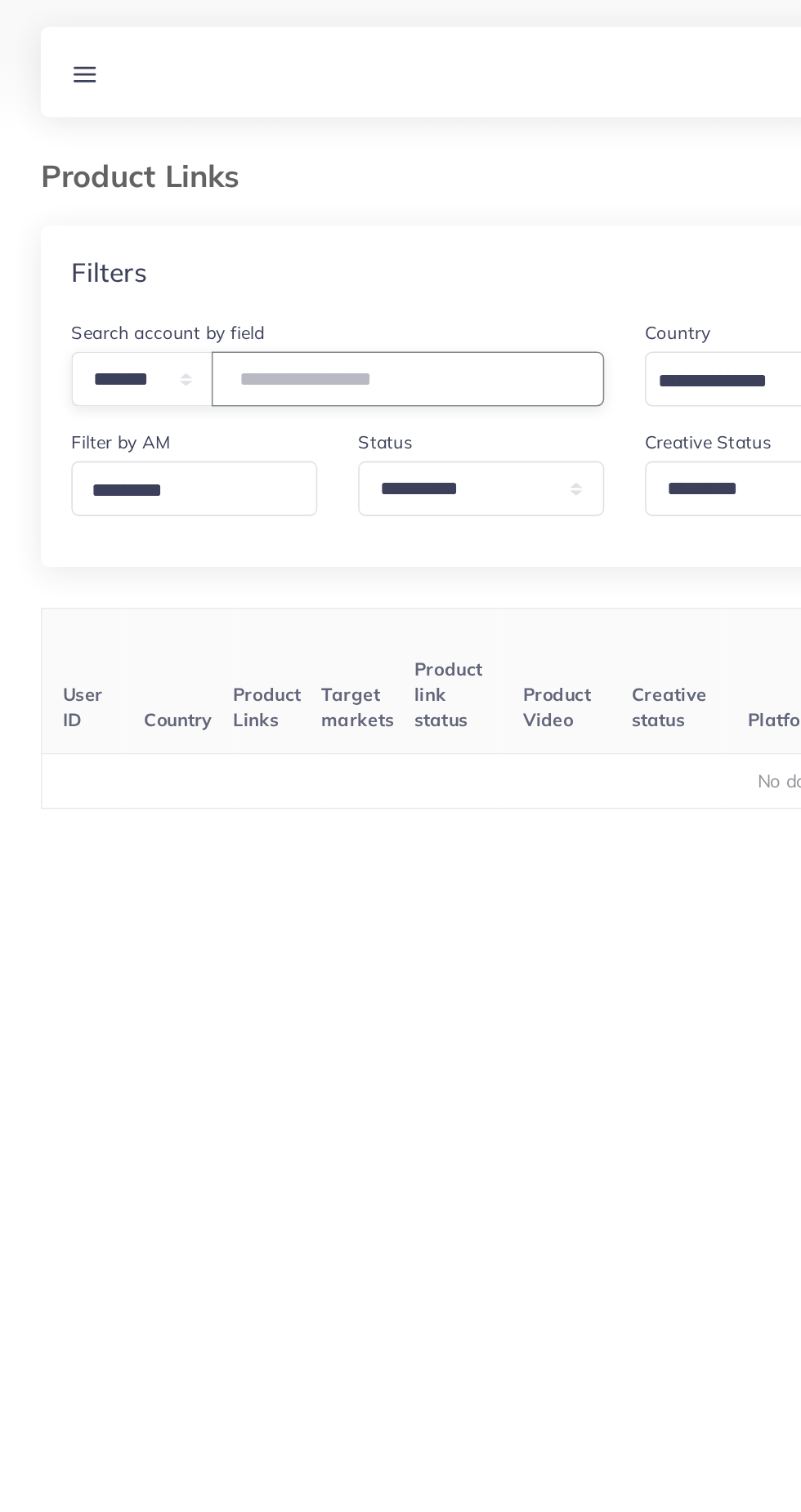
paste input "*******"
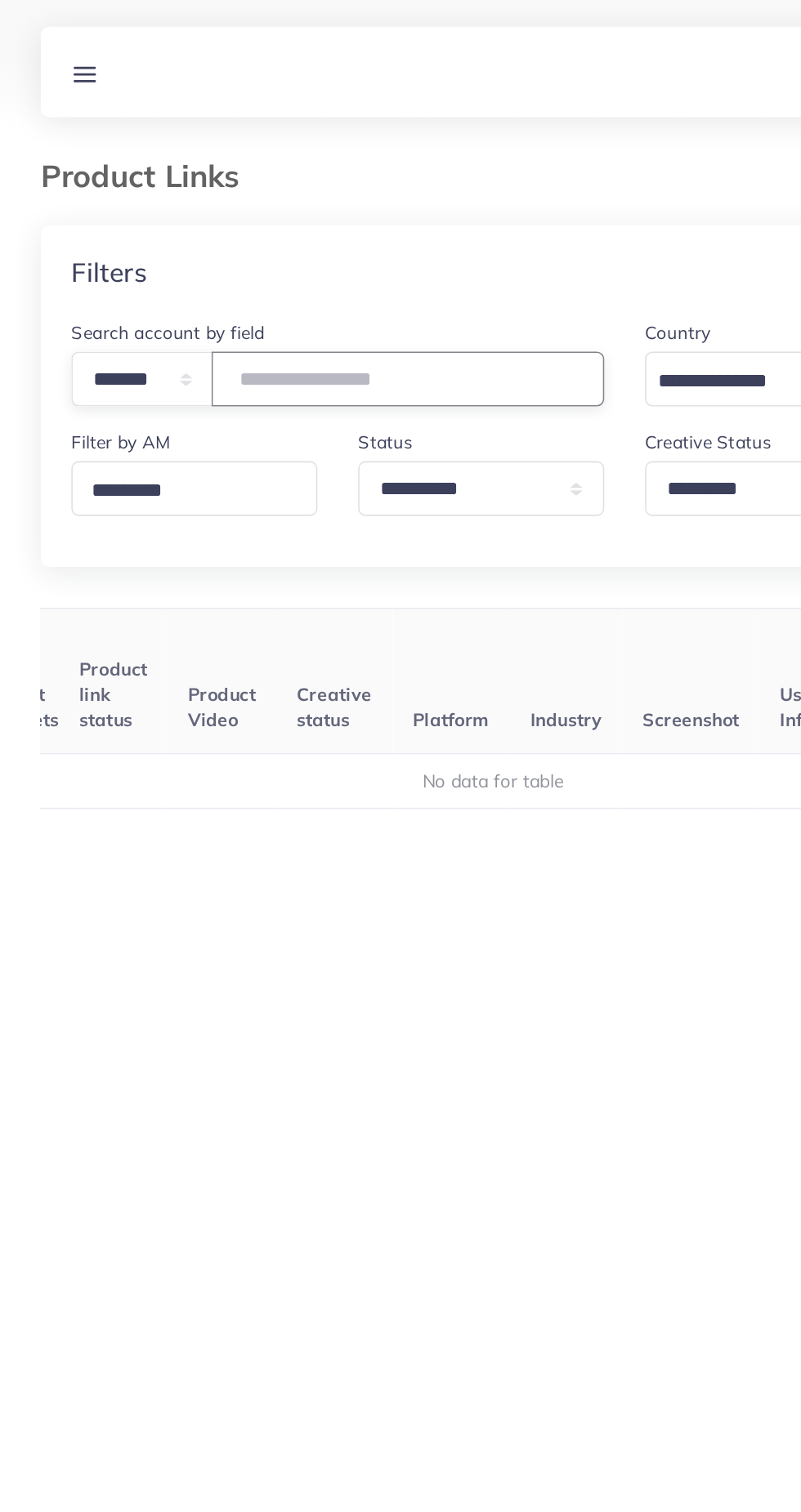
scroll to position [0, 217]
type input "*******"
click at [467, 301] on select "**********" at bounding box center [493, 313] width 158 height 35
select select
click at [414, 296] on select "**********" at bounding box center [493, 313] width 158 height 35
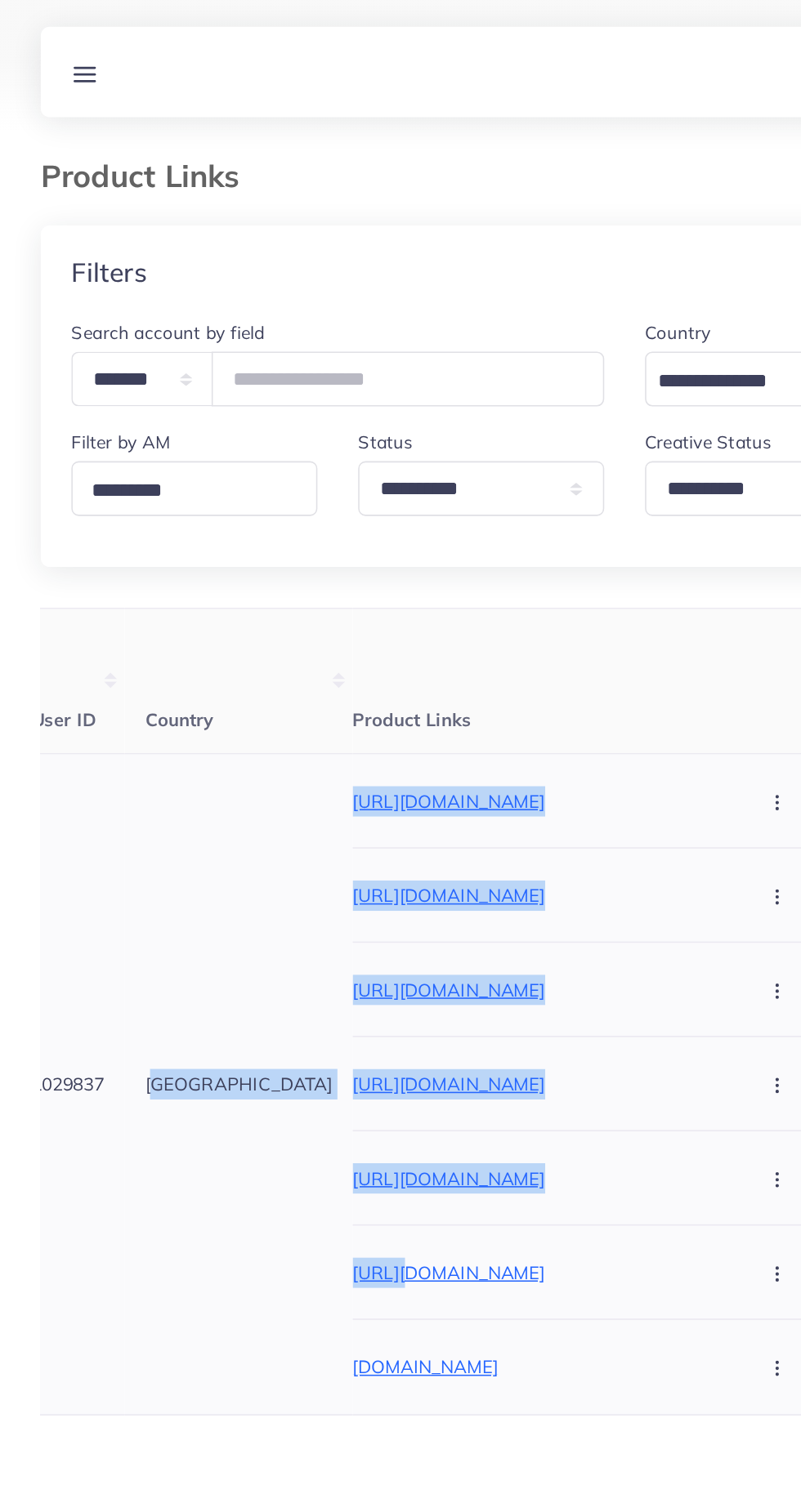
scroll to position [0, 13]
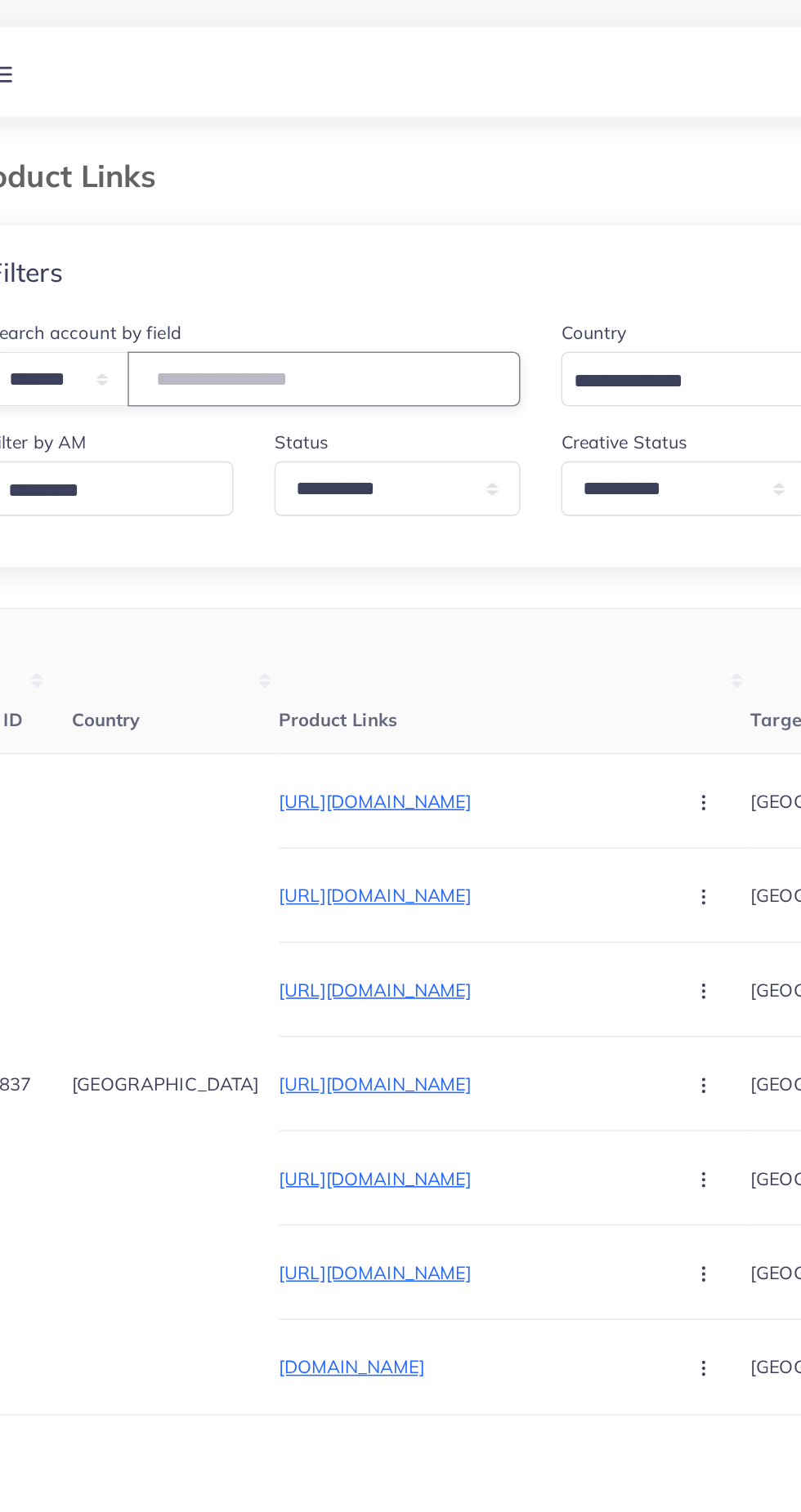
click at [280, 243] on input "*******" at bounding box center [261, 243] width 251 height 35
type input "*"
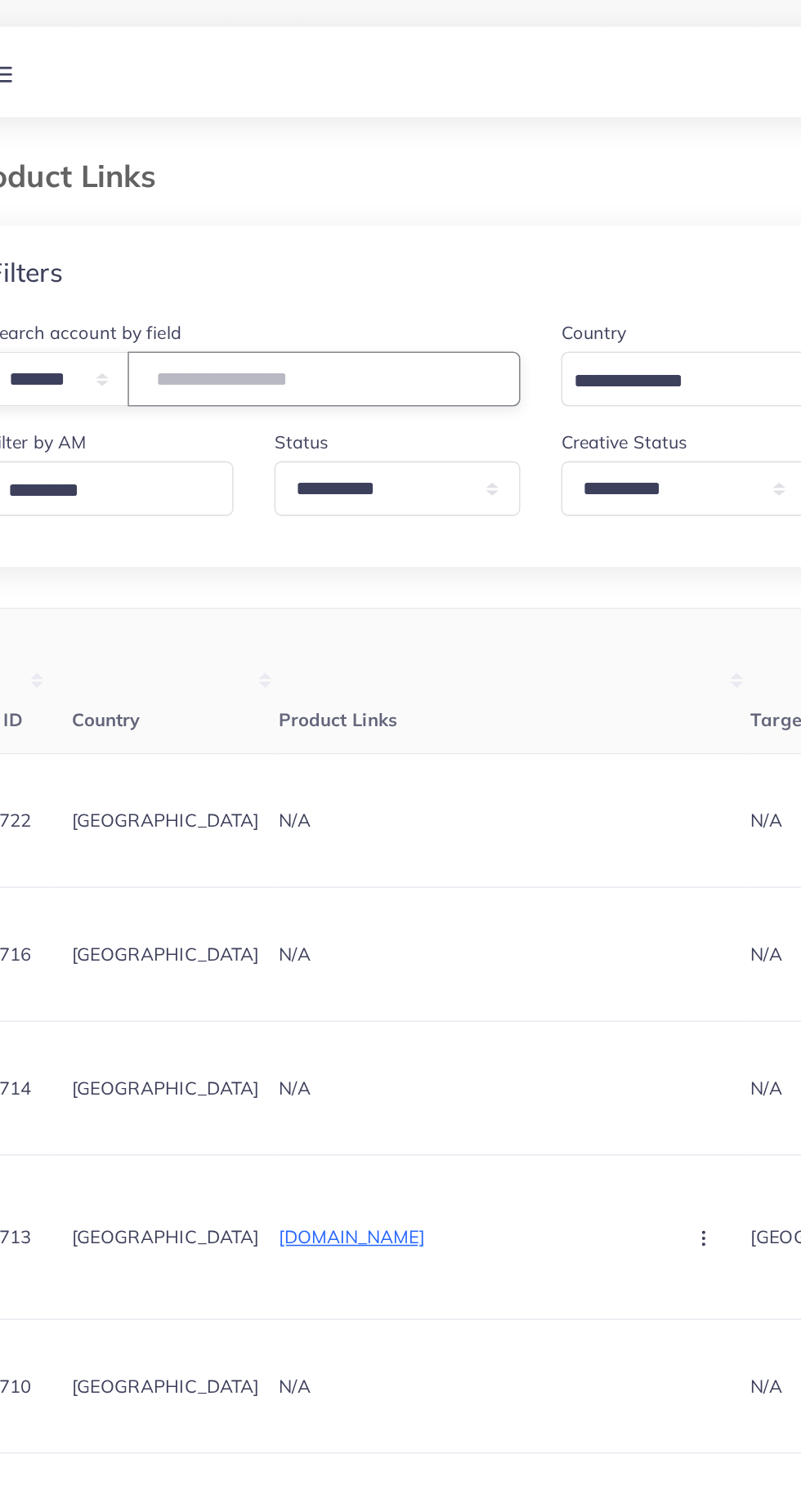
paste input "*******"
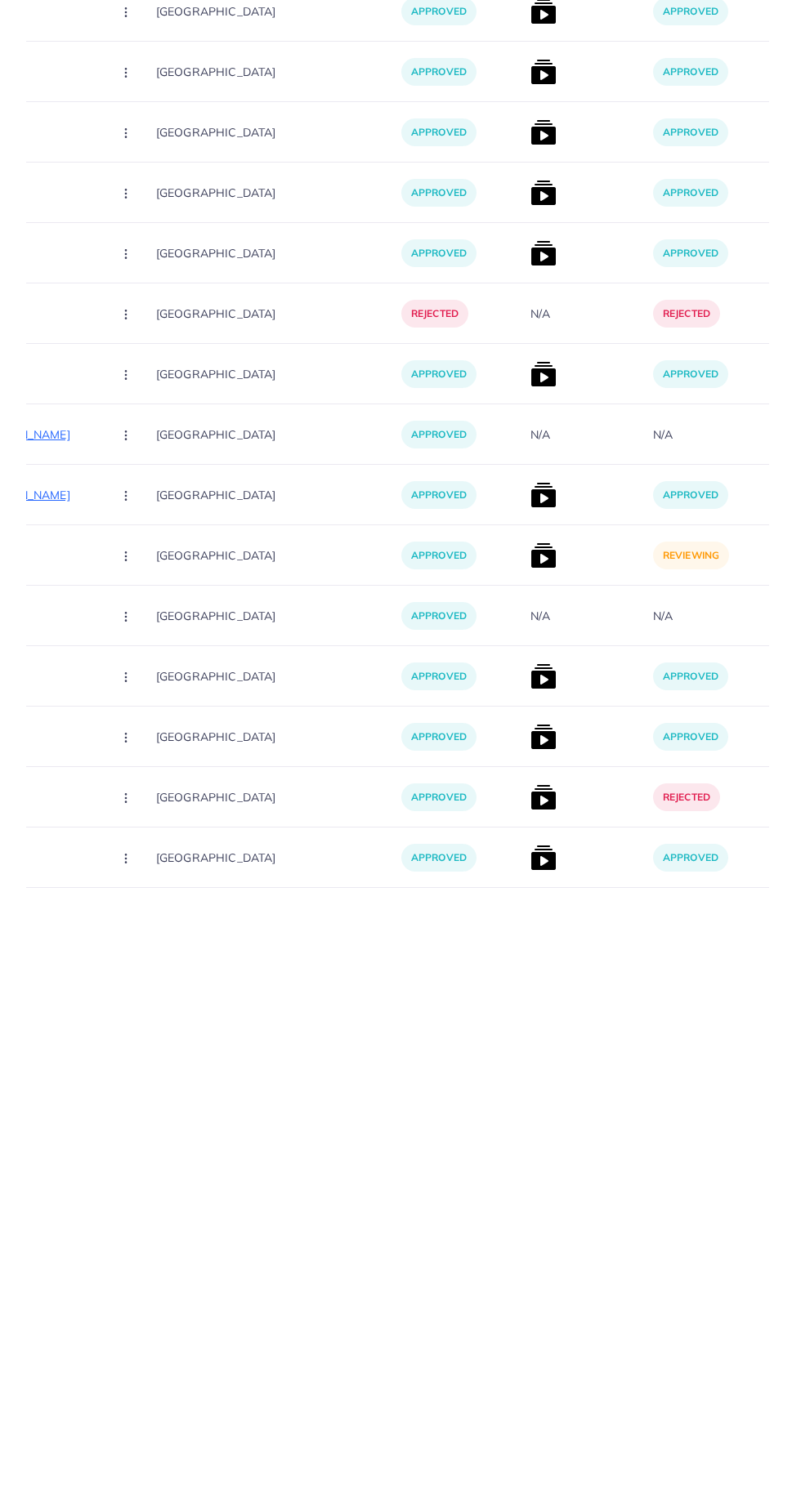
scroll to position [133, 0]
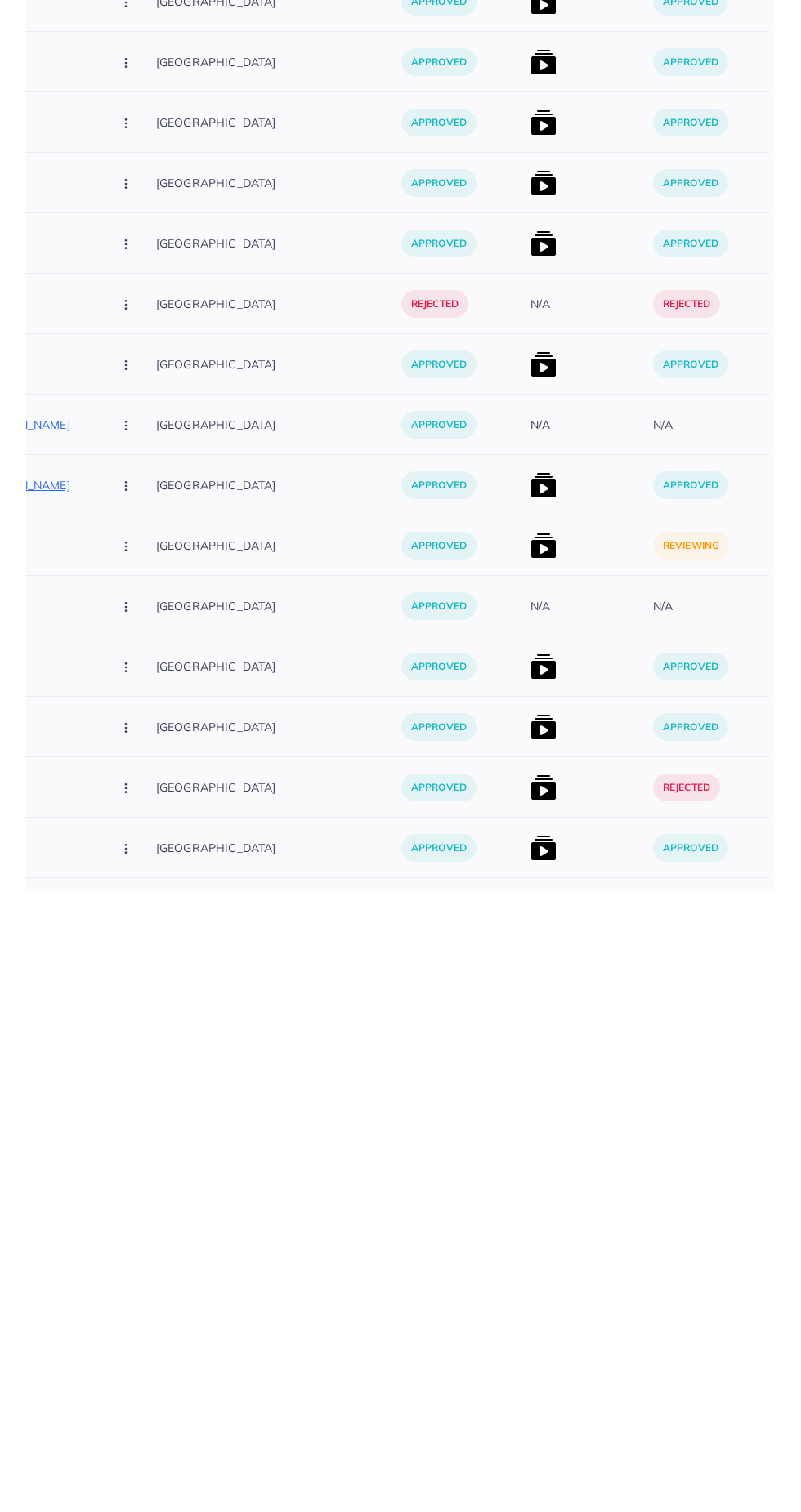
click at [530, 1165] on img at bounding box center [543, 1166] width 27 height 27
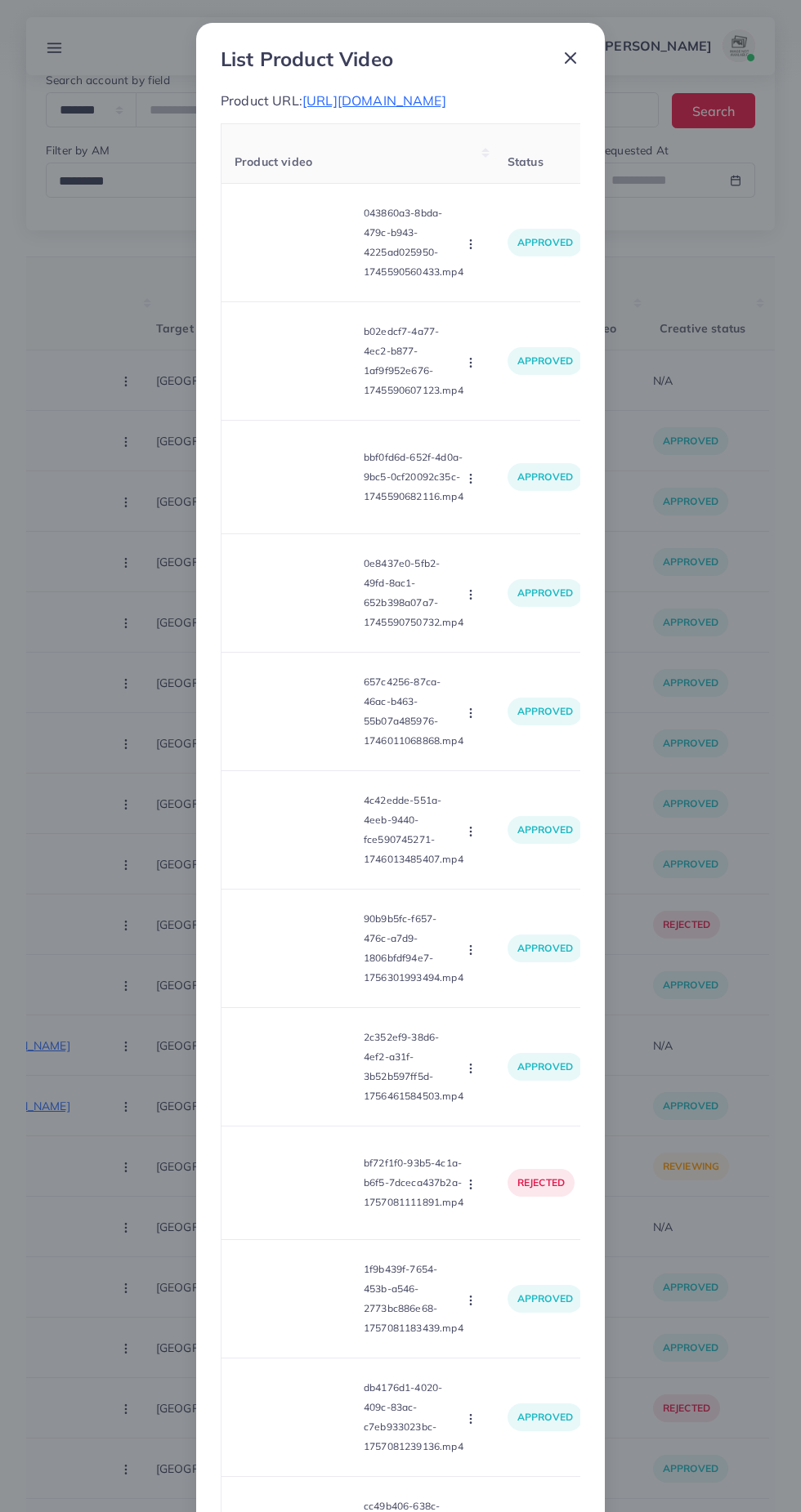
scroll to position [792, 0]
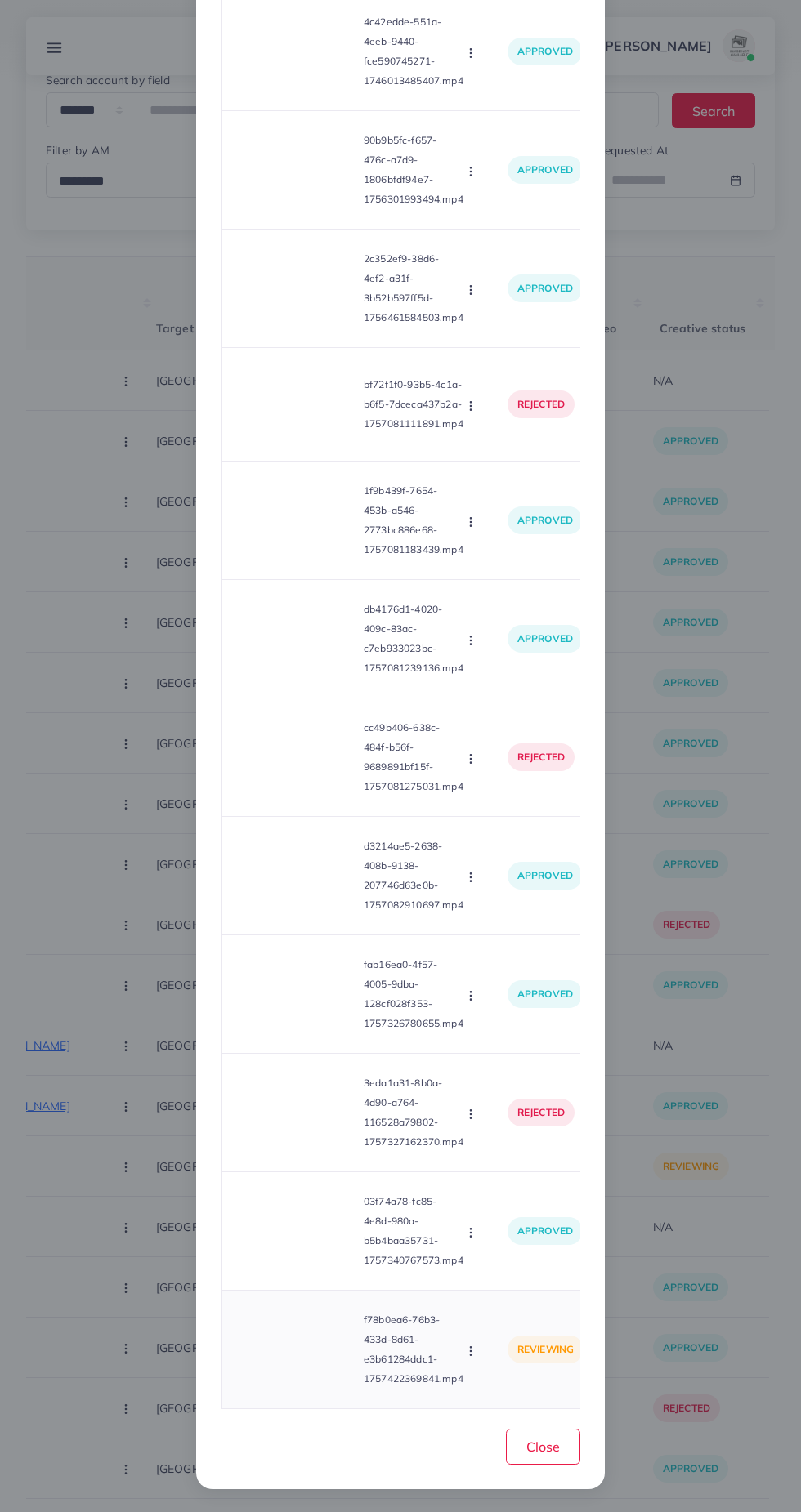
click at [346, 1361] on video at bounding box center [296, 1349] width 122 height 74
click at [307, 1338] on icon at bounding box center [296, 1349] width 27 height 27
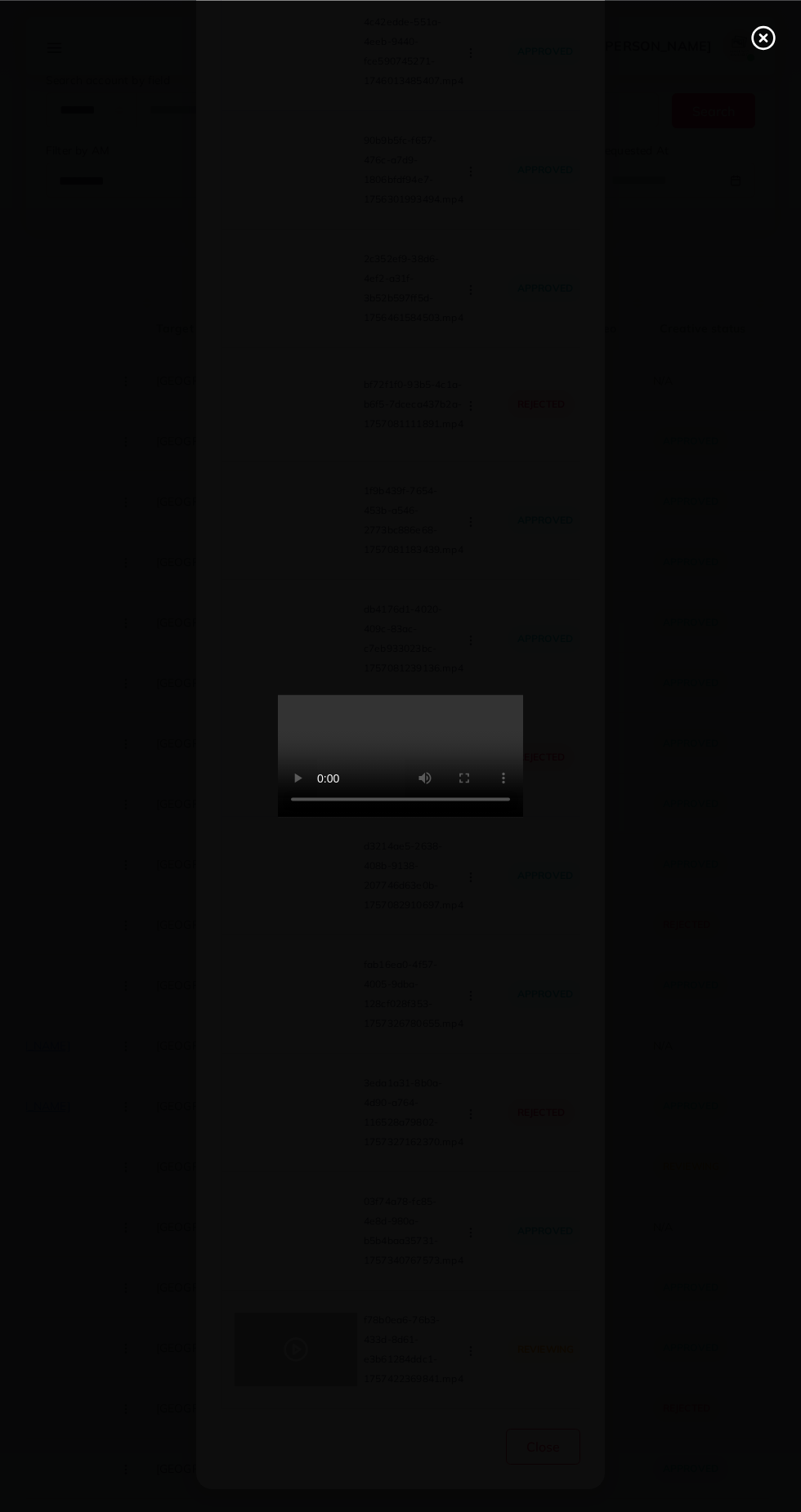
click at [763, 46] on icon at bounding box center [763, 37] width 27 height 27
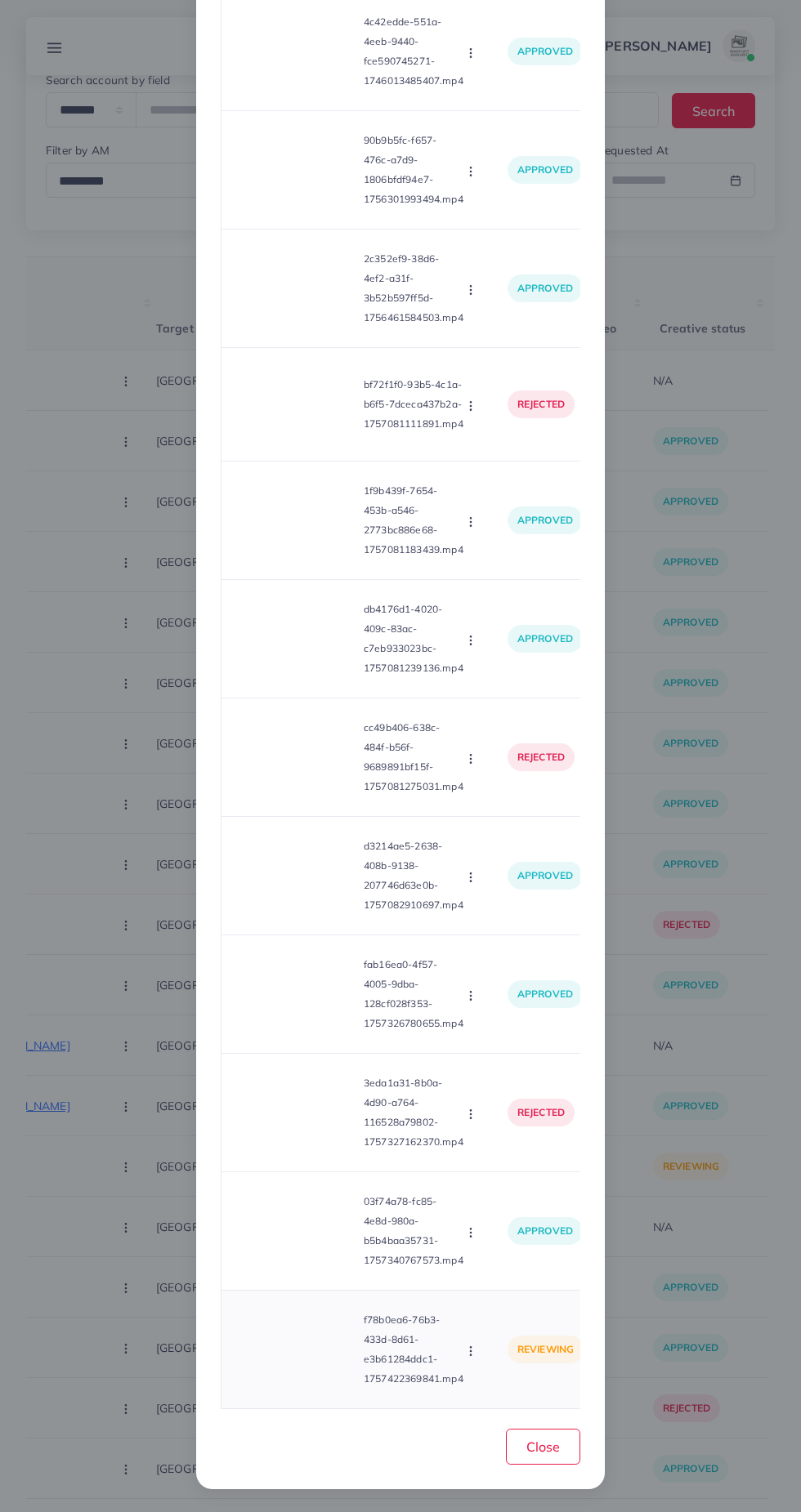
click at [442, 1363] on p "f78b0ea6-76b3-433d-8d61-e3b61284ddc1-1757422369841.mp4" at bounding box center [413, 1349] width 100 height 79
click at [477, 1352] on icon "button" at bounding box center [470, 1350] width 13 height 13
click at [513, 1276] on span "Approve" at bounding box center [505, 1275] width 54 height 17
click at [529, 1443] on span "Close" at bounding box center [543, 1446] width 33 height 17
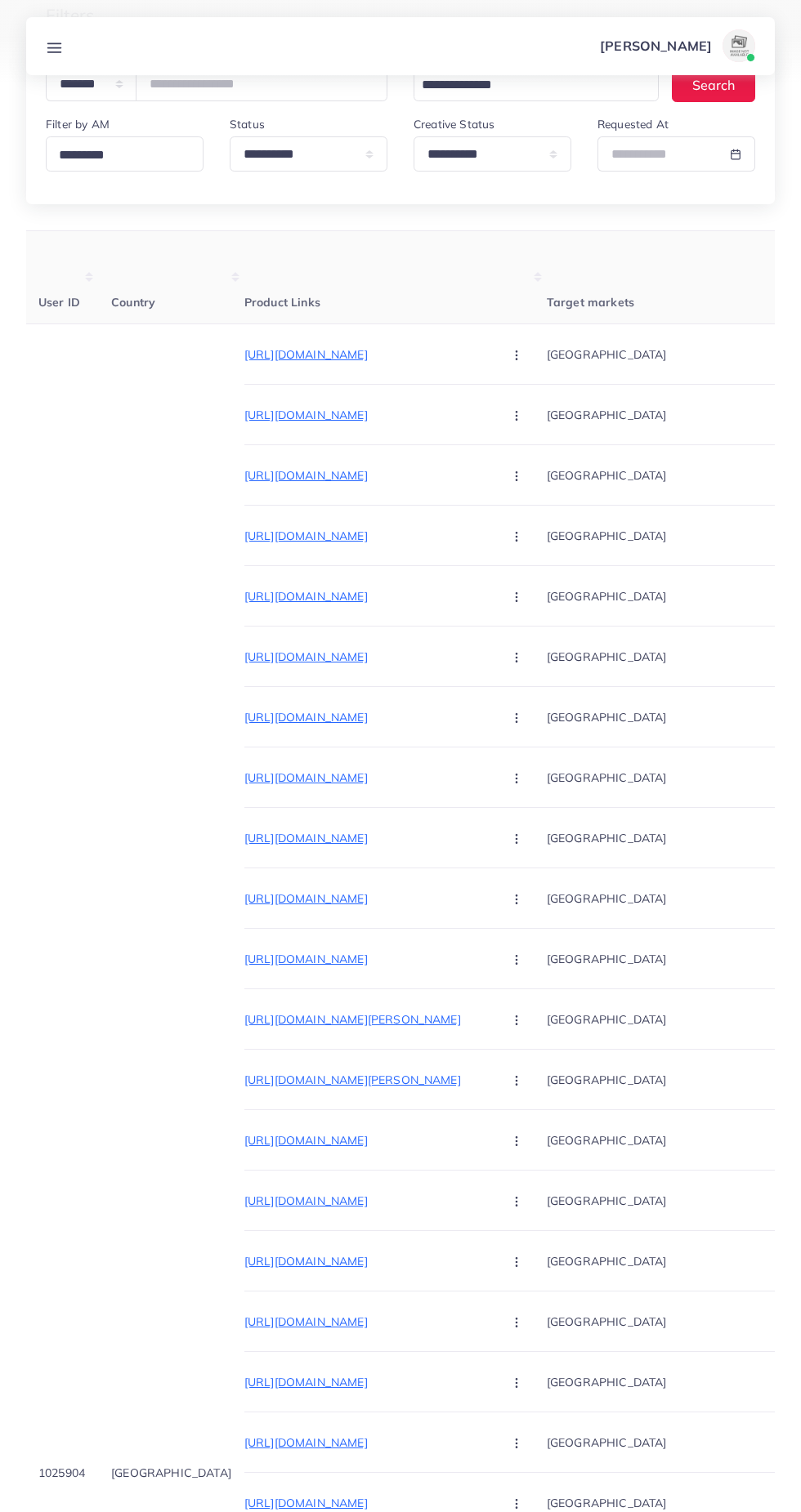
scroll to position [0, 0]
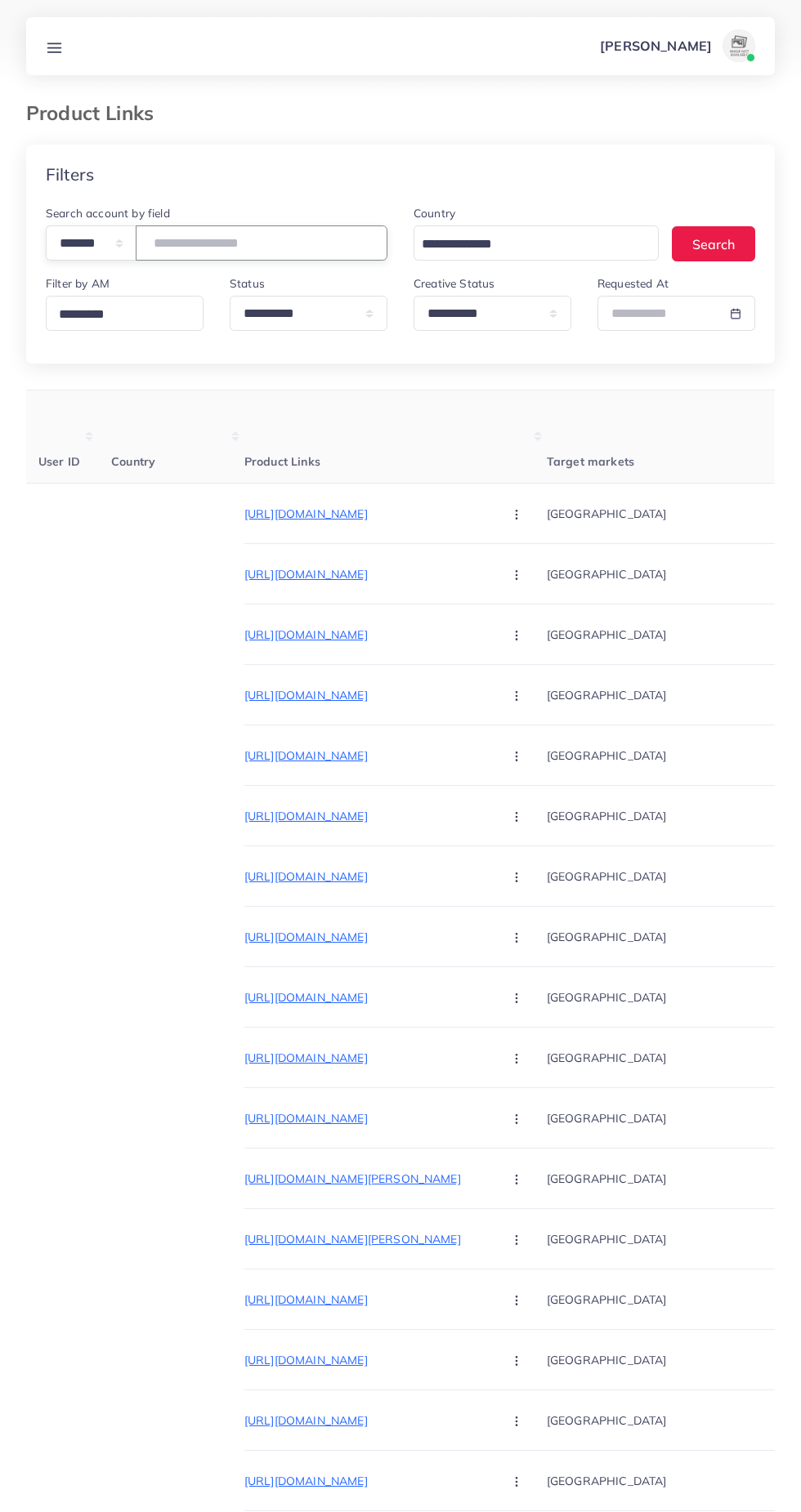
click at [330, 243] on input "*******" at bounding box center [261, 243] width 251 height 35
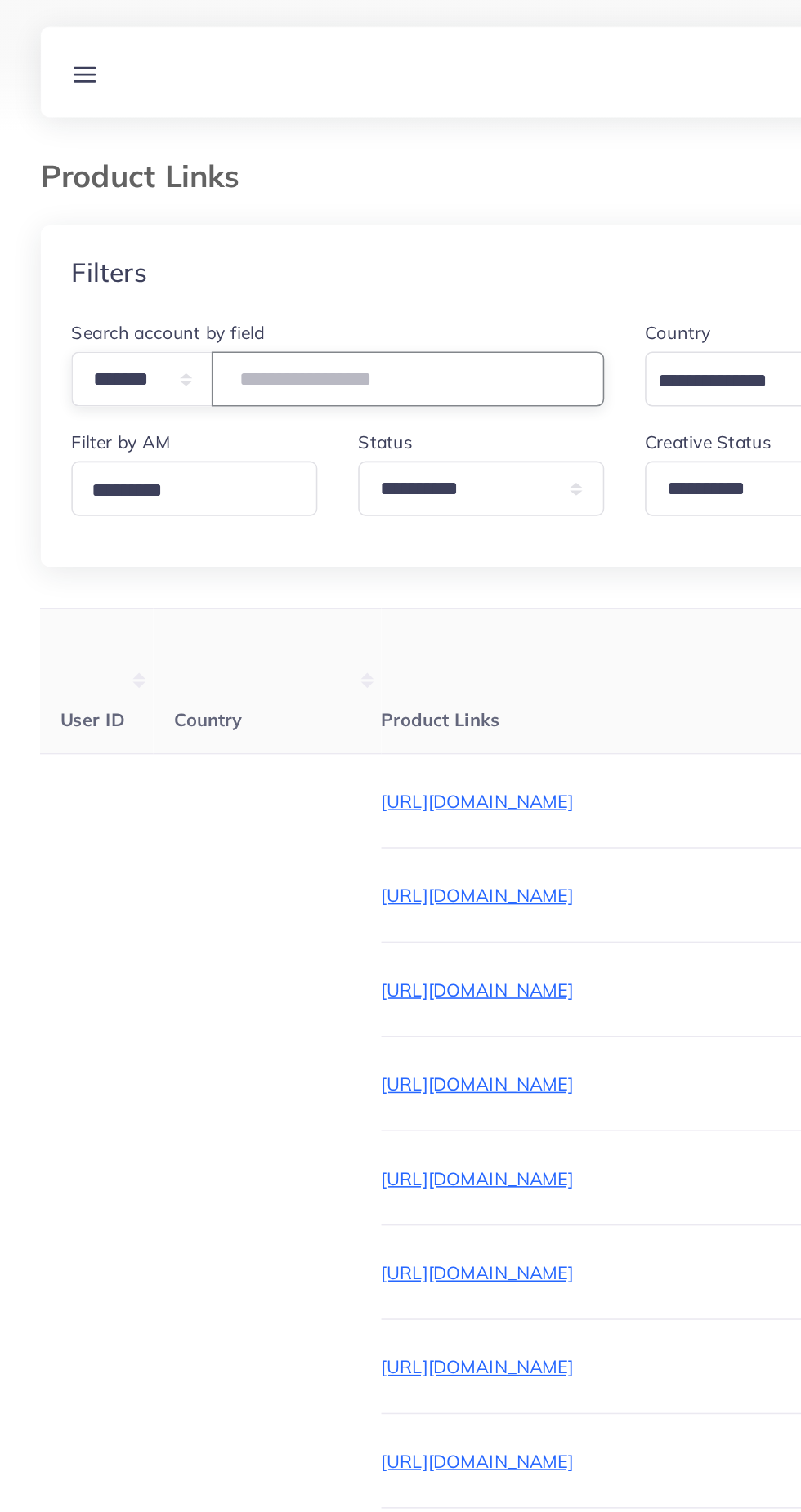
type input "*"
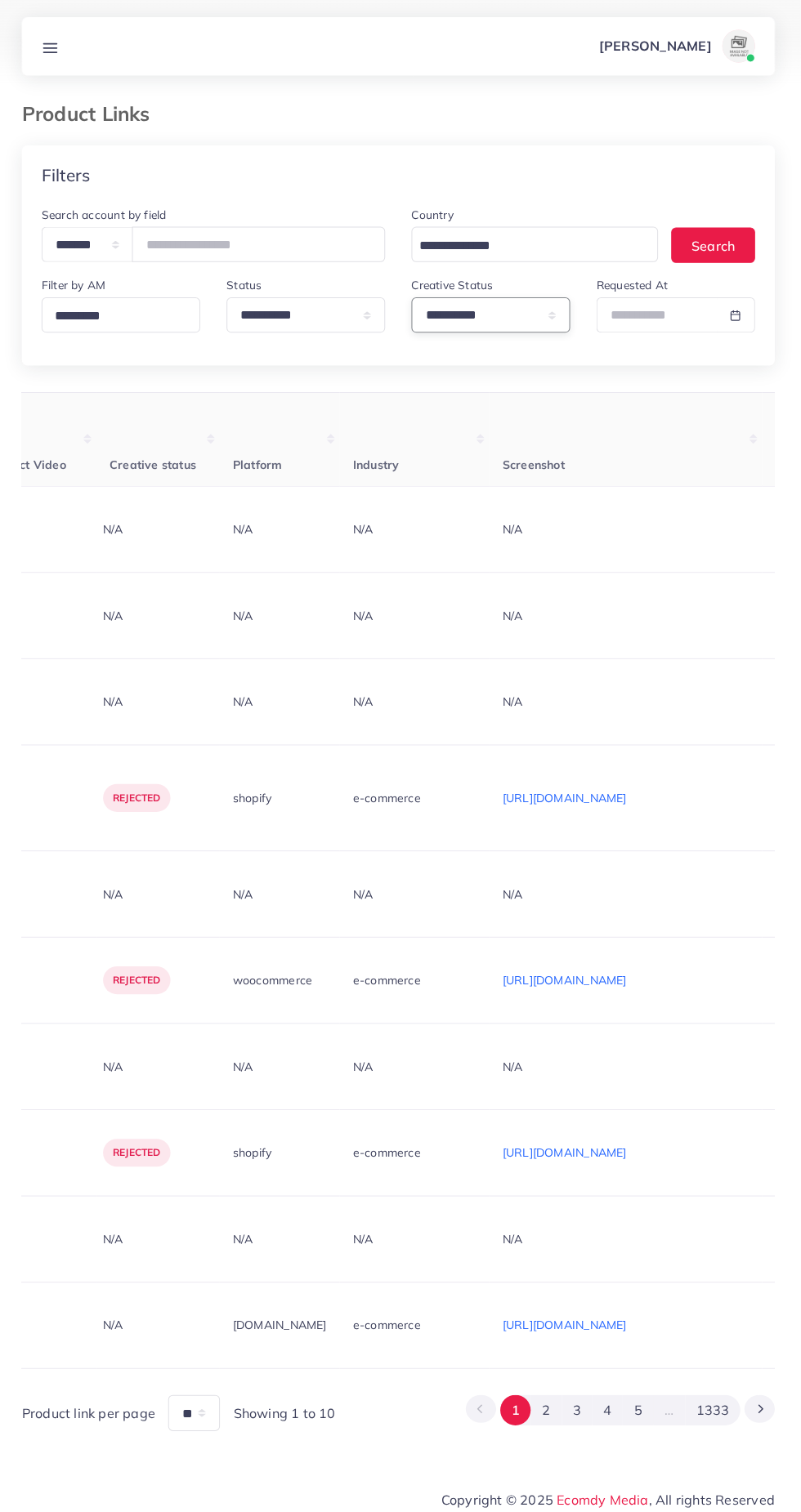
click at [491, 312] on select "**********" at bounding box center [493, 313] width 158 height 35
select select "*********"
click at [414, 296] on select "**********" at bounding box center [493, 313] width 158 height 35
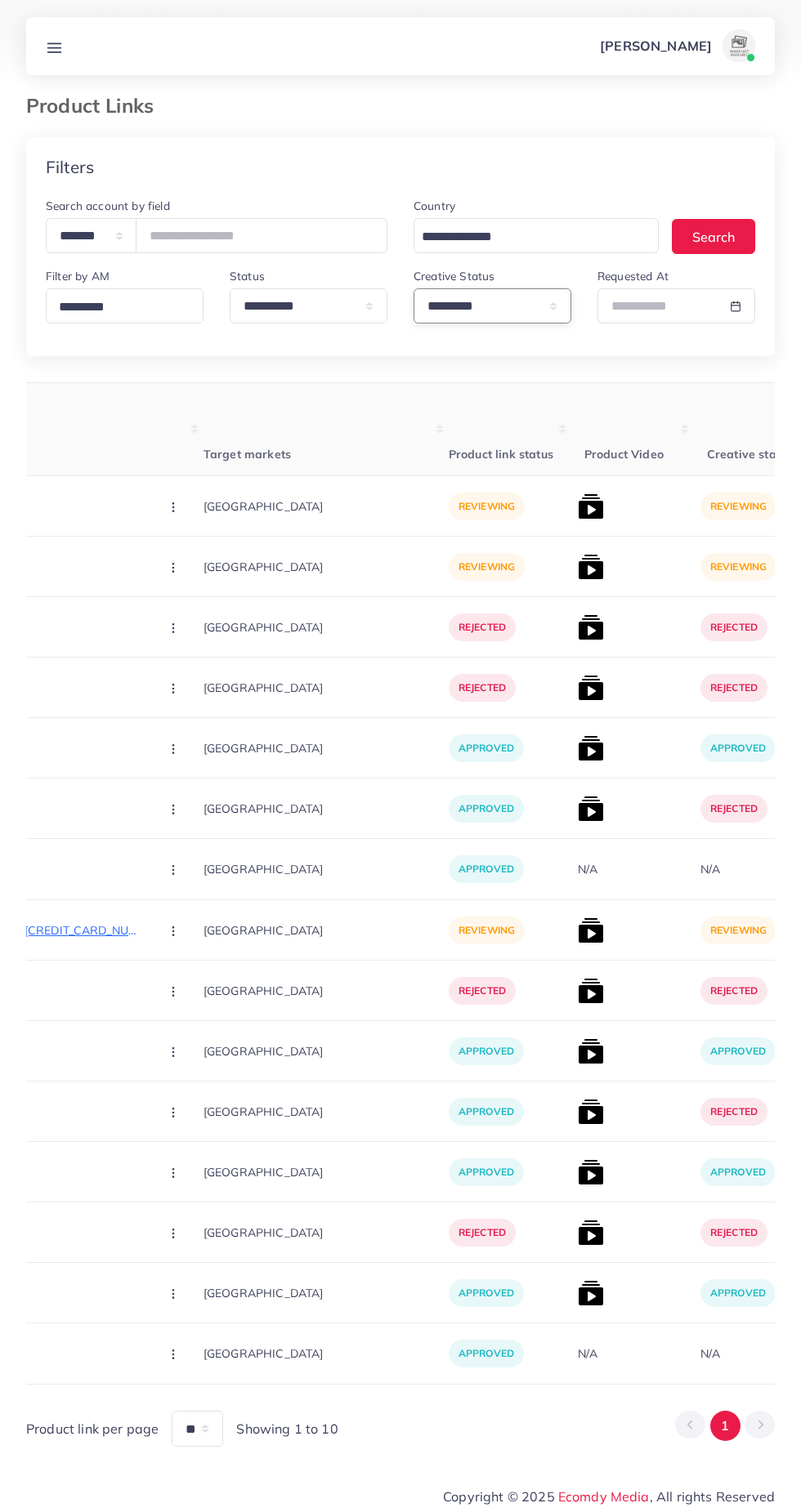
scroll to position [0, 347]
click at [575, 938] on img at bounding box center [588, 930] width 27 height 27
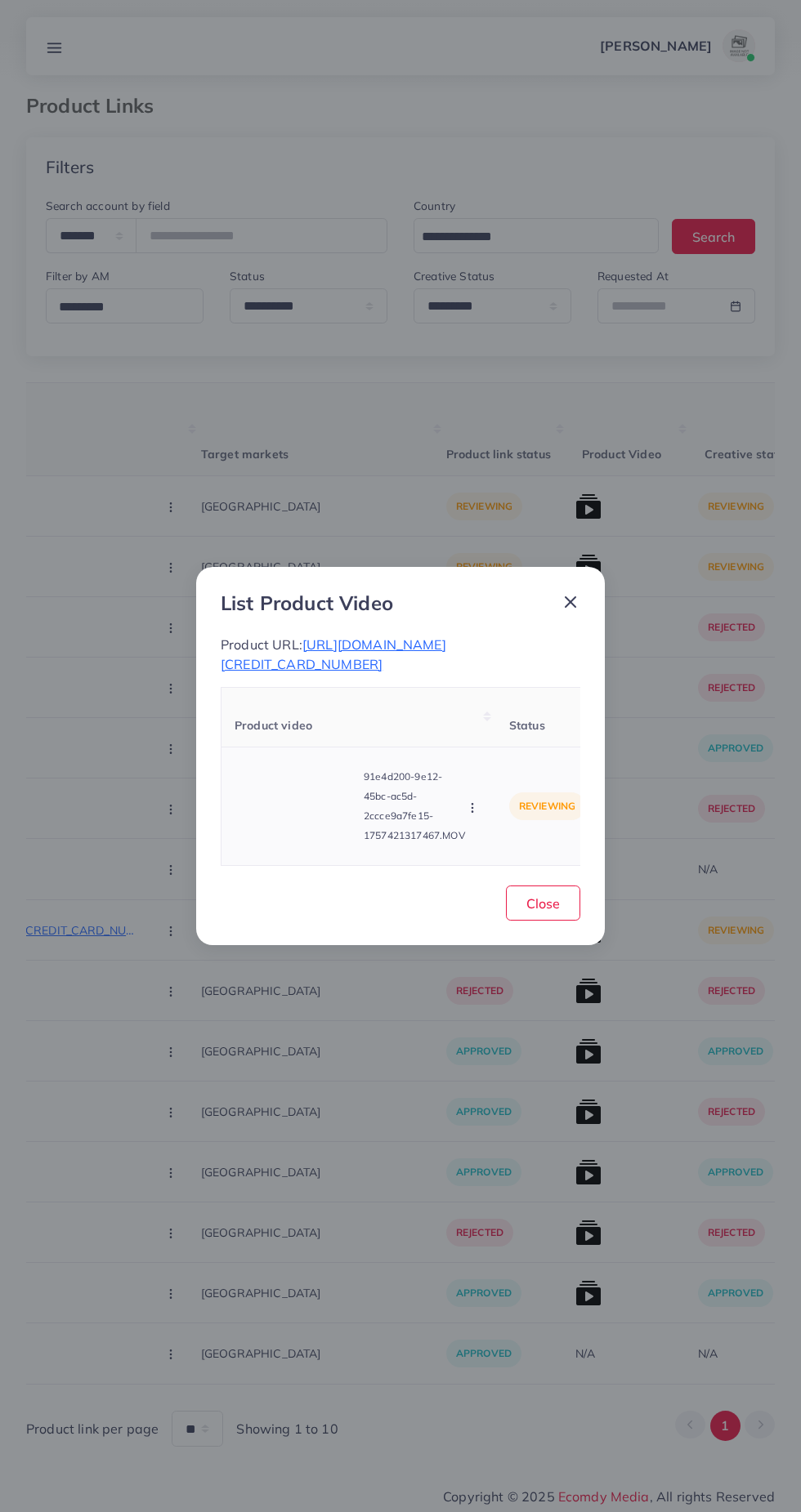
click at [303, 812] on video at bounding box center [296, 806] width 122 height 74
click at [308, 830] on div at bounding box center [296, 806] width 122 height 74
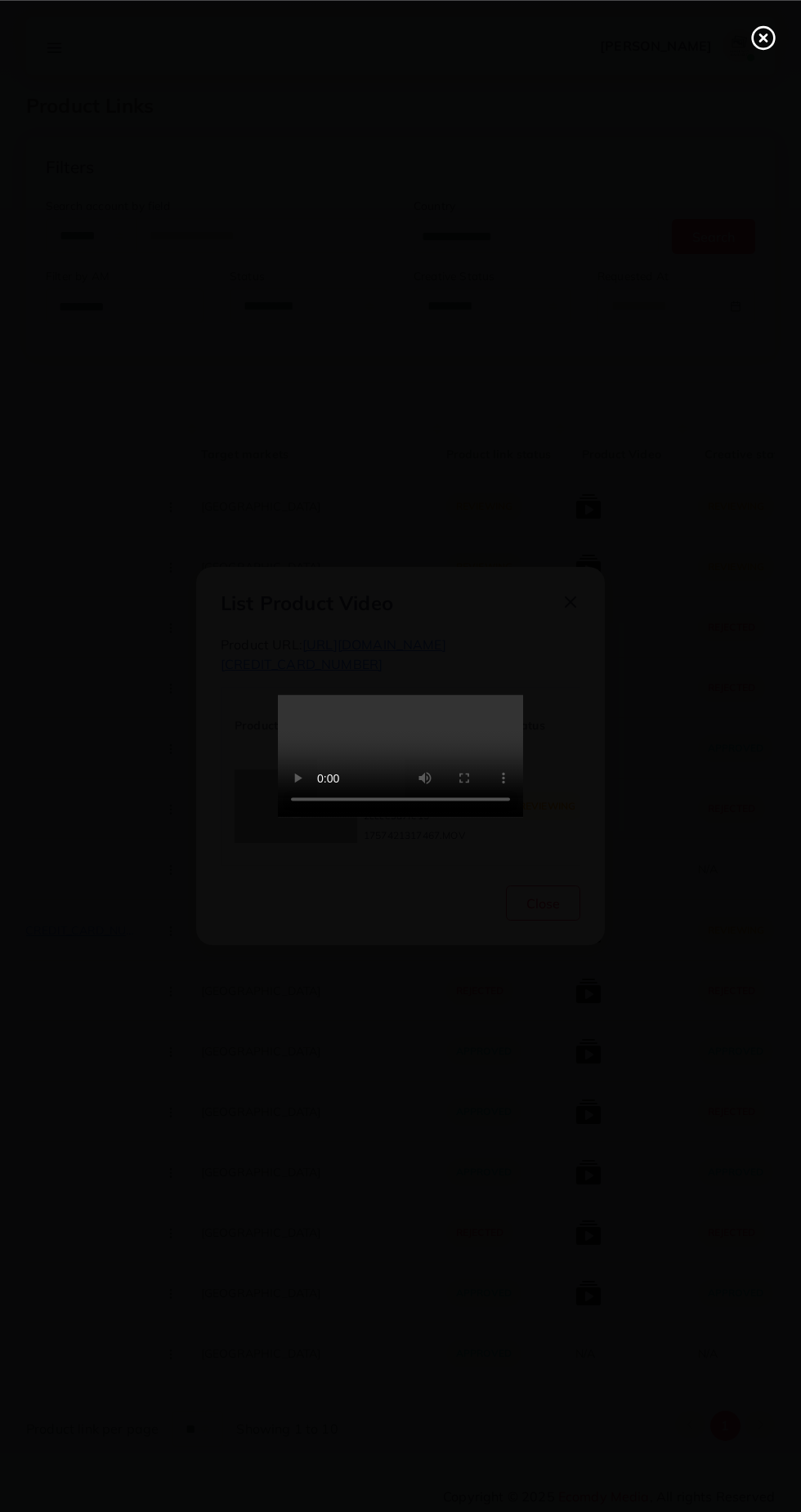
click at [769, 46] on circle at bounding box center [764, 37] width 22 height 22
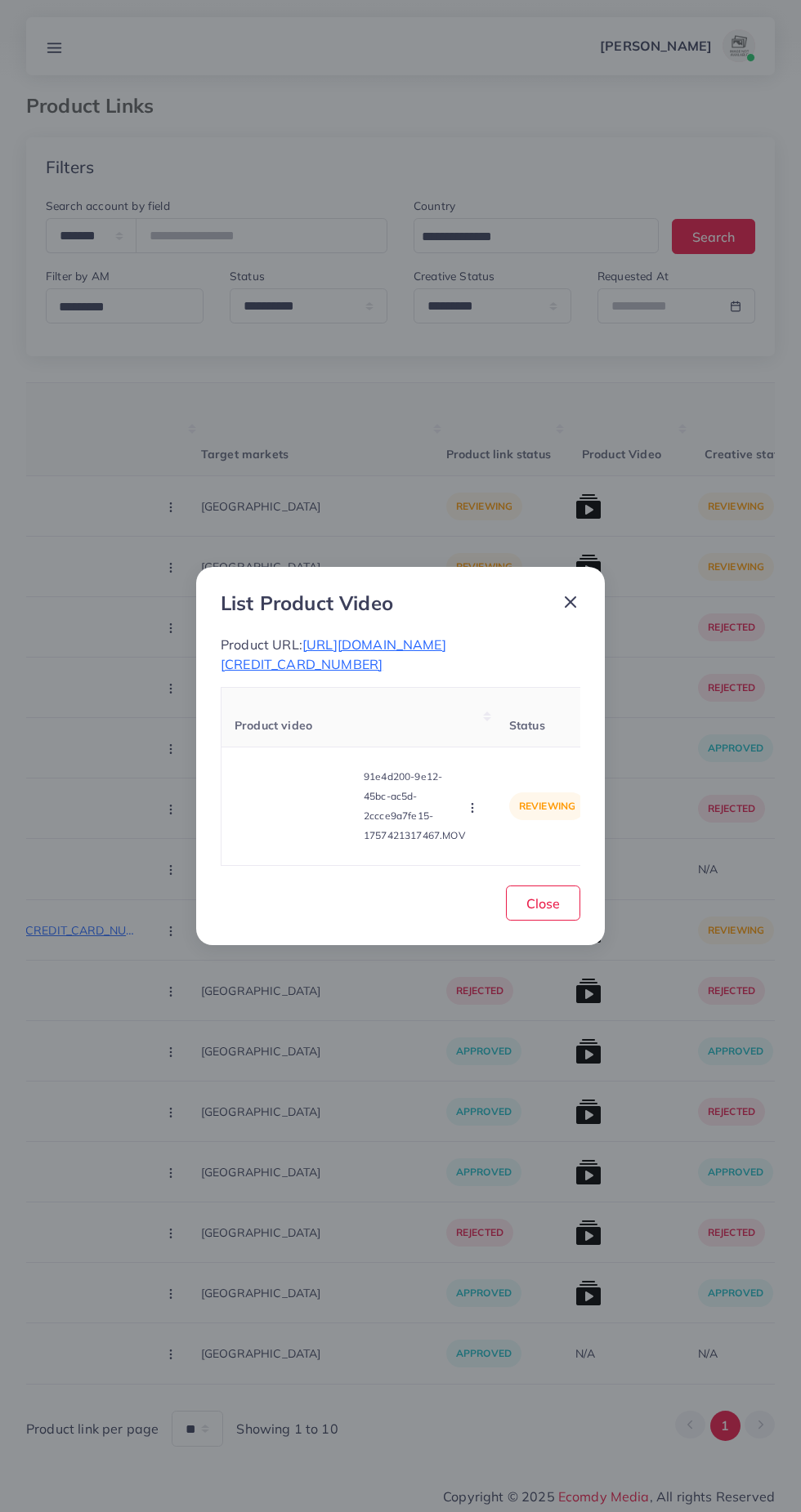
click at [569, 597] on line at bounding box center [570, 602] width 10 height 10
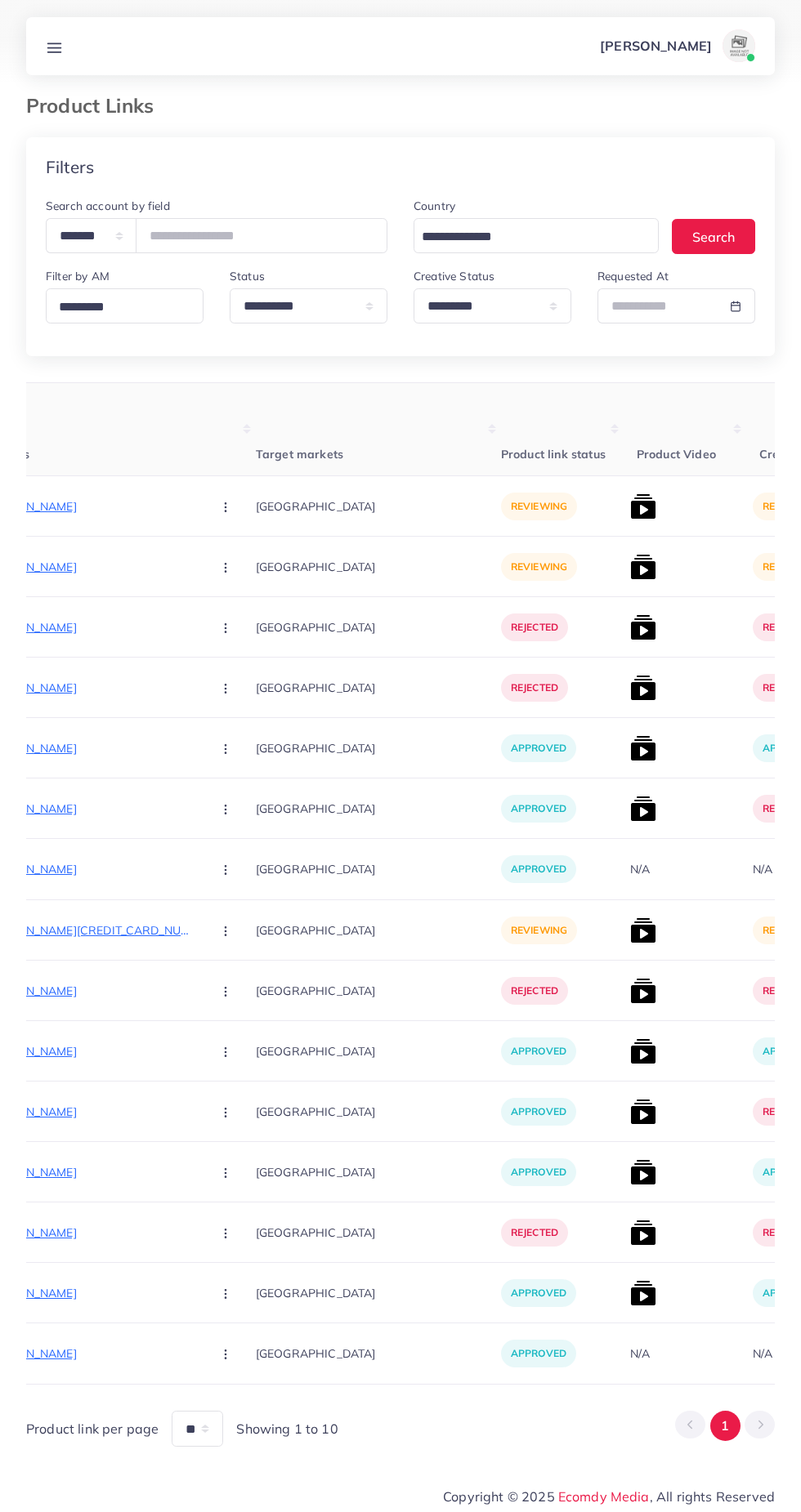
scroll to position [0, 382]
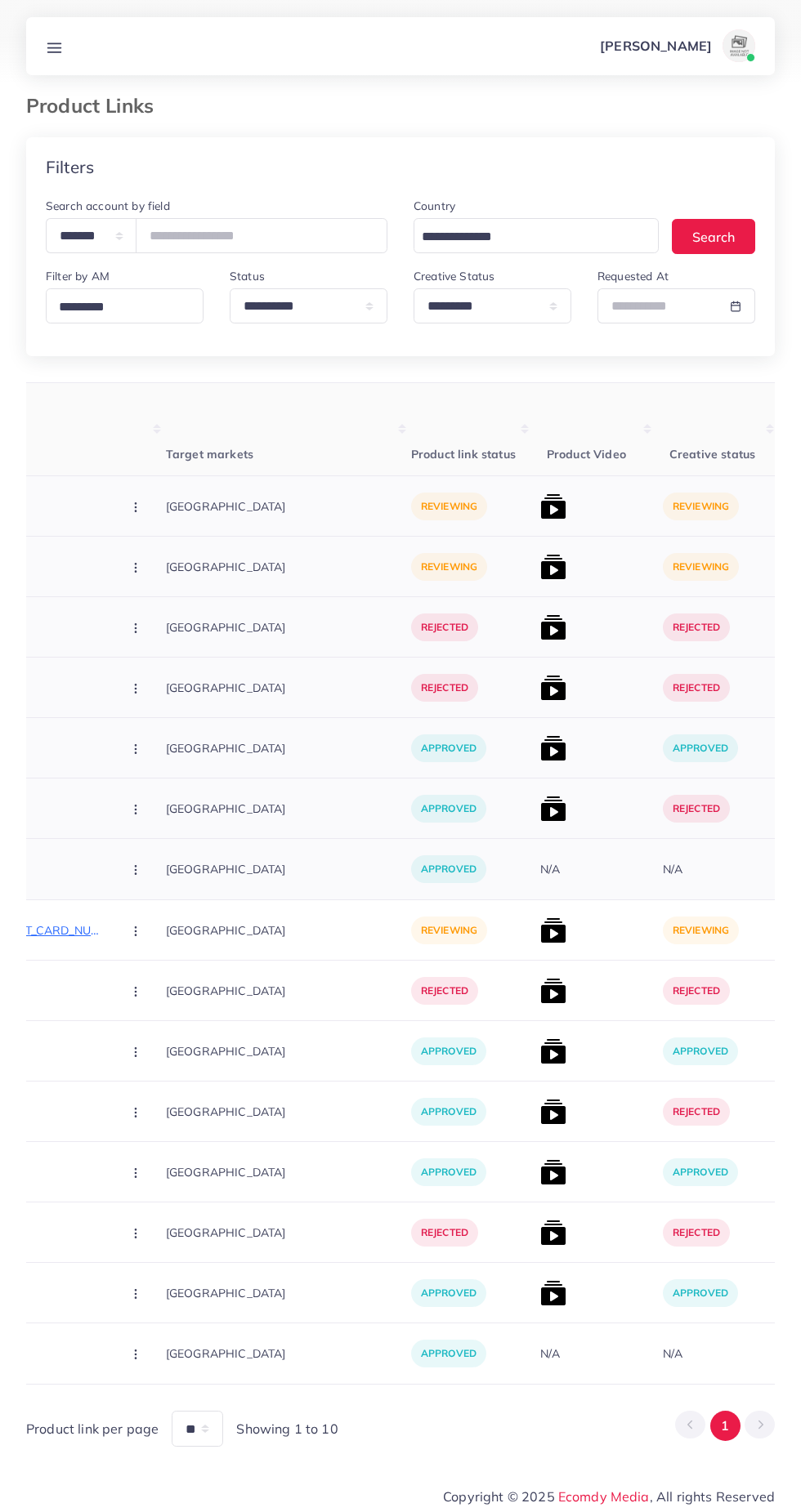
click at [540, 568] on img at bounding box center [553, 566] width 27 height 27
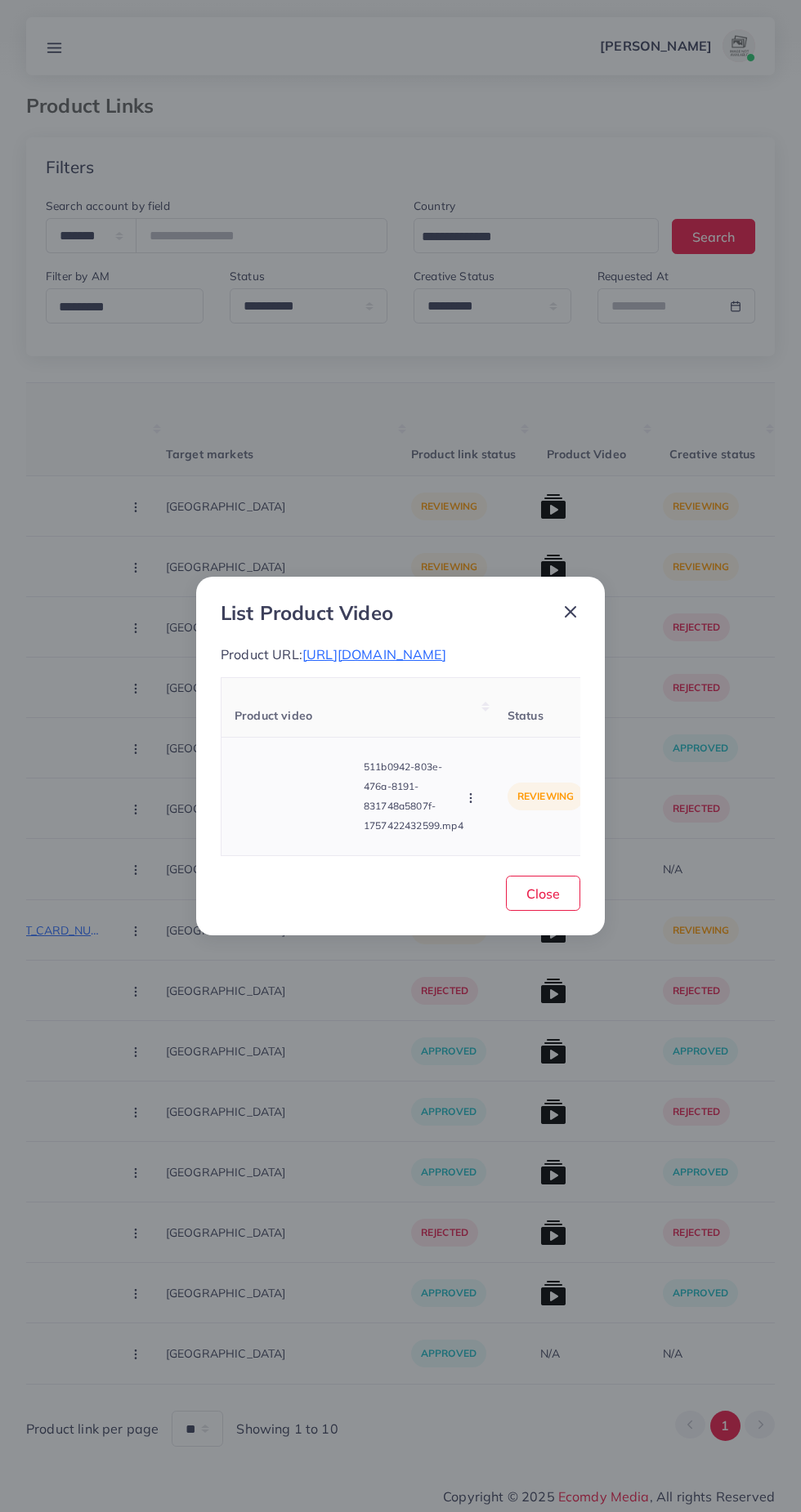
click at [313, 775] on video at bounding box center [296, 796] width 122 height 74
click at [301, 798] on circle at bounding box center [296, 797] width 22 height 22
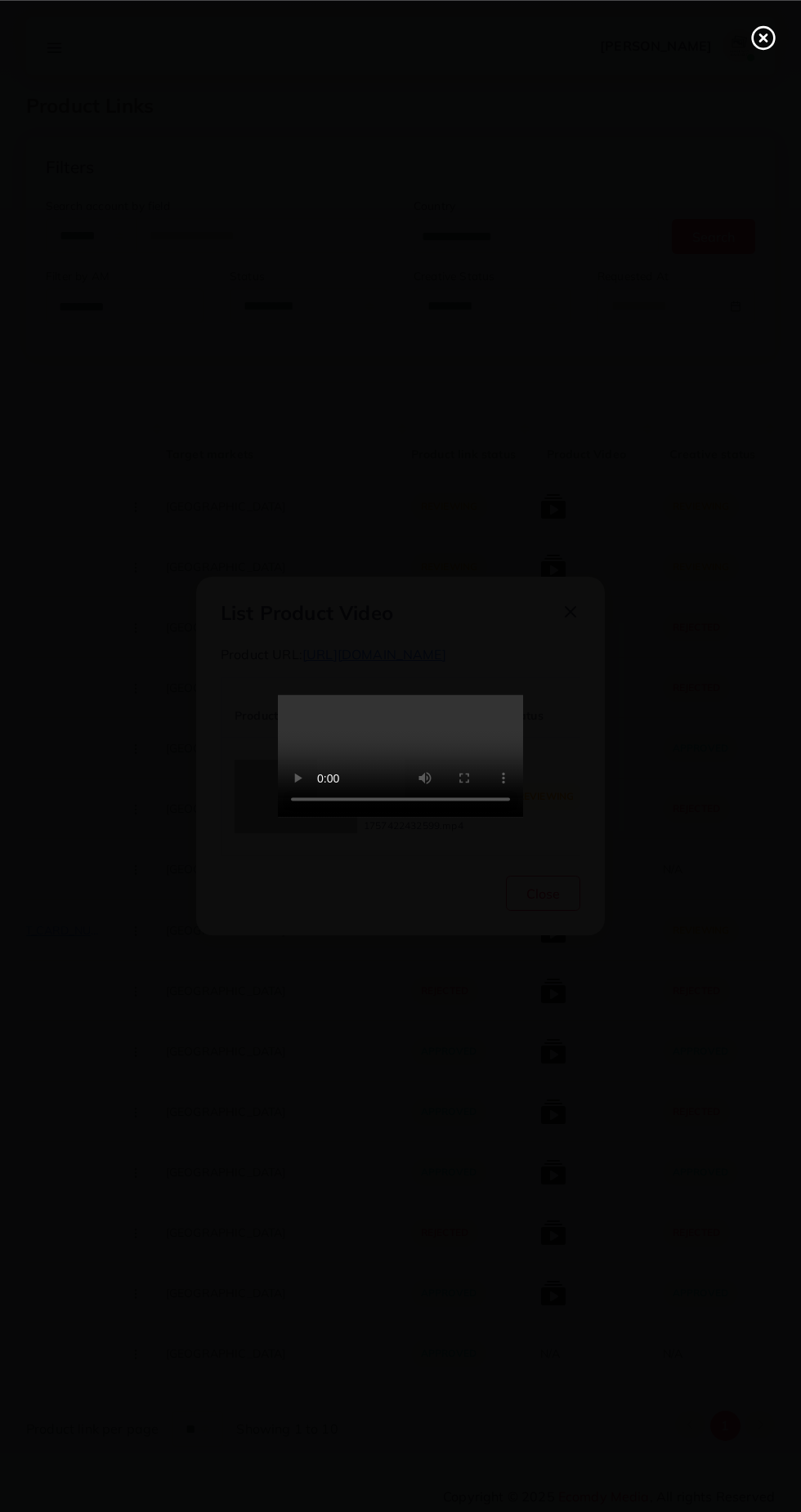
click at [763, 44] on icon at bounding box center [763, 37] width 27 height 27
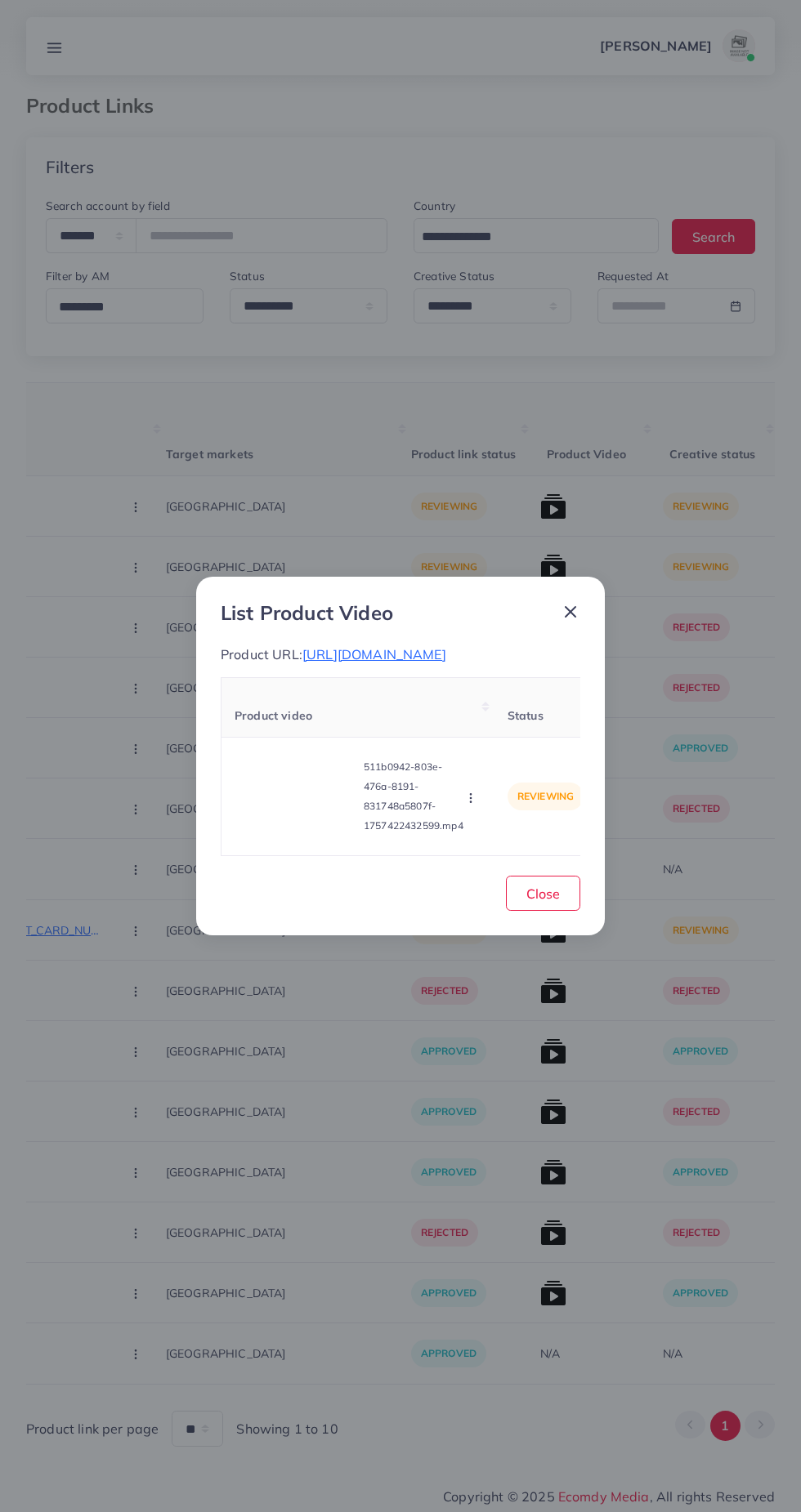
click at [562, 602] on icon at bounding box center [570, 612] width 20 height 20
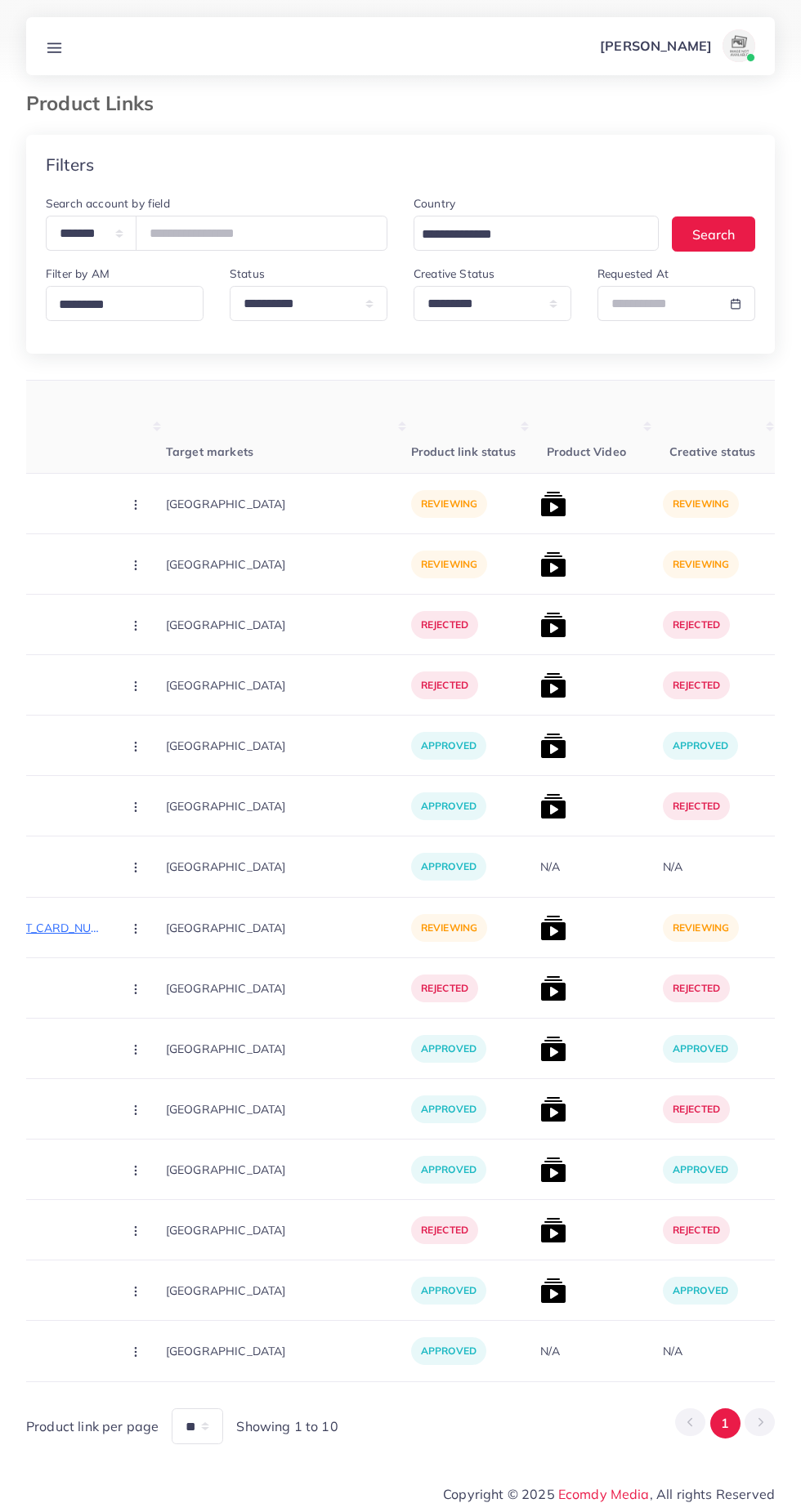
scroll to position [0, 0]
